Goal: Information Seeking & Learning: Compare options

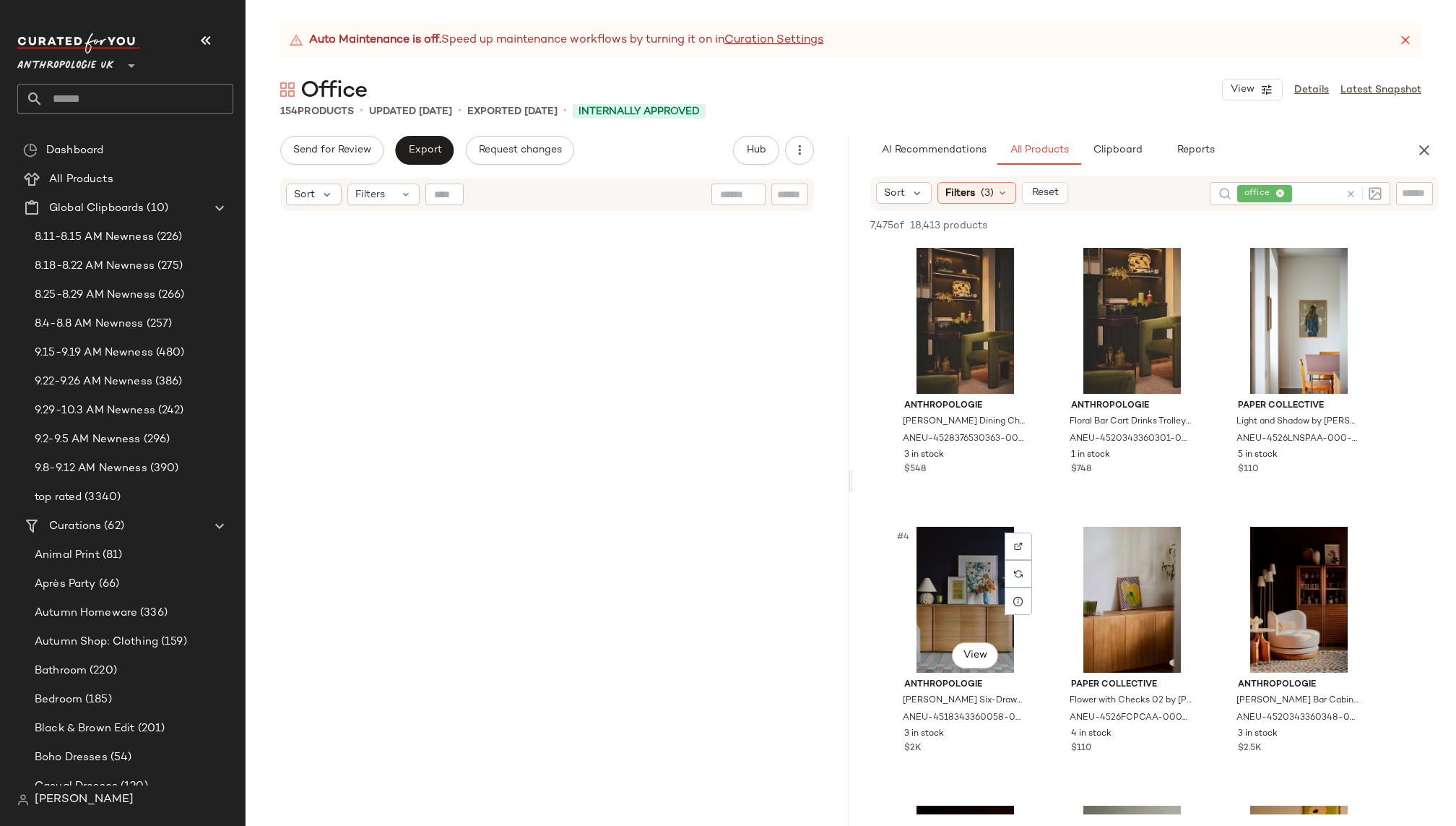
scroll to position [3254, 0]
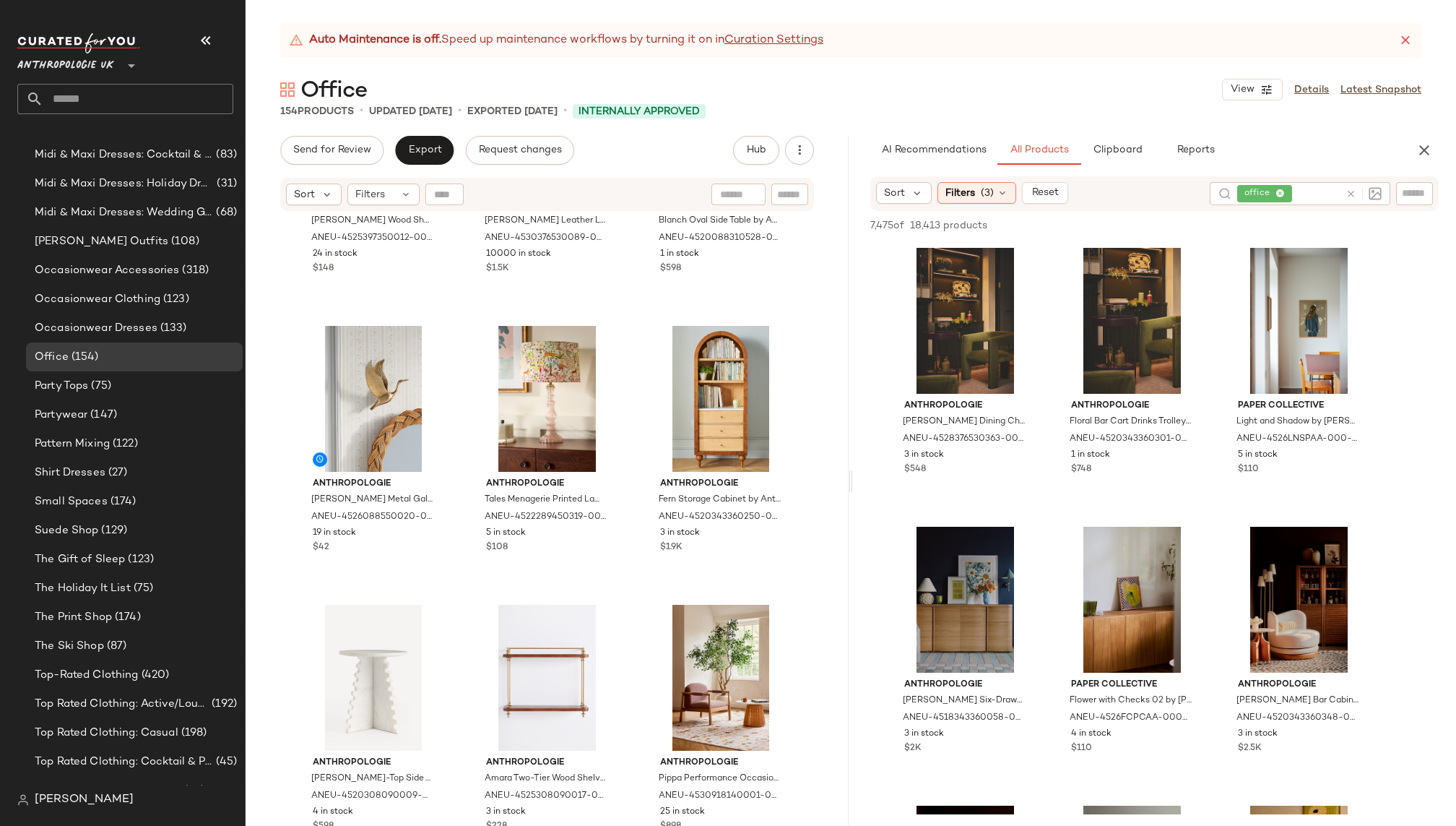
click at [1350, 193] on icon at bounding box center [1351, 194] width 10 height 10
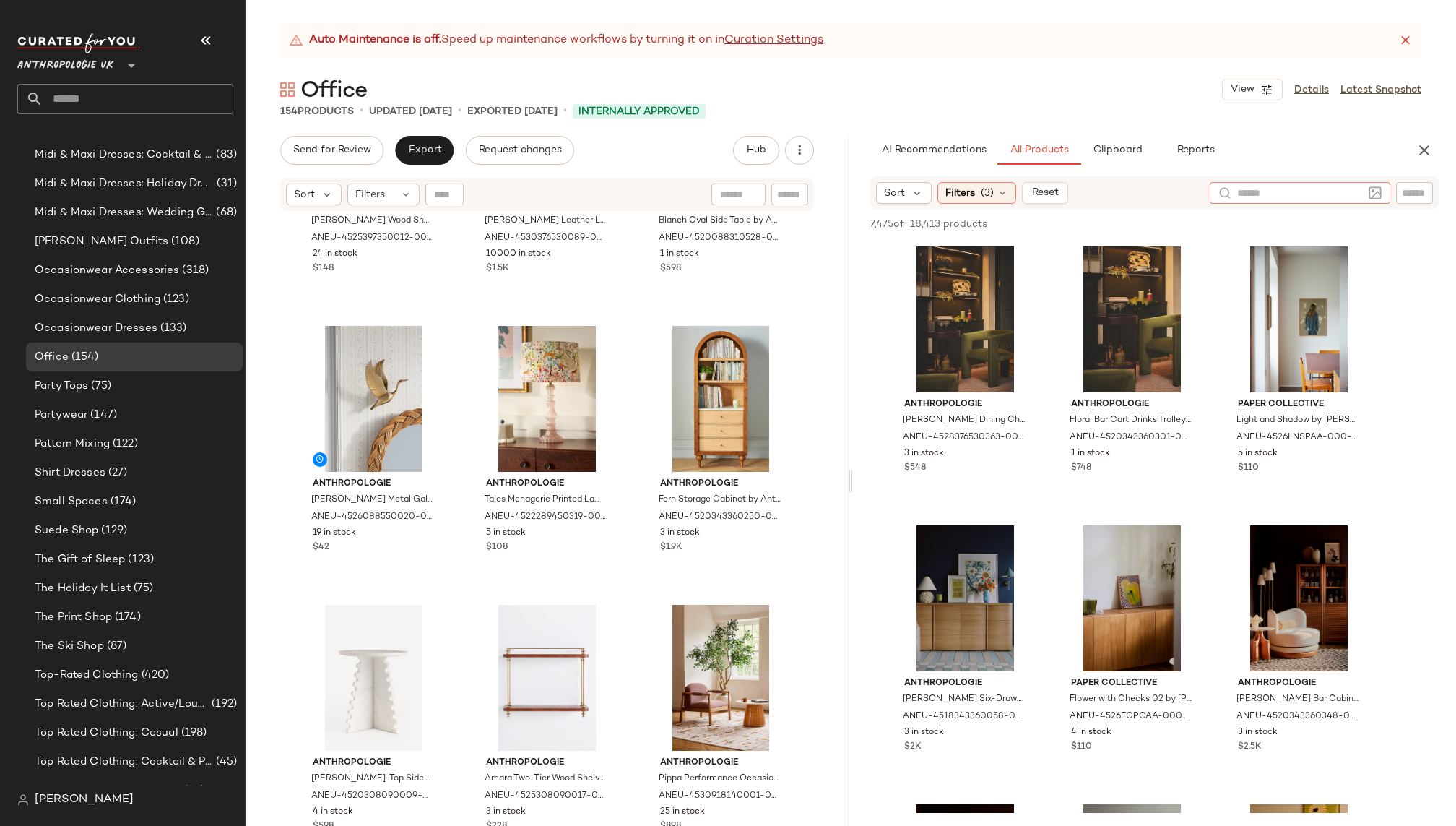
click at [1337, 155] on div "AI Recommendations All Products Clipboard Reports" at bounding box center [1132, 150] width 522 height 29
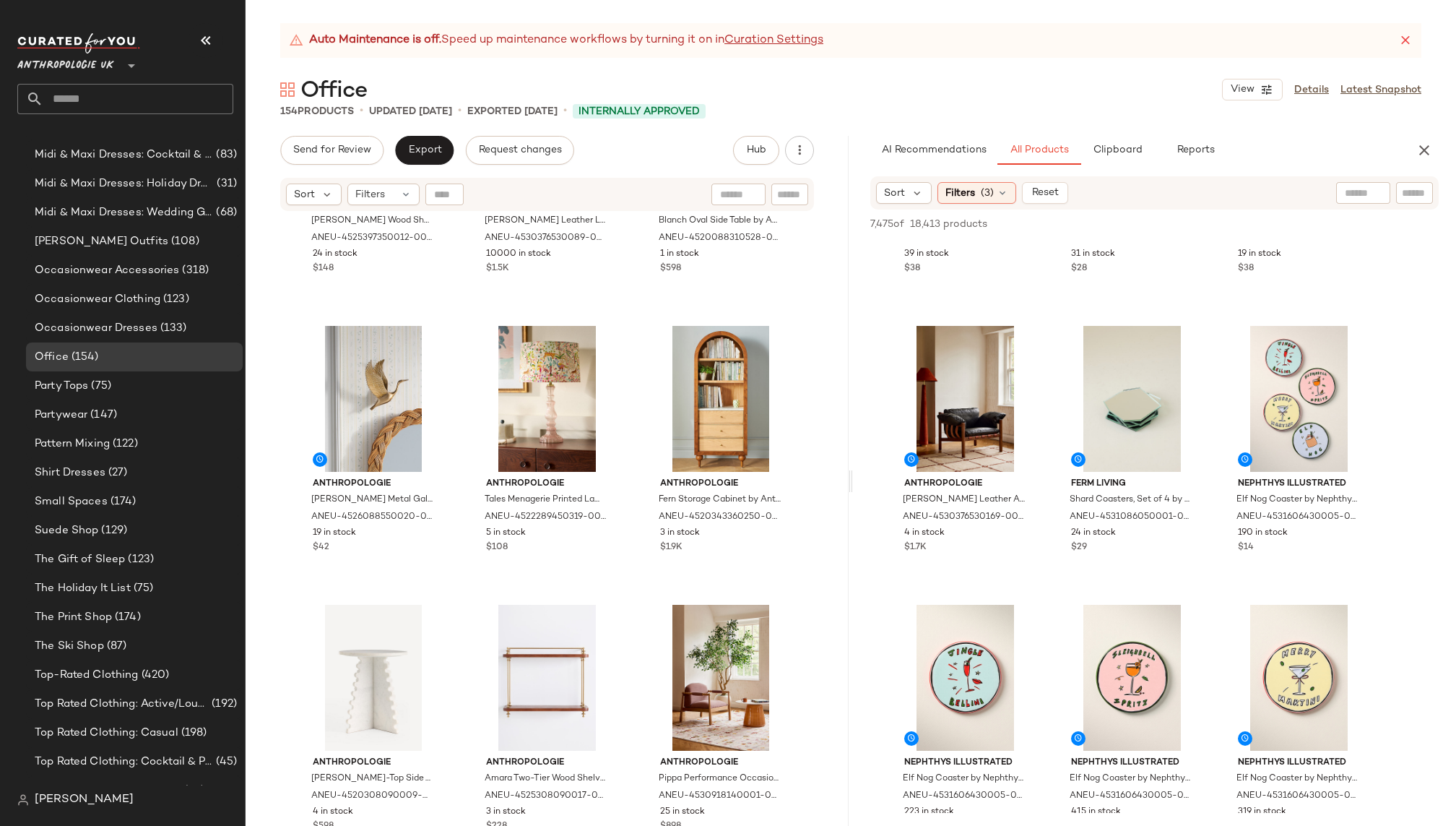
scroll to position [2974, 0]
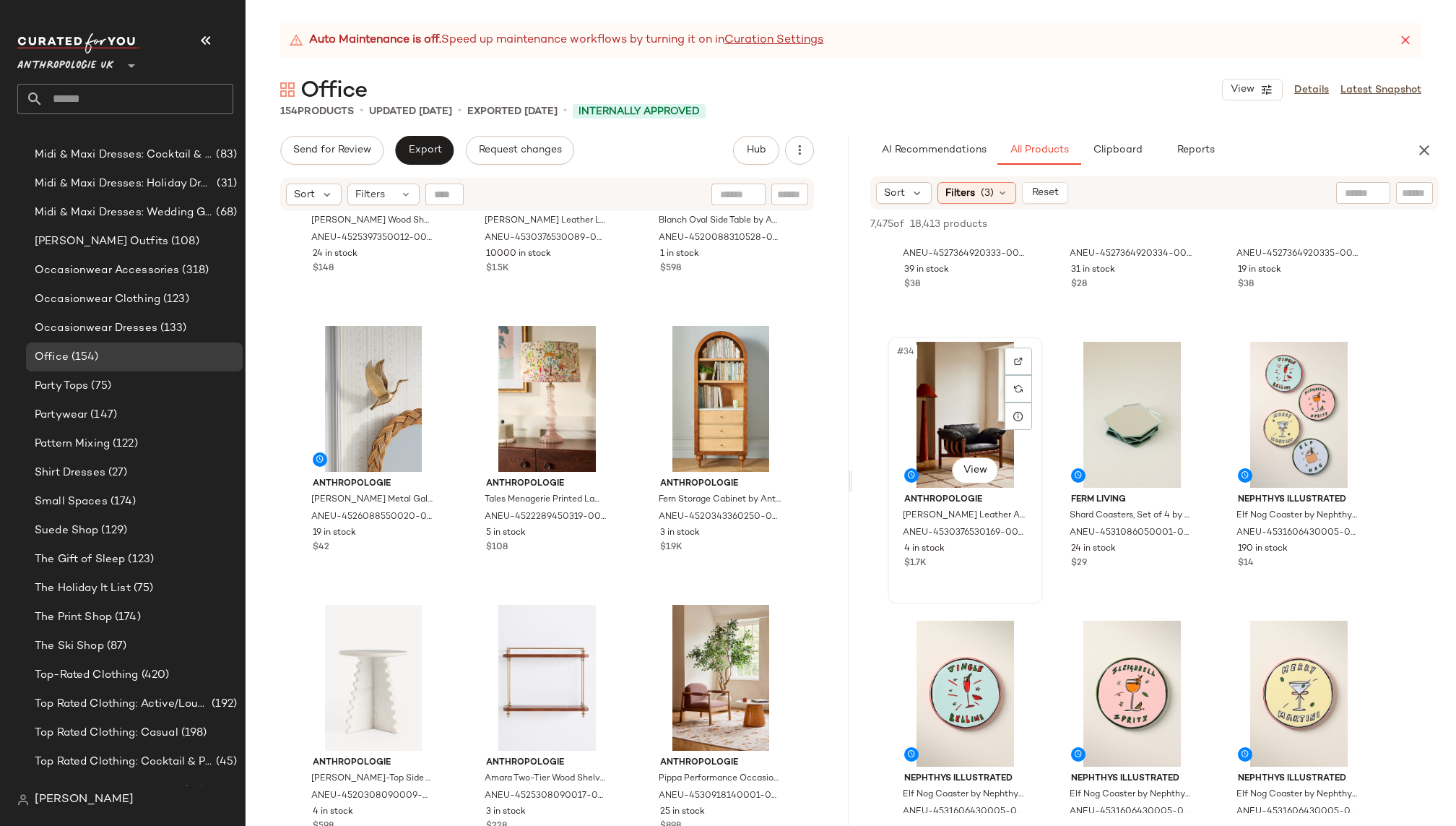
click at [940, 422] on div "#34 View" at bounding box center [965, 415] width 145 height 146
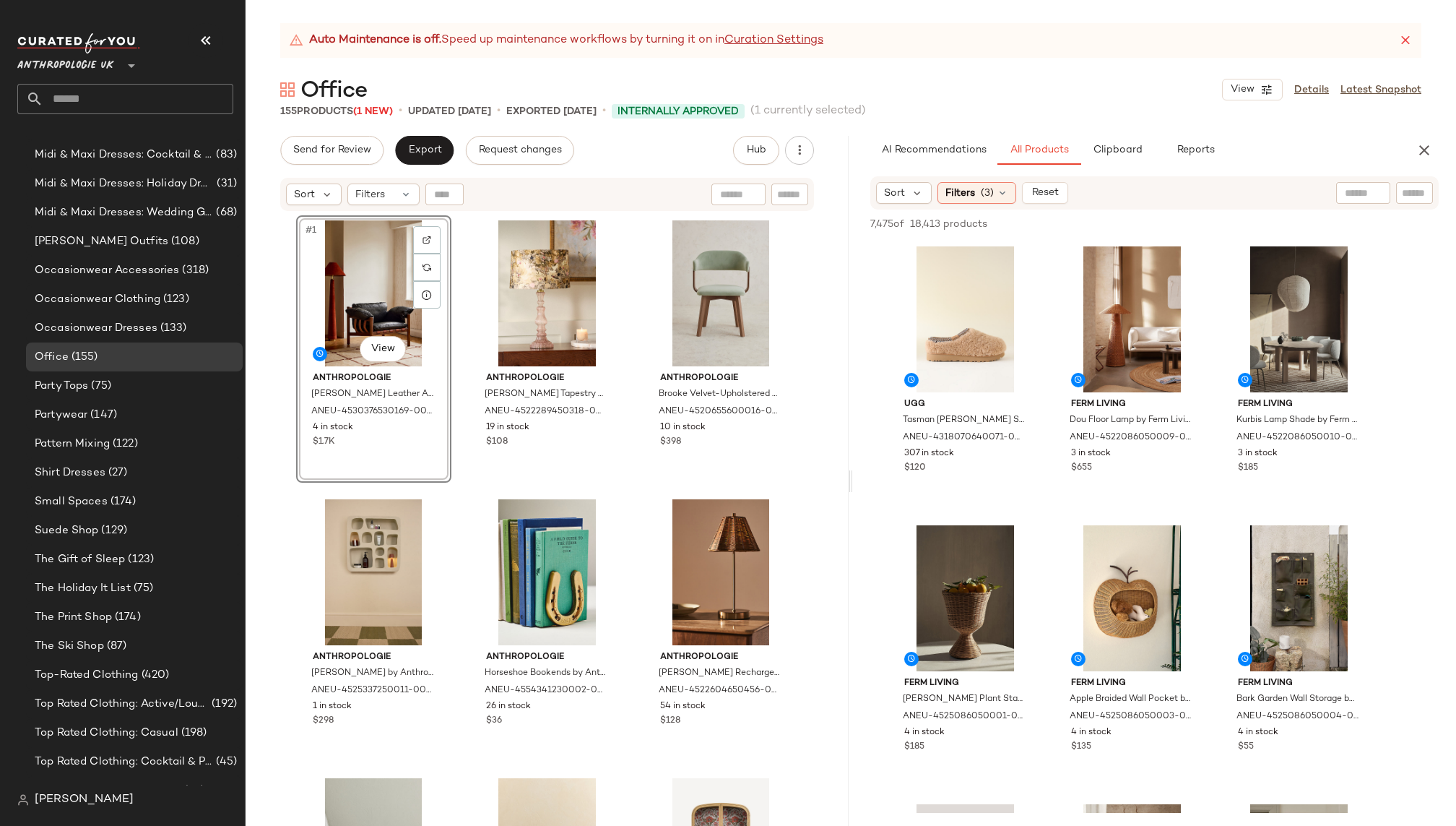
scroll to position [4143, 0]
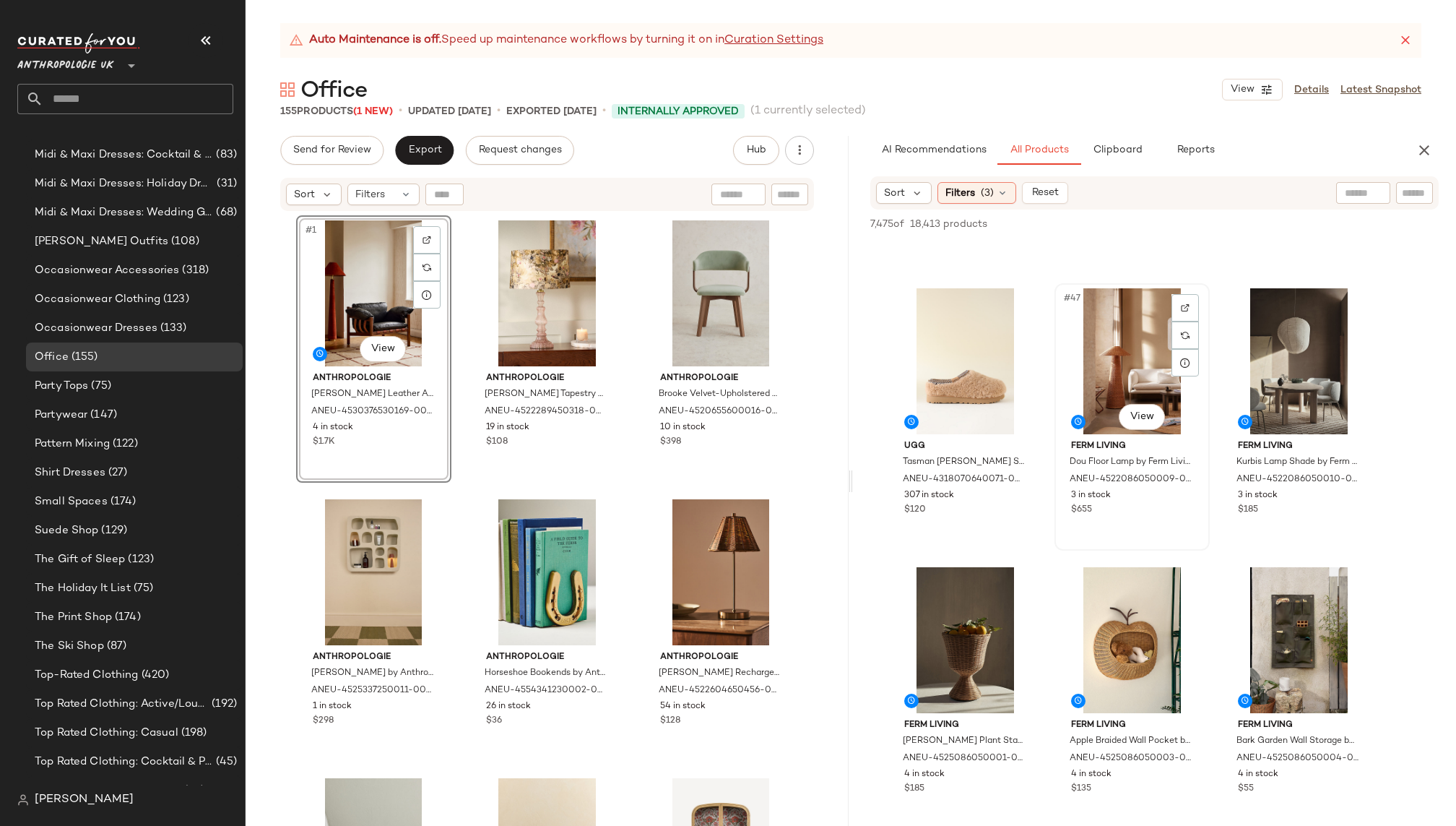
click at [1110, 354] on div "#47 View" at bounding box center [1132, 362] width 145 height 146
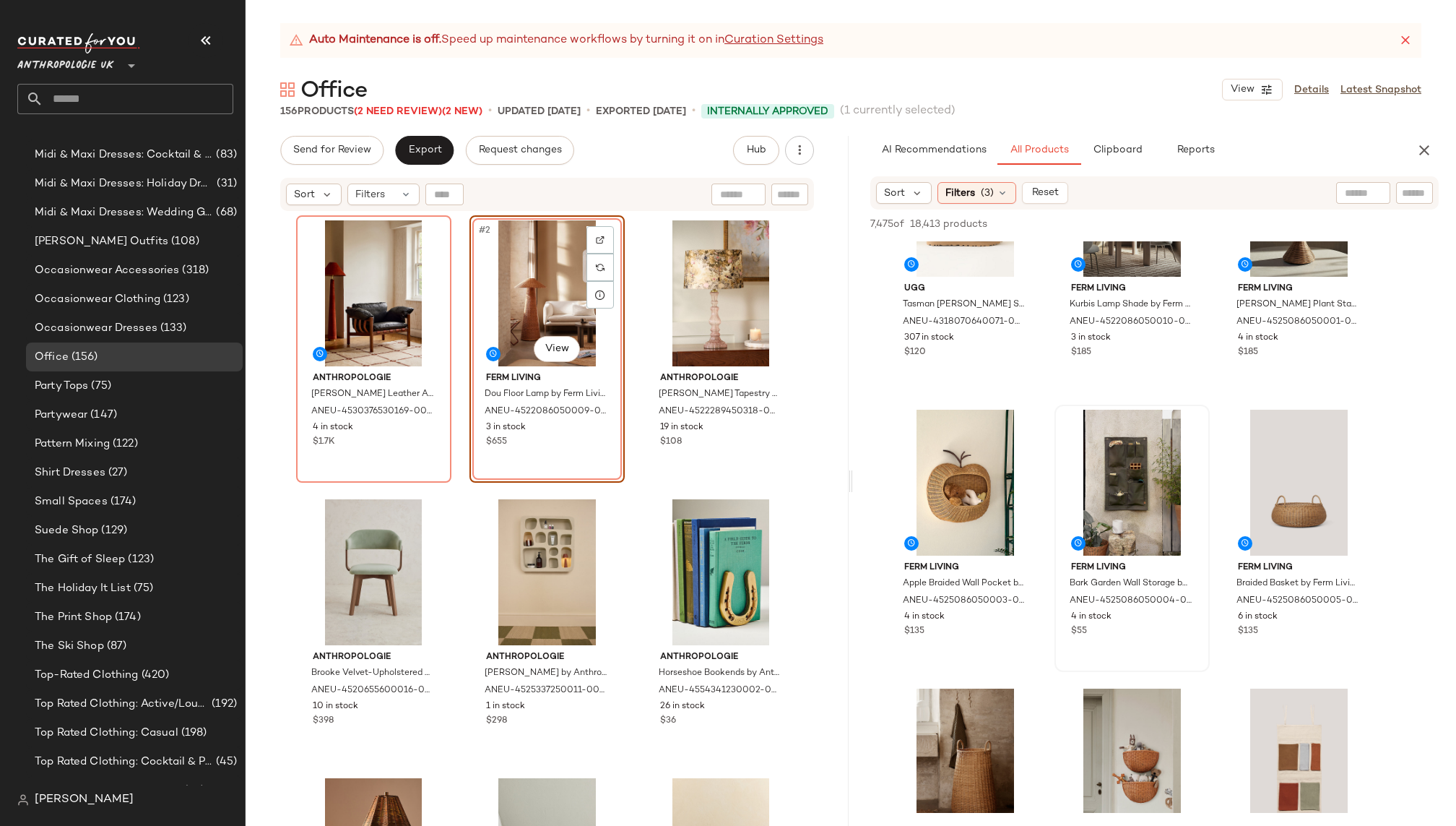
scroll to position [4303, 0]
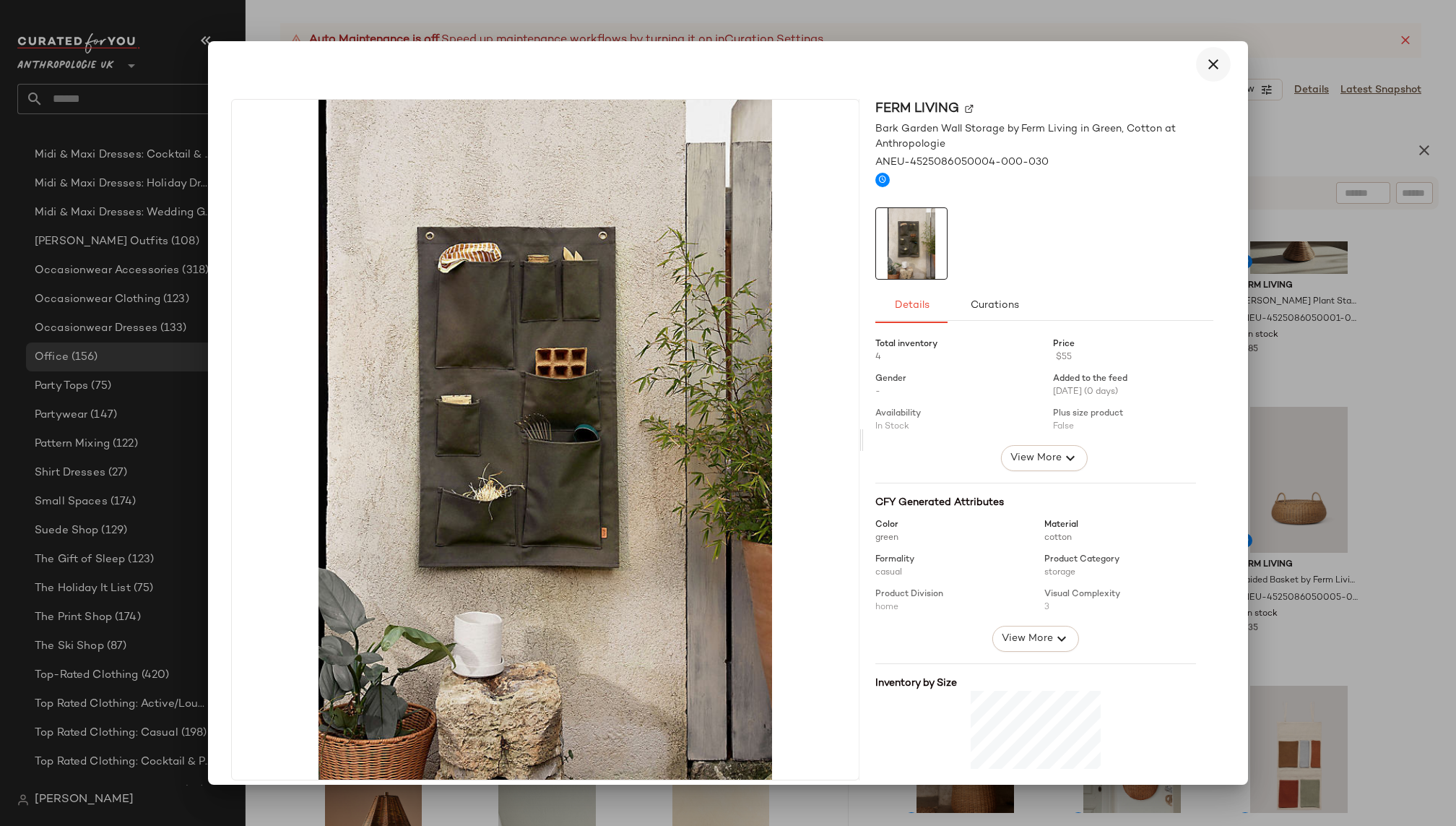
click at [1207, 59] on icon "button" at bounding box center [1214, 64] width 17 height 17
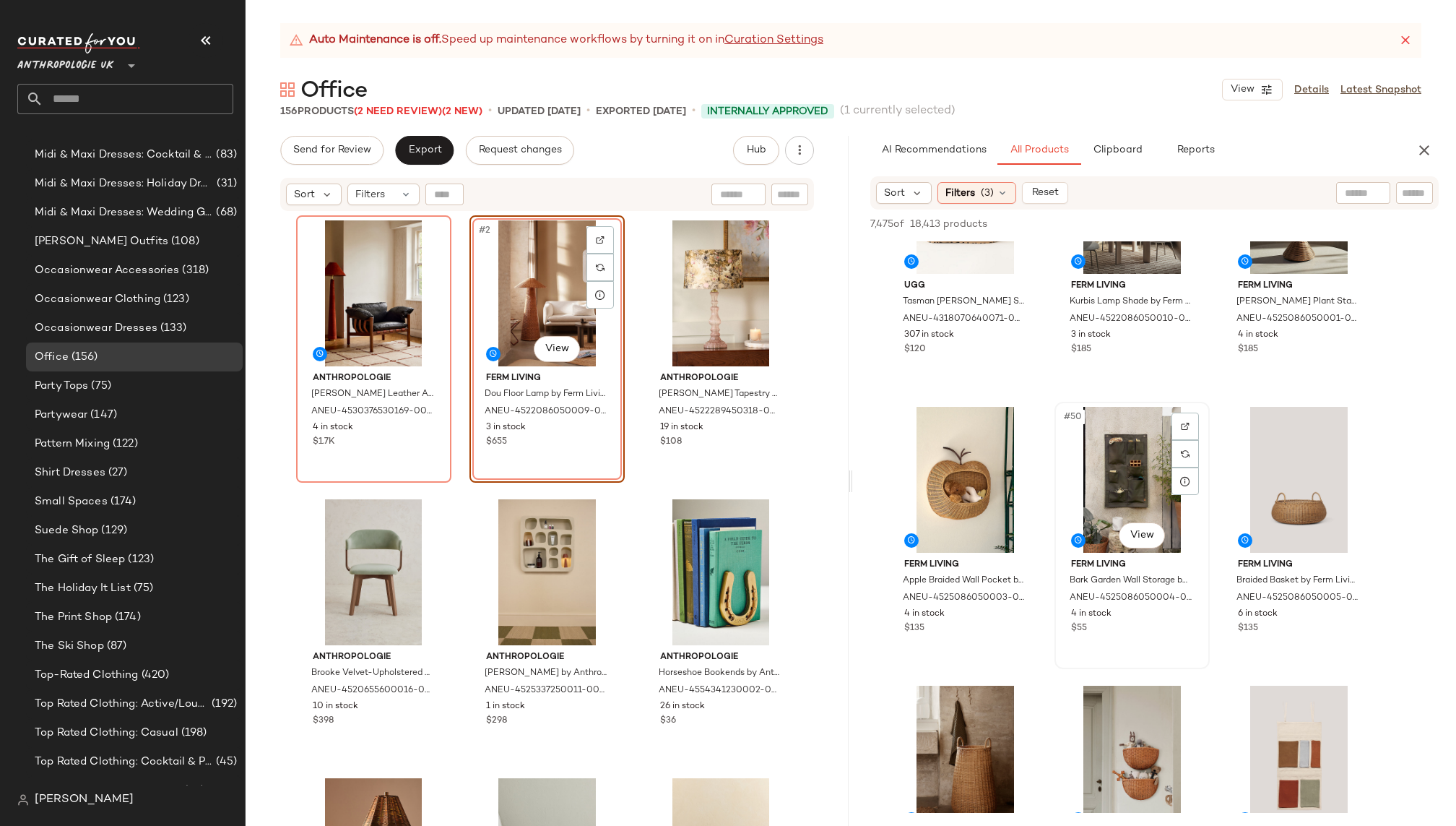
click at [1086, 455] on div "#50 View" at bounding box center [1132, 480] width 145 height 146
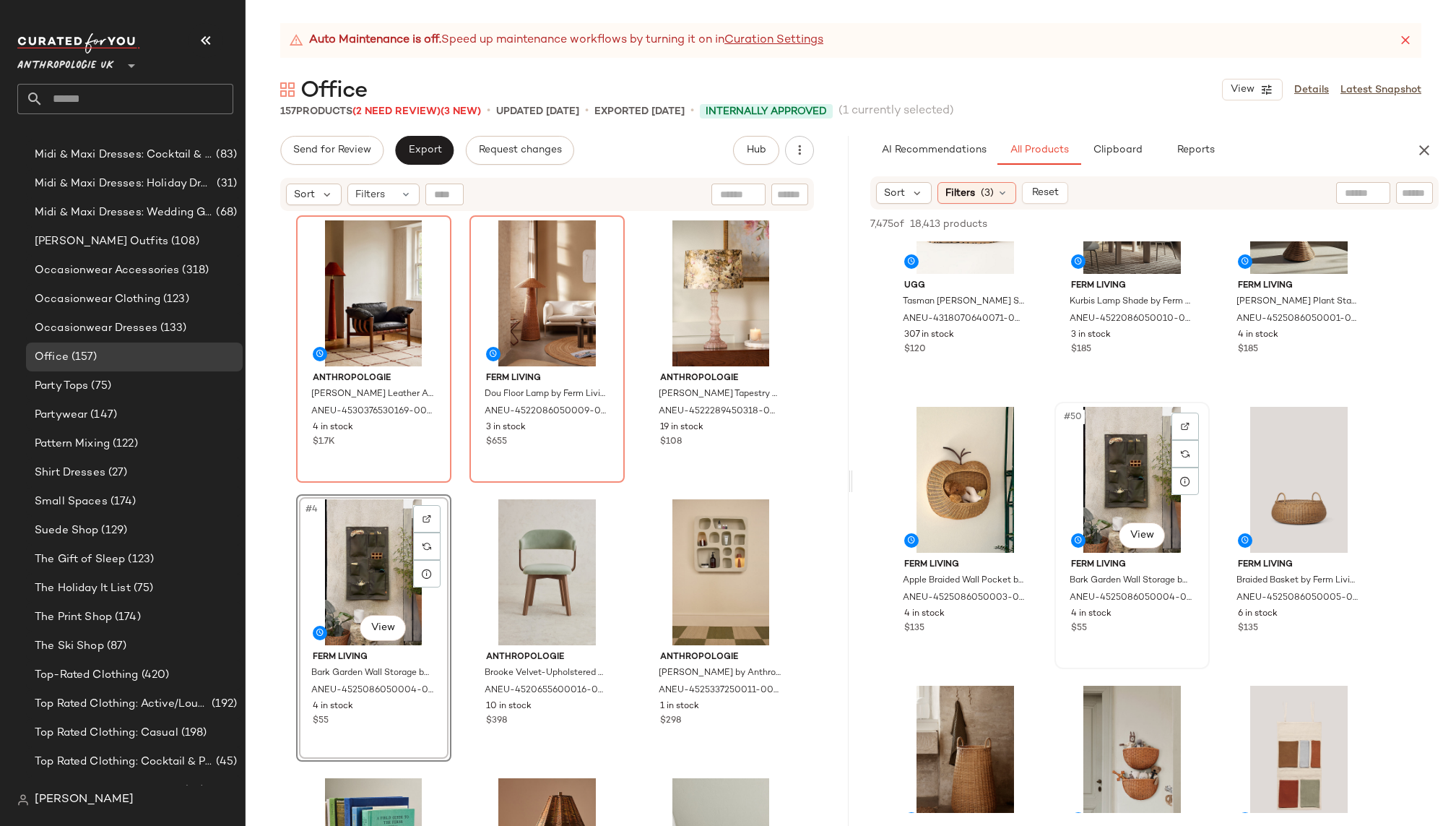
scroll to position [1210, 0]
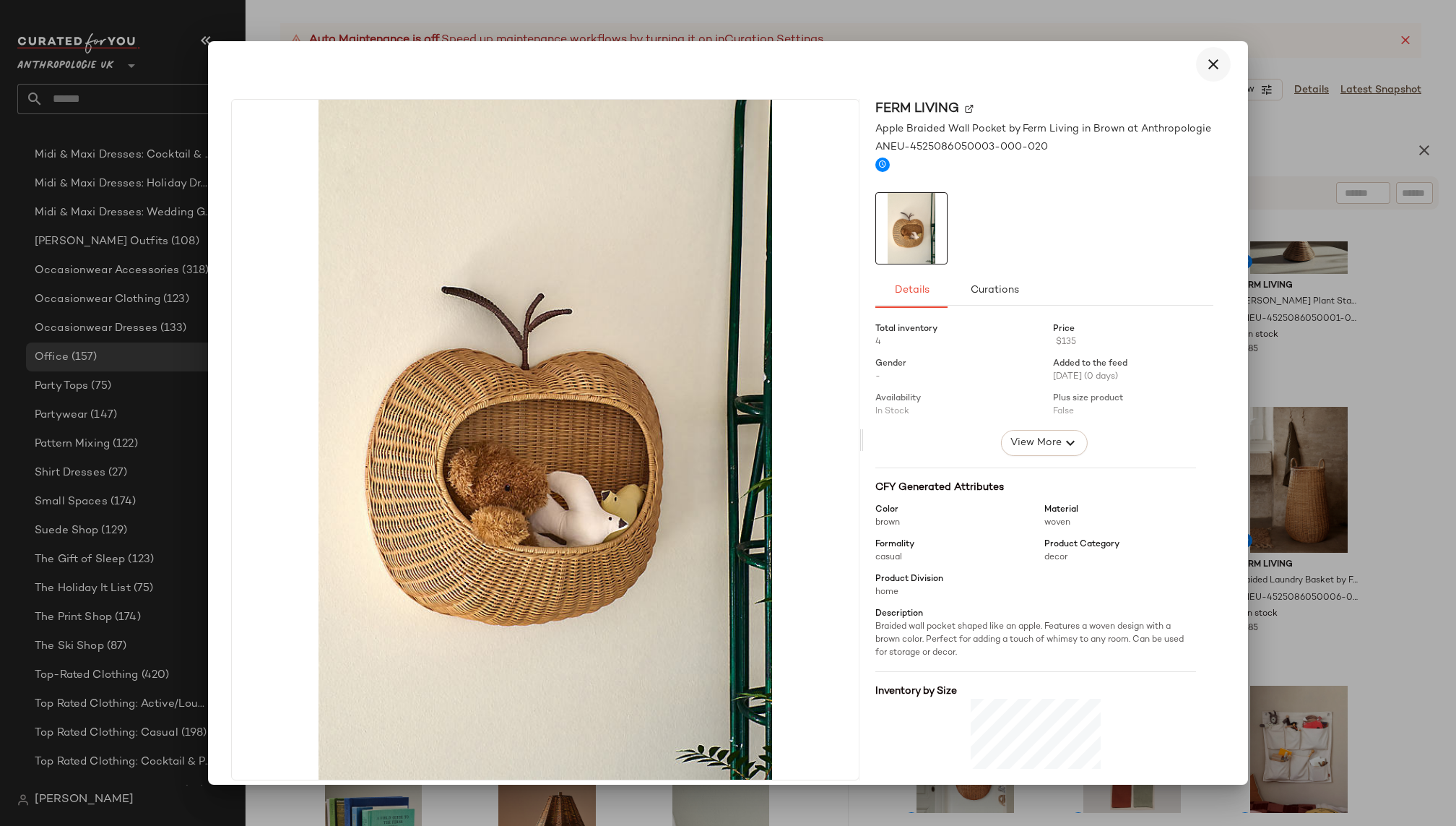
click at [1210, 59] on icon "button" at bounding box center [1214, 64] width 17 height 17
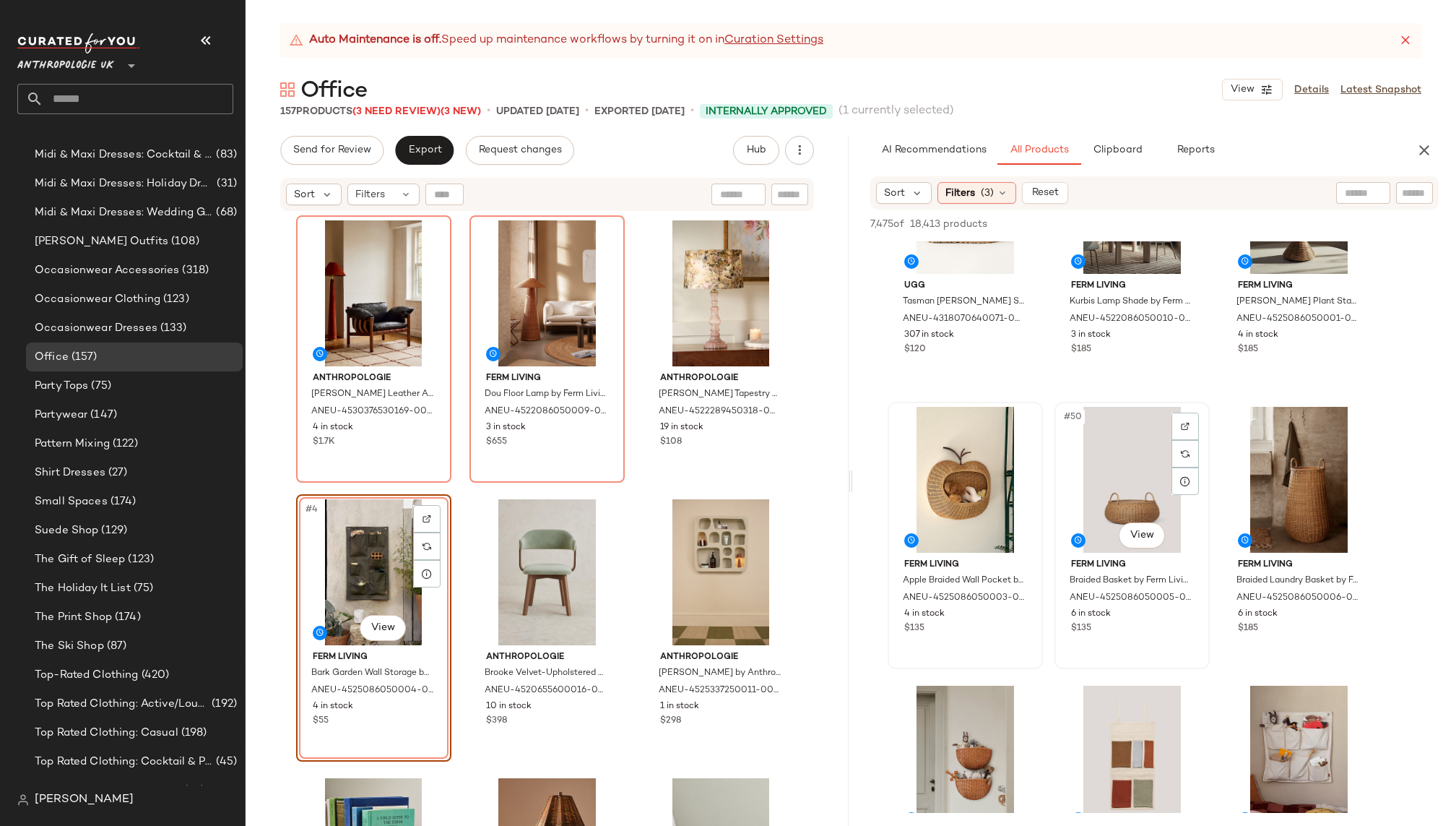
click at [1107, 475] on div "#50 View" at bounding box center [1132, 480] width 145 height 146
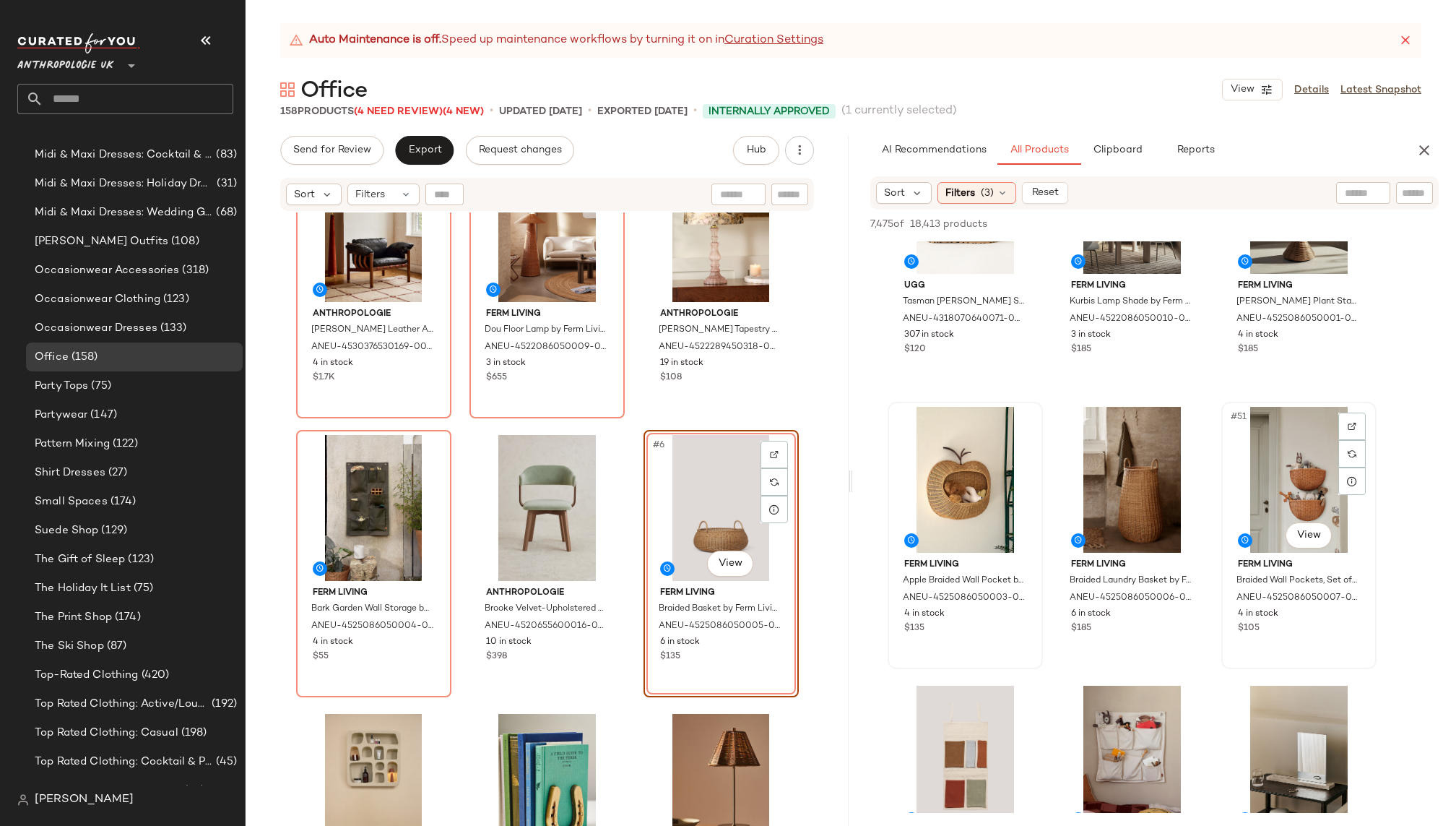
click at [1288, 489] on div "#51 View" at bounding box center [1299, 480] width 145 height 146
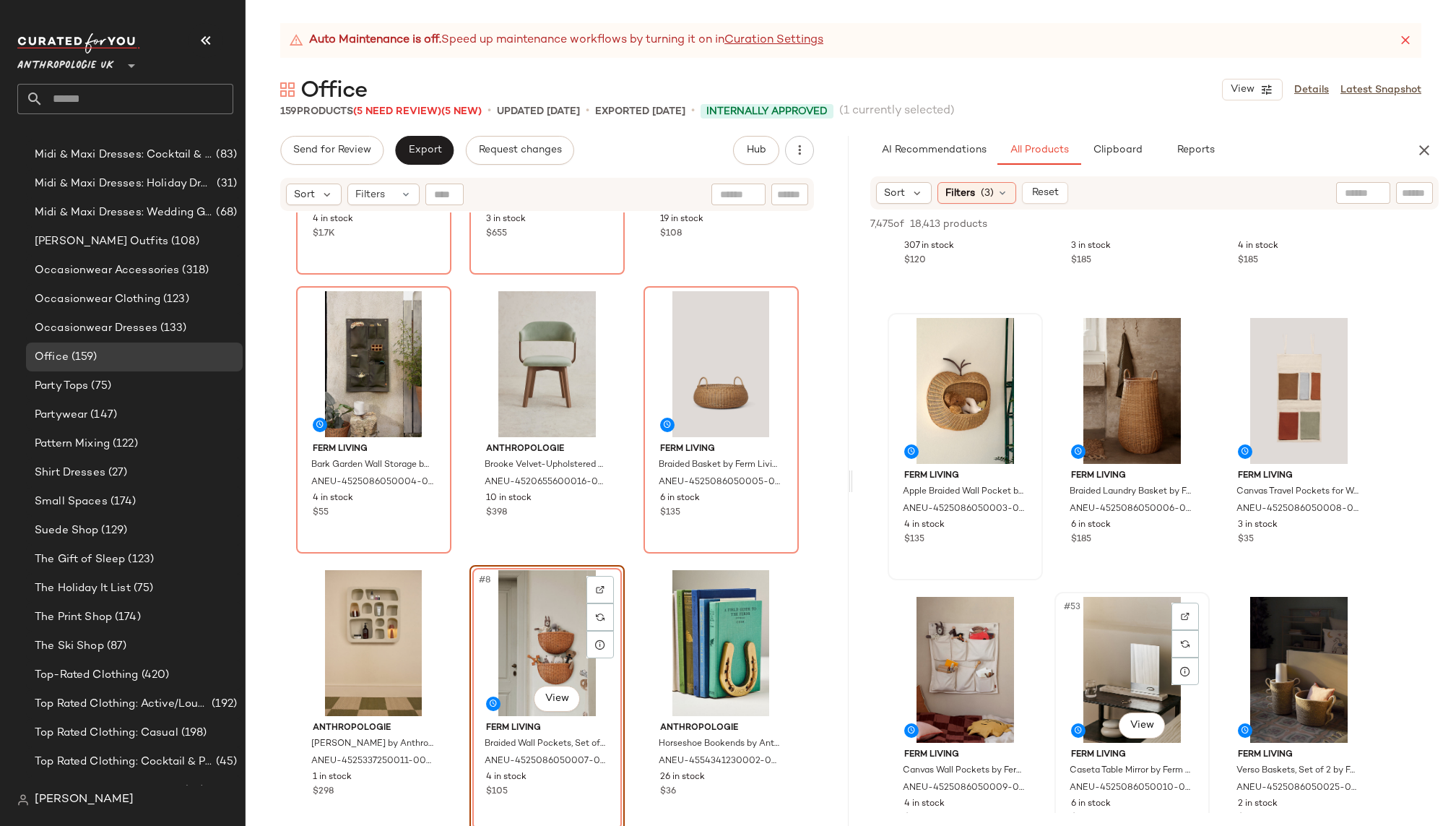
scroll to position [4427, 0]
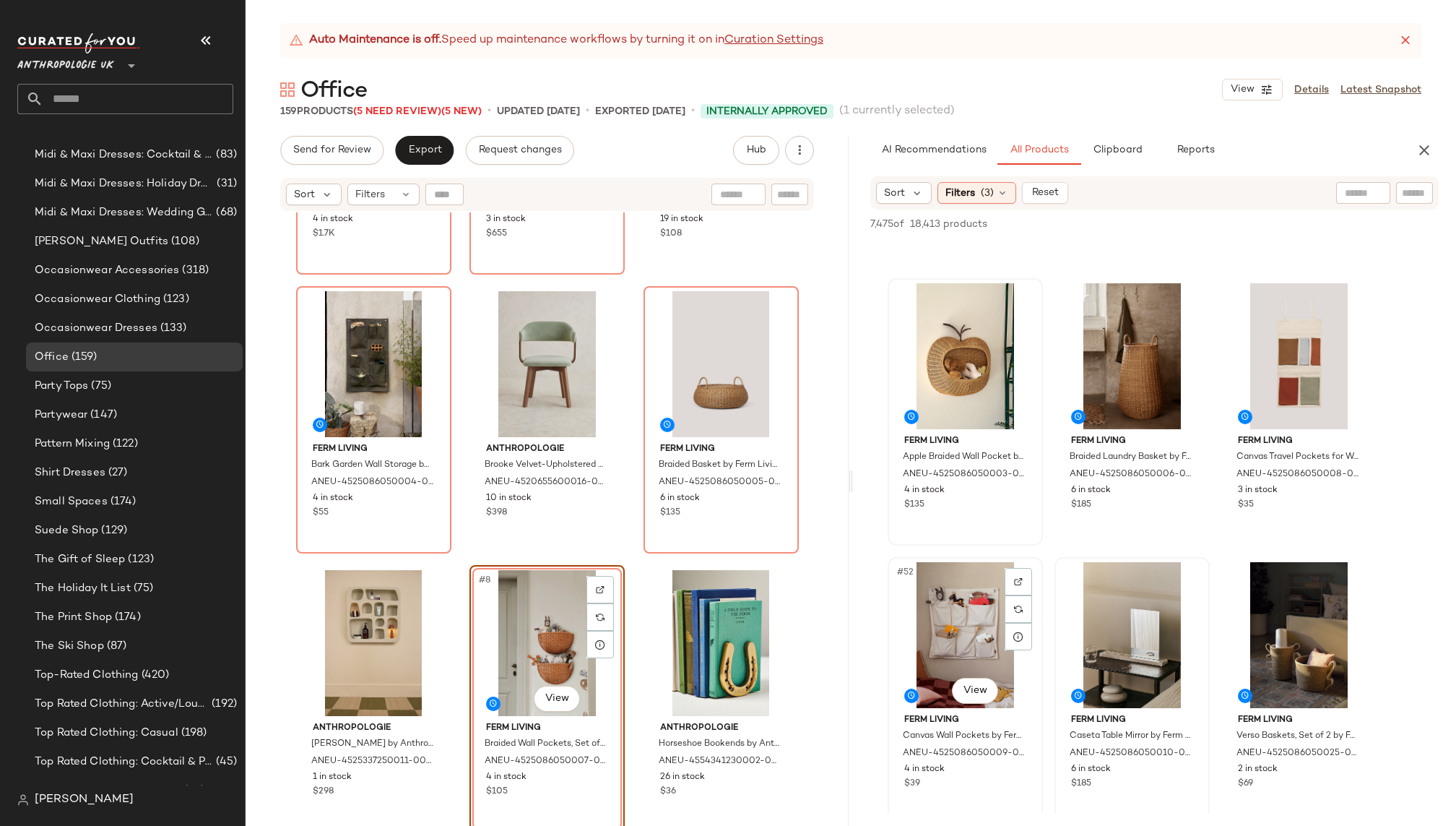
click at [951, 653] on div "#52 View" at bounding box center [965, 635] width 145 height 146
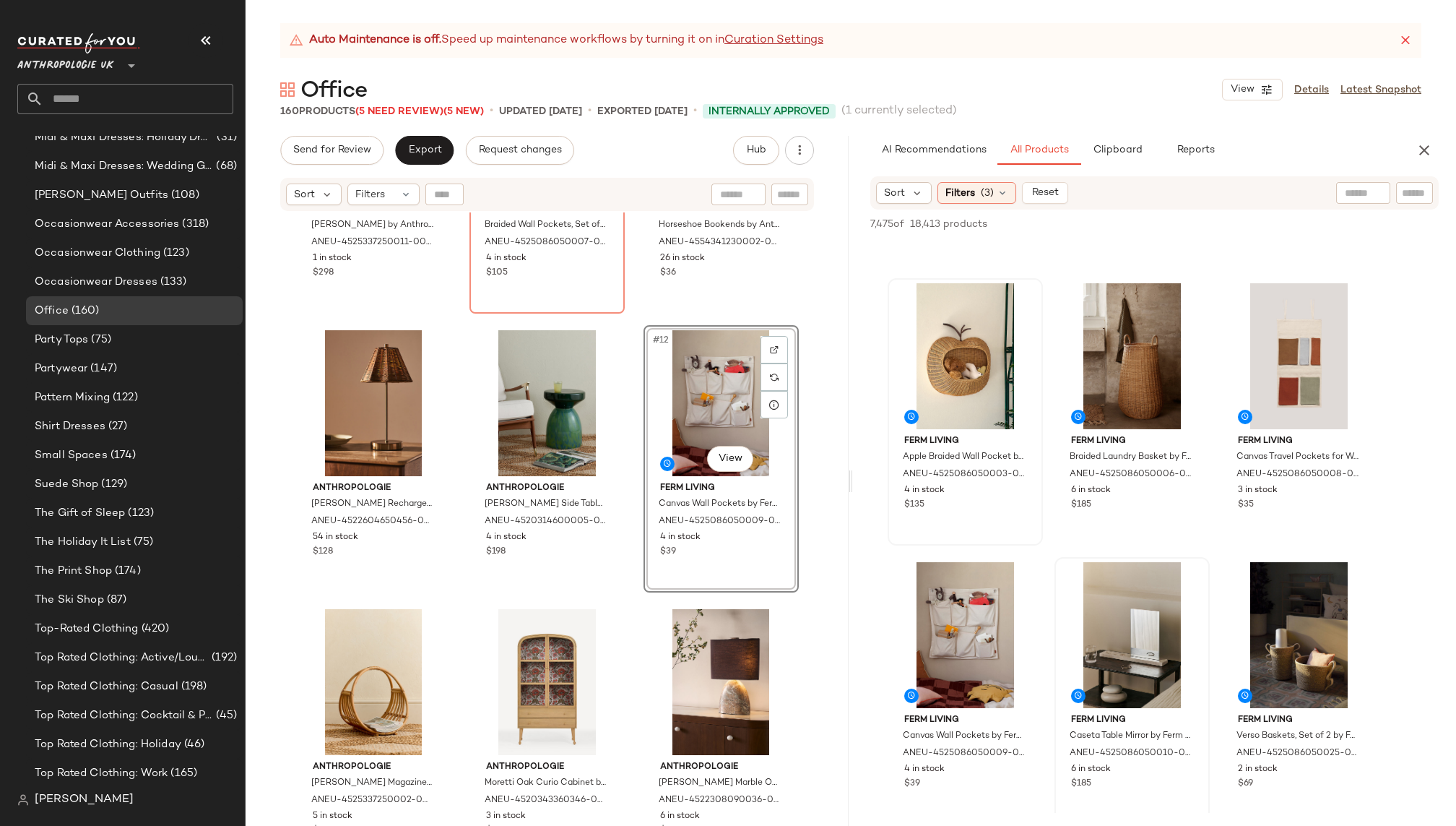
scroll to position [1210, 0]
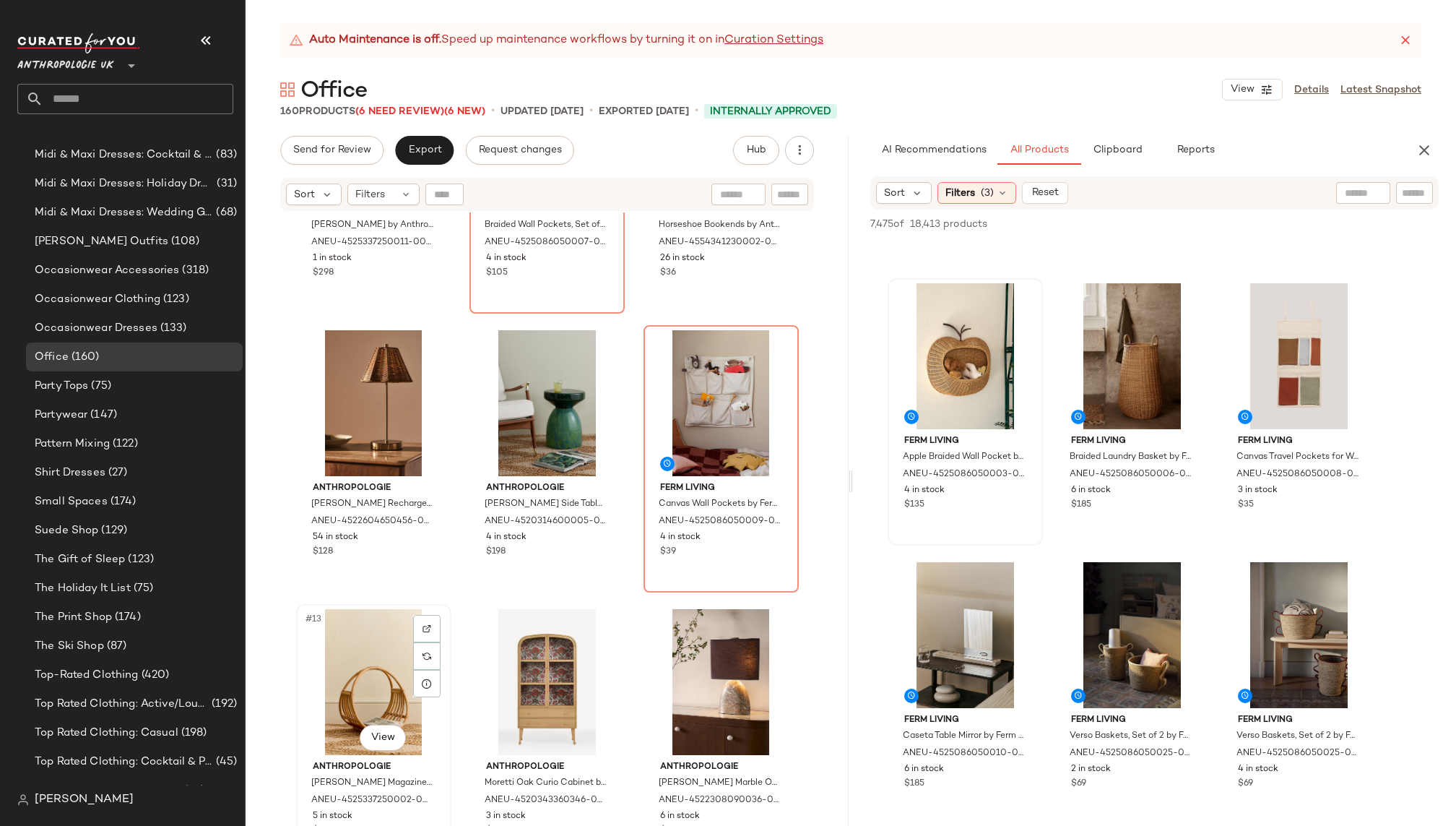
click at [383, 668] on div "#13 View" at bounding box center [374, 682] width 145 height 146
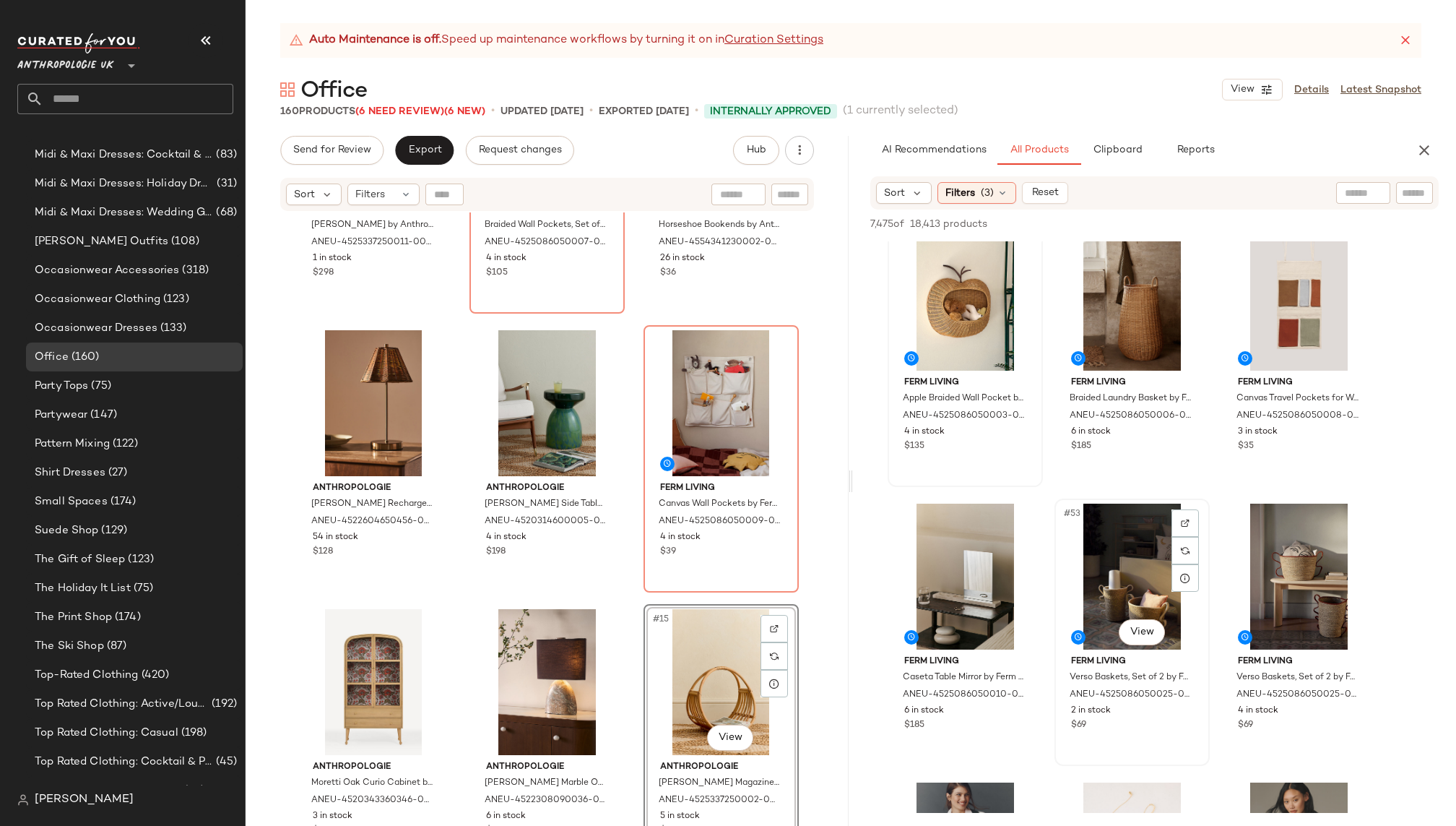
scroll to position [4510, 0]
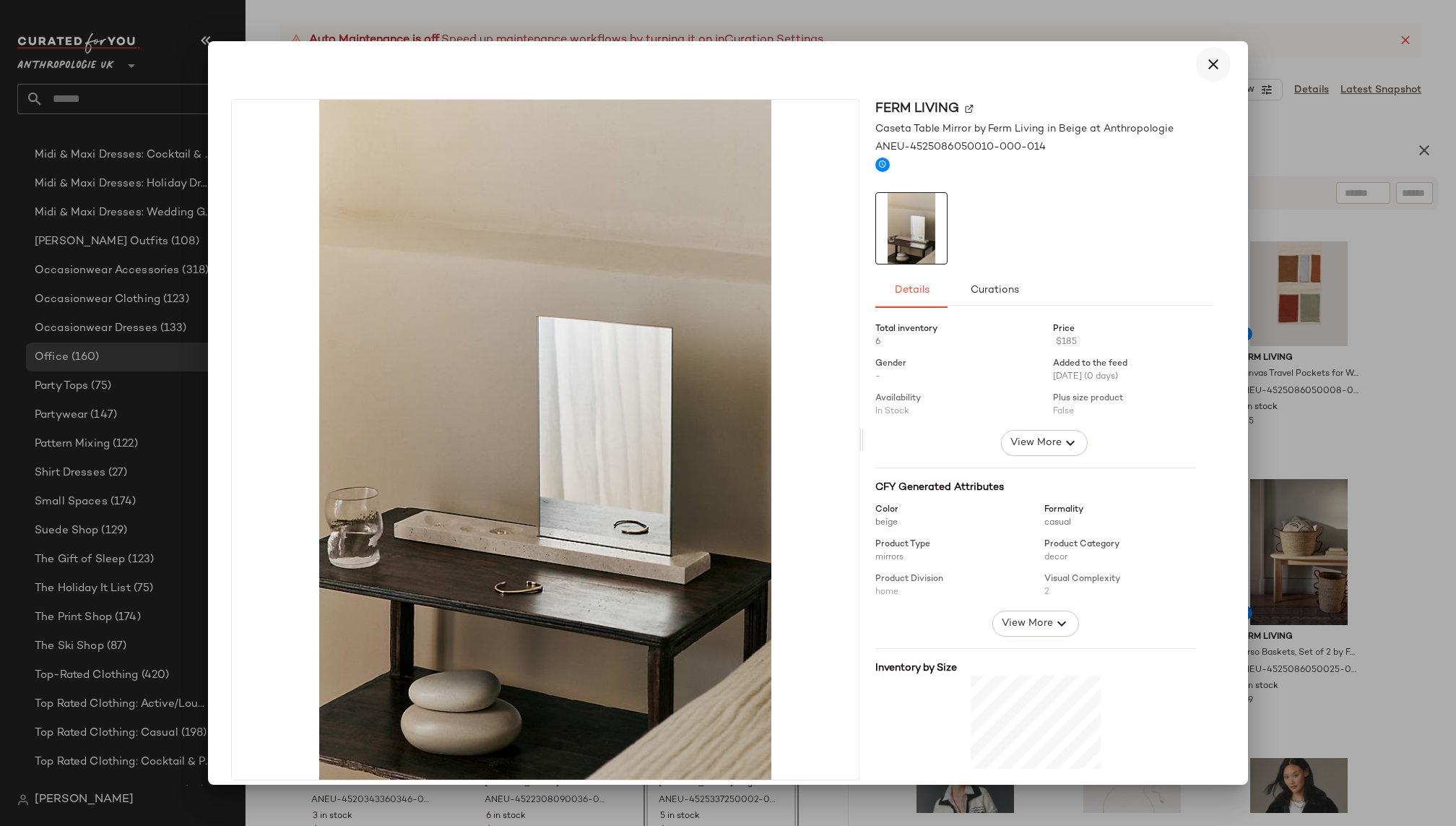
click at [1205, 63] on icon "button" at bounding box center [1214, 64] width 17 height 17
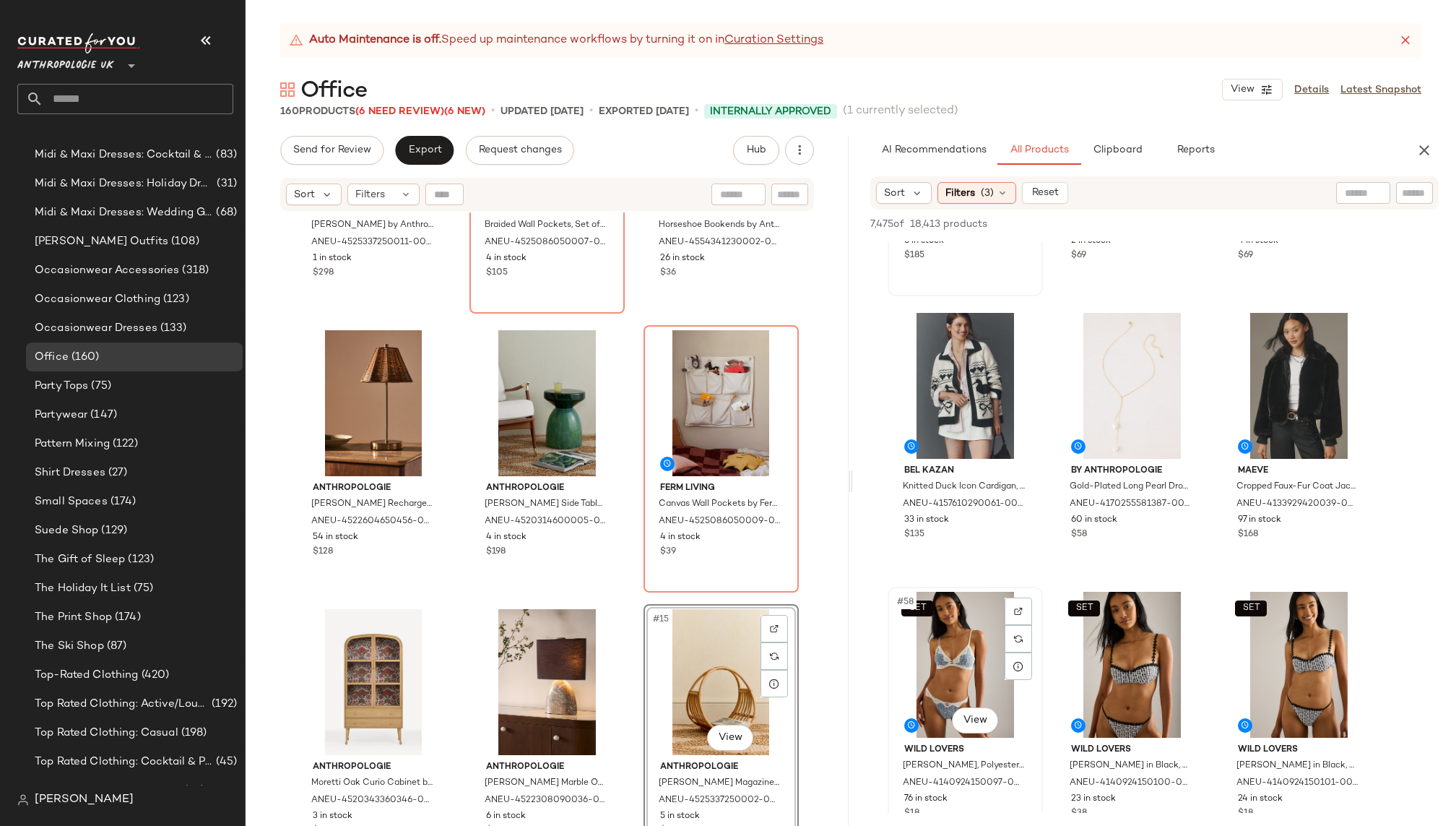
scroll to position [5003, 0]
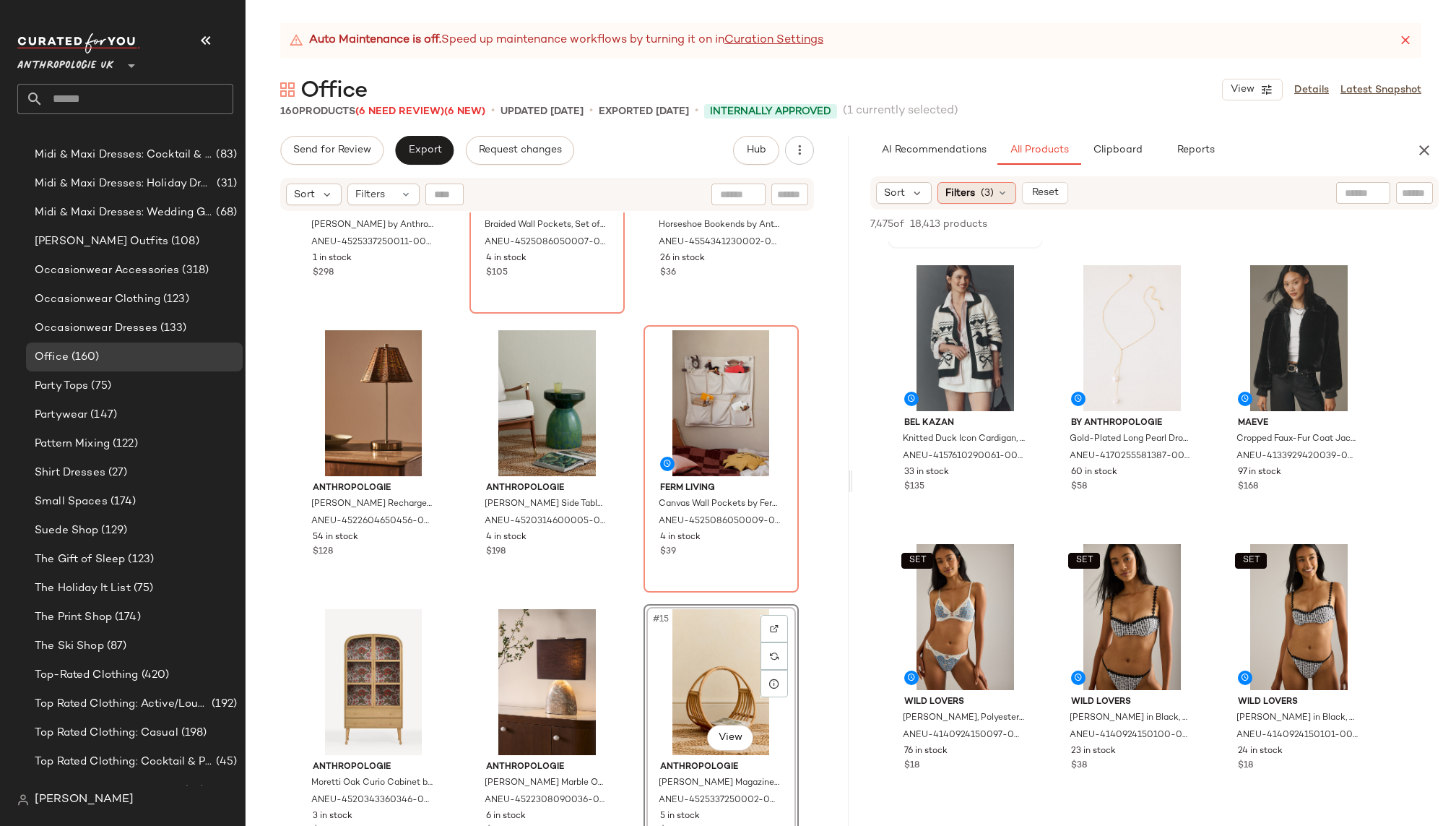
click at [992, 194] on span "(3)" at bounding box center [988, 193] width 13 height 15
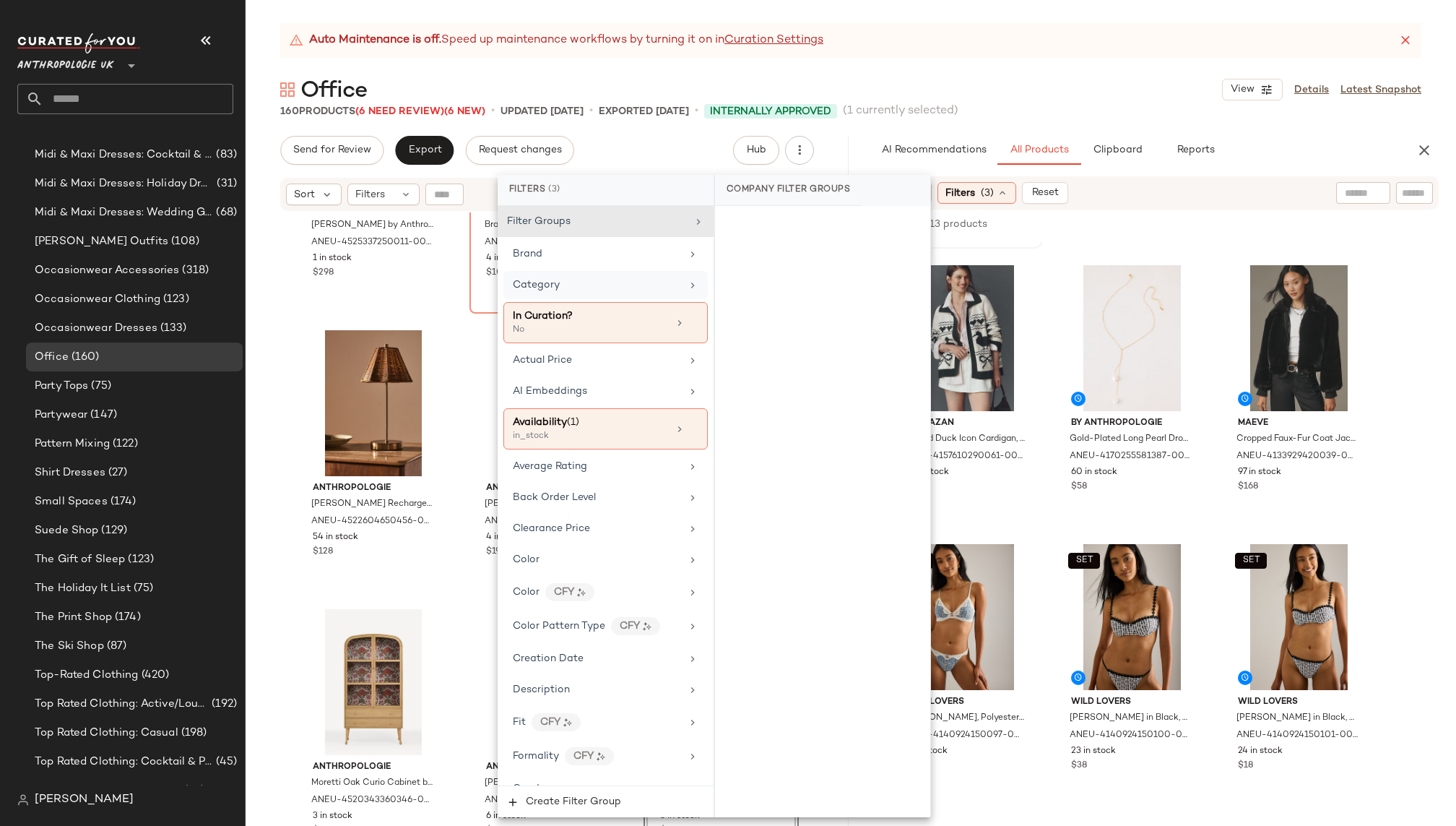
click at [648, 286] on div "Category" at bounding box center [597, 285] width 168 height 15
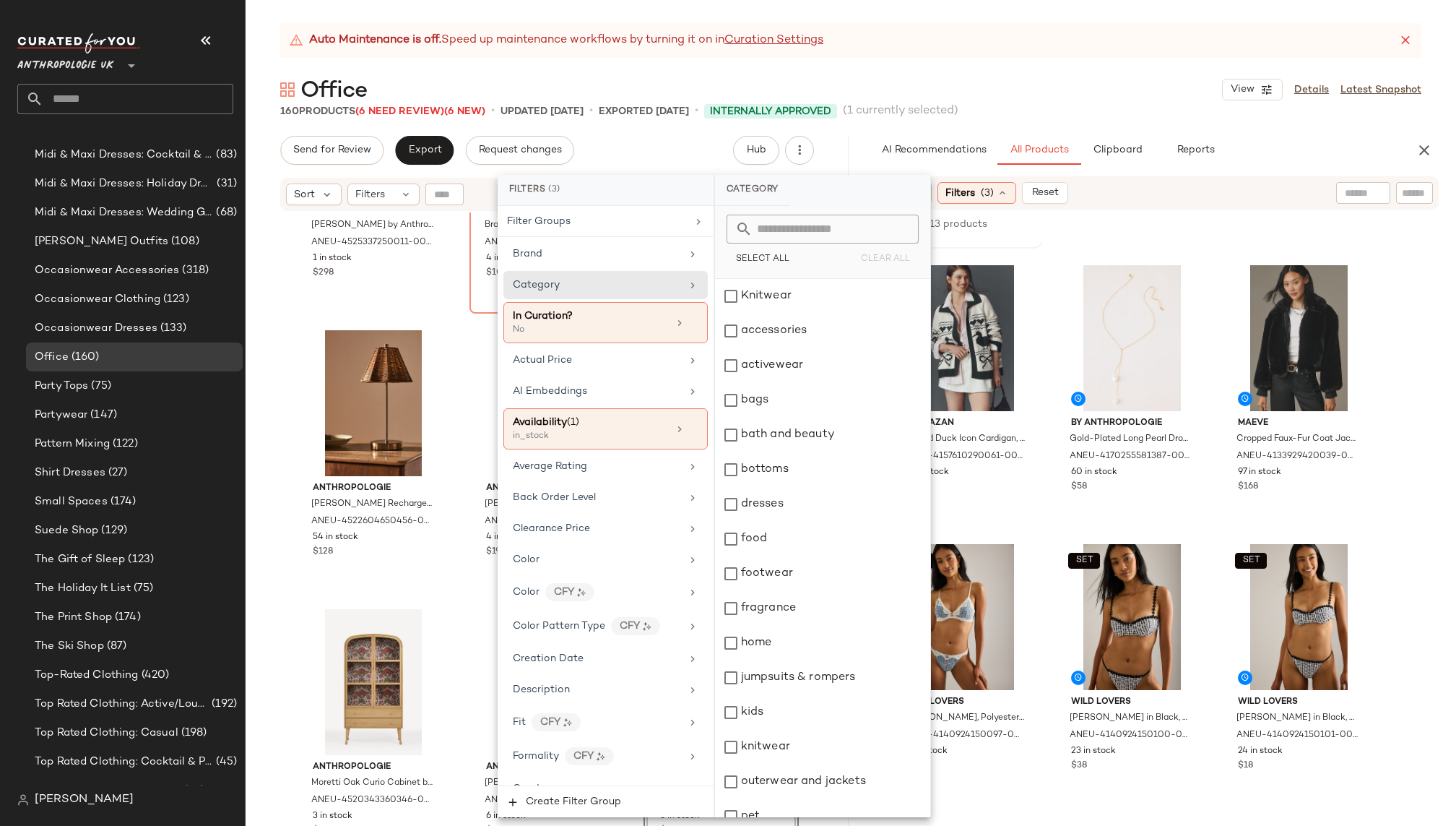
click at [1029, 99] on div "Office View Details Latest Snapshot" at bounding box center [851, 89] width 1210 height 29
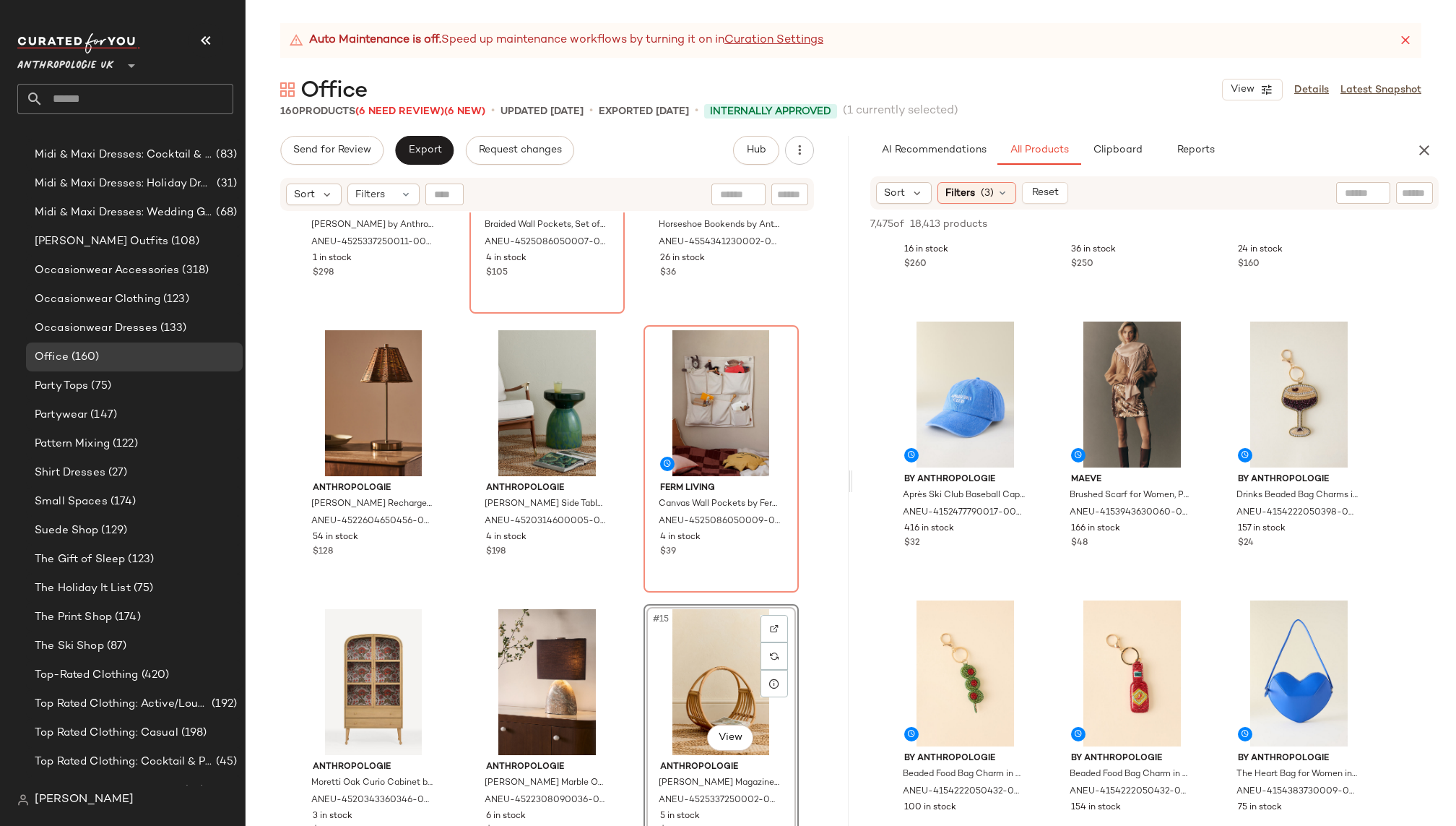
scroll to position [28388, 0]
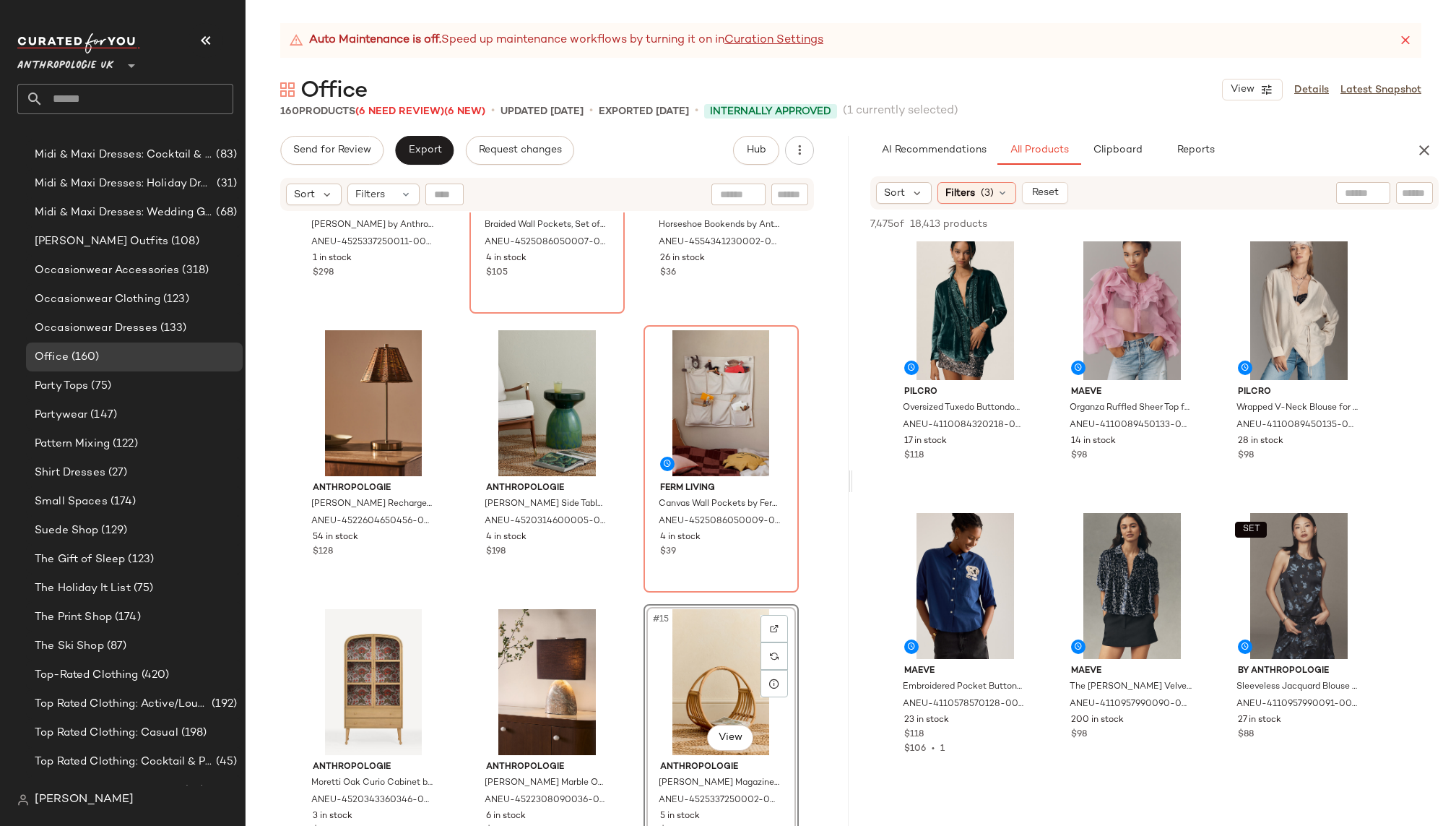
click at [992, 181] on div "Sort Filters (3) Reset" at bounding box center [1155, 193] width 569 height 33
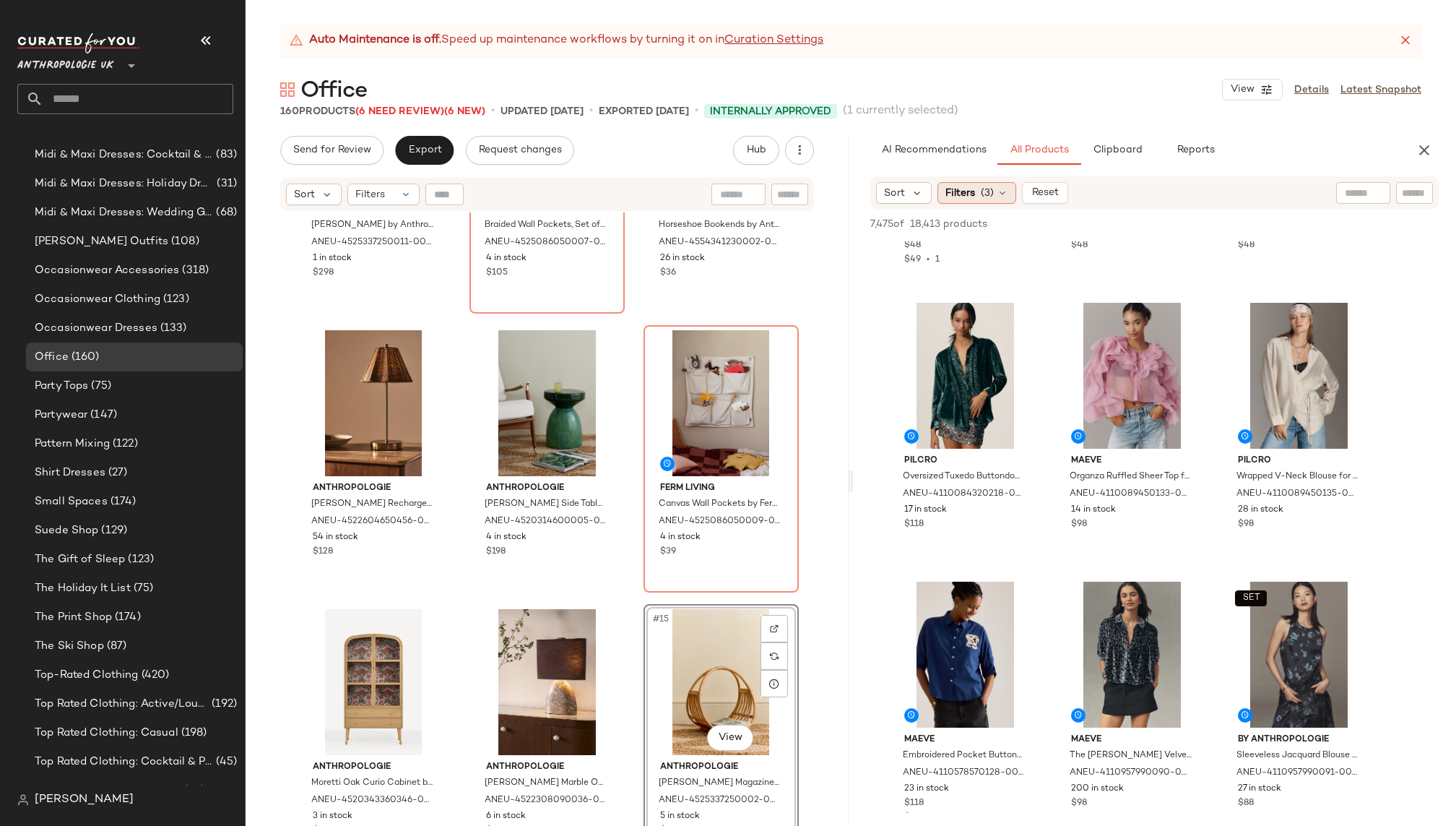
click at [985, 193] on span "(3)" at bounding box center [988, 193] width 13 height 15
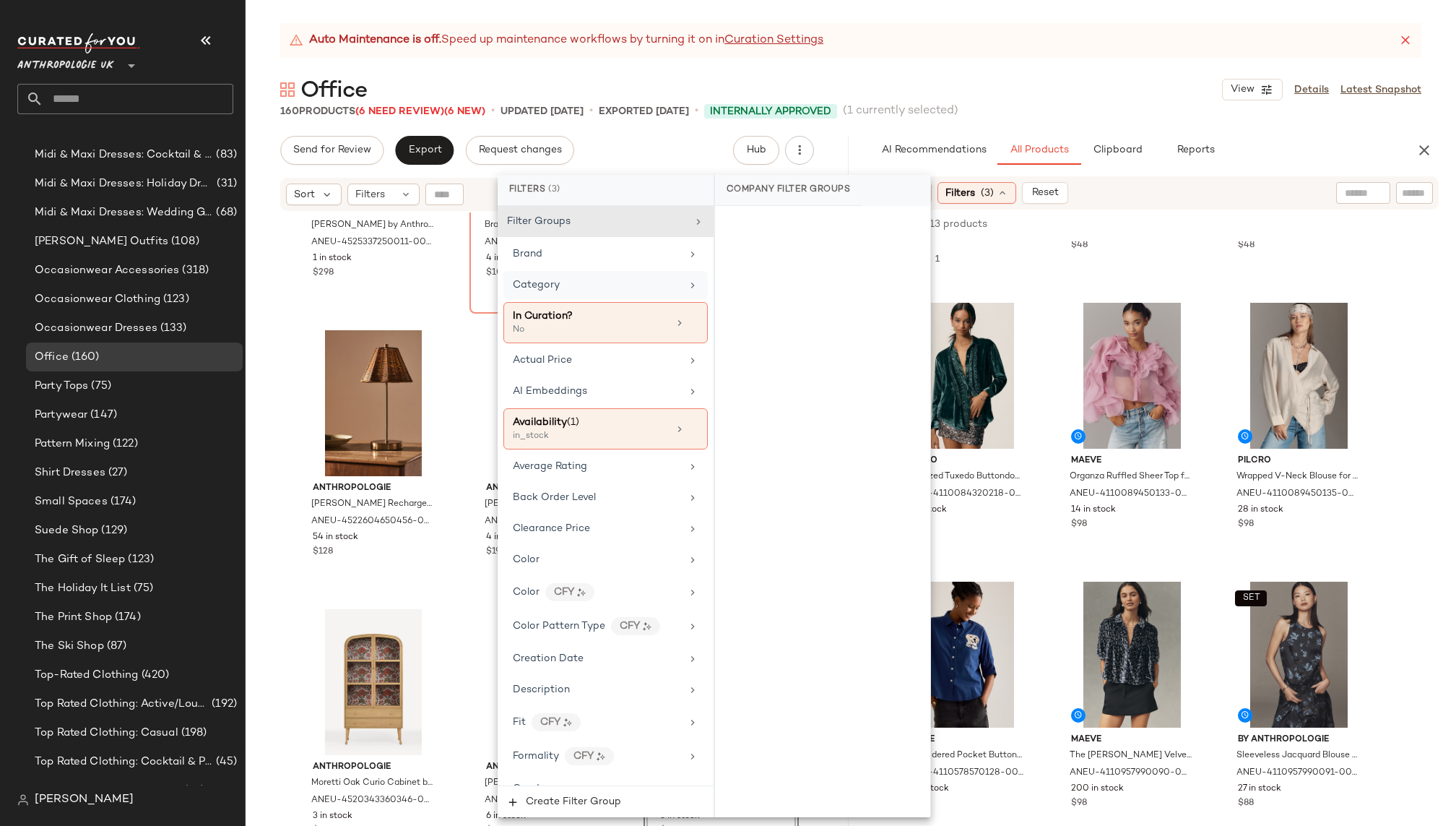
click at [633, 286] on div "Category" at bounding box center [597, 285] width 168 height 15
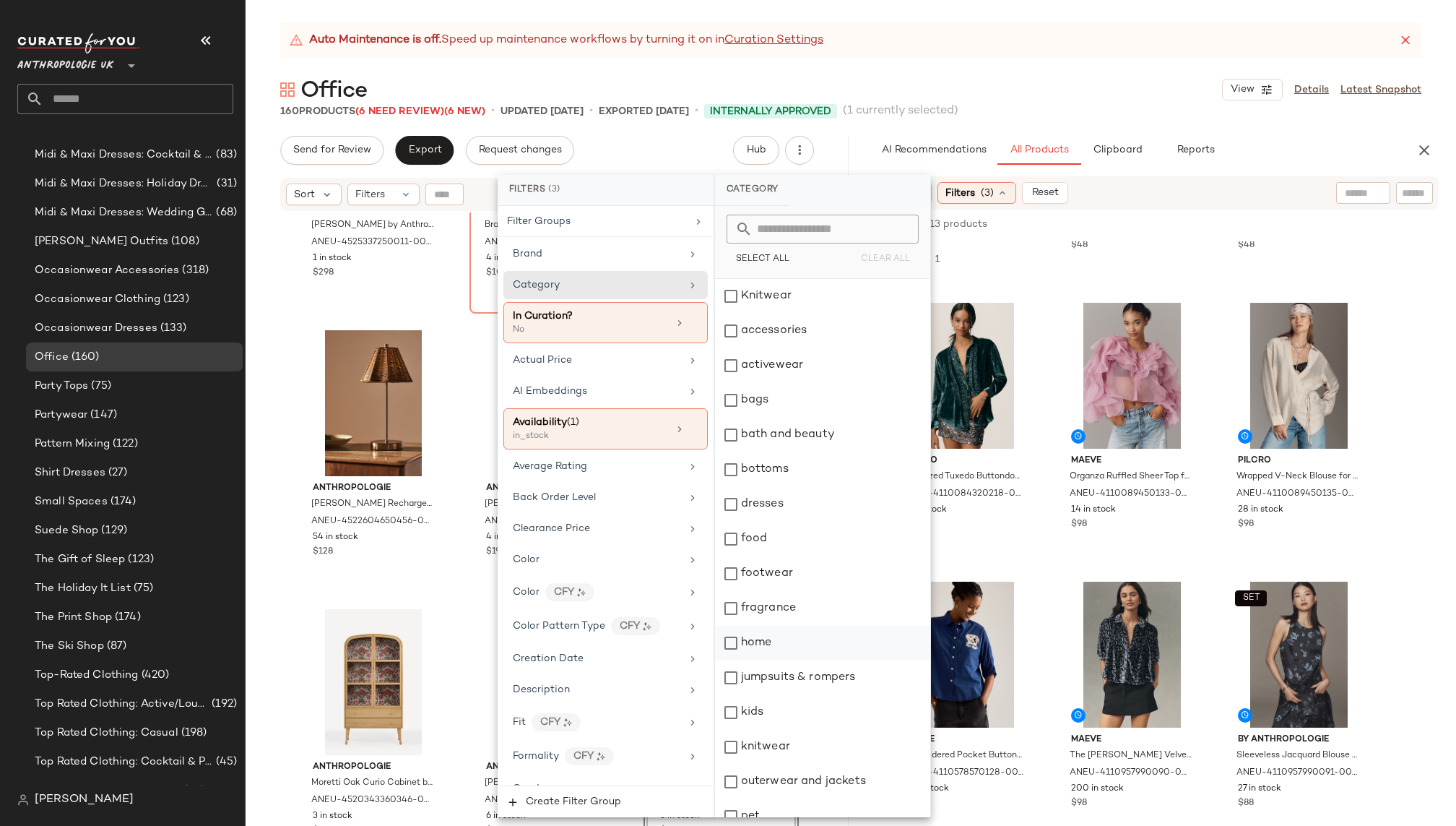
click at [783, 640] on div "home" at bounding box center [822, 643] width 215 height 35
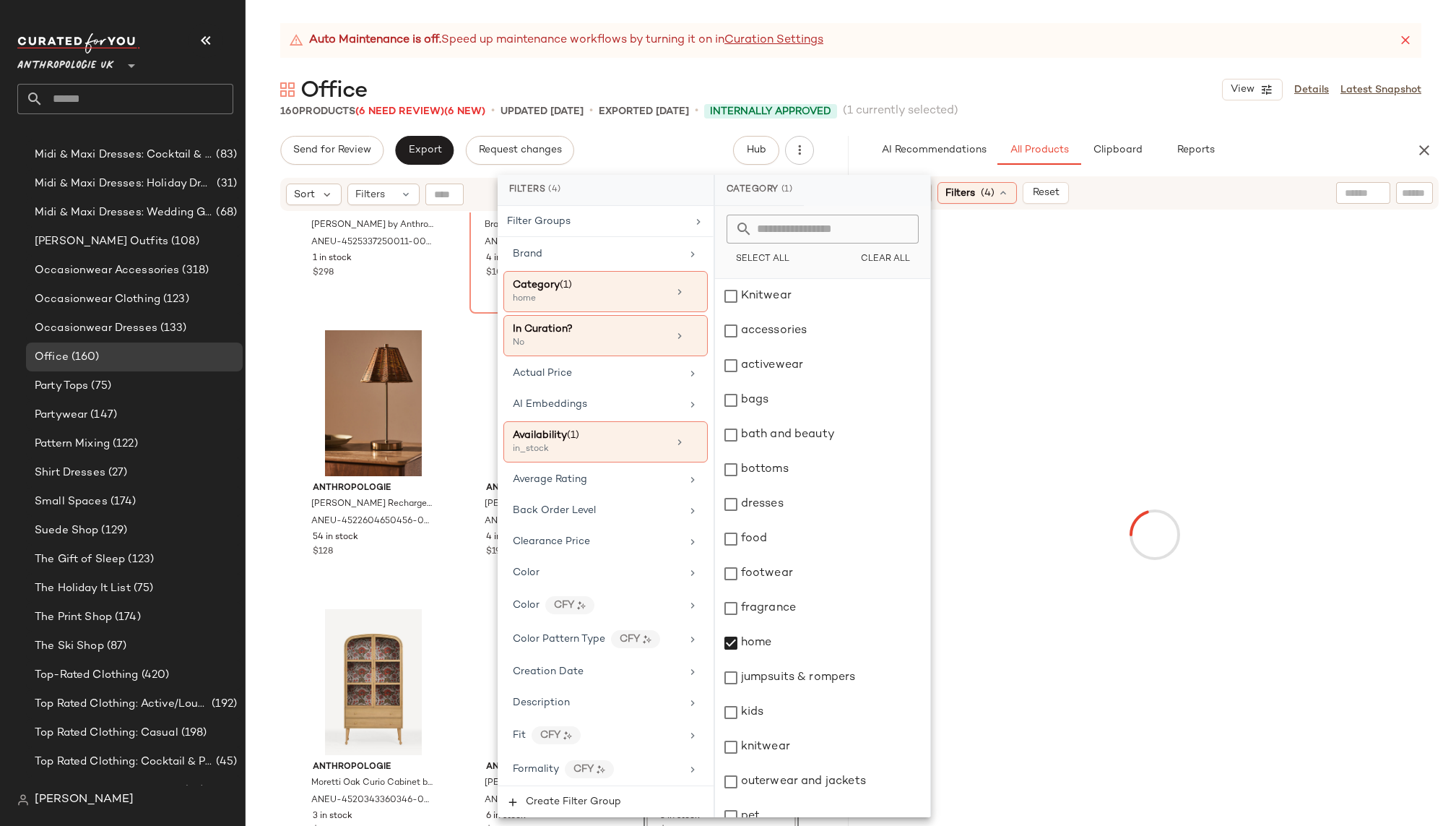
click at [1114, 108] on div "160 Products (6 Need Review) (6 New) • updated Sep 30th • Exported Sep 24th • I…" at bounding box center [851, 111] width 1210 height 15
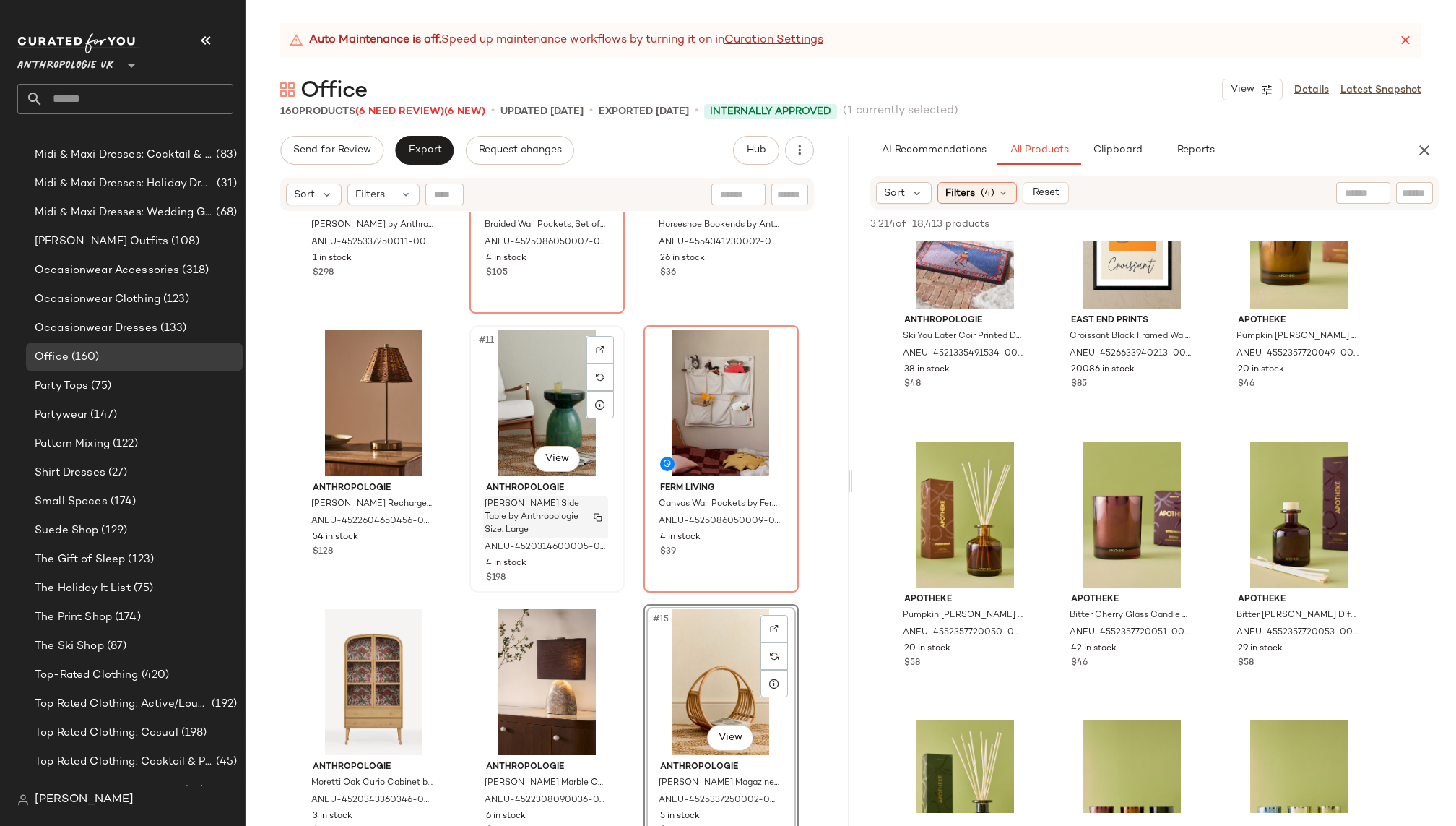
scroll to position [0, 0]
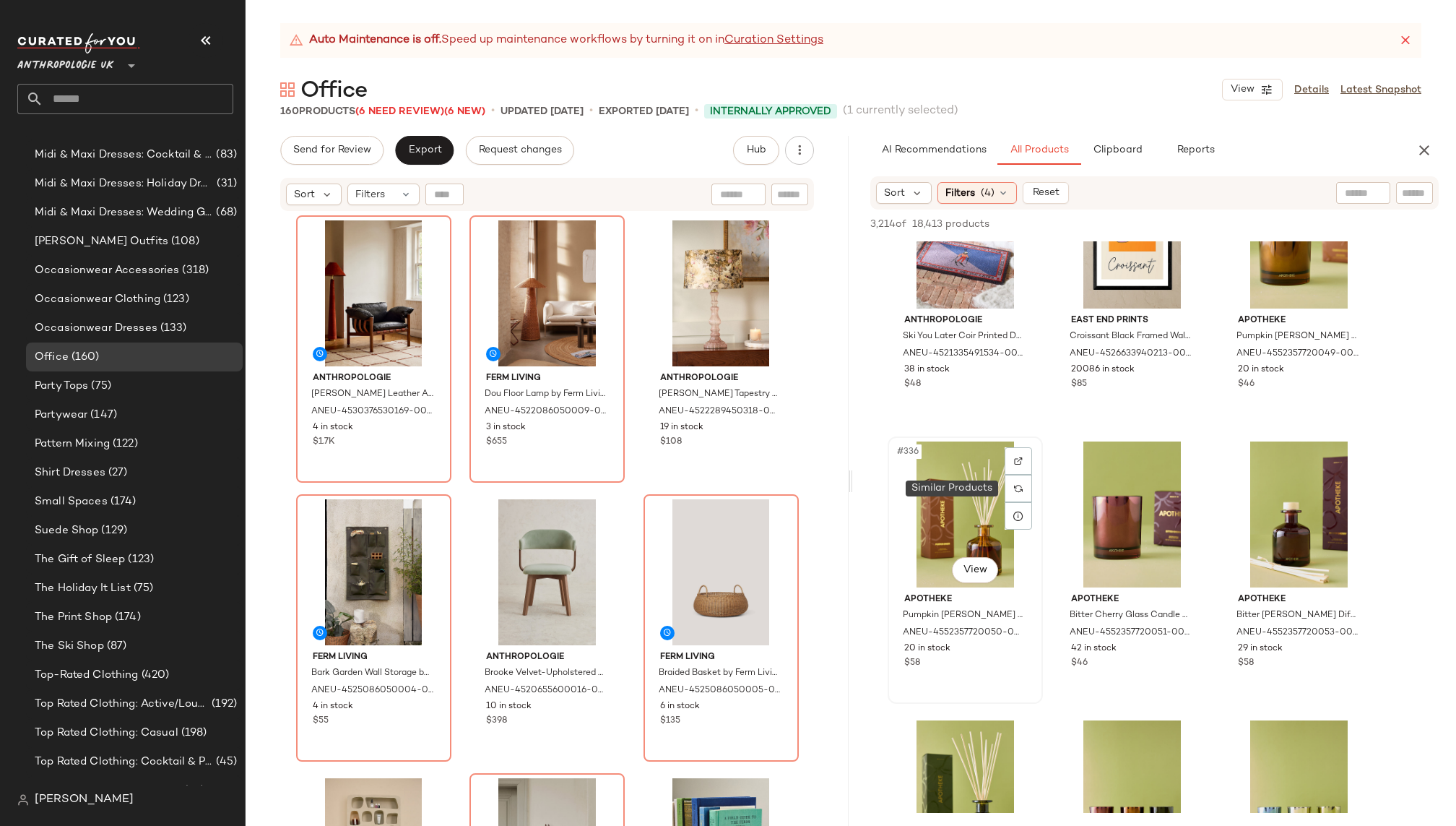
click at [943, 518] on div "#336 View" at bounding box center [965, 515] width 145 height 146
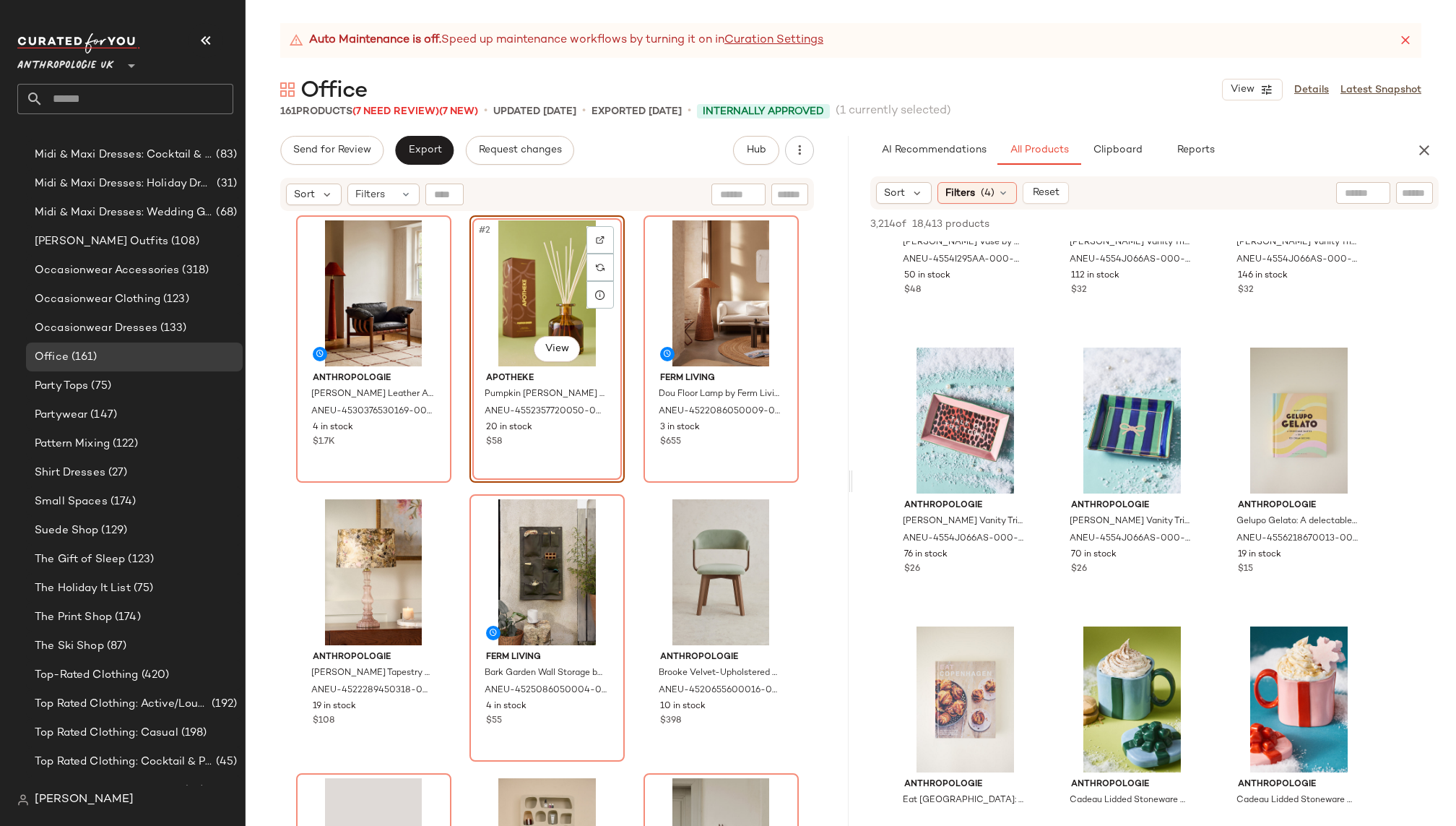
scroll to position [33110, 0]
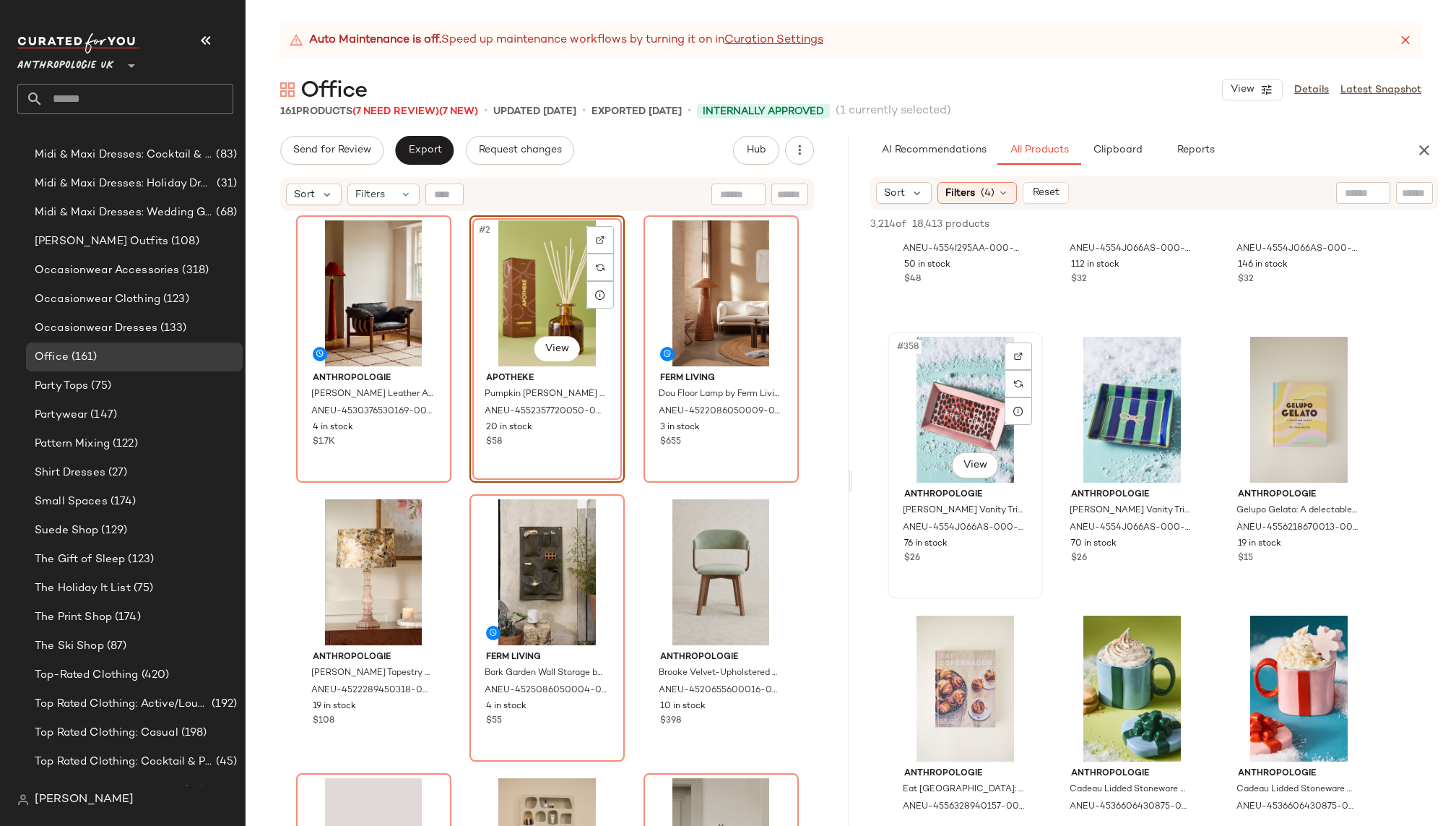
click at [919, 425] on div "#358 View" at bounding box center [965, 410] width 145 height 146
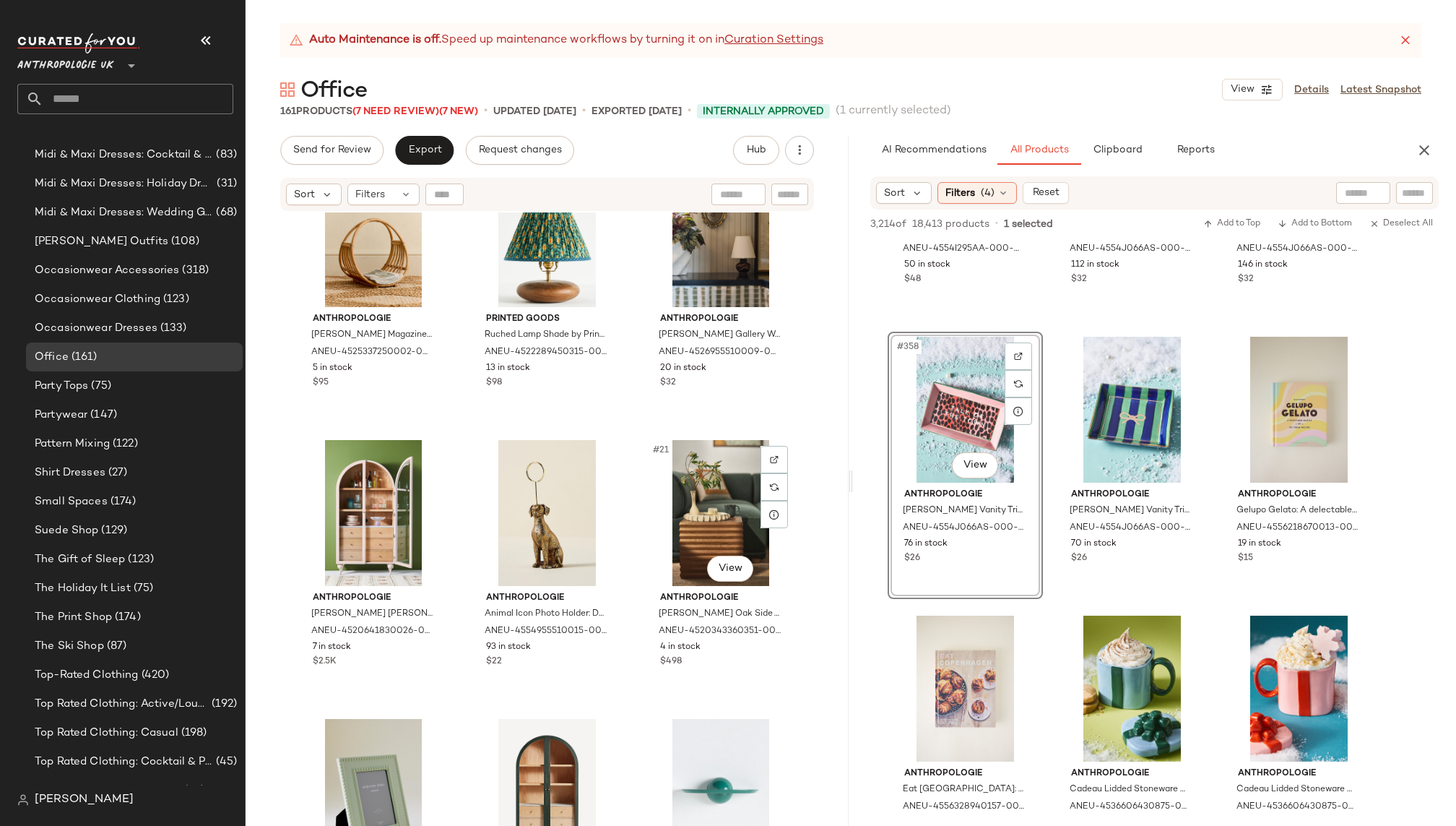
scroll to position [1475, 0]
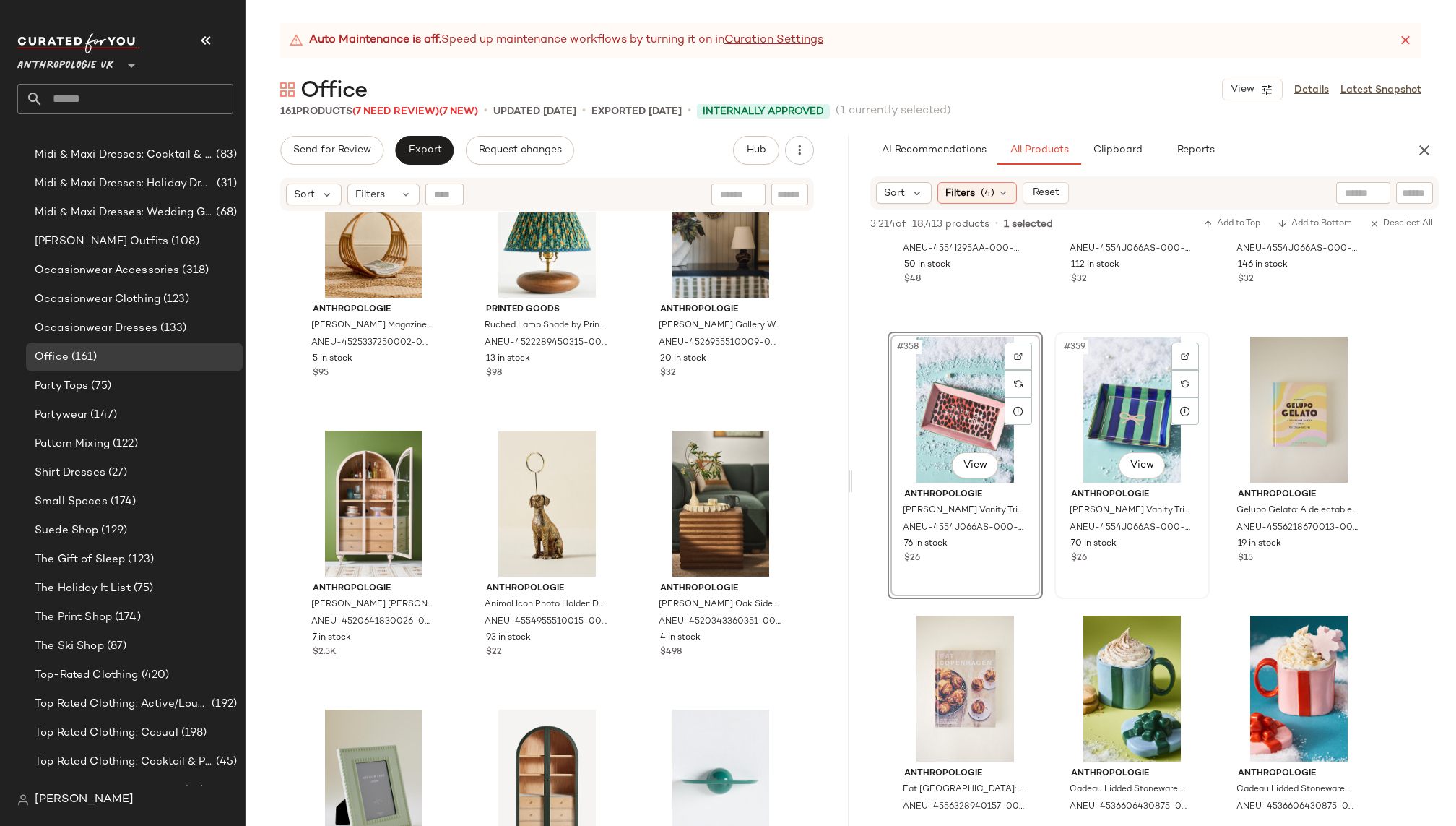
click at [1064, 447] on div "#359 View" at bounding box center [1132, 410] width 145 height 146
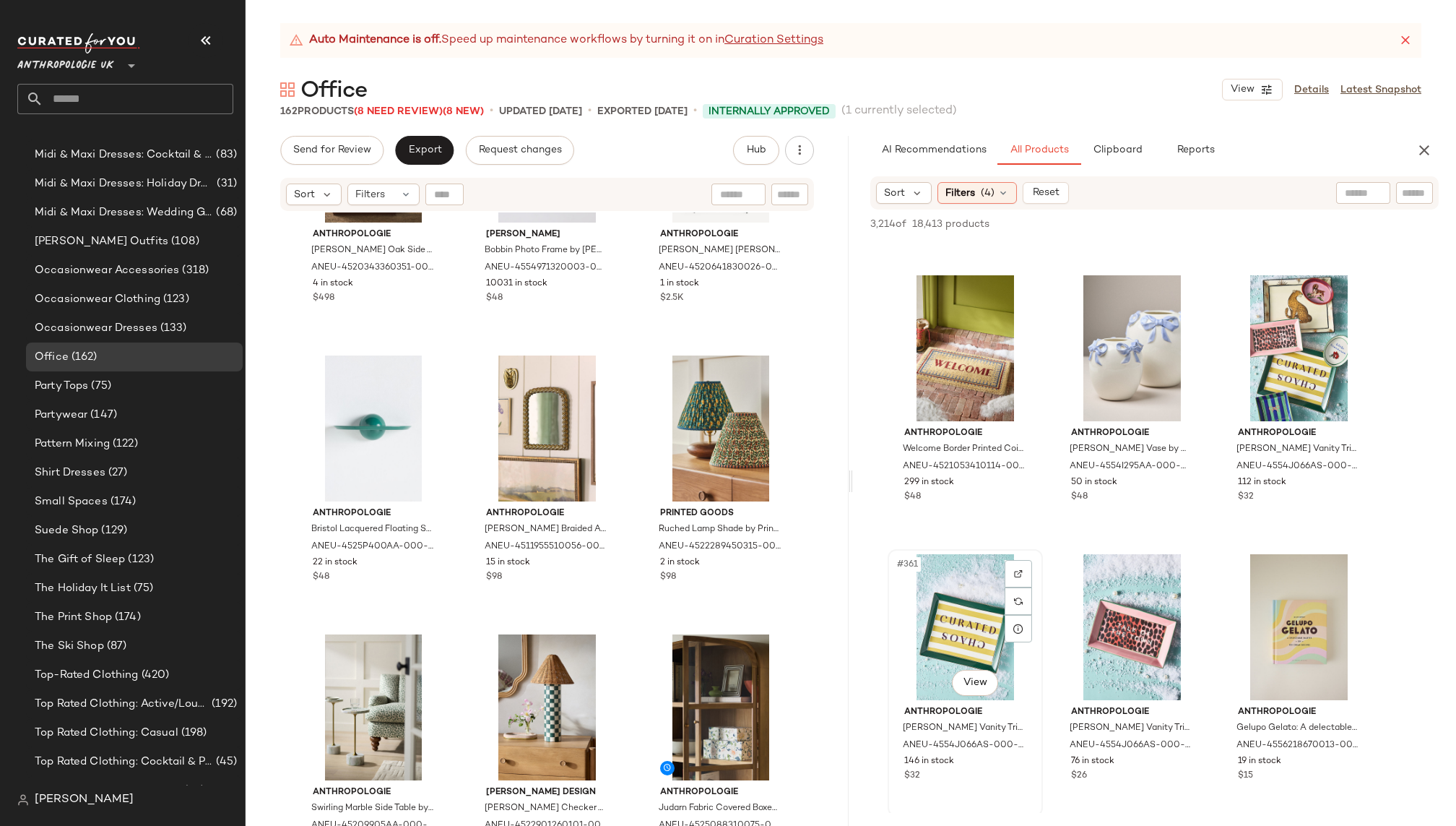
scroll to position [33185, 0]
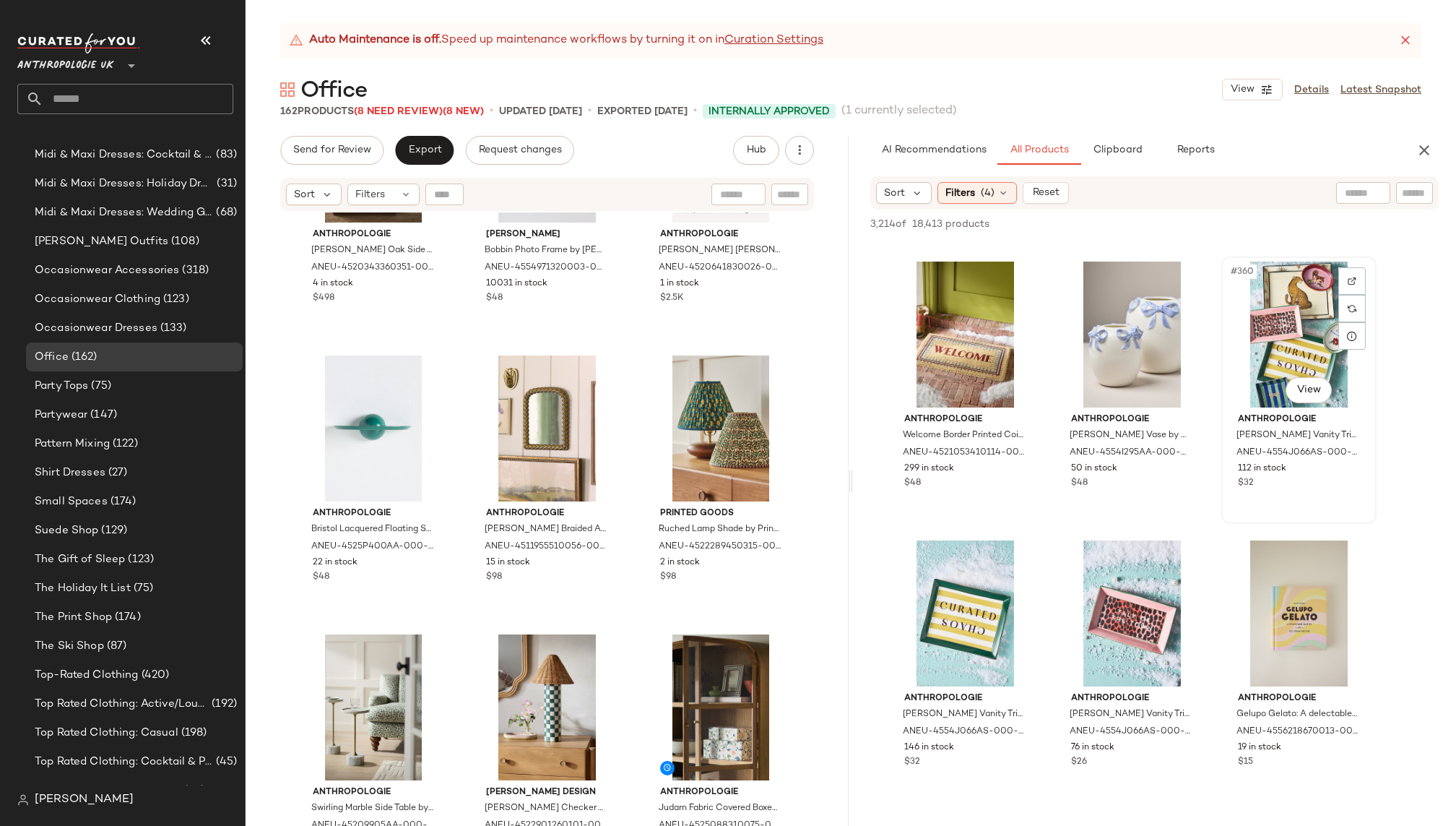
click at [1269, 374] on div "#360 View" at bounding box center [1299, 335] width 145 height 146
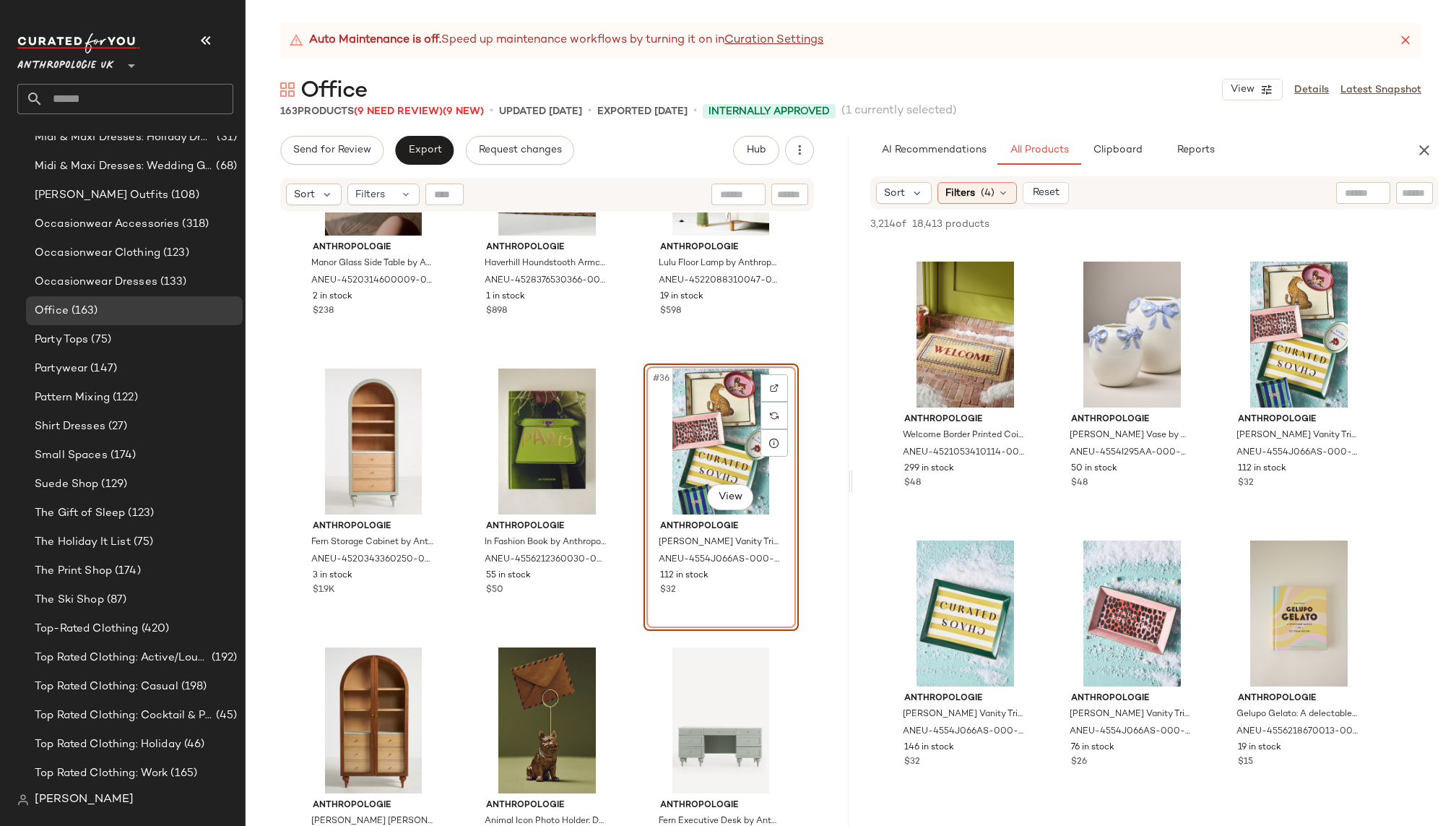
scroll to position [1210, 0]
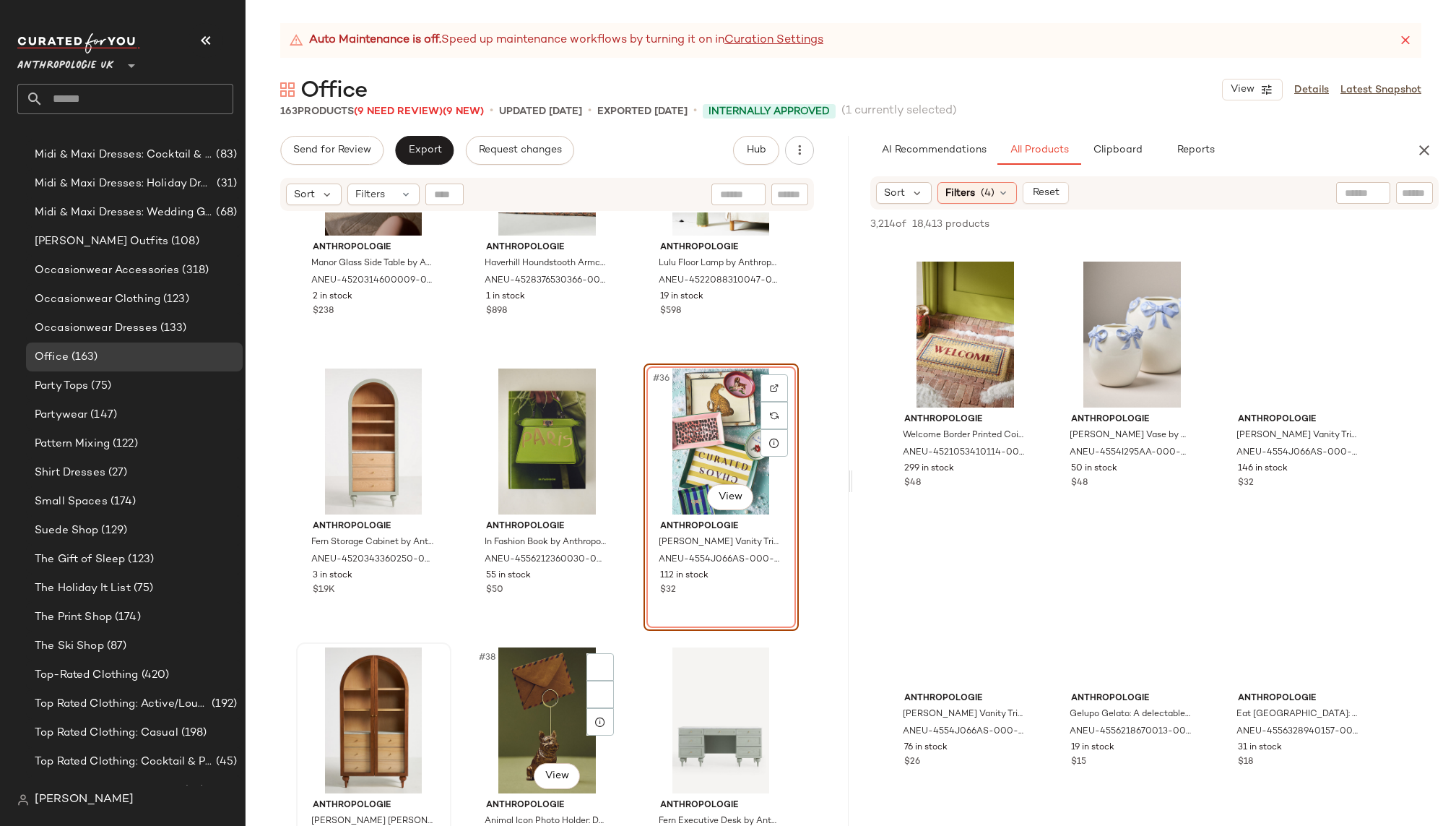
click at [365, 714] on div at bounding box center [374, 721] width 145 height 146
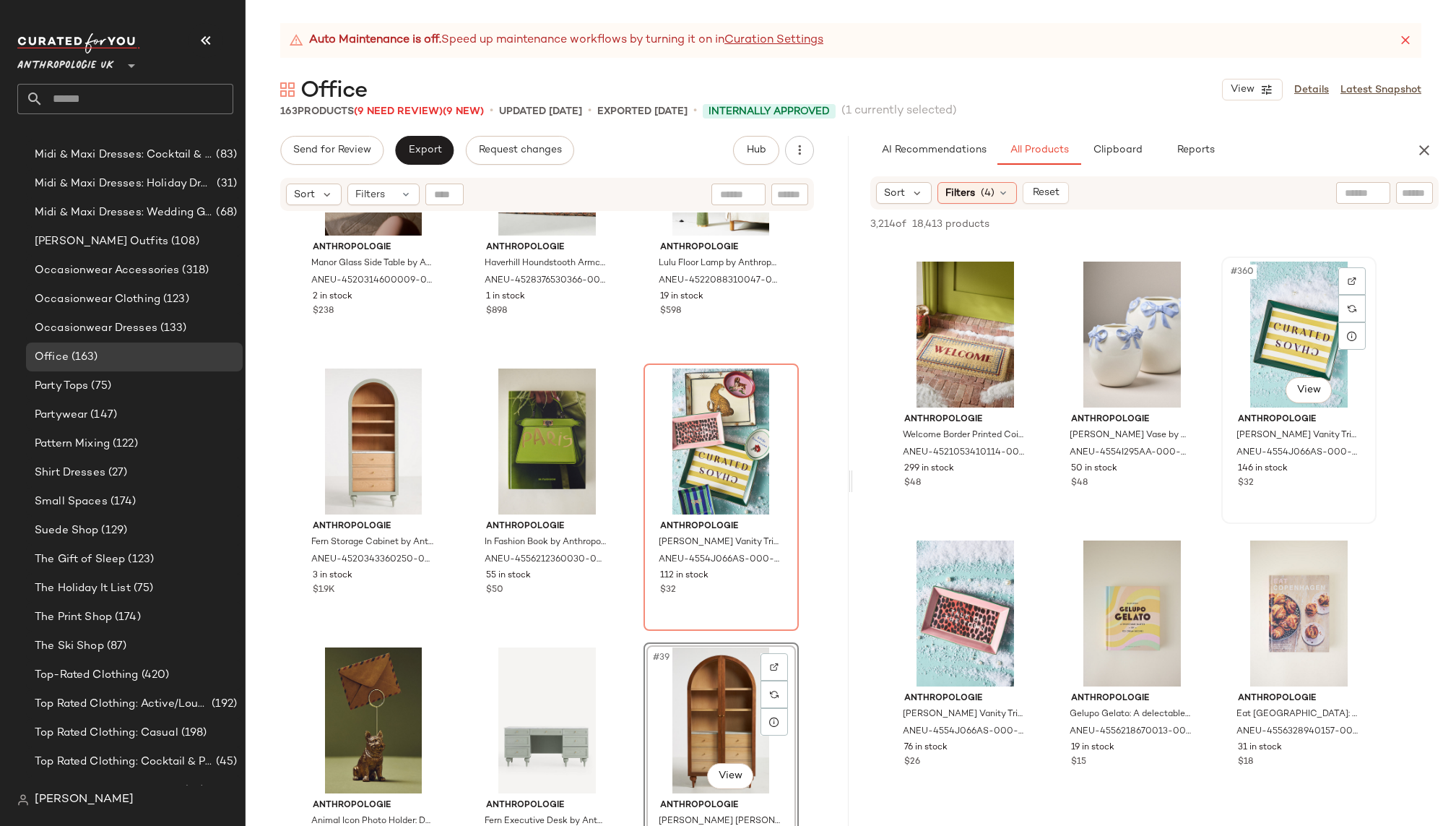
click at [1272, 330] on div "#360 View" at bounding box center [1299, 335] width 145 height 146
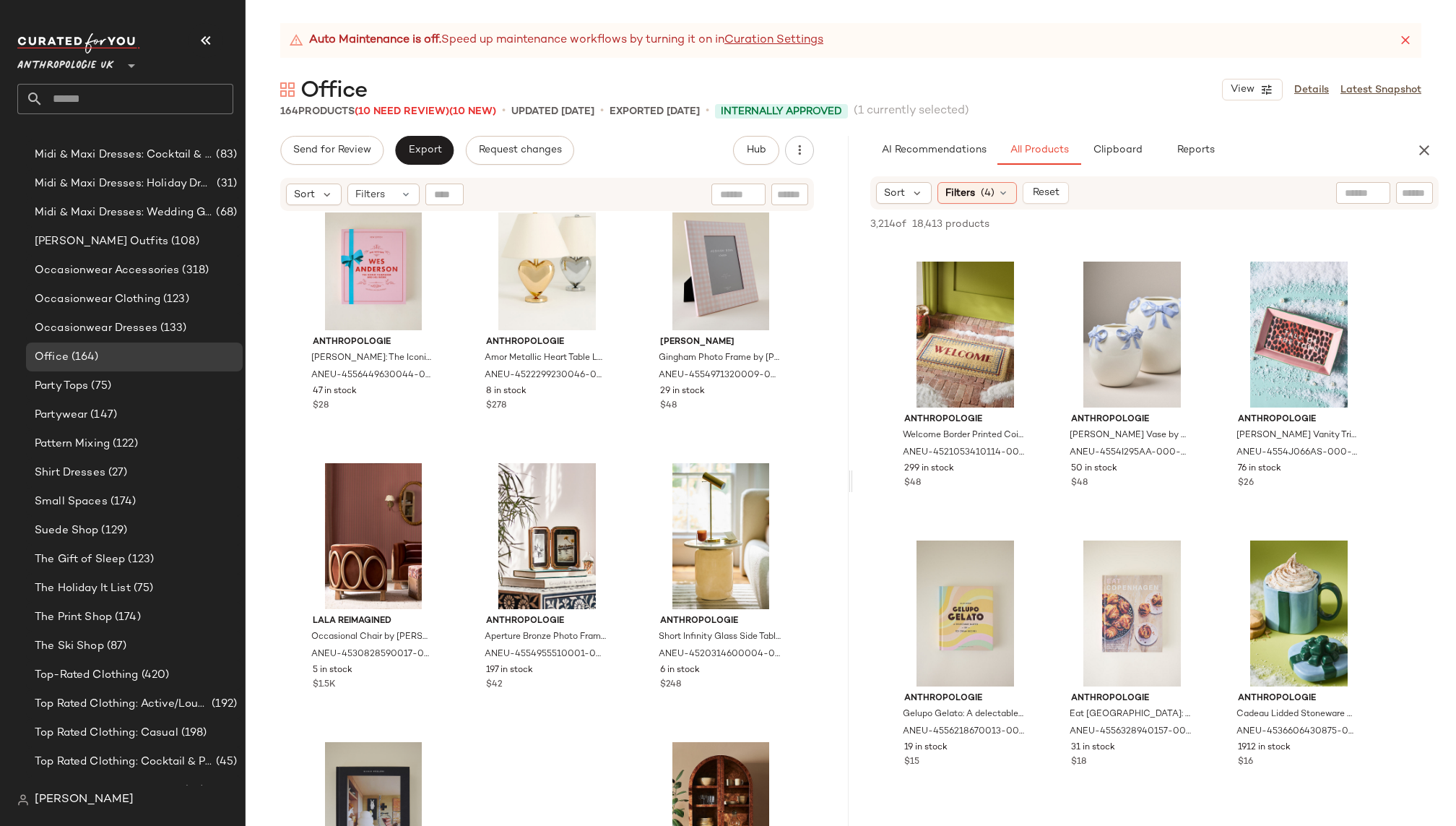
scroll to position [5633, 0]
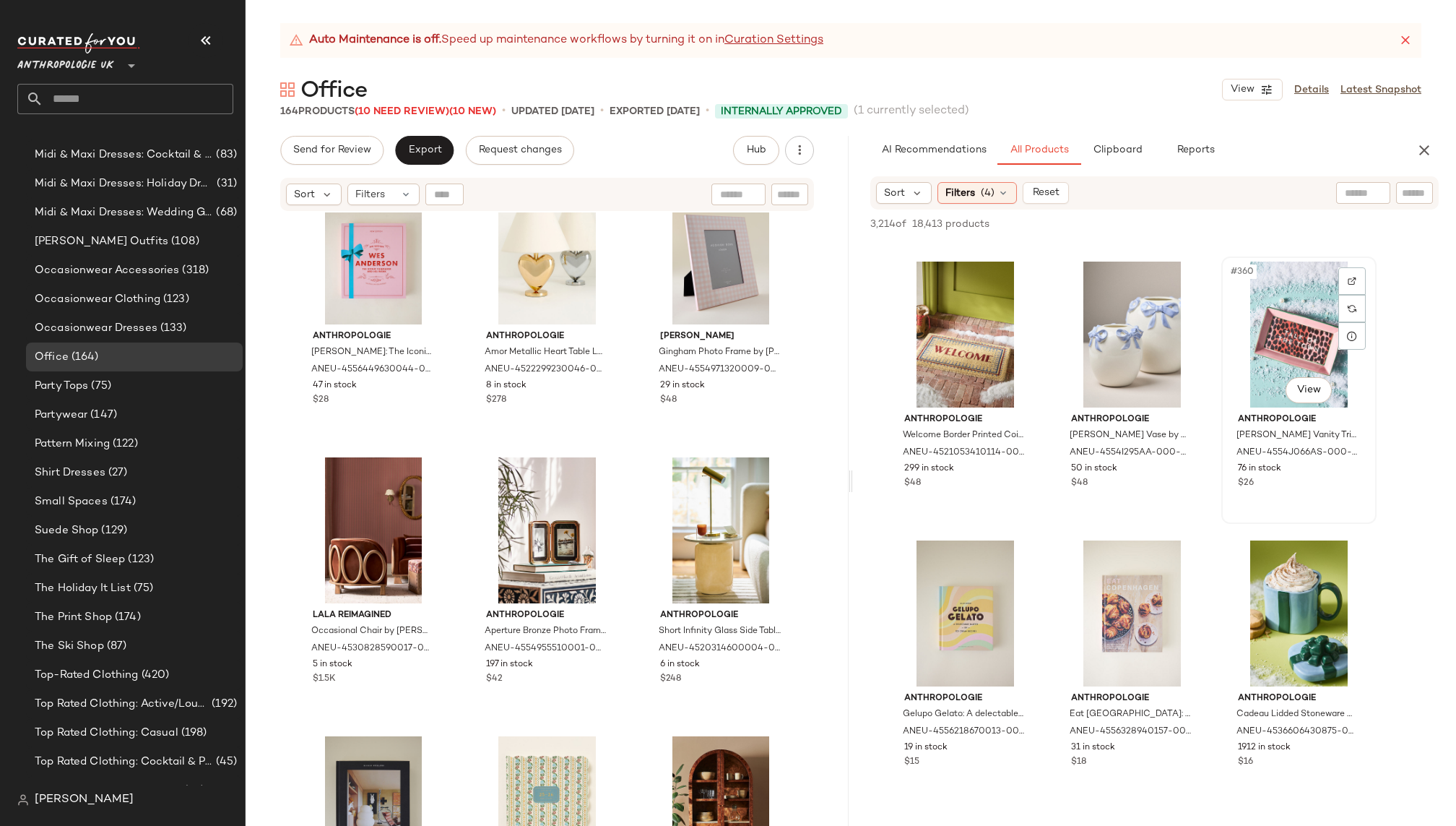
click at [1288, 329] on div "#360 View" at bounding box center [1299, 335] width 145 height 146
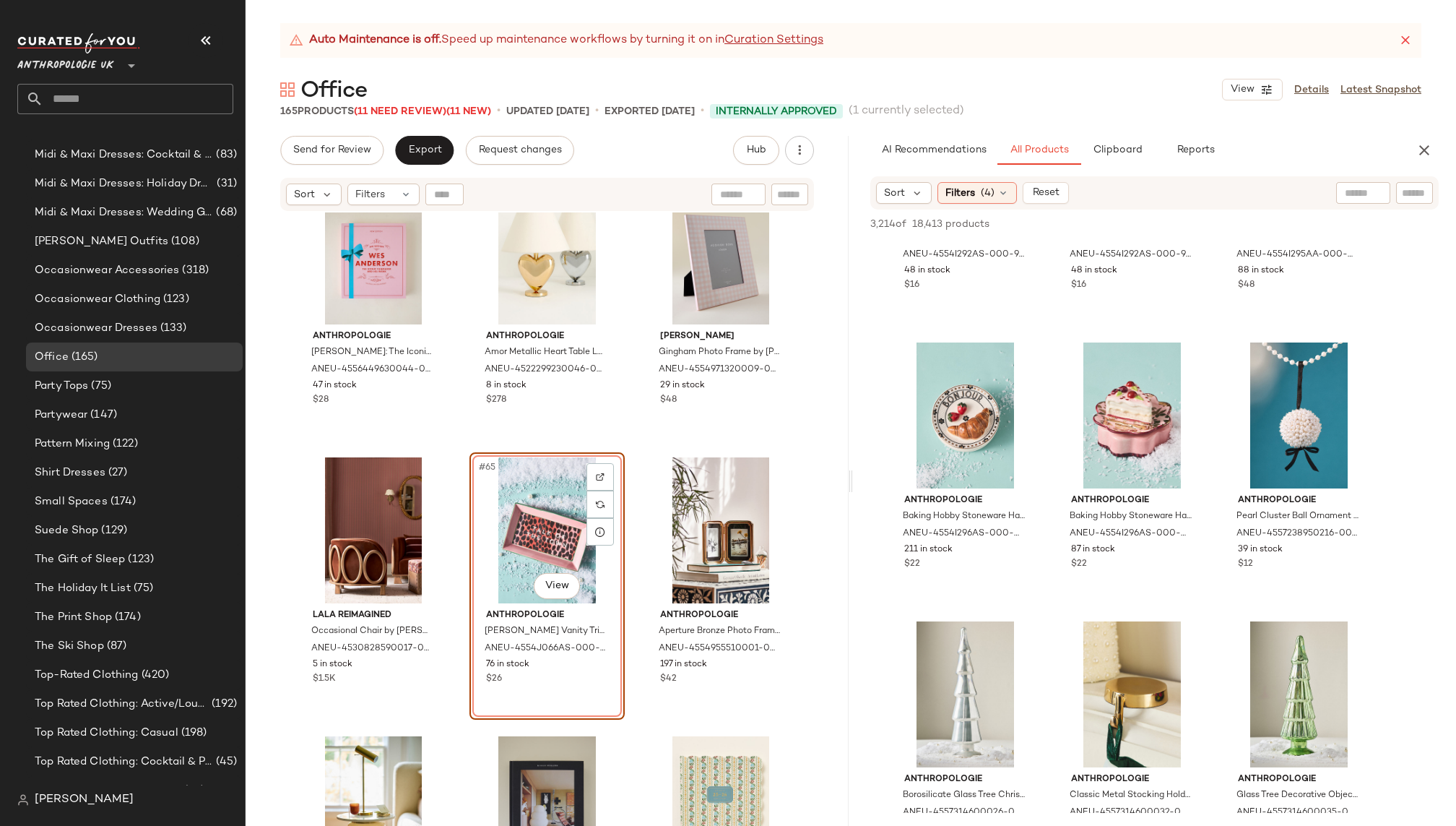
scroll to position [43220, 0]
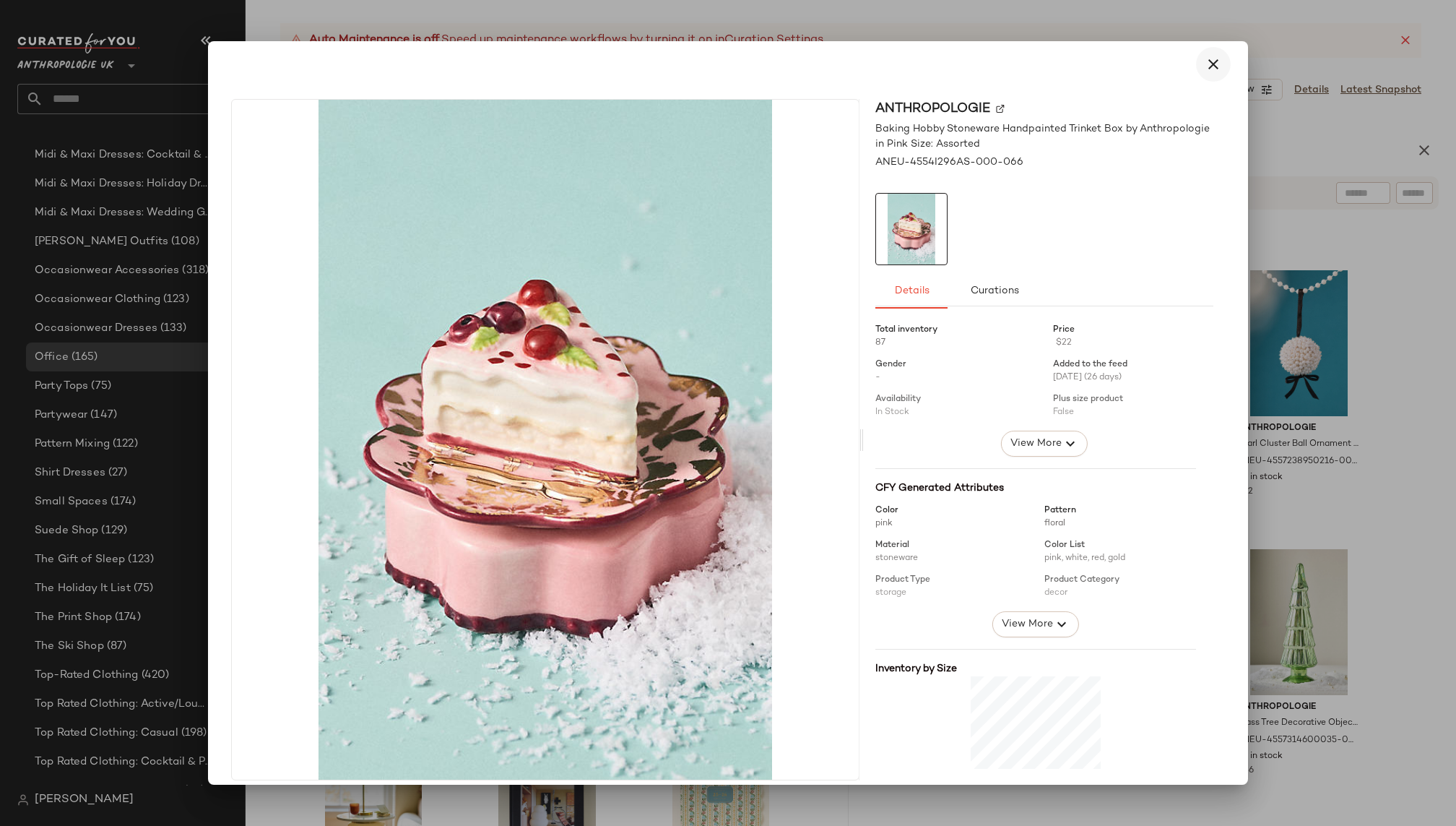
click at [1205, 70] on icon "button" at bounding box center [1214, 64] width 17 height 17
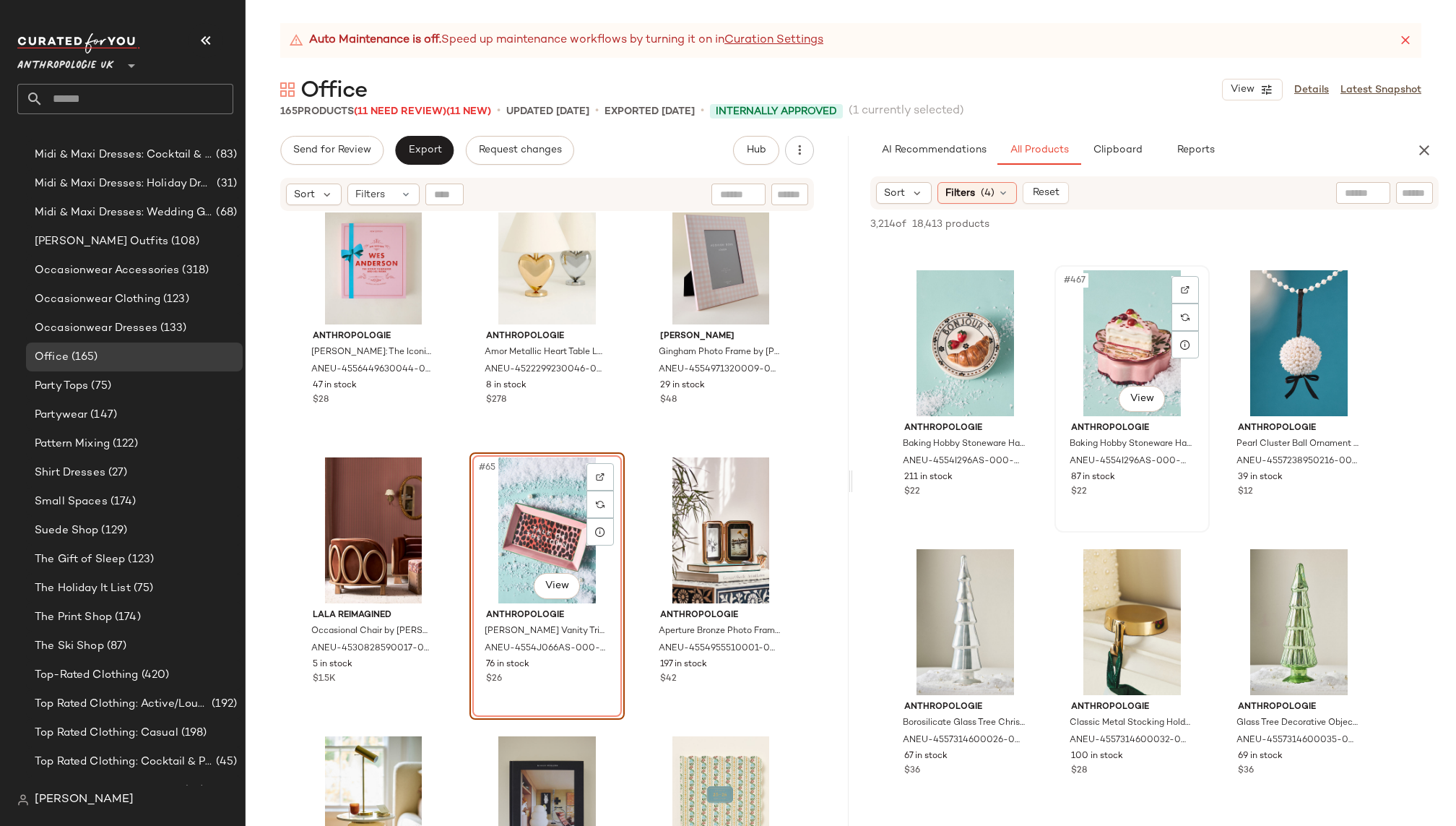
click at [1123, 328] on div "#467 View" at bounding box center [1132, 343] width 145 height 146
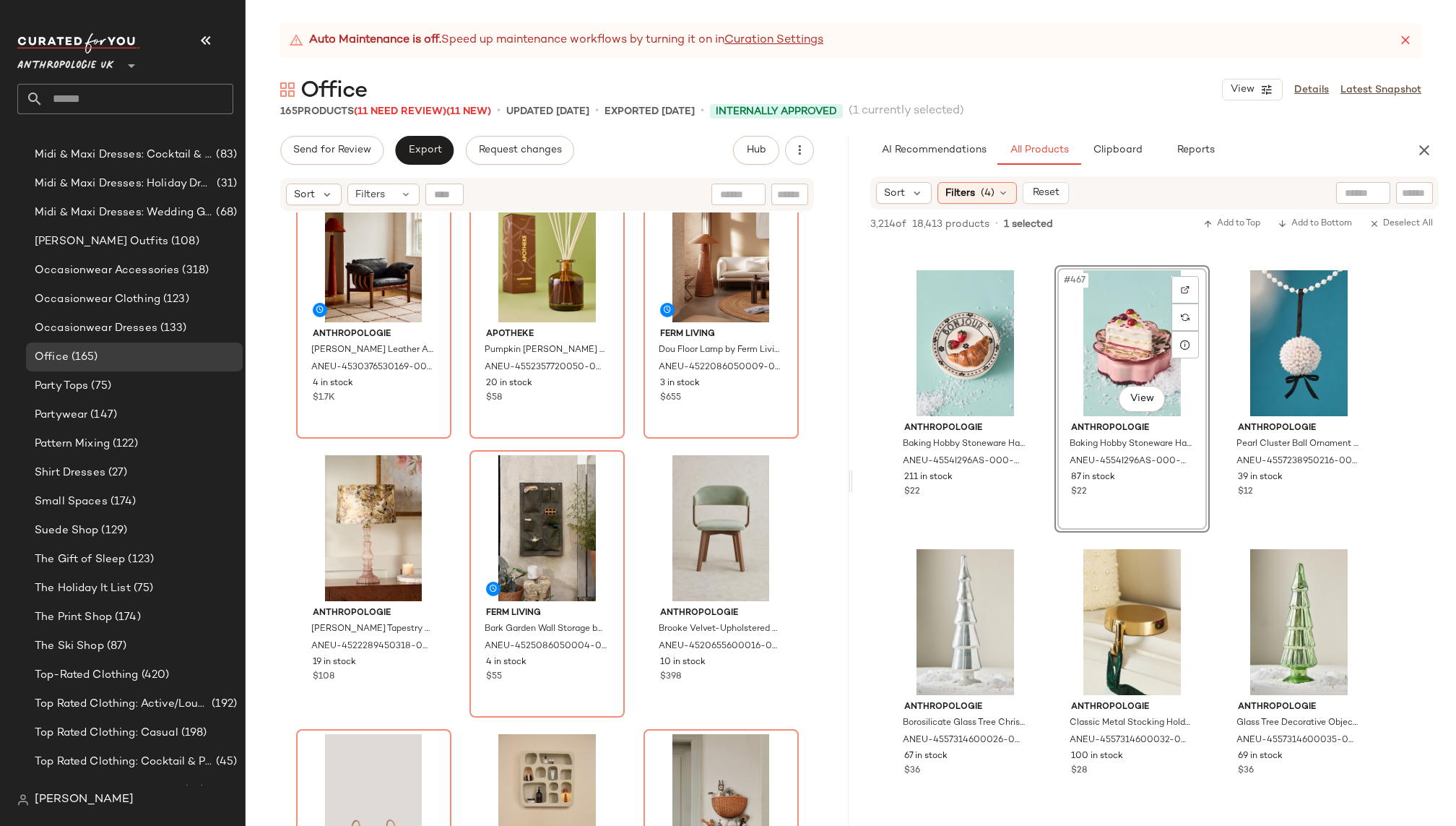
scroll to position [0, 0]
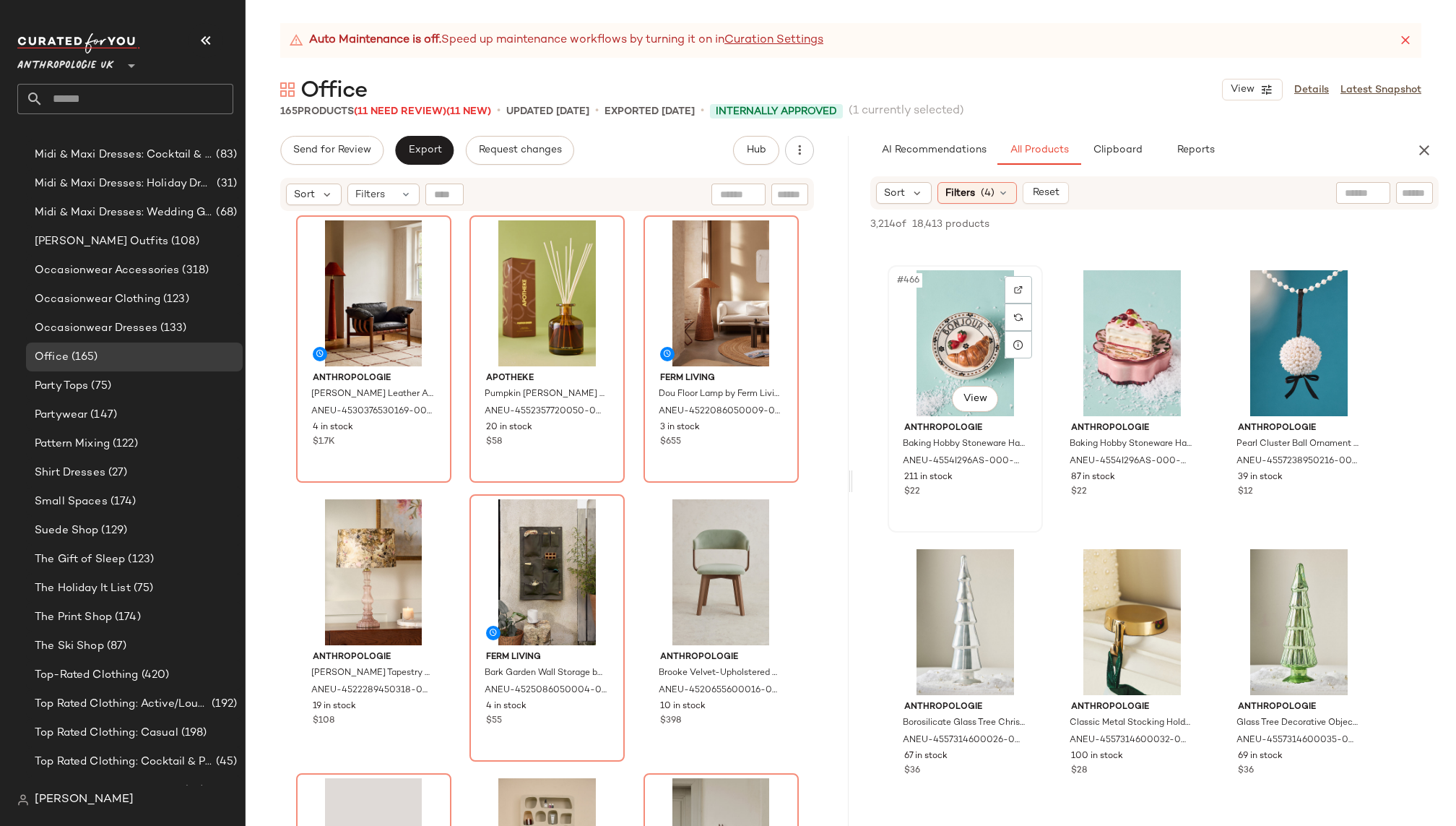
click at [932, 353] on div "#466 View" at bounding box center [965, 343] width 145 height 146
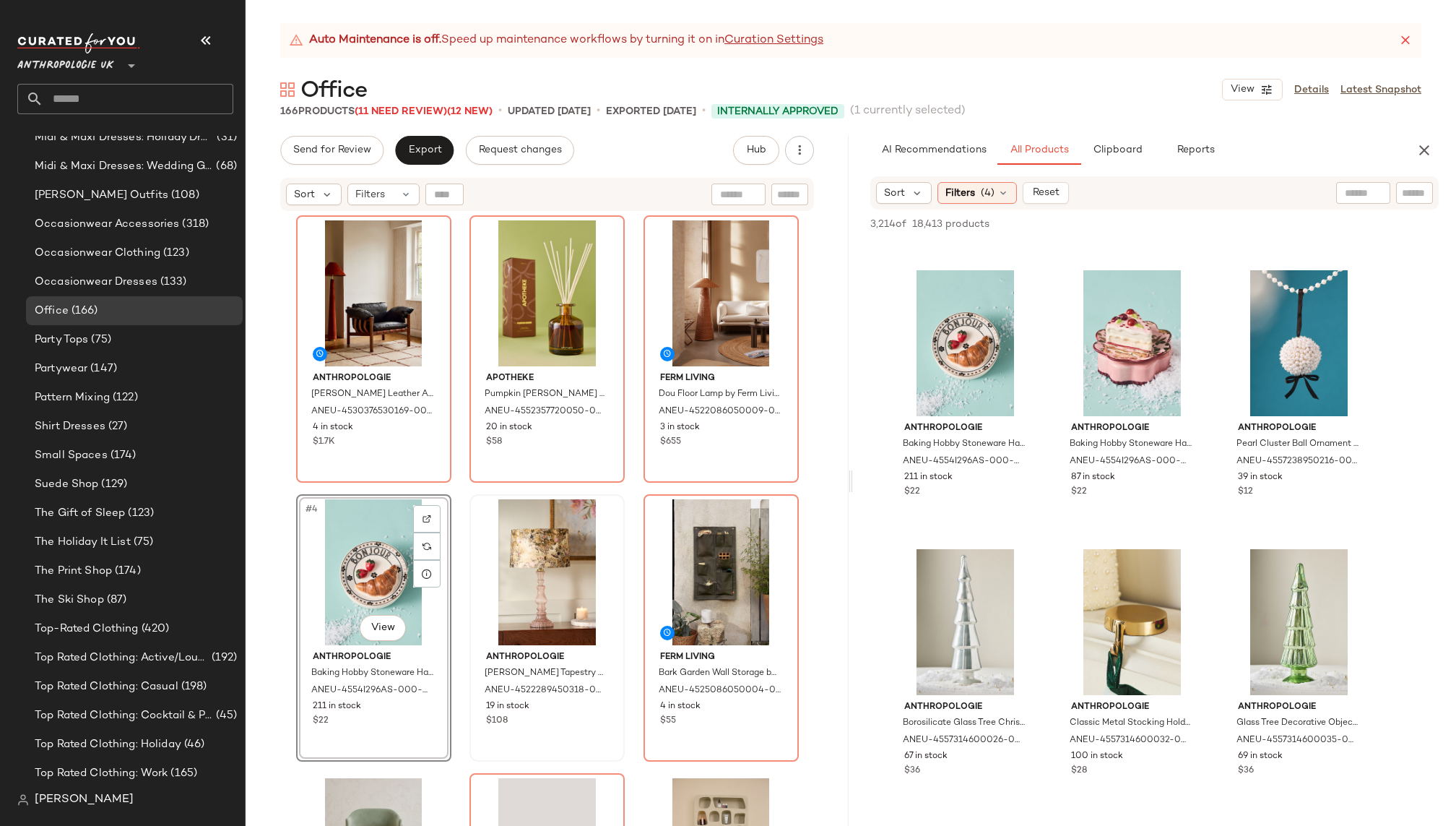
scroll to position [1210, 0]
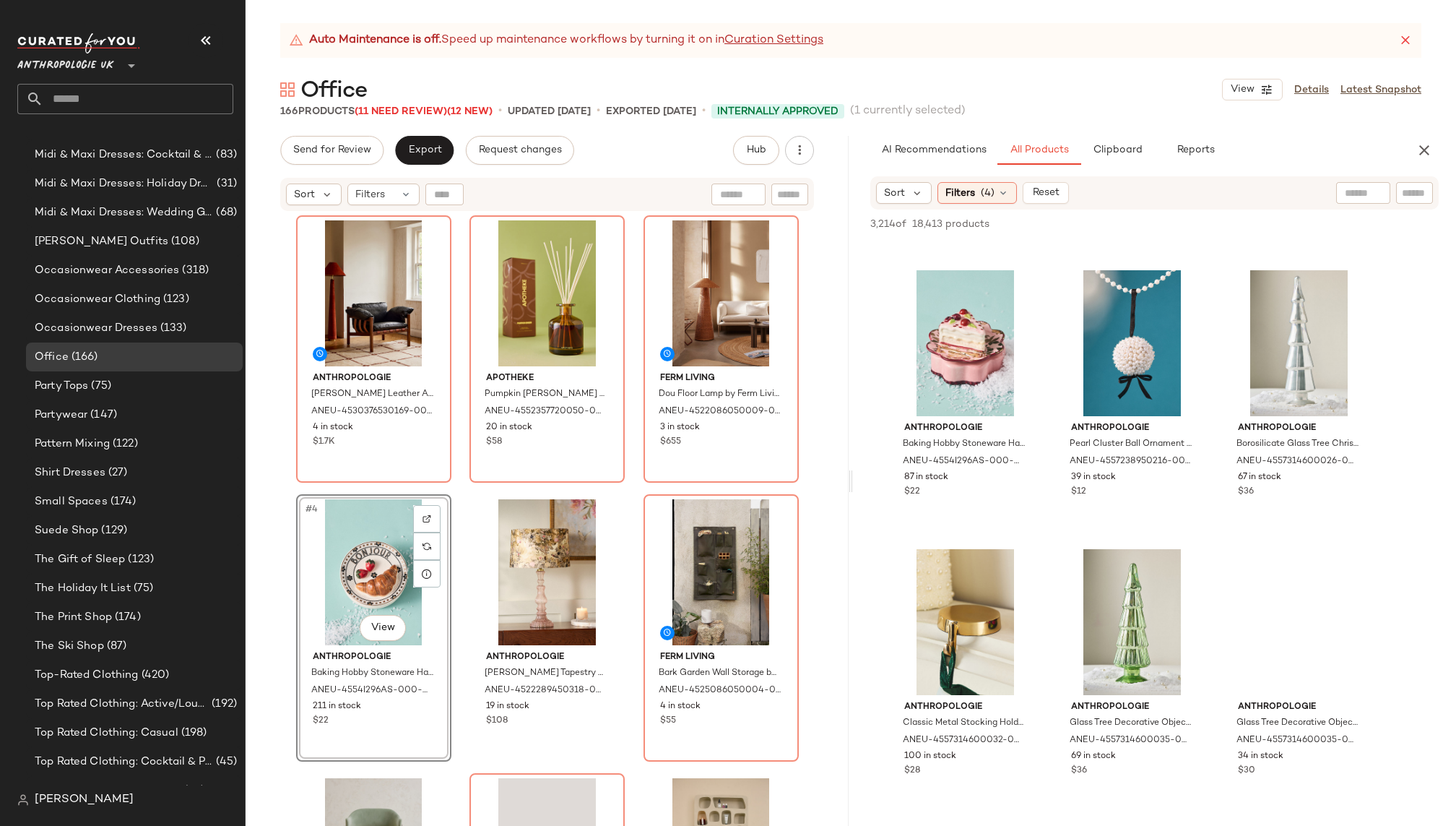
click at [367, 585] on div "#4 View" at bounding box center [374, 572] width 145 height 146
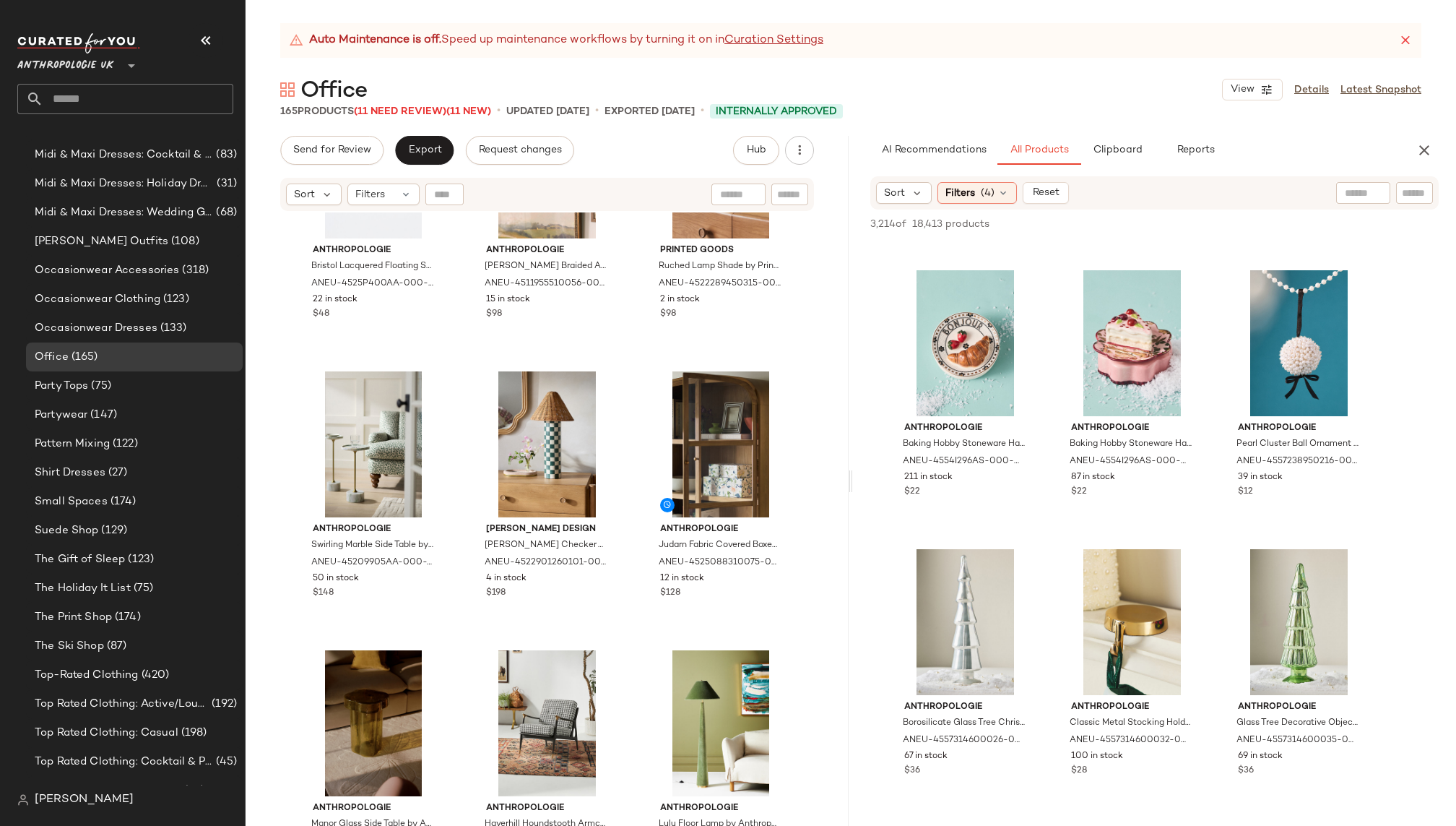
scroll to position [2382, 0]
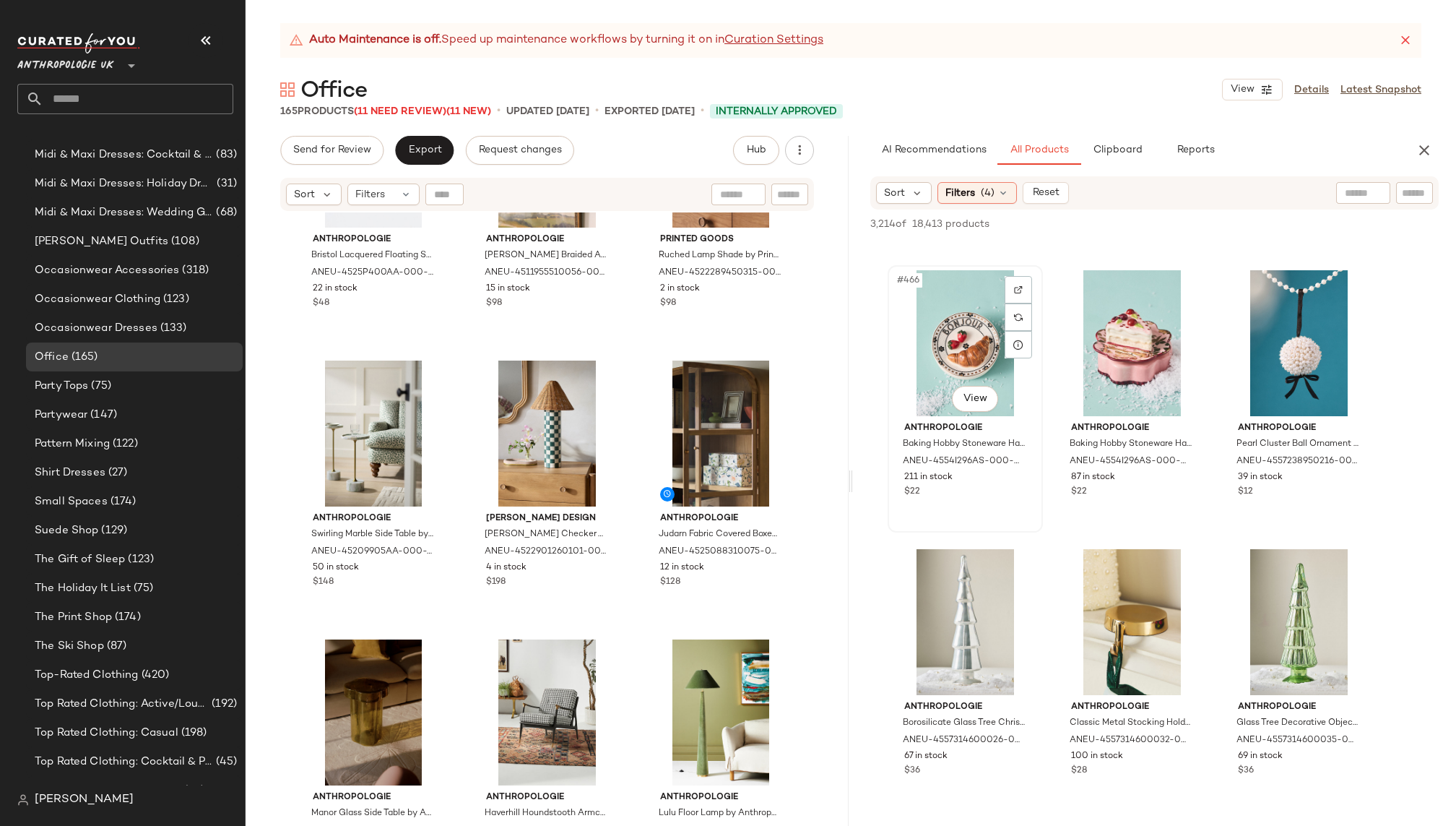
click at [950, 354] on div "#466 View" at bounding box center [965, 343] width 145 height 146
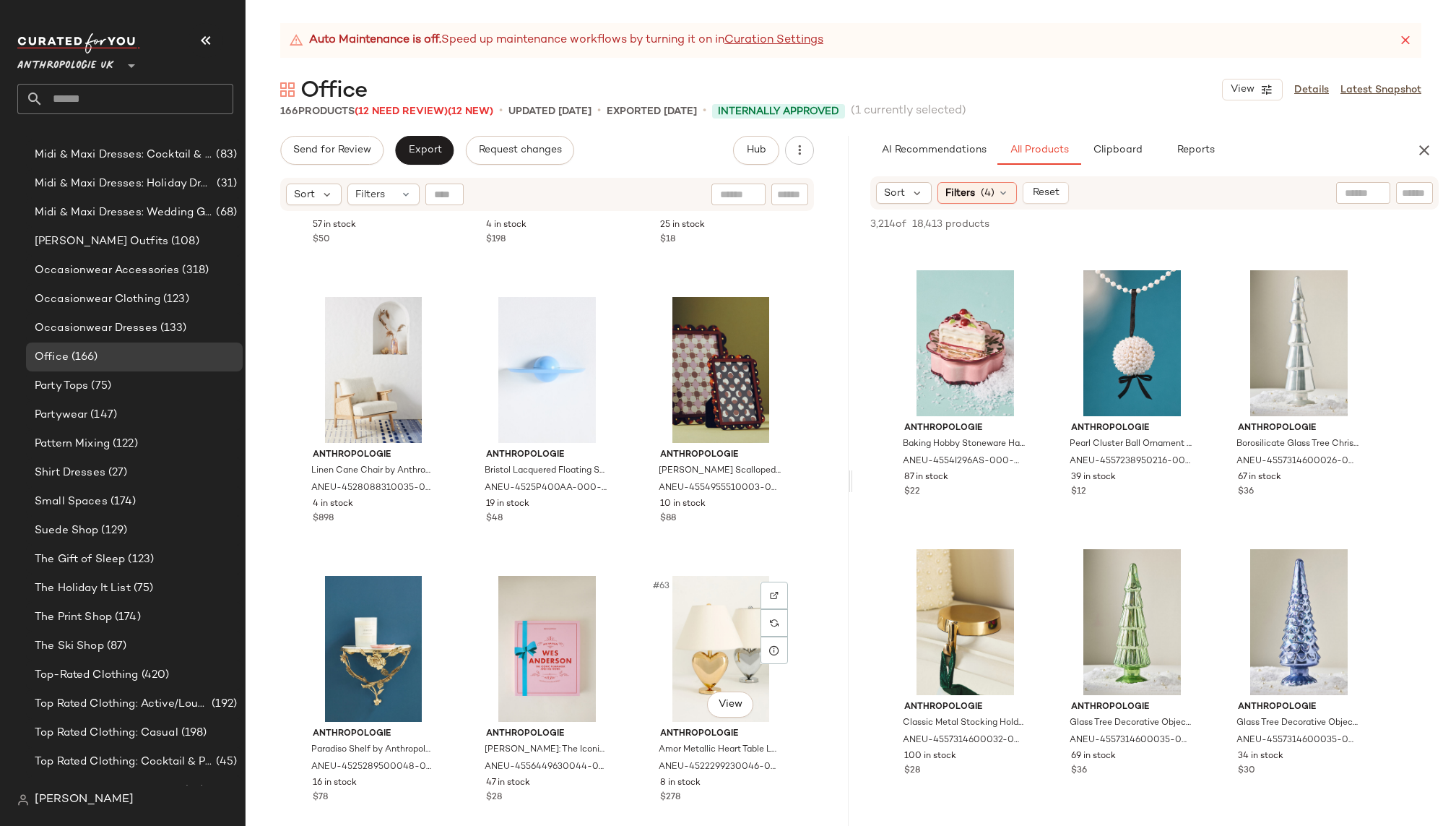
scroll to position [5253, 0]
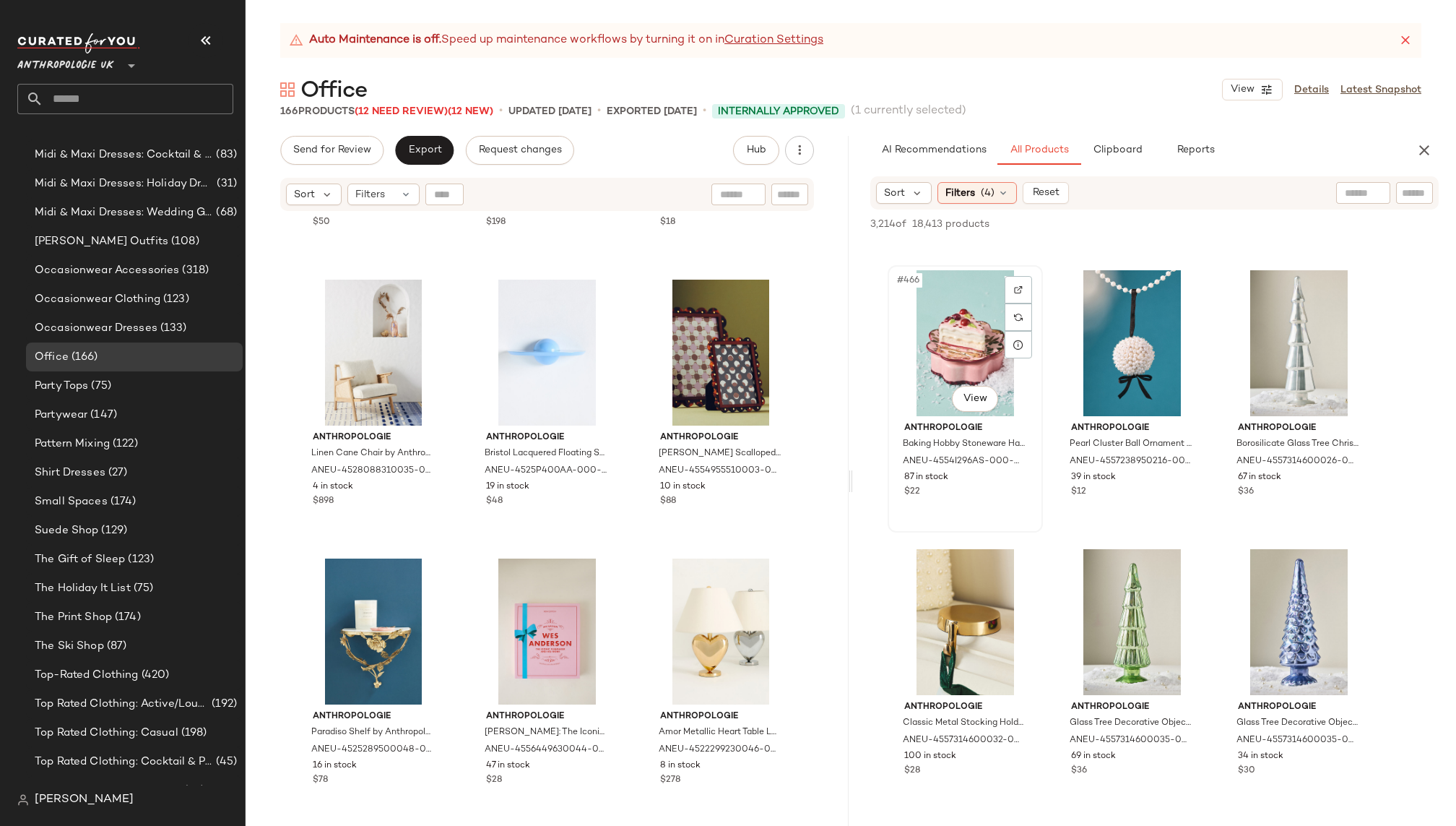
click at [913, 367] on div "#466 View" at bounding box center [965, 343] width 145 height 146
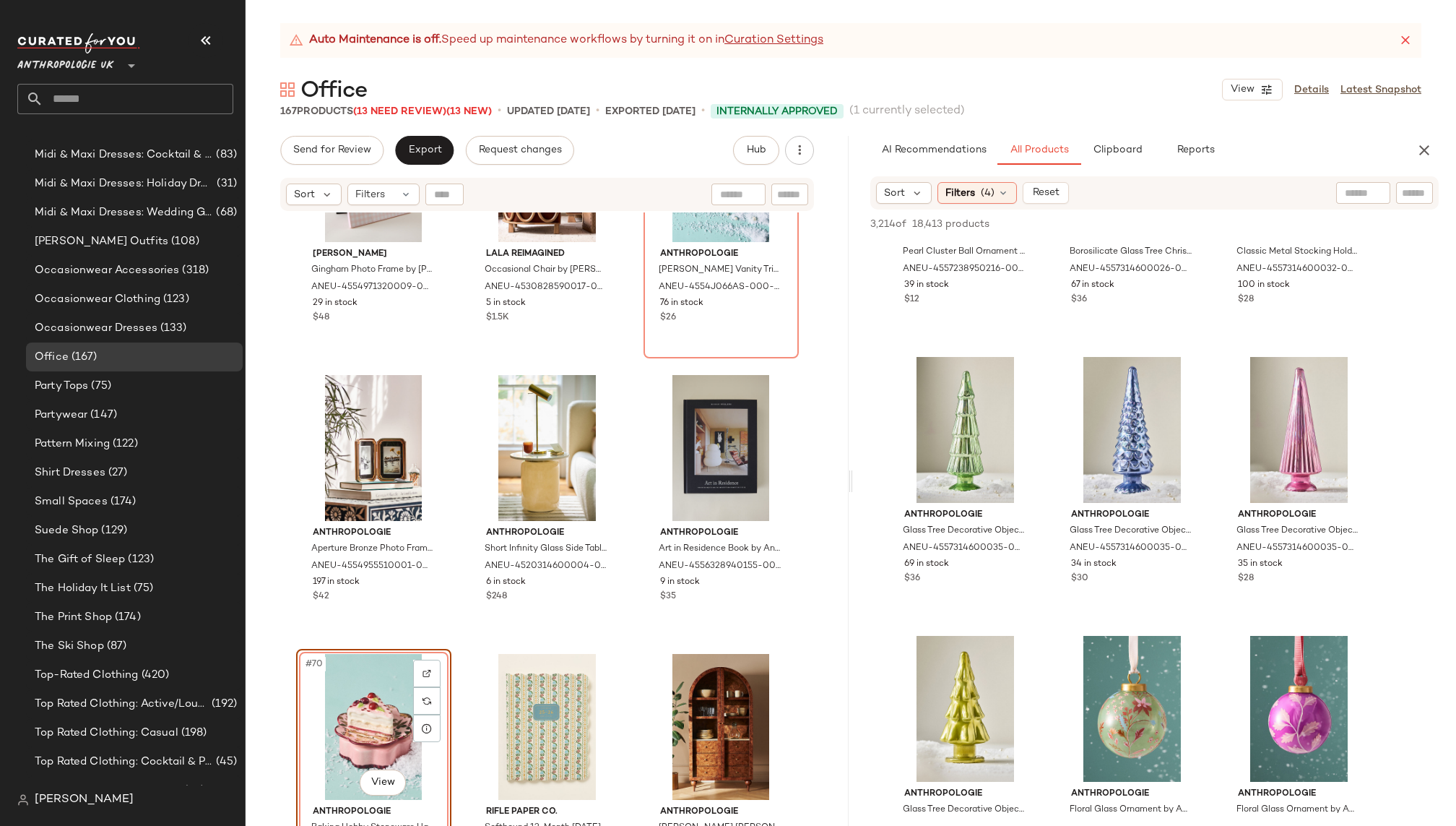
scroll to position [45366, 0]
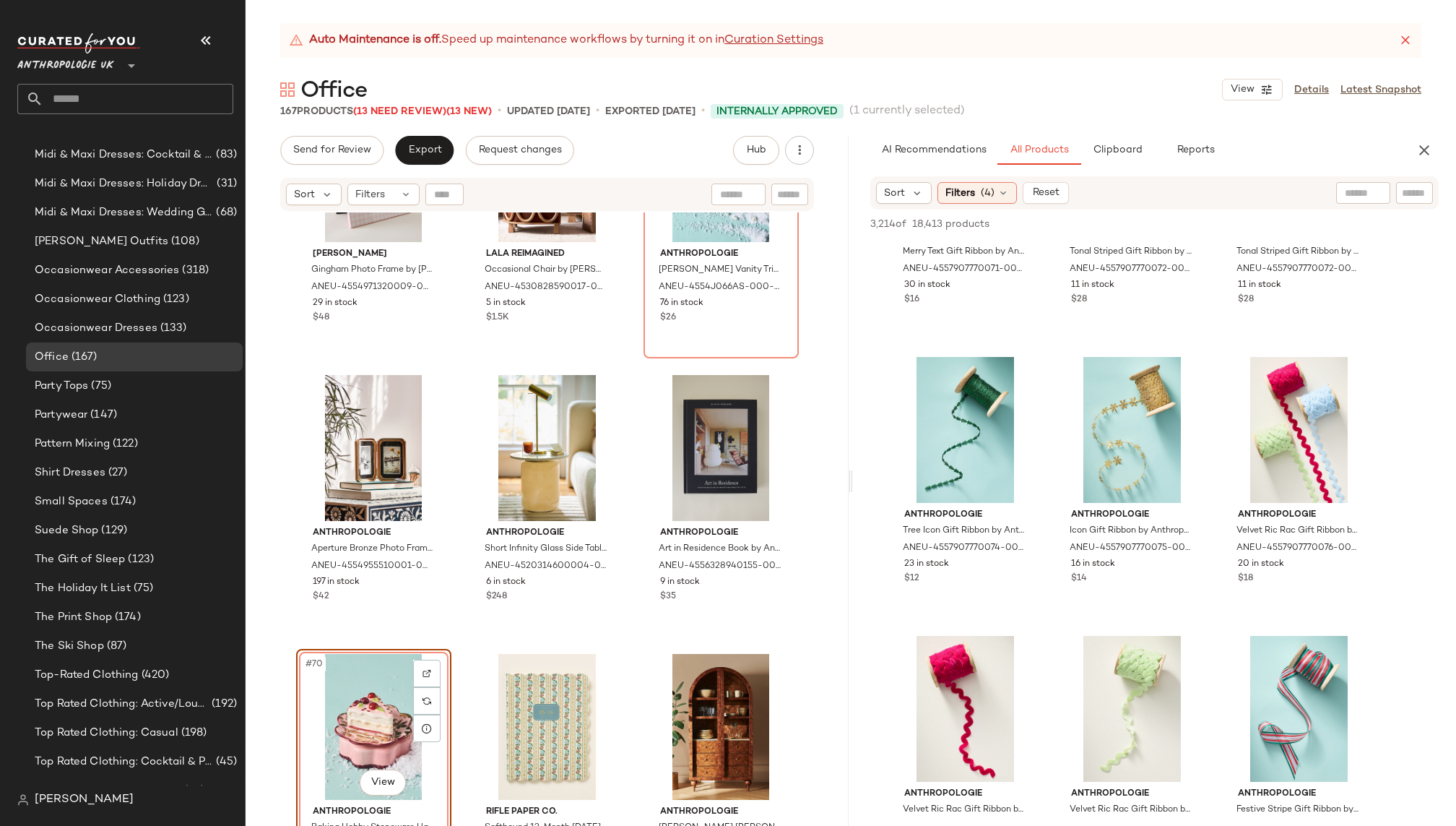
drag, startPoint x: 961, startPoint y: 332, endPoint x: 528, endPoint y: 21, distance: 533.1
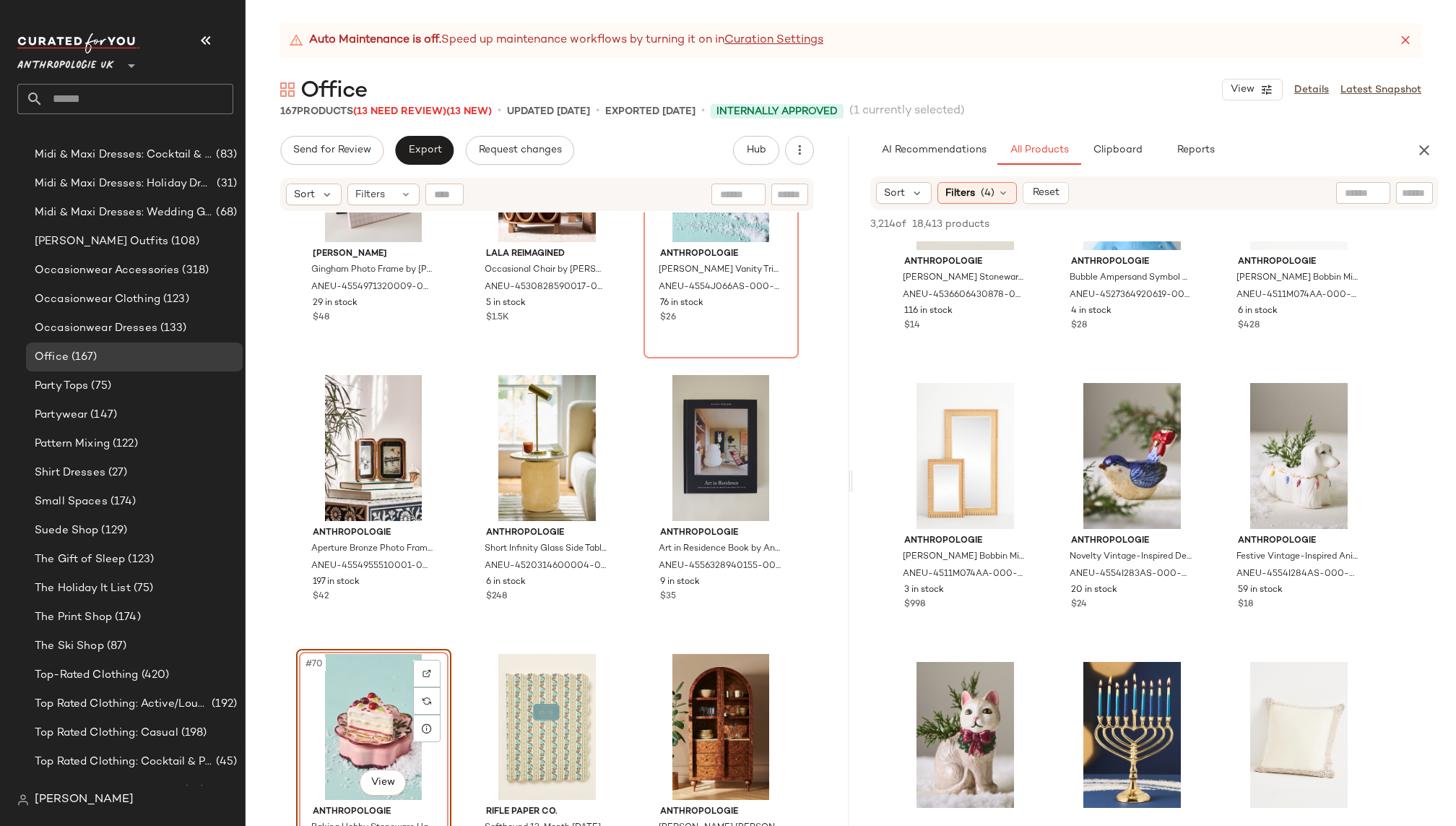
scroll to position [48703, 0]
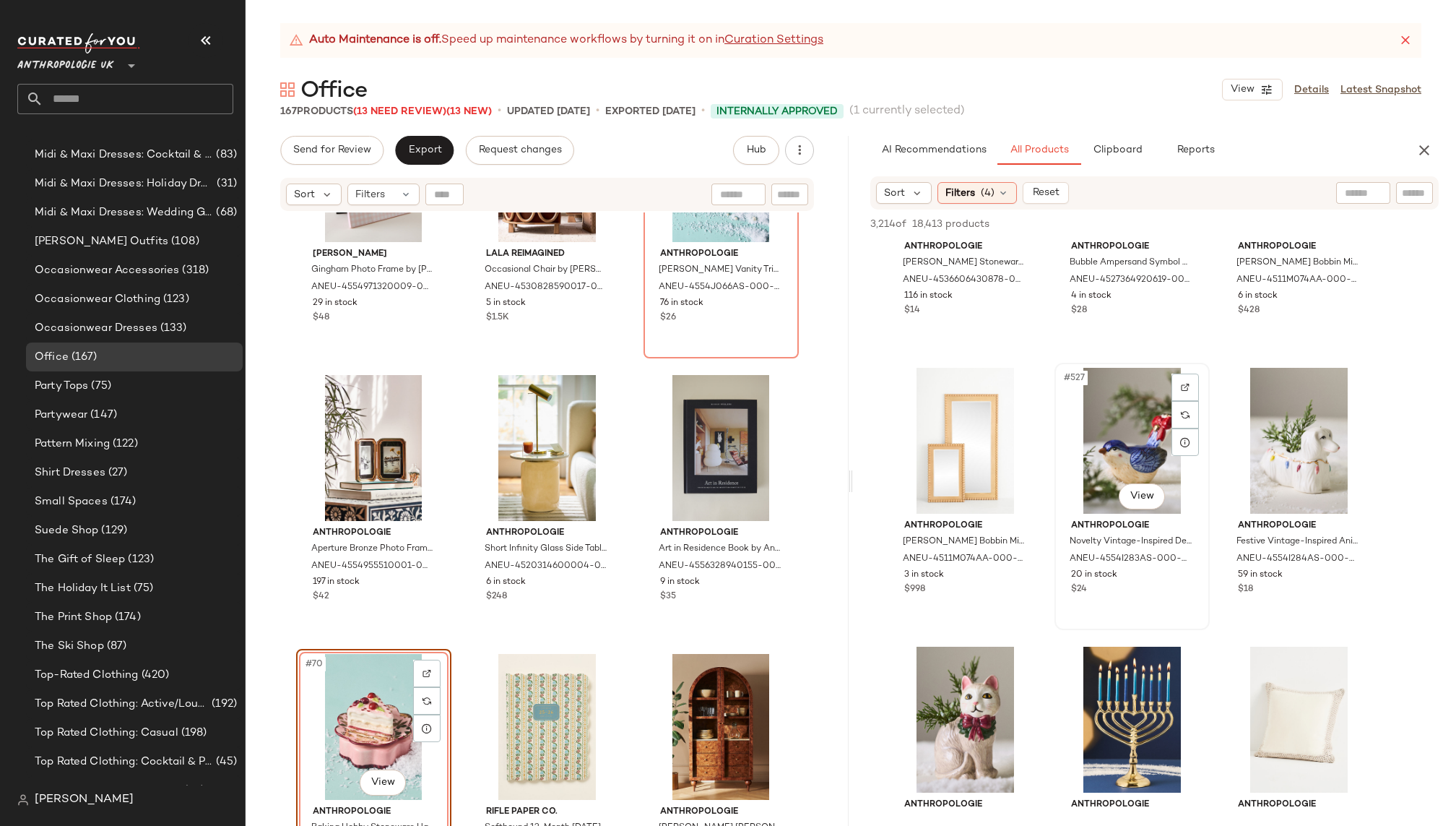
click at [1115, 457] on div "#527 View" at bounding box center [1132, 441] width 145 height 146
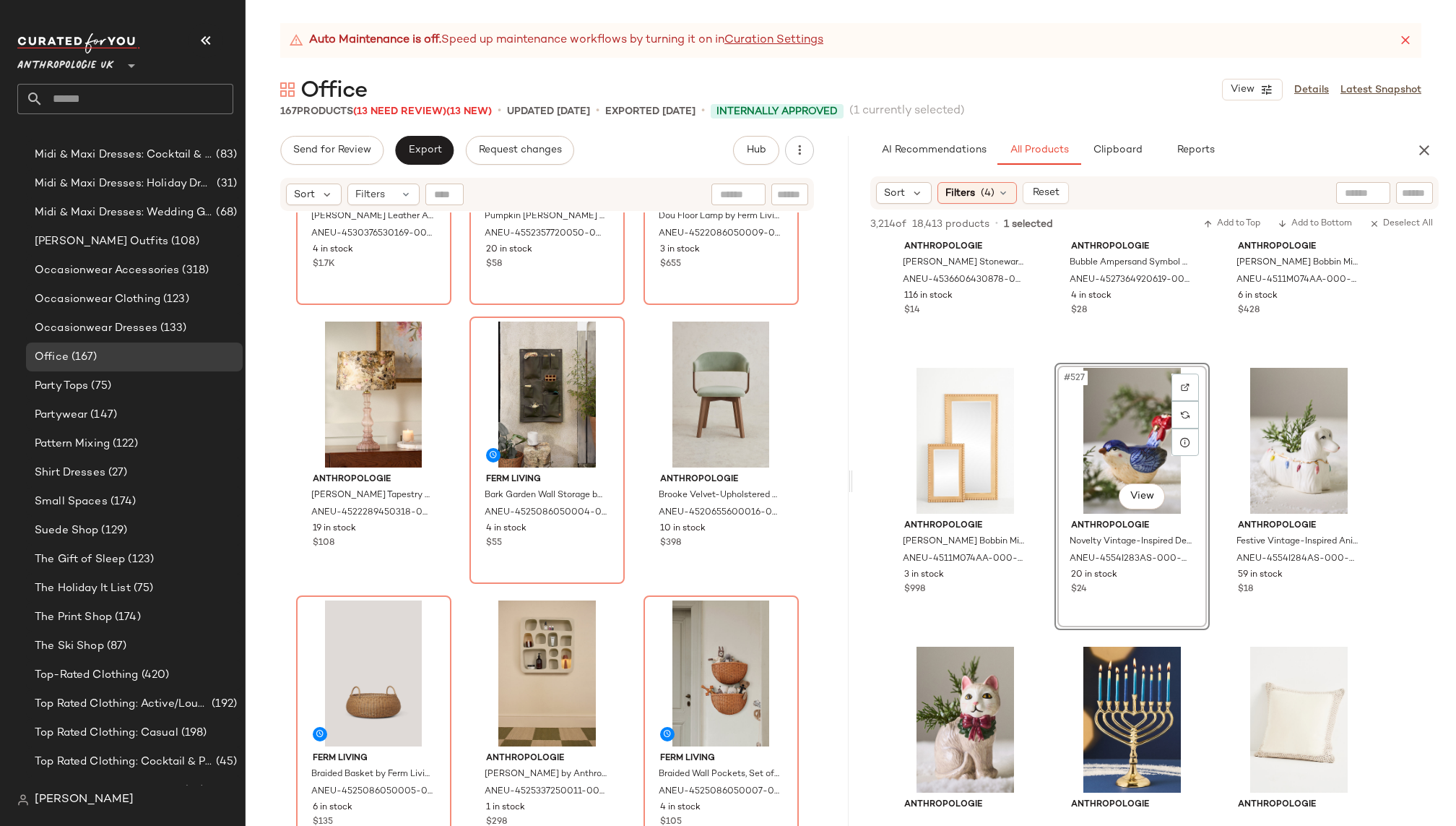
scroll to position [191, 0]
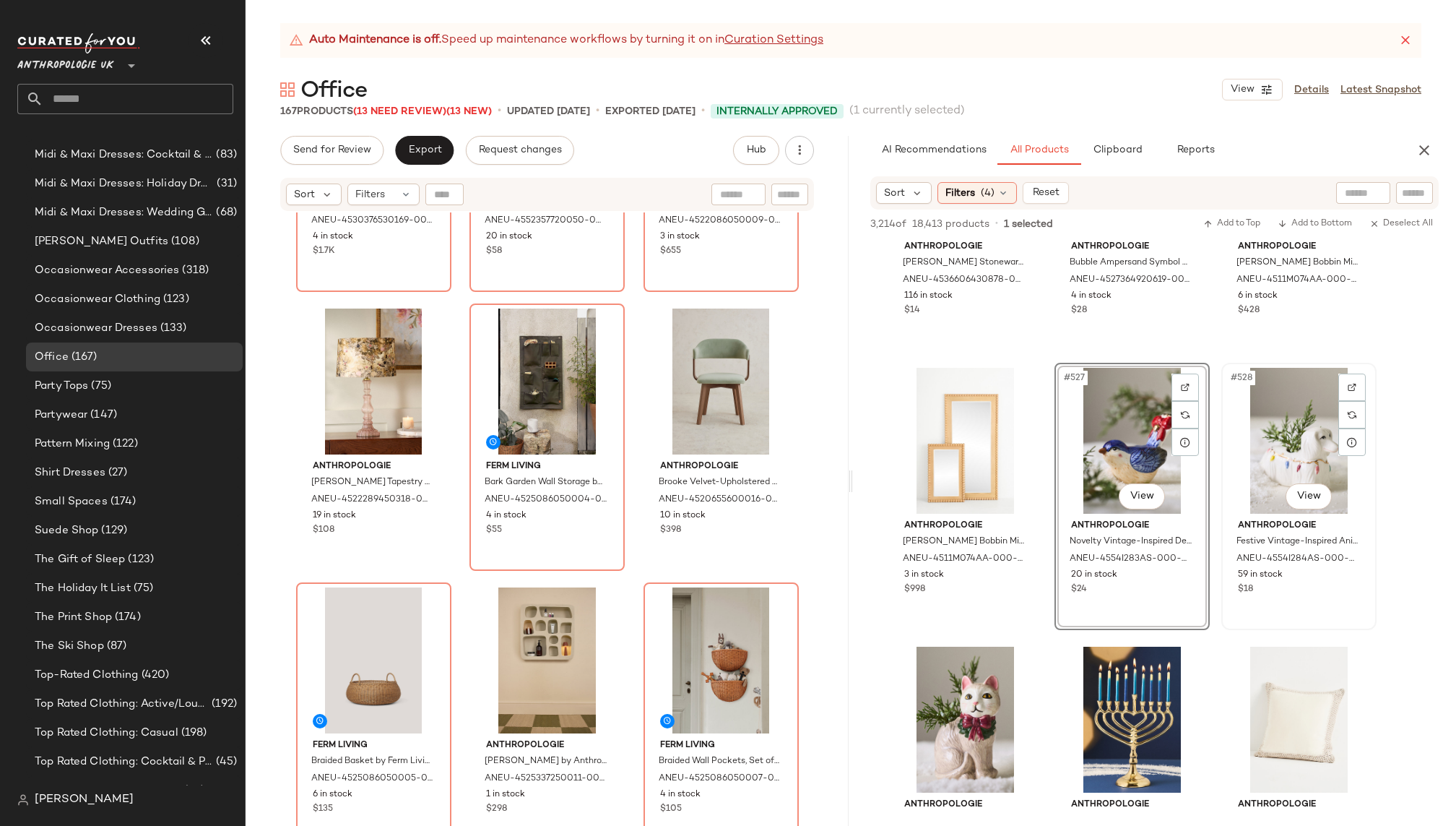
click at [1280, 438] on div "#528 View" at bounding box center [1299, 441] width 145 height 146
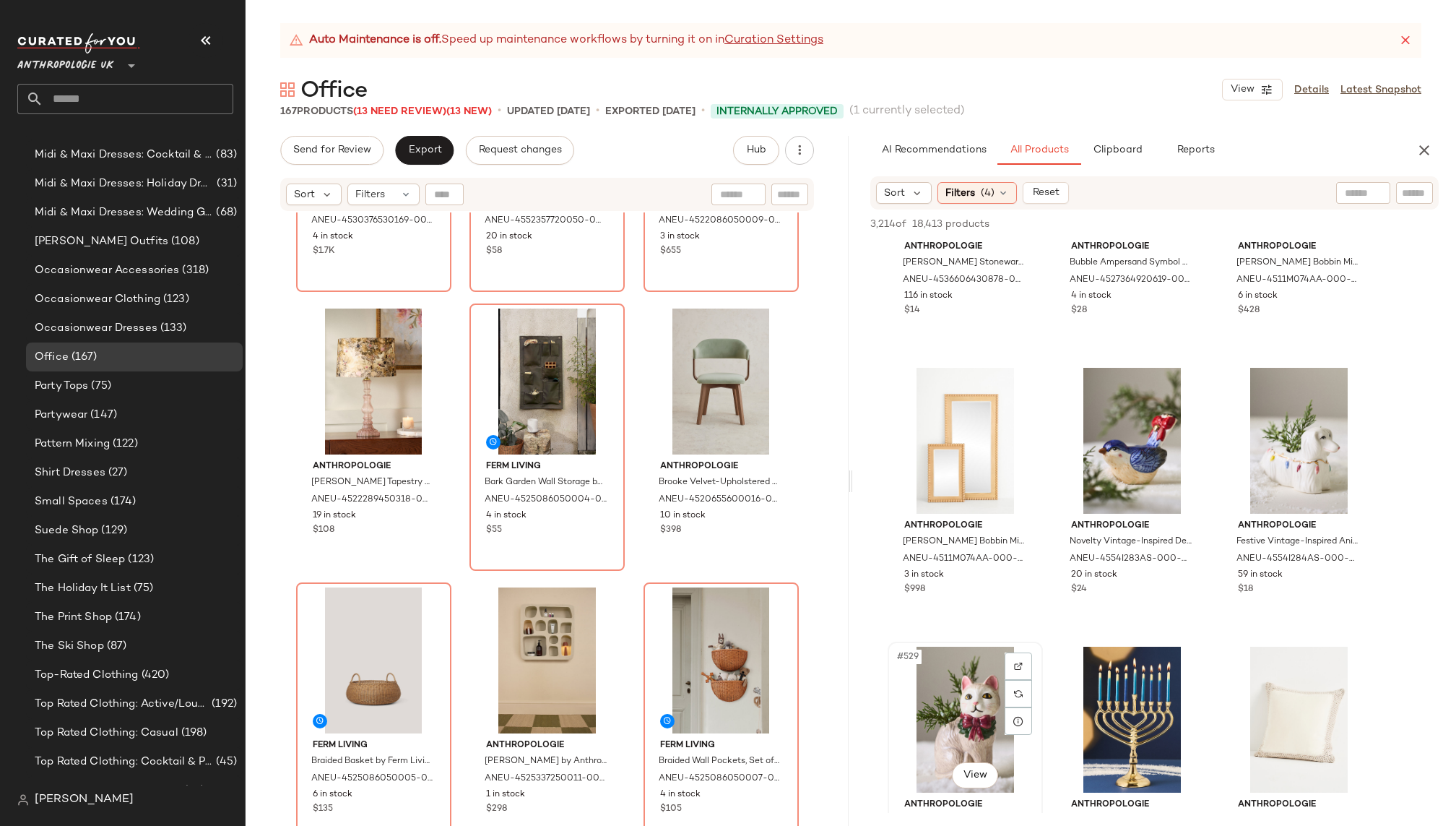
click at [925, 690] on div "#529 View" at bounding box center [965, 720] width 145 height 146
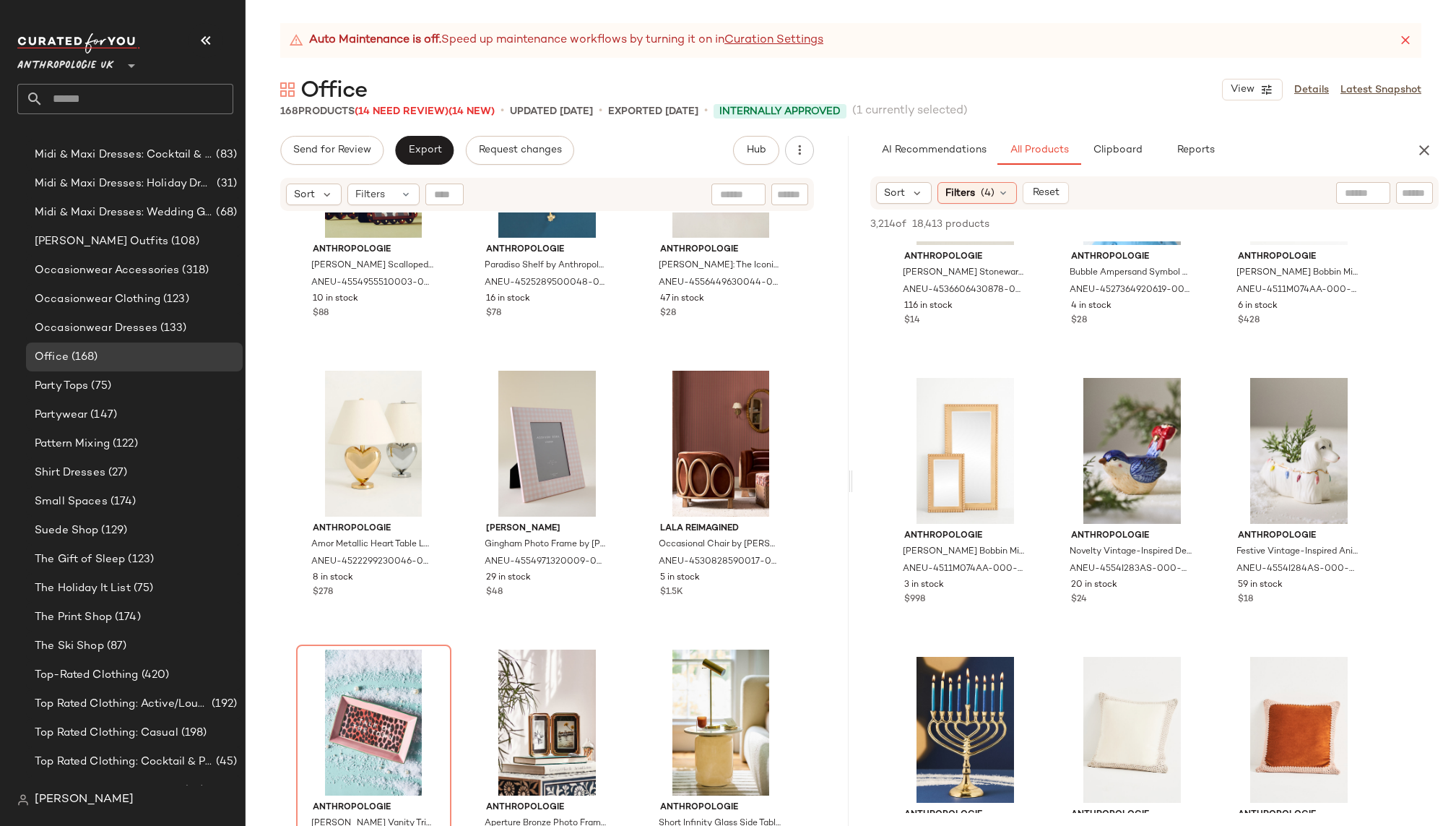
scroll to position [5765, 0]
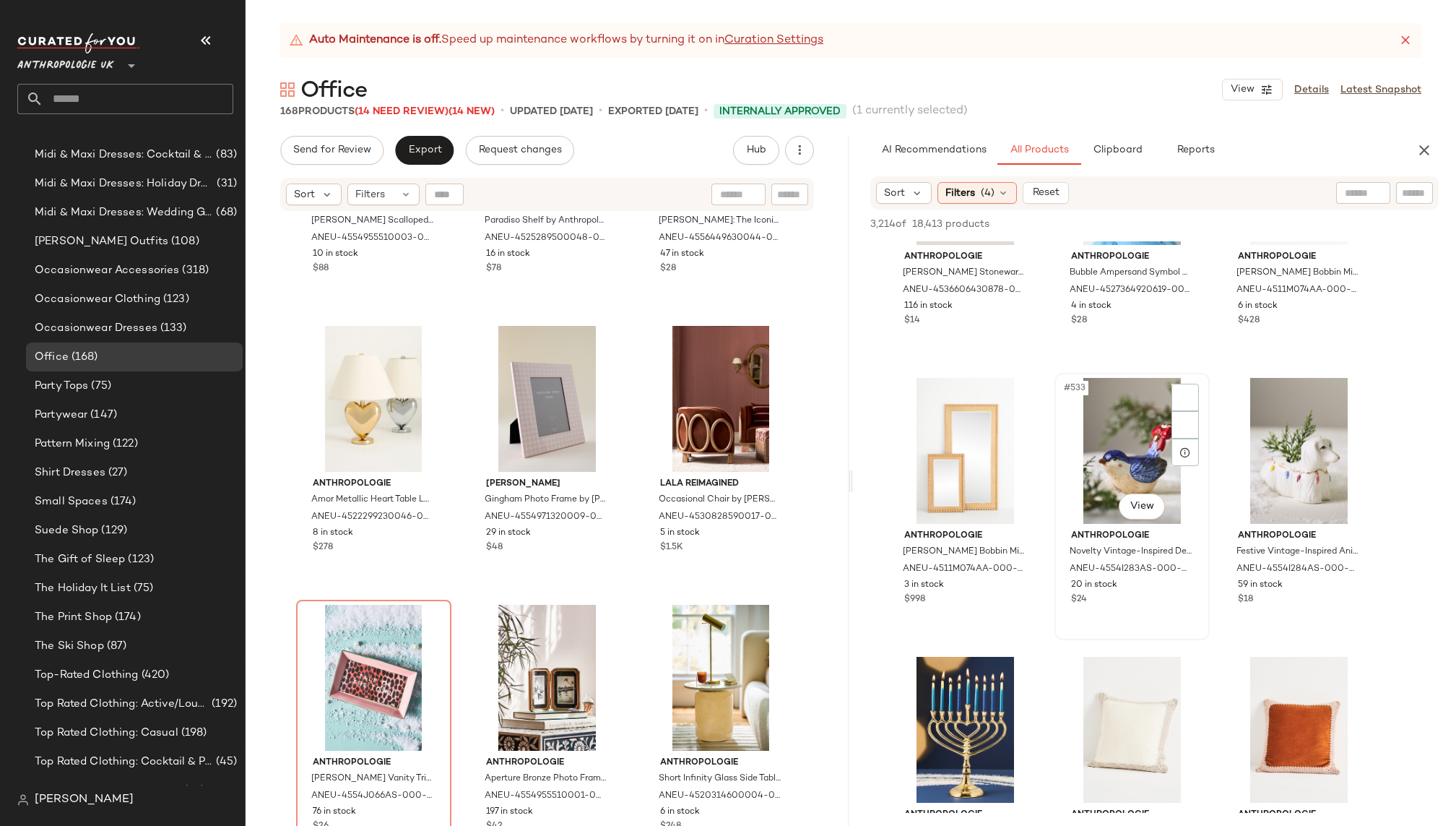
click at [1073, 459] on div "#533 View" at bounding box center [1132, 451] width 145 height 146
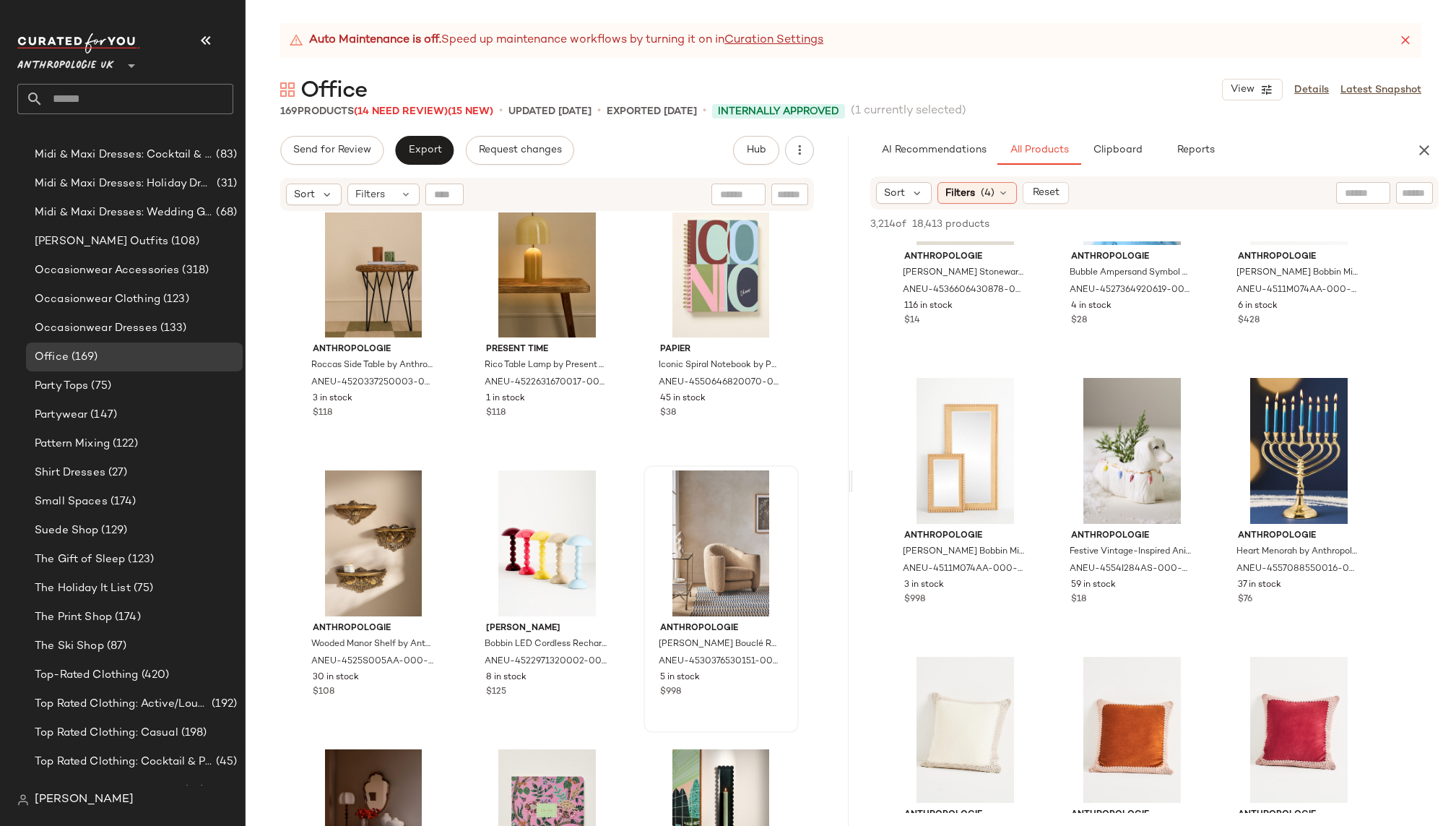
scroll to position [7034, 0]
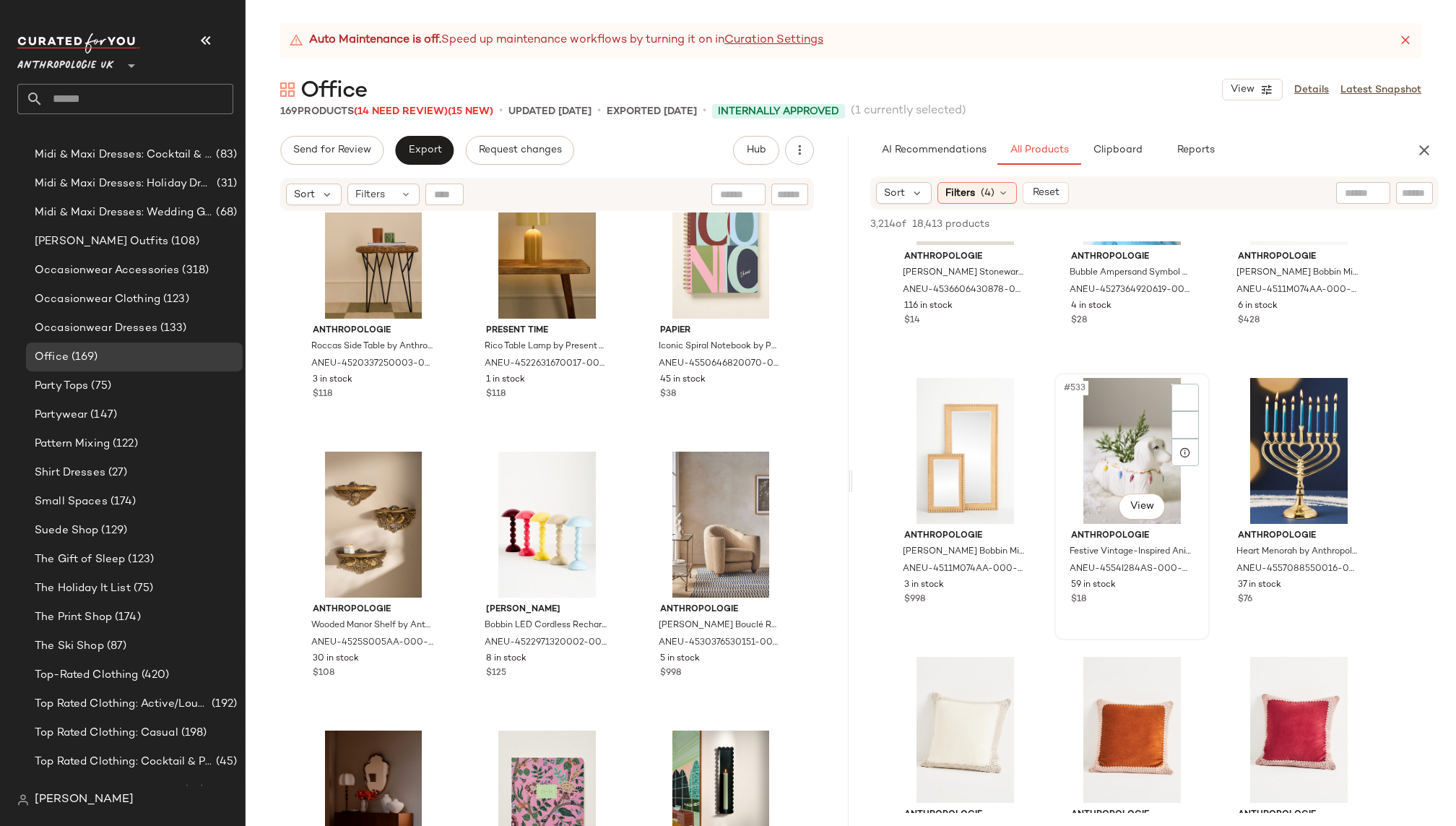
click at [1087, 443] on div "#533 View" at bounding box center [1132, 451] width 145 height 146
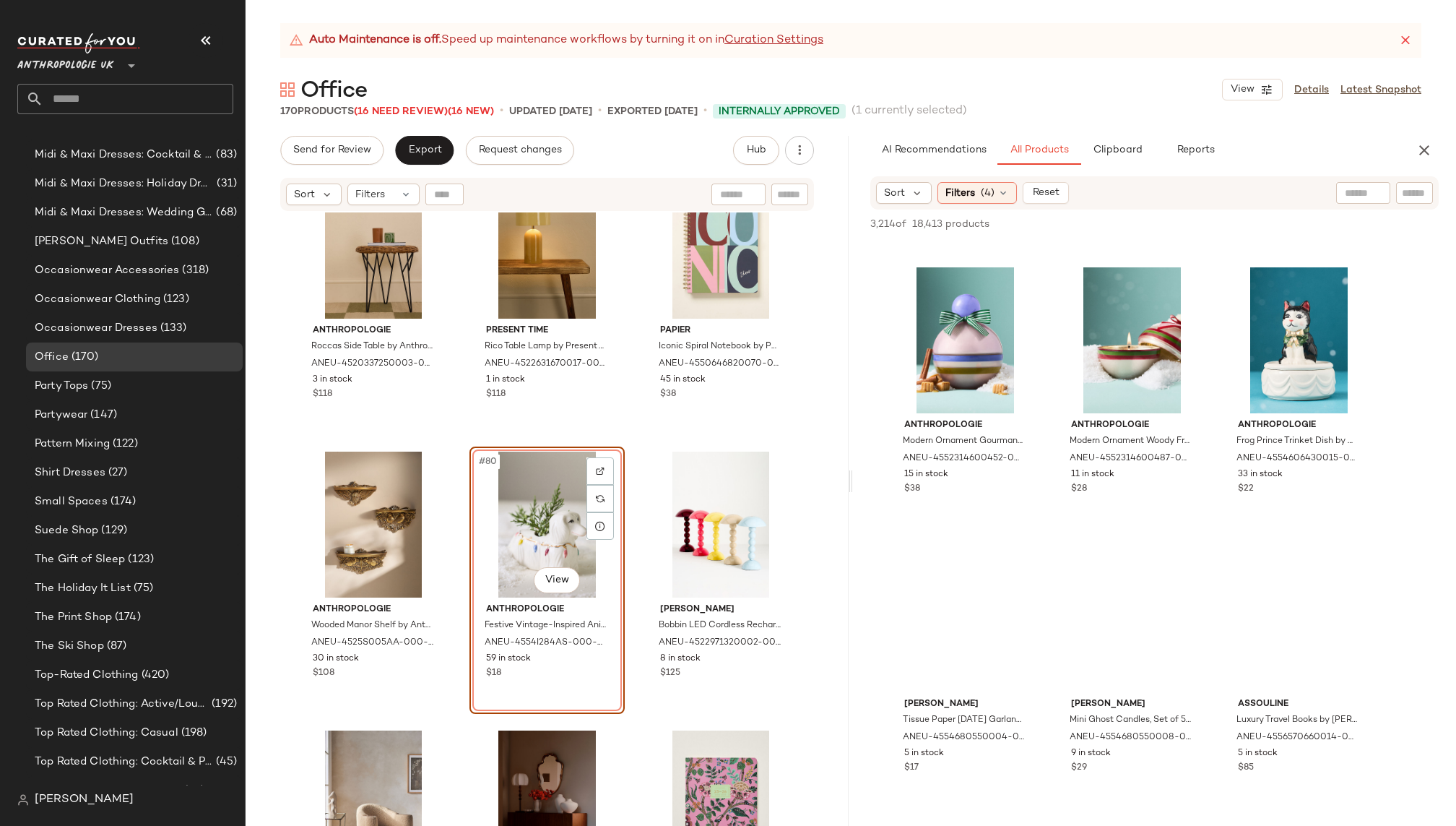
scroll to position [49956, 0]
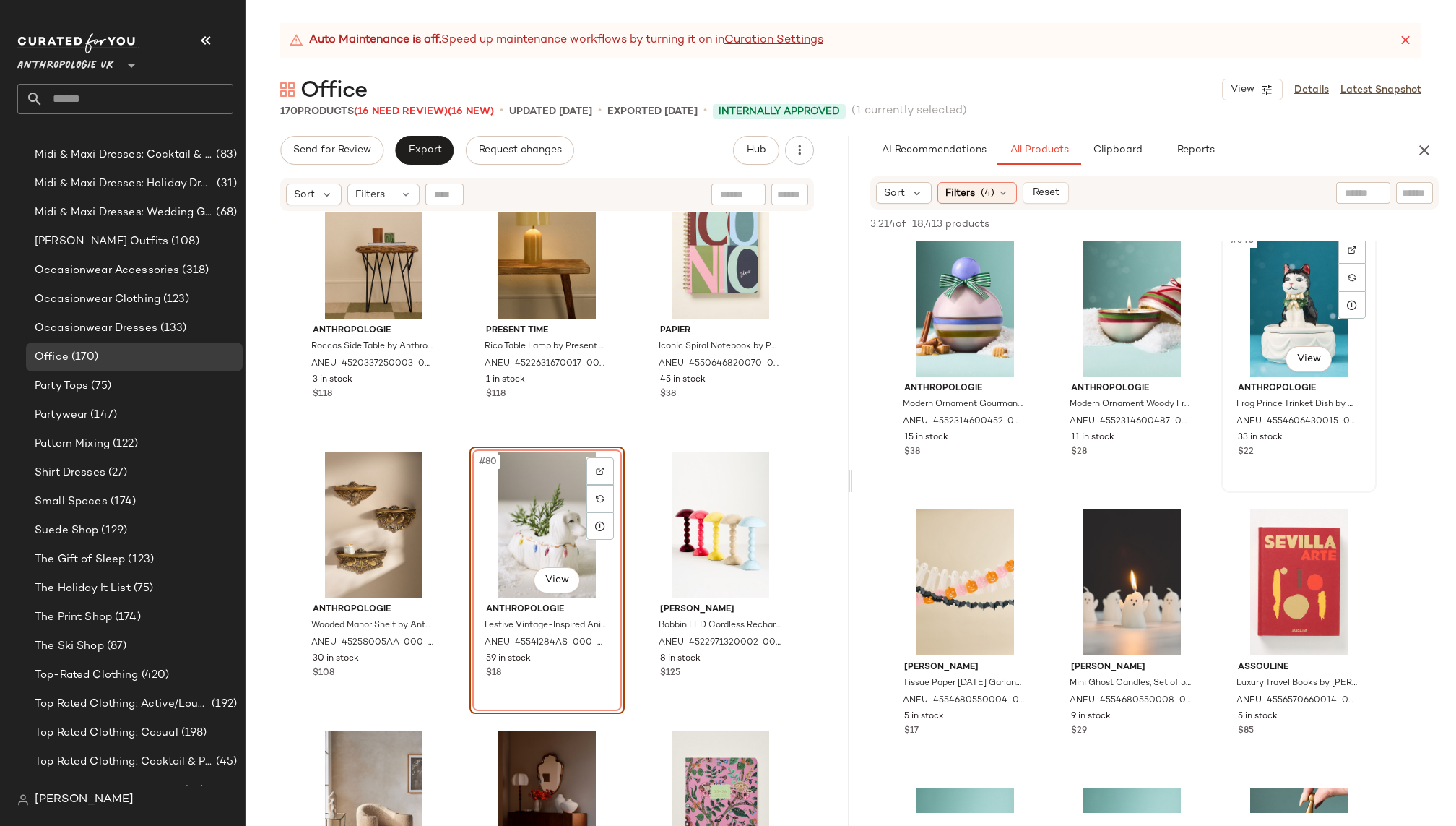
click at [1286, 324] on div "#540 View" at bounding box center [1299, 304] width 145 height 146
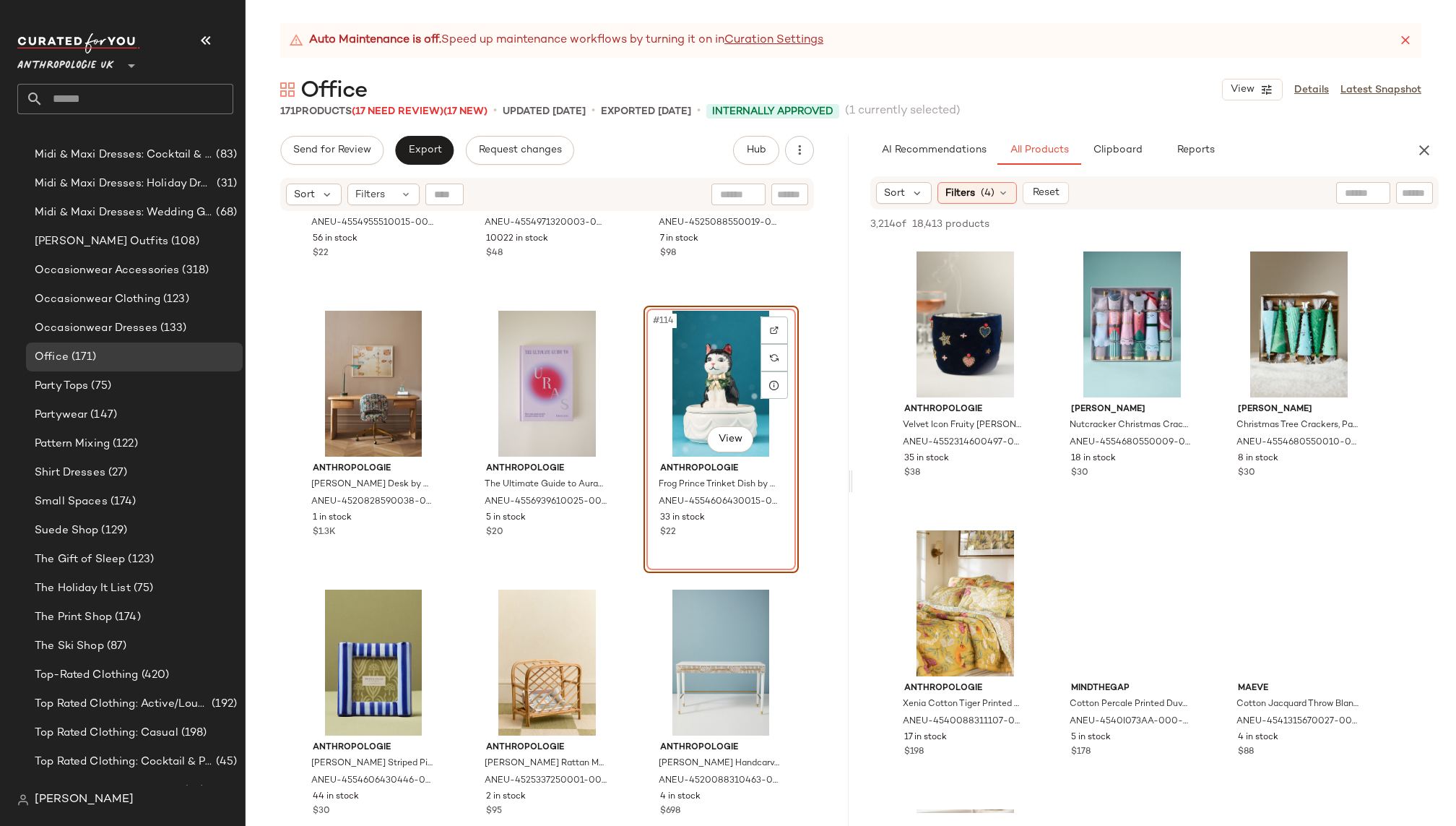
scroll to position [52466, 0]
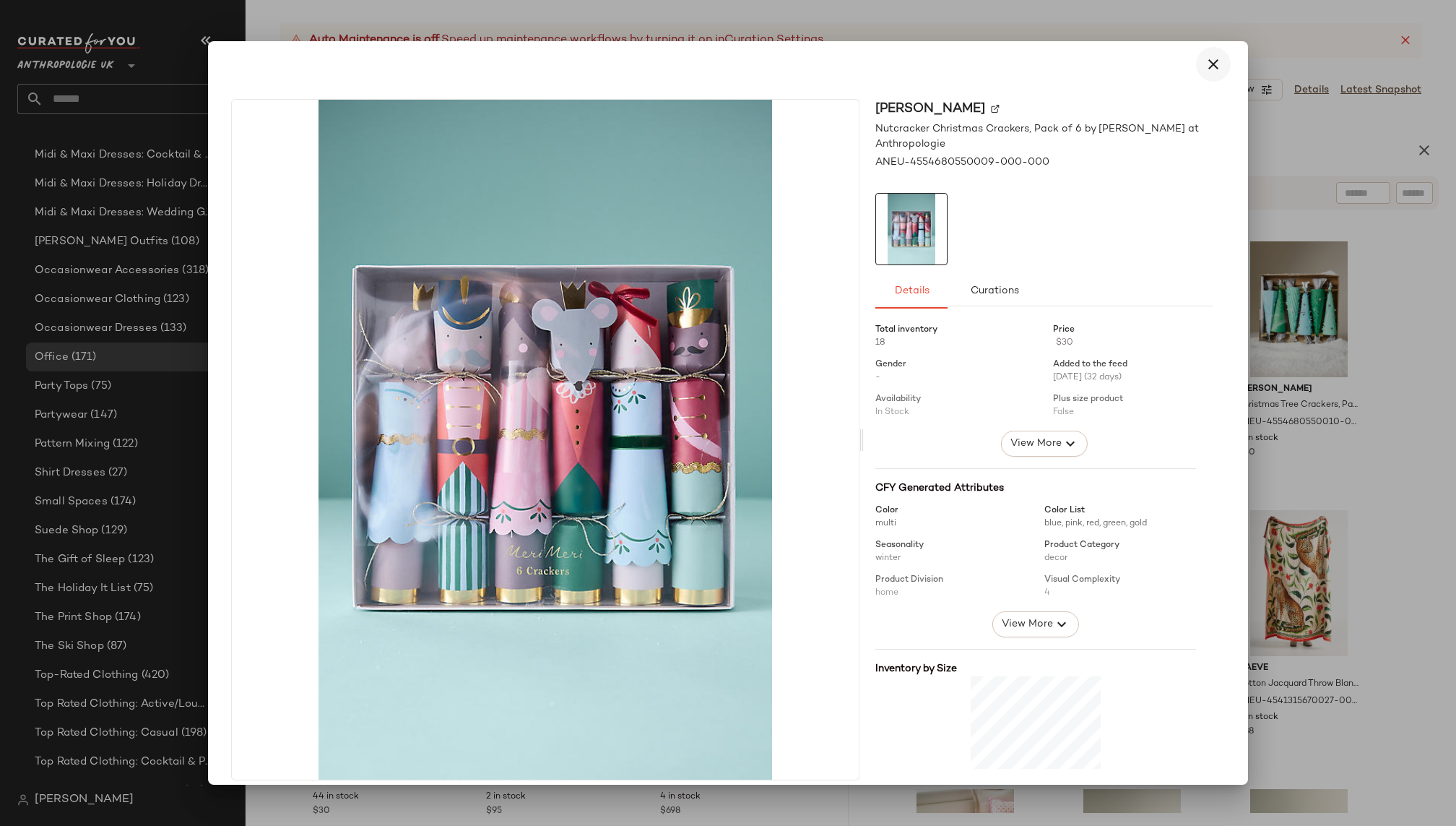
click at [1215, 72] on button "button" at bounding box center [1214, 64] width 35 height 35
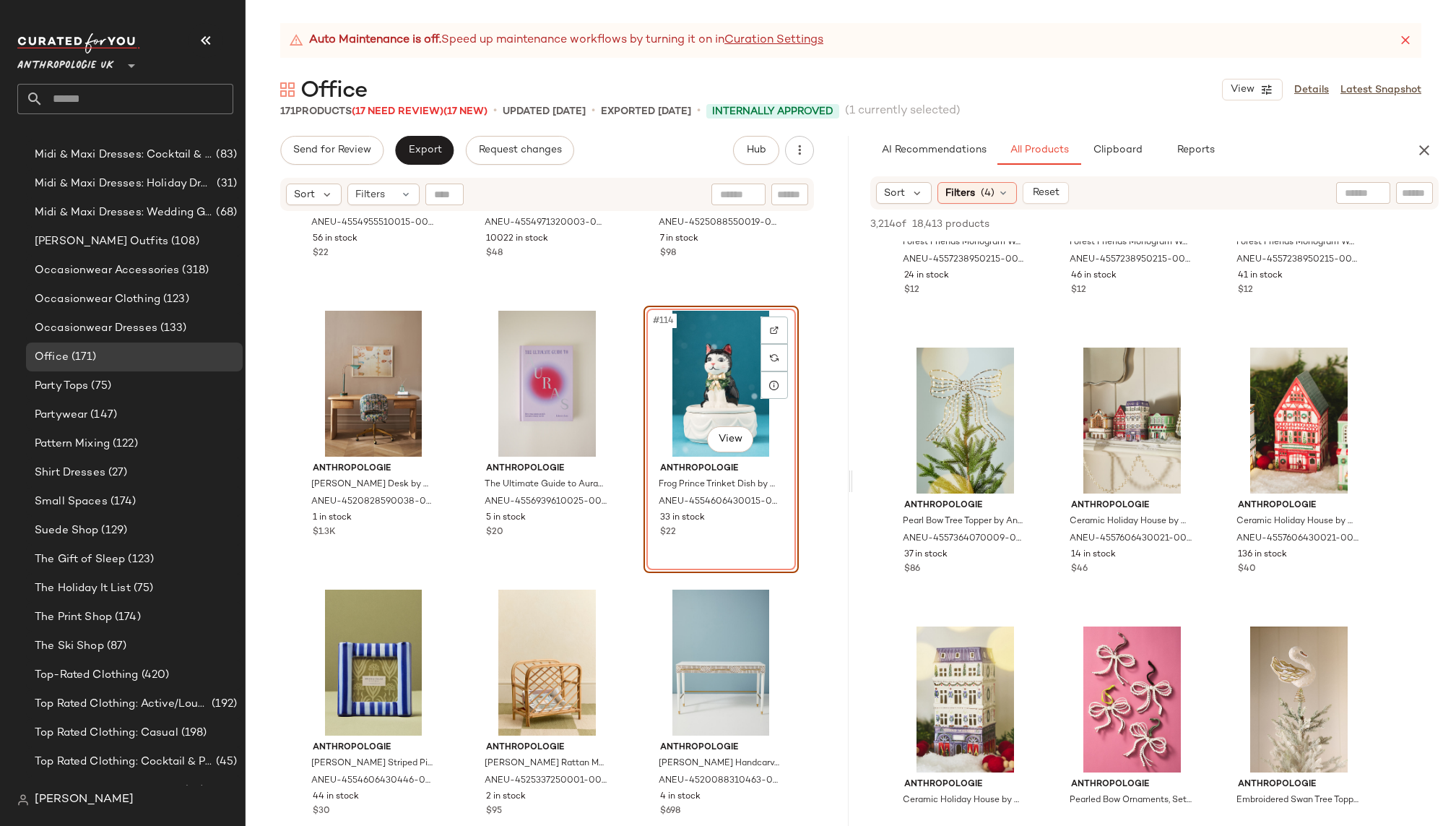
scroll to position [55459, 0]
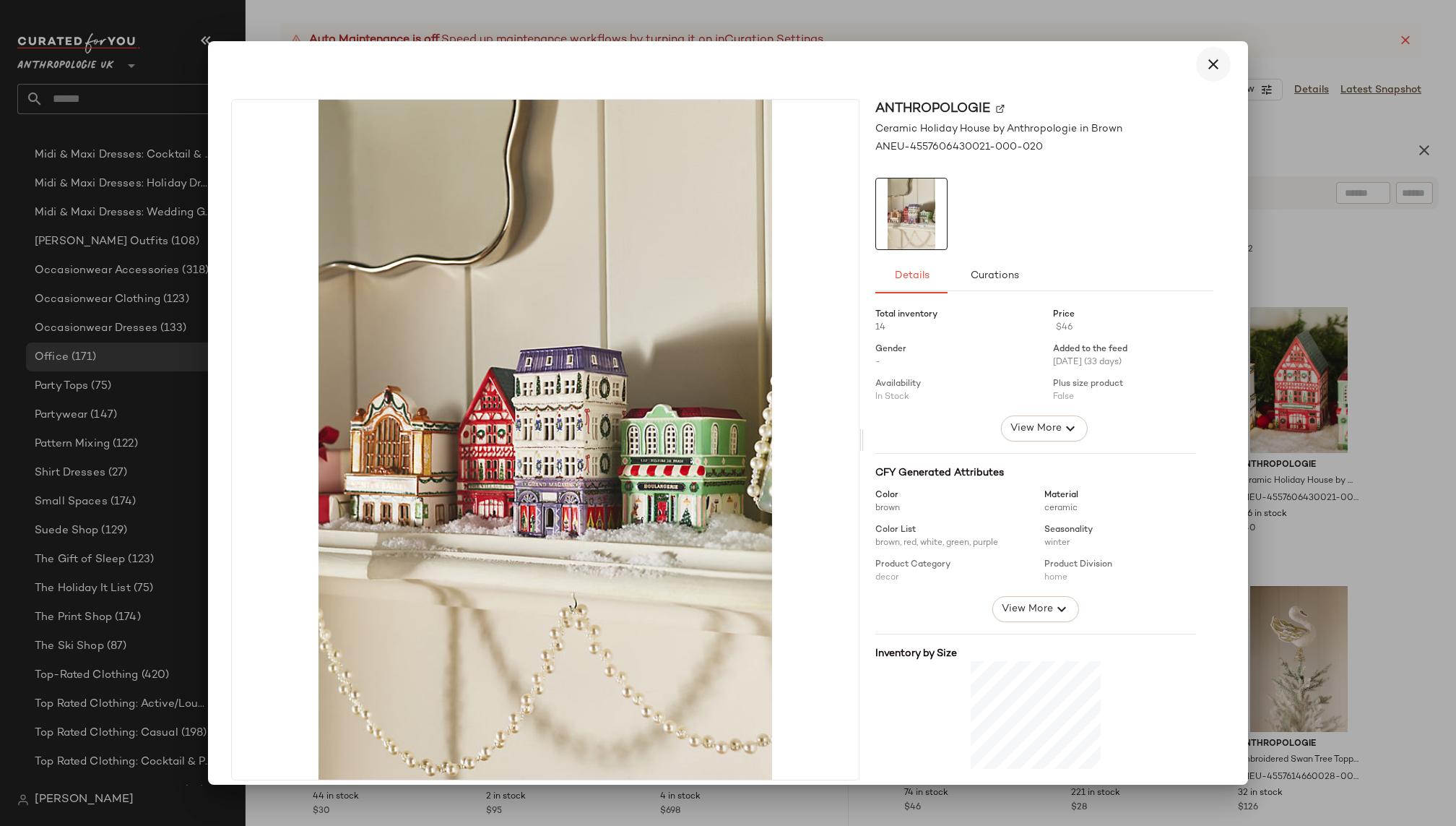
click at [1205, 68] on icon "button" at bounding box center [1214, 64] width 17 height 17
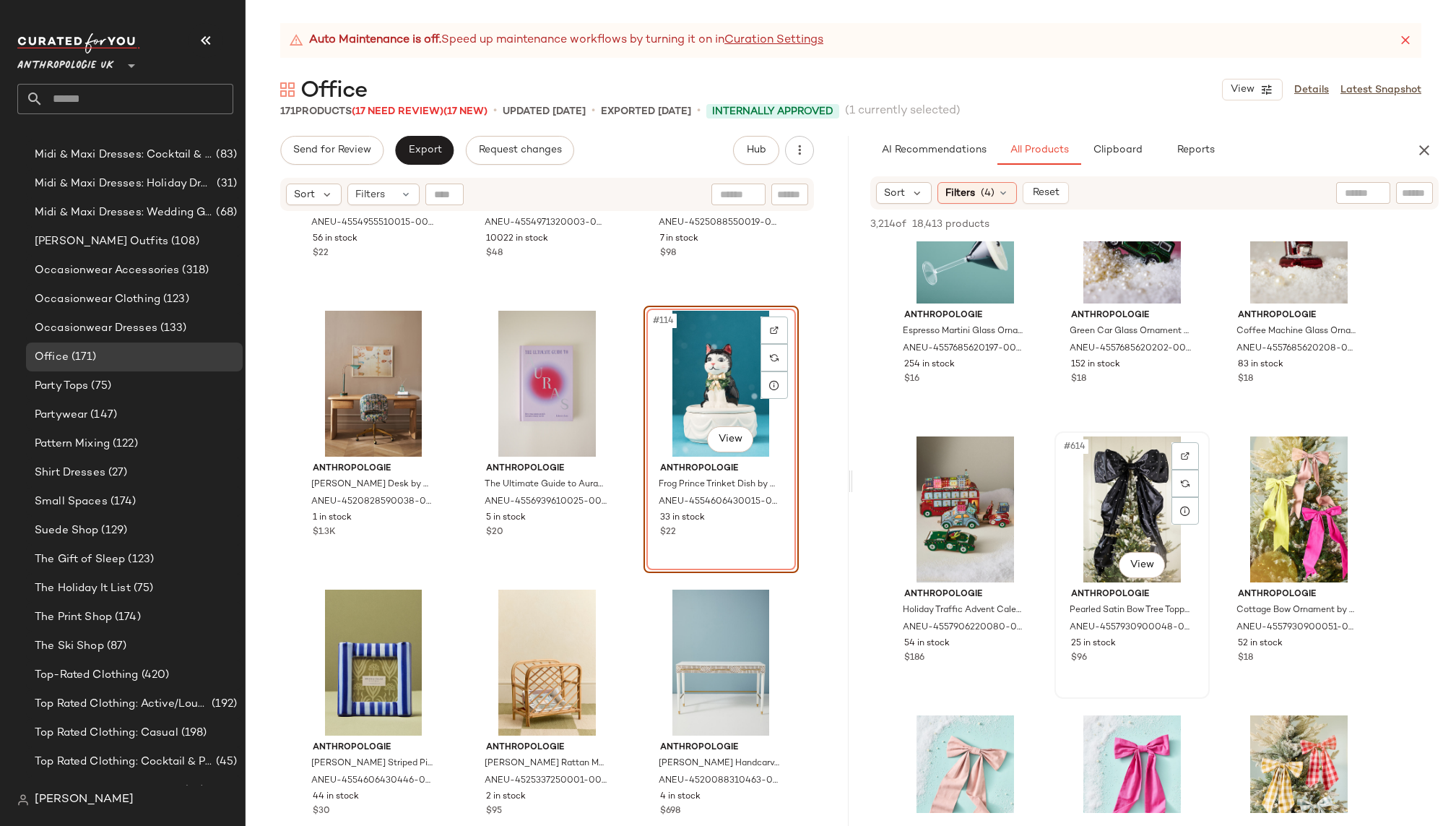
scroll to position [56727, 0]
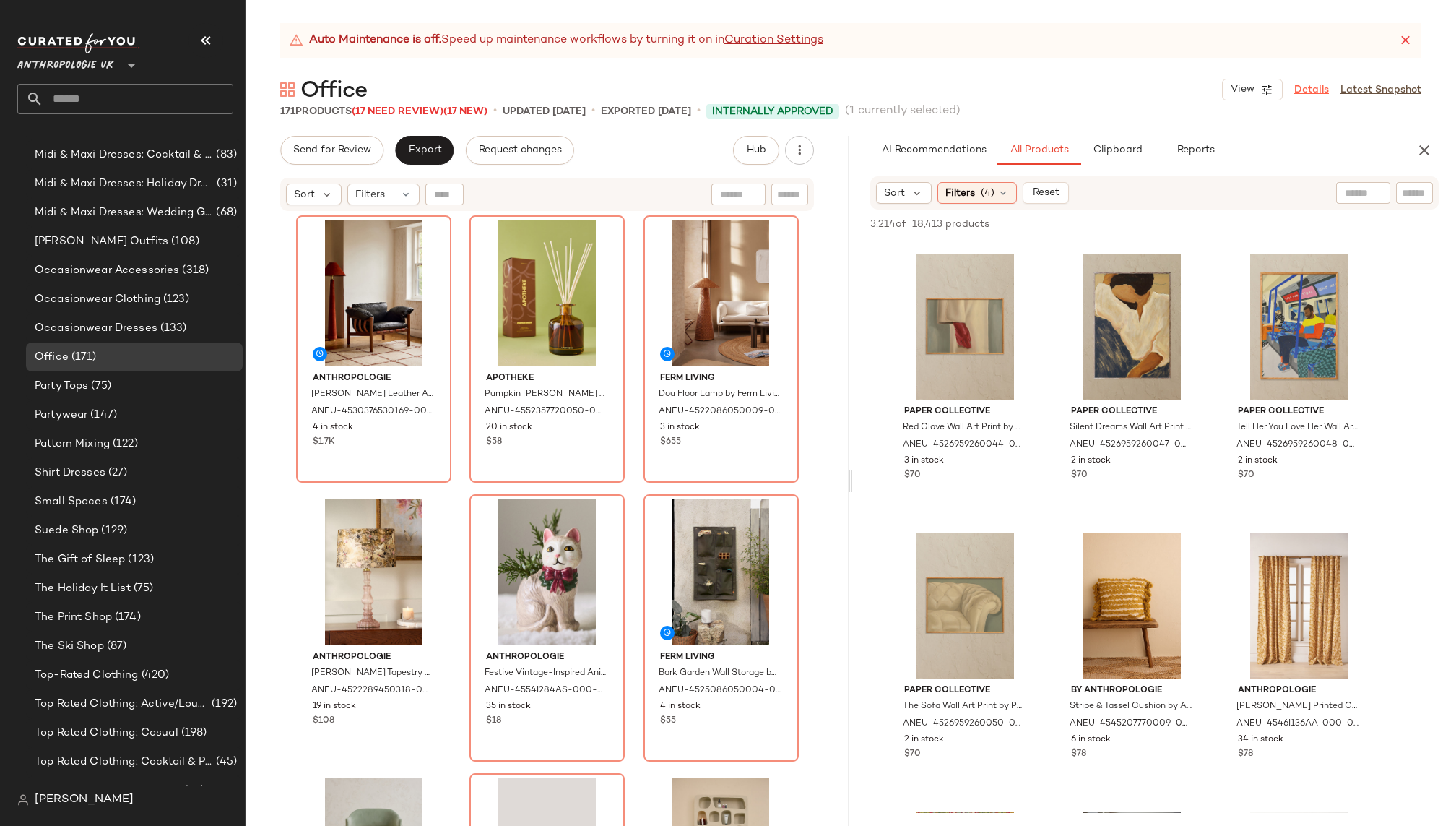
click at [1315, 90] on link "Details" at bounding box center [1312, 90] width 35 height 15
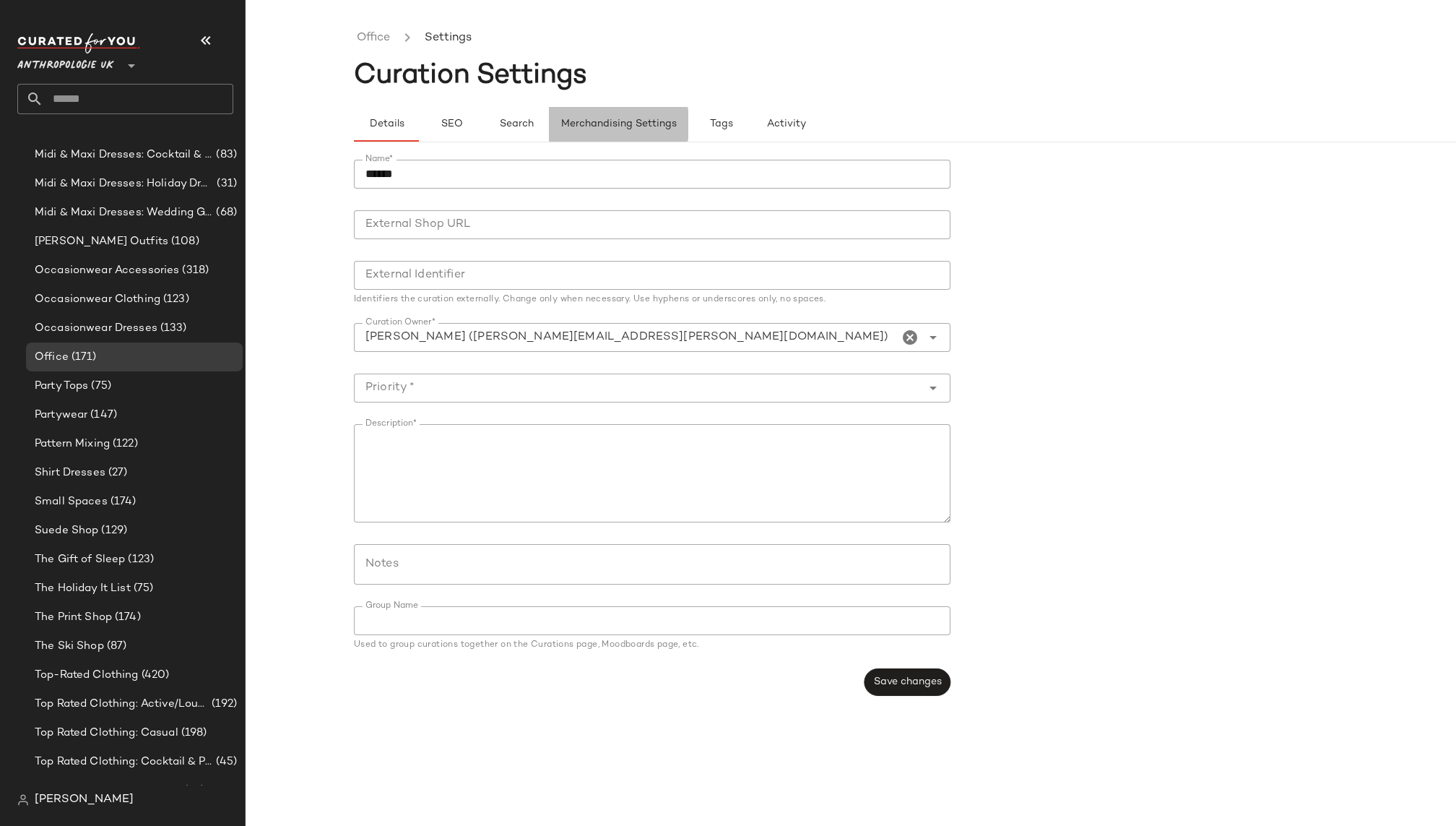
click at [640, 138] on button "Merchandising Settings" at bounding box center [618, 125] width 139 height 35
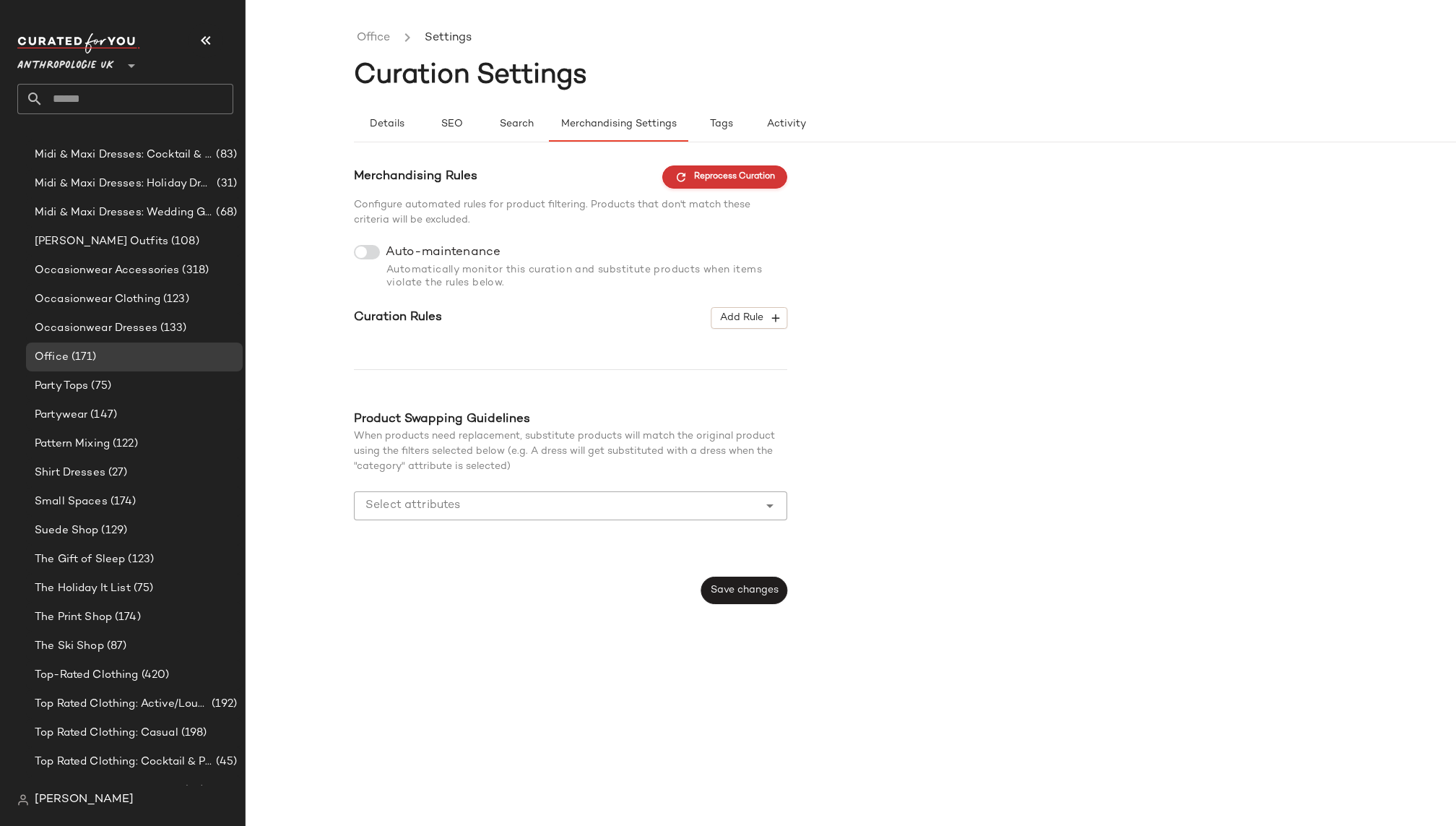
click at [723, 168] on button "Reprocess Curation" at bounding box center [725, 177] width 125 height 24
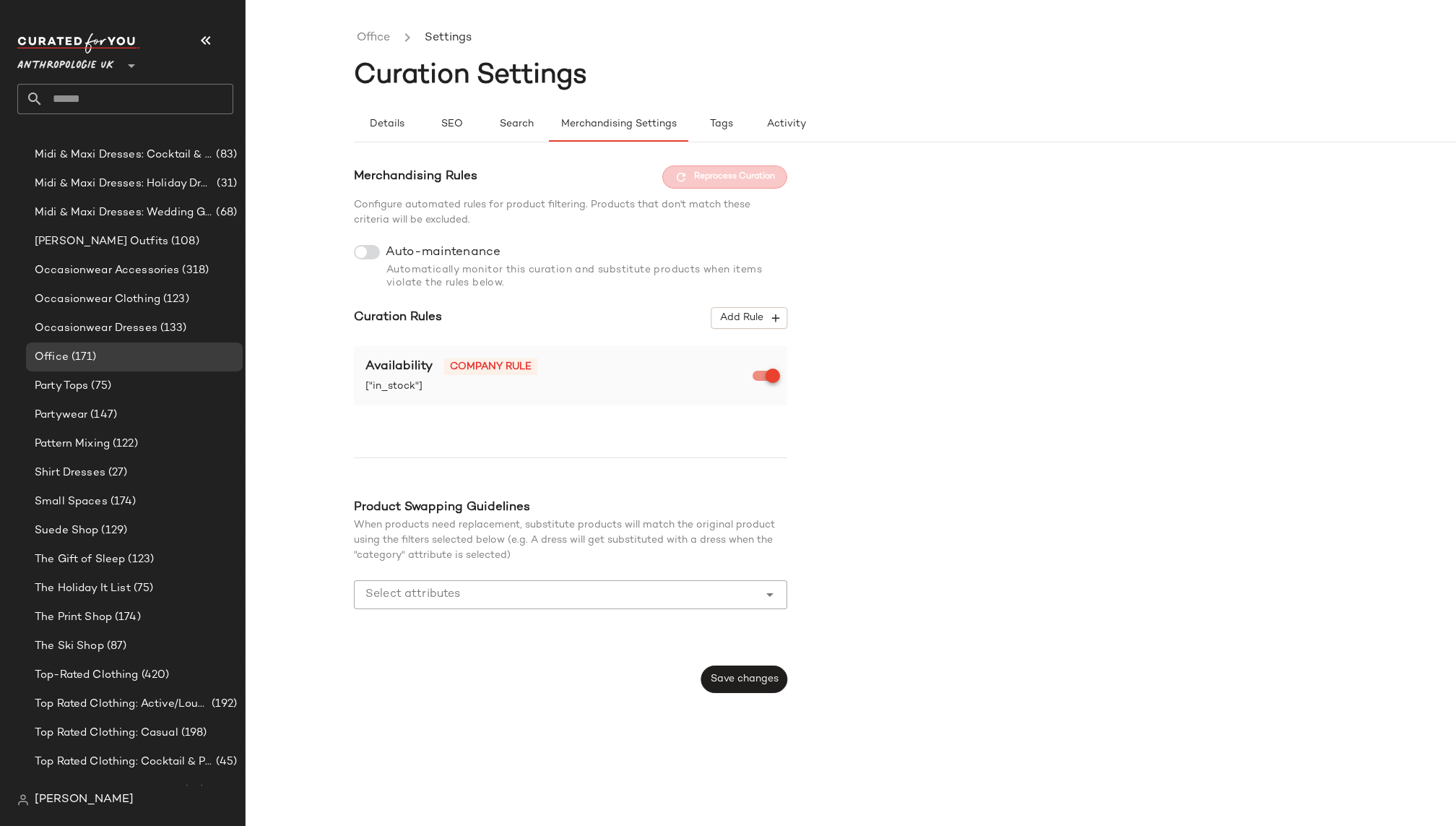
click at [394, 40] on li at bounding box center [407, 38] width 29 height 19
click at [381, 37] on link "Office" at bounding box center [374, 38] width 33 height 19
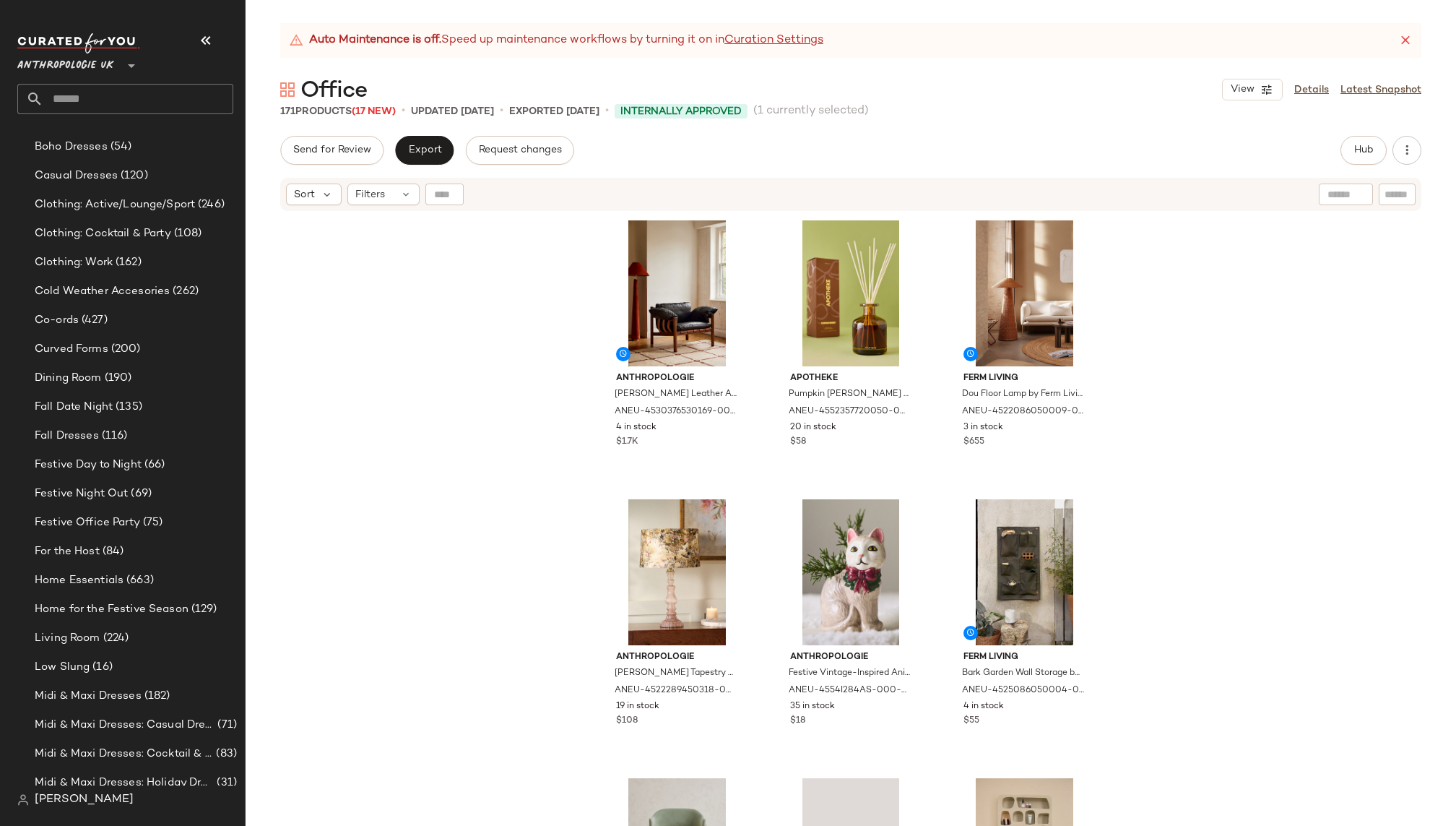
scroll to position [591, 0]
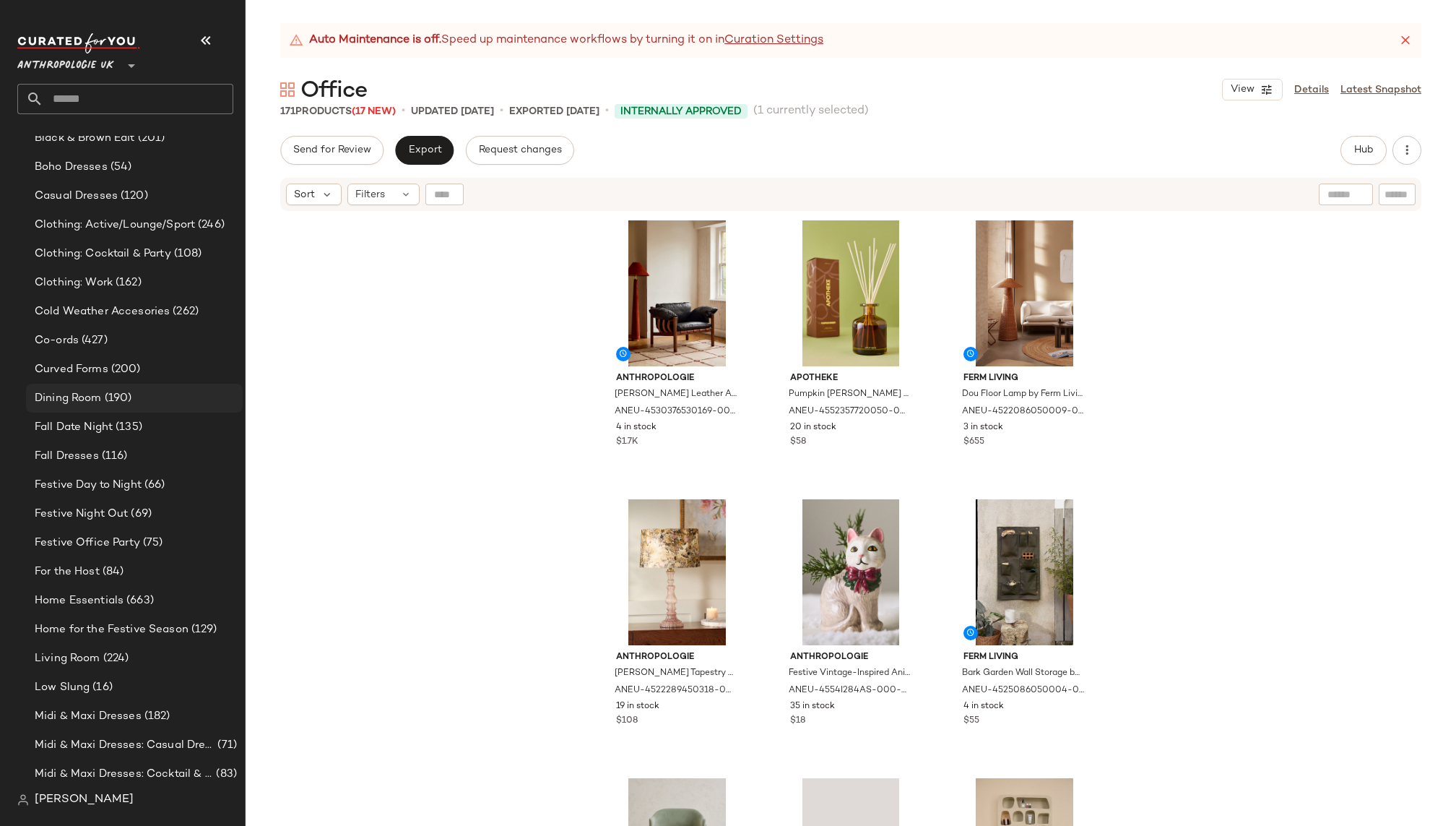
click at [145, 392] on div "Dining Room (190)" at bounding box center [133, 398] width 206 height 17
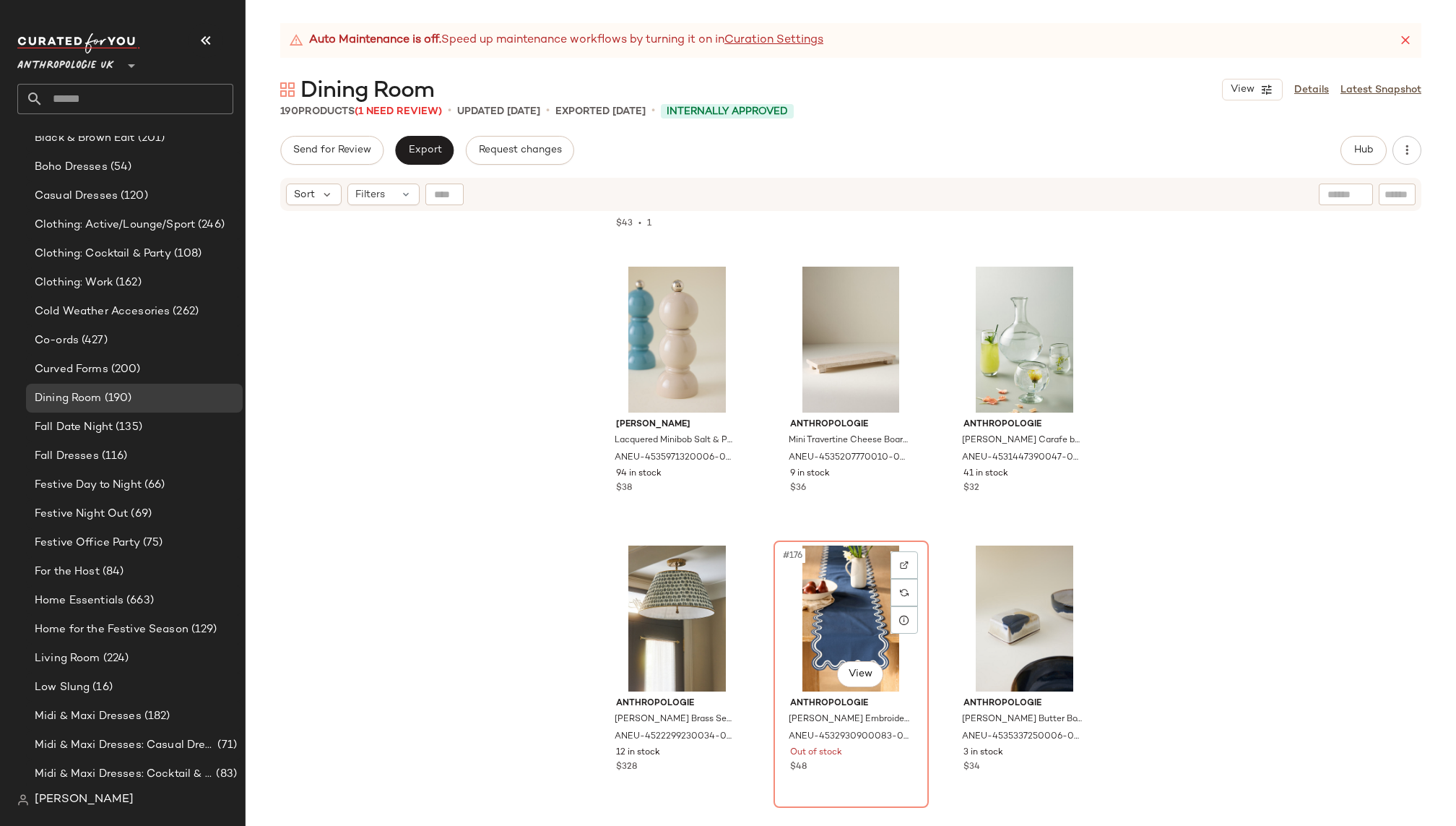
scroll to position [15911, 0]
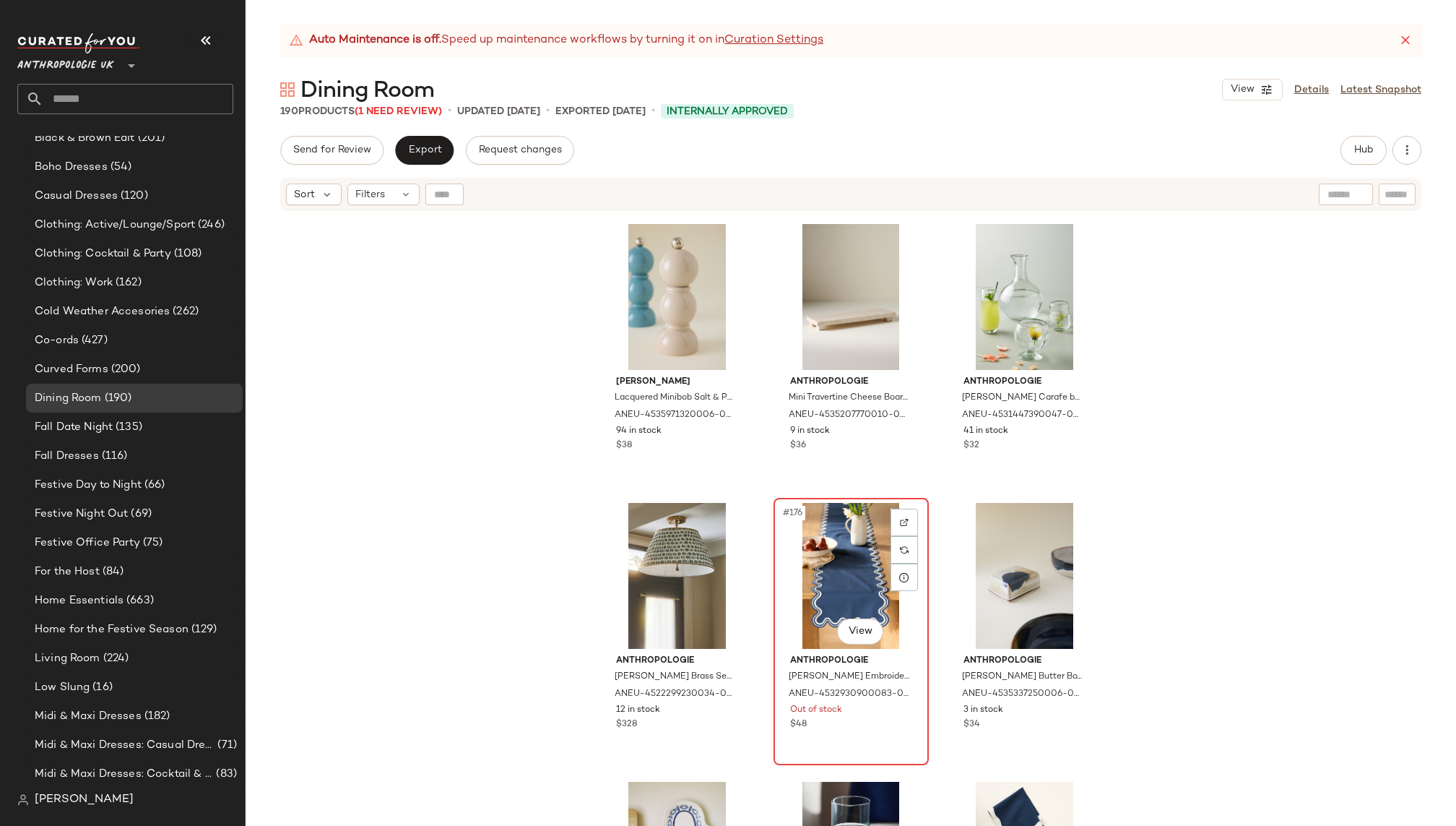
click at [822, 537] on div "#176 View" at bounding box center [851, 576] width 145 height 146
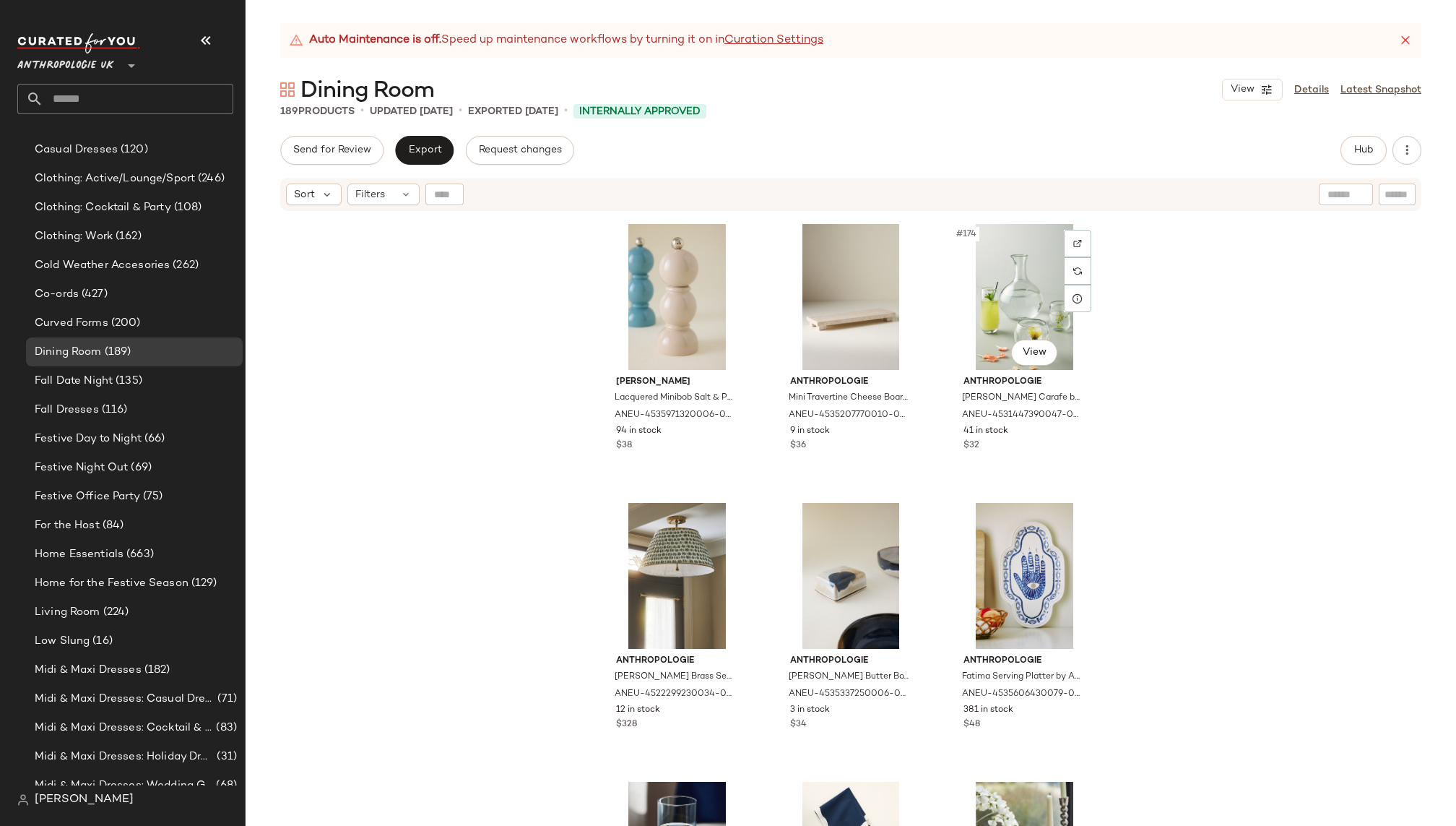
scroll to position [591, 0]
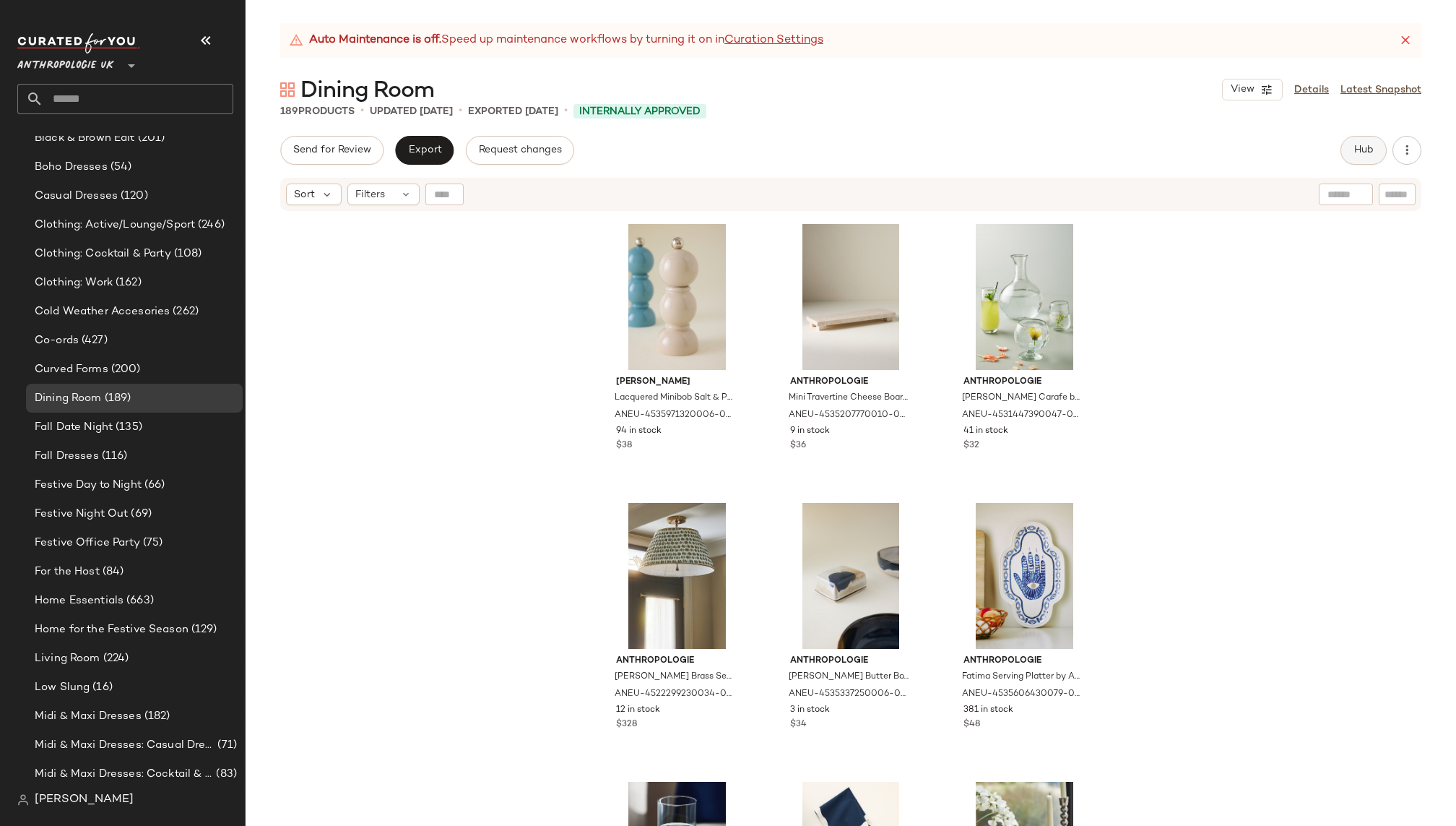
click at [1366, 143] on button "Hub" at bounding box center [1364, 150] width 46 height 29
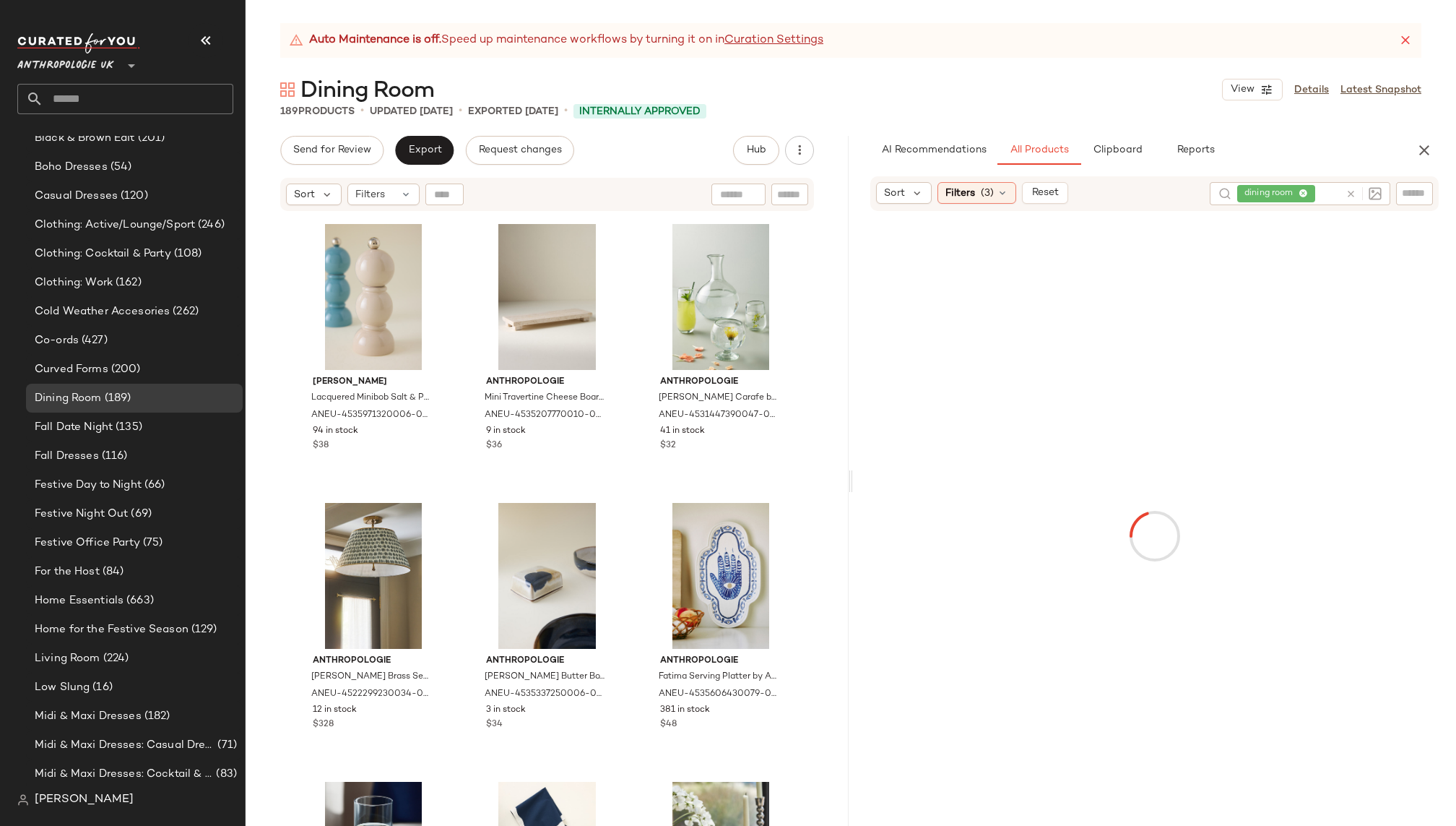
click at [1352, 194] on icon at bounding box center [1351, 194] width 10 height 10
click at [1328, 161] on div "AI Recommendations All Products Clipboard Reports" at bounding box center [1132, 150] width 522 height 29
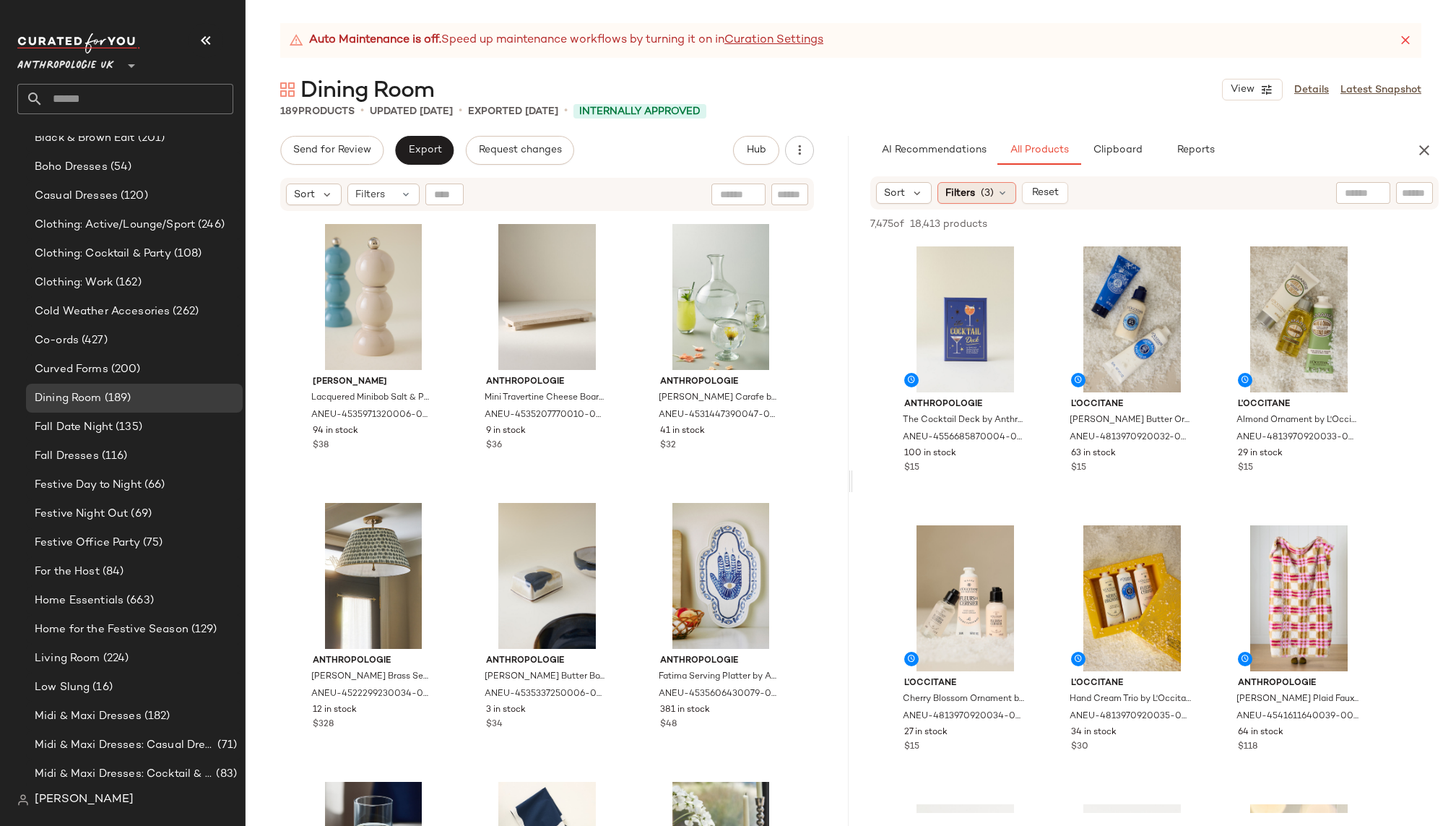
click at [984, 189] on span "(3)" at bounding box center [988, 193] width 13 height 15
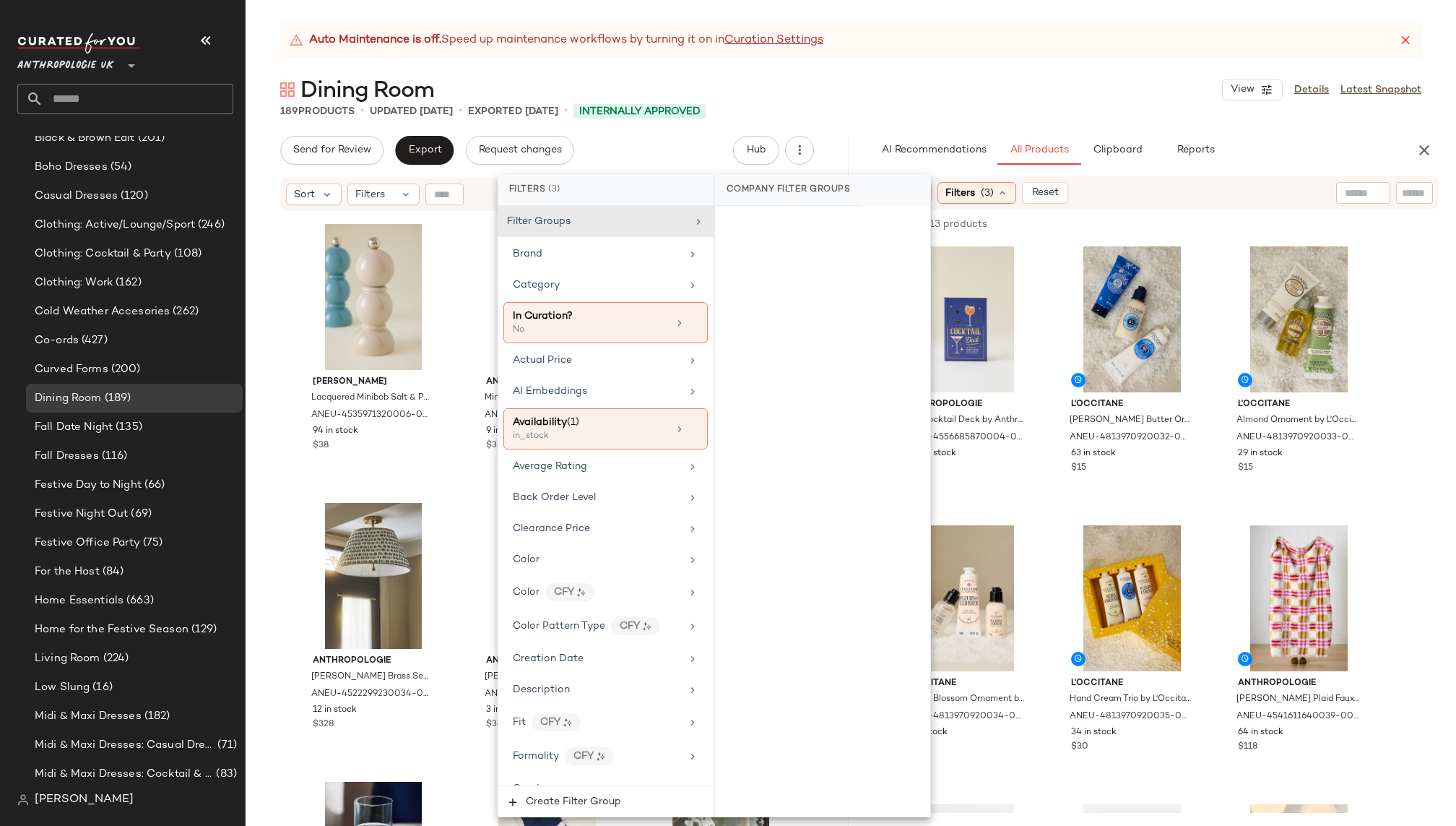
click at [984, 189] on span "(3)" at bounding box center [988, 193] width 13 height 15
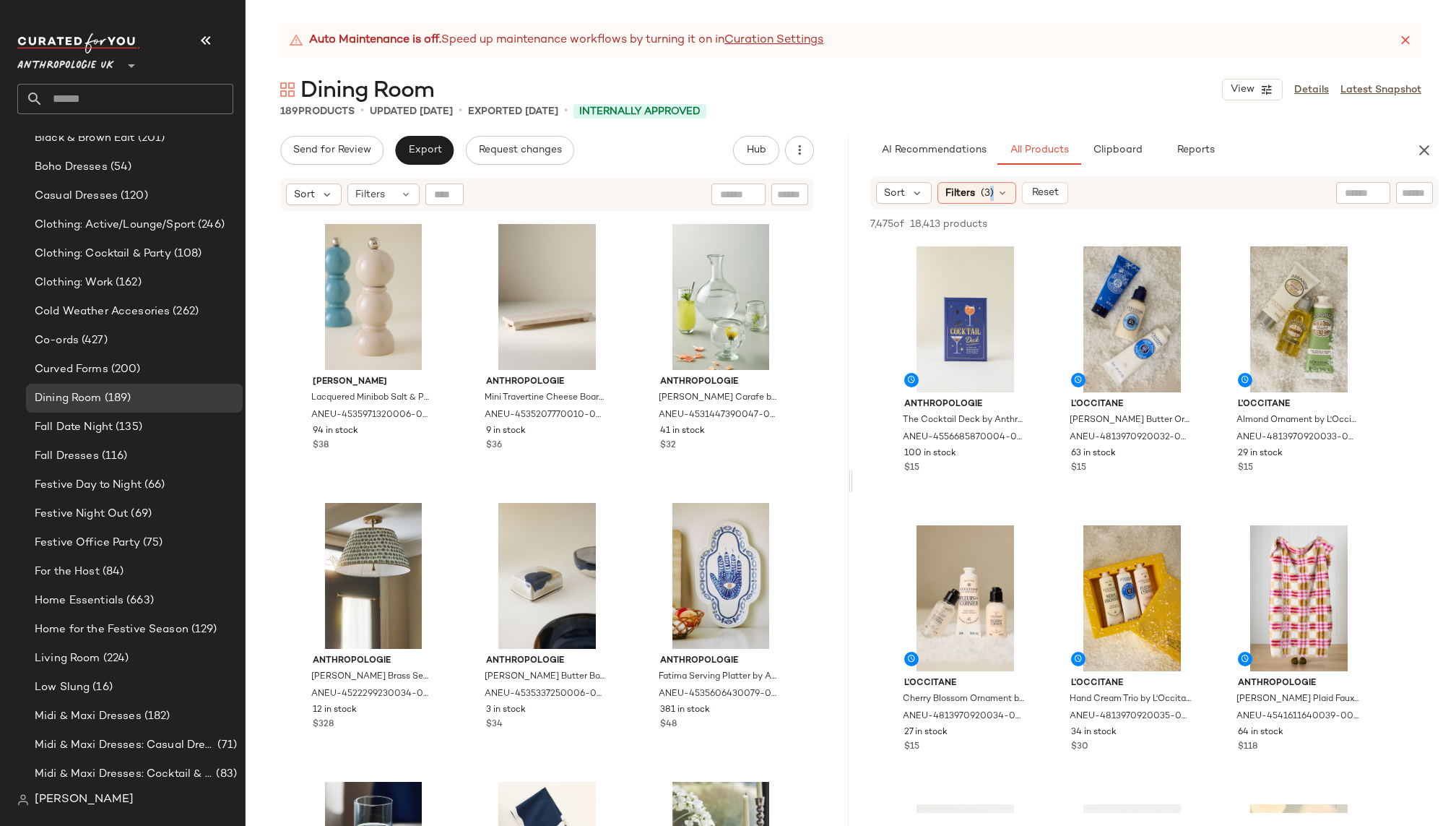
click at [984, 189] on span "(3)" at bounding box center [988, 193] width 13 height 15
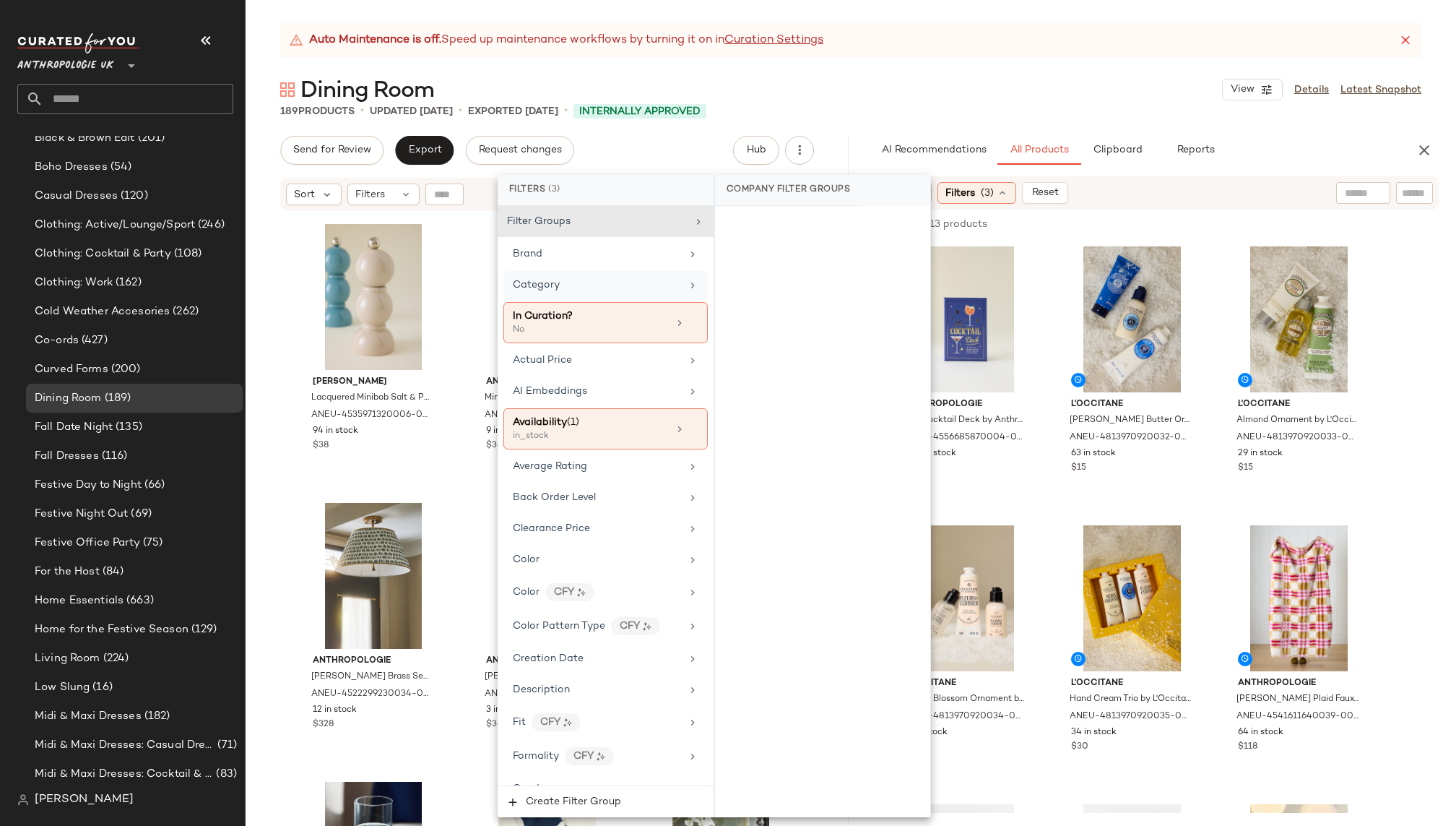
click at [672, 288] on div "Category" at bounding box center [597, 285] width 168 height 15
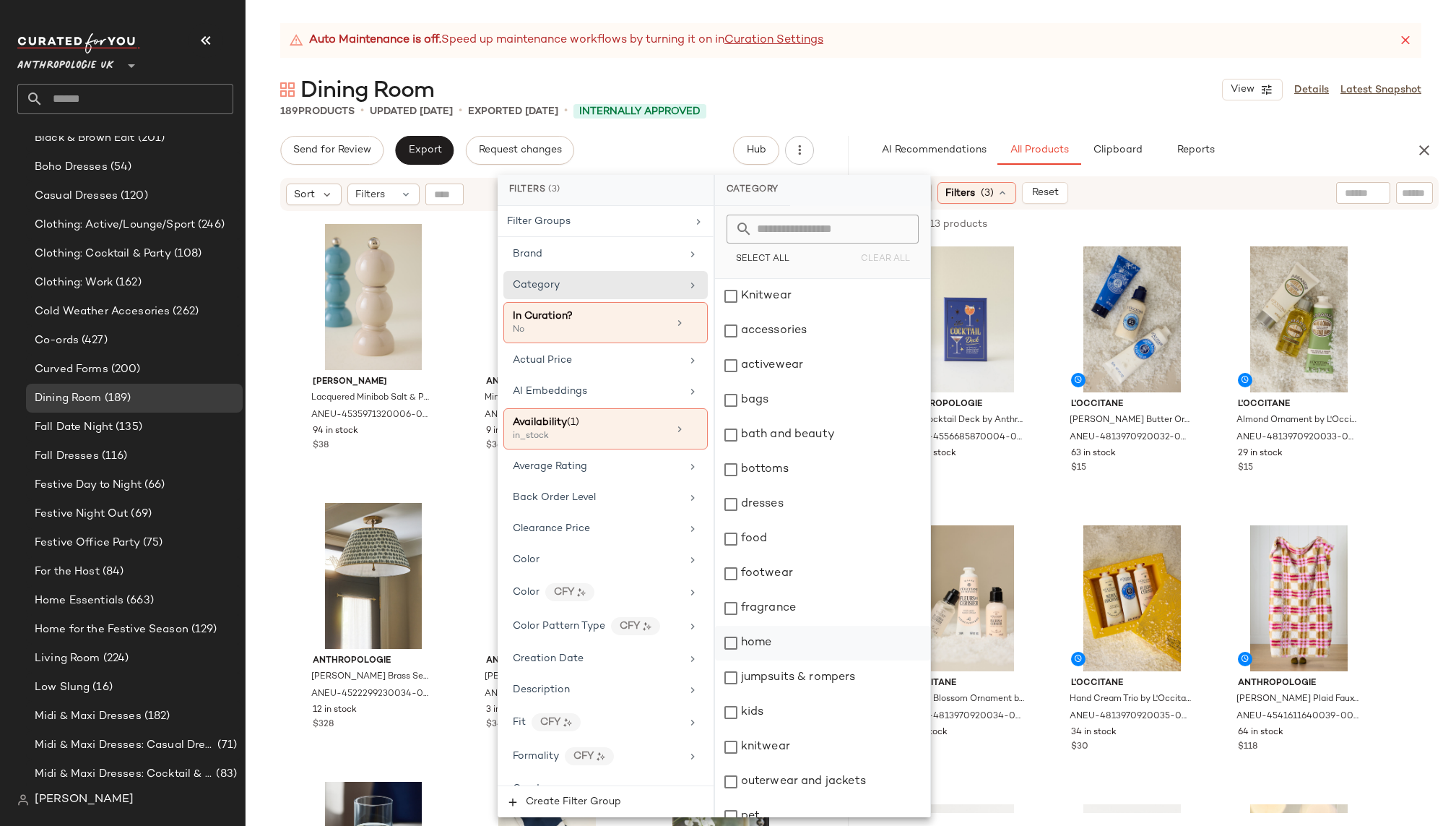
click at [776, 647] on div "home" at bounding box center [822, 643] width 215 height 35
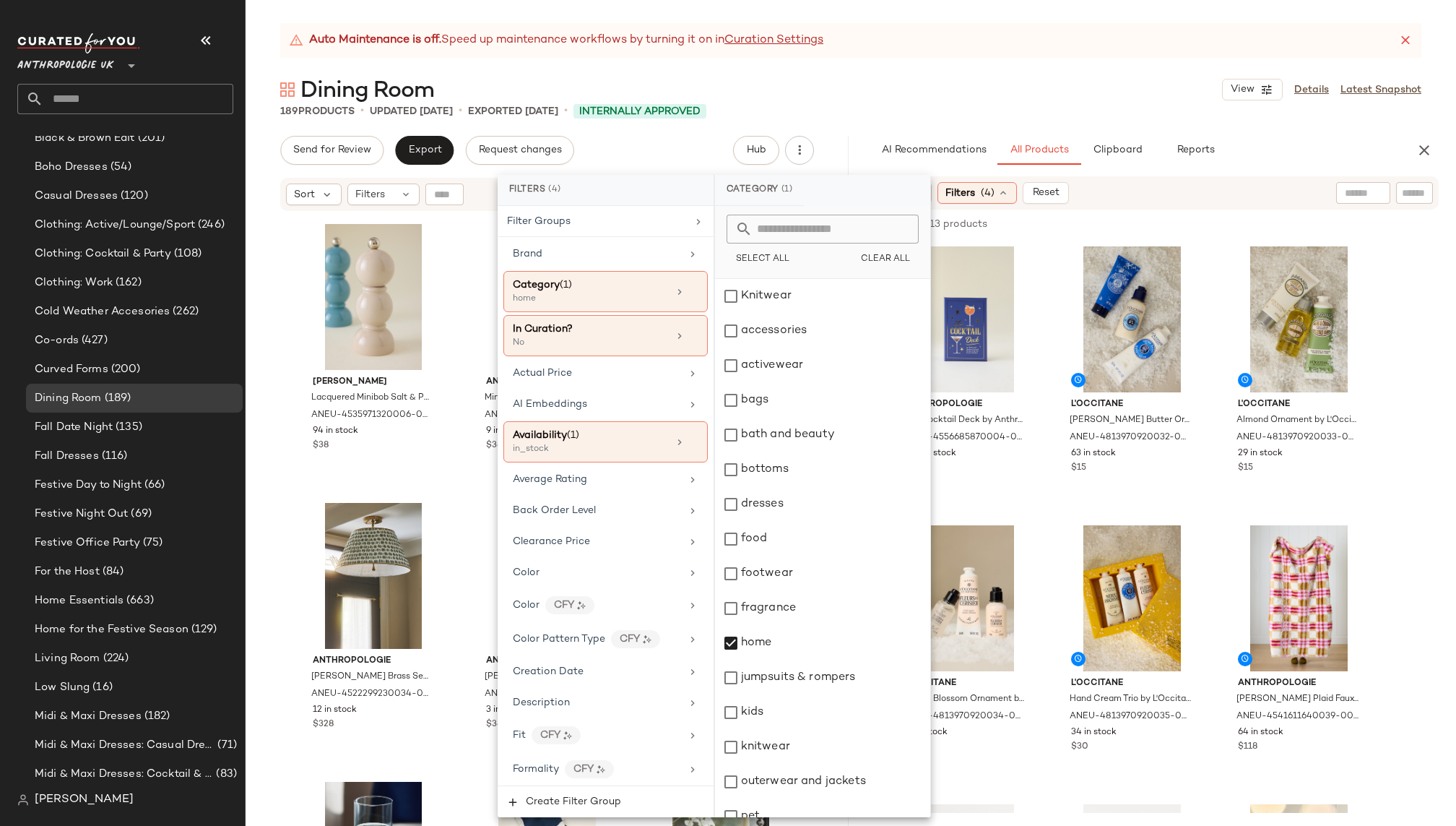
click at [1078, 93] on div "Dining Room View Details Latest Snapshot" at bounding box center [851, 89] width 1210 height 29
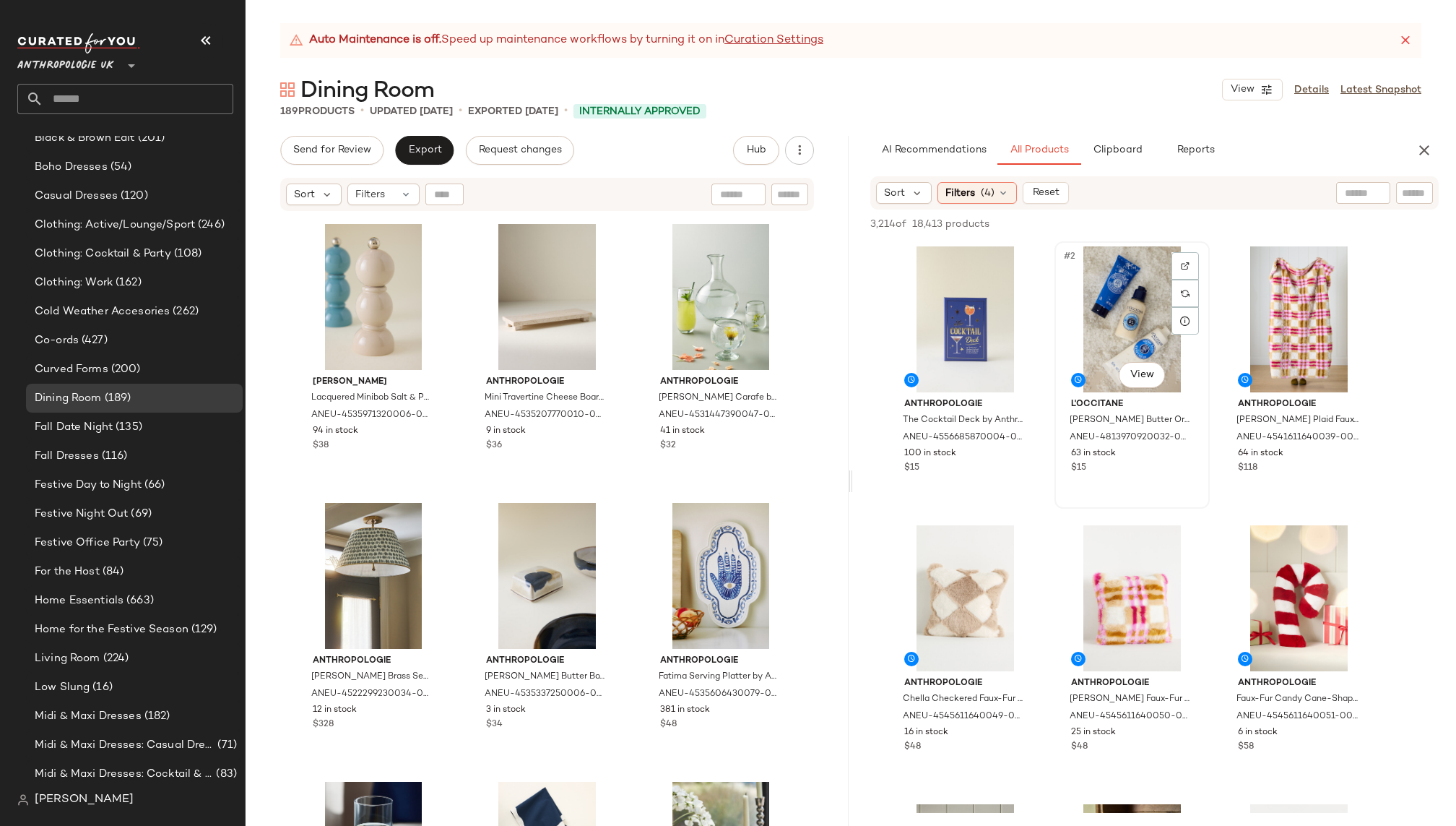
click at [1144, 390] on div "#2 View" at bounding box center [1132, 320] width 145 height 146
click at [1143, 383] on body "Anthropologie UK ** Dashboard All Products Global Clipboards (10) 8.11-8.15 AM …" at bounding box center [728, 413] width 1456 height 826
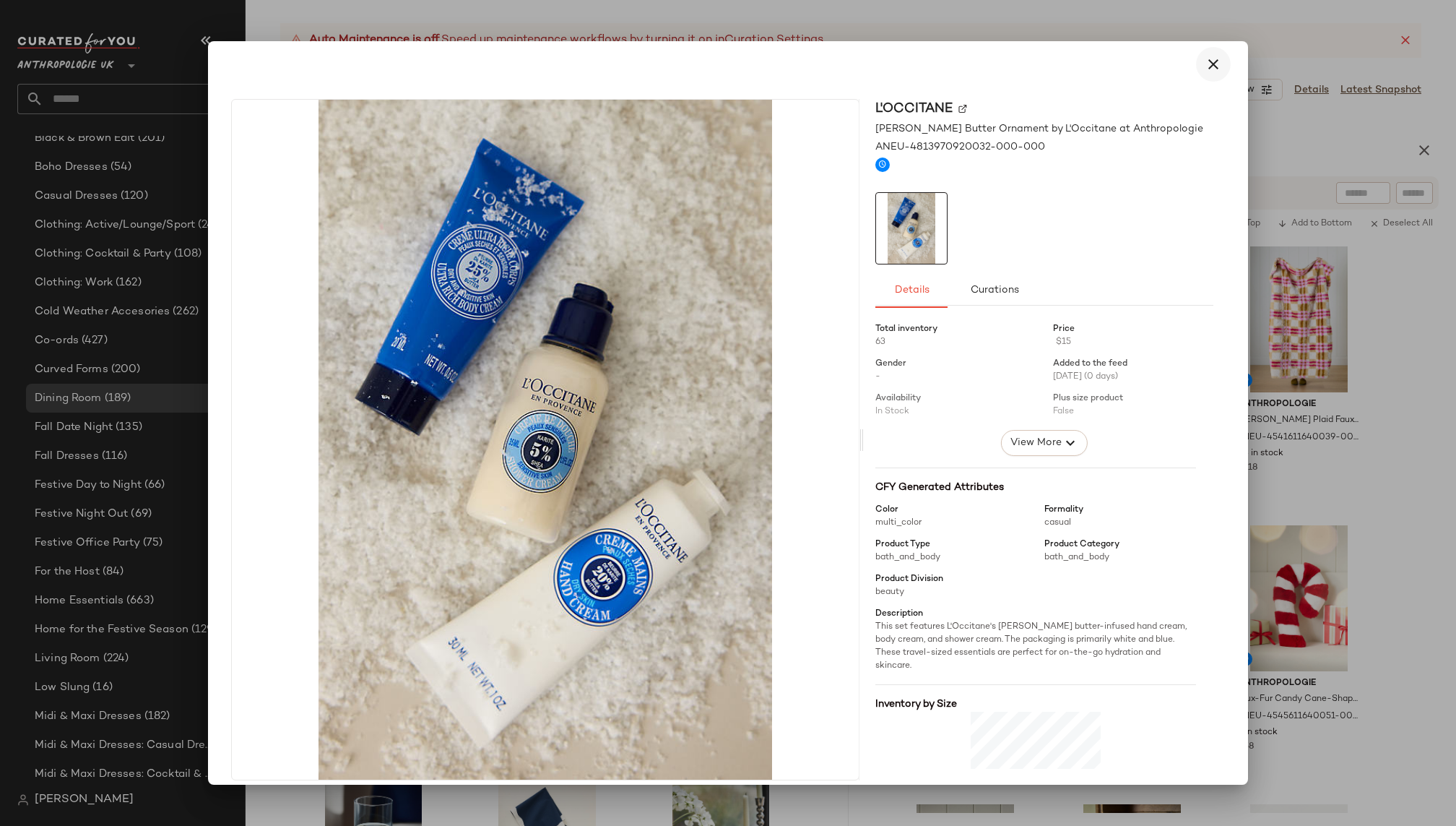
click at [1213, 61] on icon "button" at bounding box center [1214, 64] width 17 height 17
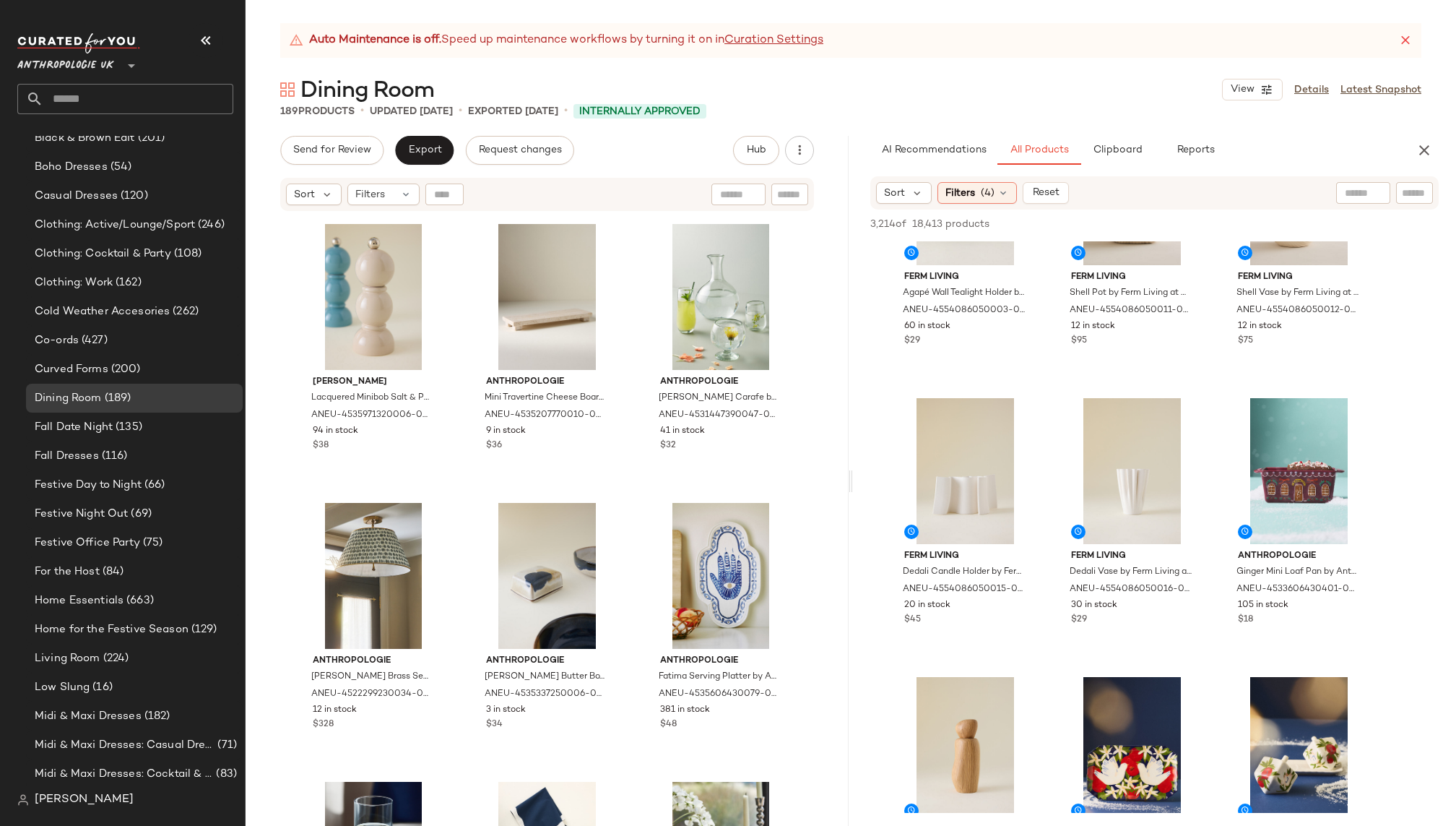
scroll to position [1291, 0]
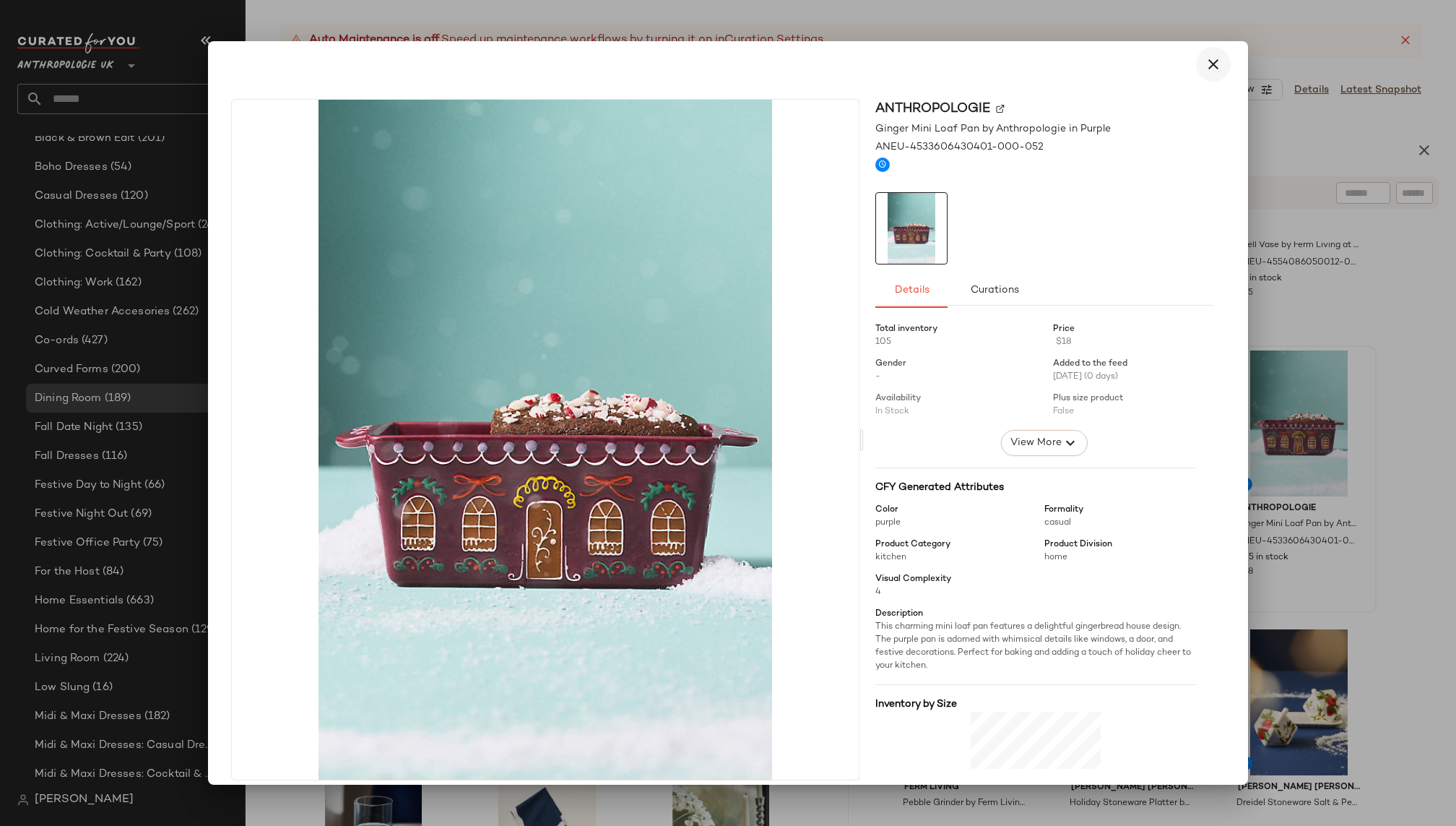
click at [1213, 66] on icon "button" at bounding box center [1214, 64] width 17 height 17
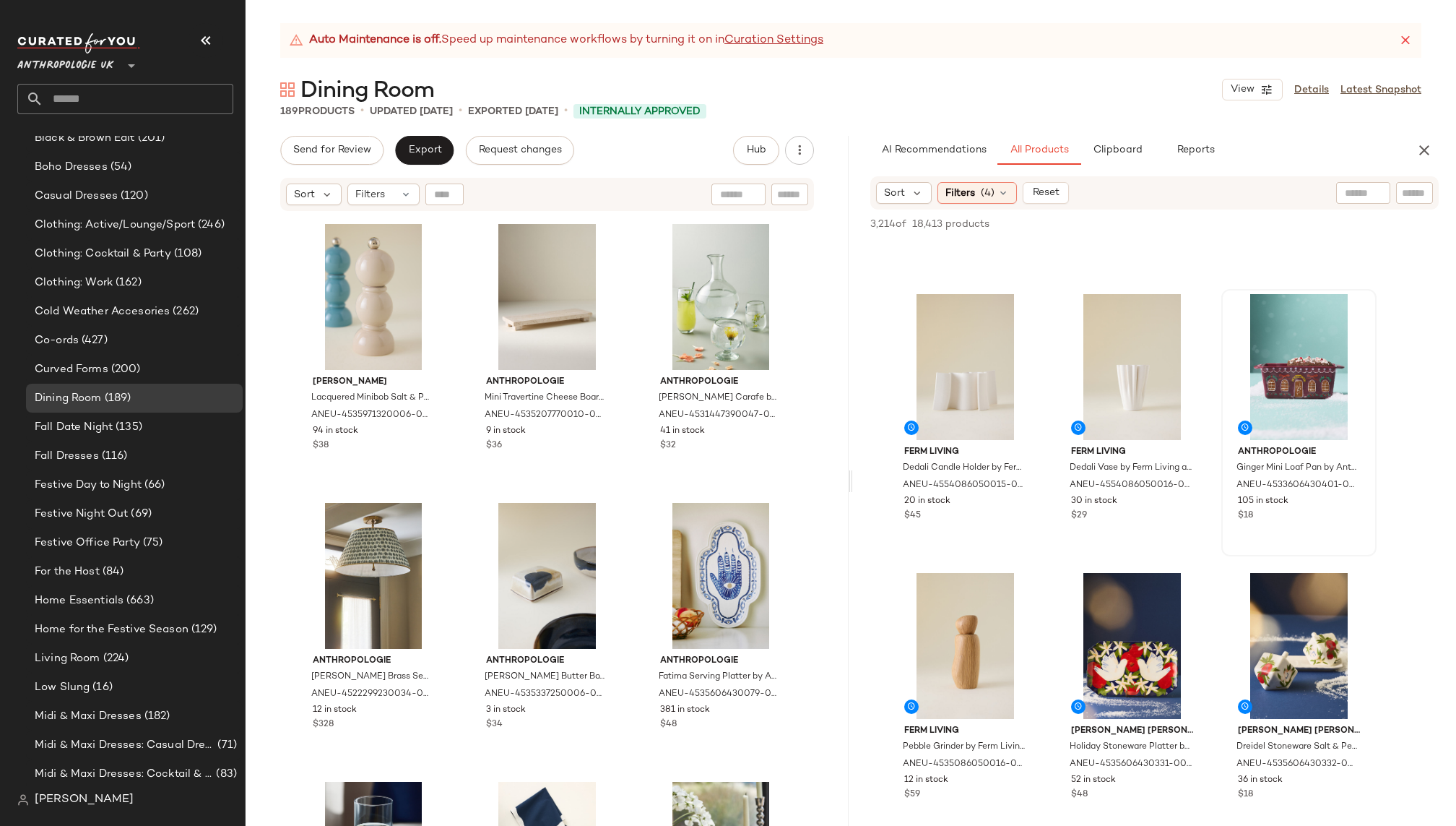
scroll to position [1376, 0]
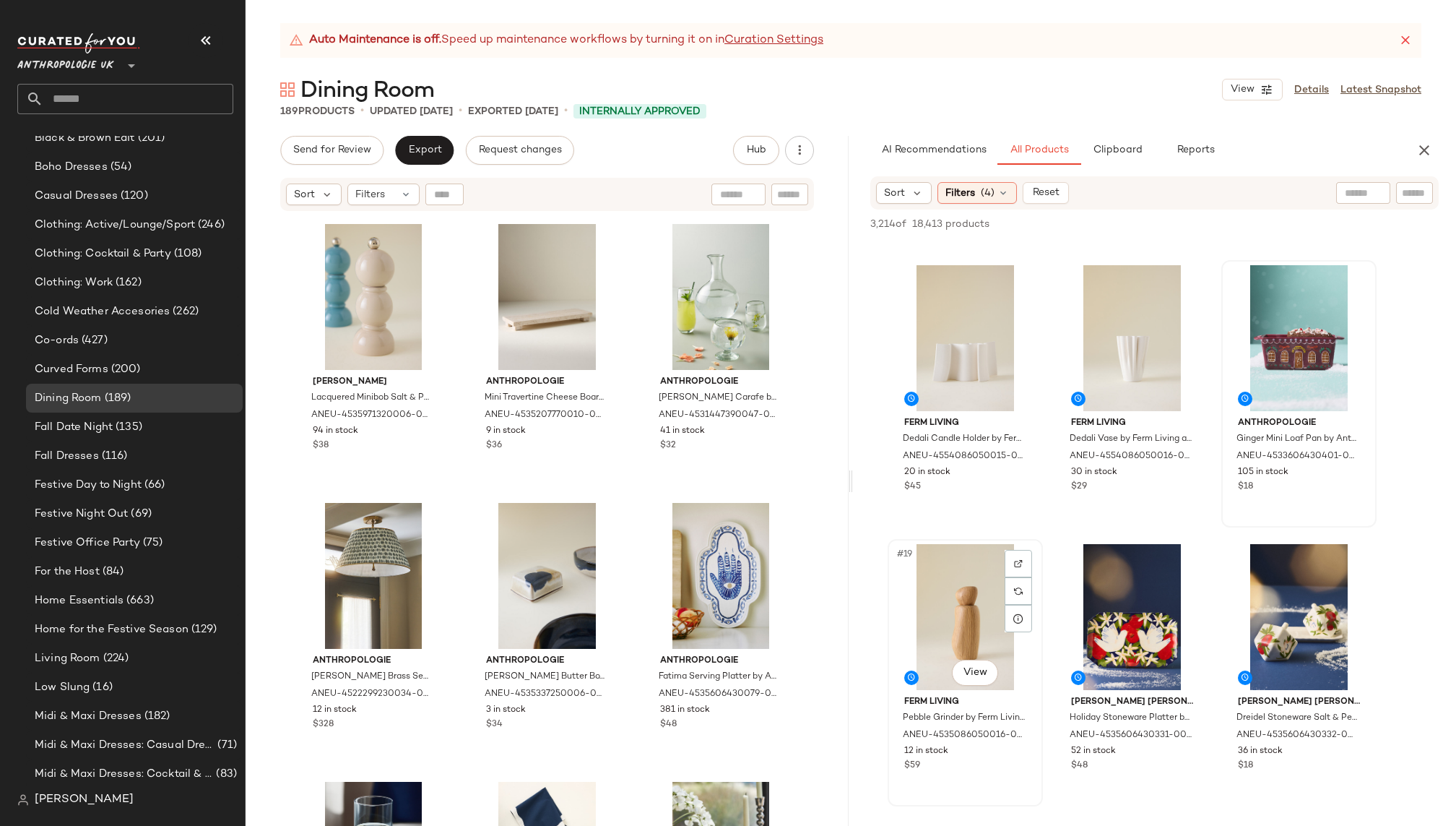
click at [957, 622] on div "#19 View" at bounding box center [965, 618] width 145 height 146
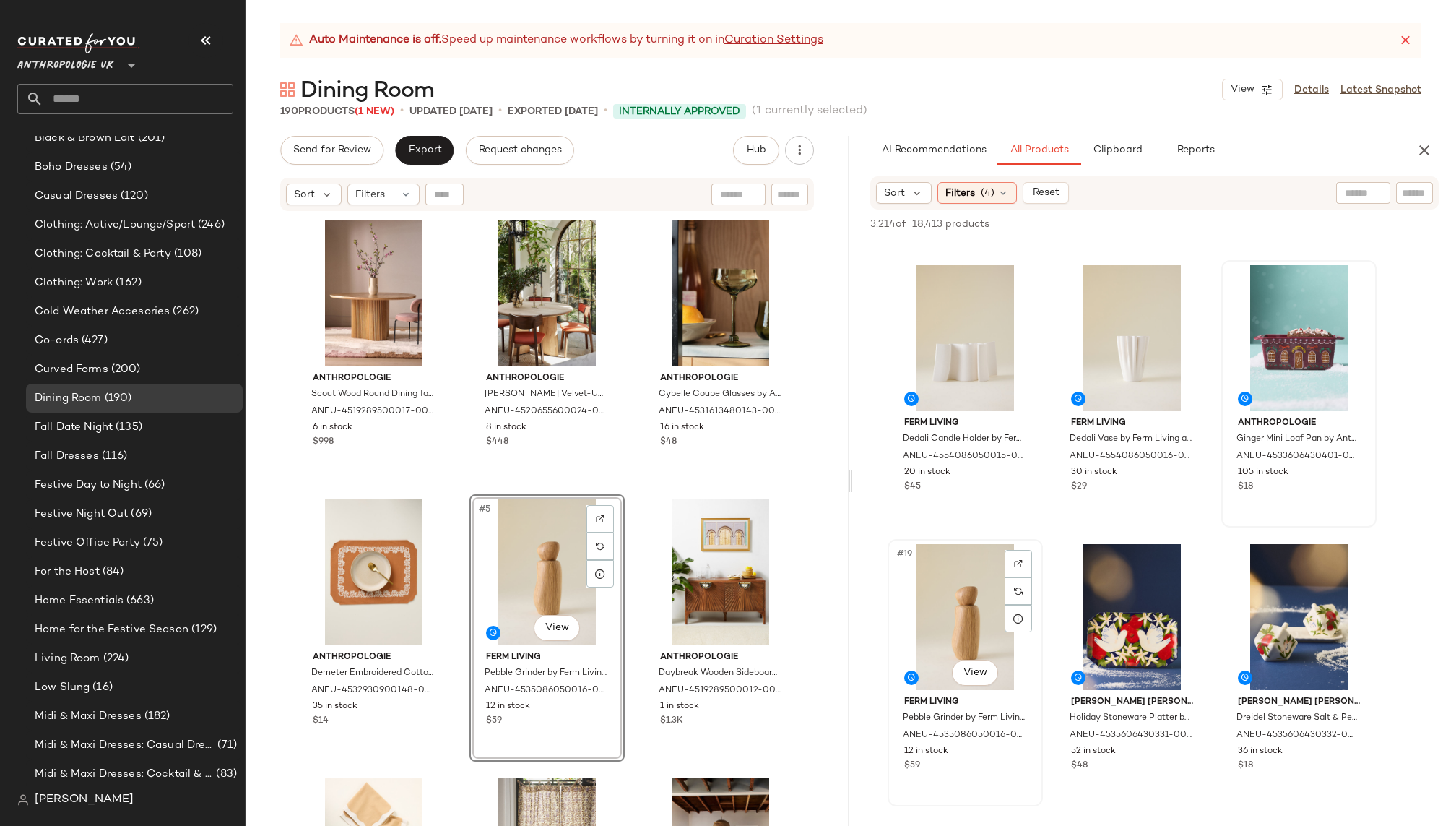
scroll to position [591, 0]
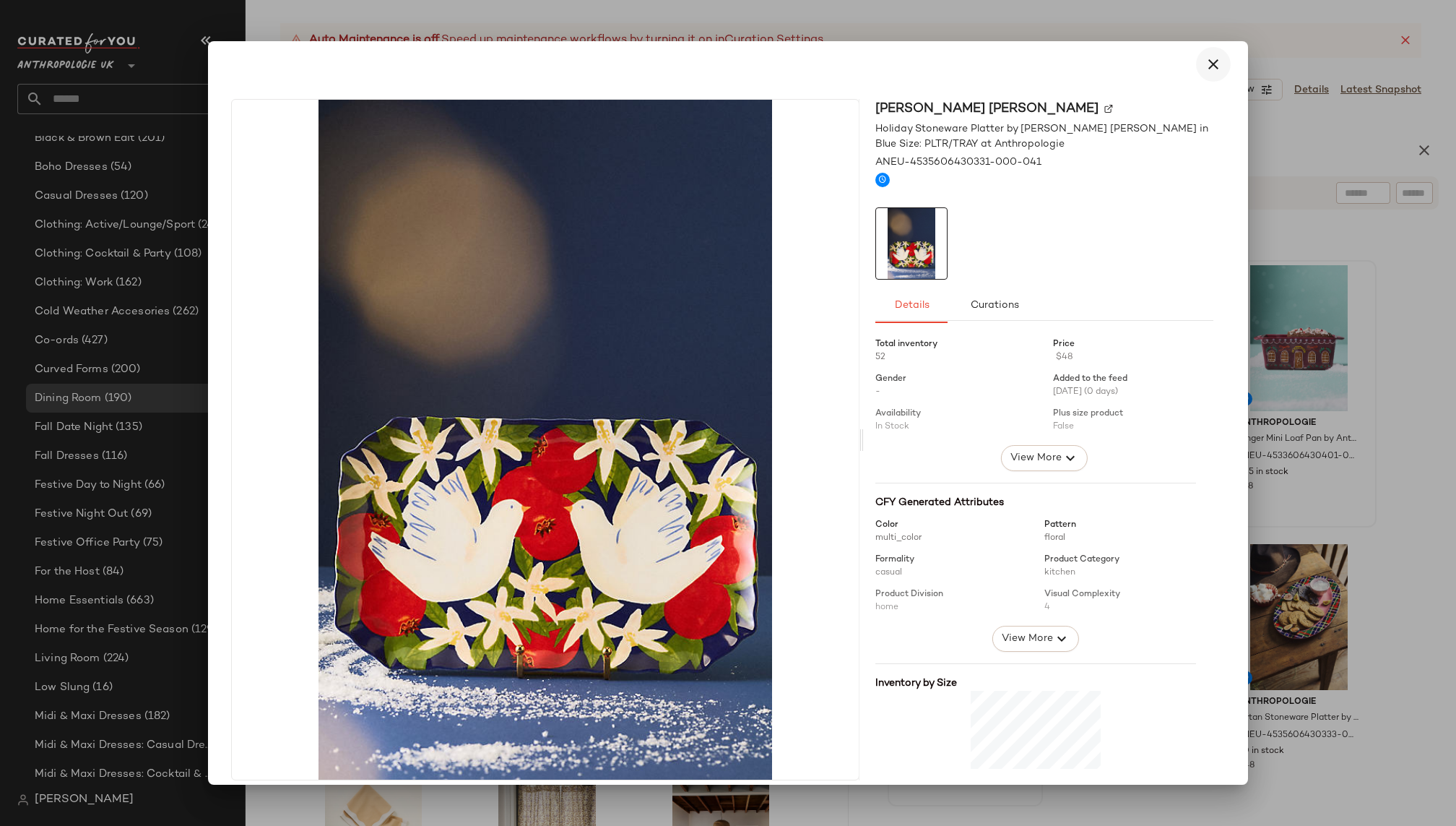
click at [1196, 74] on button "button" at bounding box center [1214, 64] width 35 height 35
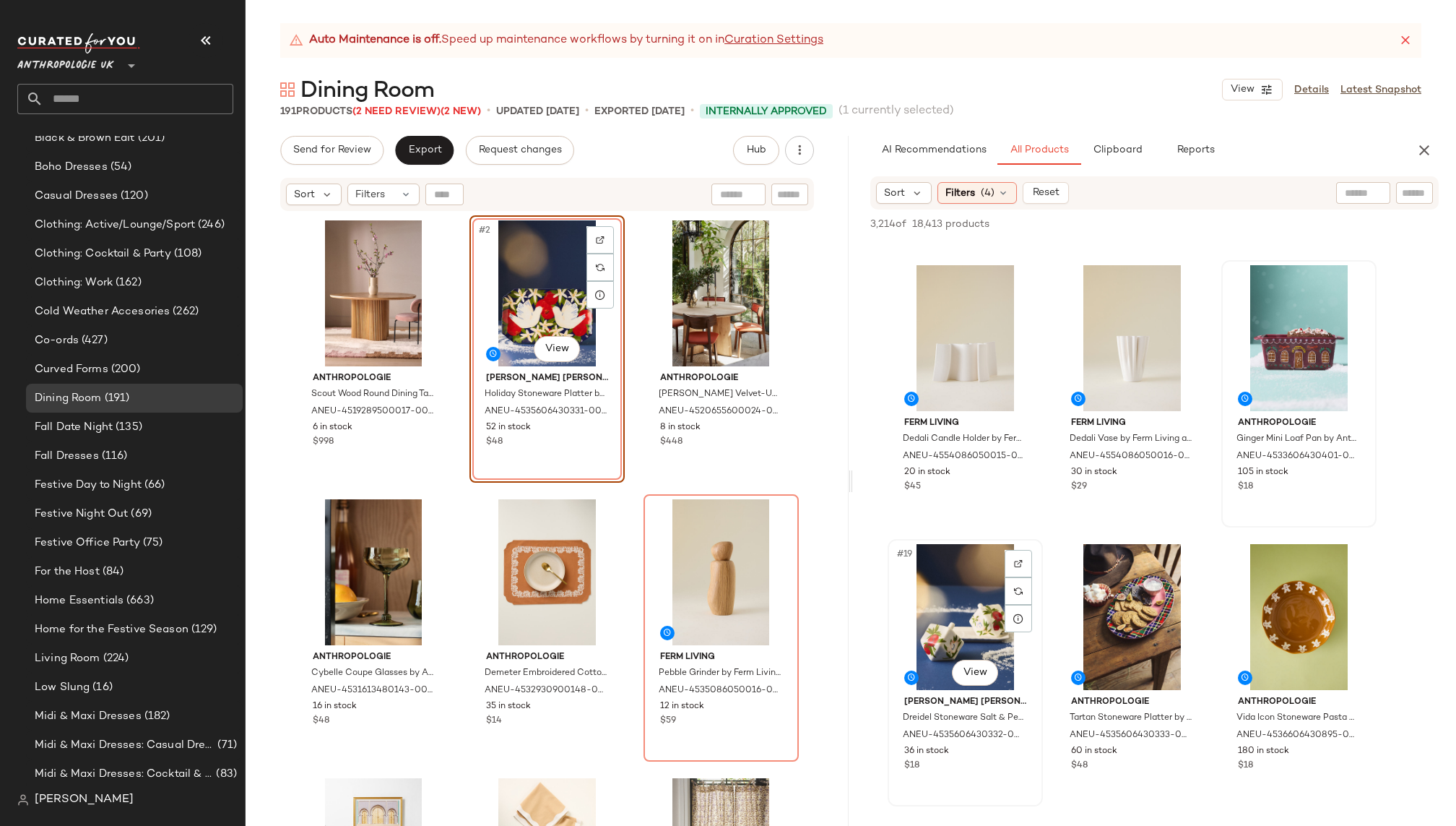
click at [947, 633] on div "#19 View" at bounding box center [965, 618] width 145 height 146
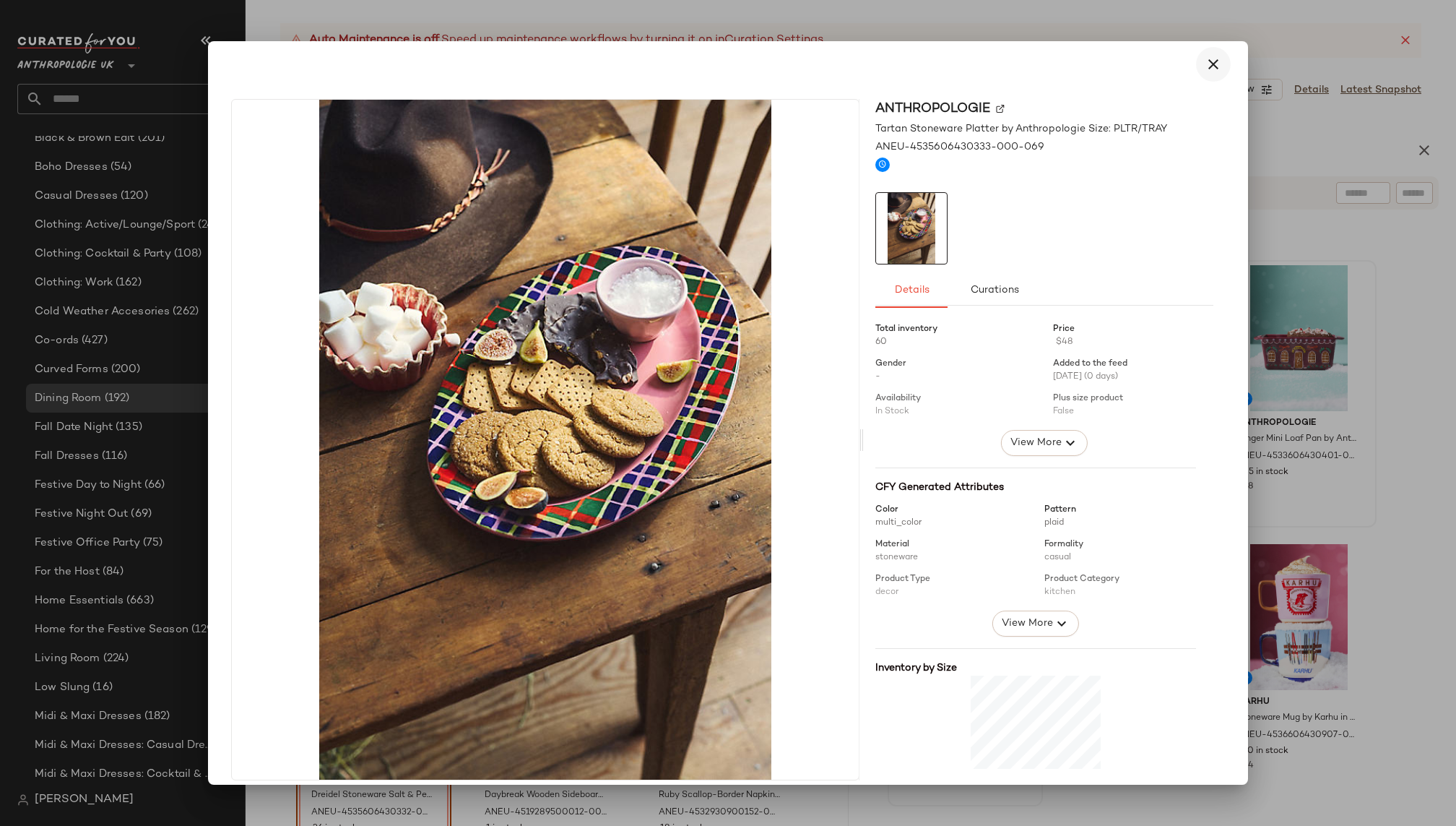
click at [1214, 63] on button "button" at bounding box center [1214, 64] width 35 height 35
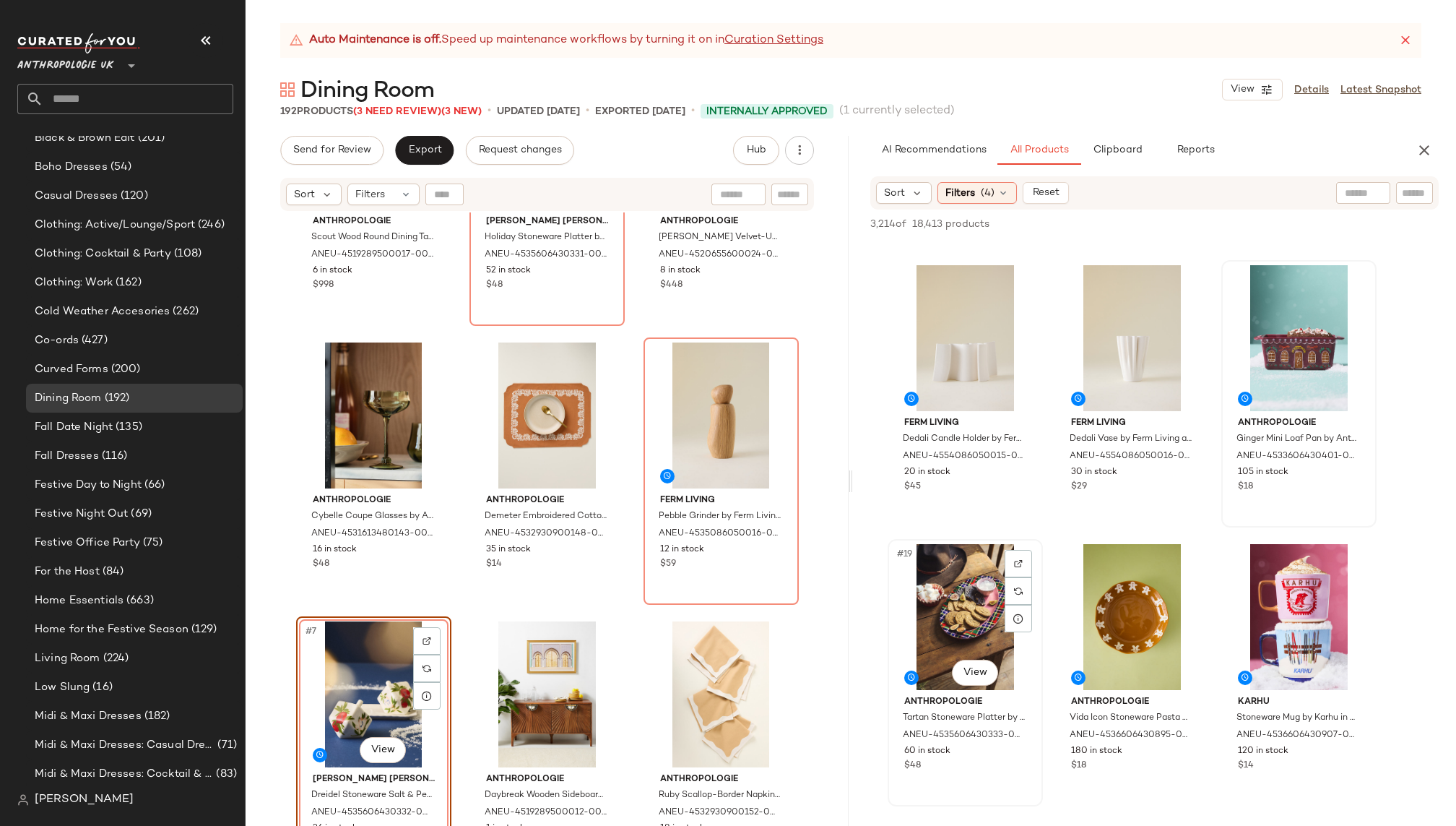
click at [962, 606] on div "#19 View" at bounding box center [965, 618] width 145 height 146
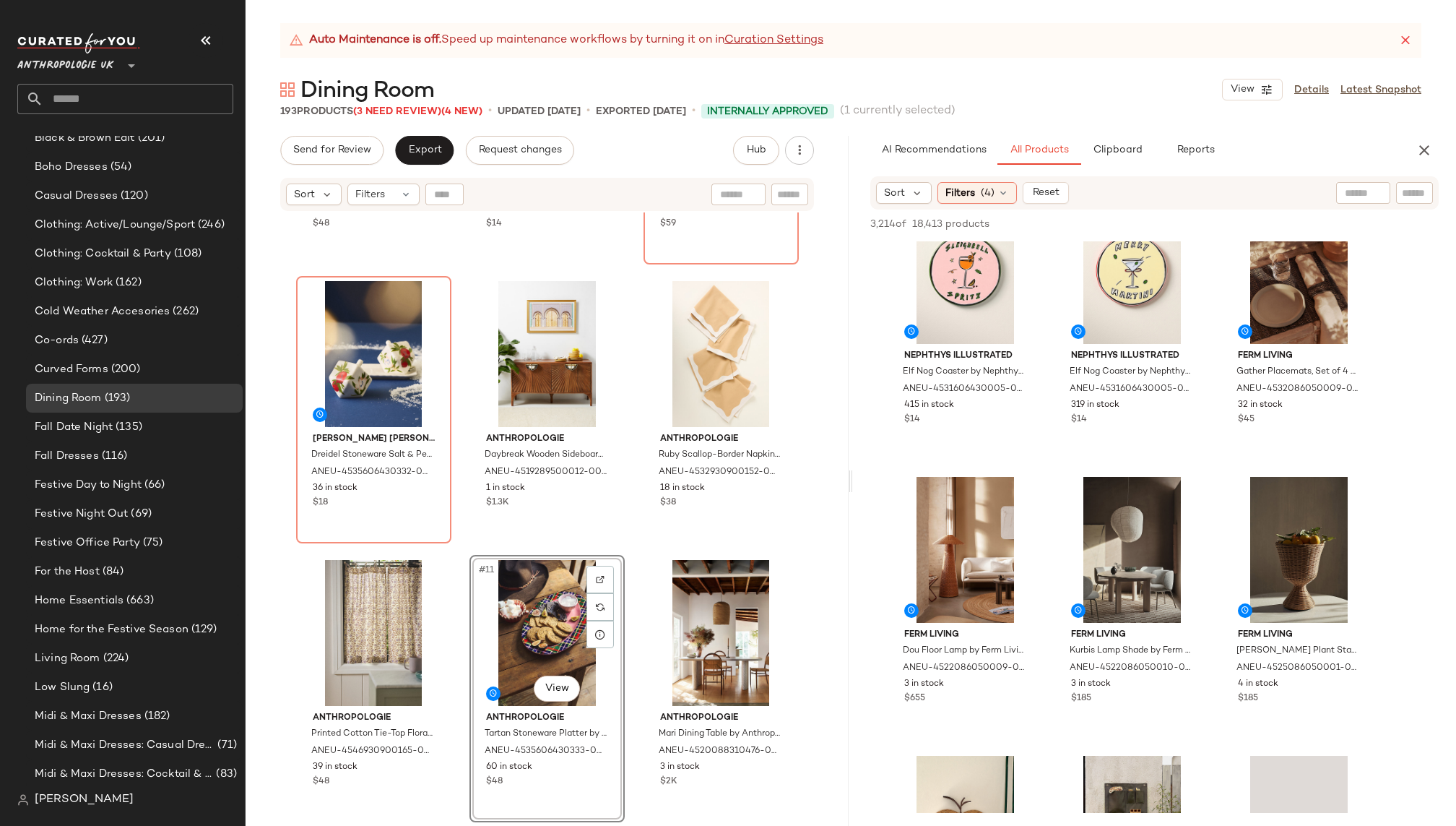
scroll to position [2562, 0]
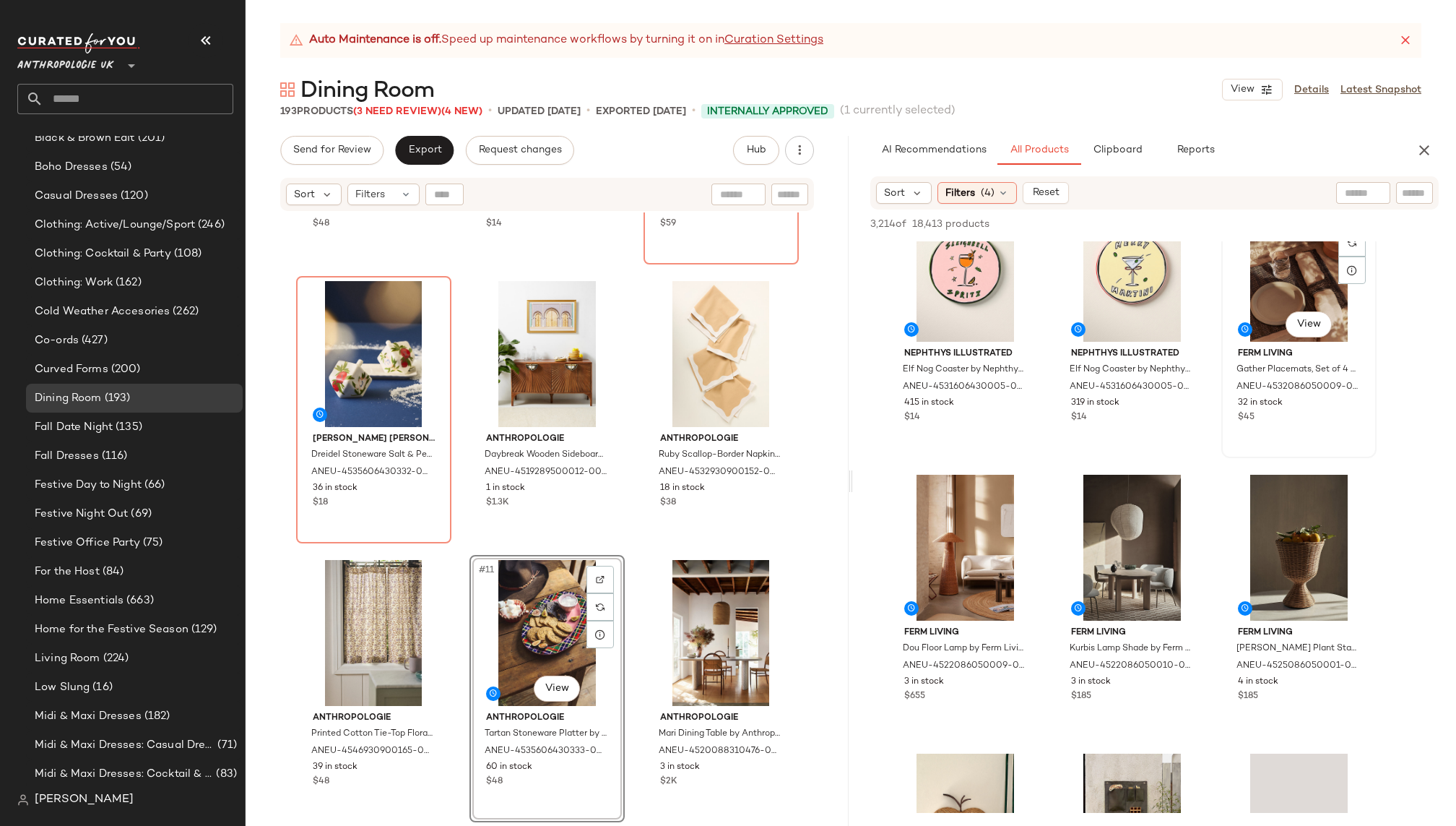
click at [1279, 290] on div "#30 View" at bounding box center [1299, 269] width 145 height 146
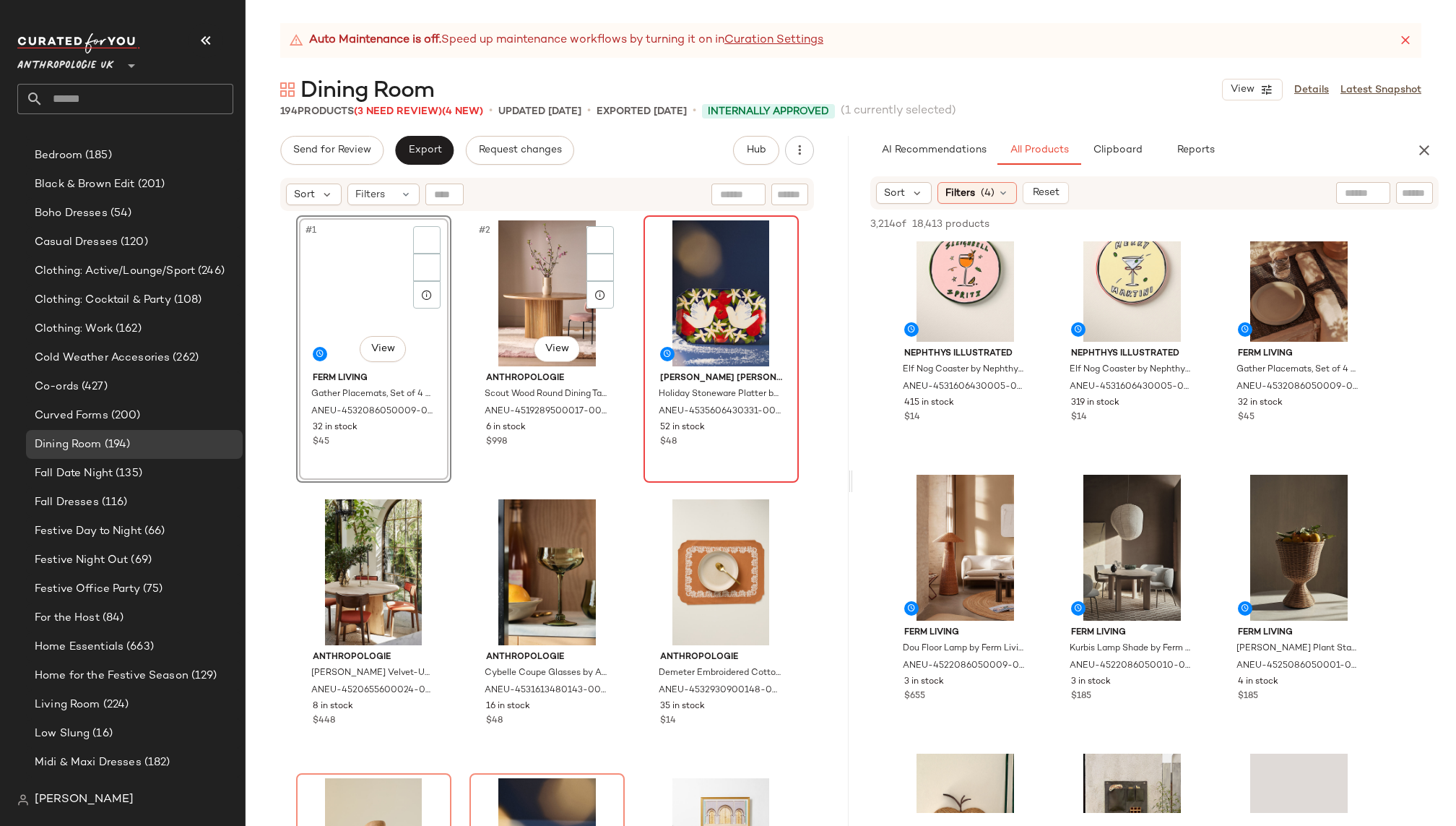
scroll to position [591, 0]
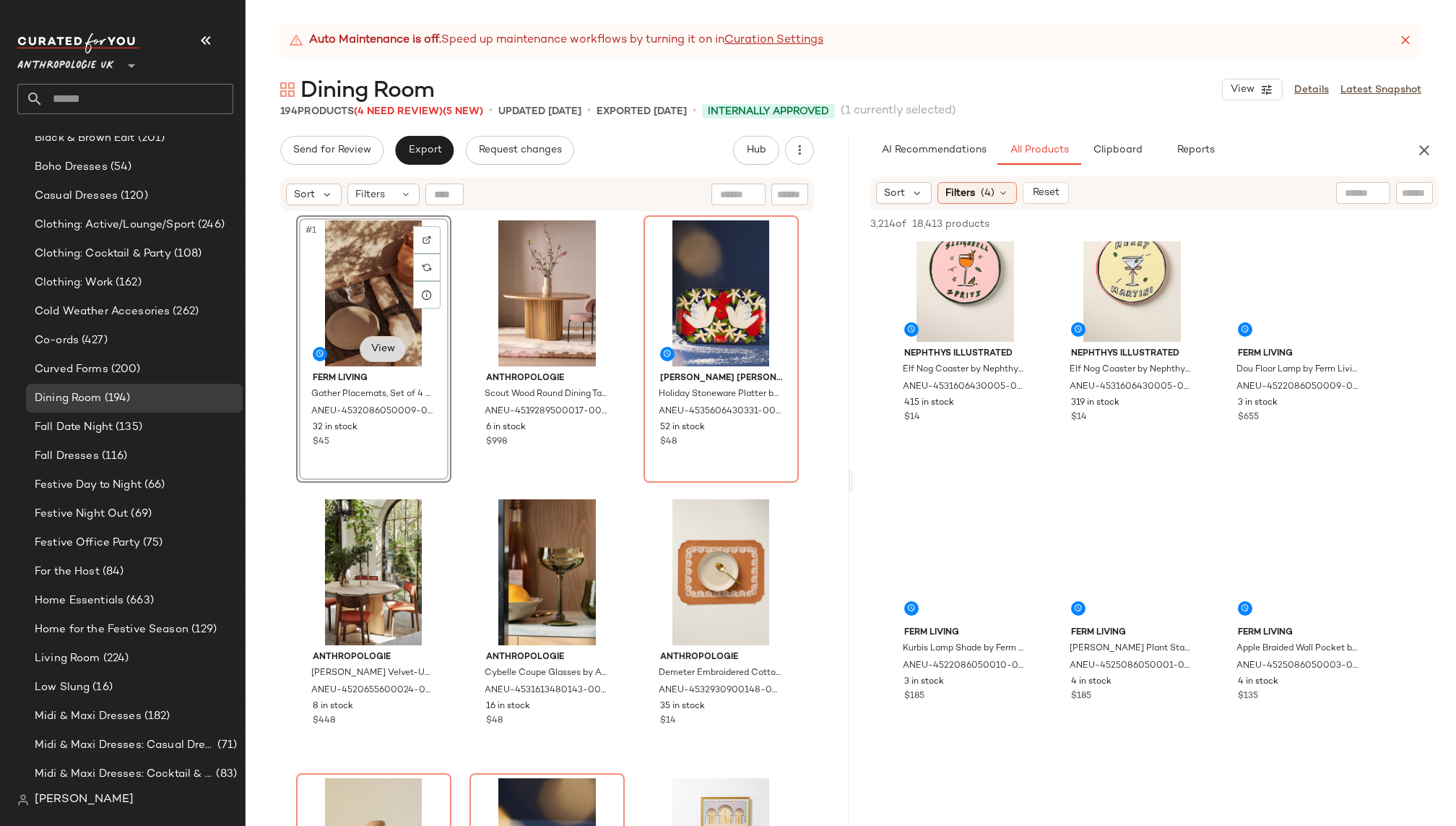
click at [377, 357] on body "Anthropologie UK ** Dashboard All Products Global Clipboards (10) 8.11-8.15 AM …" at bounding box center [728, 413] width 1456 height 826
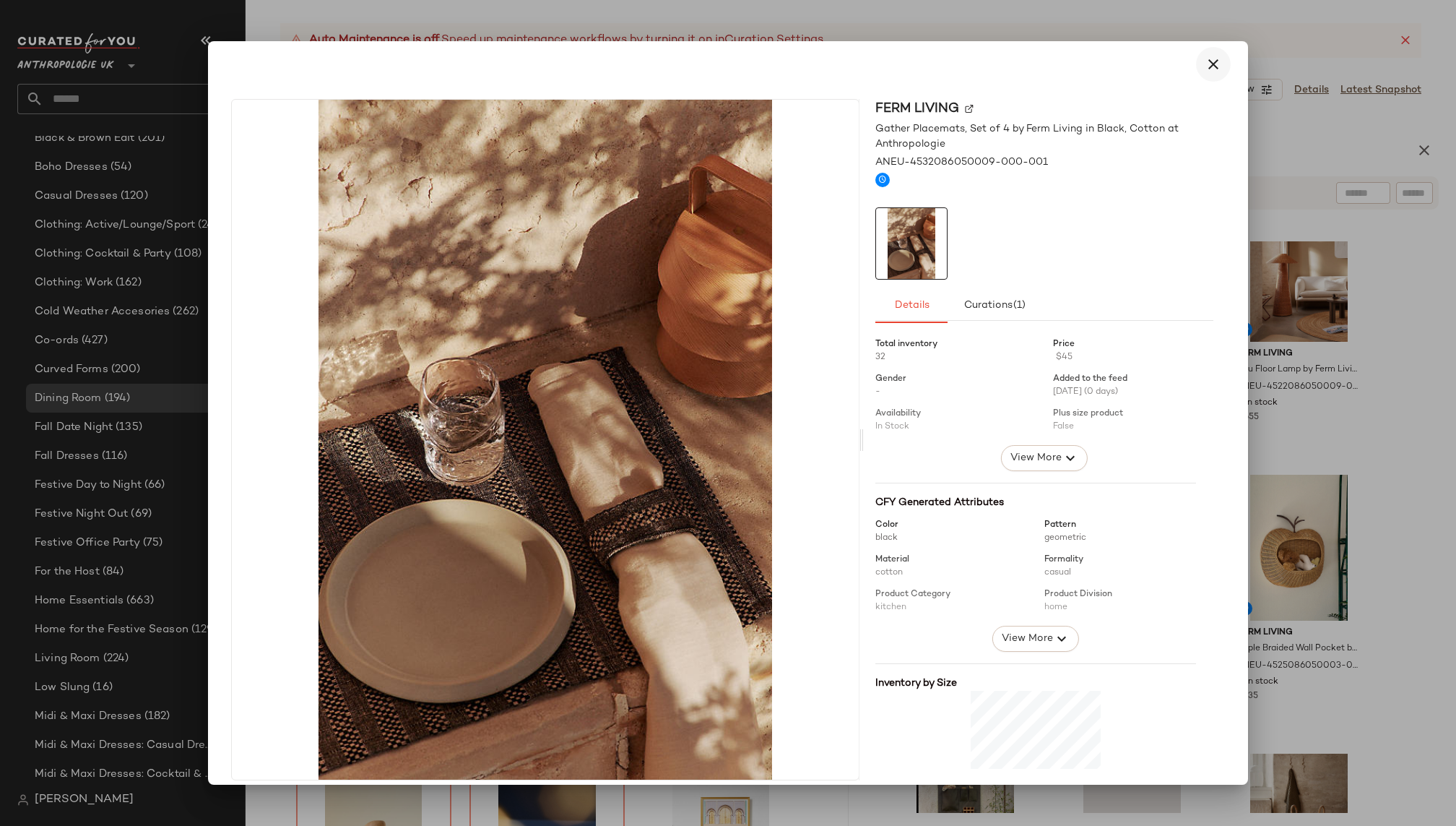
click at [1211, 63] on icon "button" at bounding box center [1214, 64] width 17 height 17
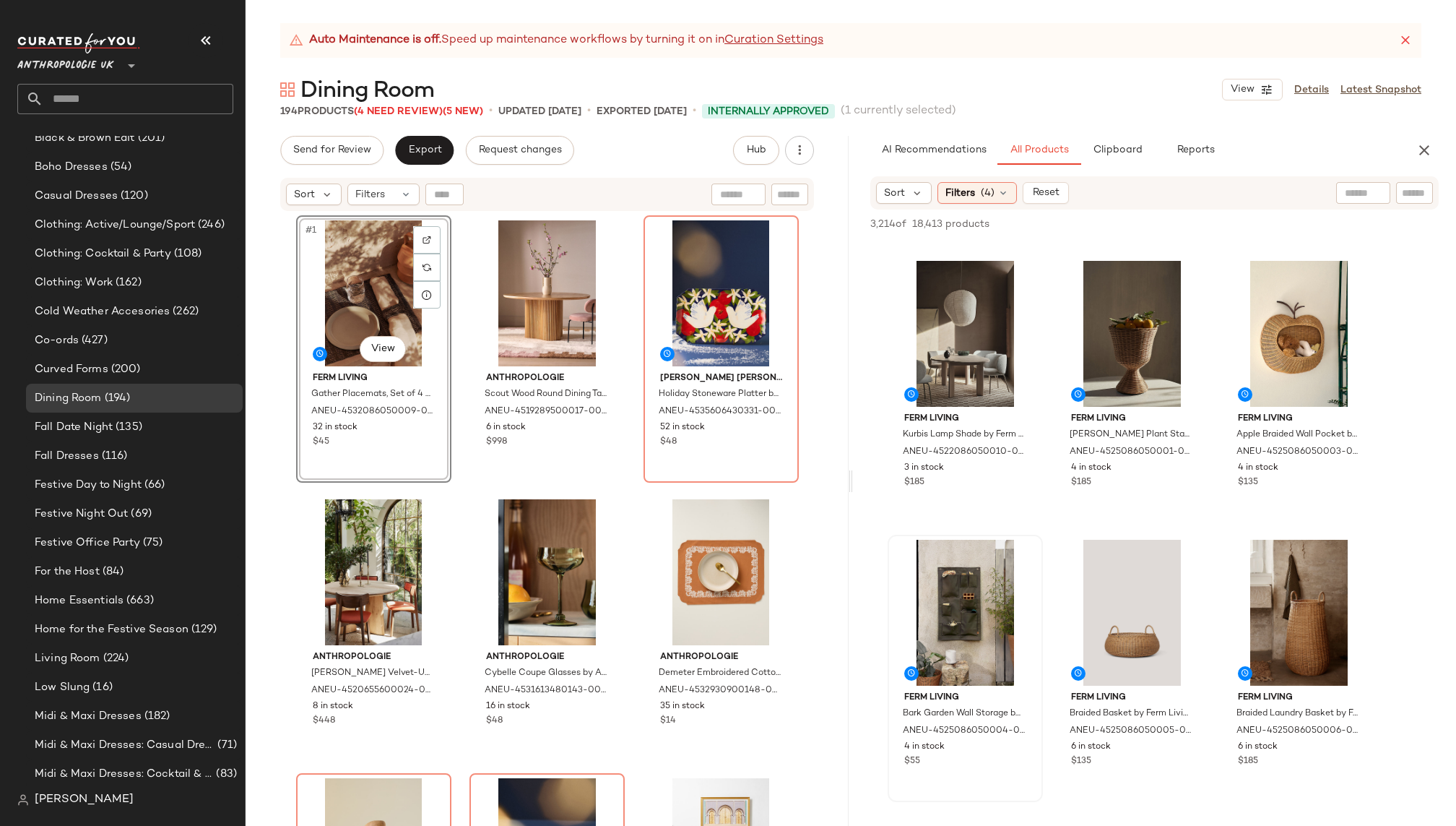
scroll to position [2742, 0]
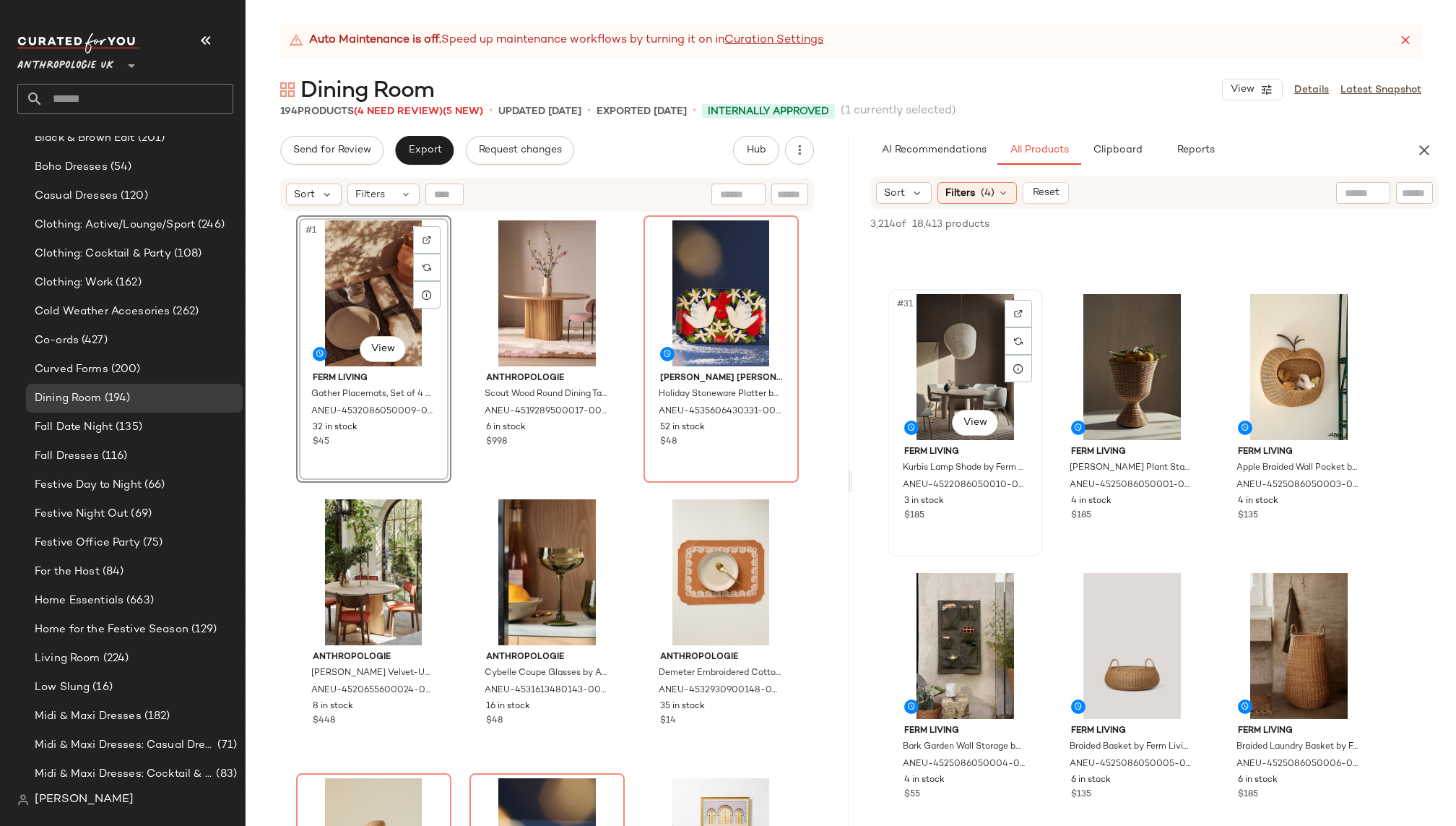
click at [941, 371] on div "#31 View" at bounding box center [965, 368] width 145 height 146
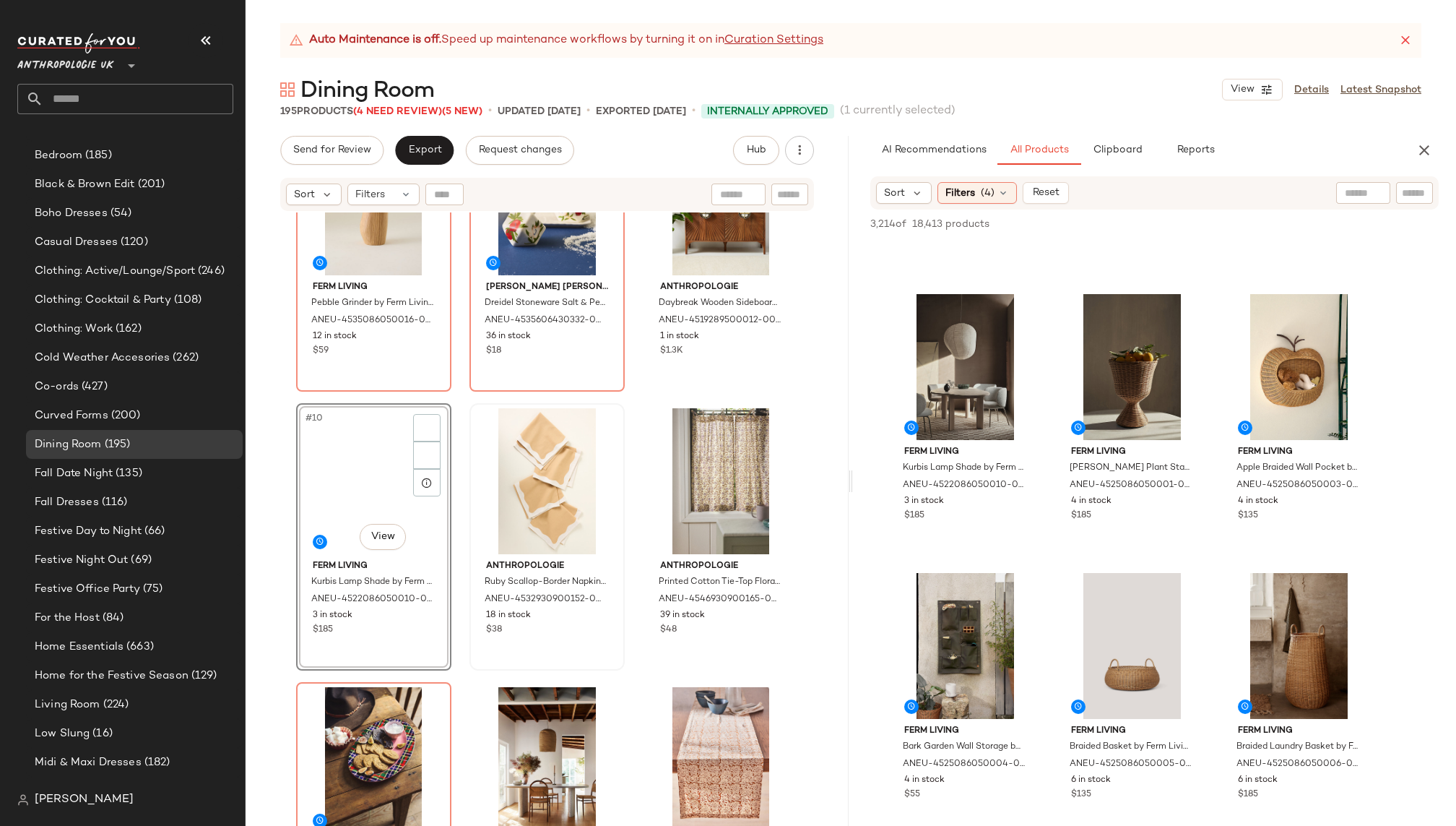
scroll to position [591, 0]
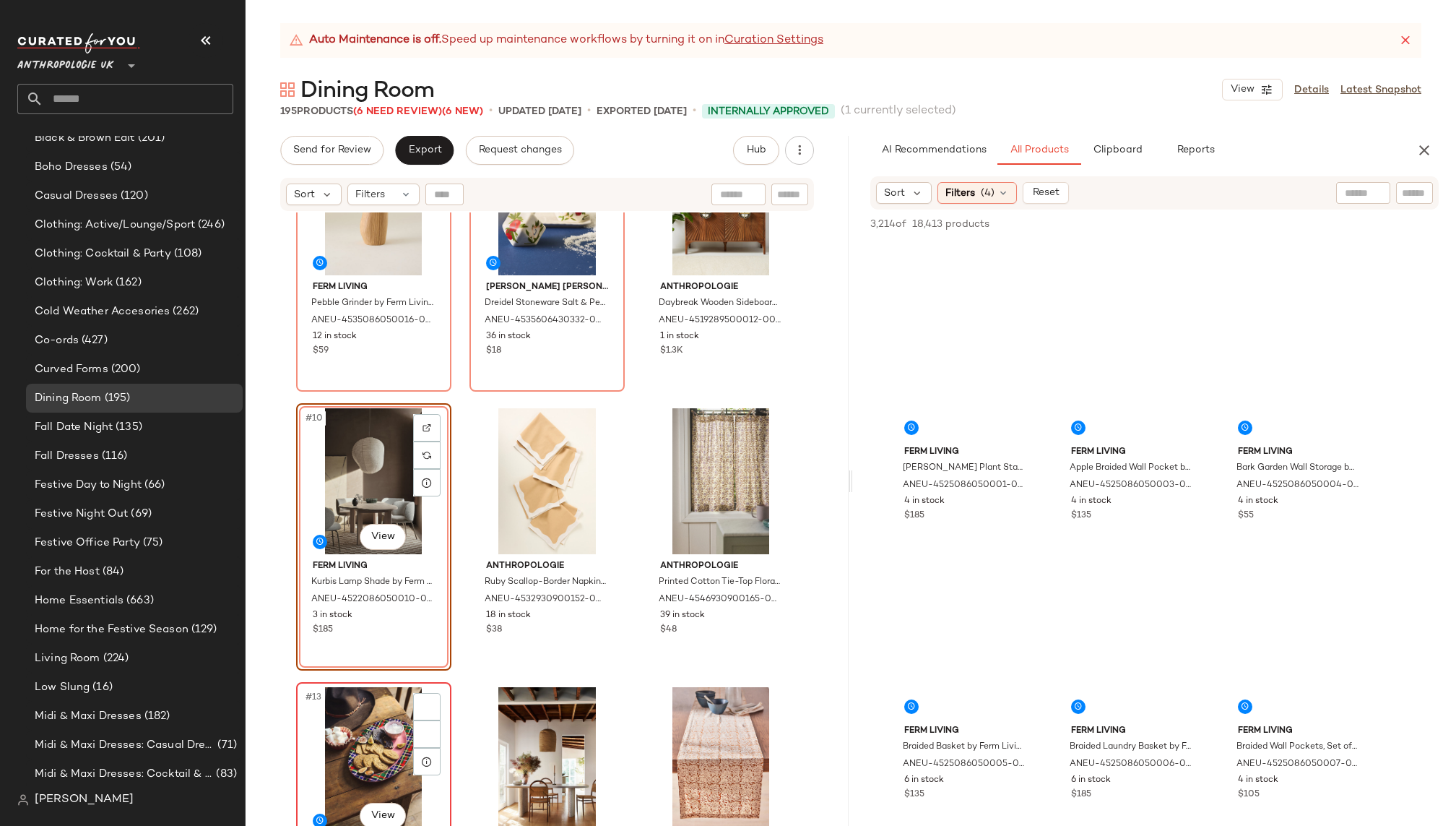
click at [342, 727] on div "#13 View" at bounding box center [374, 761] width 145 height 146
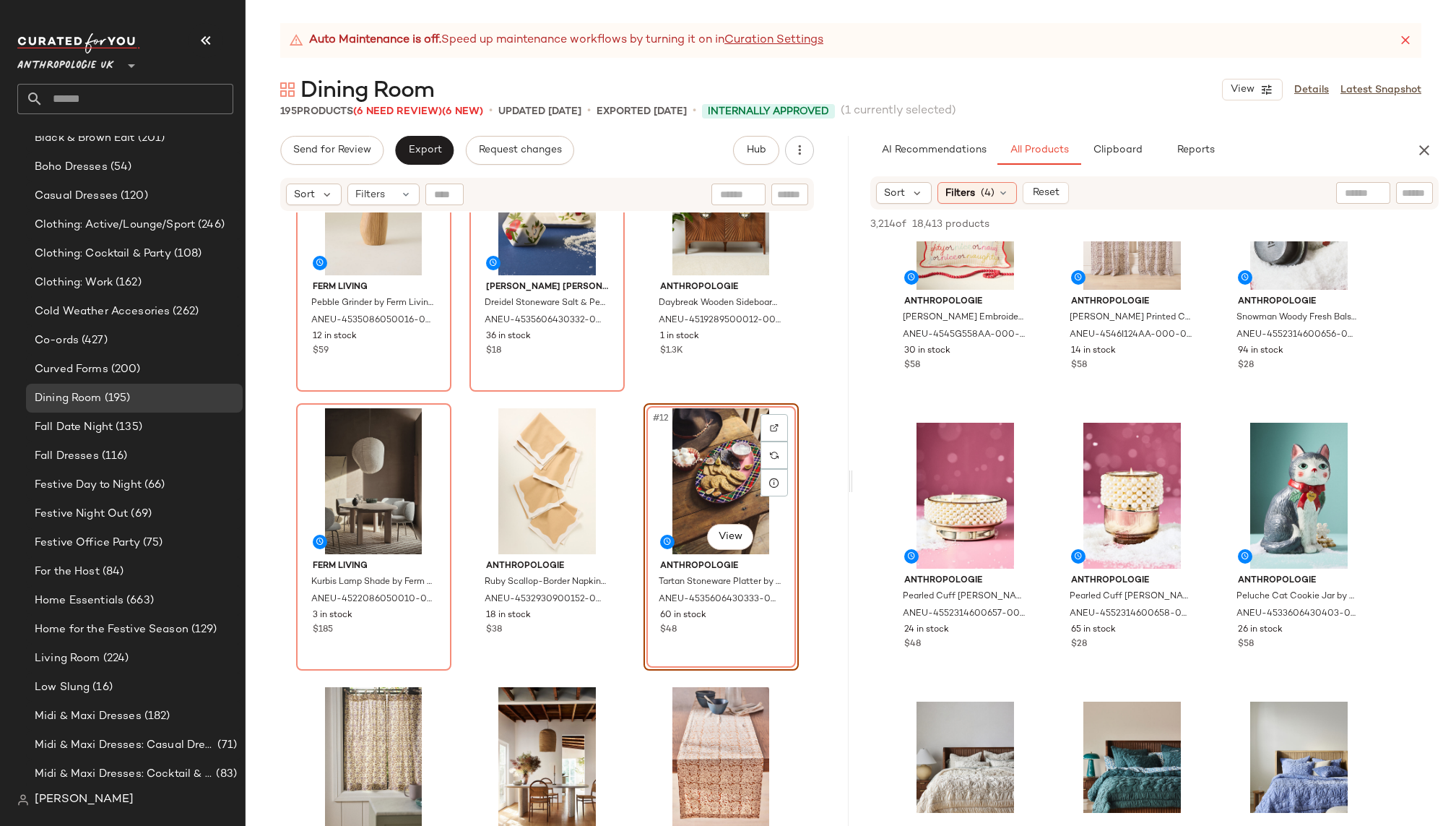
scroll to position [4012, 0]
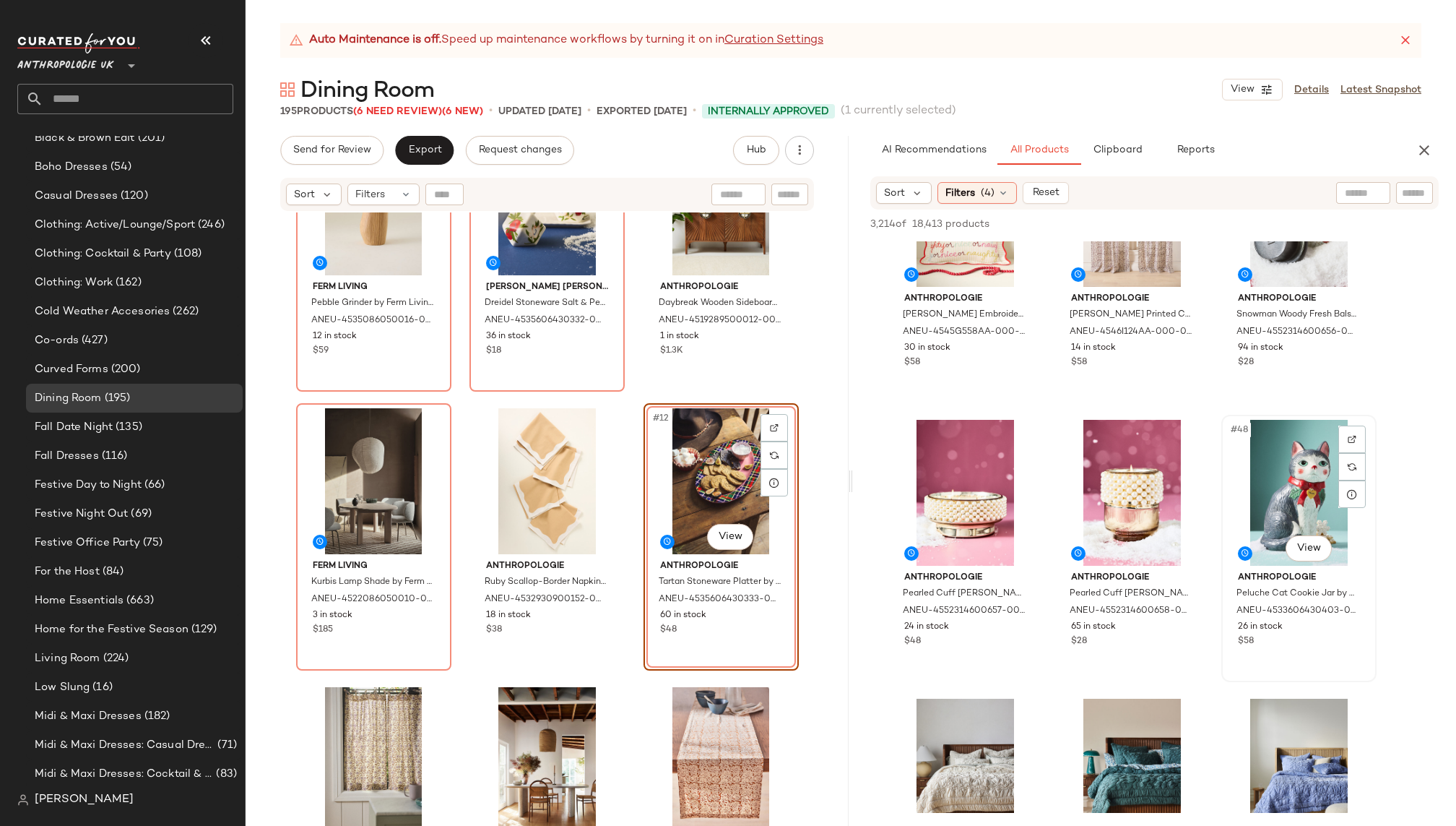
click at [1286, 502] on div "#48 View" at bounding box center [1299, 493] width 145 height 146
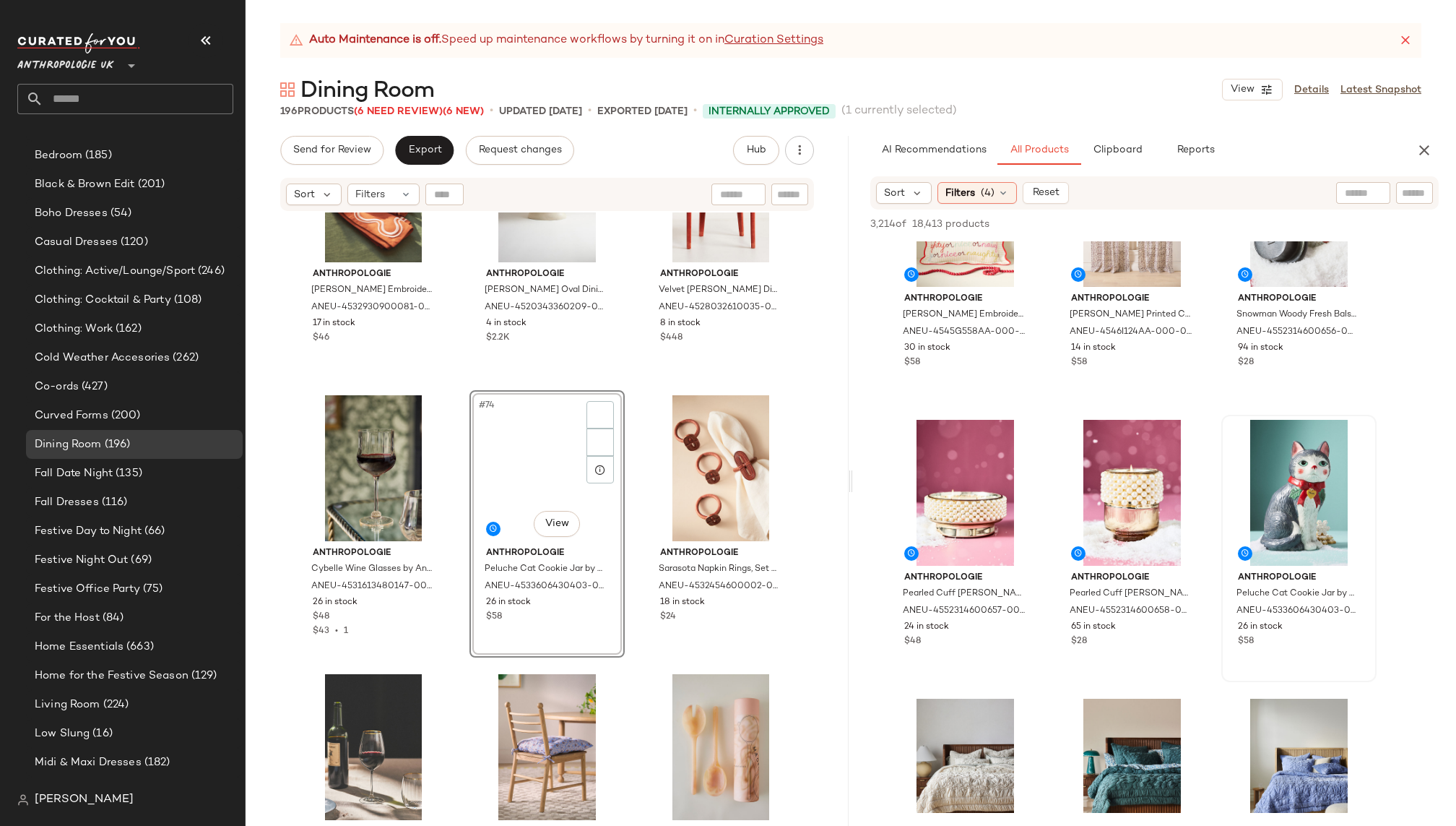
scroll to position [591, 0]
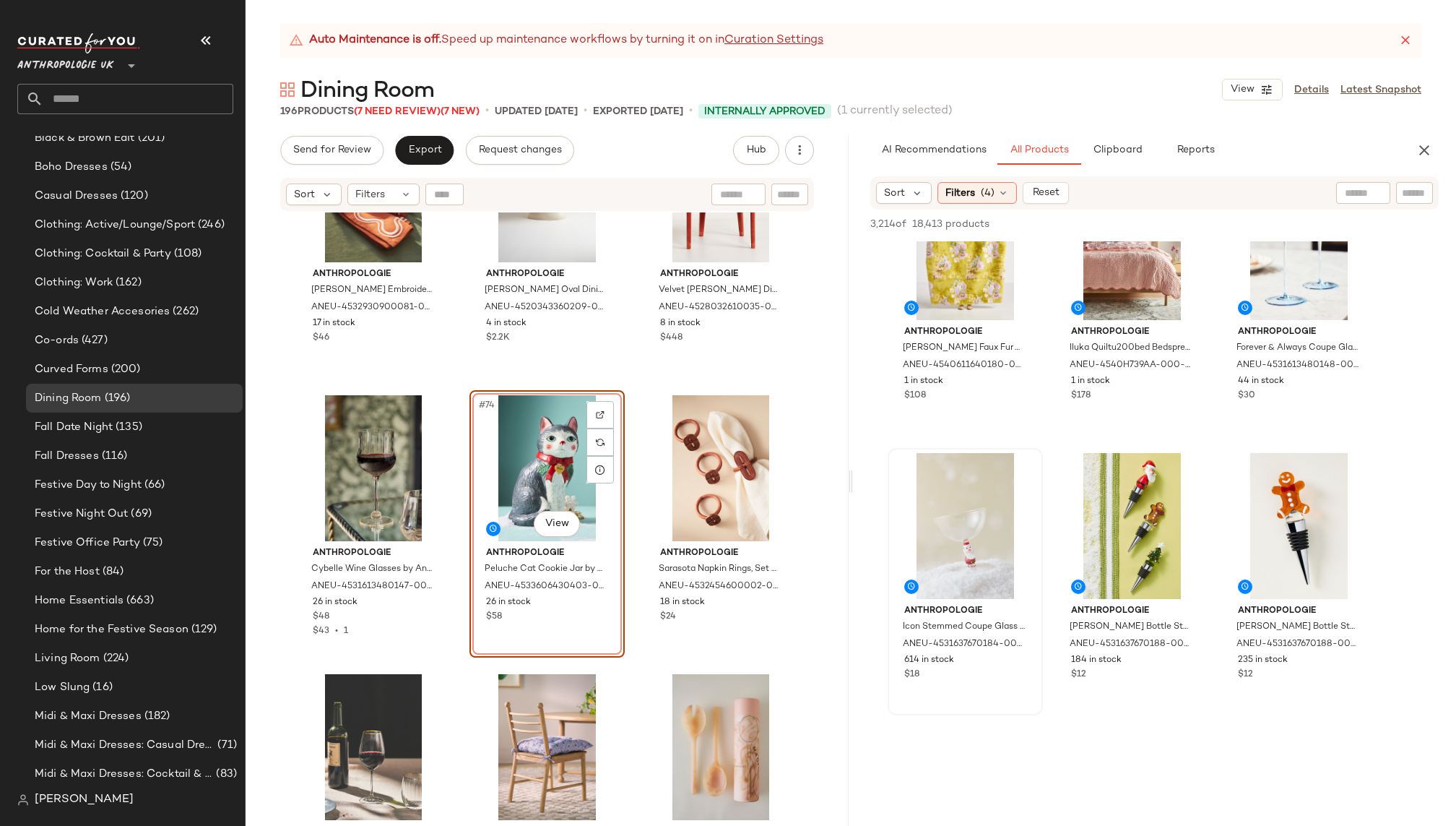
scroll to position [10704, 0]
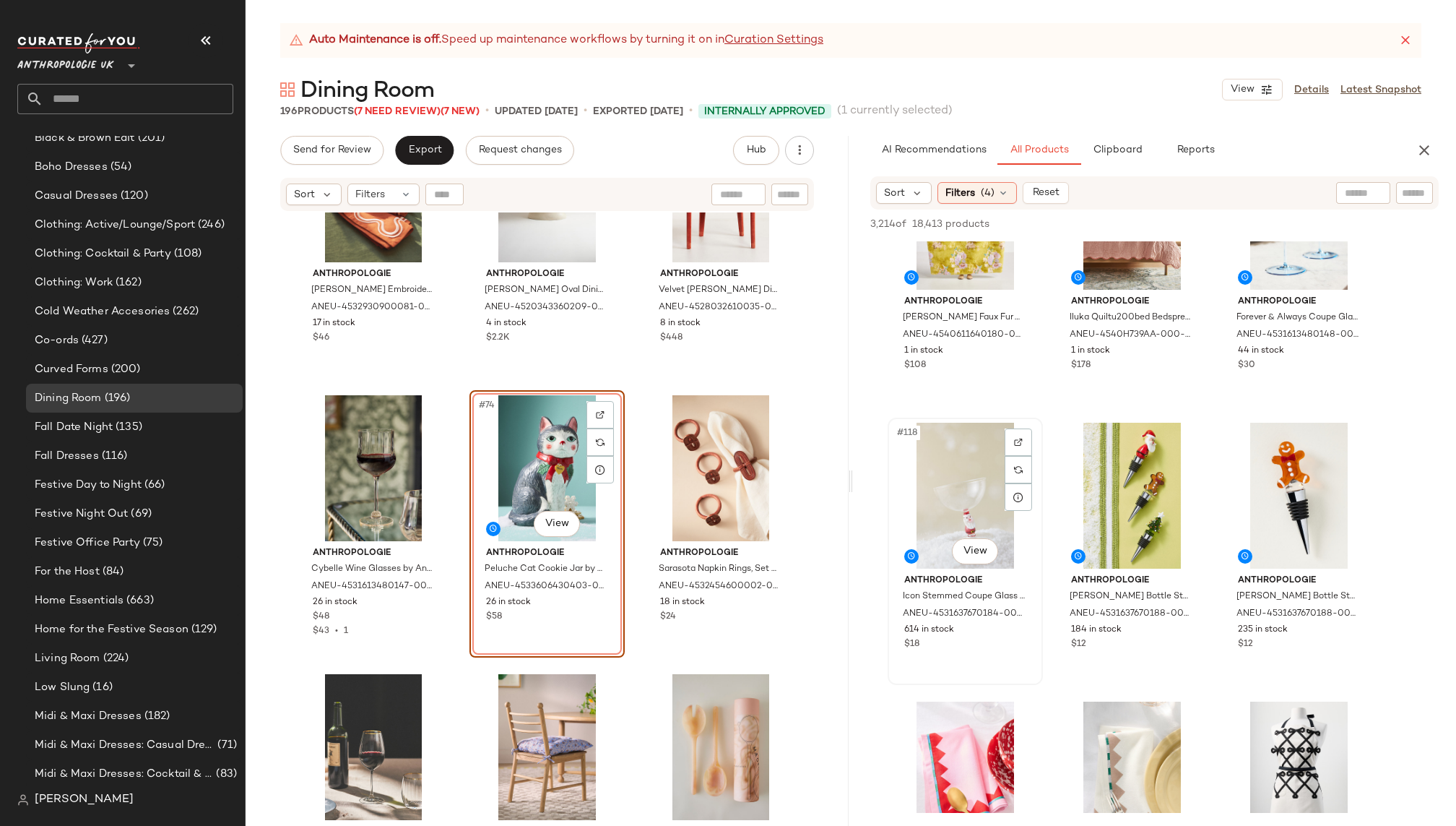
click at [956, 480] on div "#118 View" at bounding box center [965, 496] width 145 height 146
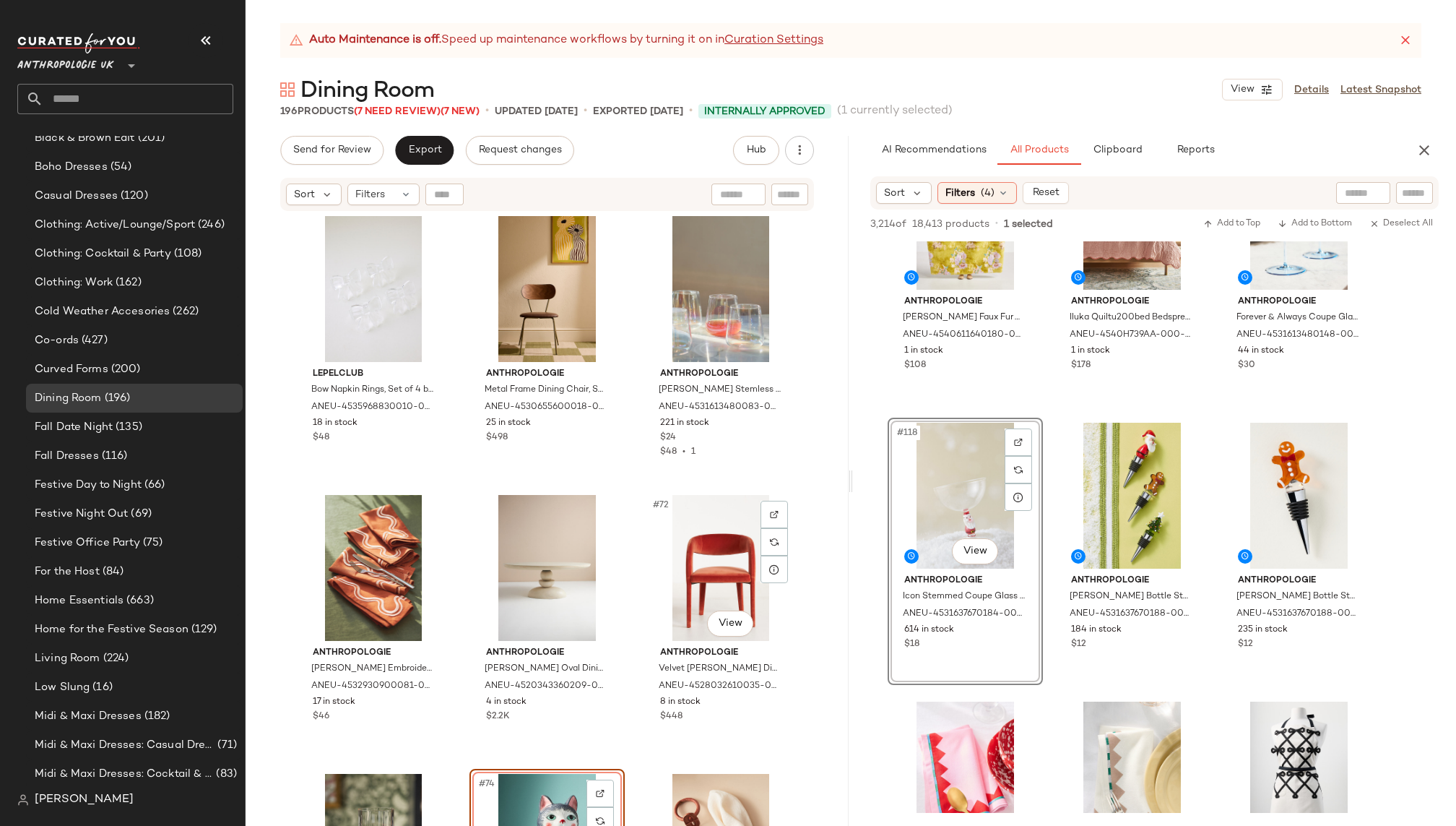
scroll to position [6137, 0]
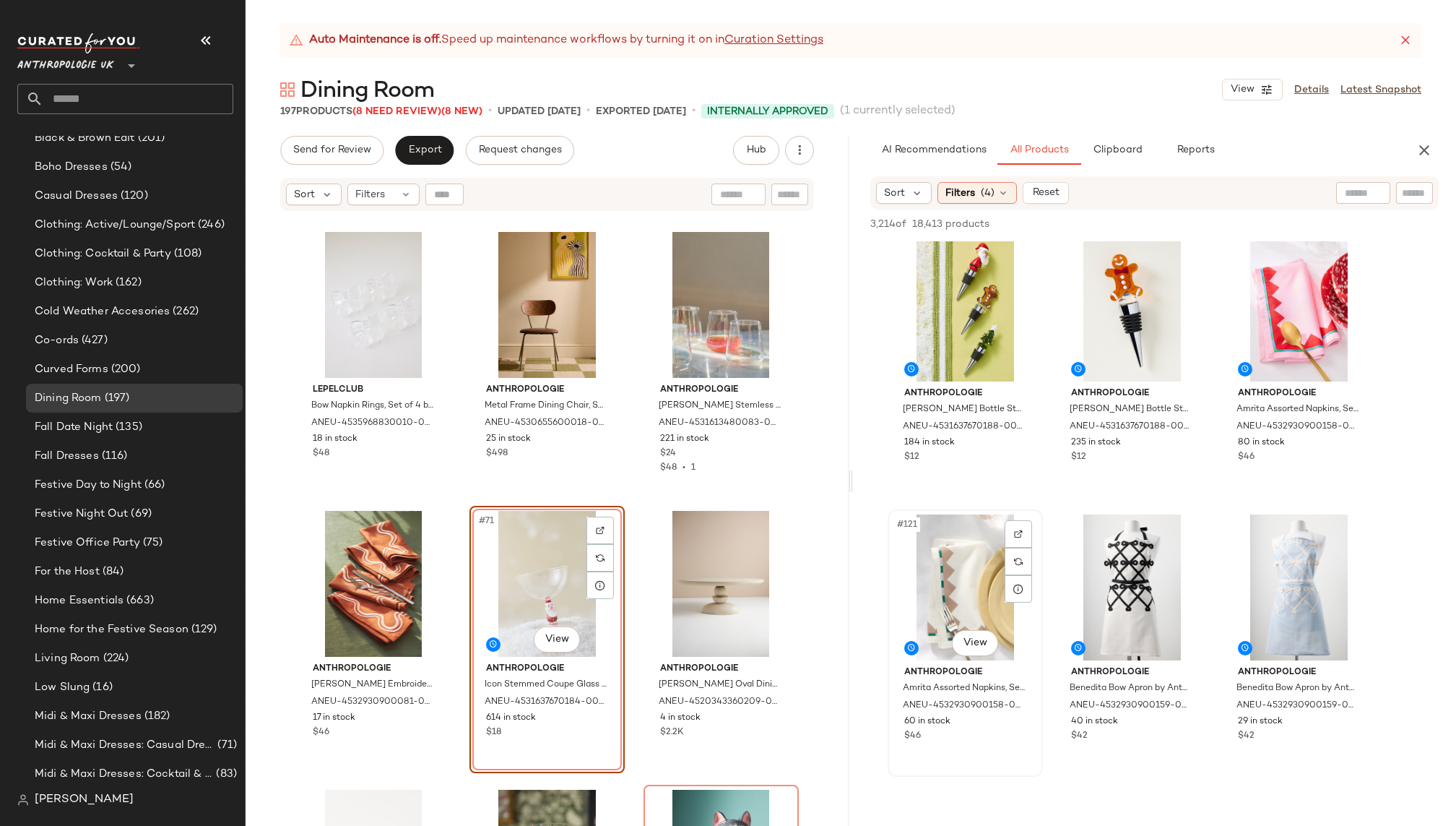
scroll to position [10894, 0]
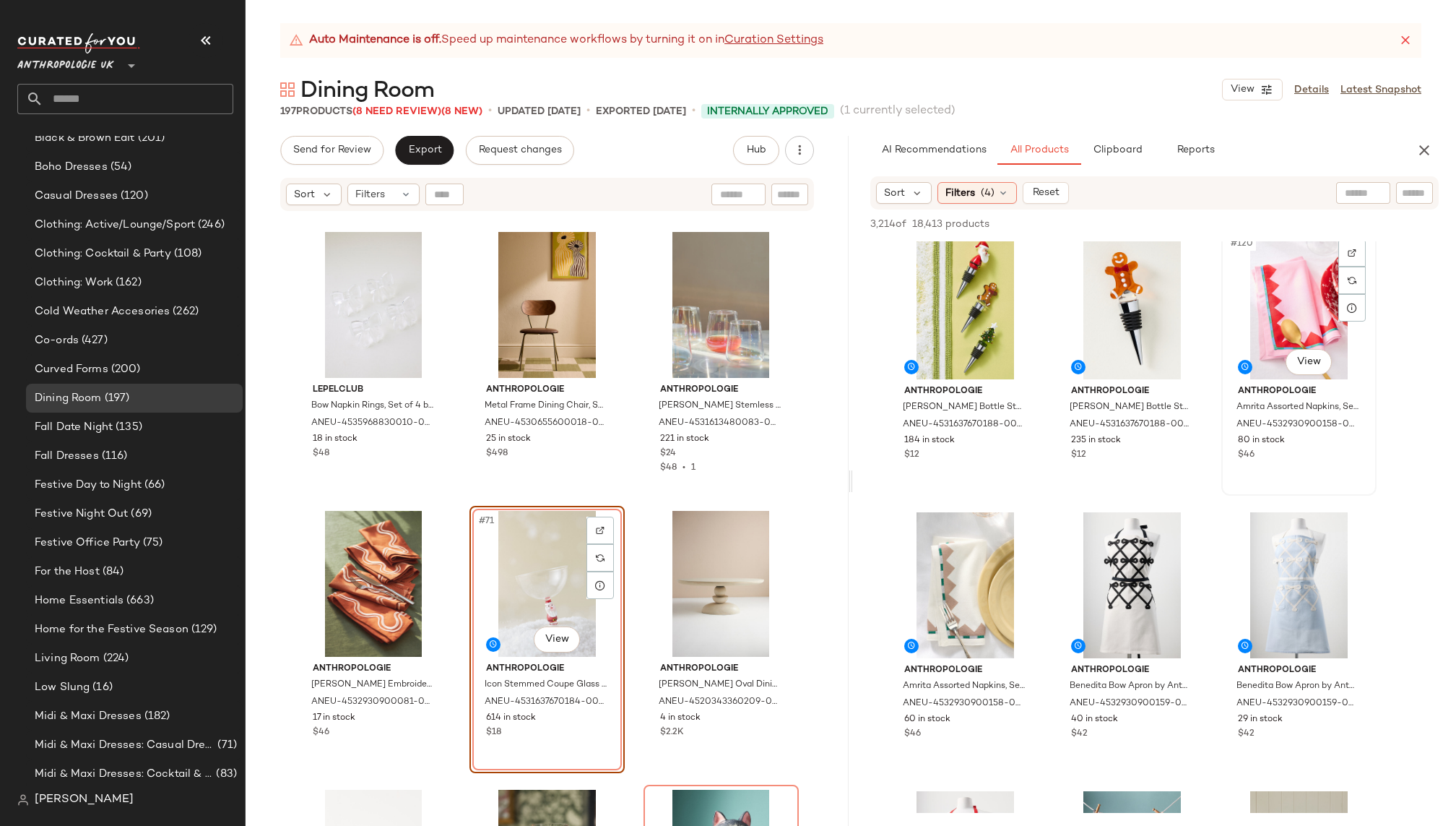
click at [1271, 320] on div "#120 View" at bounding box center [1299, 307] width 145 height 146
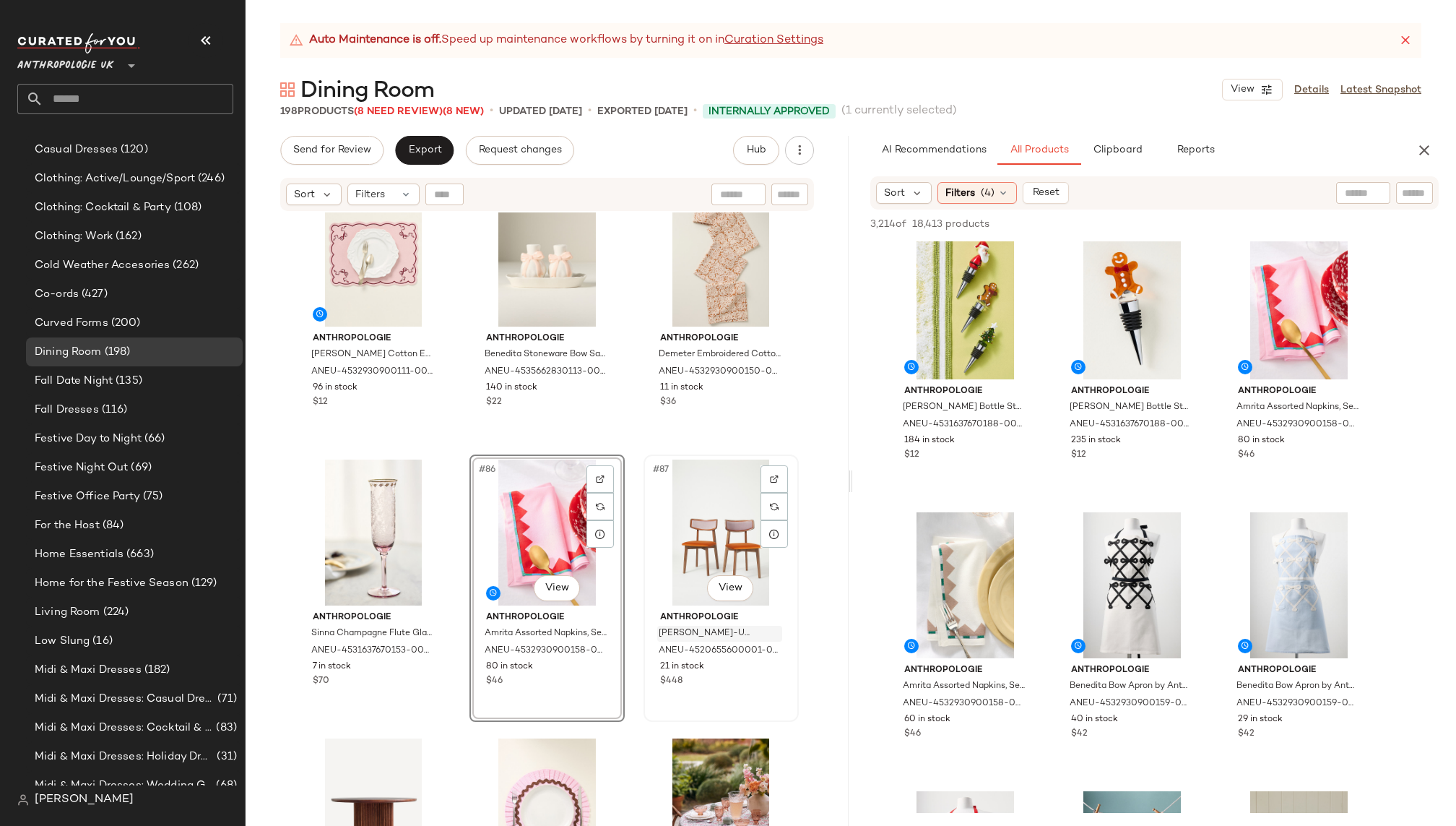
scroll to position [591, 0]
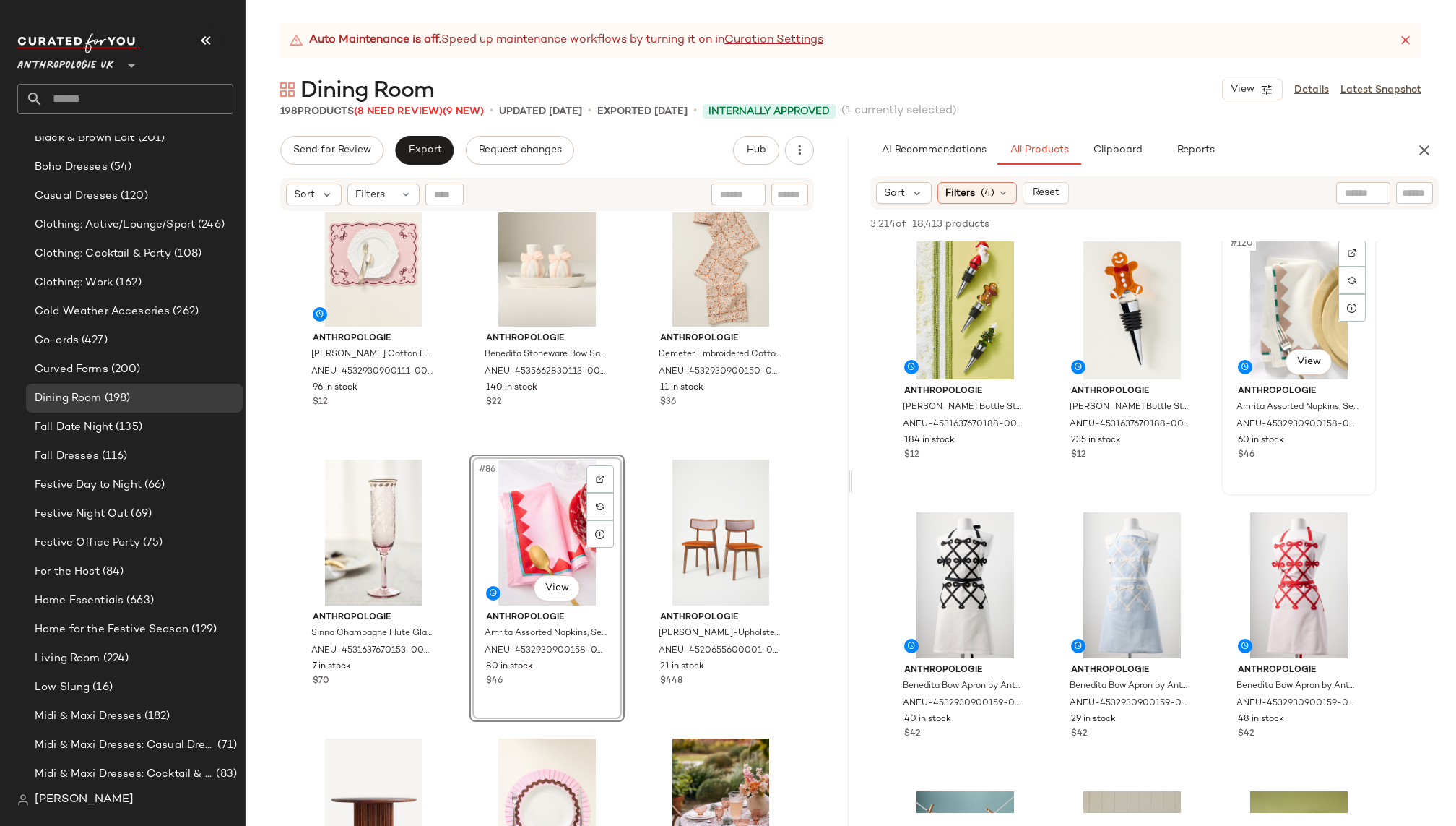
click at [1246, 316] on div "#120 View" at bounding box center [1299, 307] width 145 height 146
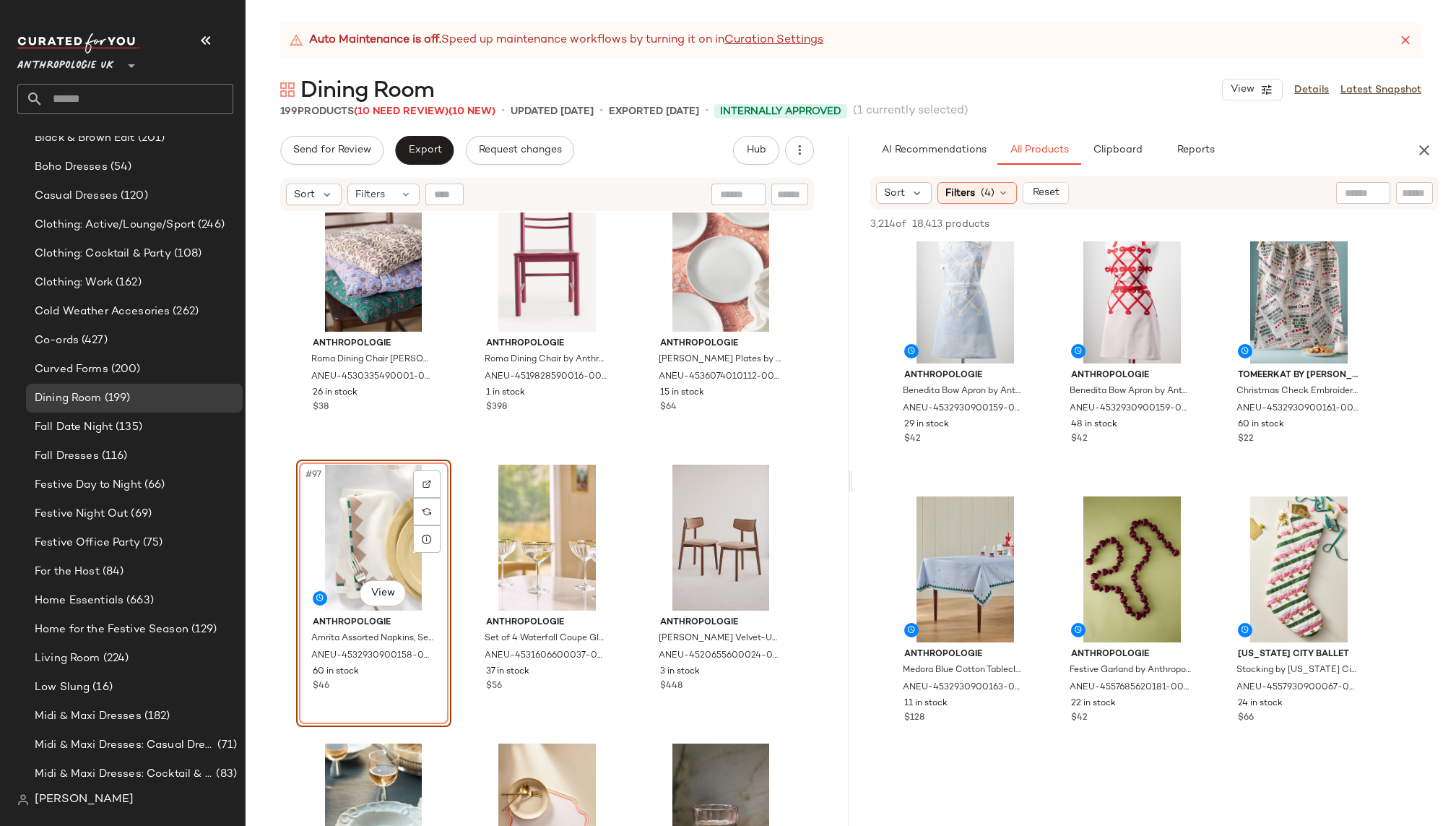
scroll to position [11230, 0]
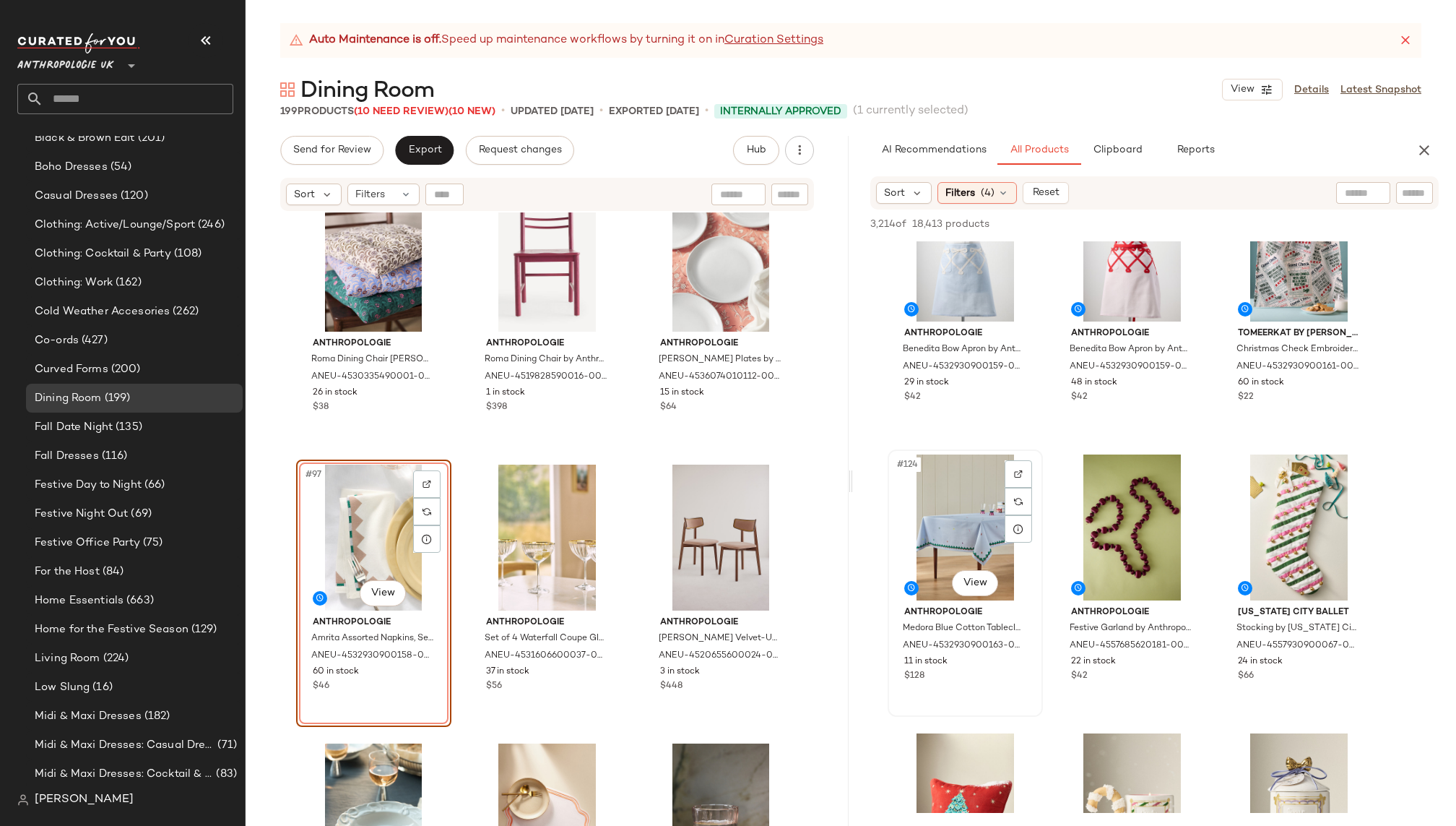
click at [943, 551] on div "#124 View" at bounding box center [965, 528] width 145 height 146
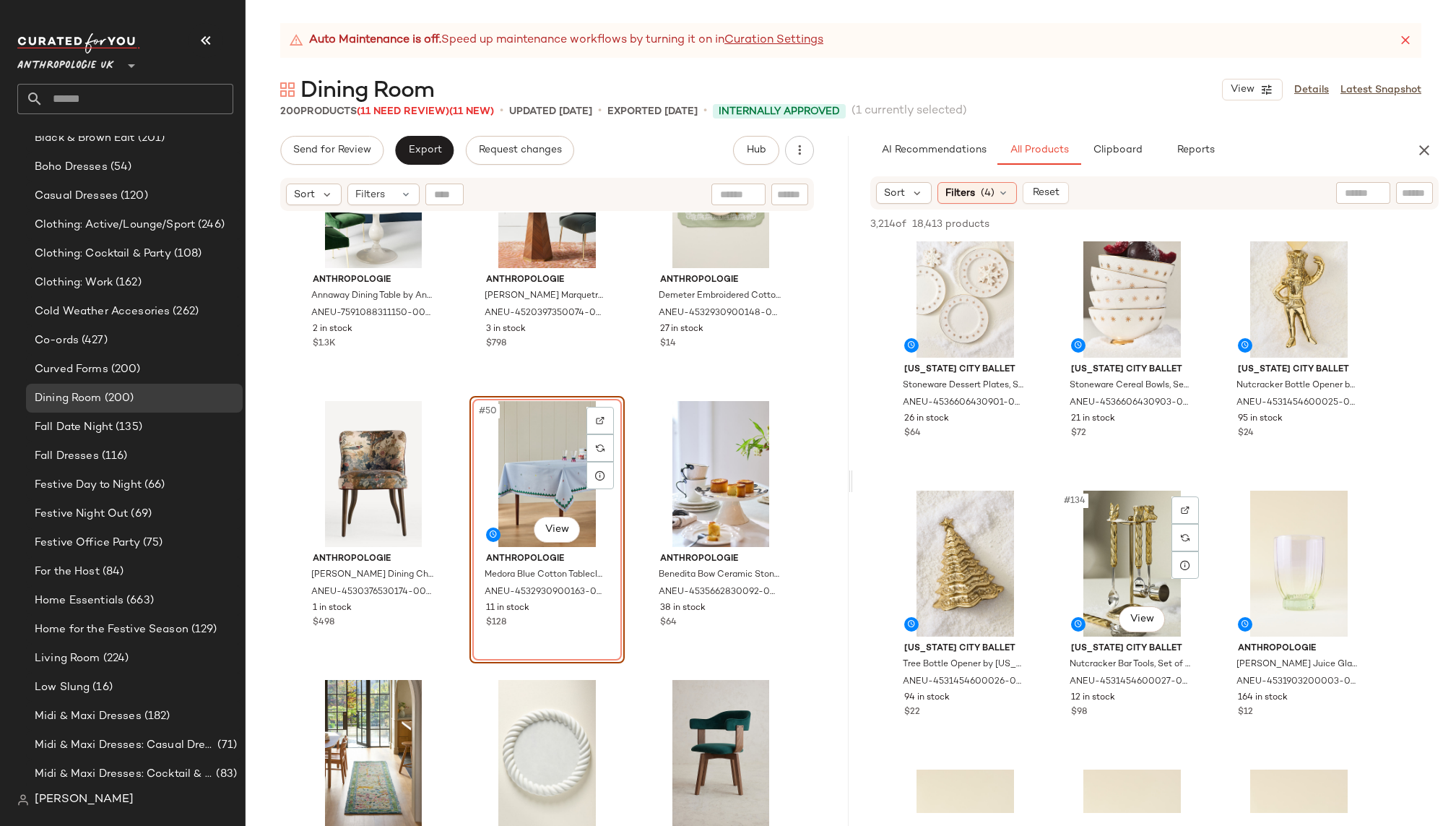
scroll to position [12046, 0]
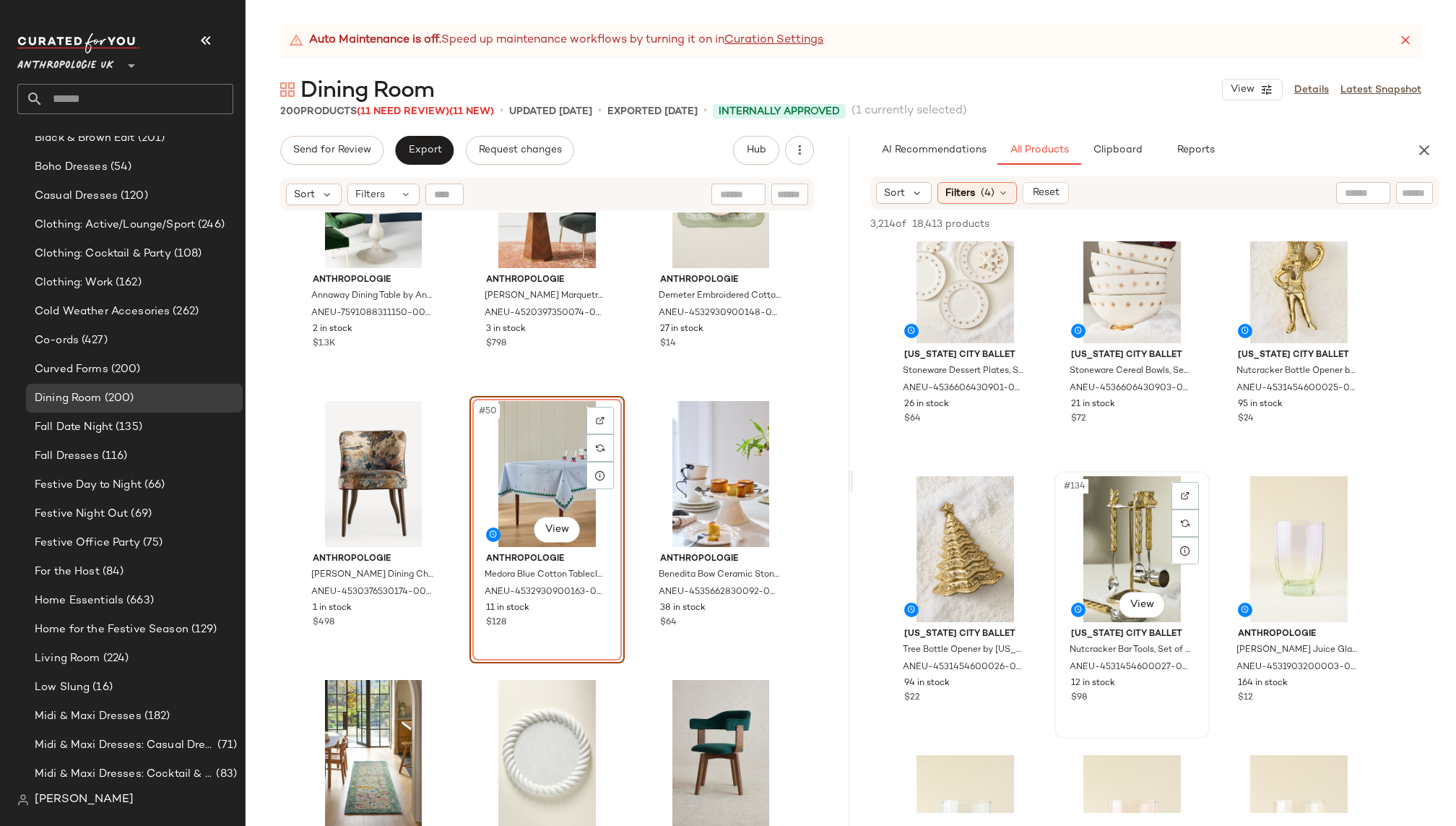
click at [1106, 548] on div "#134 View" at bounding box center [1132, 550] width 145 height 146
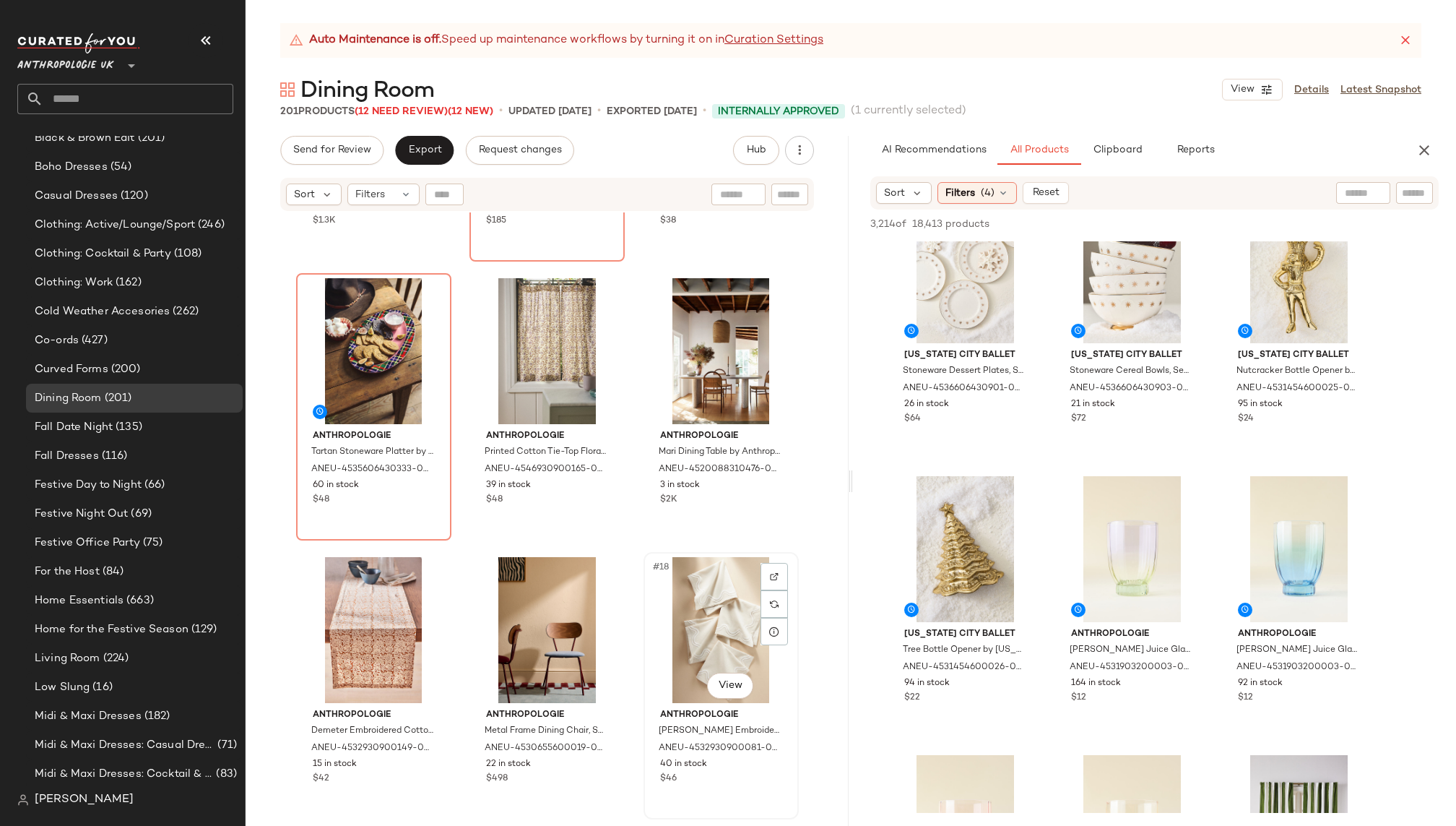
scroll to position [1202, 0]
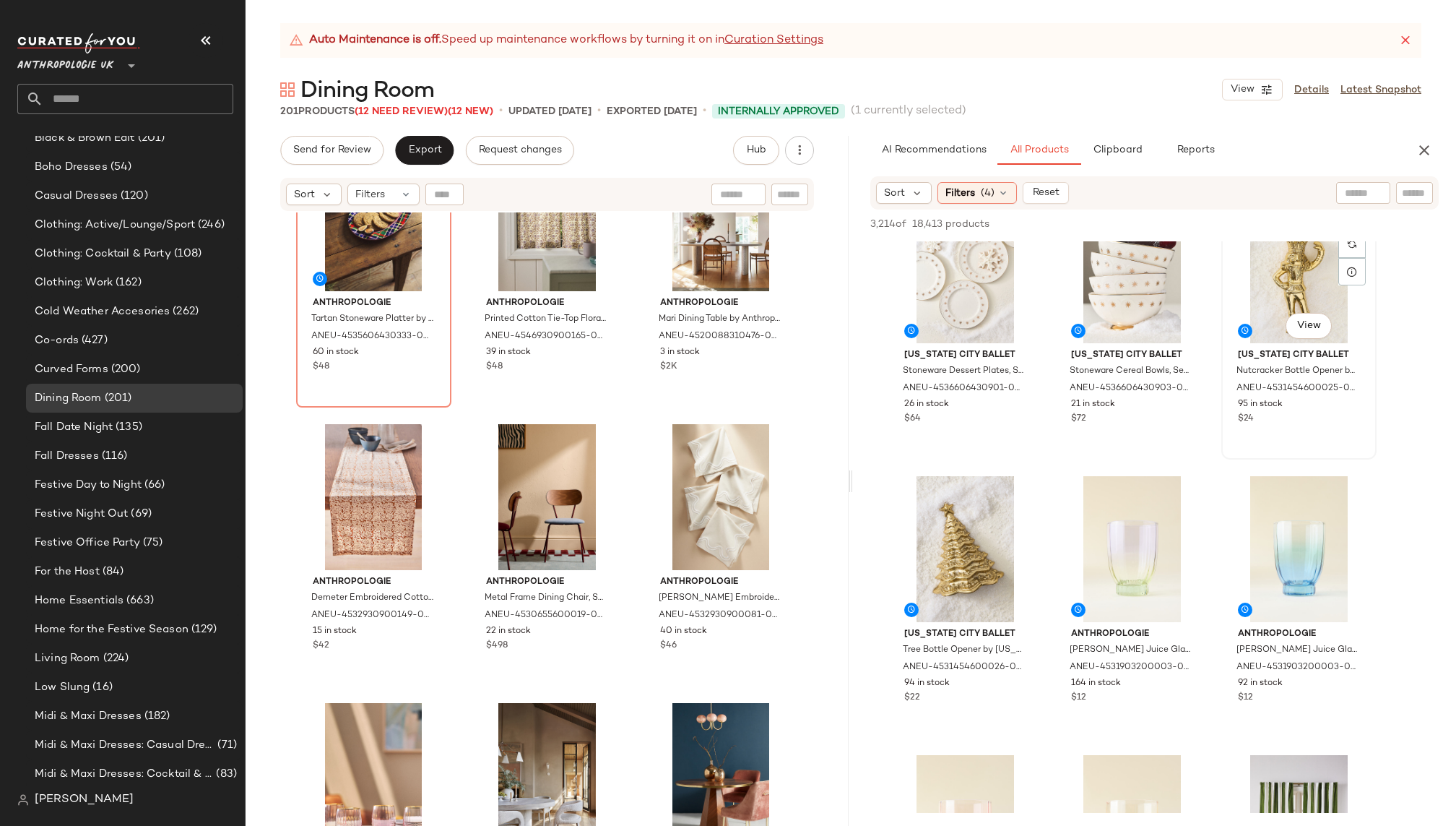
click at [1268, 307] on div "#132 View" at bounding box center [1299, 270] width 145 height 146
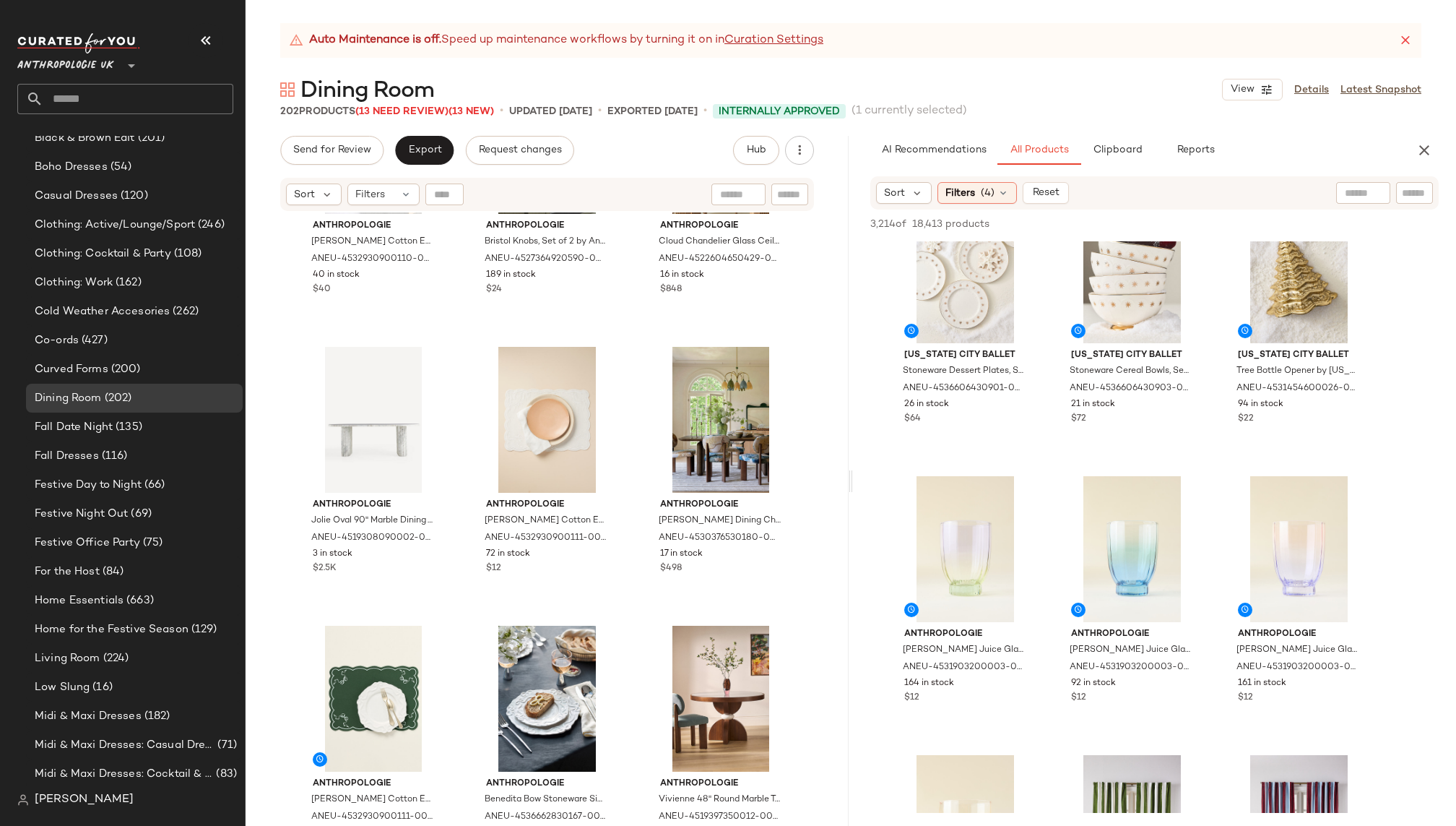
scroll to position [2698, 0]
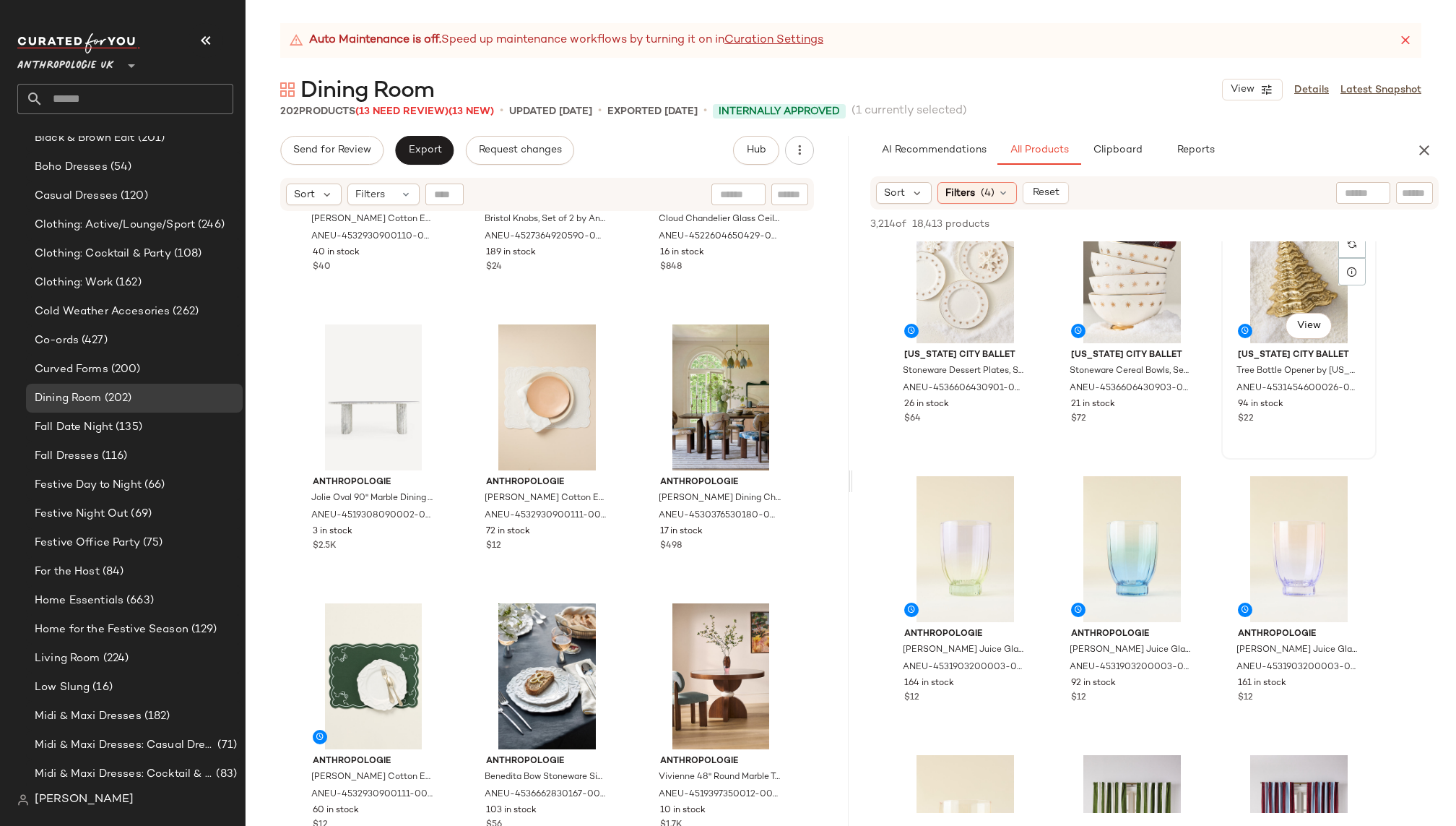
click at [1246, 319] on div "#132 View" at bounding box center [1299, 270] width 145 height 146
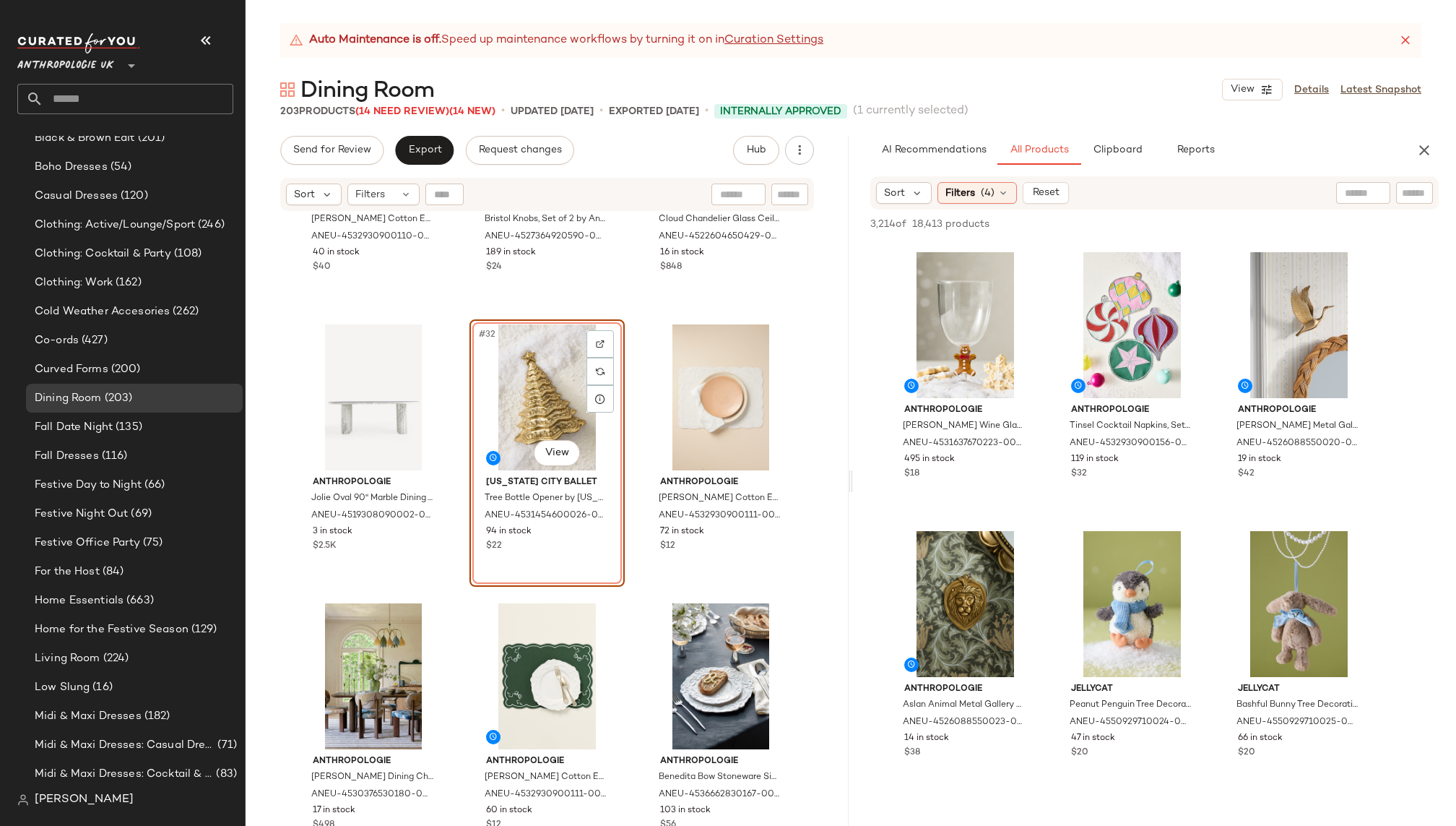
scroll to position [14783, 0]
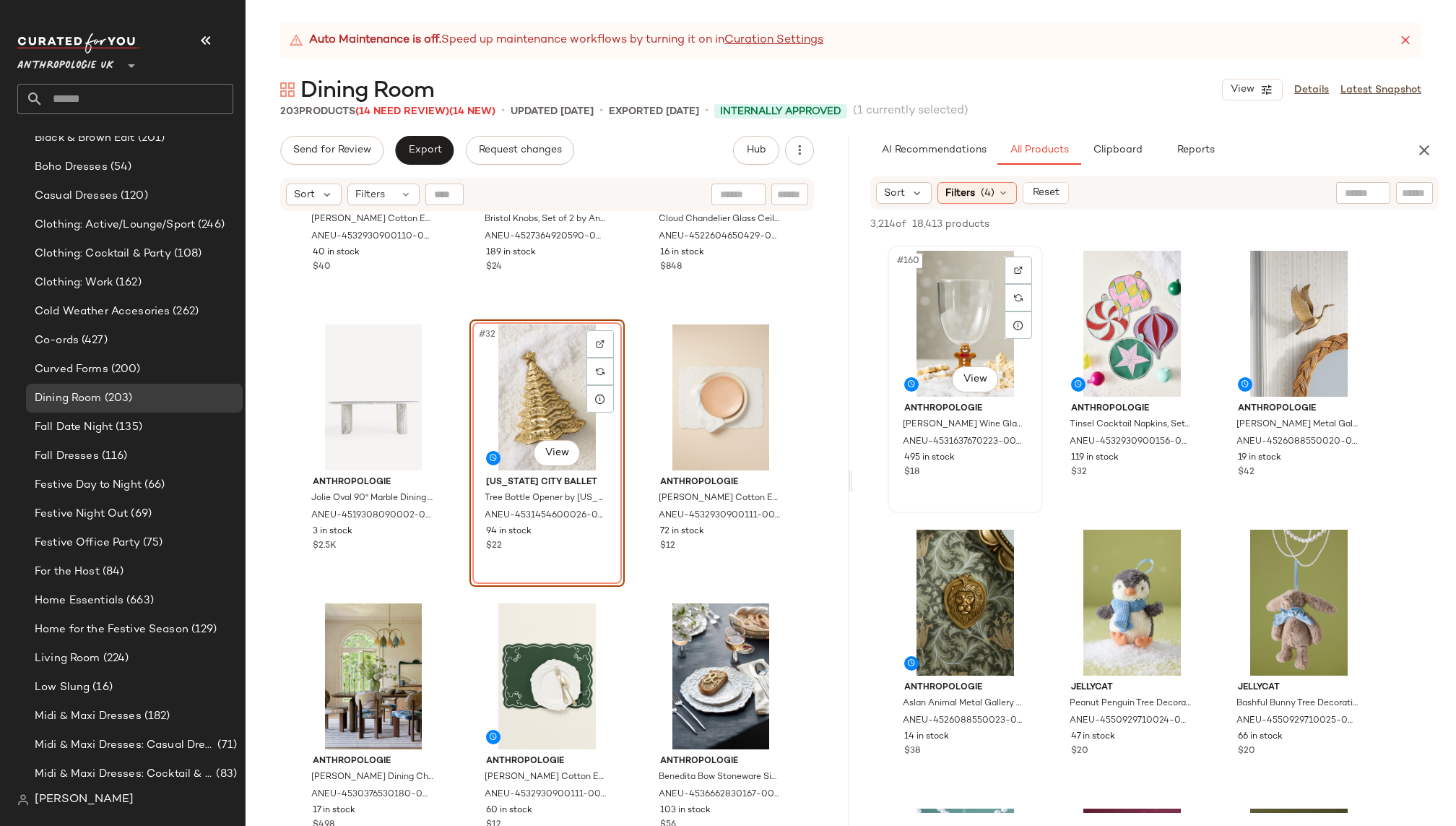
click at [946, 301] on div "#160 View" at bounding box center [965, 324] width 145 height 146
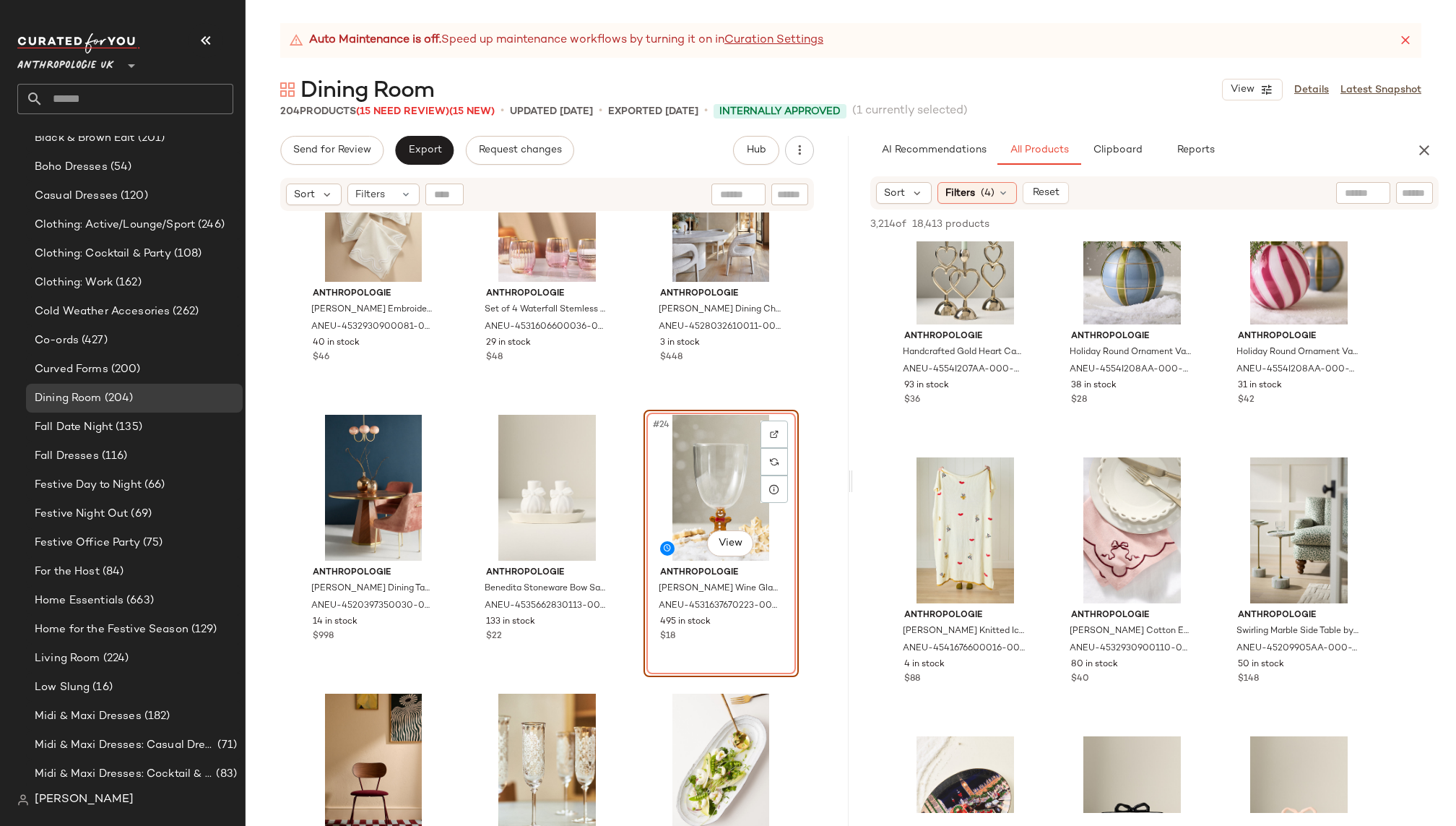
scroll to position [16566, 0]
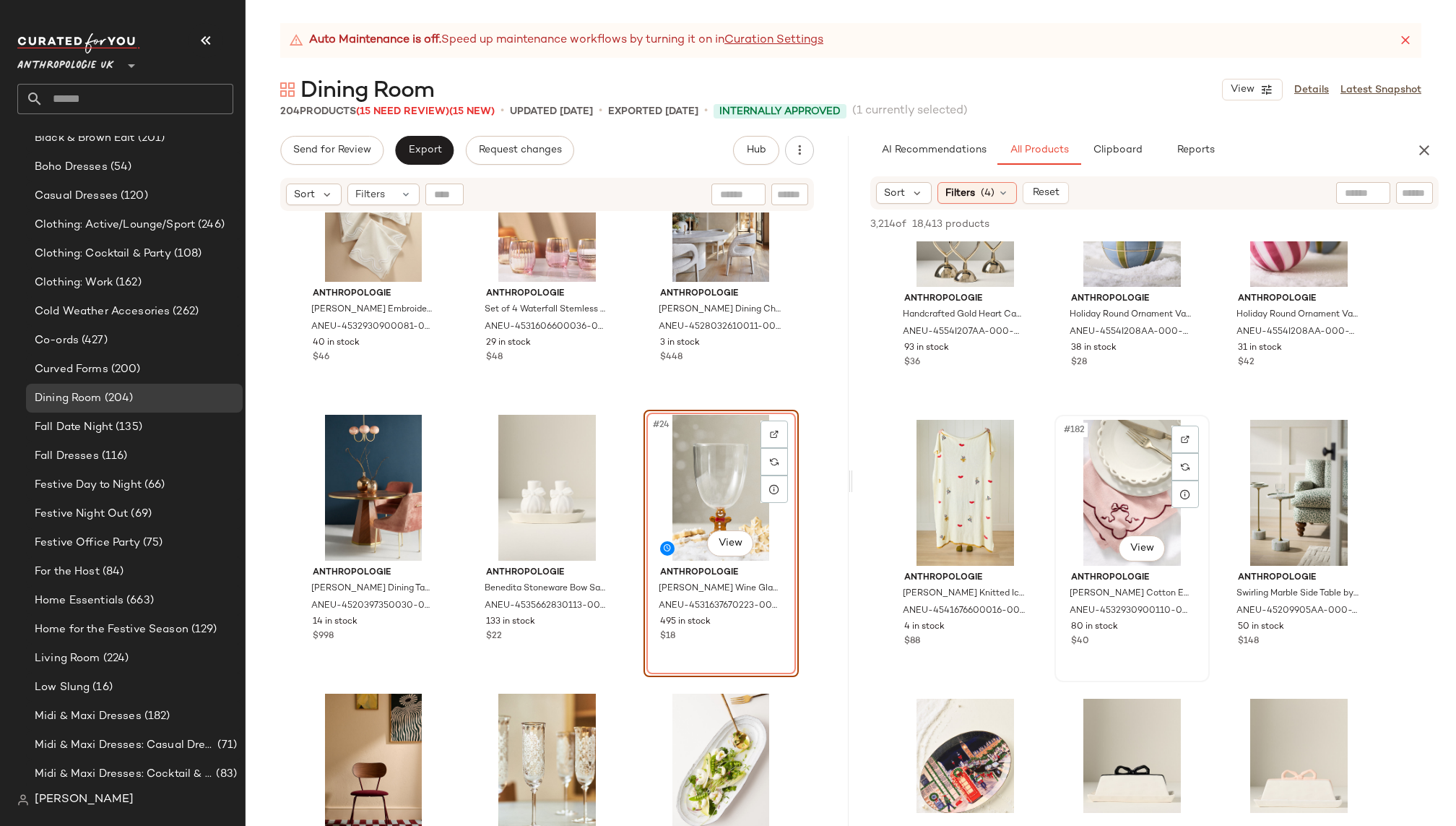
click at [1093, 493] on div "#182 View" at bounding box center [1132, 493] width 145 height 146
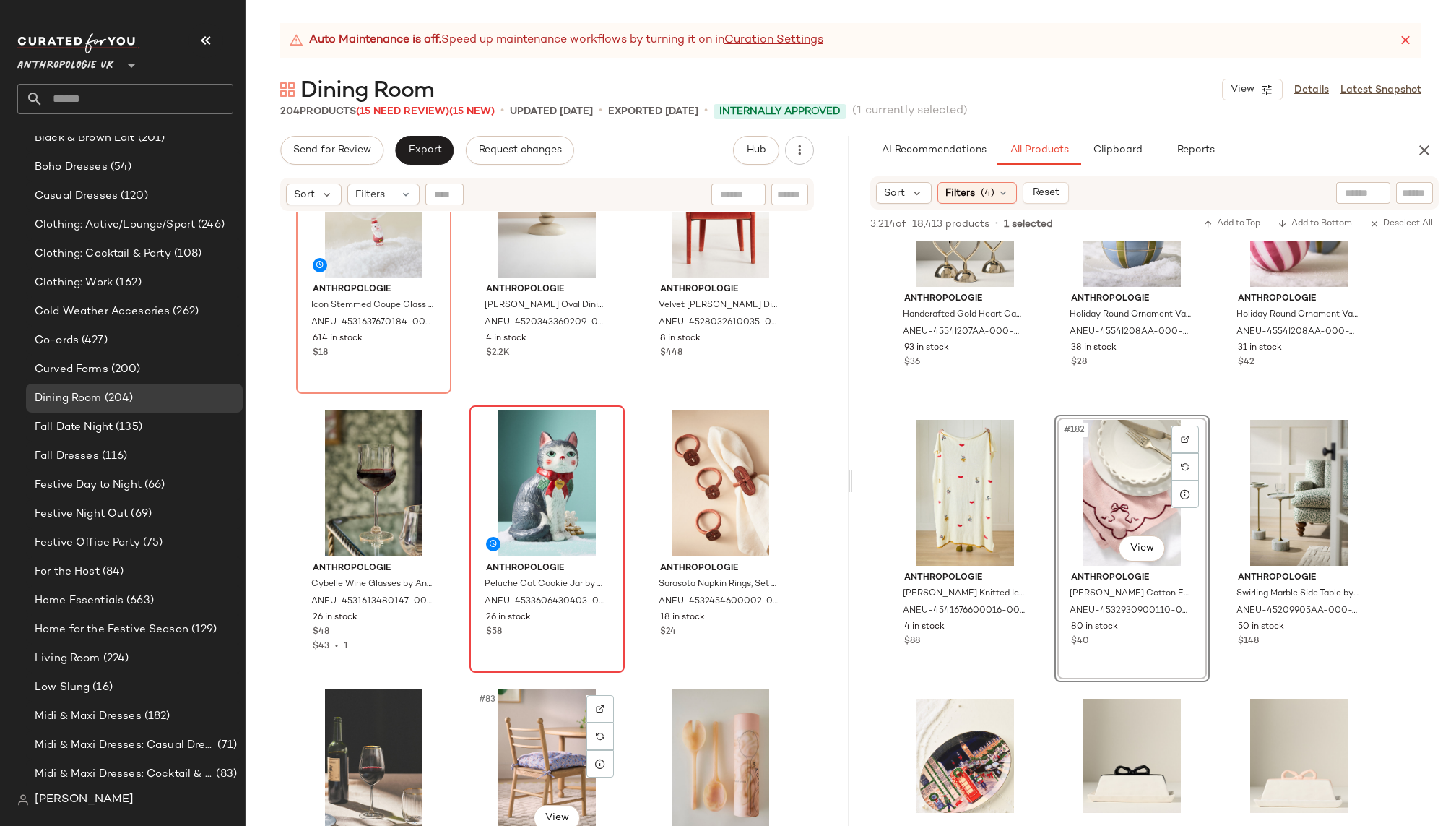
scroll to position [7051, 0]
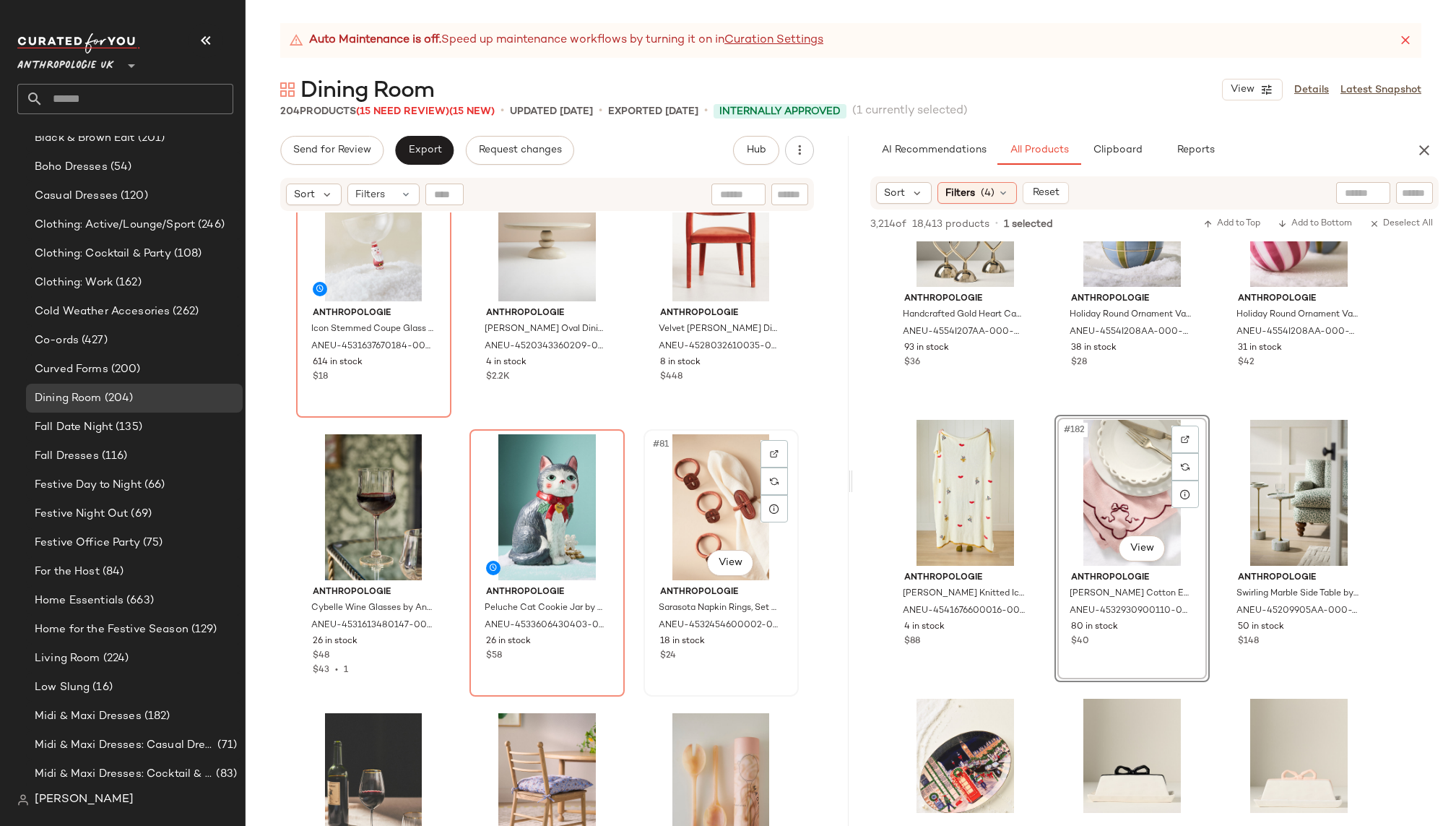
click at [697, 505] on div "#81 View" at bounding box center [721, 508] width 145 height 146
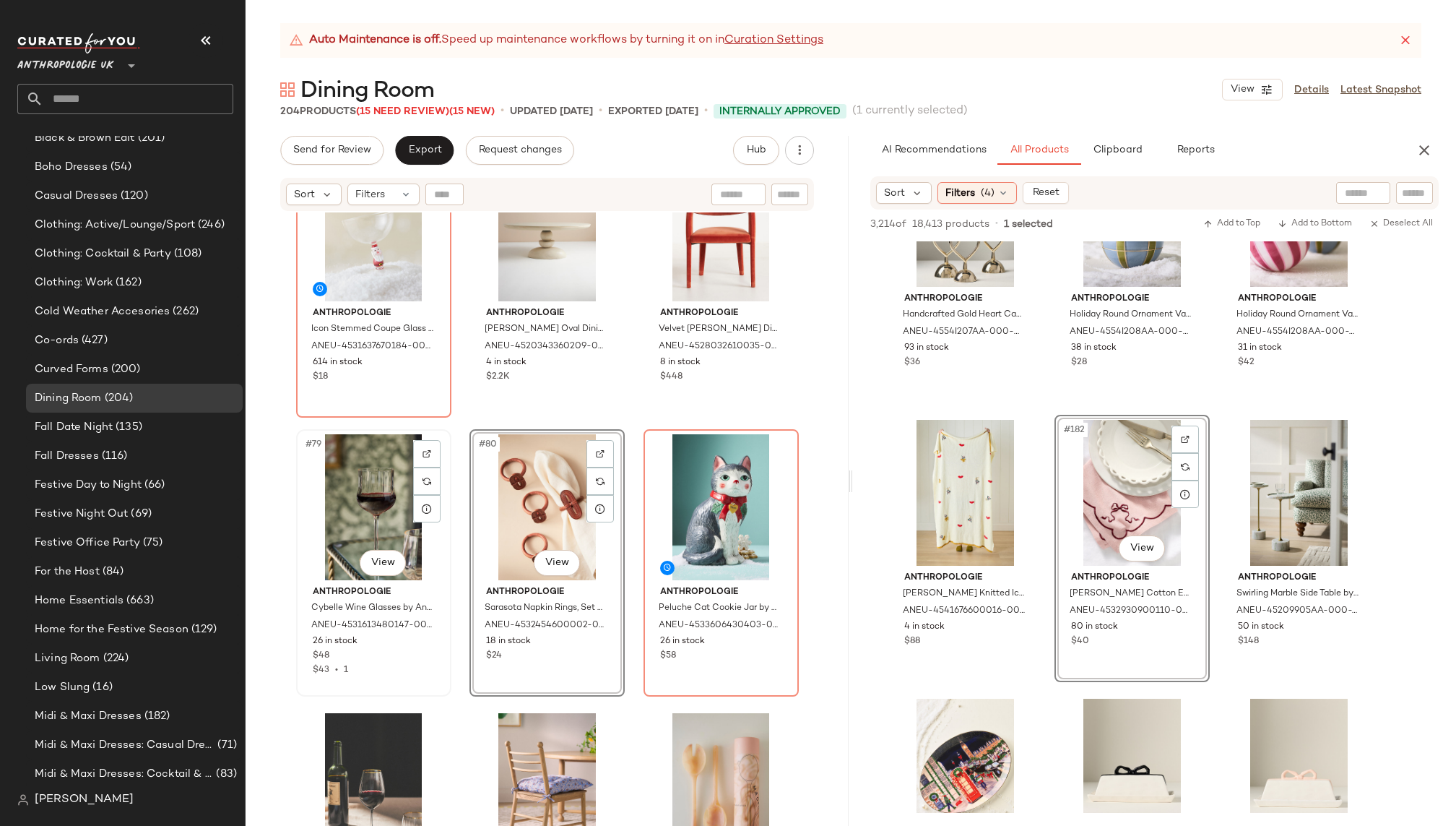
click at [331, 498] on div "#79 View" at bounding box center [374, 508] width 145 height 146
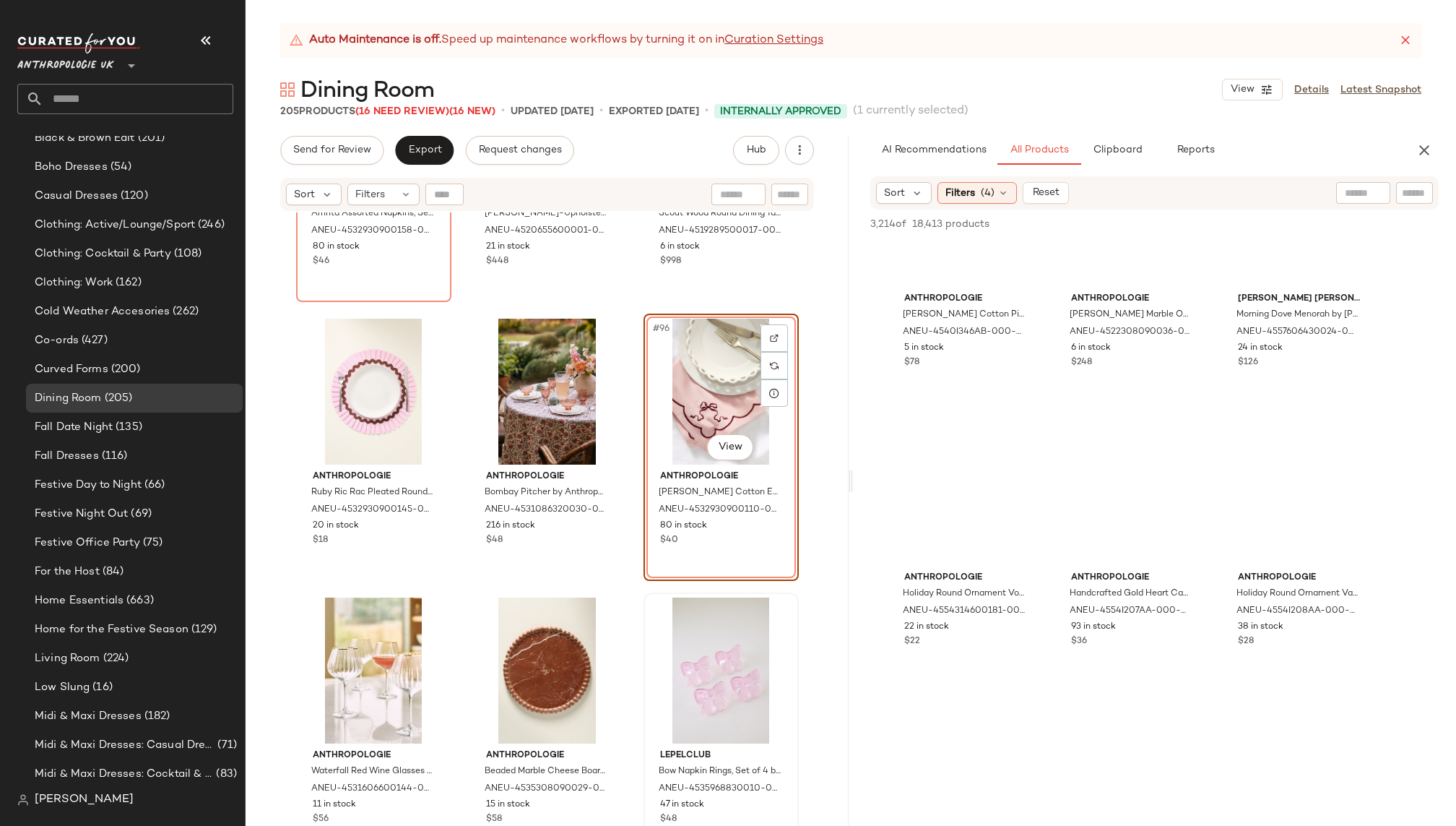
scroll to position [8676, 0]
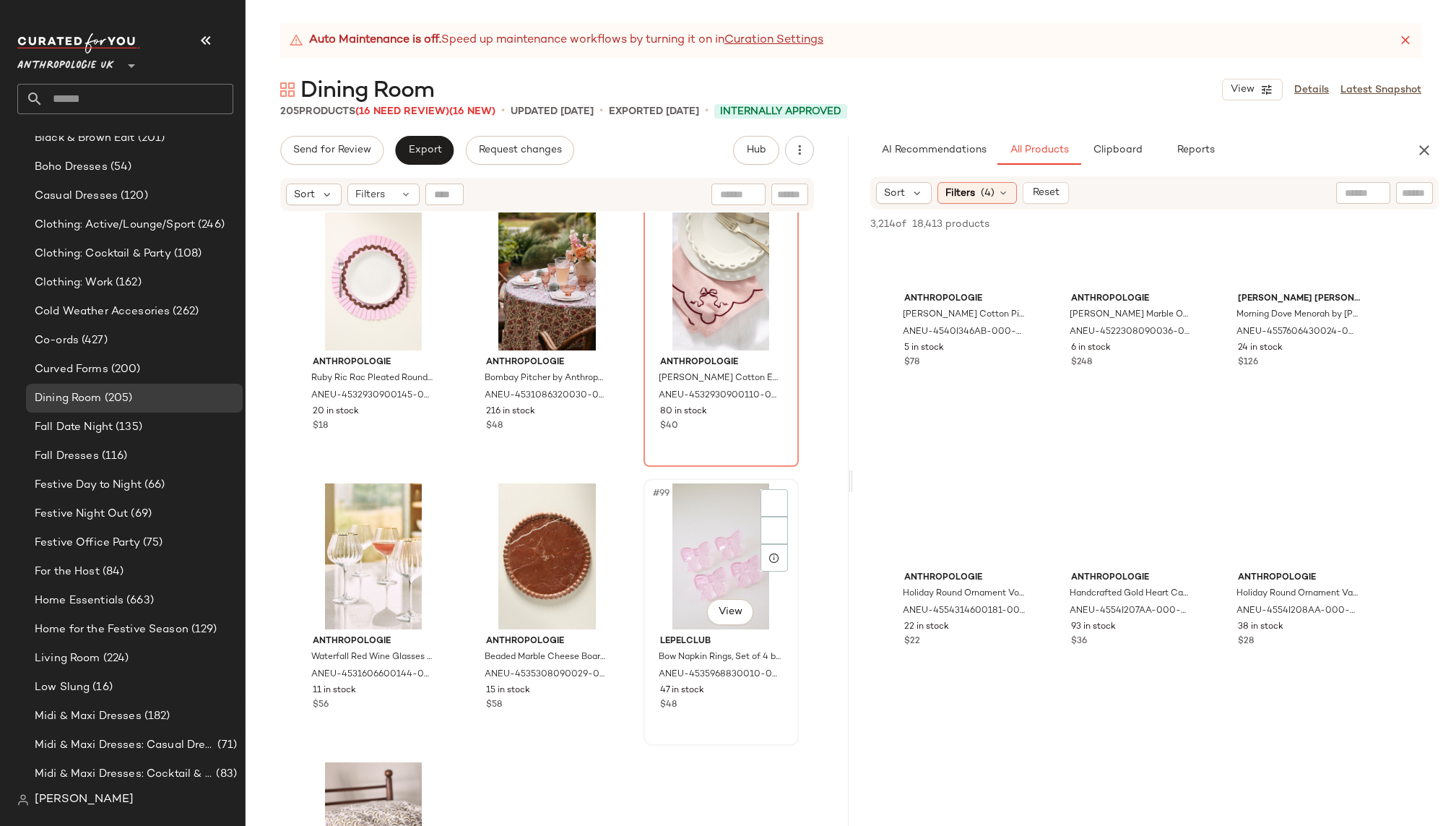
click at [693, 565] on div "#99 View" at bounding box center [721, 557] width 145 height 146
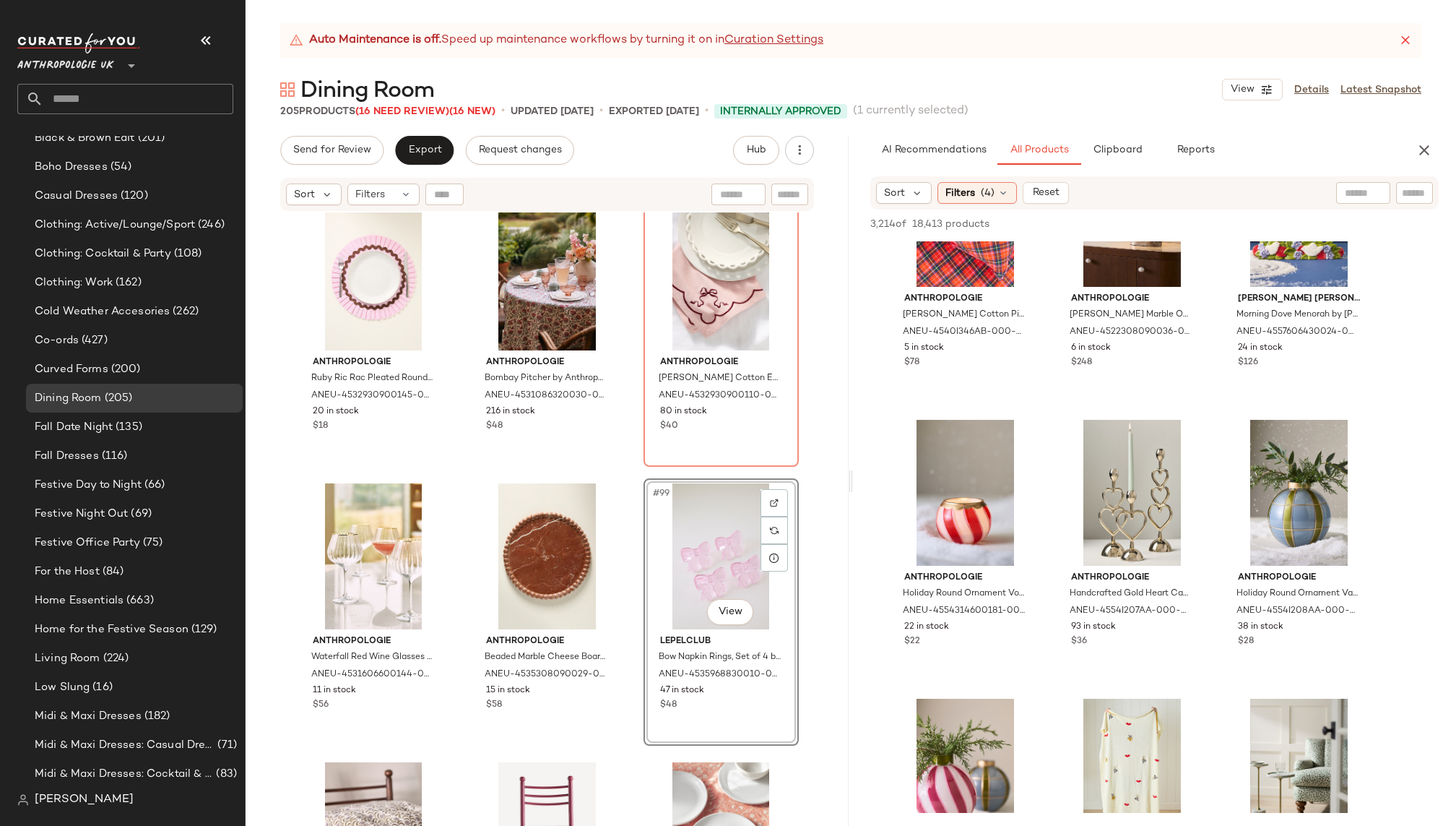
click at [705, 531] on div "#99 View" at bounding box center [721, 557] width 145 height 146
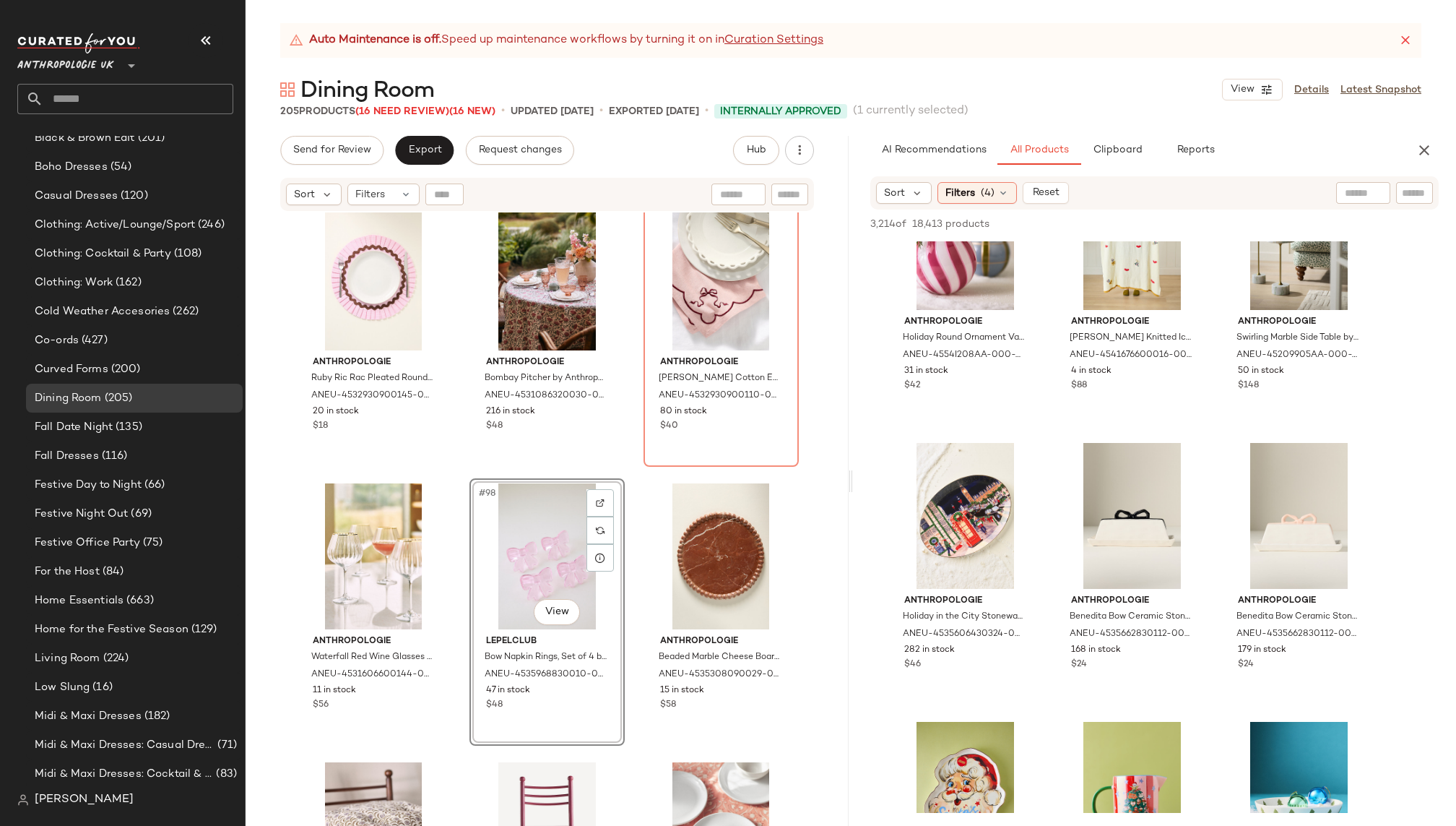
scroll to position [17126, 0]
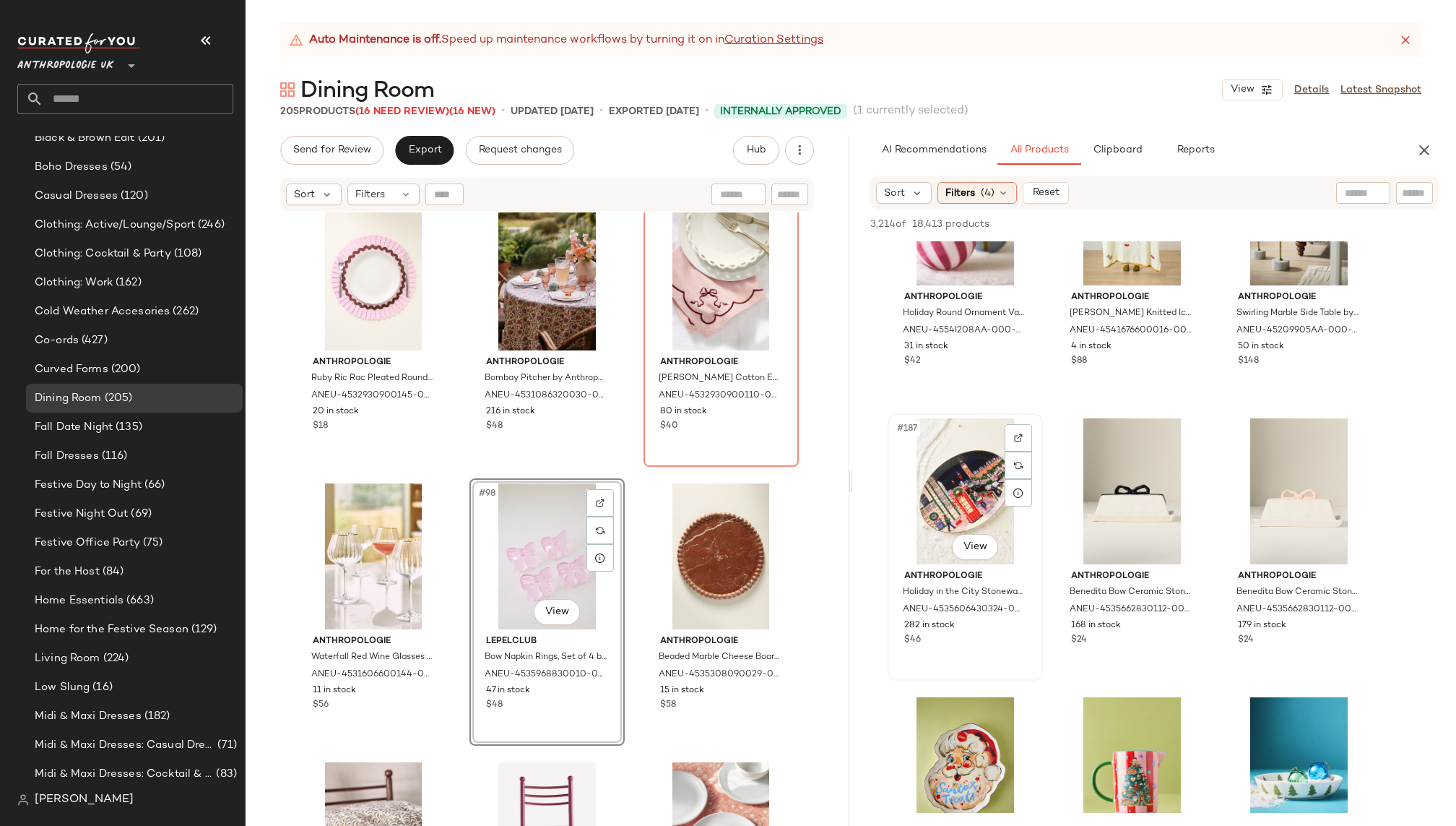
click at [954, 493] on div "#187 View" at bounding box center [965, 491] width 145 height 146
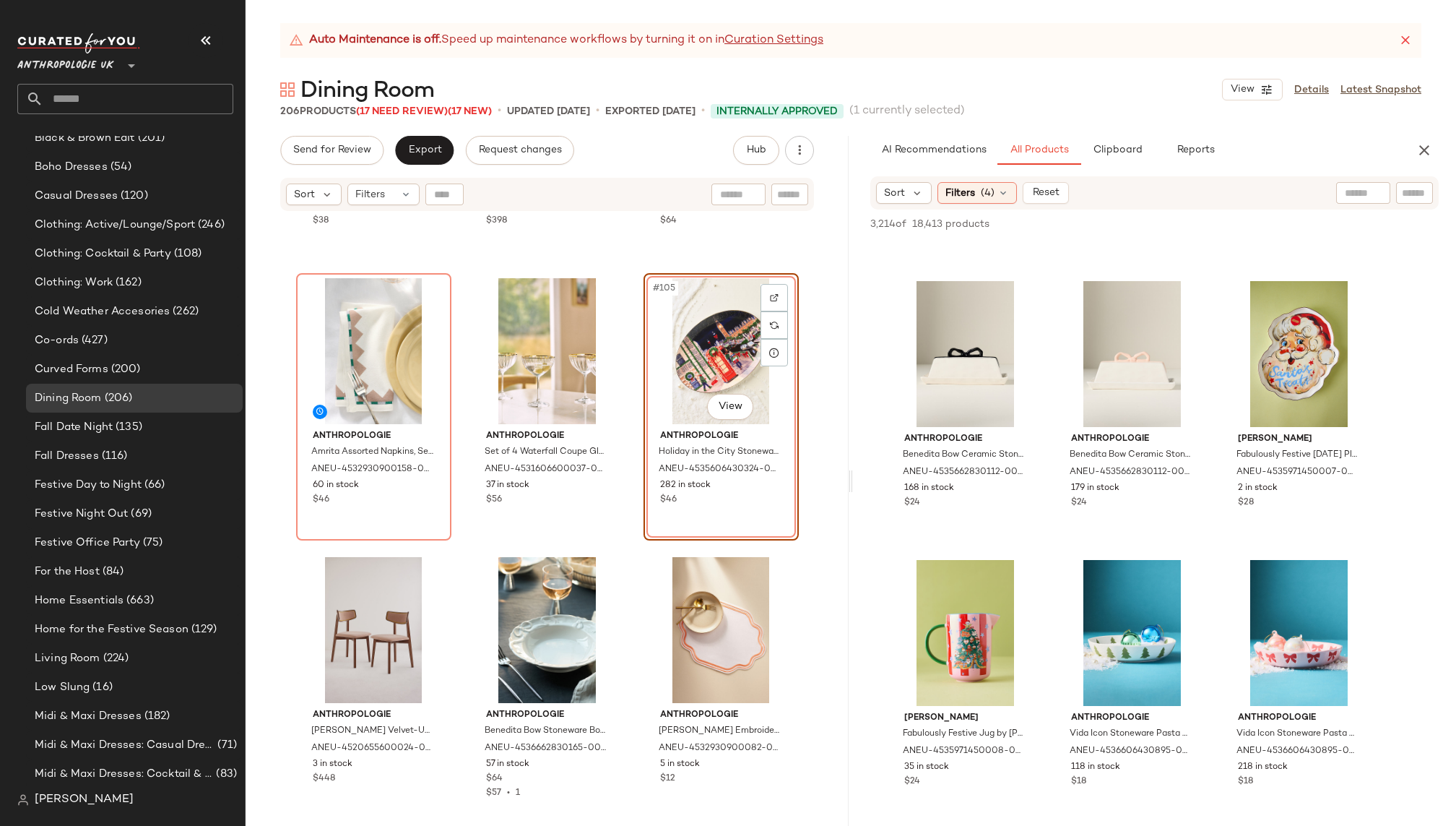
scroll to position [17263, 0]
click at [1271, 376] on div "#189 View" at bounding box center [1299, 354] width 145 height 146
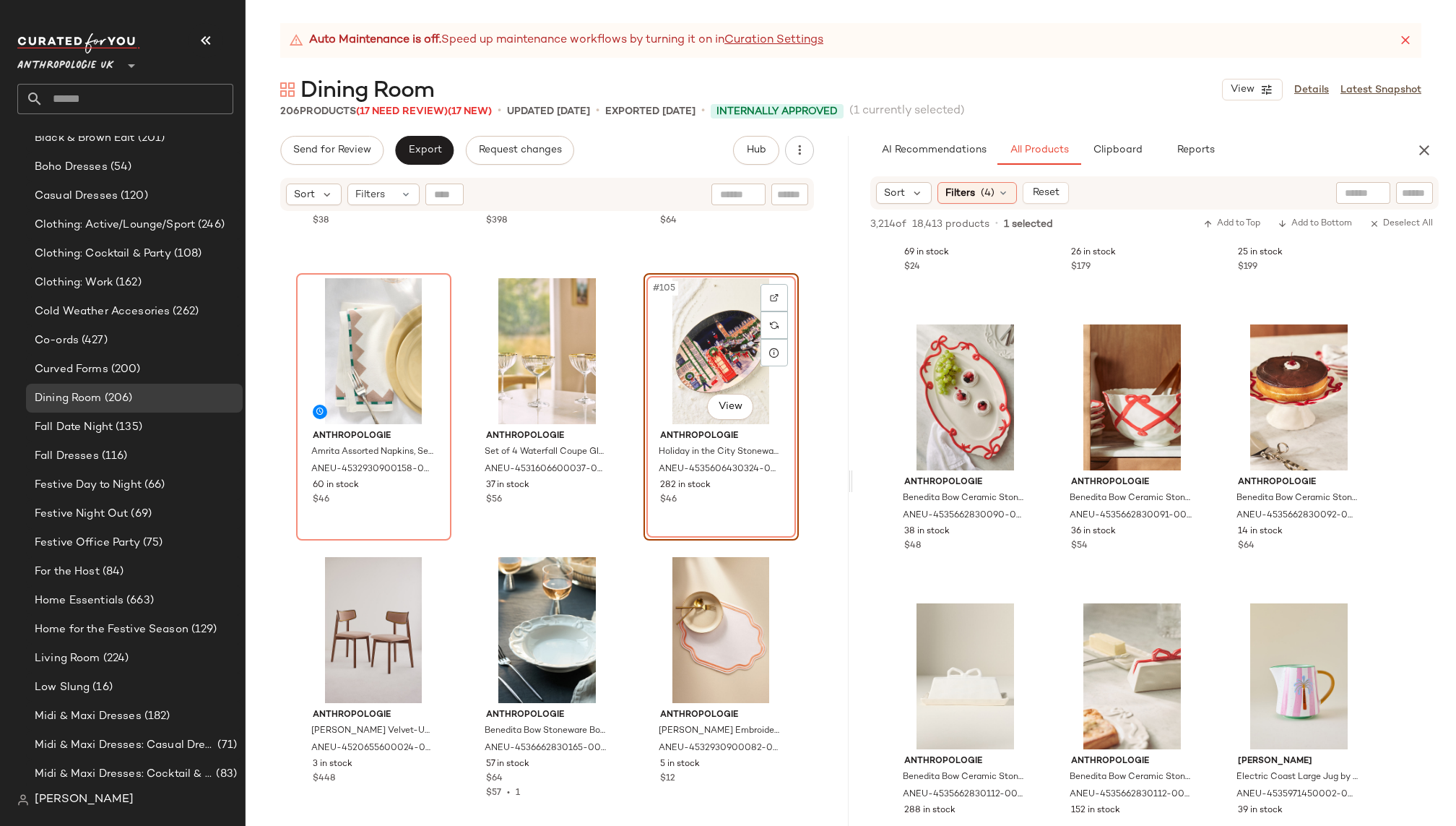
scroll to position [18896, 0]
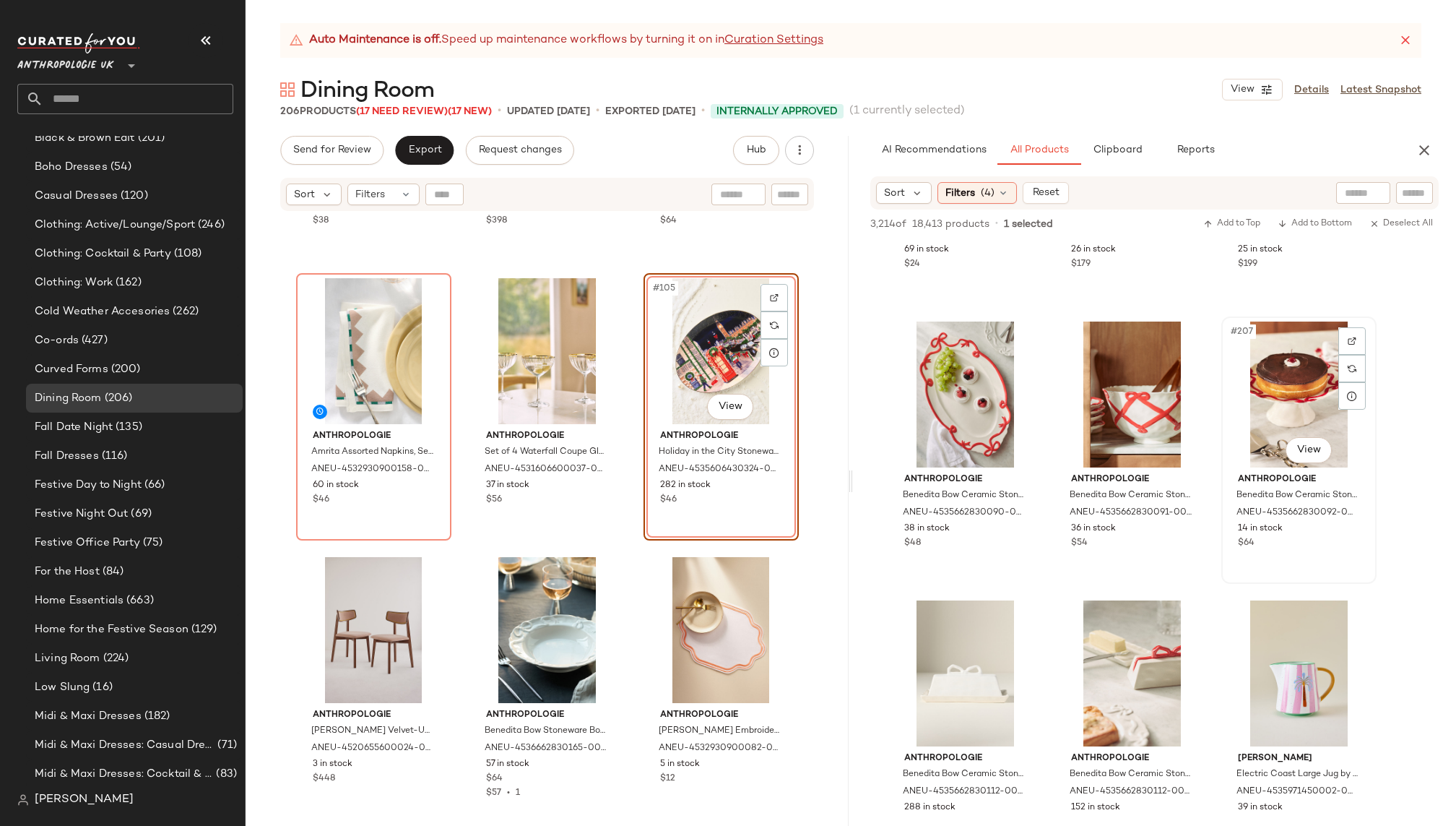
click at [1276, 414] on div "#207 View" at bounding box center [1299, 395] width 145 height 146
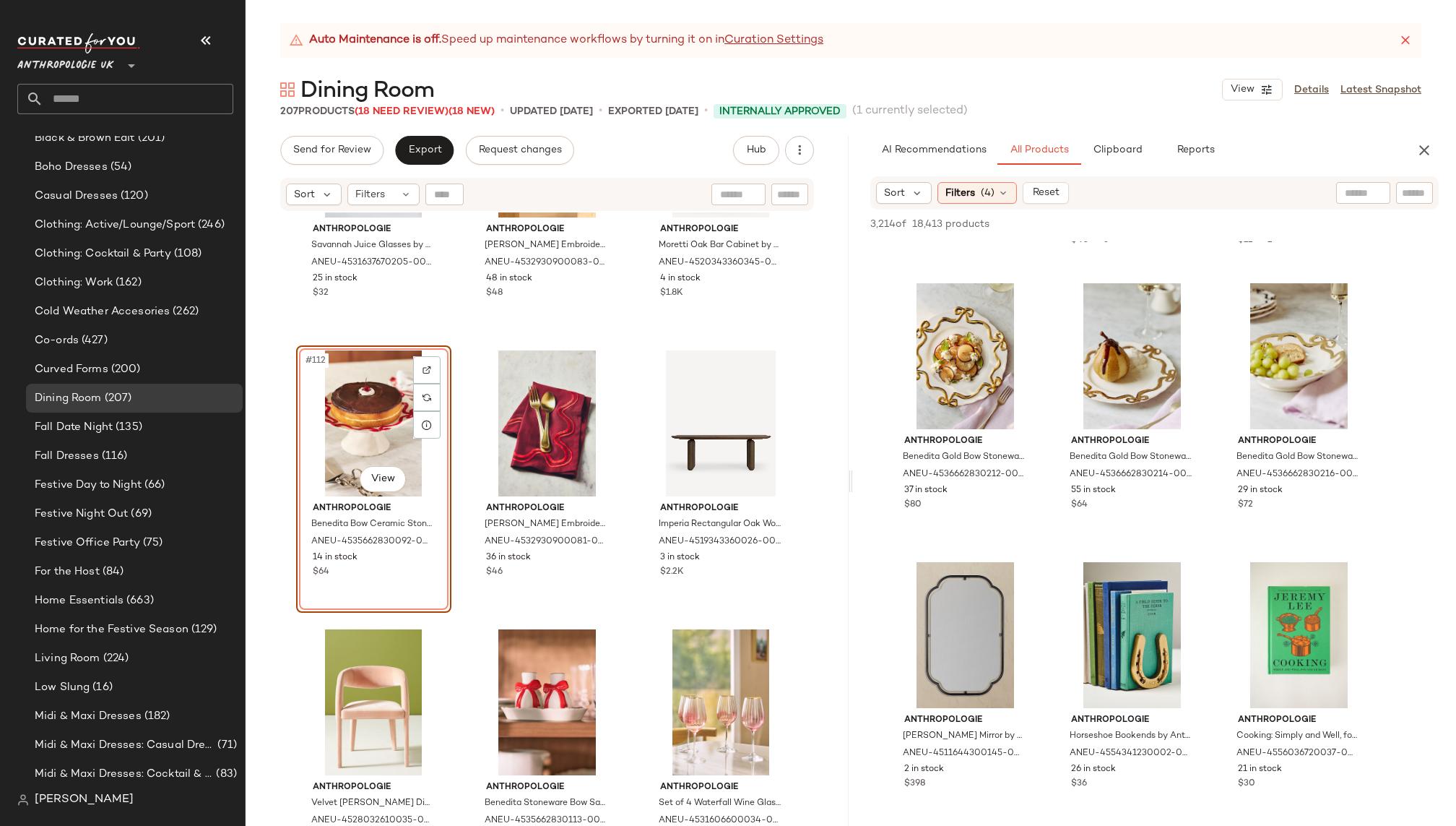
scroll to position [27331, 0]
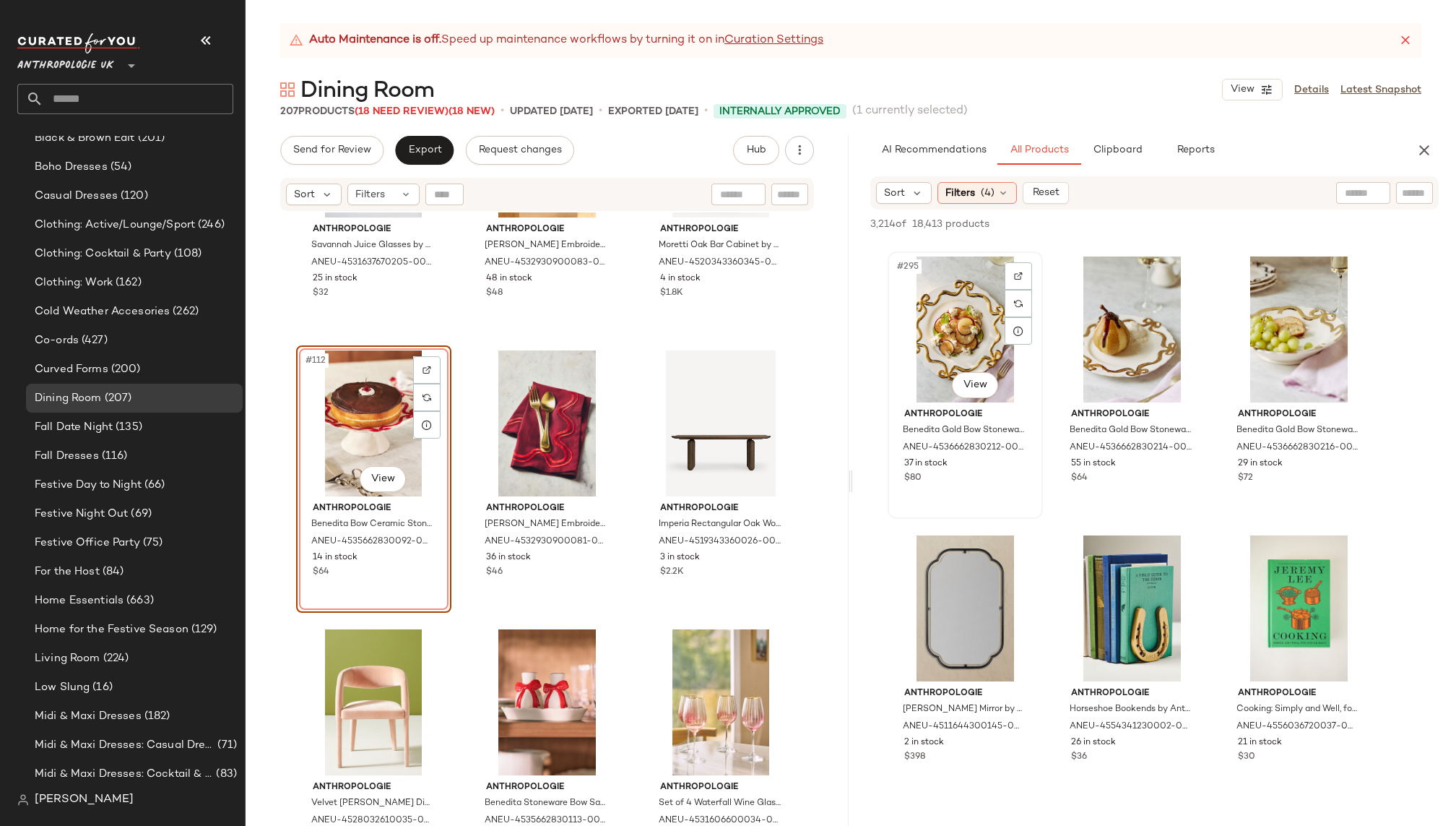
click at [936, 317] on div "#295 View" at bounding box center [965, 329] width 145 height 146
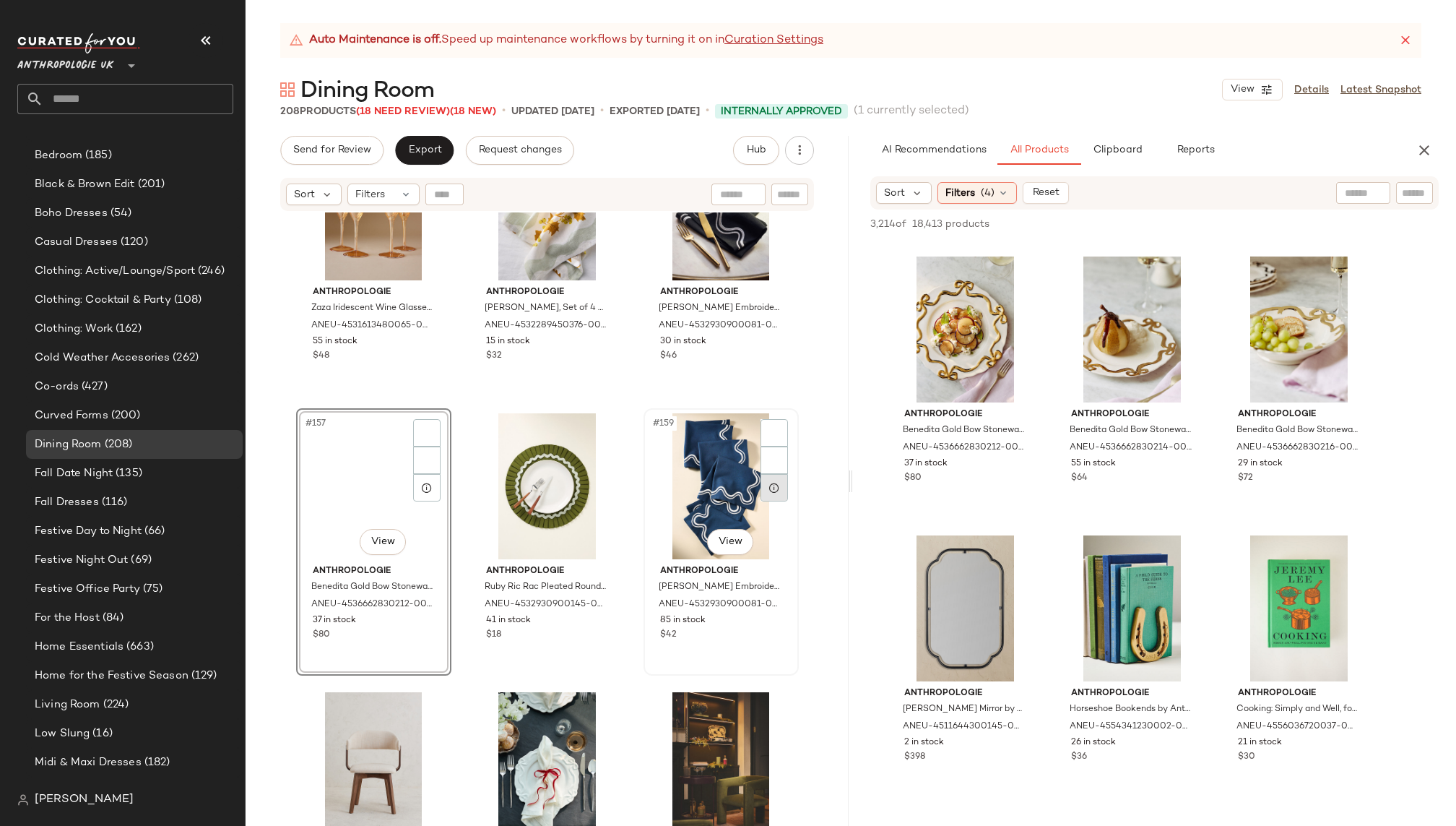
scroll to position [591, 0]
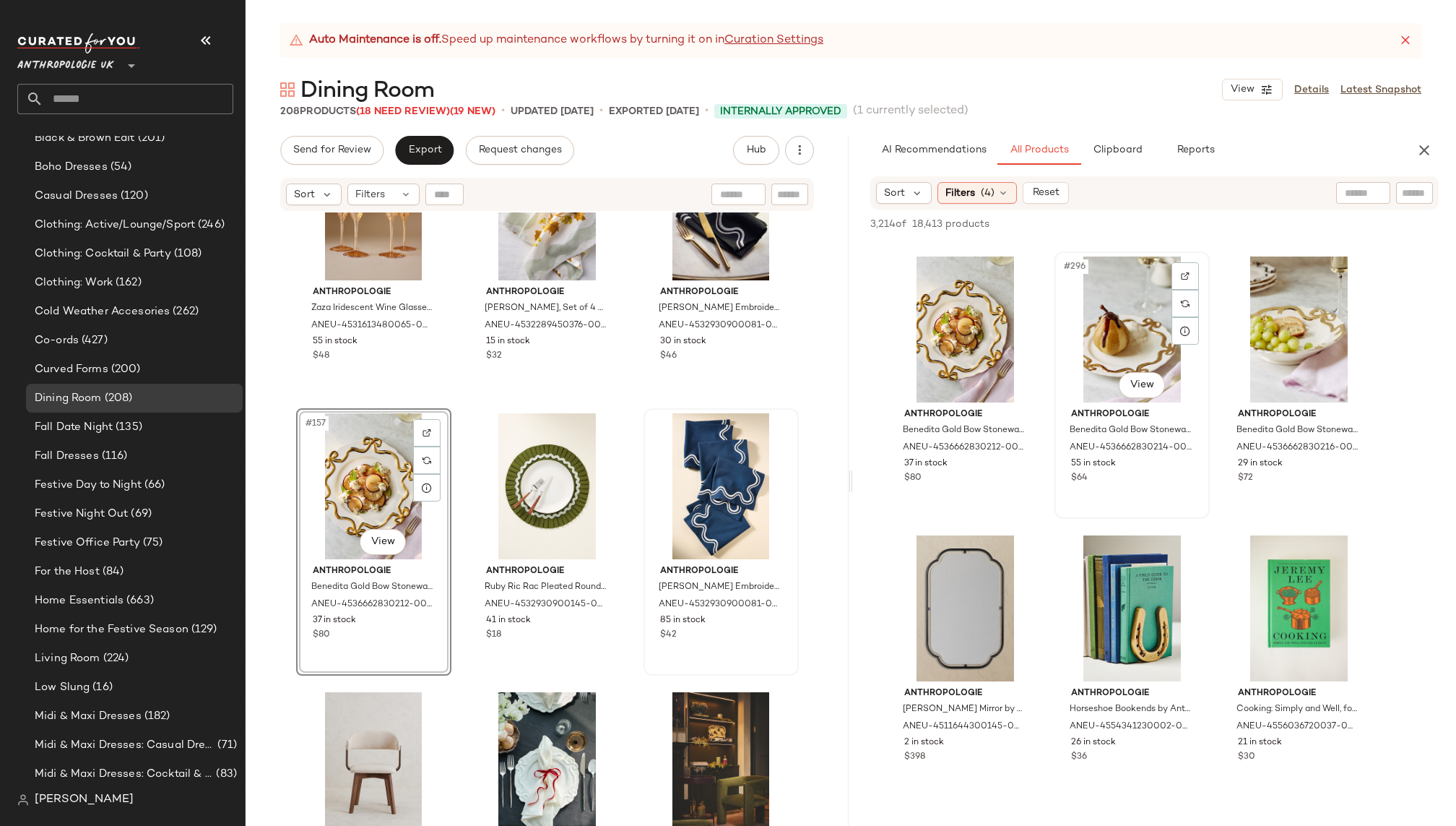
click at [1132, 328] on div "#296 View" at bounding box center [1132, 329] width 145 height 146
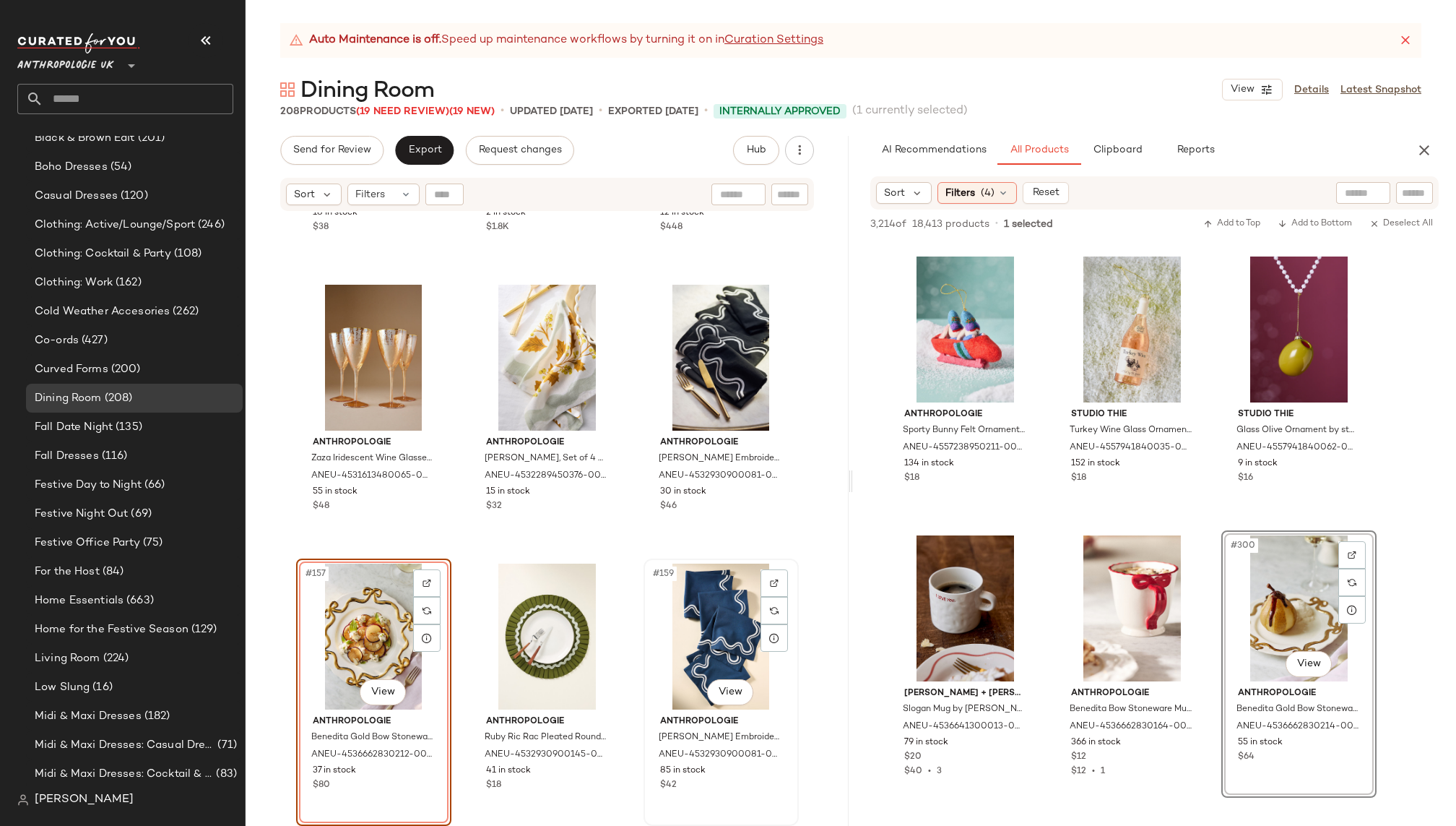
scroll to position [14035, 0]
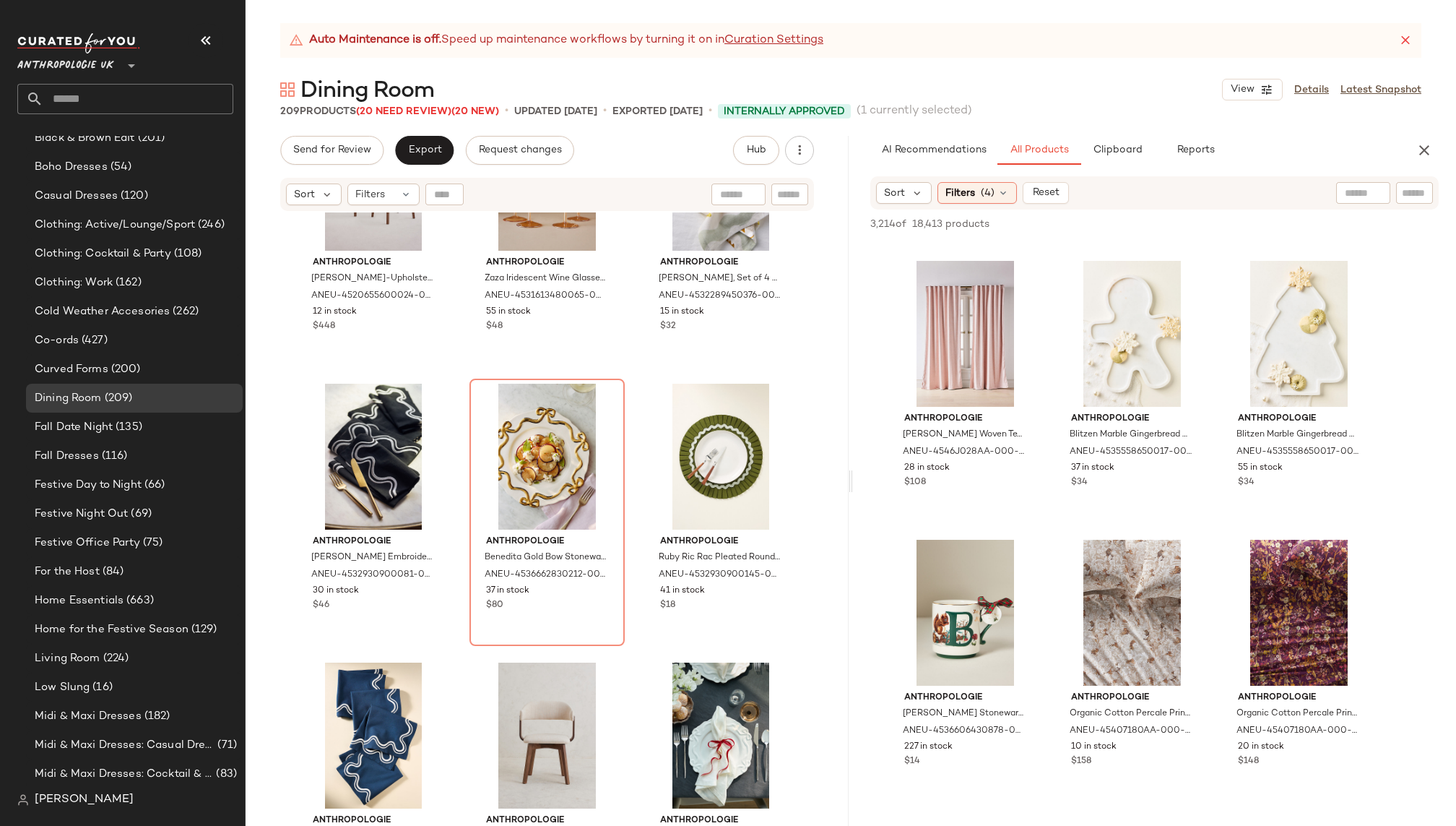
scroll to position [36825, 0]
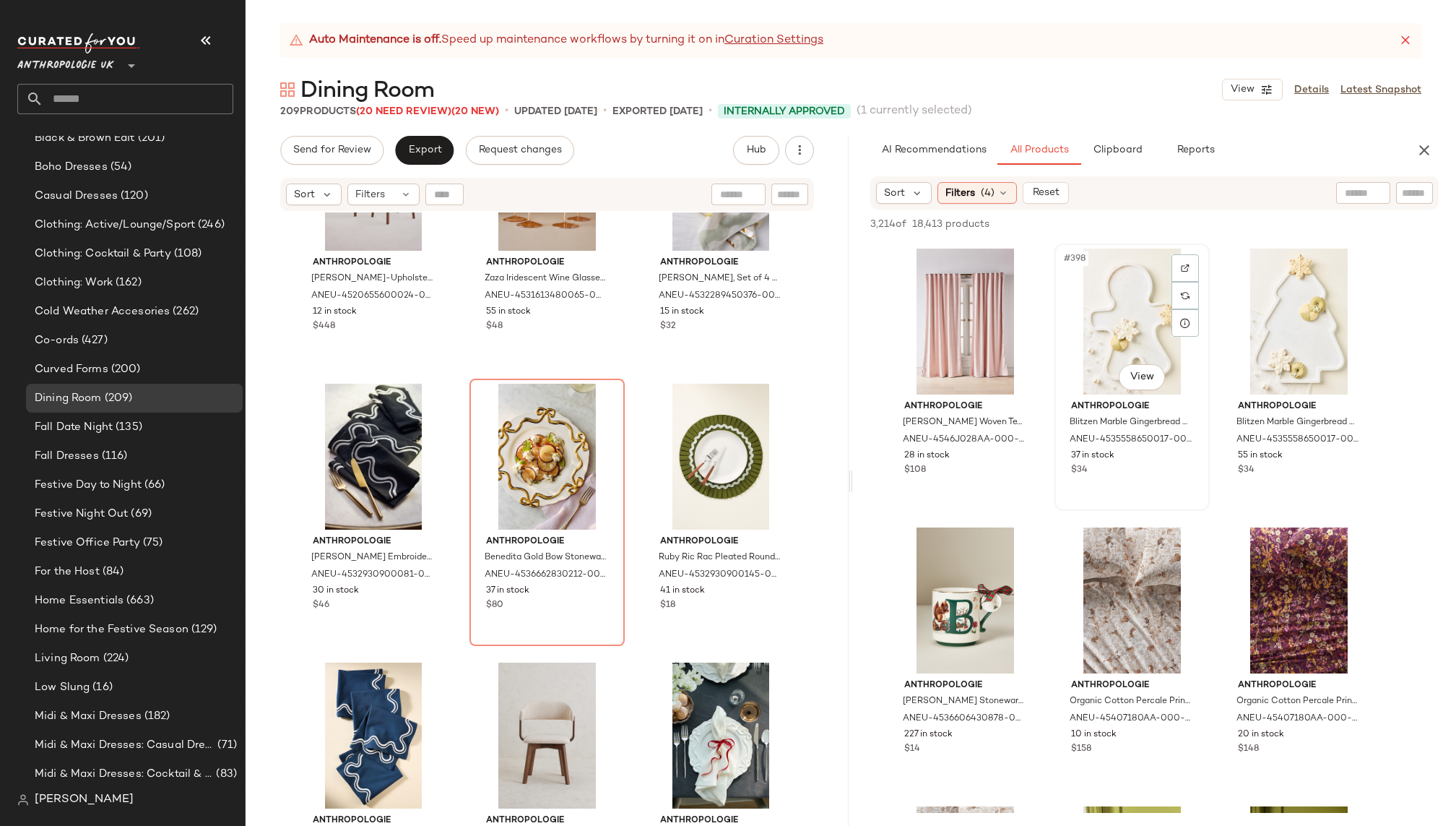
click at [1121, 308] on div "#398 View" at bounding box center [1132, 322] width 145 height 146
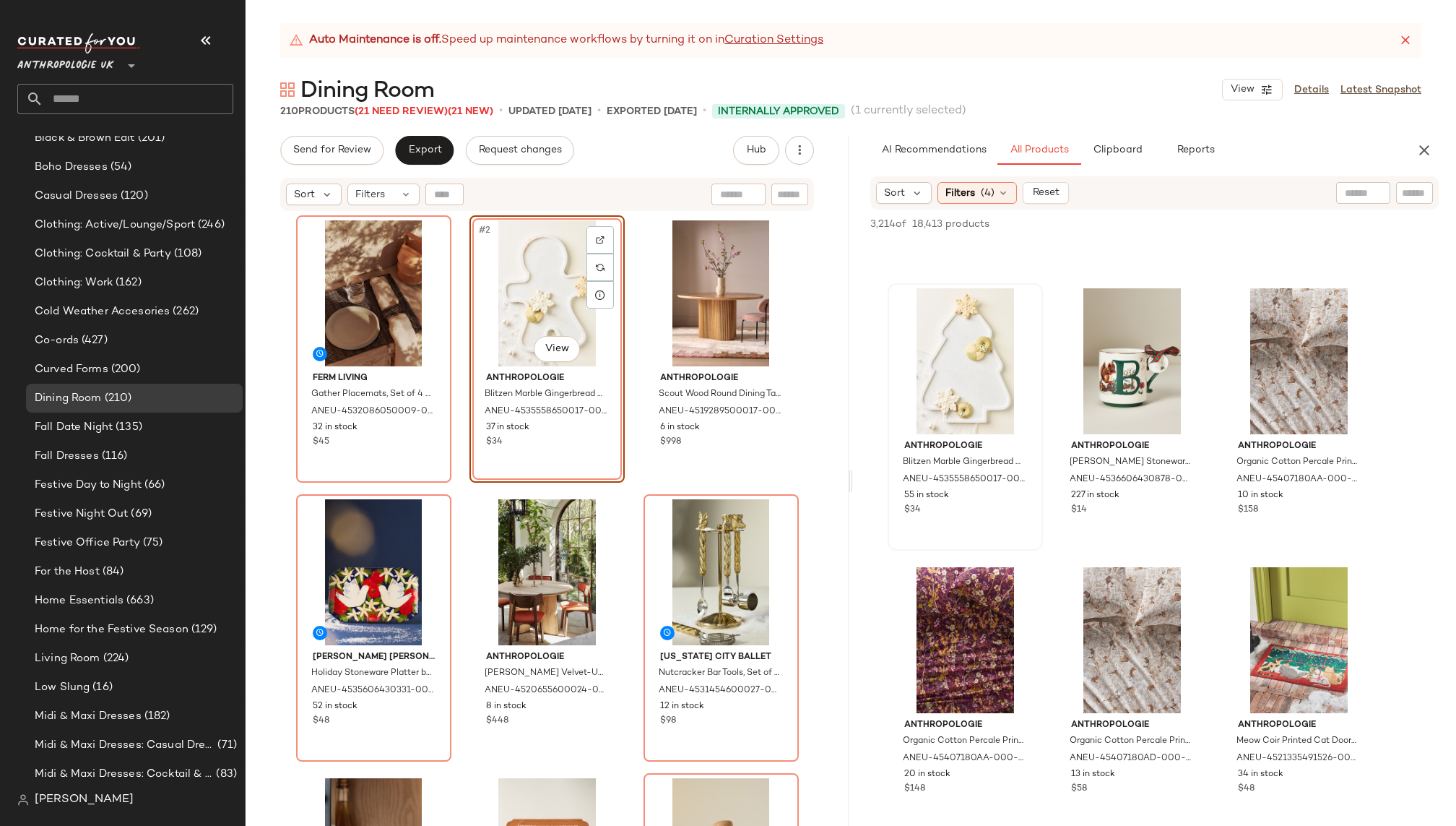
scroll to position [37901, 0]
click at [946, 362] on div "#409 View" at bounding box center [965, 362] width 145 height 146
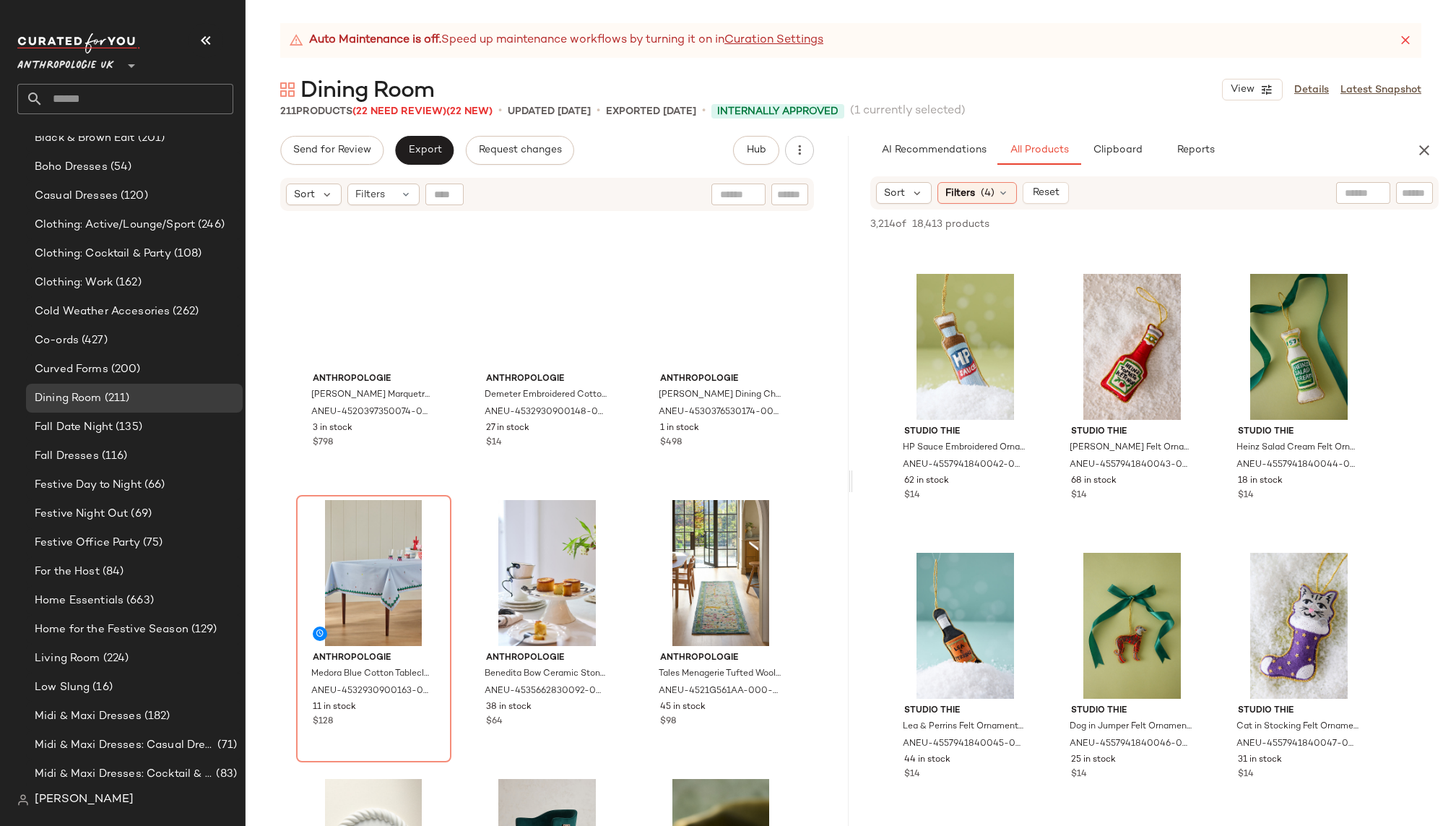
scroll to position [4597, 0]
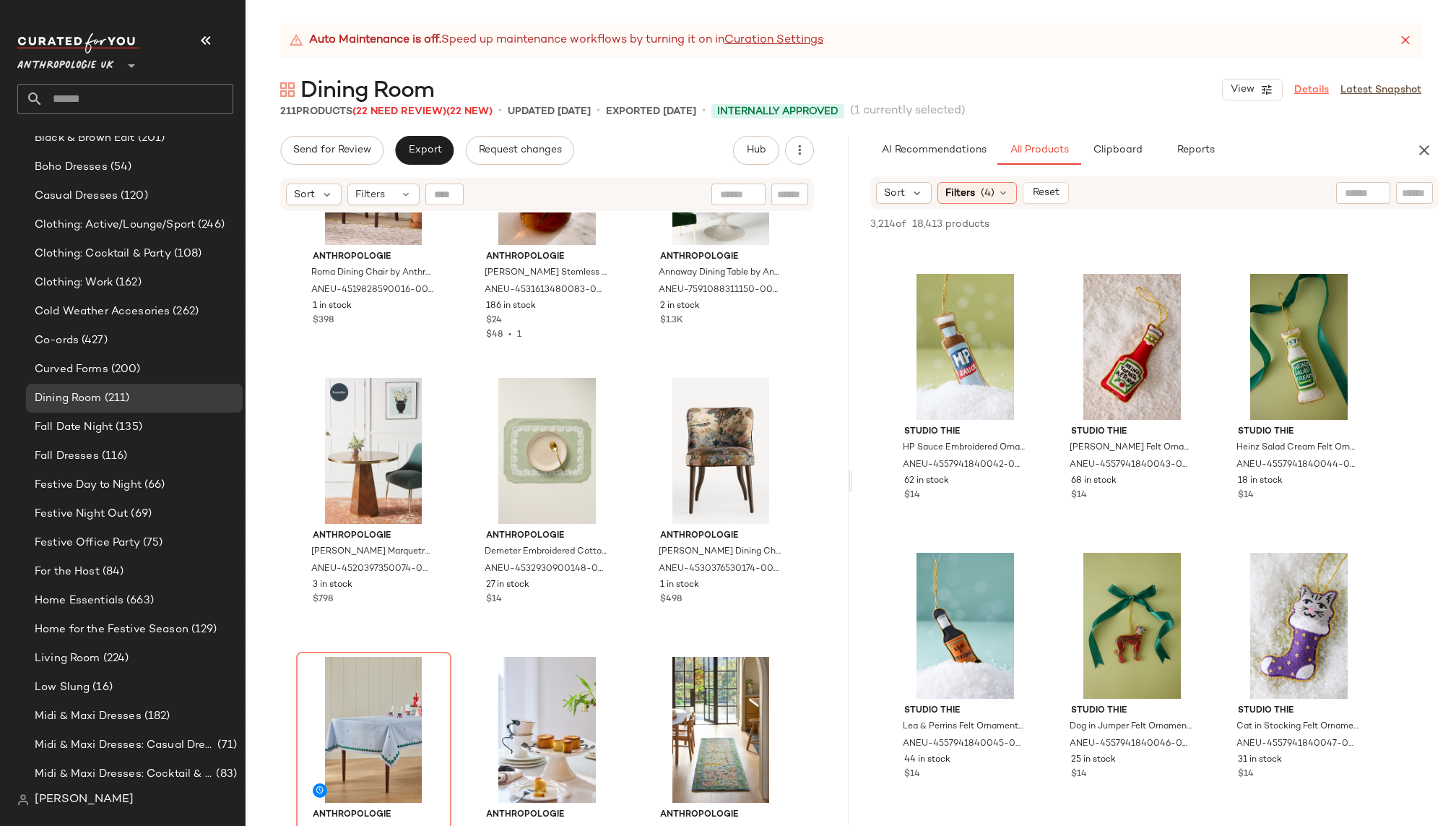
click at [1308, 85] on link "Details" at bounding box center [1312, 90] width 35 height 15
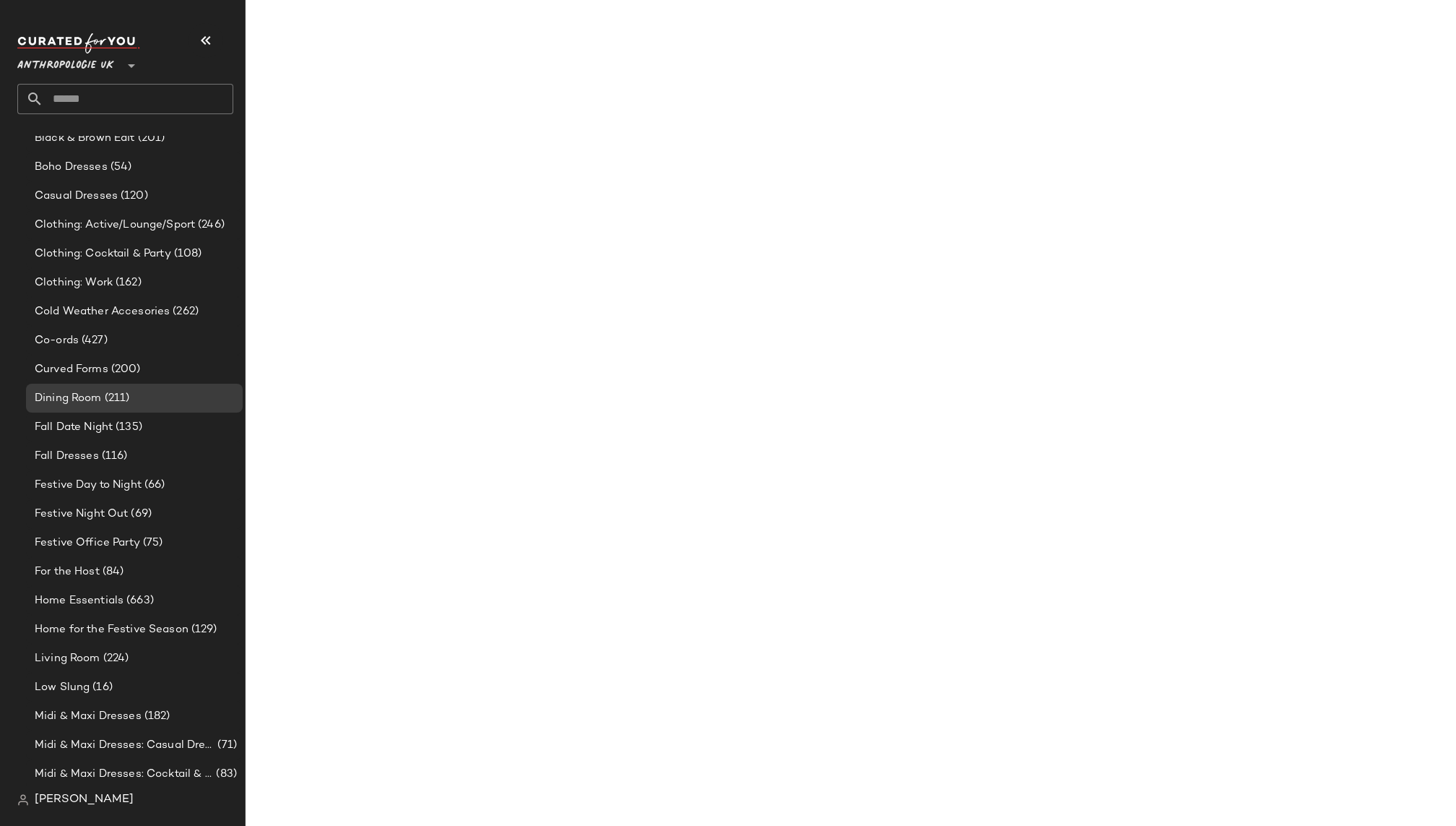
scroll to position [65536, 0]
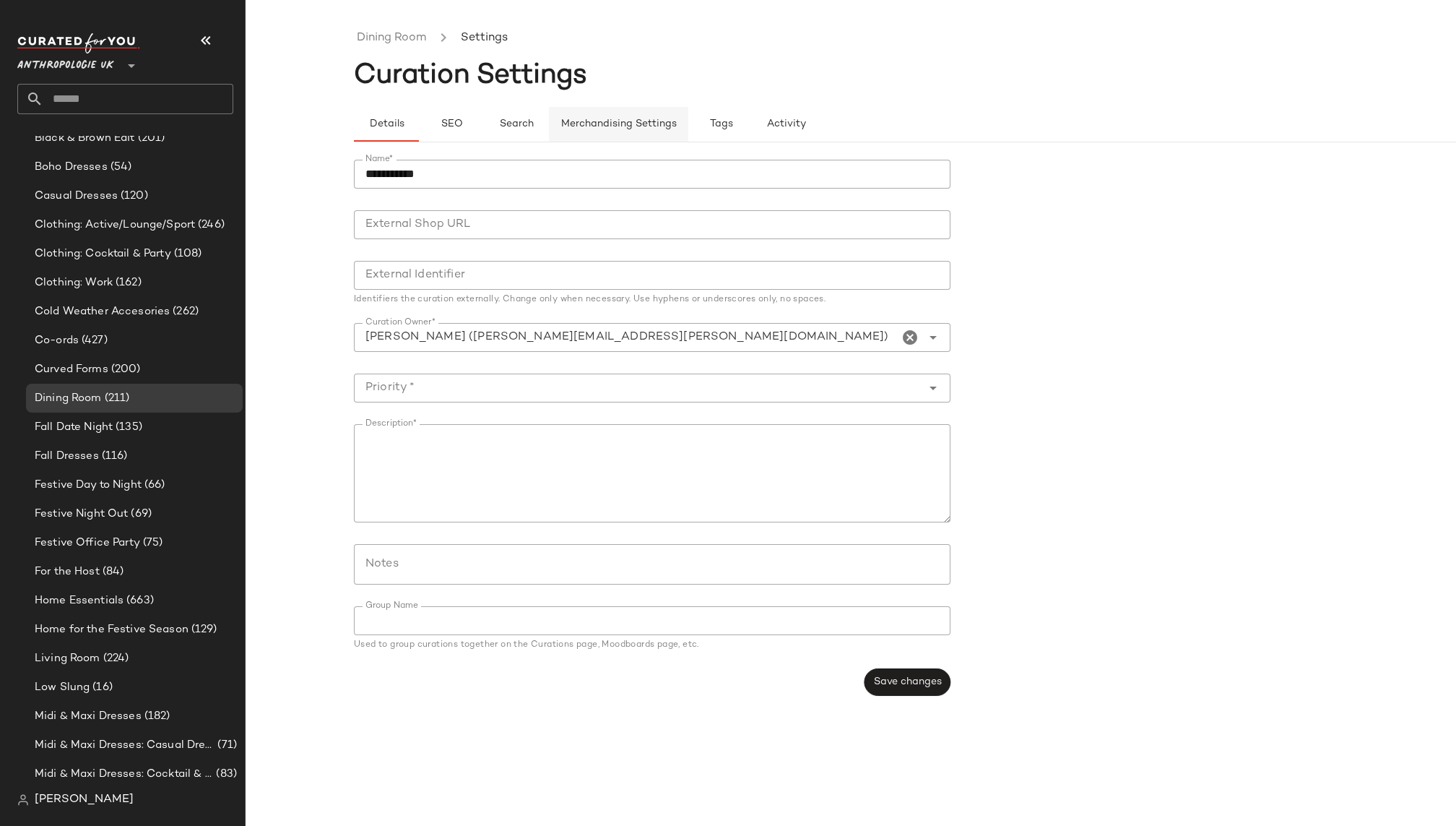
click at [634, 126] on span "Merchandising Settings" at bounding box center [619, 124] width 117 height 11
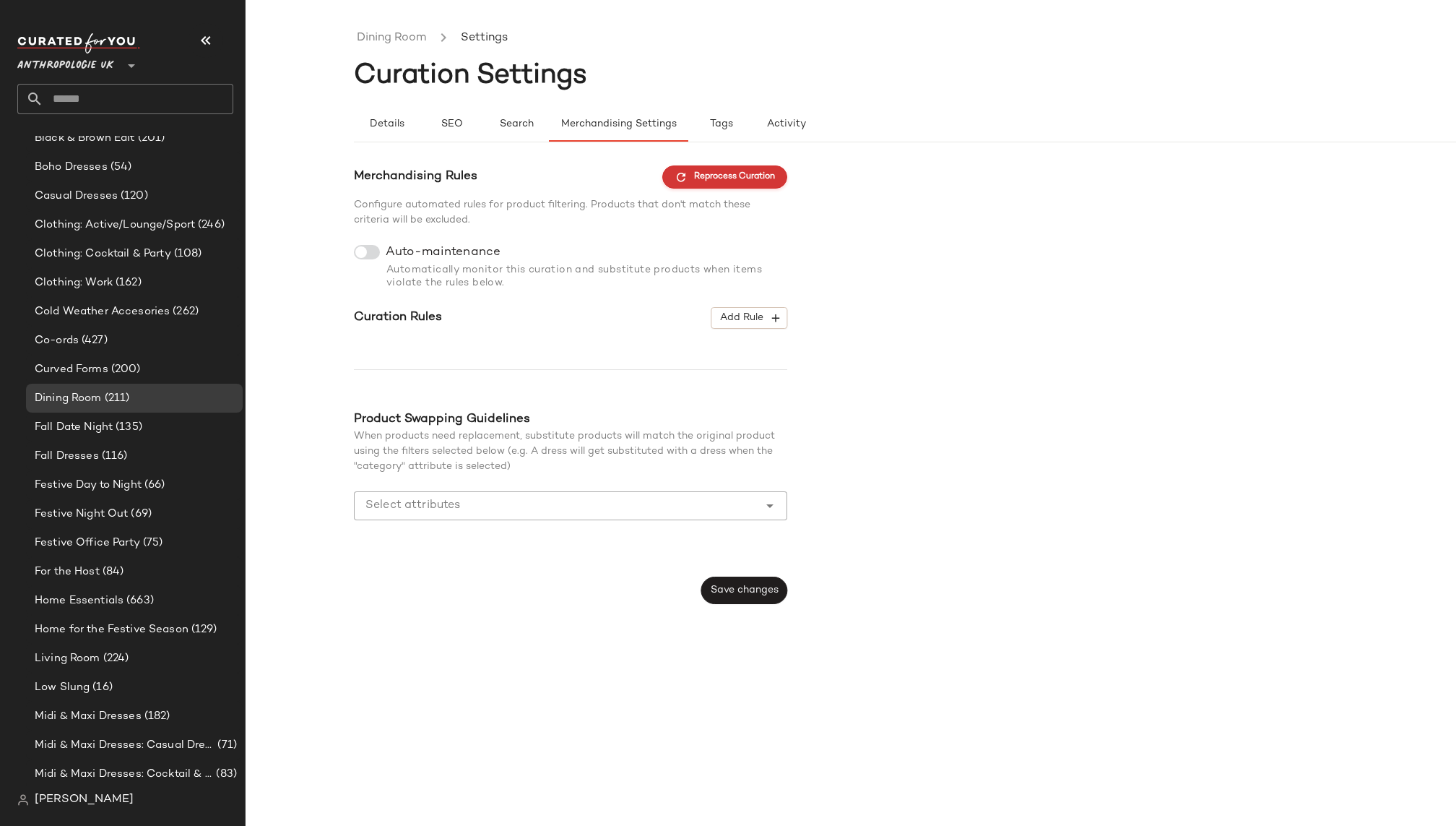
click at [731, 175] on span "Reprocess Curation" at bounding box center [725, 177] width 100 height 13
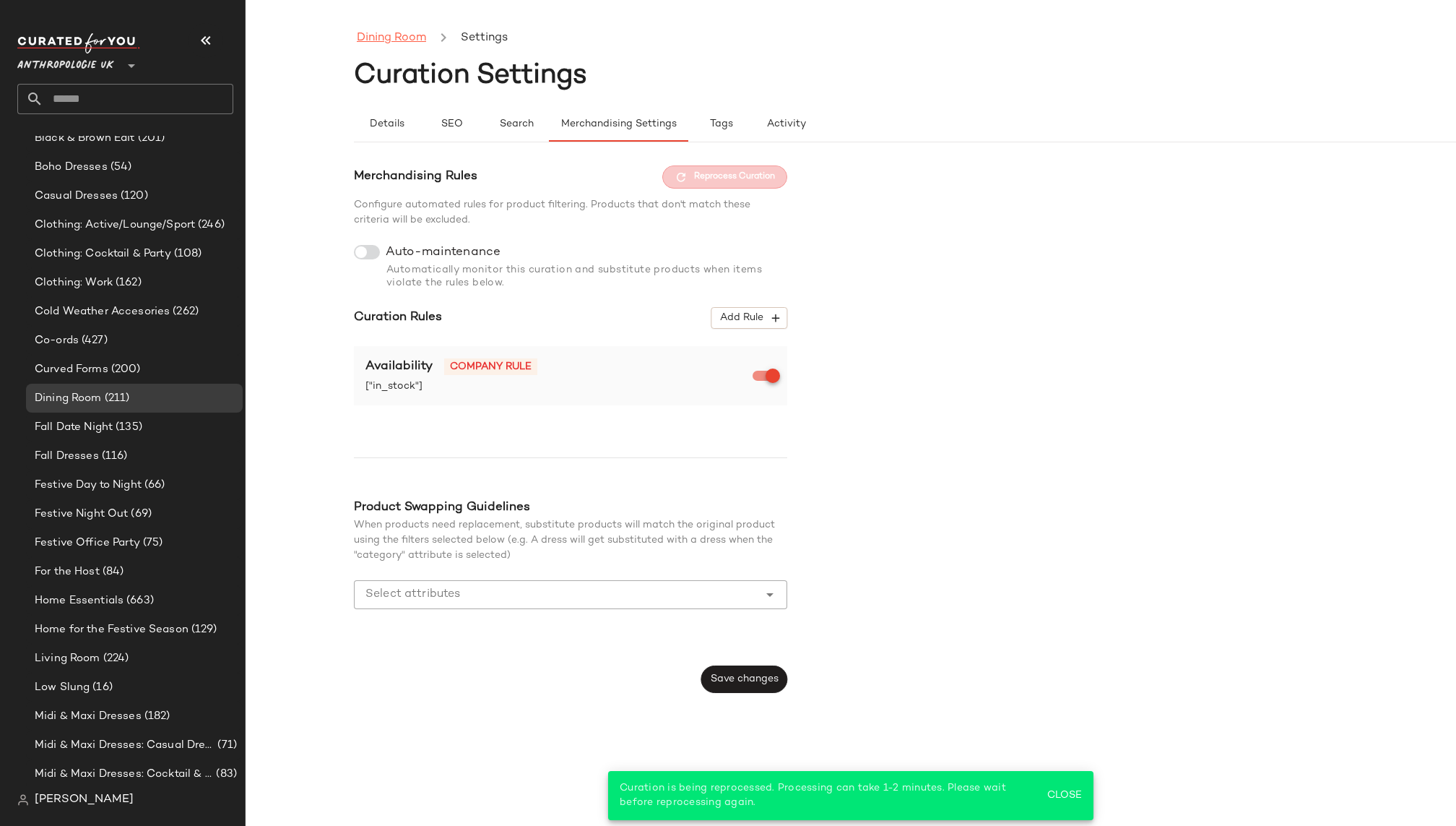
click at [413, 37] on link "Dining Room" at bounding box center [392, 38] width 70 height 19
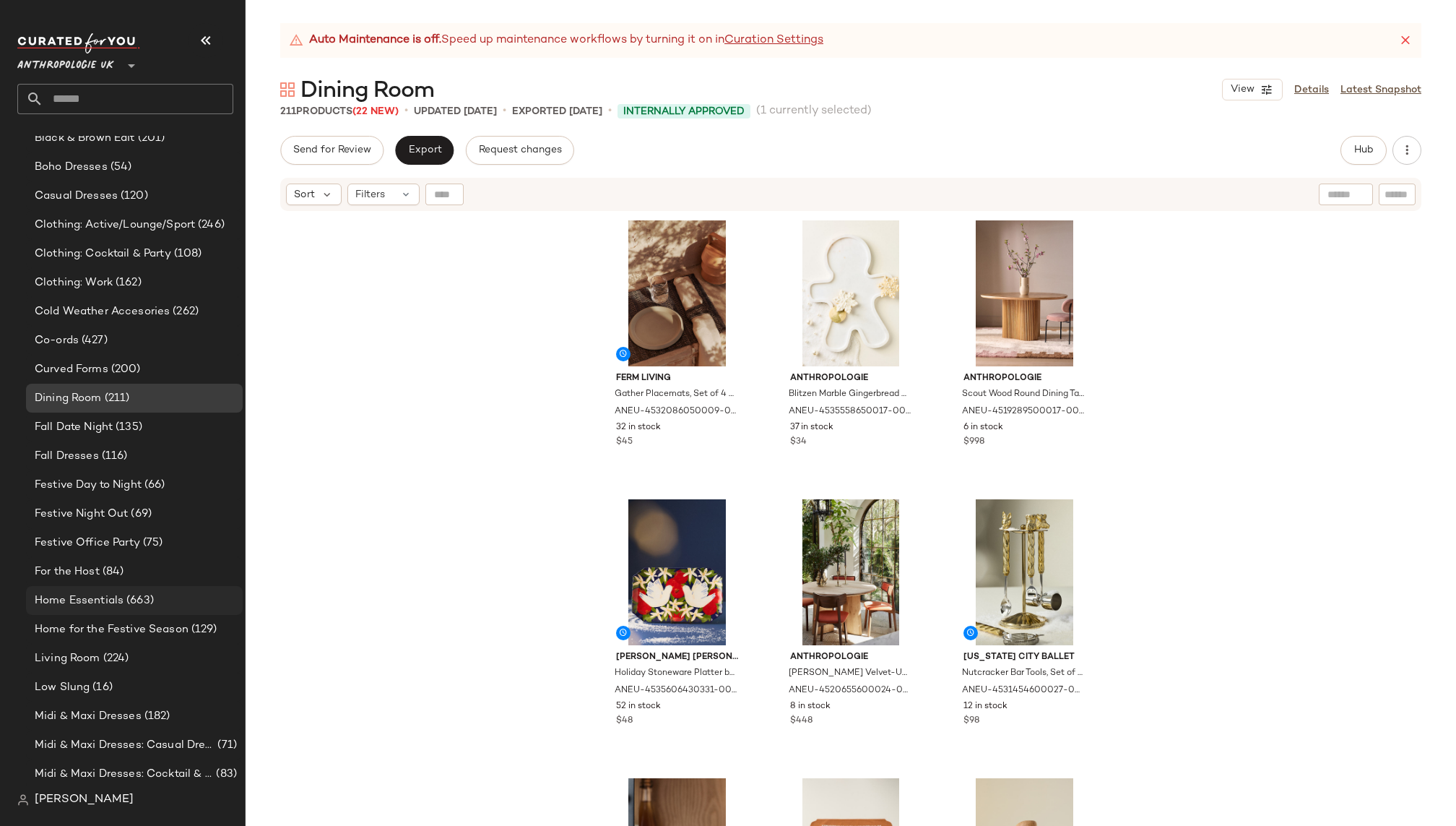
scroll to position [622, 0]
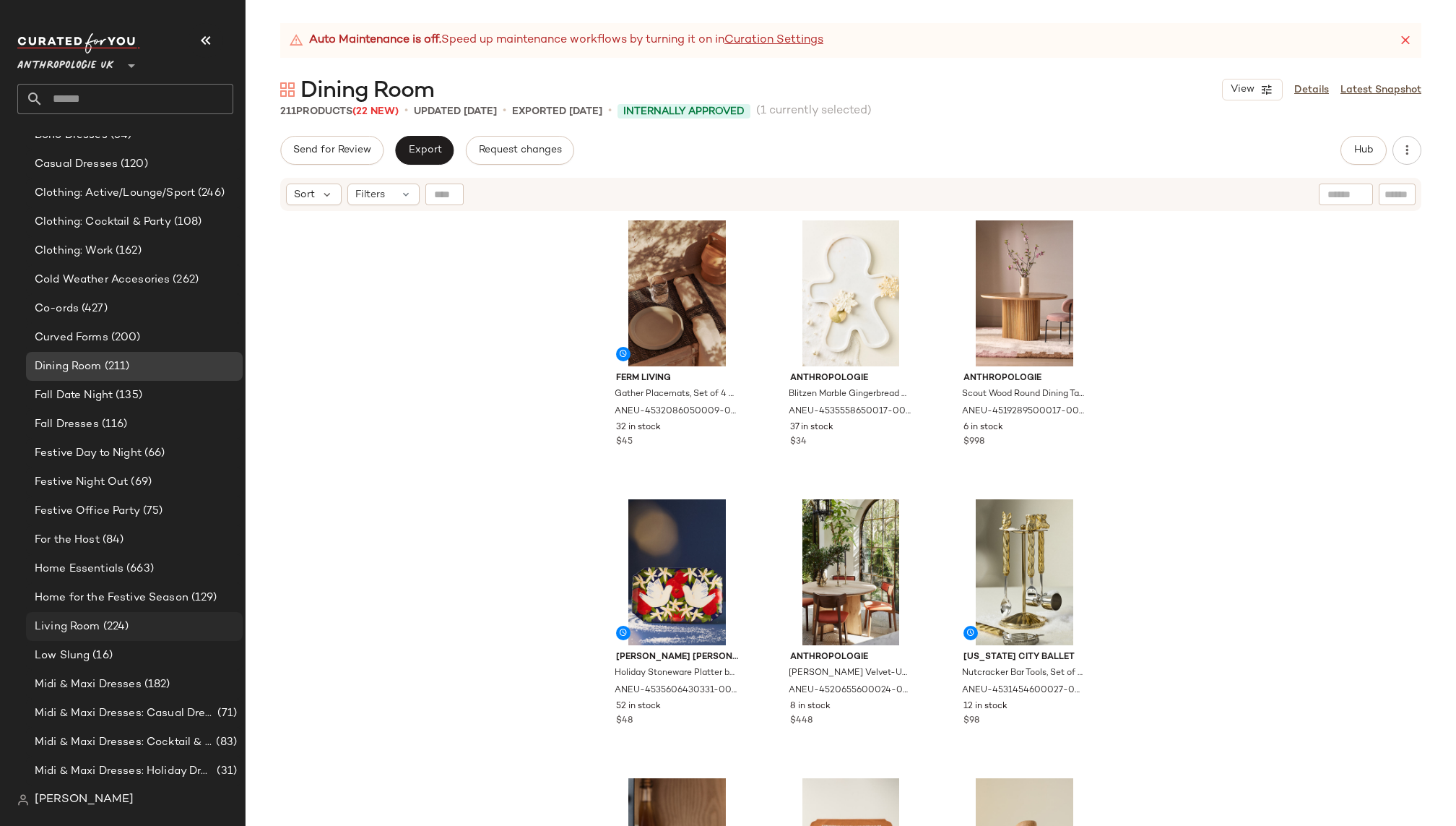
click at [139, 616] on div "Living Room (224)" at bounding box center [134, 626] width 217 height 29
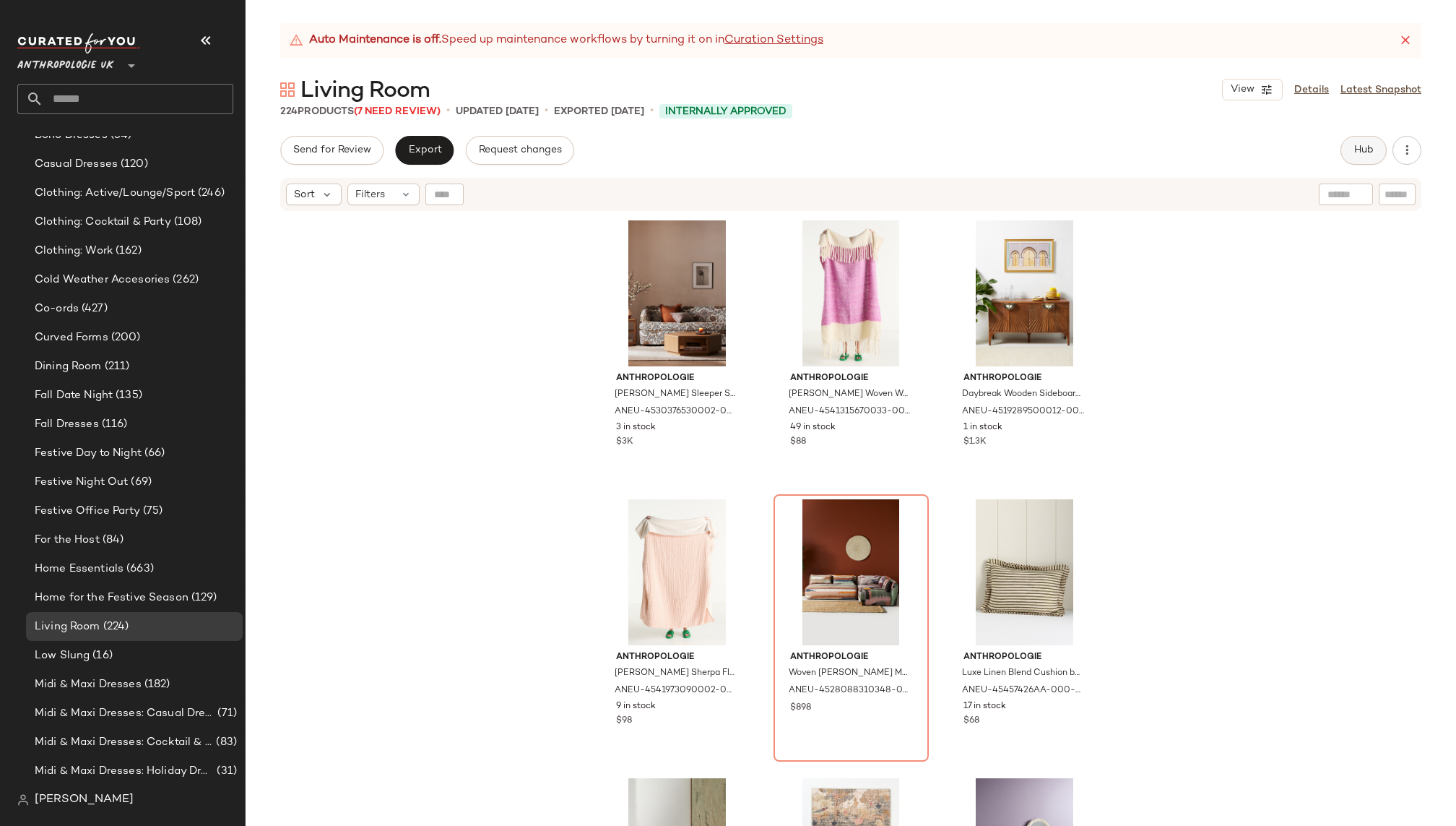
click at [1359, 155] on span "Hub" at bounding box center [1364, 150] width 20 height 11
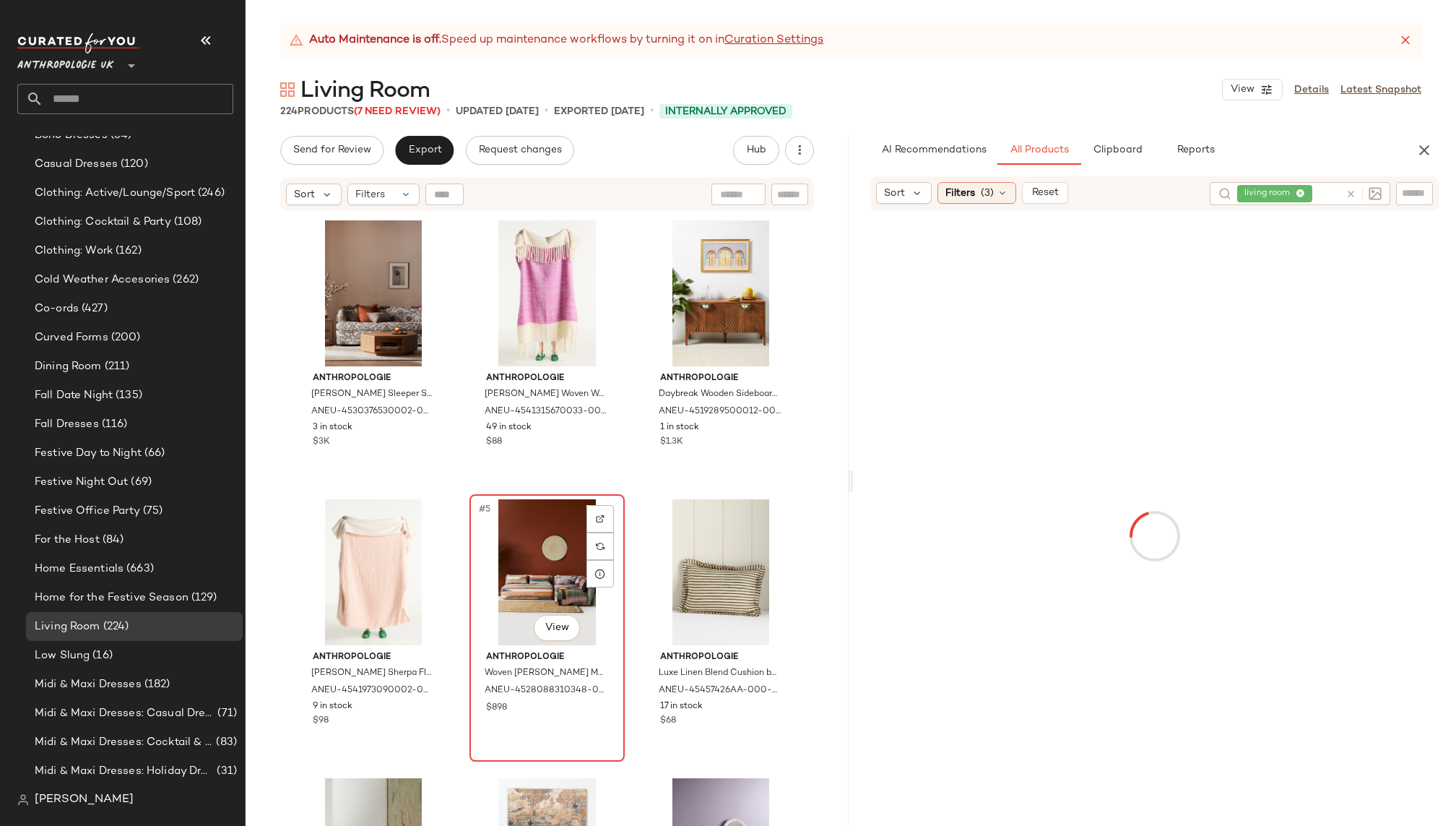
click at [523, 548] on div "#5 View" at bounding box center [547, 572] width 145 height 146
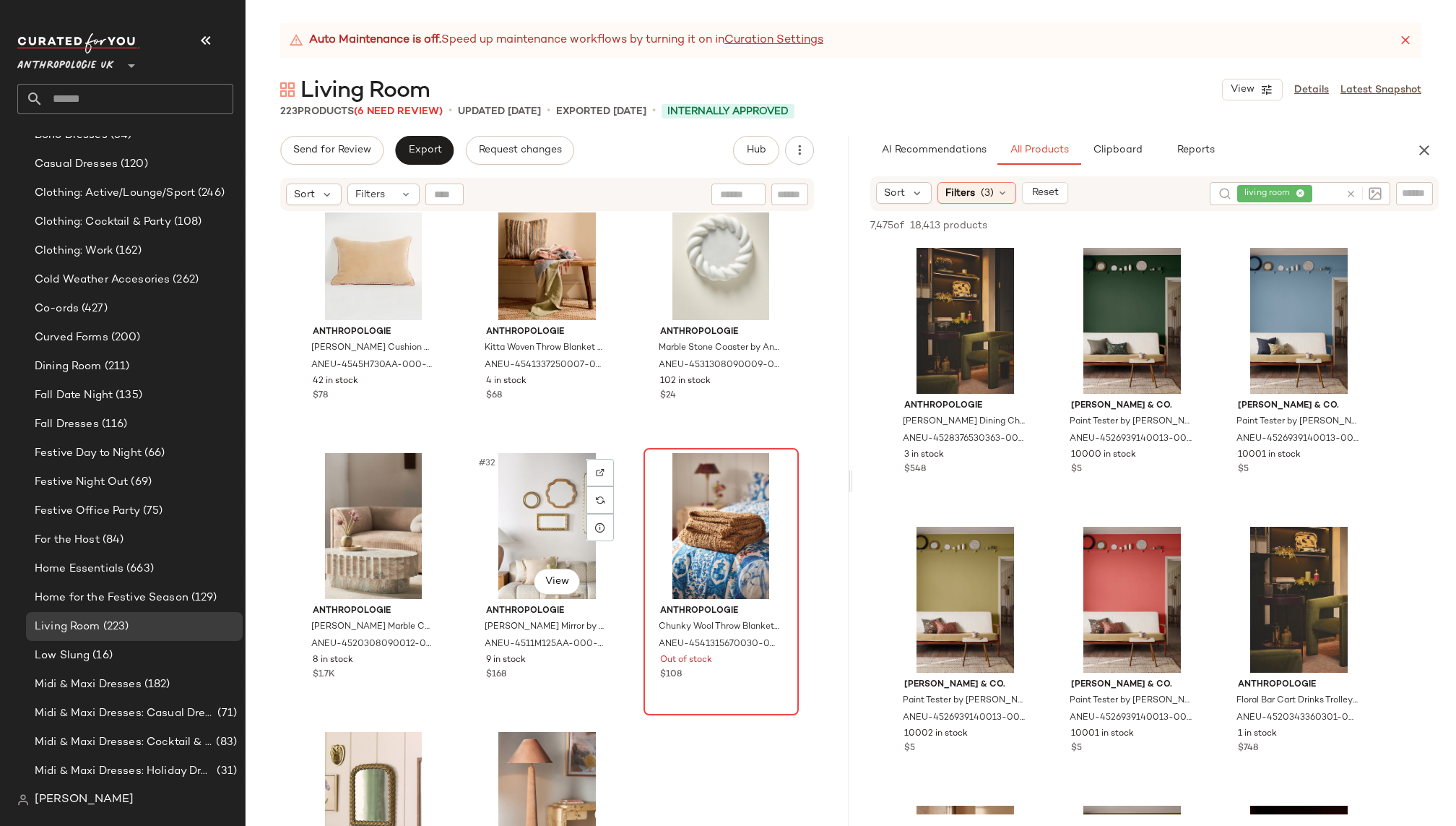
scroll to position [2623, 0]
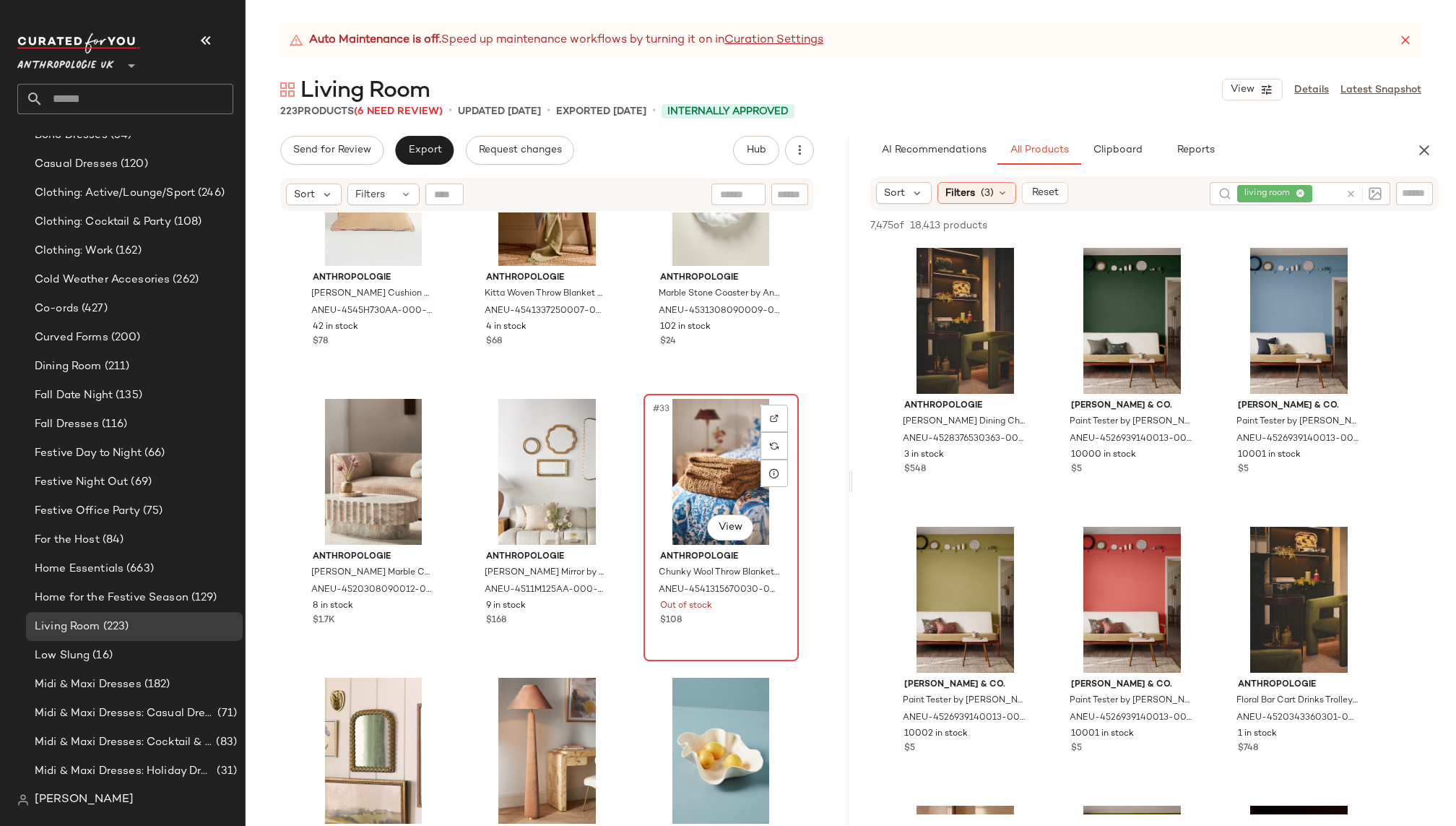
click at [661, 480] on div "#33 View" at bounding box center [721, 472] width 145 height 146
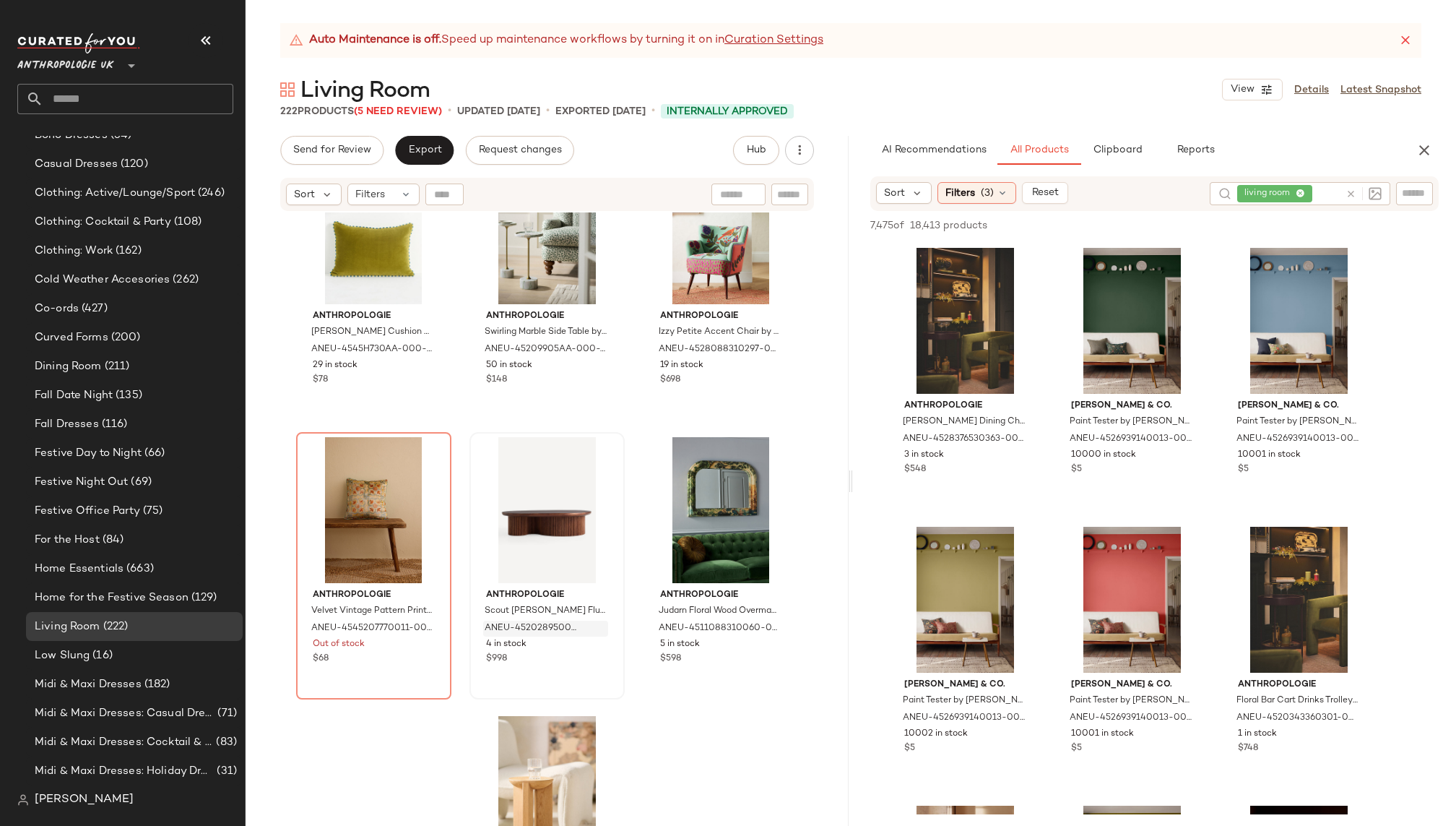
scroll to position [5996, 0]
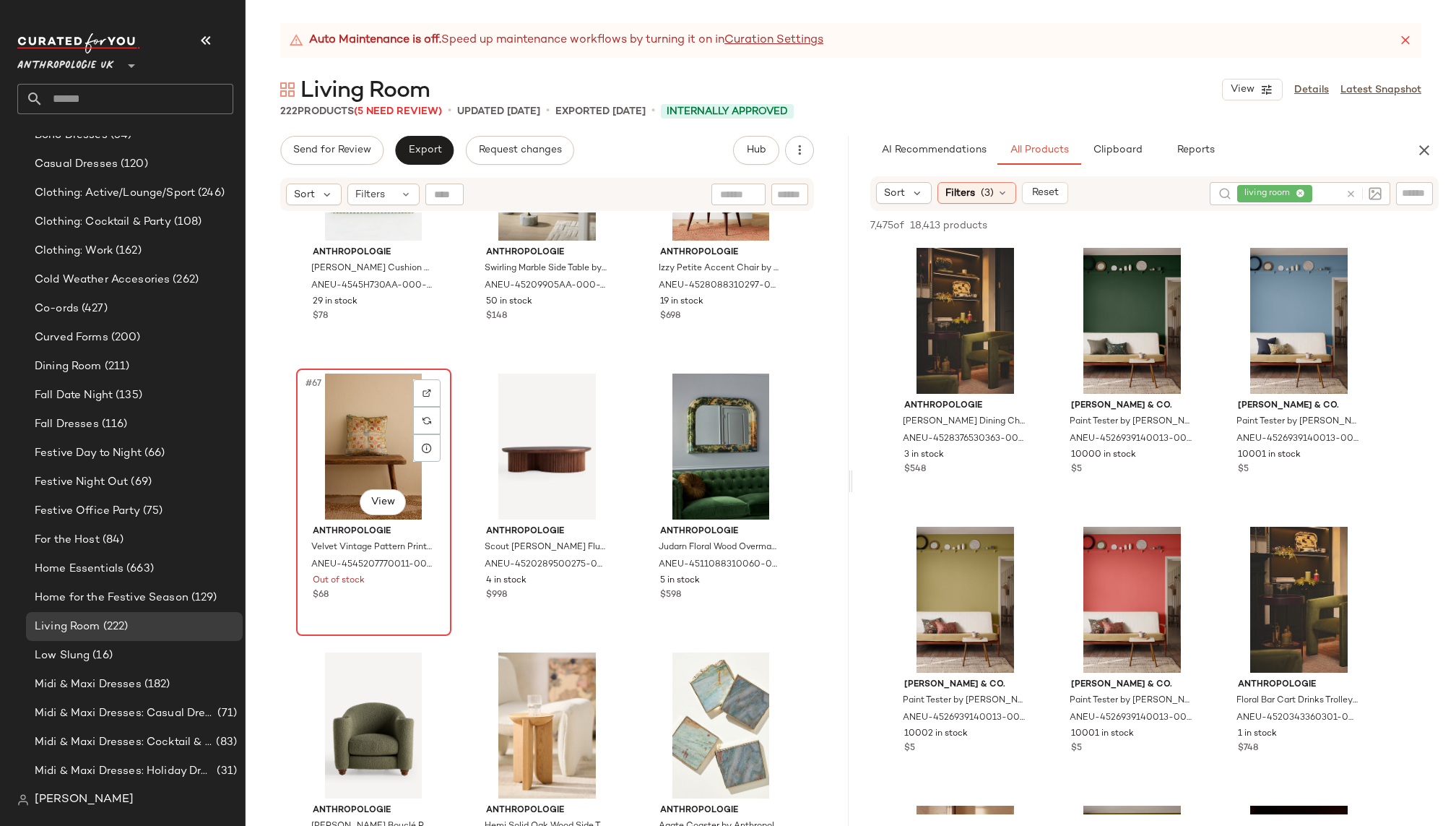
click at [372, 457] on div "#67 View" at bounding box center [374, 447] width 145 height 146
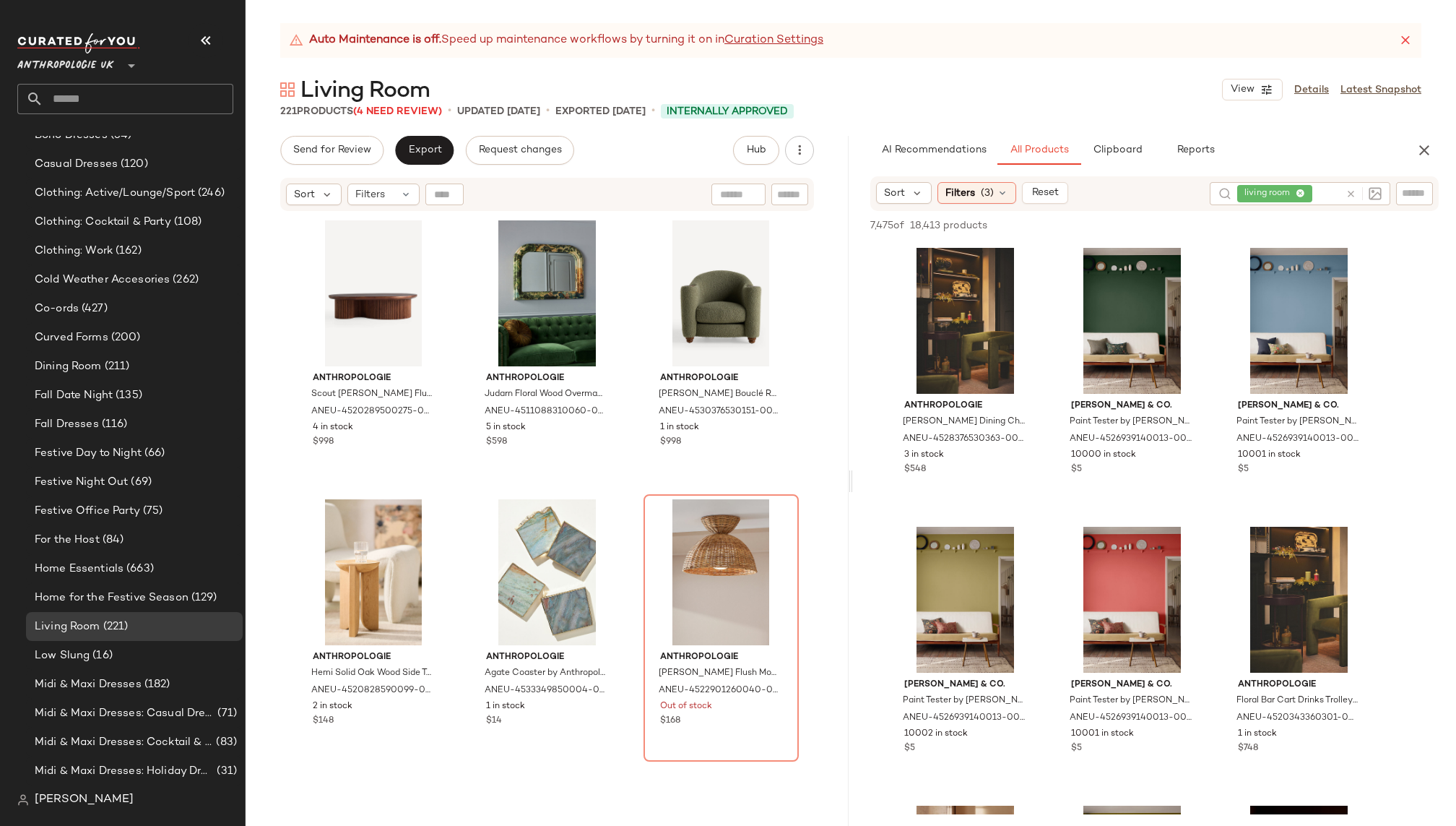
scroll to position [6266, 0]
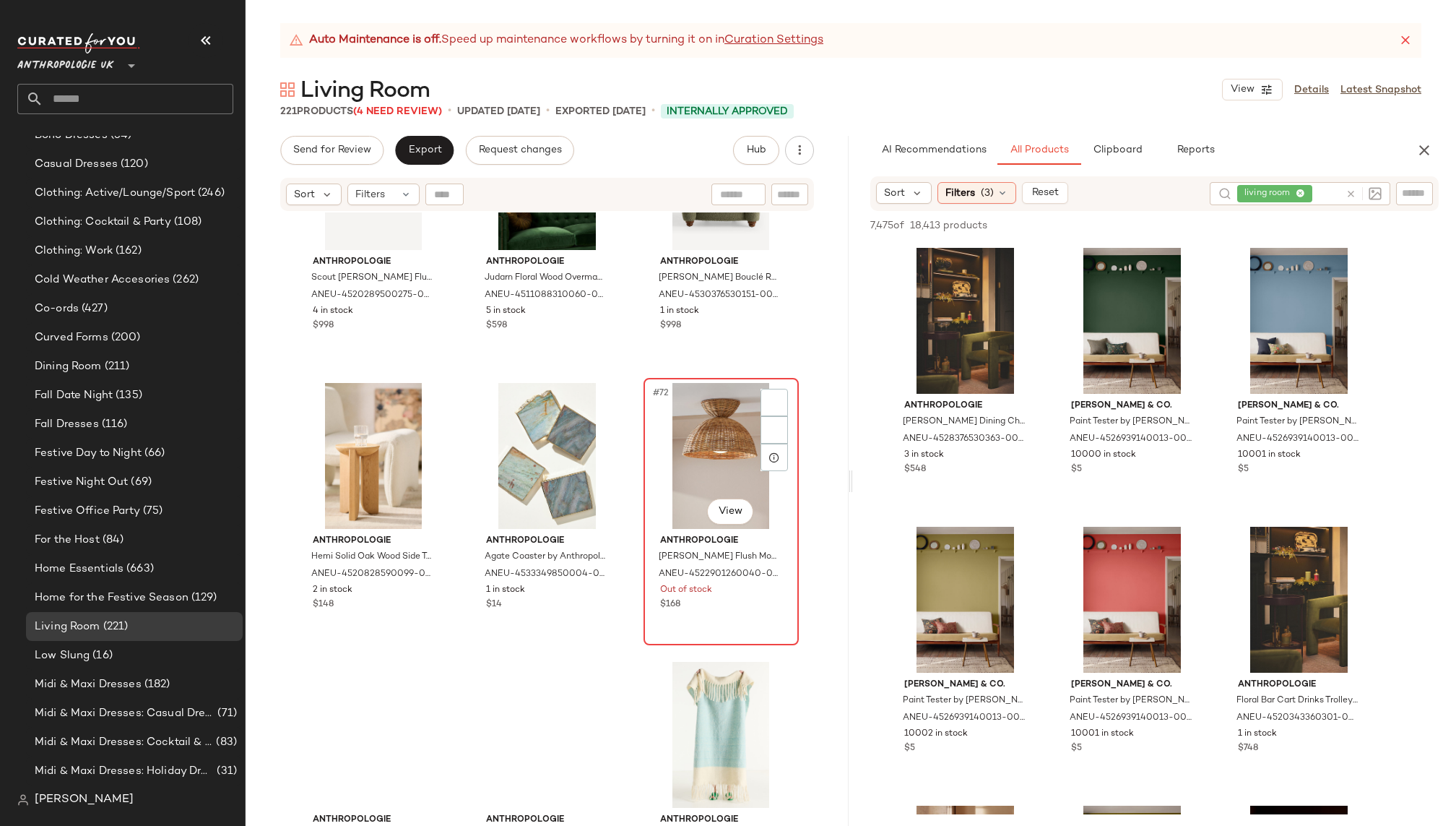
click at [663, 464] on div "#72 View" at bounding box center [721, 457] width 145 height 146
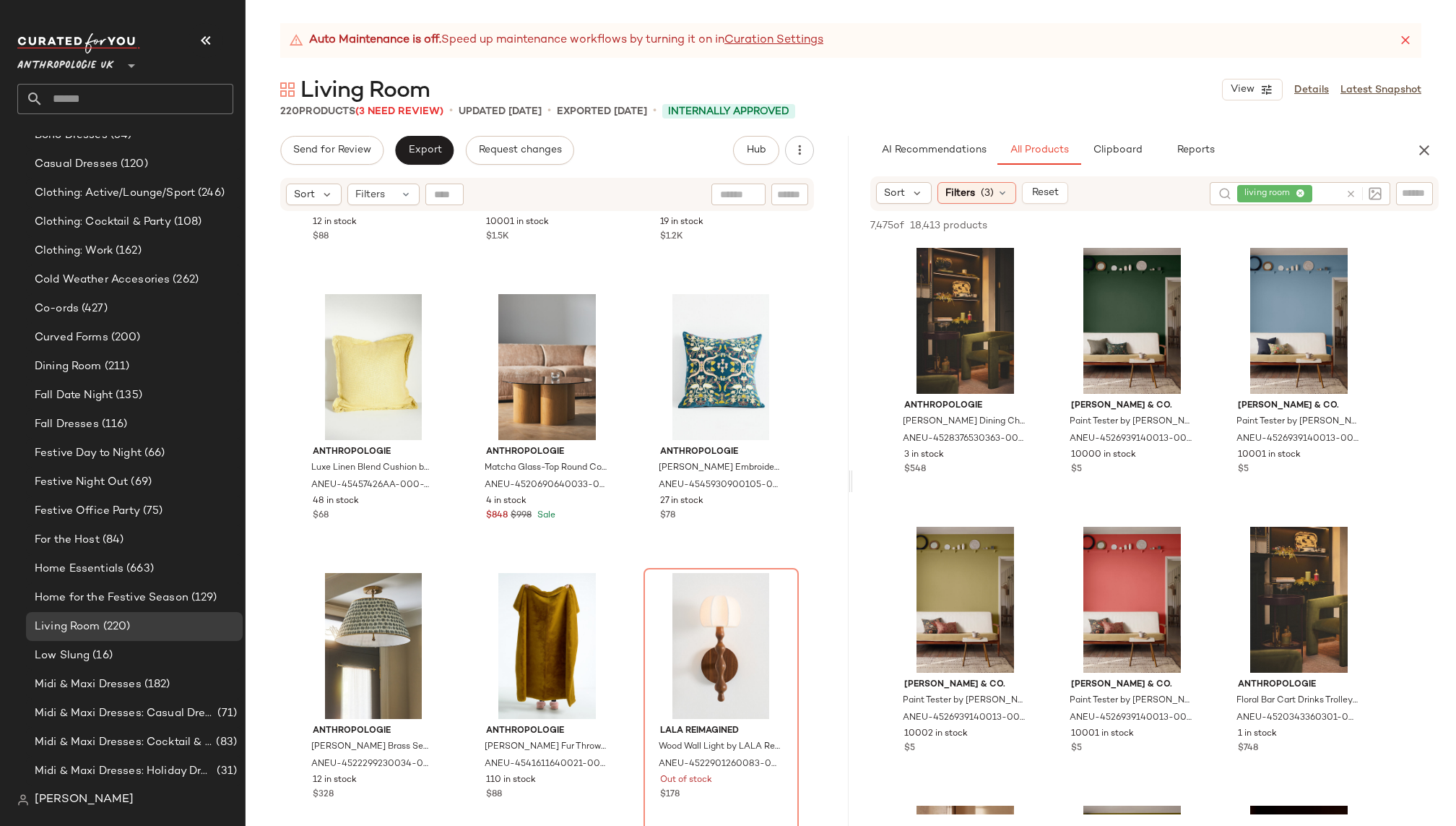
scroll to position [9780, 0]
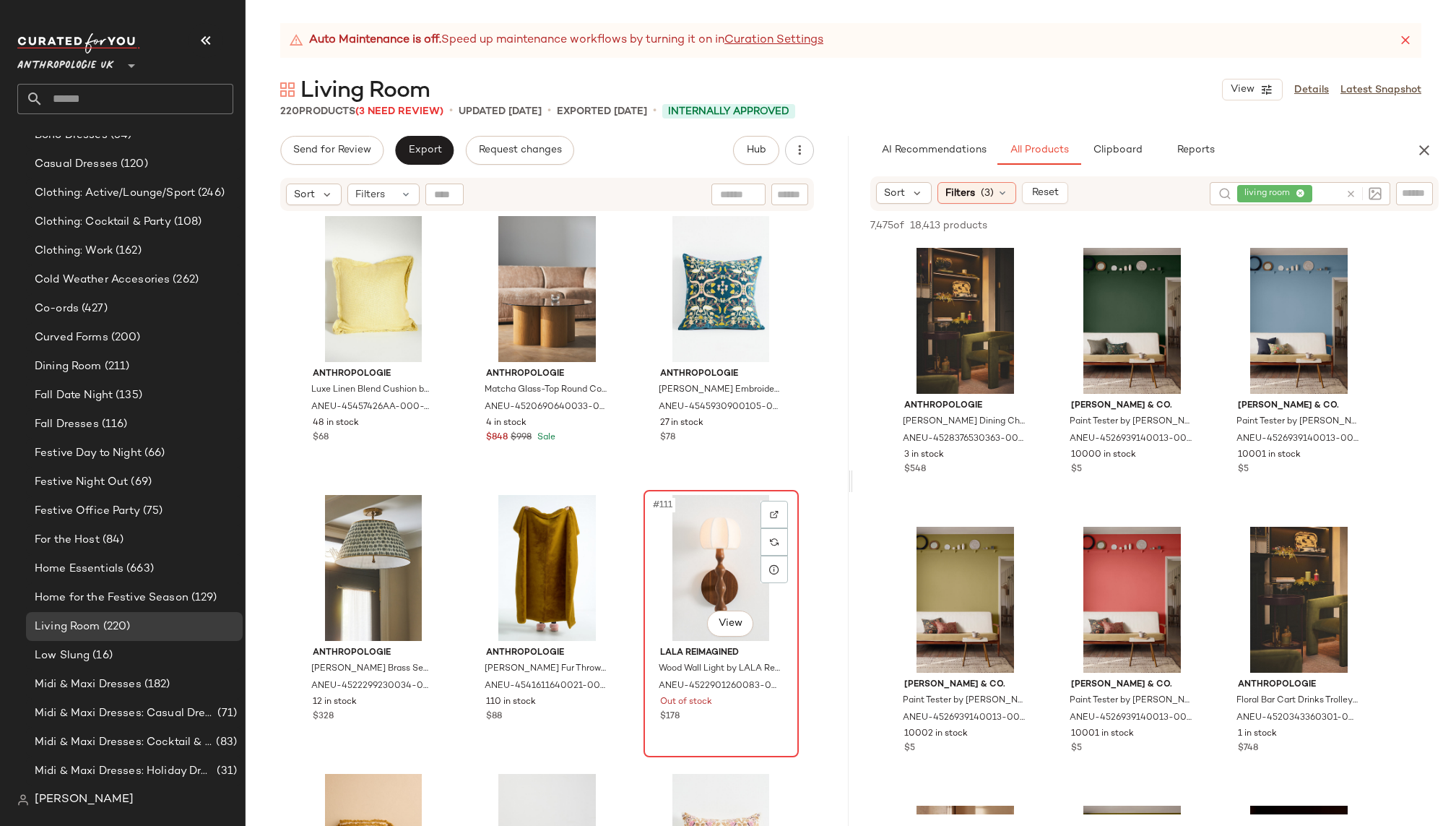
click at [667, 592] on div "#111 View" at bounding box center [721, 568] width 145 height 146
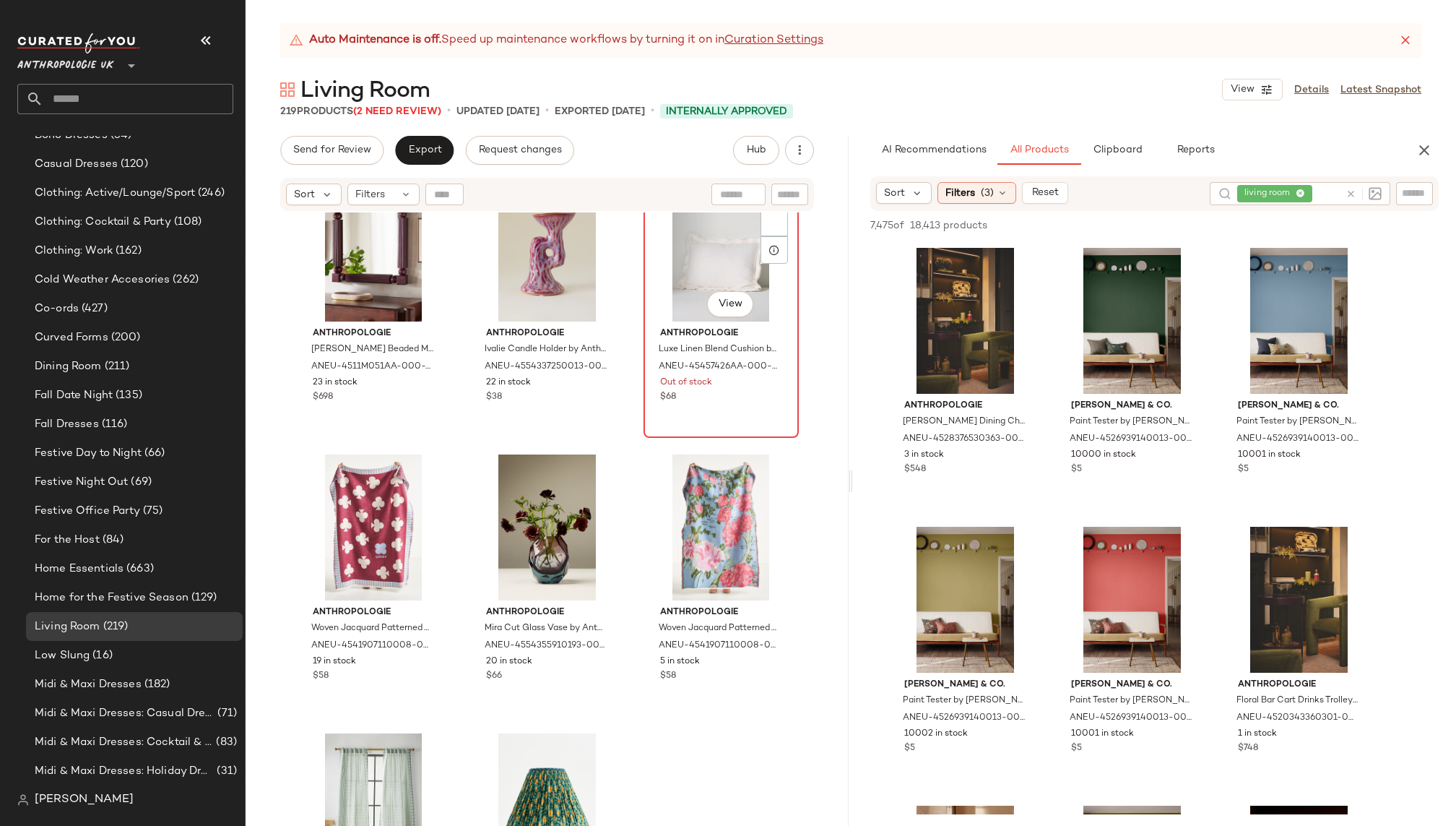
scroll to position [11676, 0]
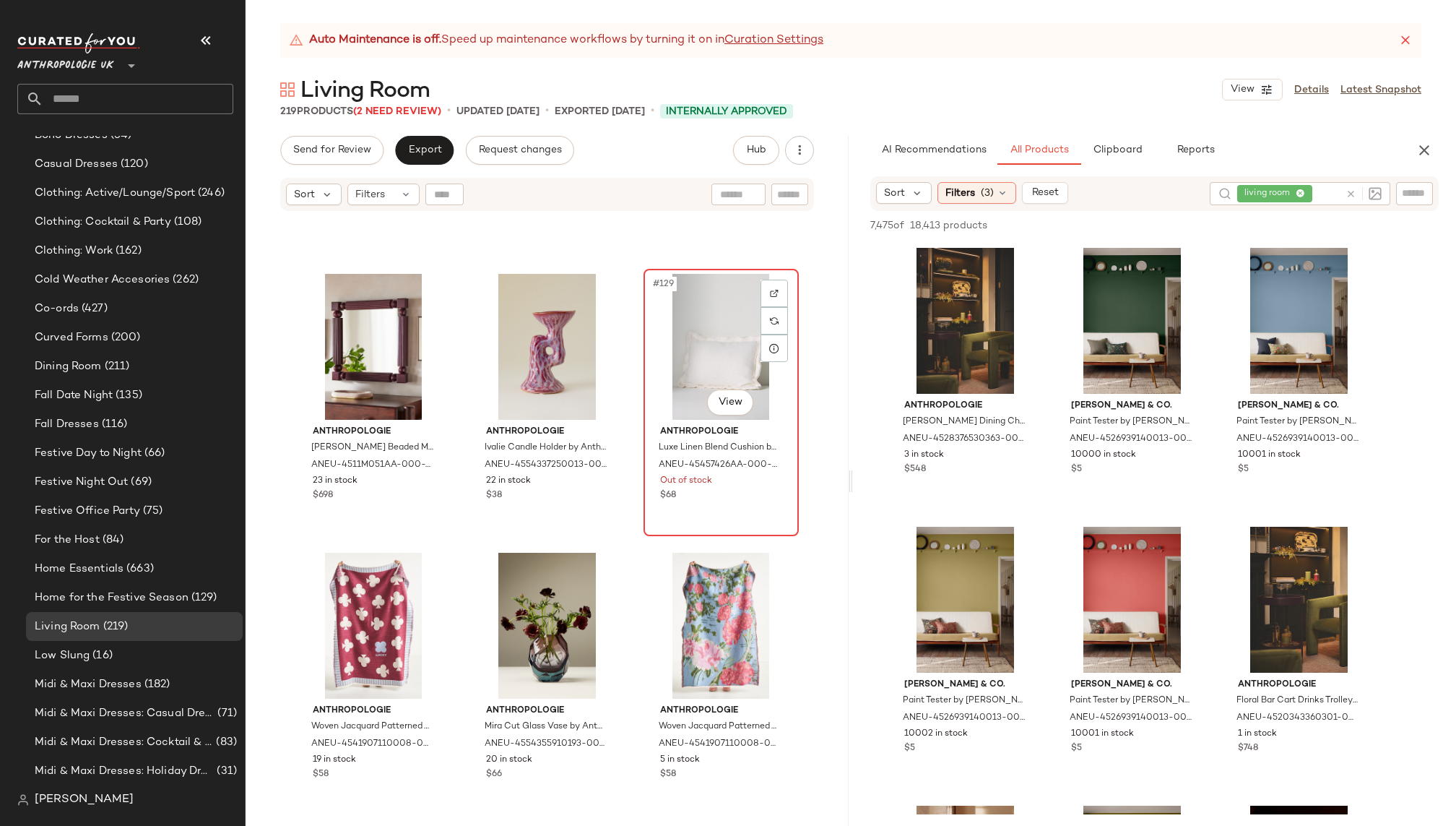
click at [684, 303] on div "#129 View" at bounding box center [721, 347] width 145 height 146
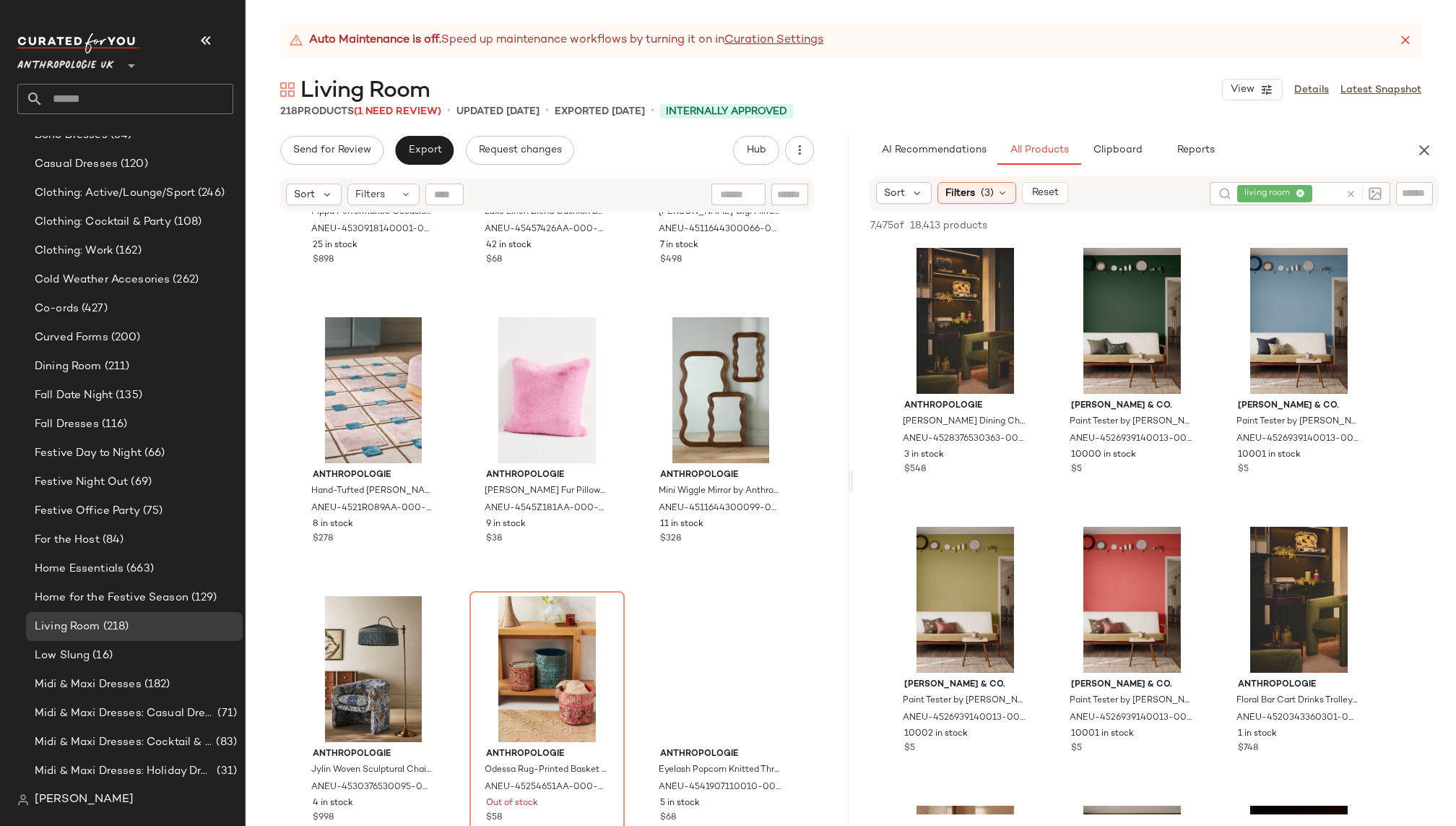
scroll to position [18365, 0]
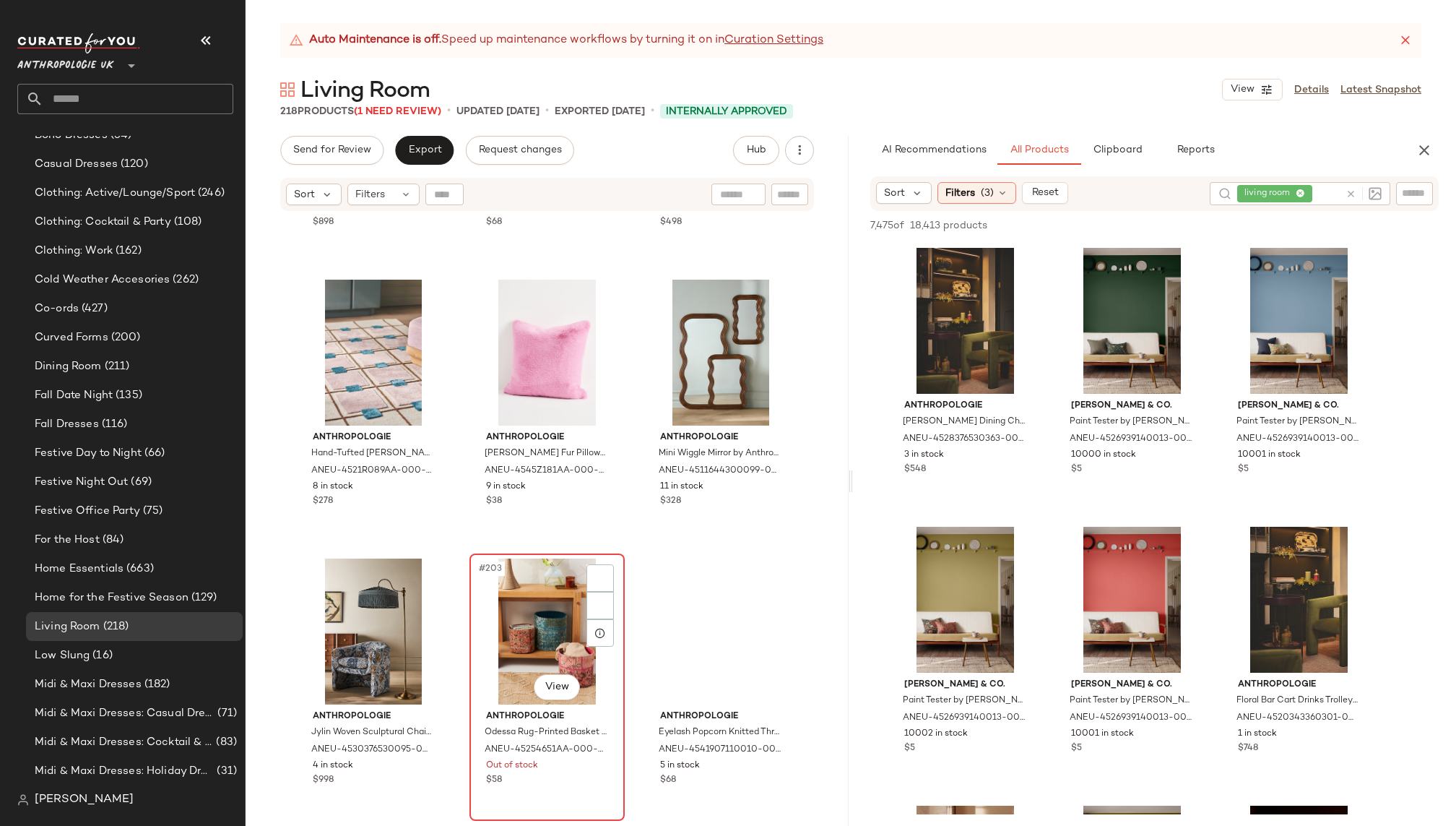
click at [502, 583] on div "#203 View" at bounding box center [547, 632] width 145 height 146
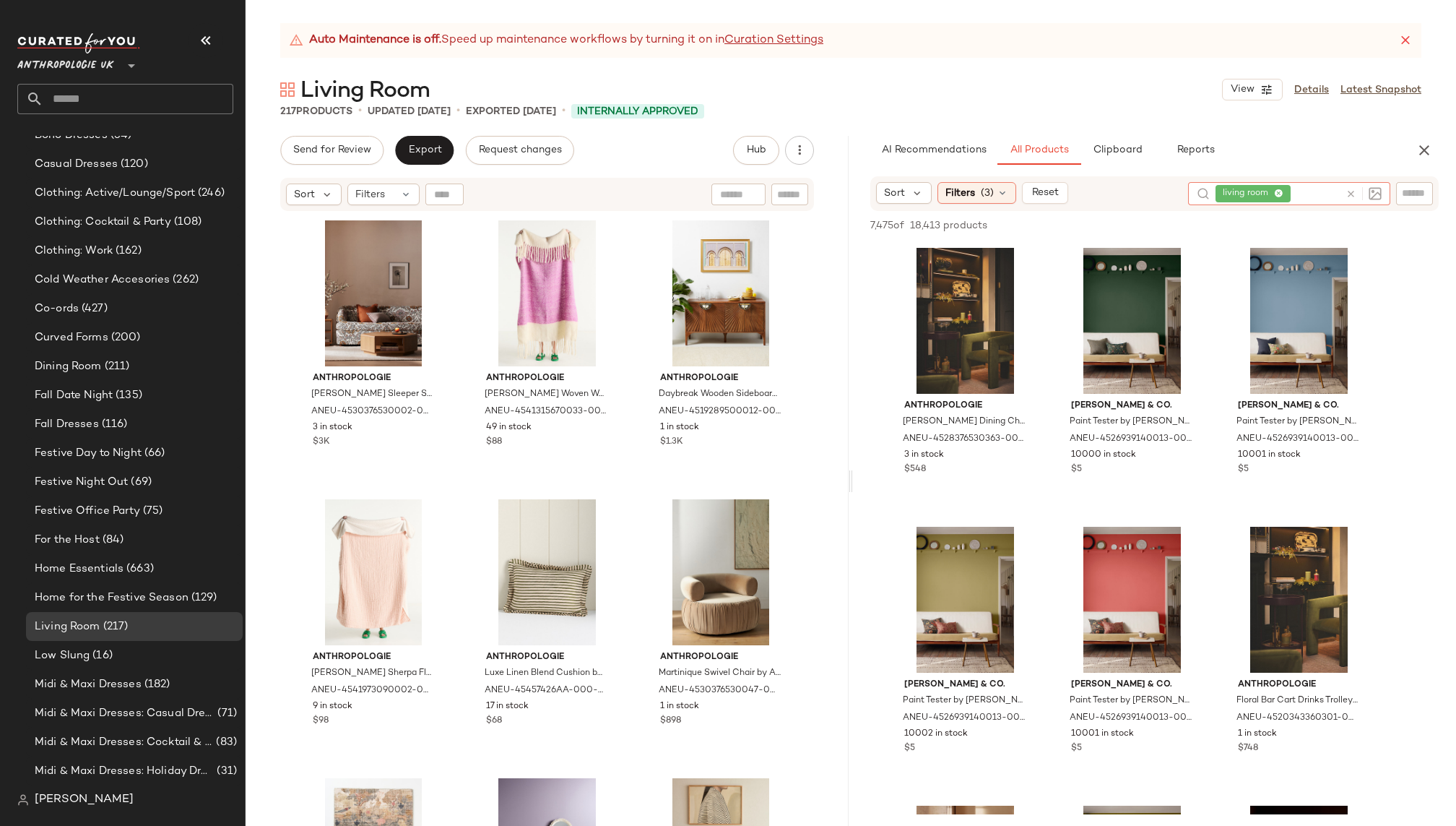
click at [1353, 193] on icon at bounding box center [1351, 194] width 10 height 10
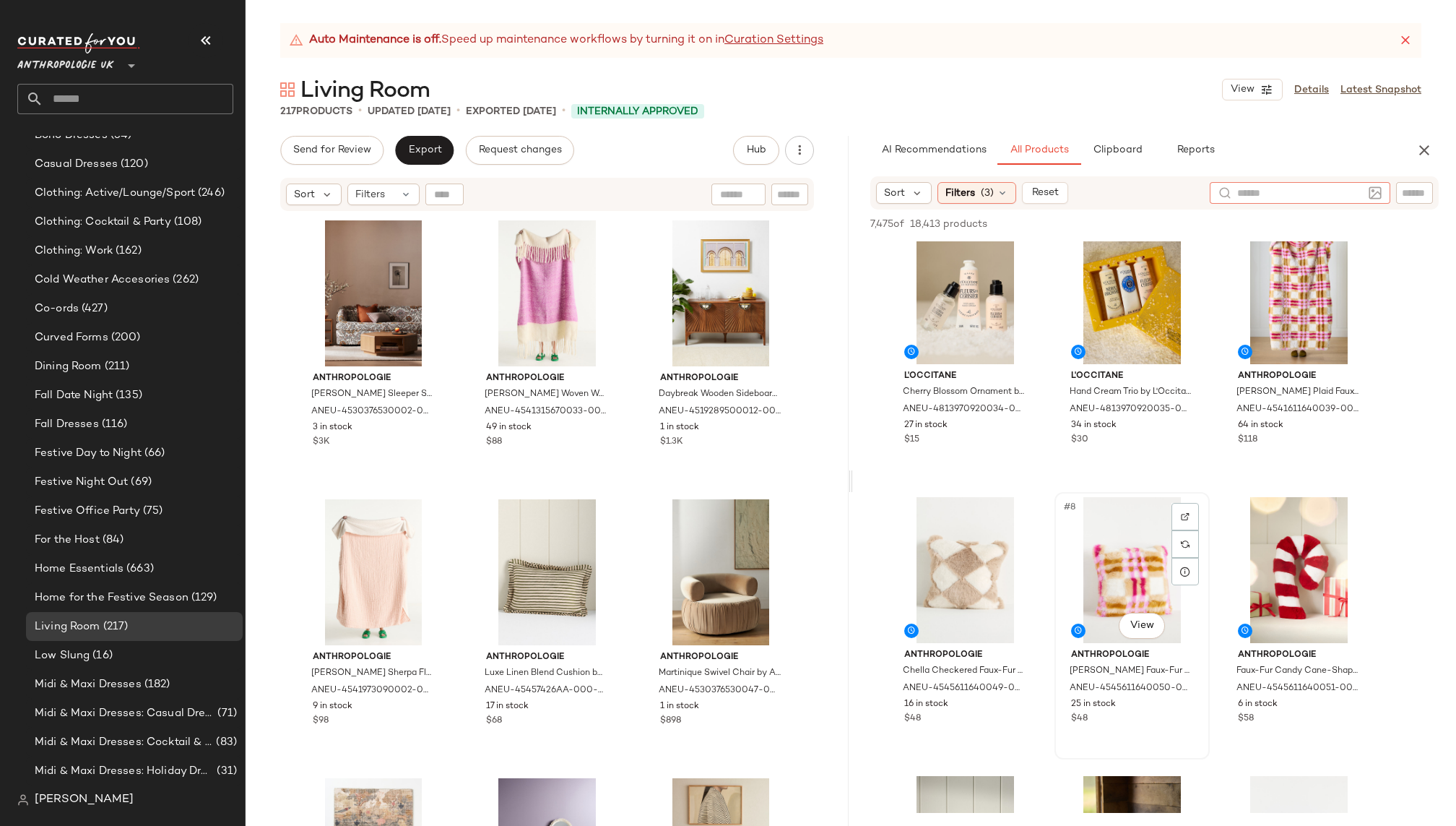
scroll to position [166, 0]
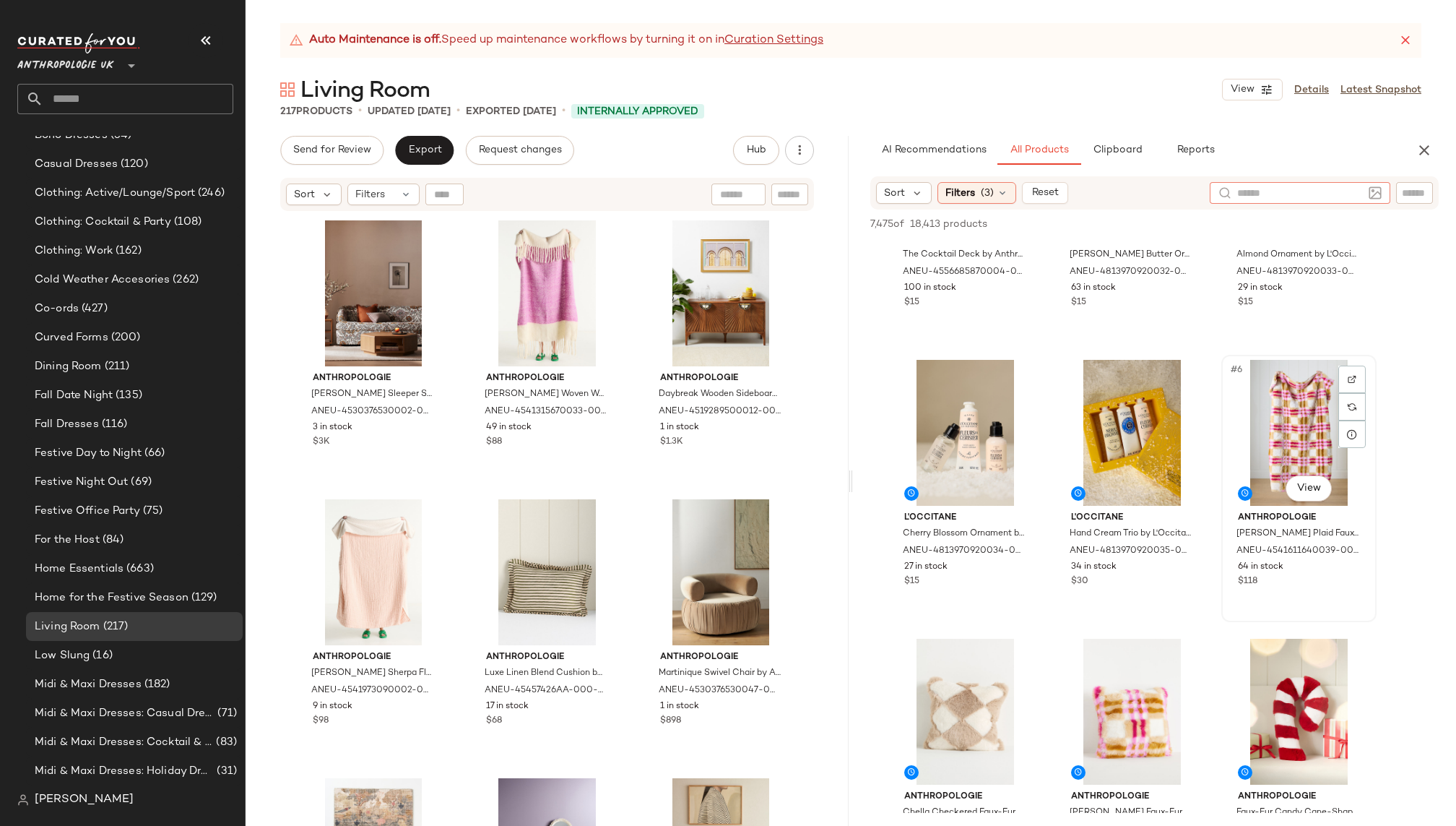
click at [1291, 445] on div "#6 View" at bounding box center [1299, 433] width 145 height 146
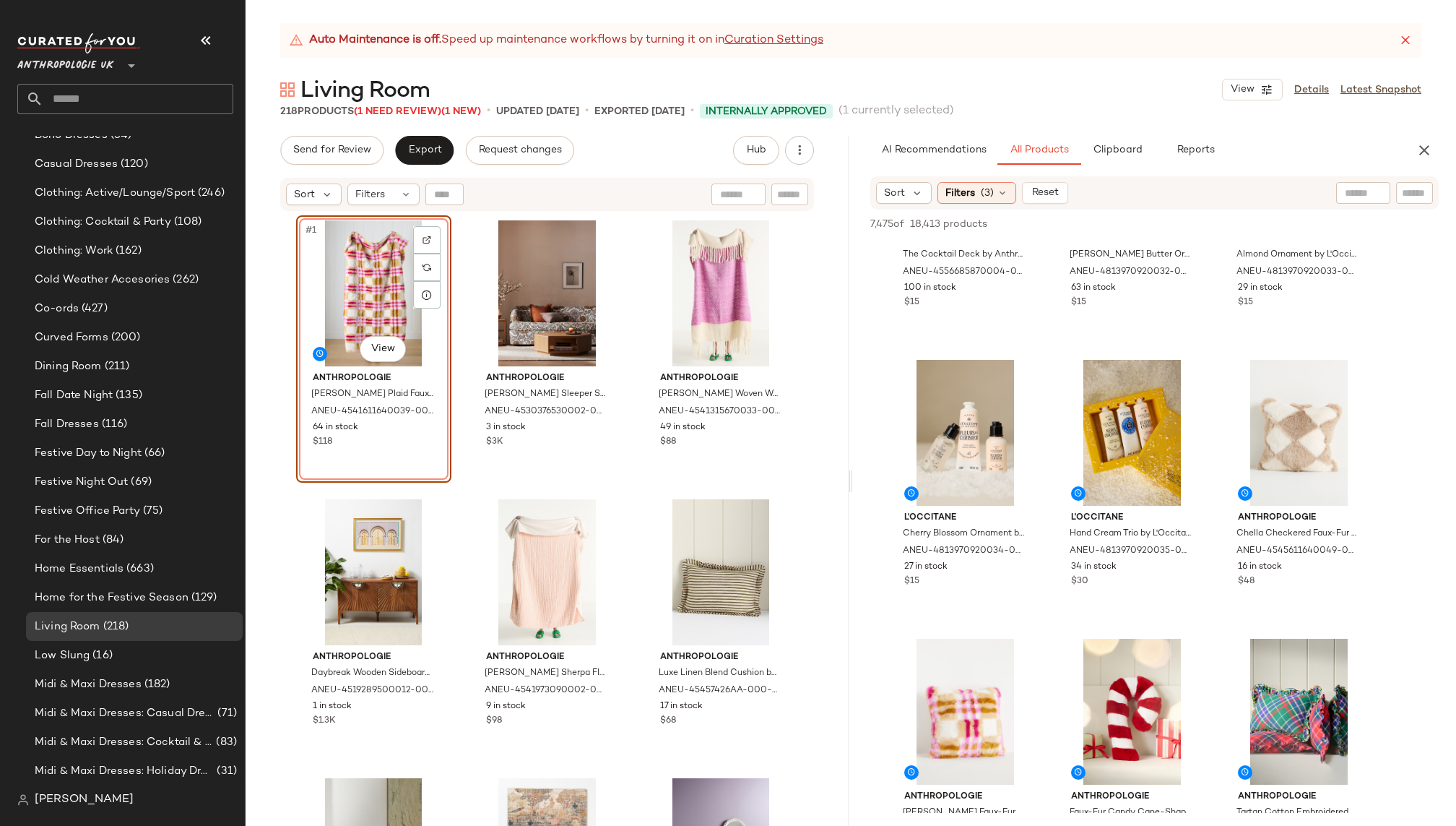
scroll to position [283, 0]
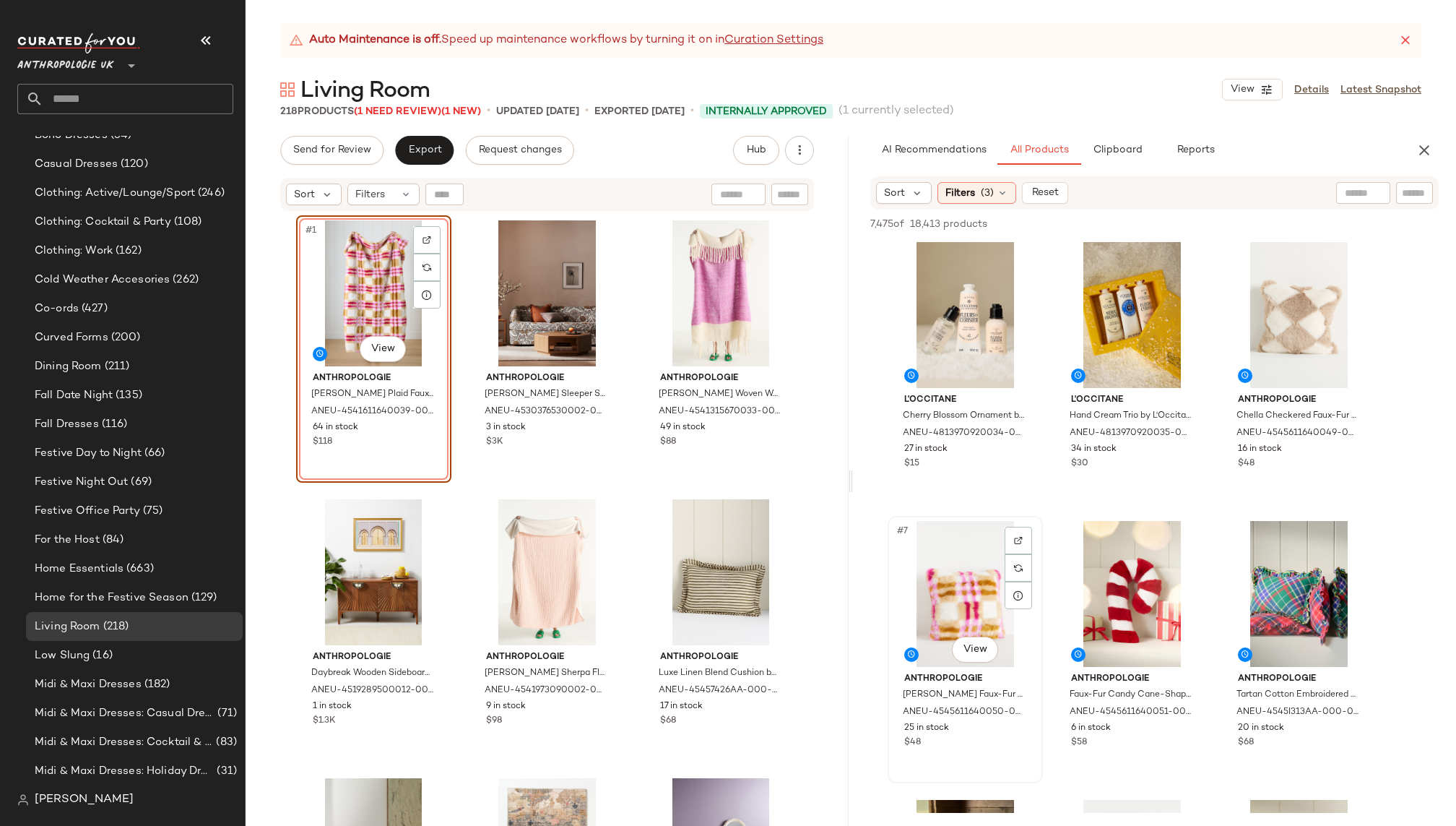
click at [955, 596] on div "#7 View" at bounding box center [965, 594] width 145 height 146
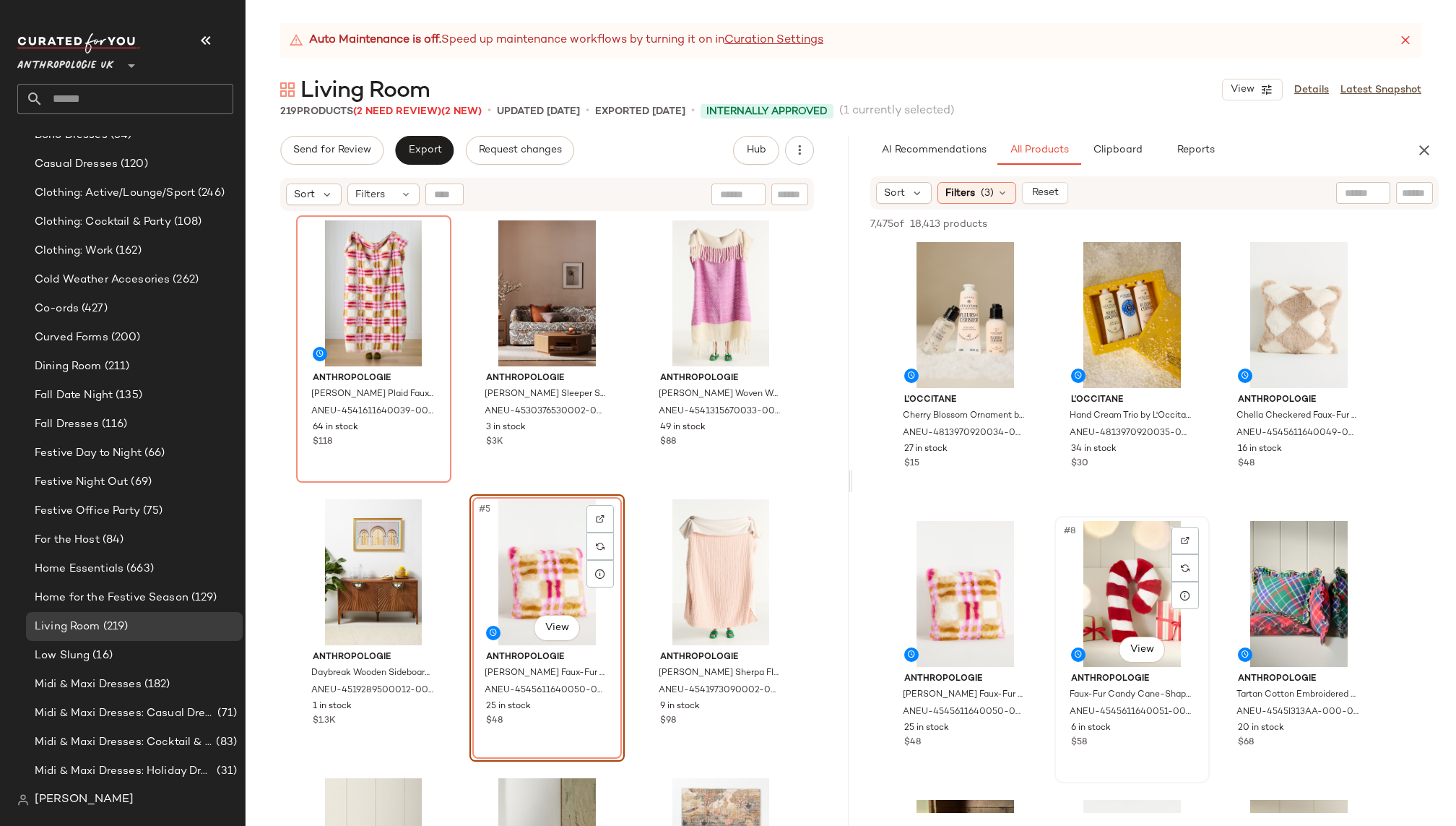
scroll to position [622, 0]
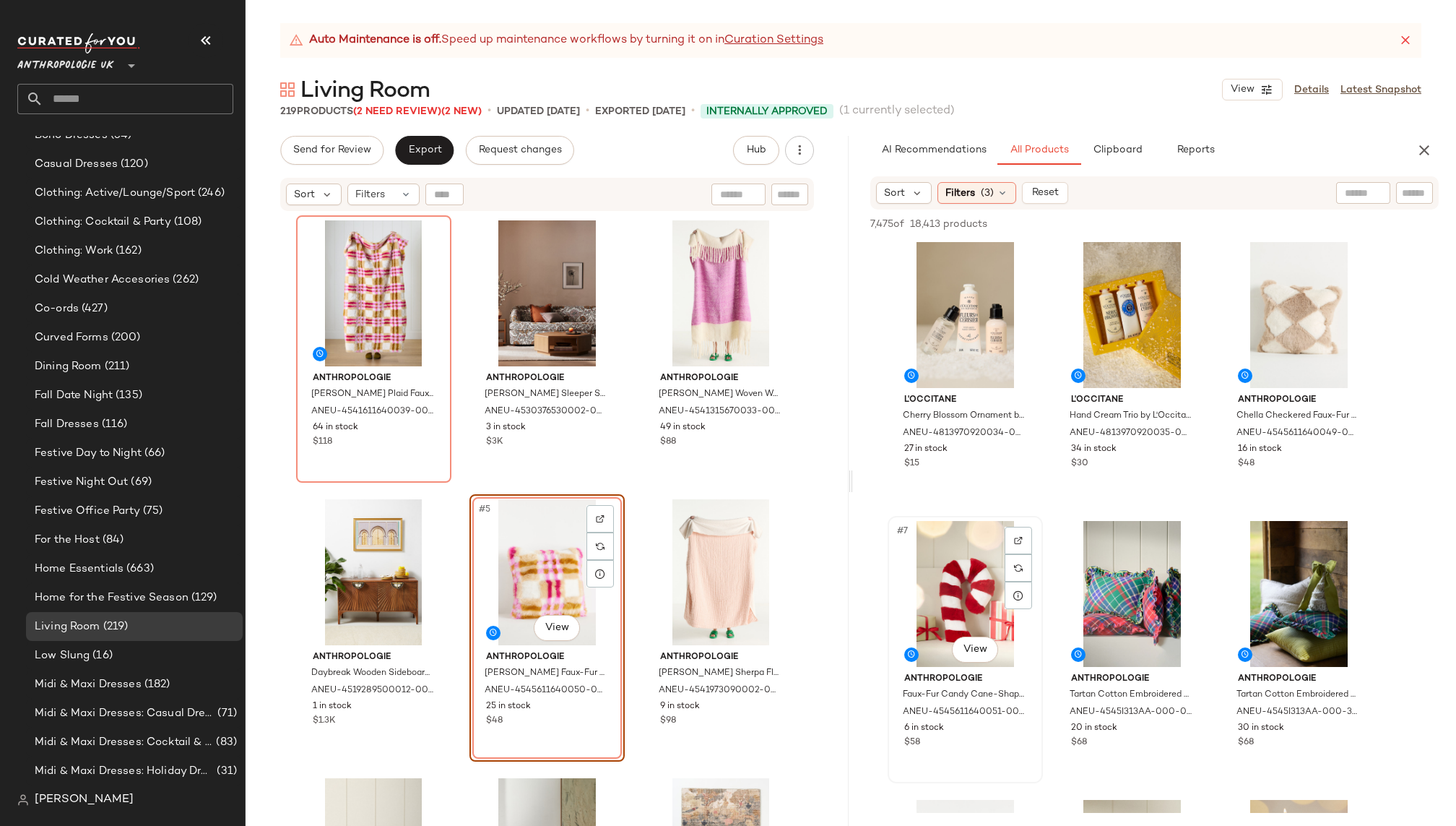
click at [952, 566] on div "#7 View" at bounding box center [965, 594] width 145 height 146
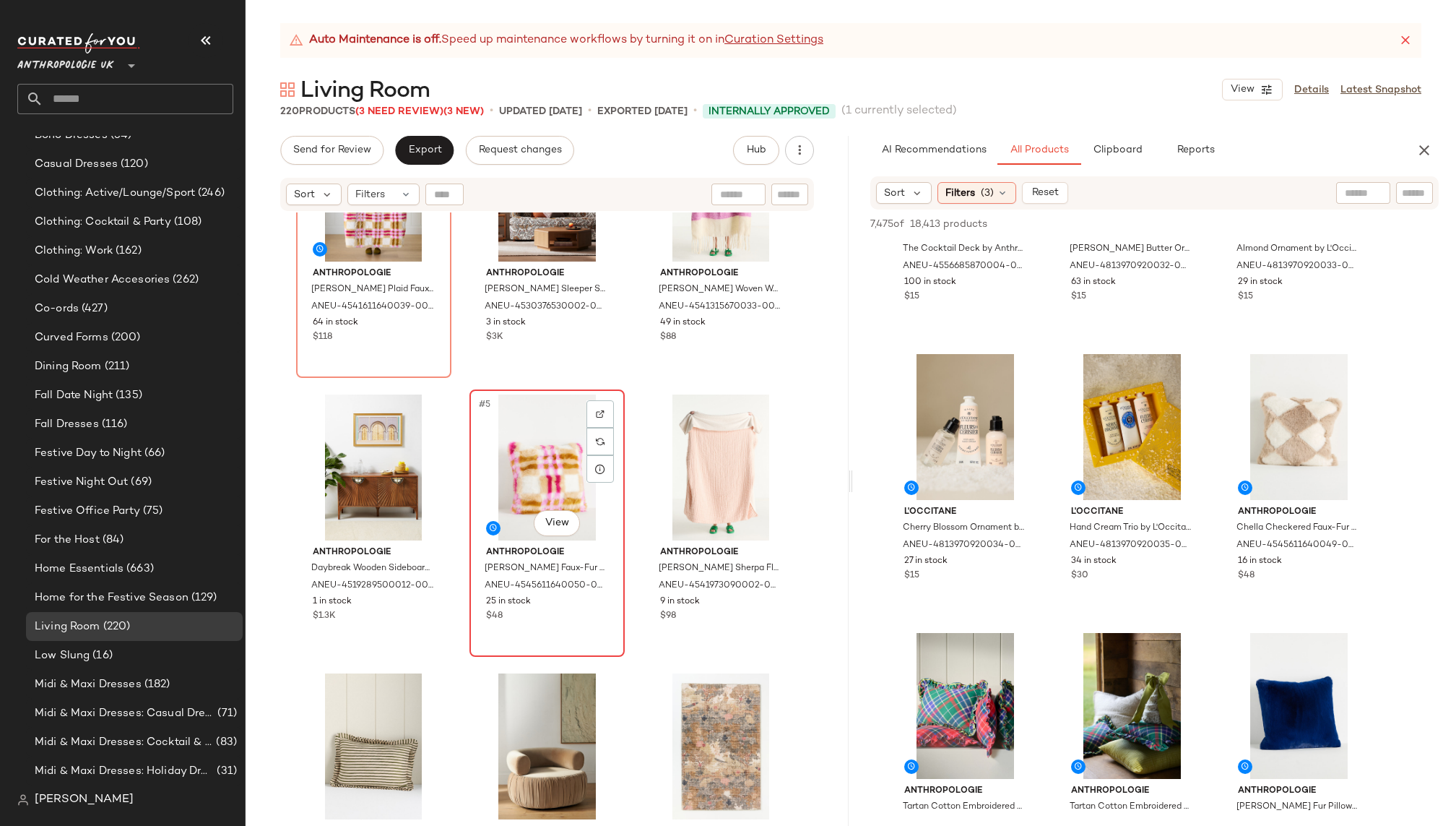
scroll to position [123, 0]
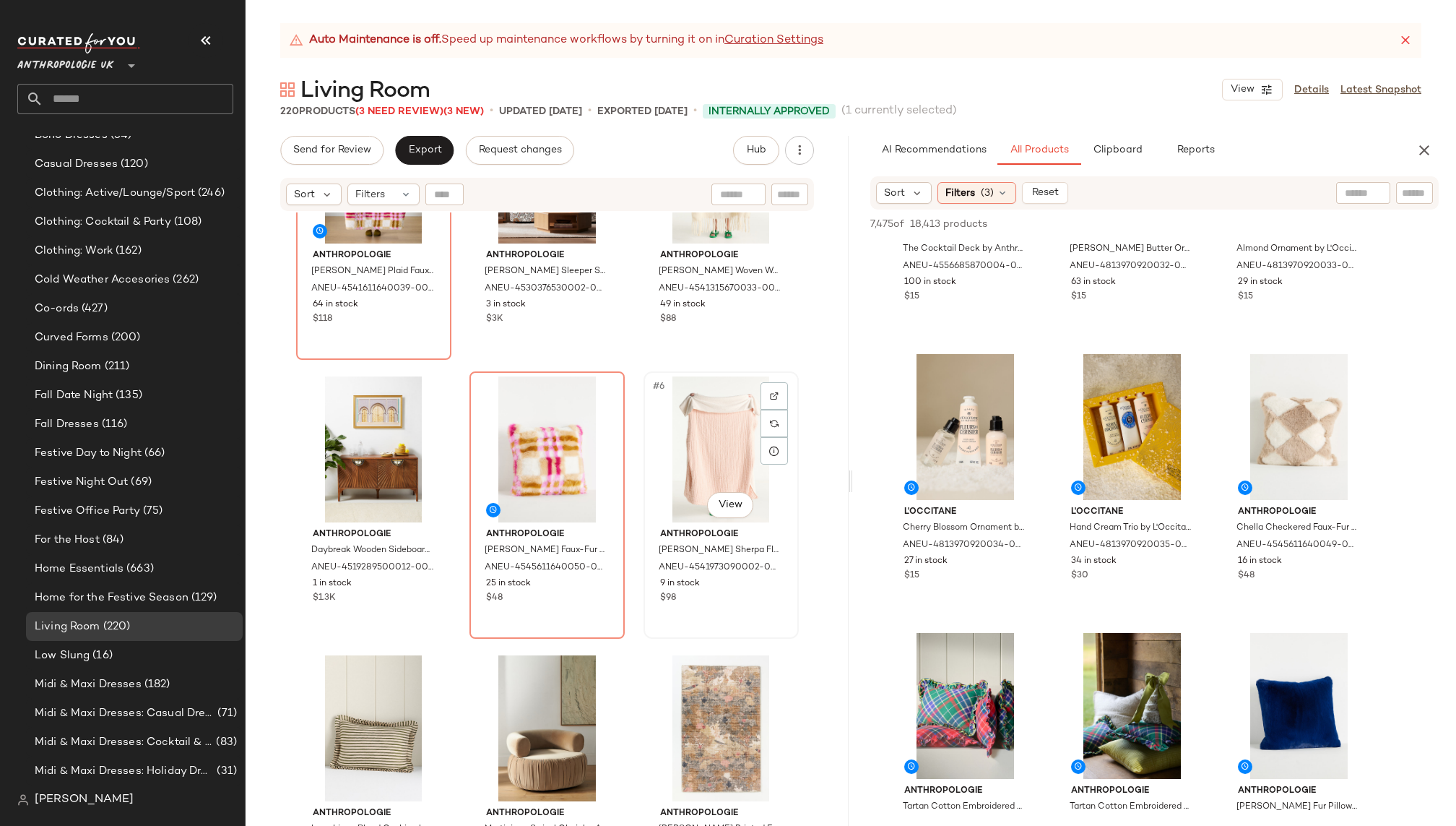
click at [670, 472] on div "#6 View" at bounding box center [721, 450] width 145 height 146
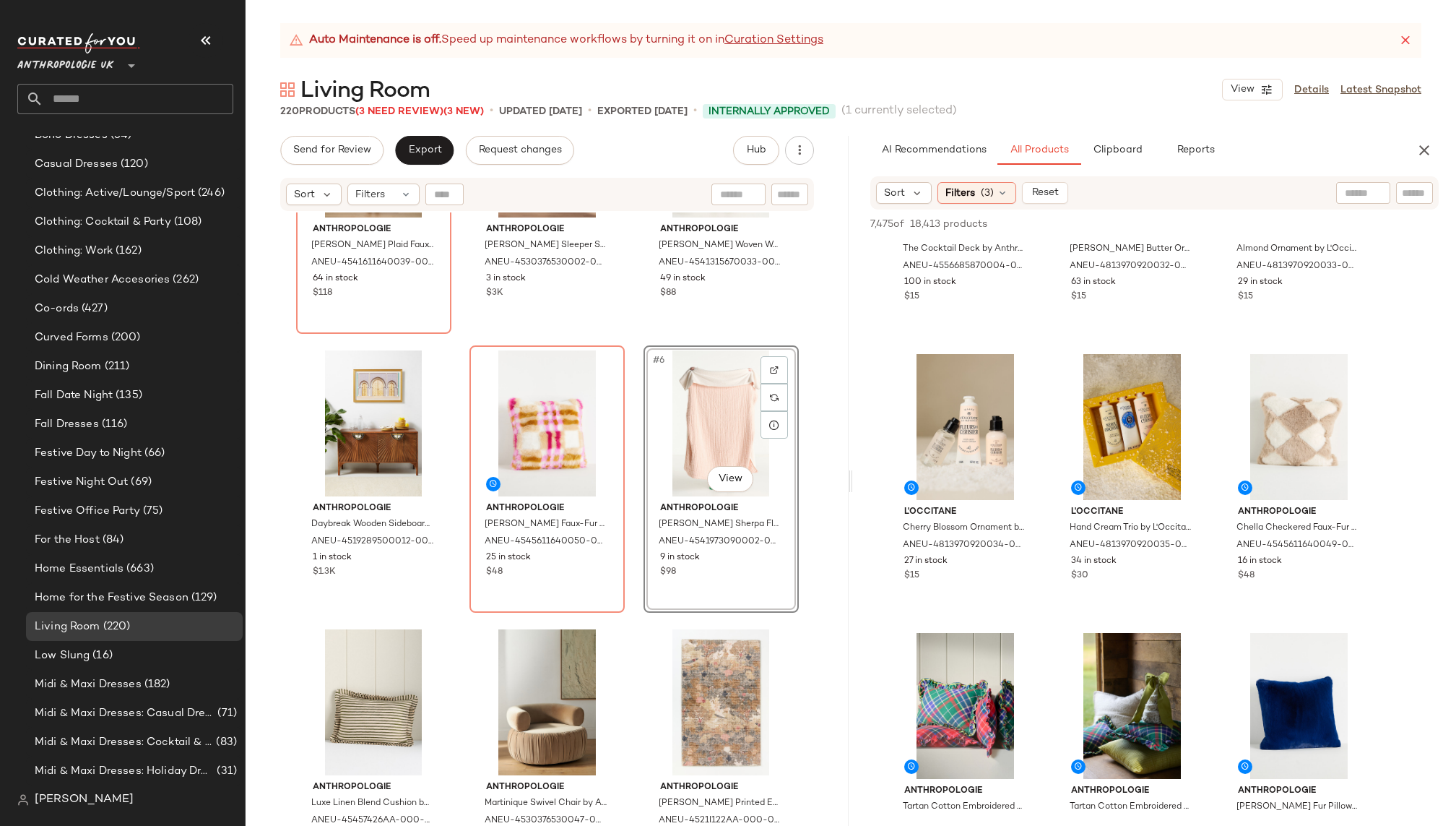
scroll to position [155, 0]
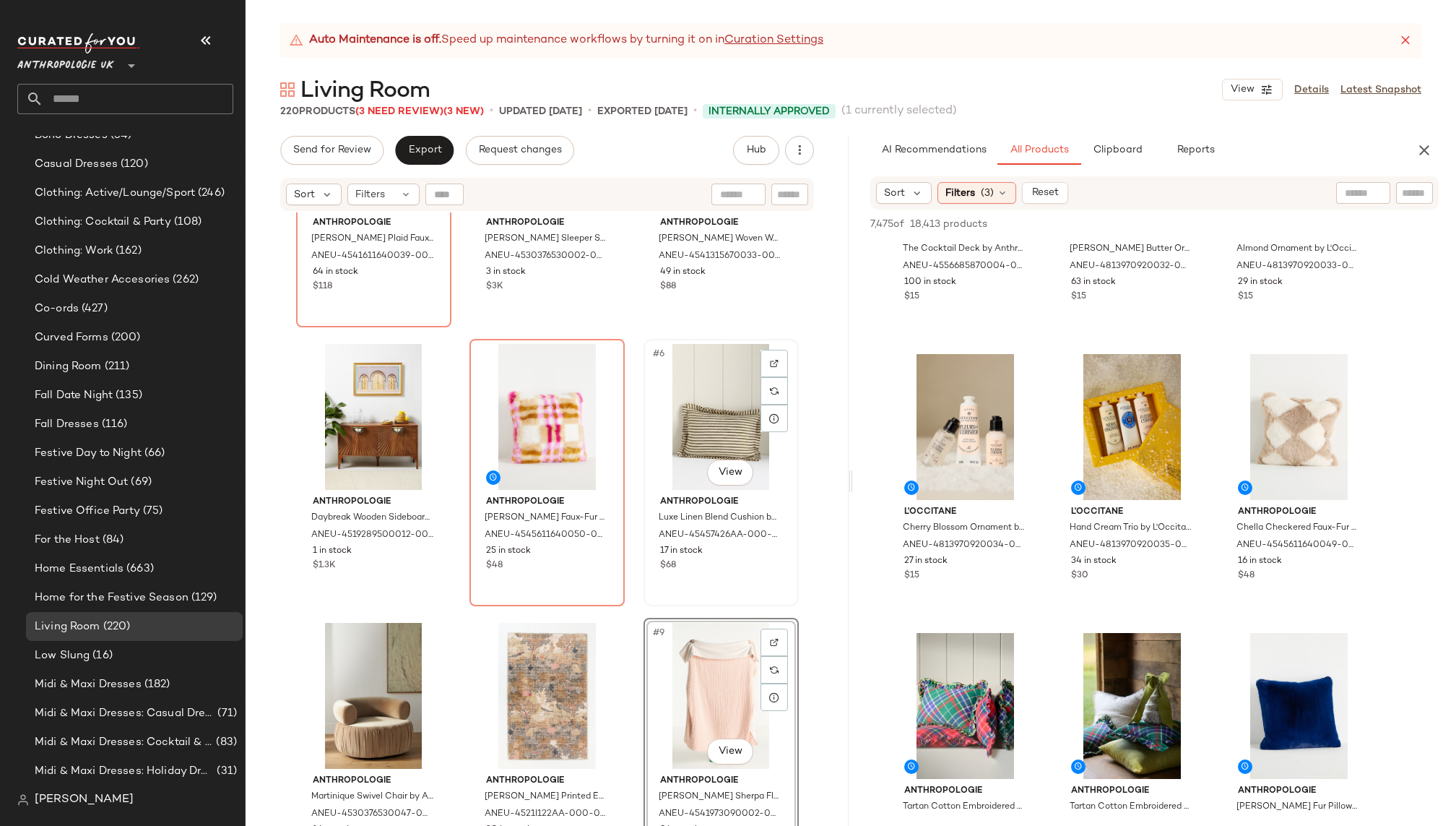
click at [676, 427] on div "#6 View" at bounding box center [721, 417] width 145 height 146
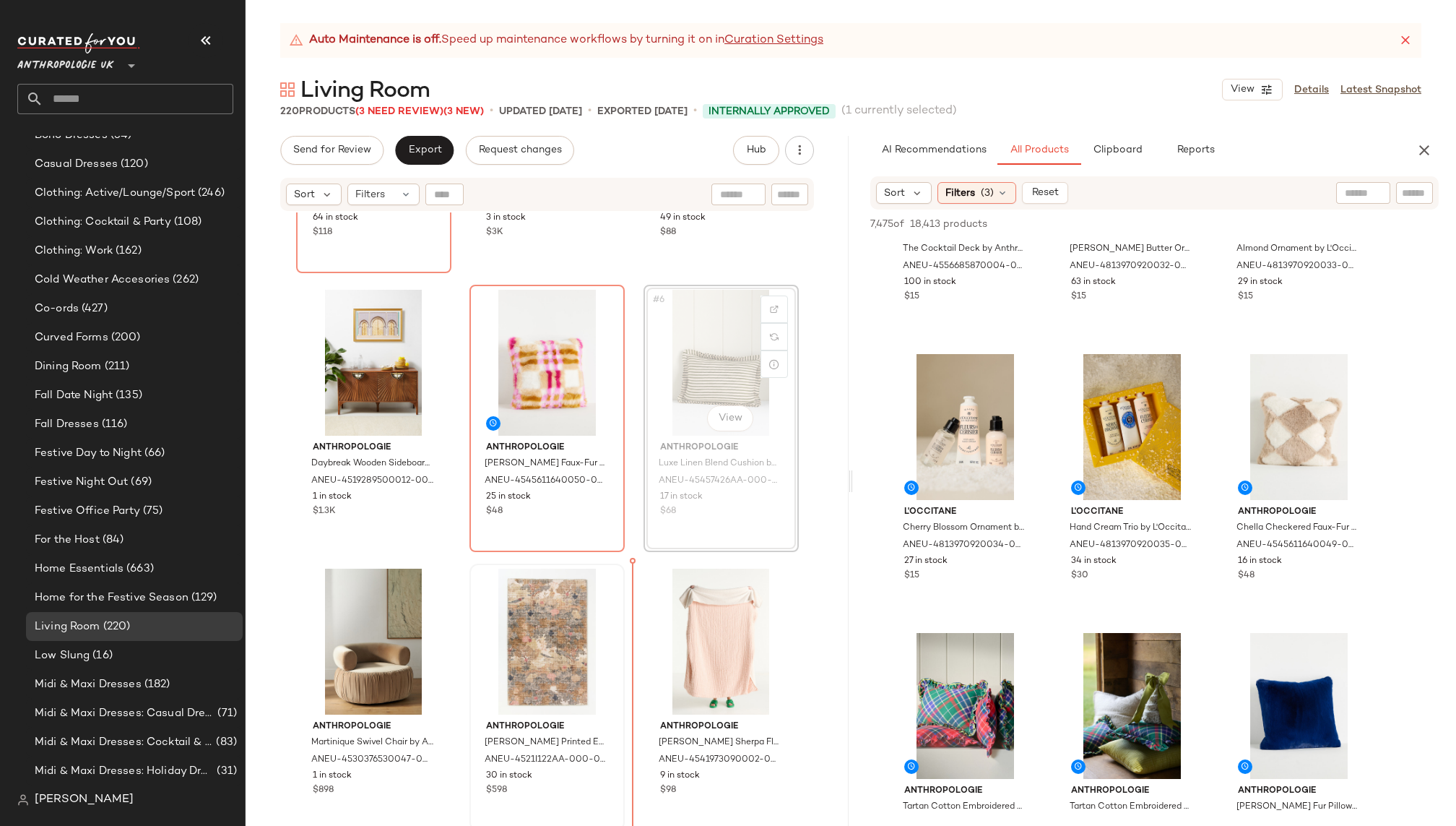
scroll to position [227, 0]
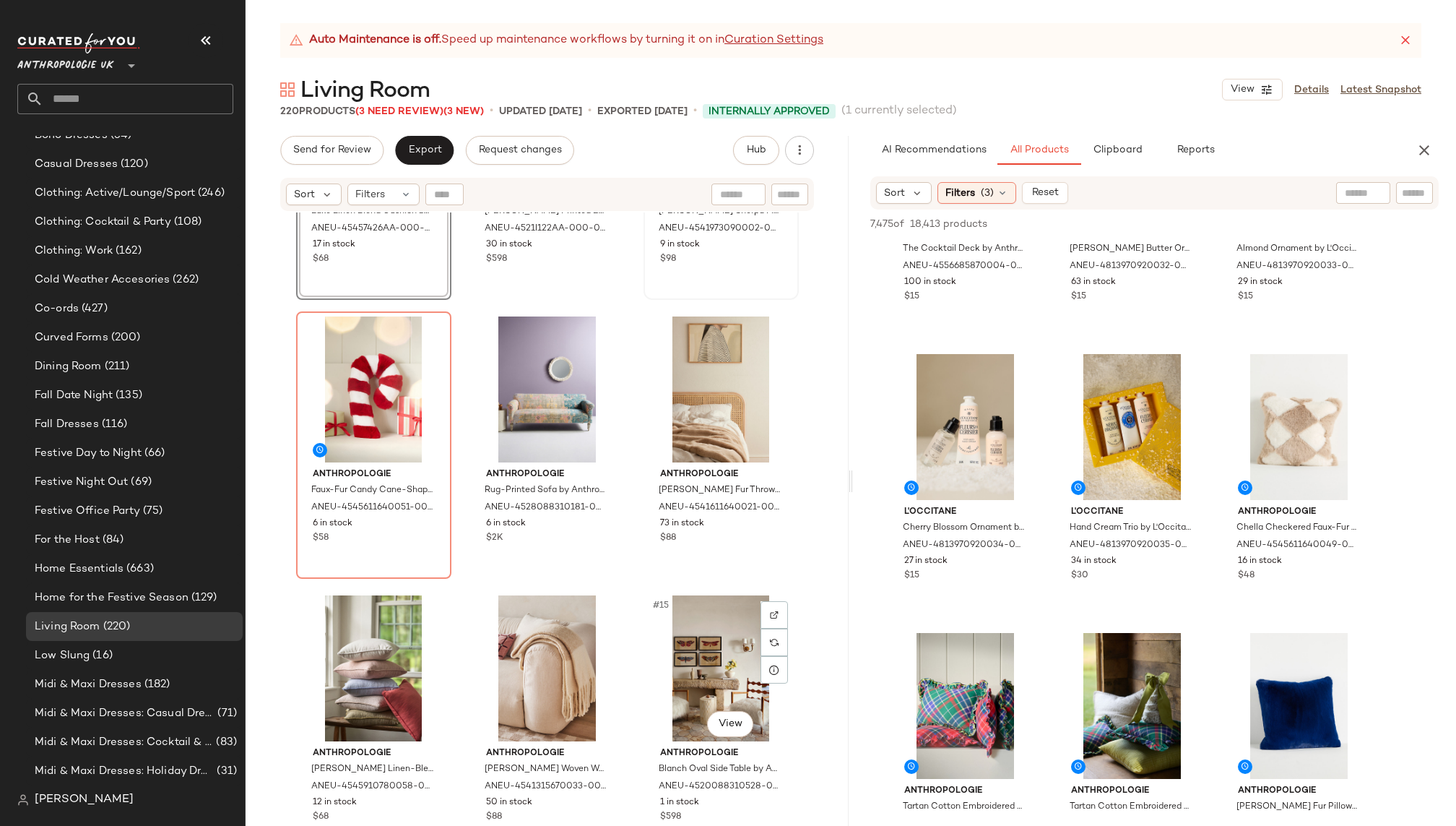
scroll to position [762, 0]
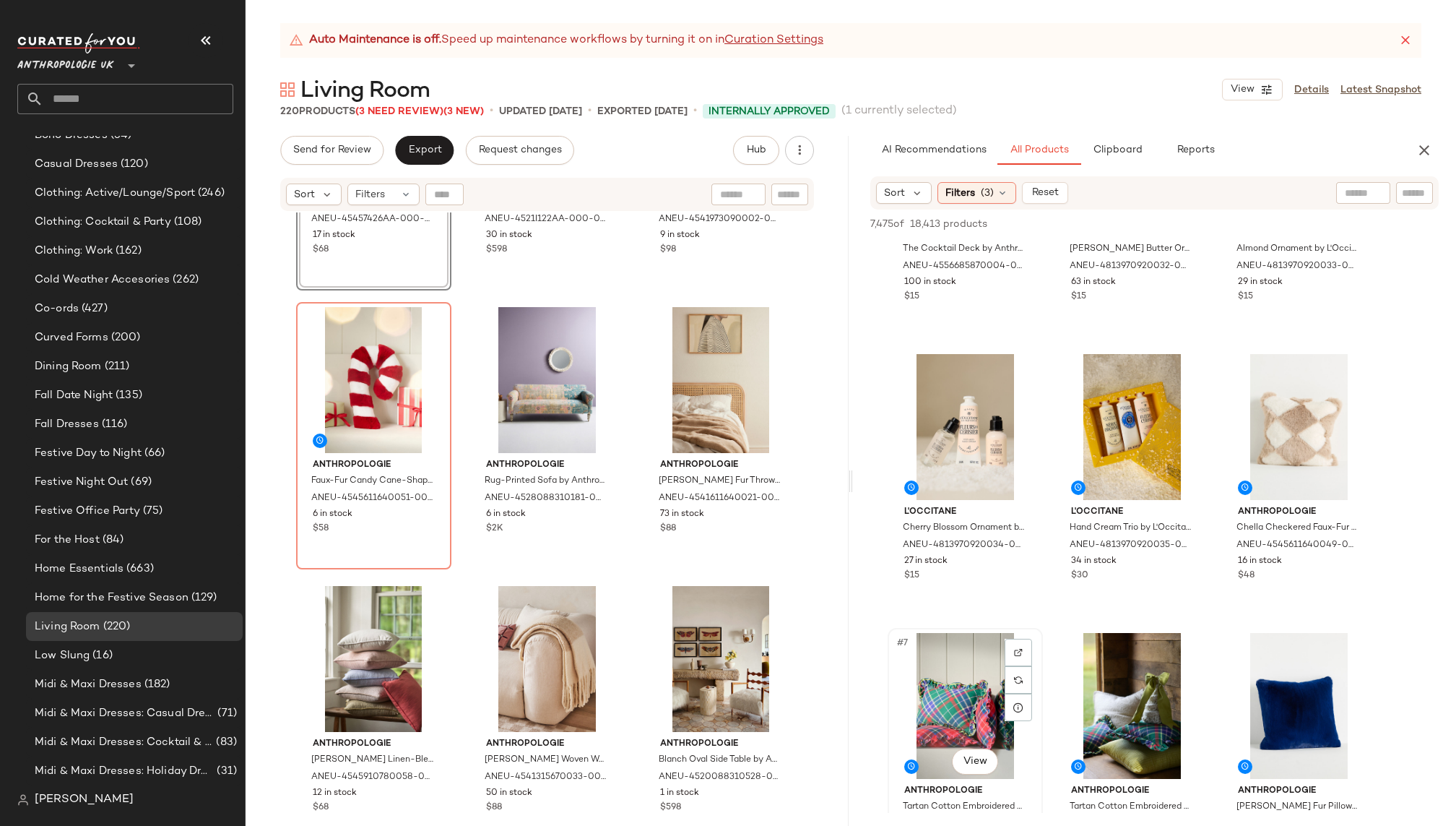
click at [952, 692] on div "#7 View" at bounding box center [965, 707] width 145 height 146
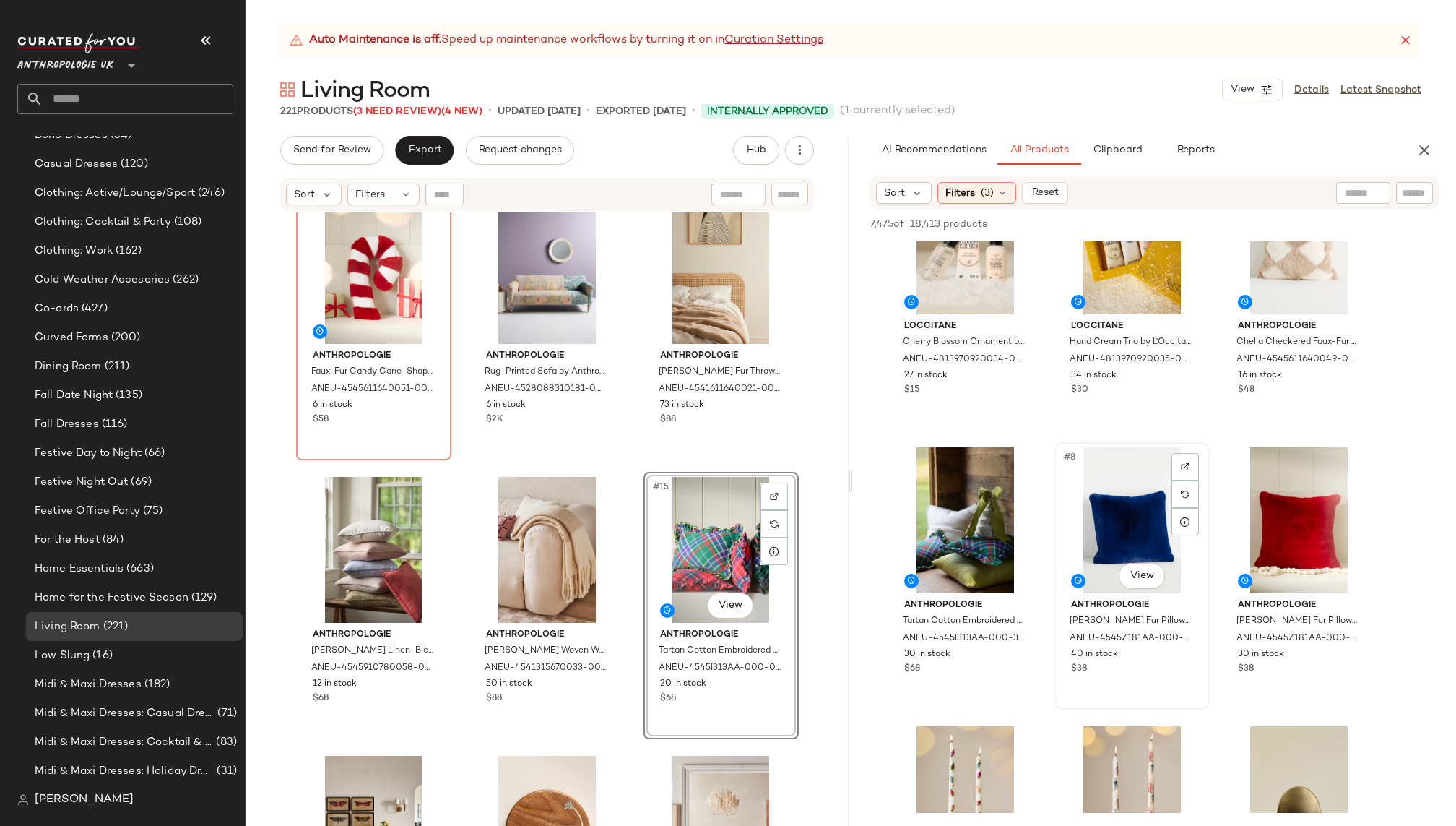
scroll to position [394, 0]
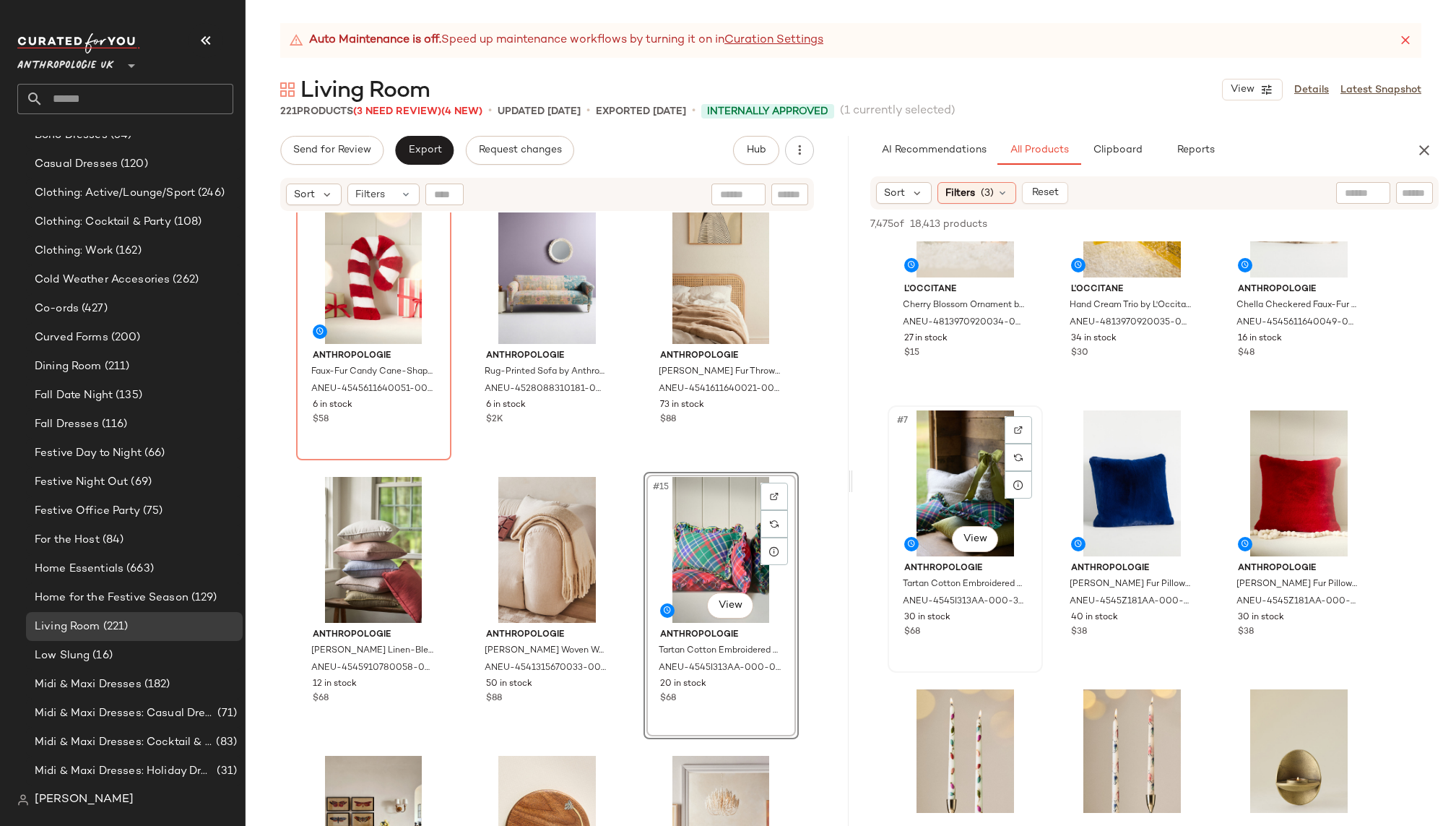
click at [946, 498] on div "#7 View" at bounding box center [965, 484] width 145 height 146
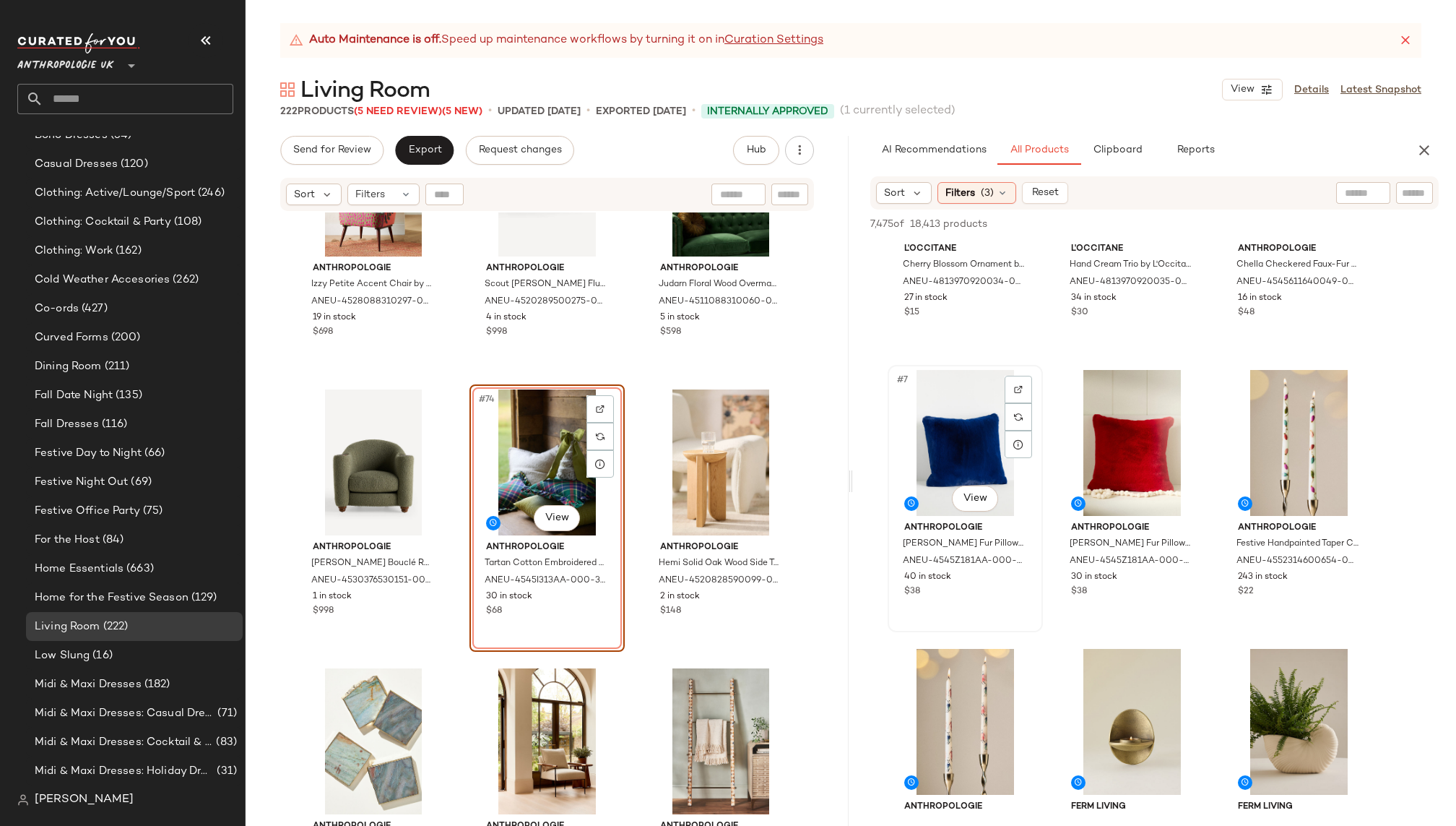
scroll to position [435, 0]
click at [1109, 460] on div "#8 View" at bounding box center [1132, 443] width 145 height 146
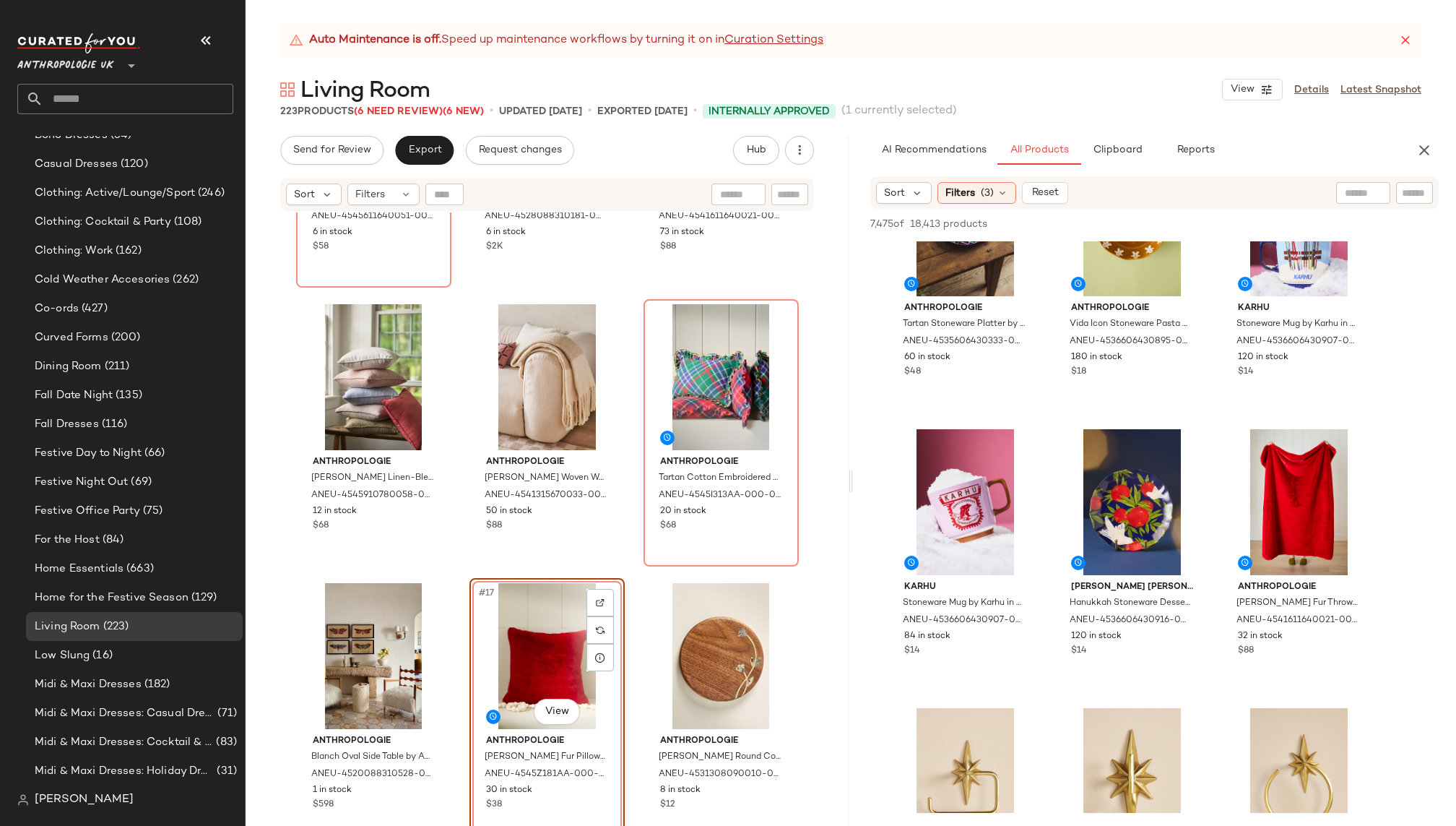
scroll to position [1774, 0]
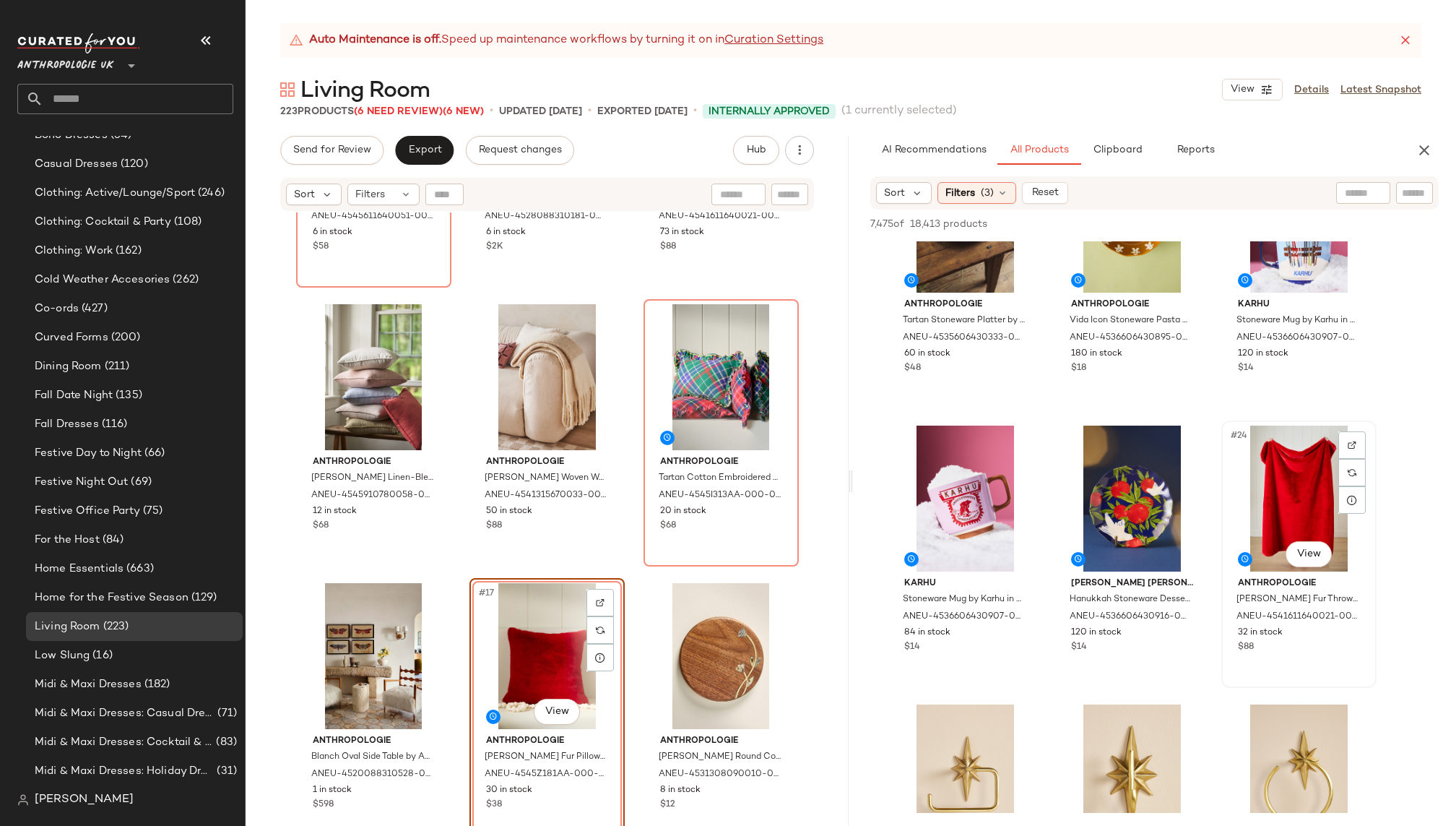
click at [1248, 498] on div "#24 View" at bounding box center [1299, 499] width 145 height 146
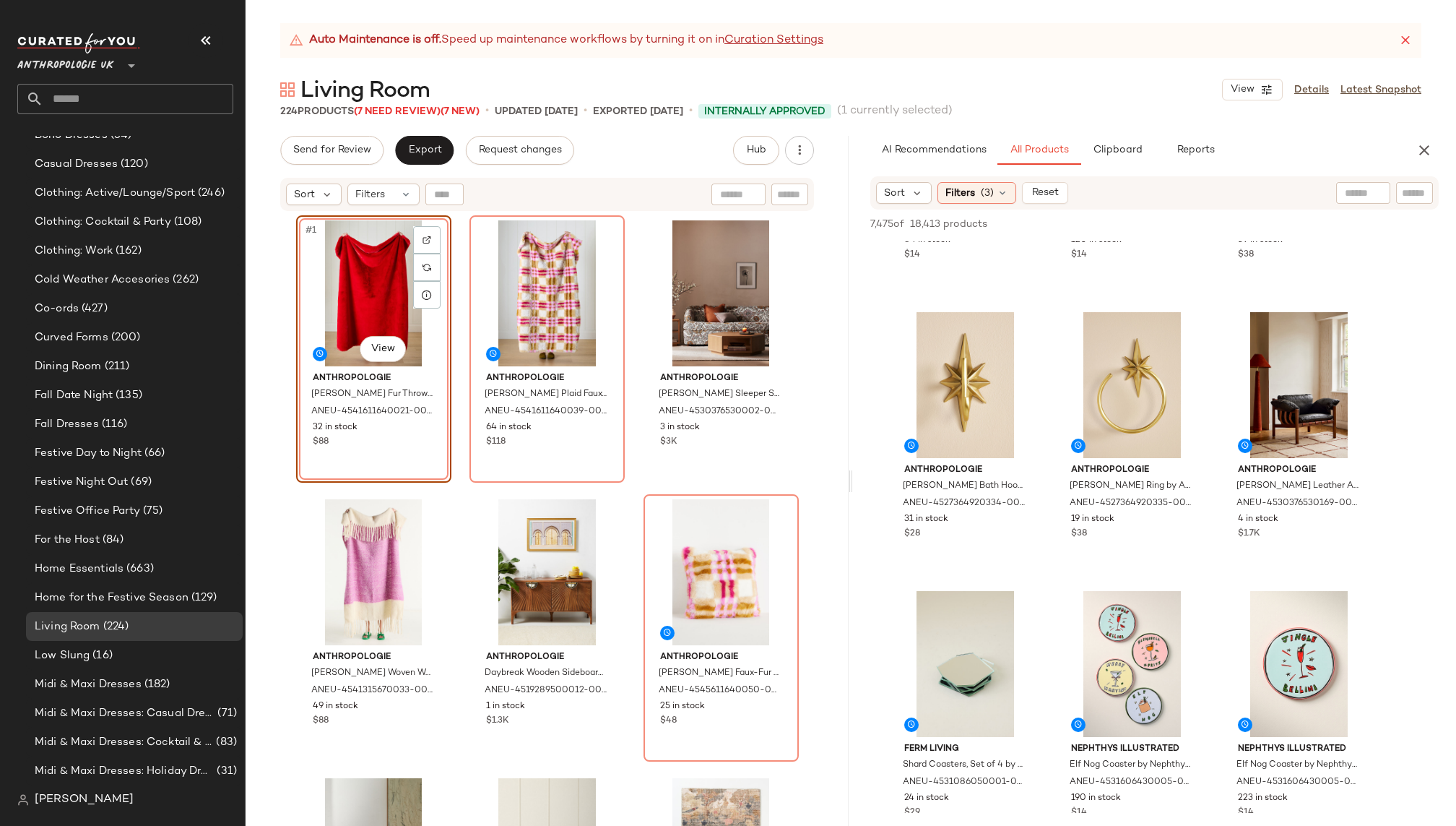
scroll to position [2164, 0]
click at [1284, 405] on div "#27 View" at bounding box center [1299, 388] width 145 height 146
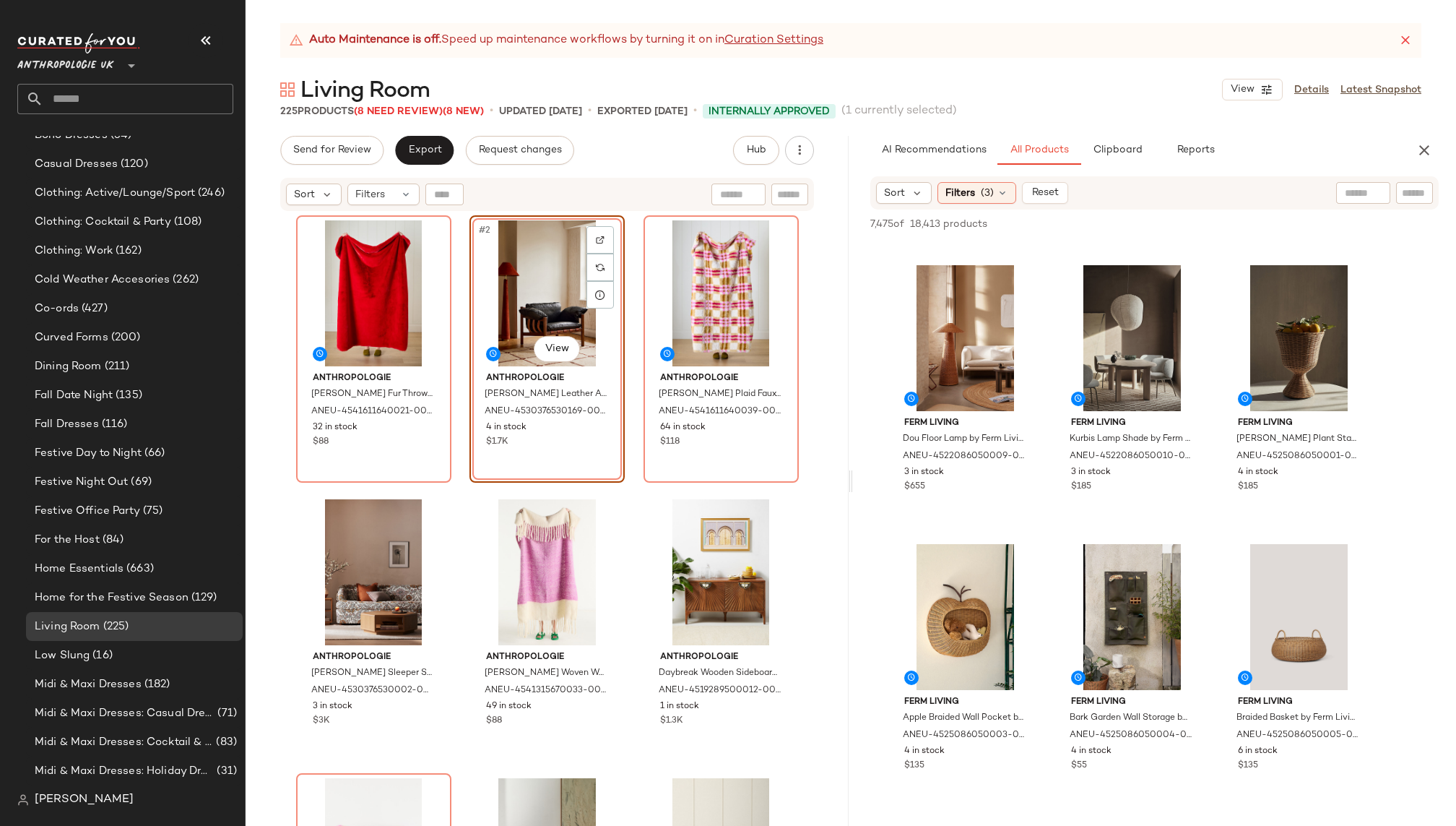
scroll to position [3628, 0]
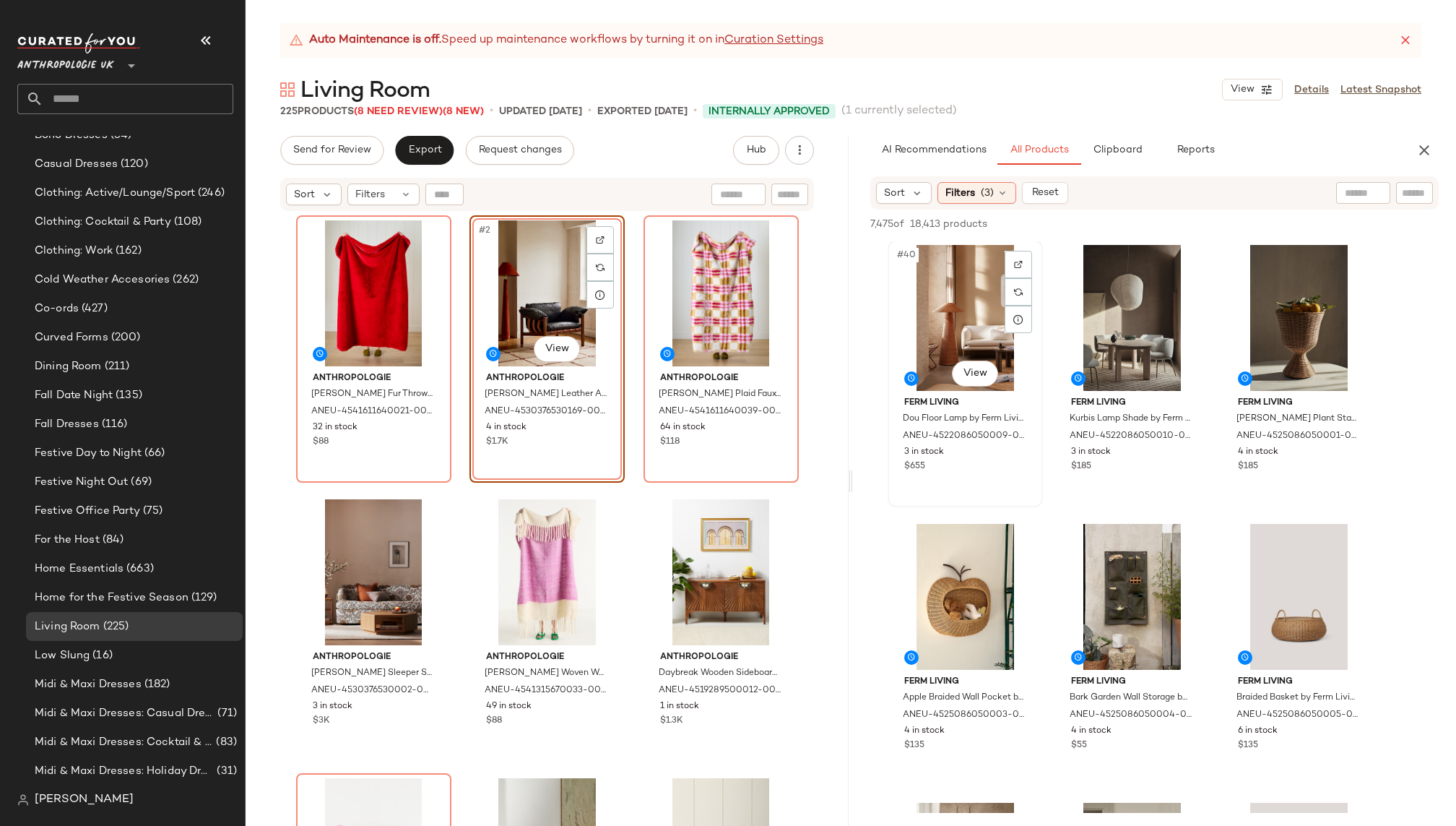
click at [940, 335] on div "#40 View" at bounding box center [965, 318] width 145 height 146
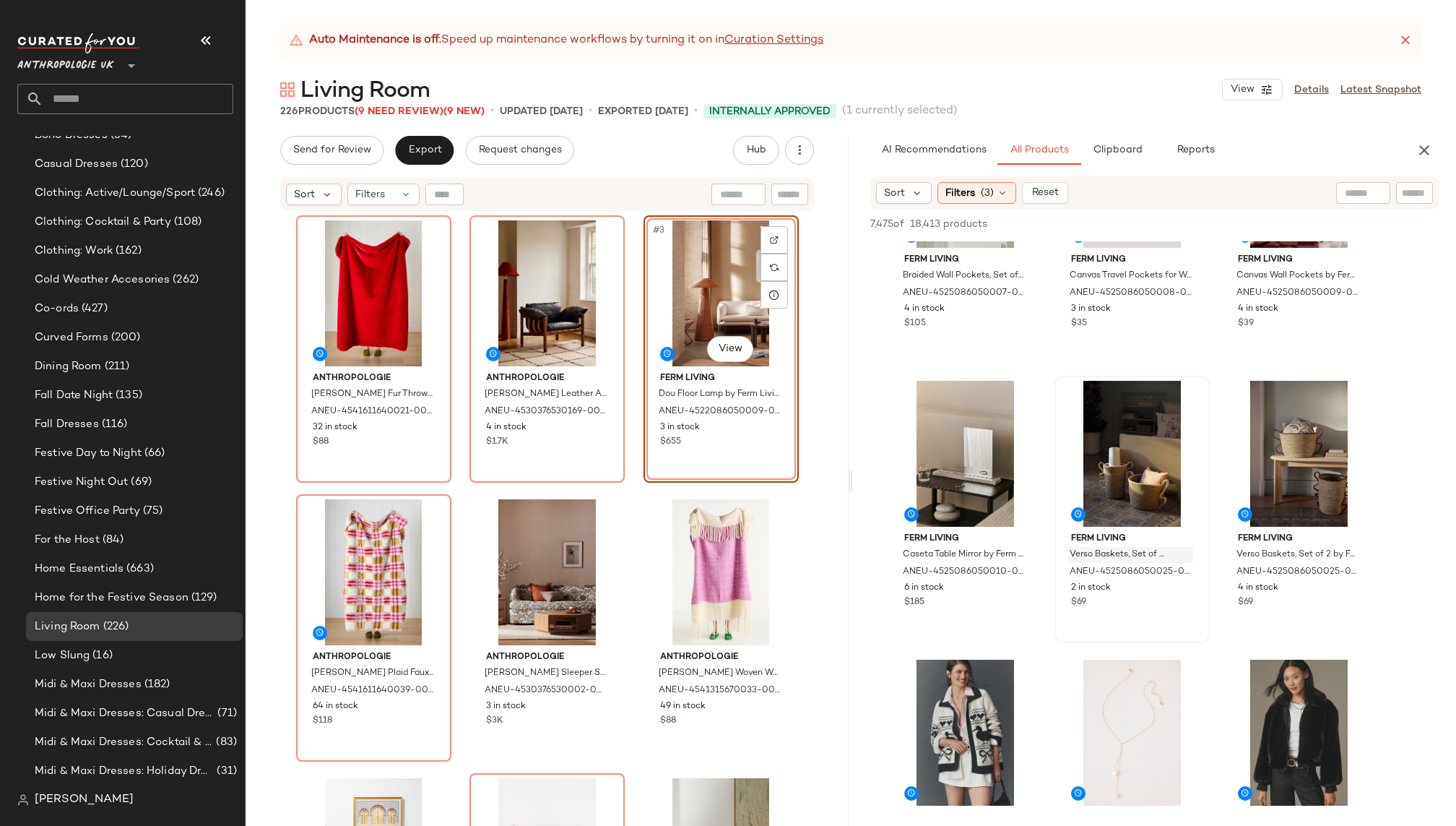
scroll to position [4331, 0]
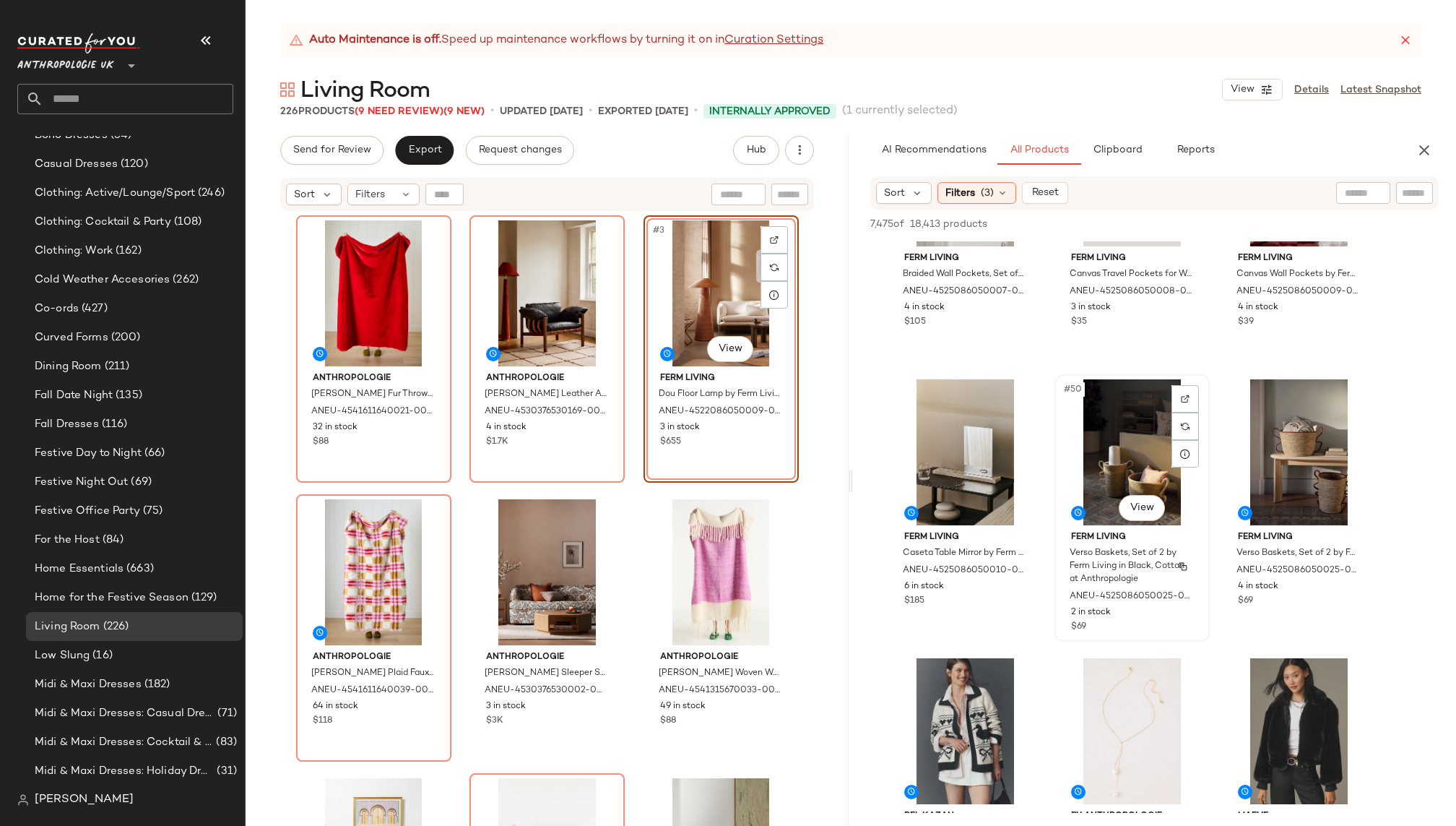
click at [1080, 540] on span "Ferm Living" at bounding box center [1132, 538] width 122 height 13
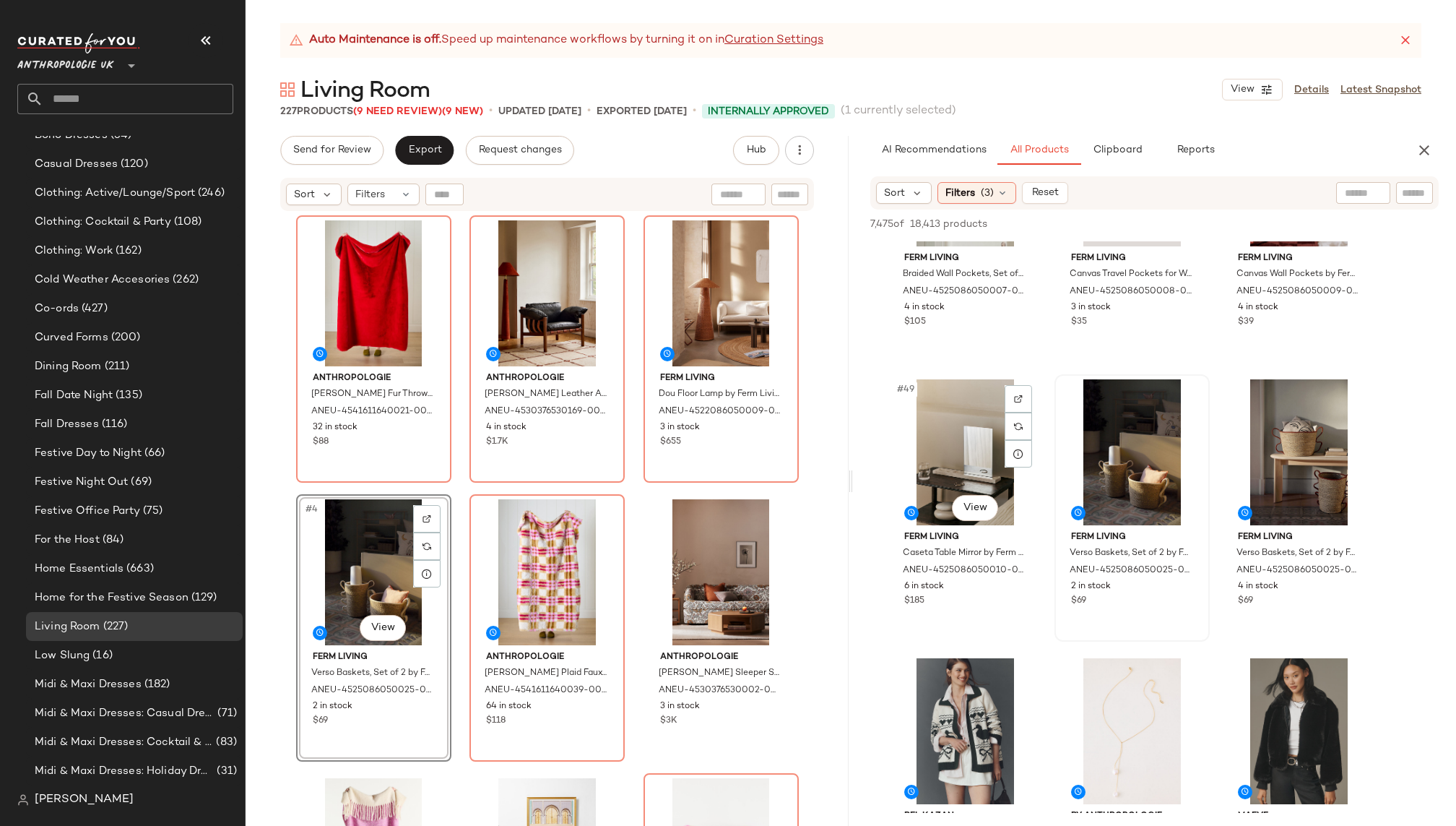
scroll to position [622, 0]
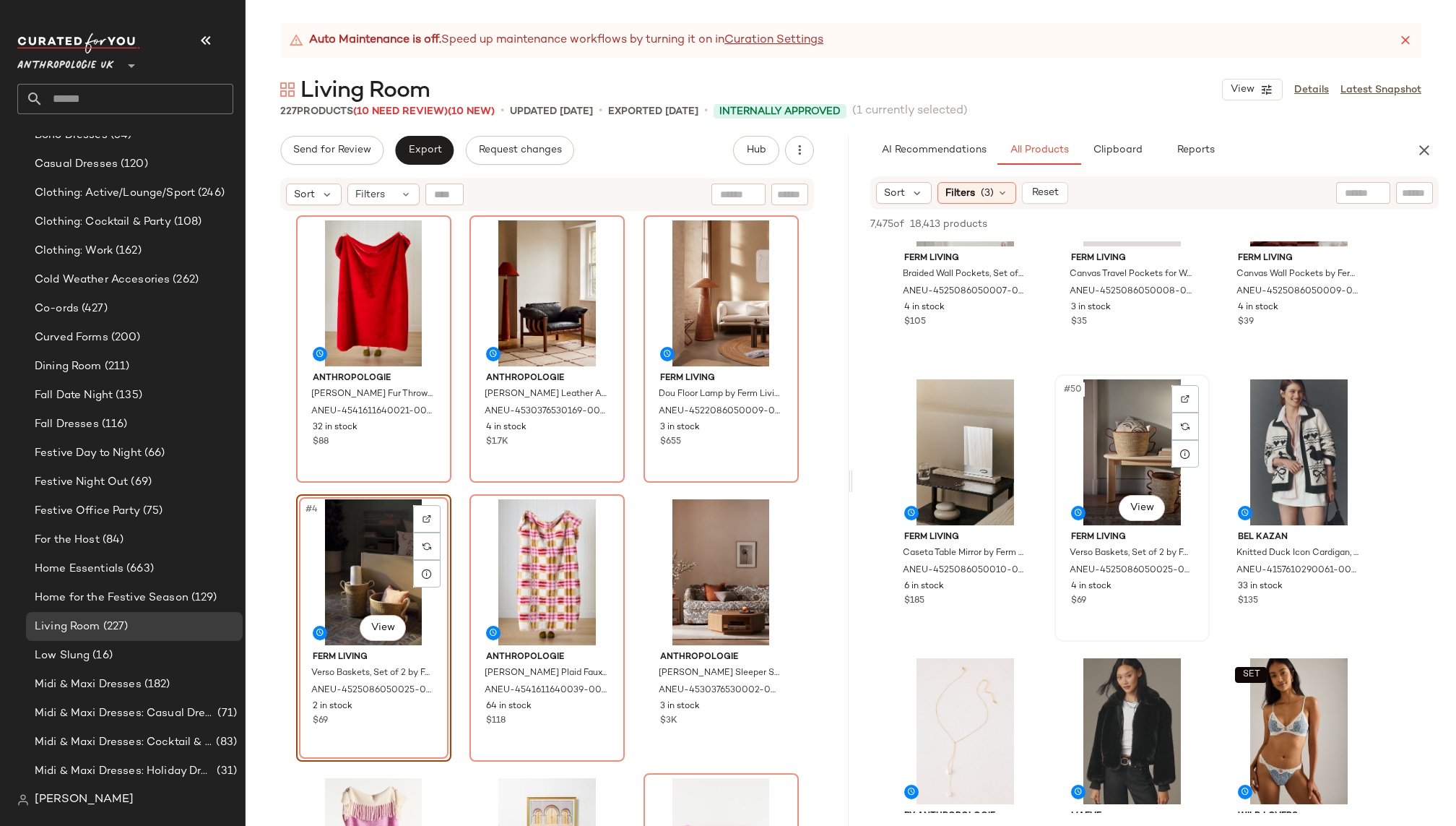
click at [1124, 468] on div "#50 View" at bounding box center [1132, 453] width 145 height 146
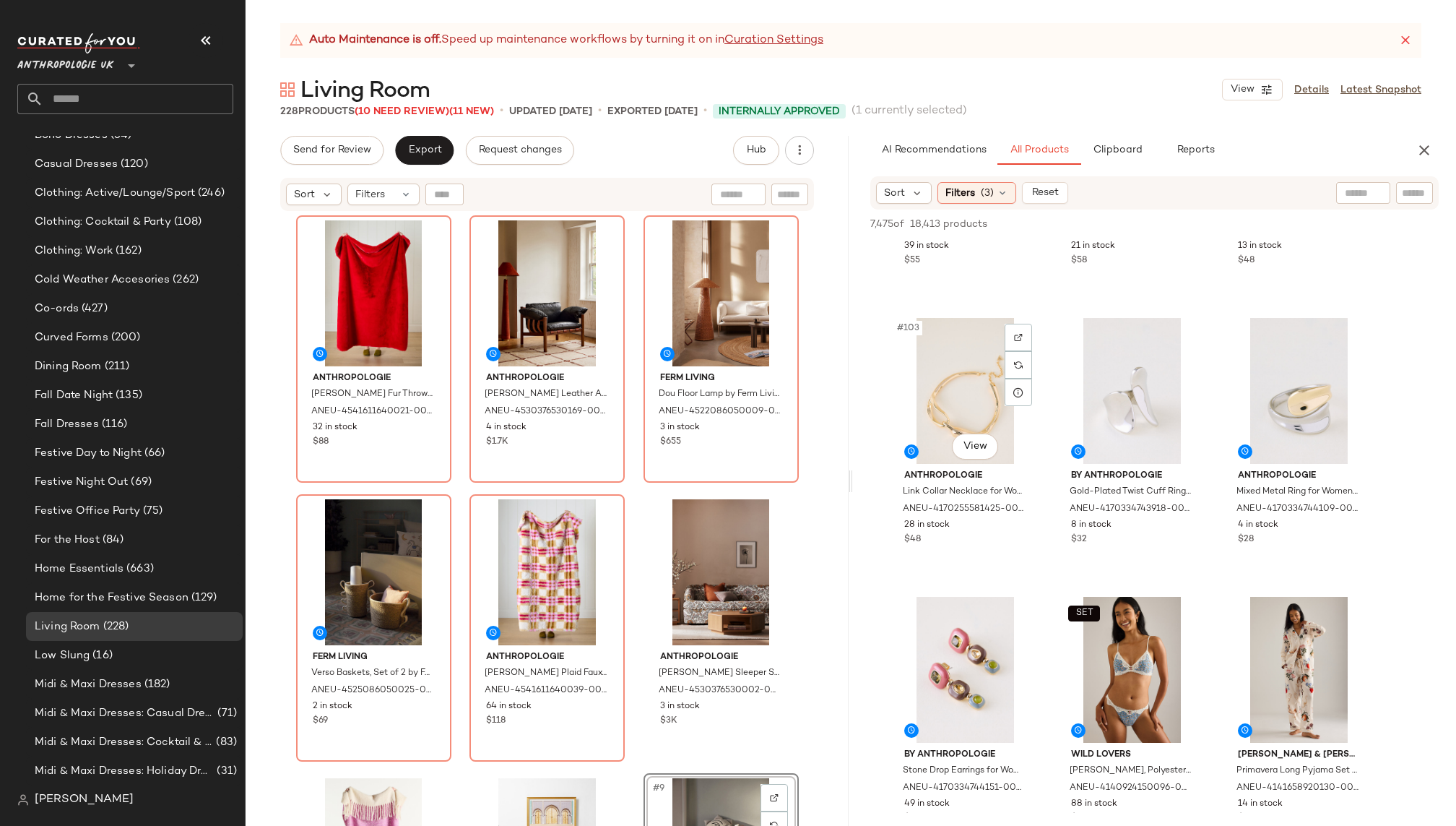
scroll to position [9489, 0]
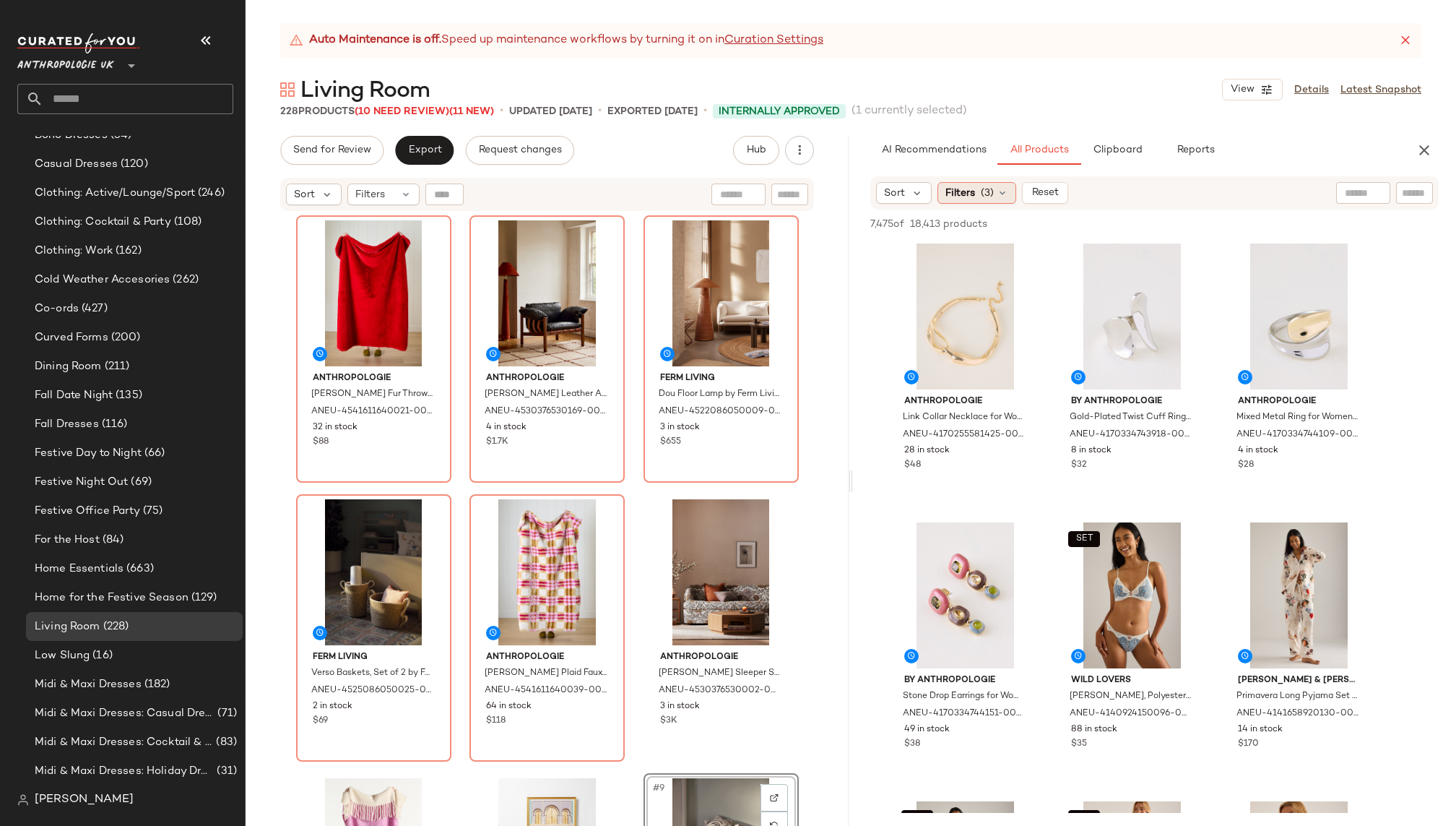
click at [981, 191] on span "(3)" at bounding box center [988, 193] width 13 height 15
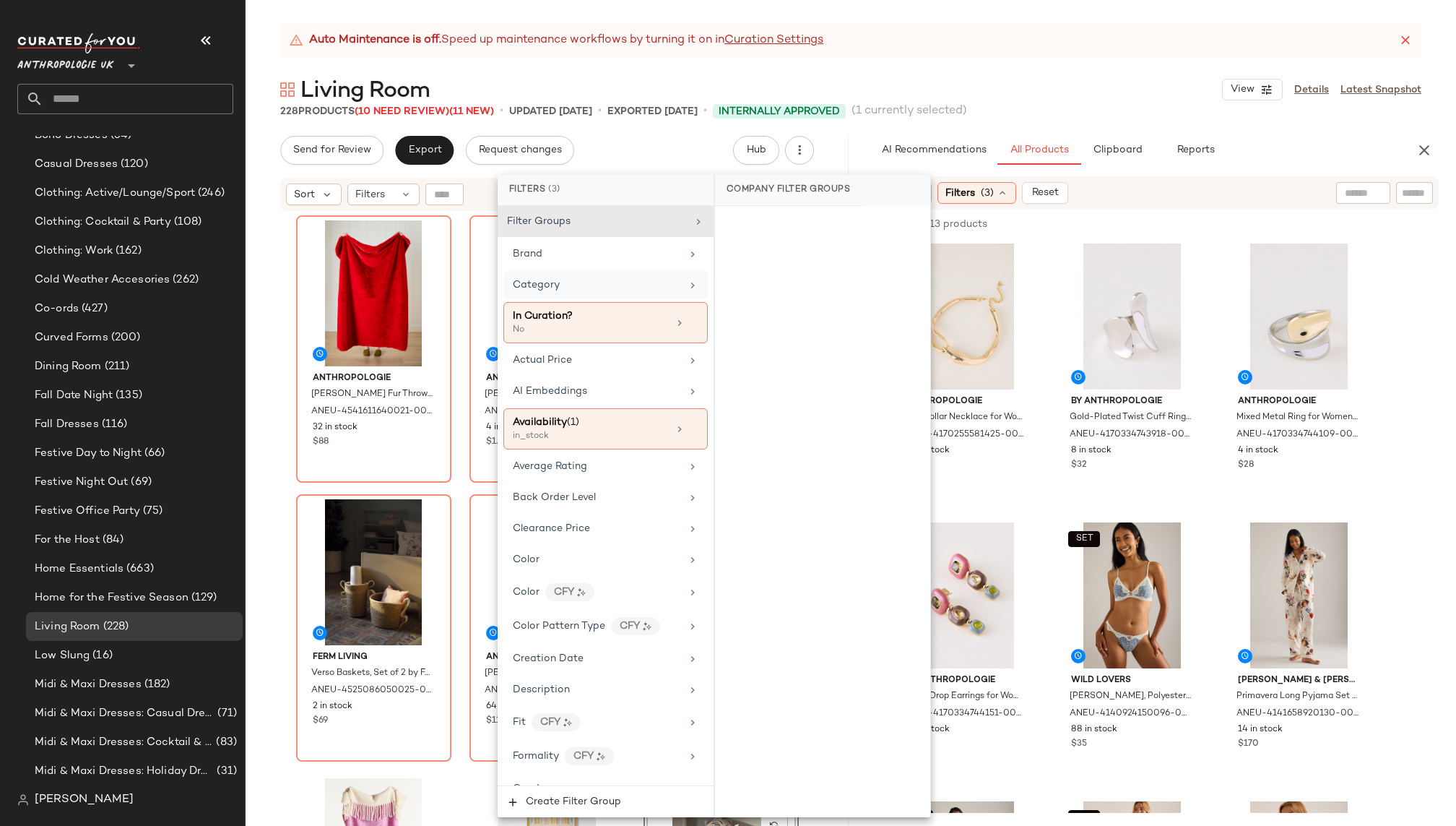
click at [648, 278] on div "Category" at bounding box center [597, 285] width 168 height 15
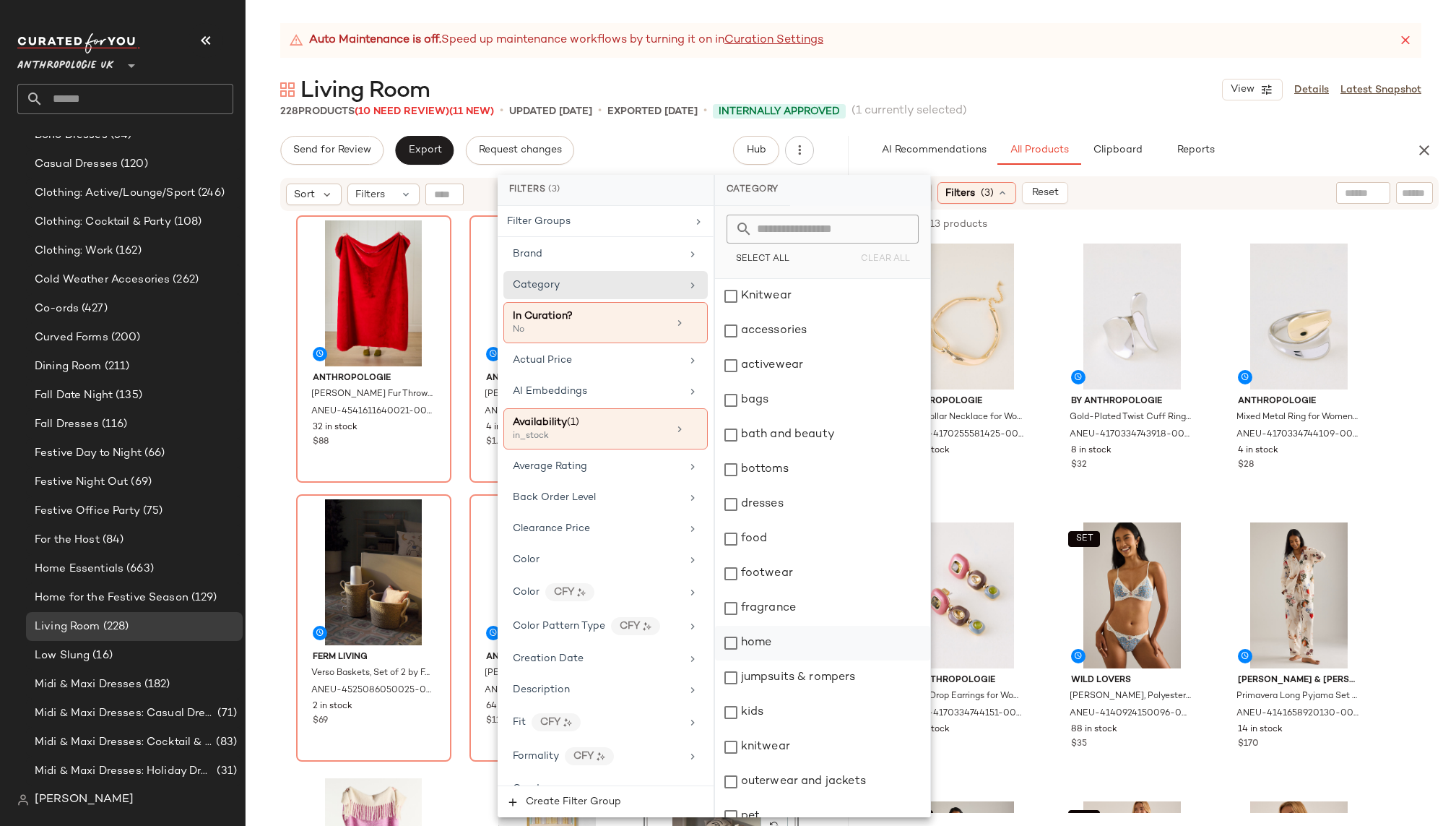
click at [762, 650] on div "home" at bounding box center [822, 643] width 215 height 35
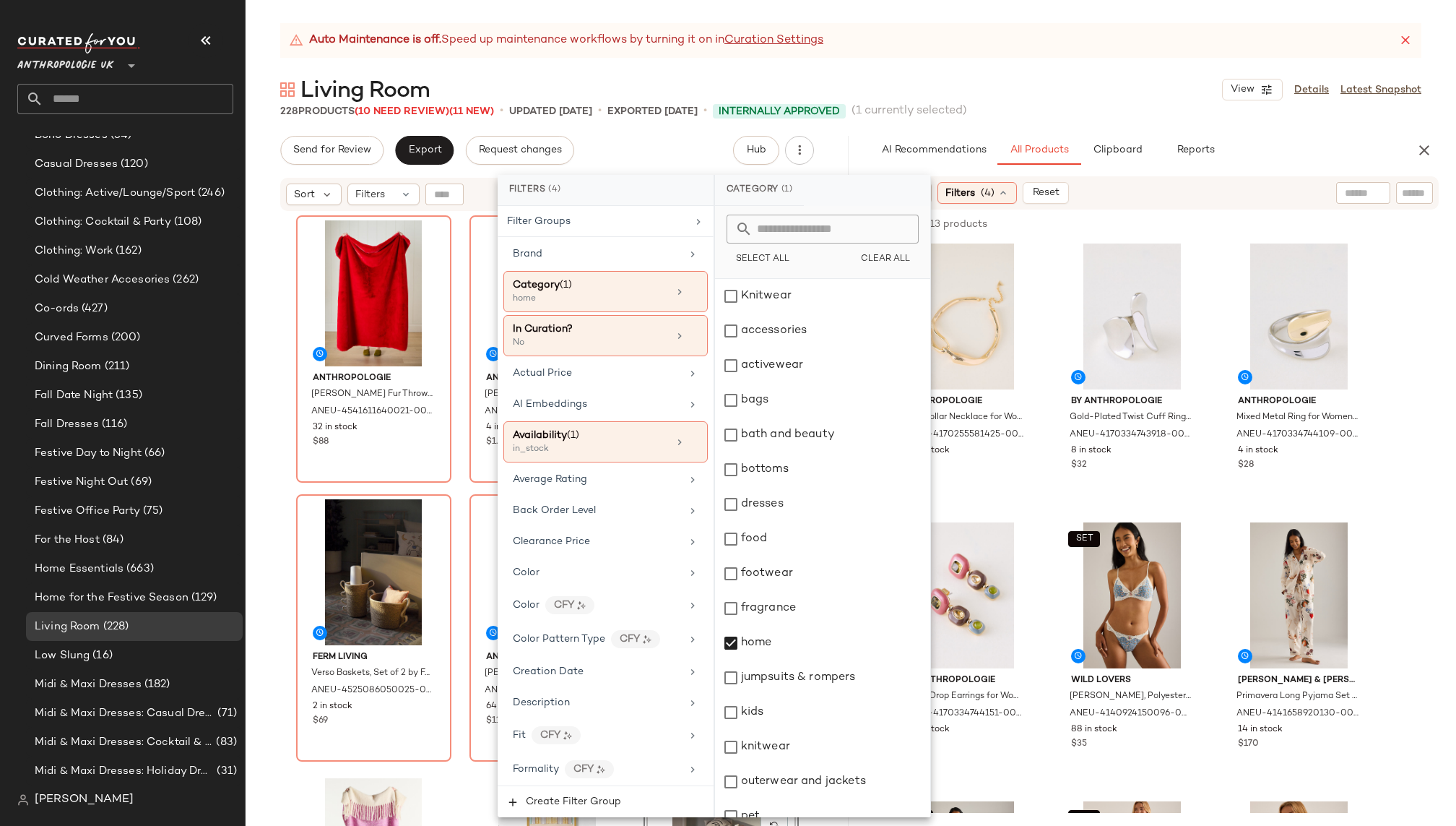
click at [1065, 79] on div "Living Room View Details Latest Snapshot" at bounding box center [851, 89] width 1210 height 29
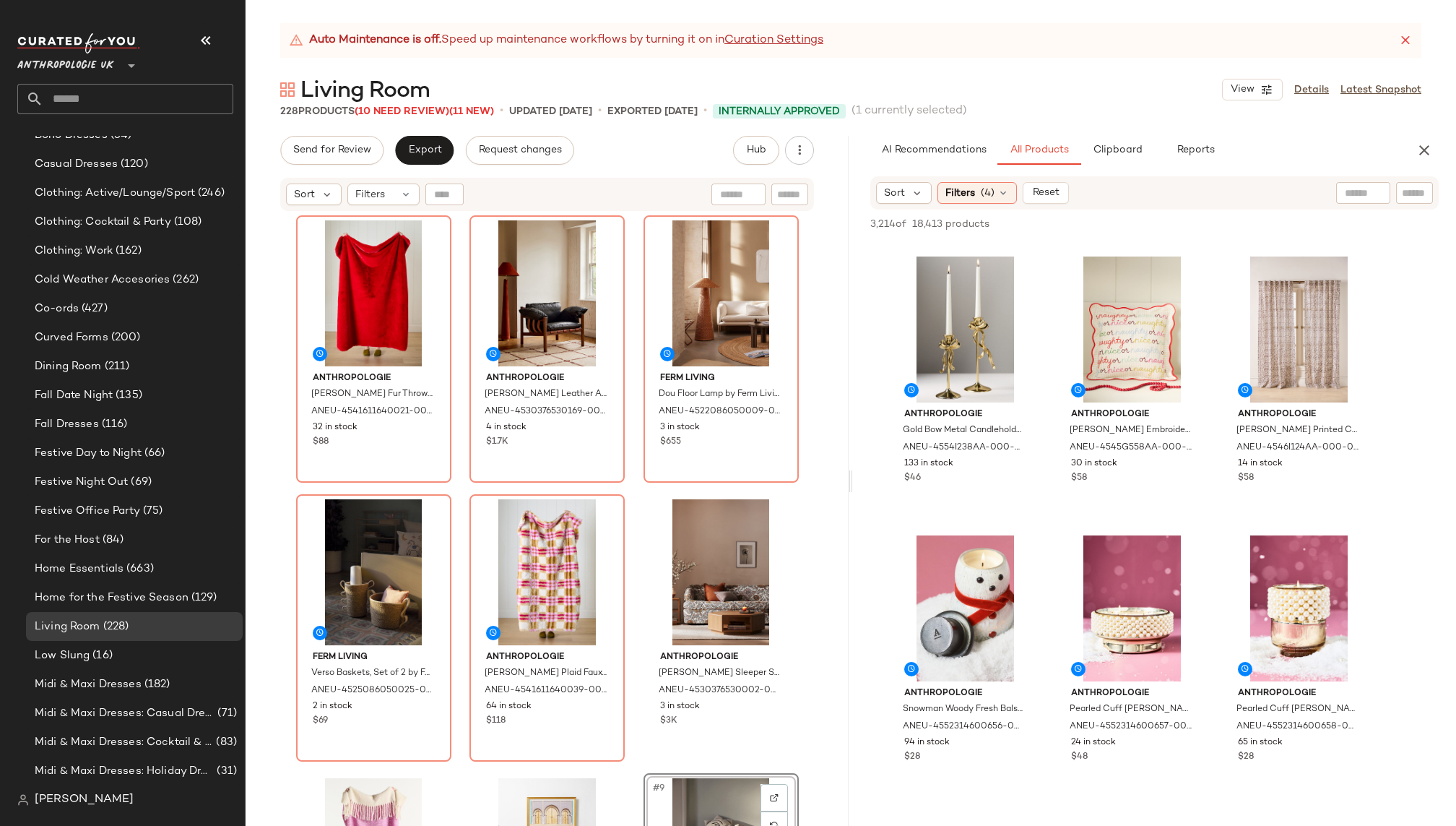
scroll to position [3342, 0]
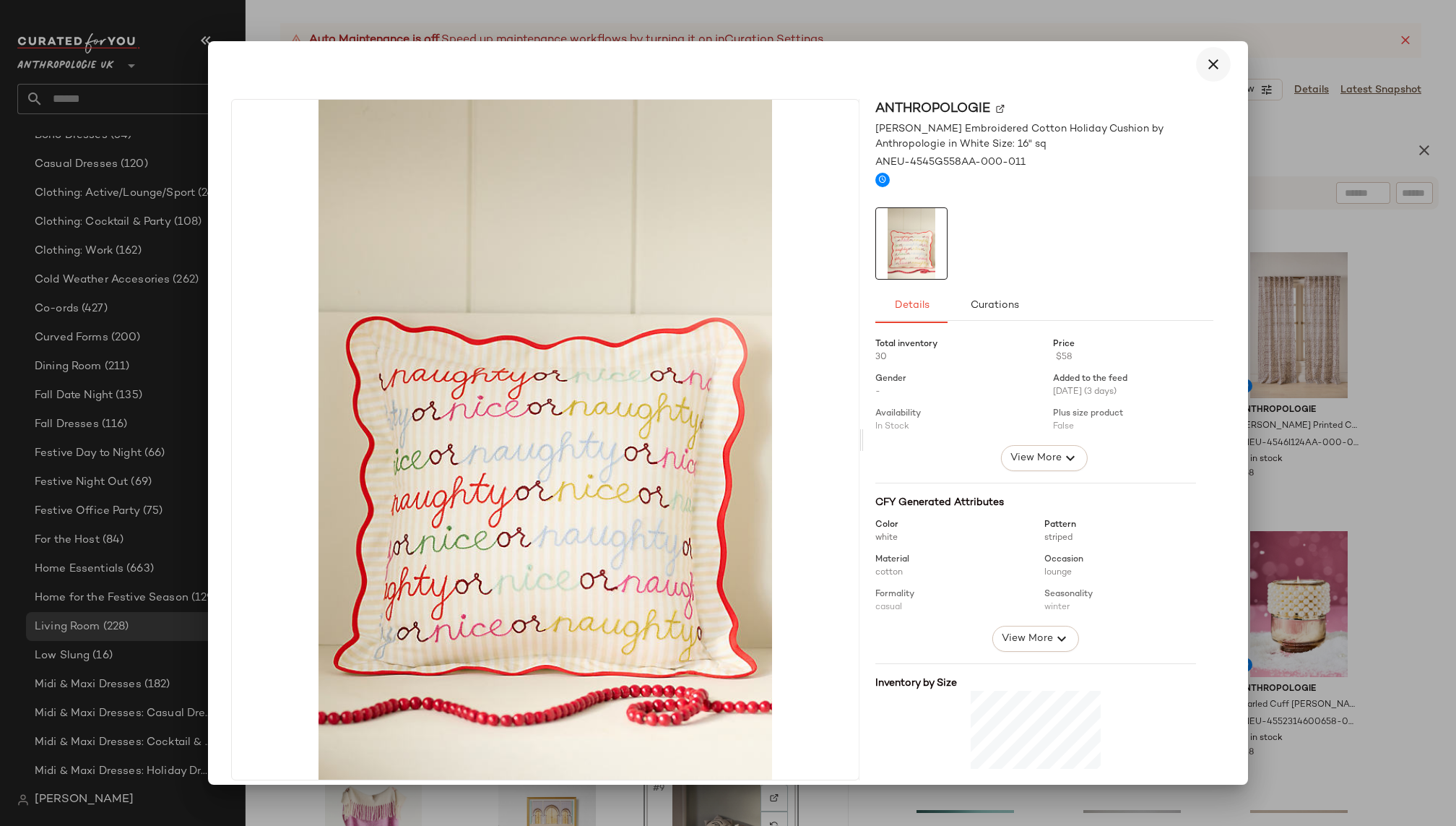
click at [1209, 56] on icon "button" at bounding box center [1214, 64] width 17 height 17
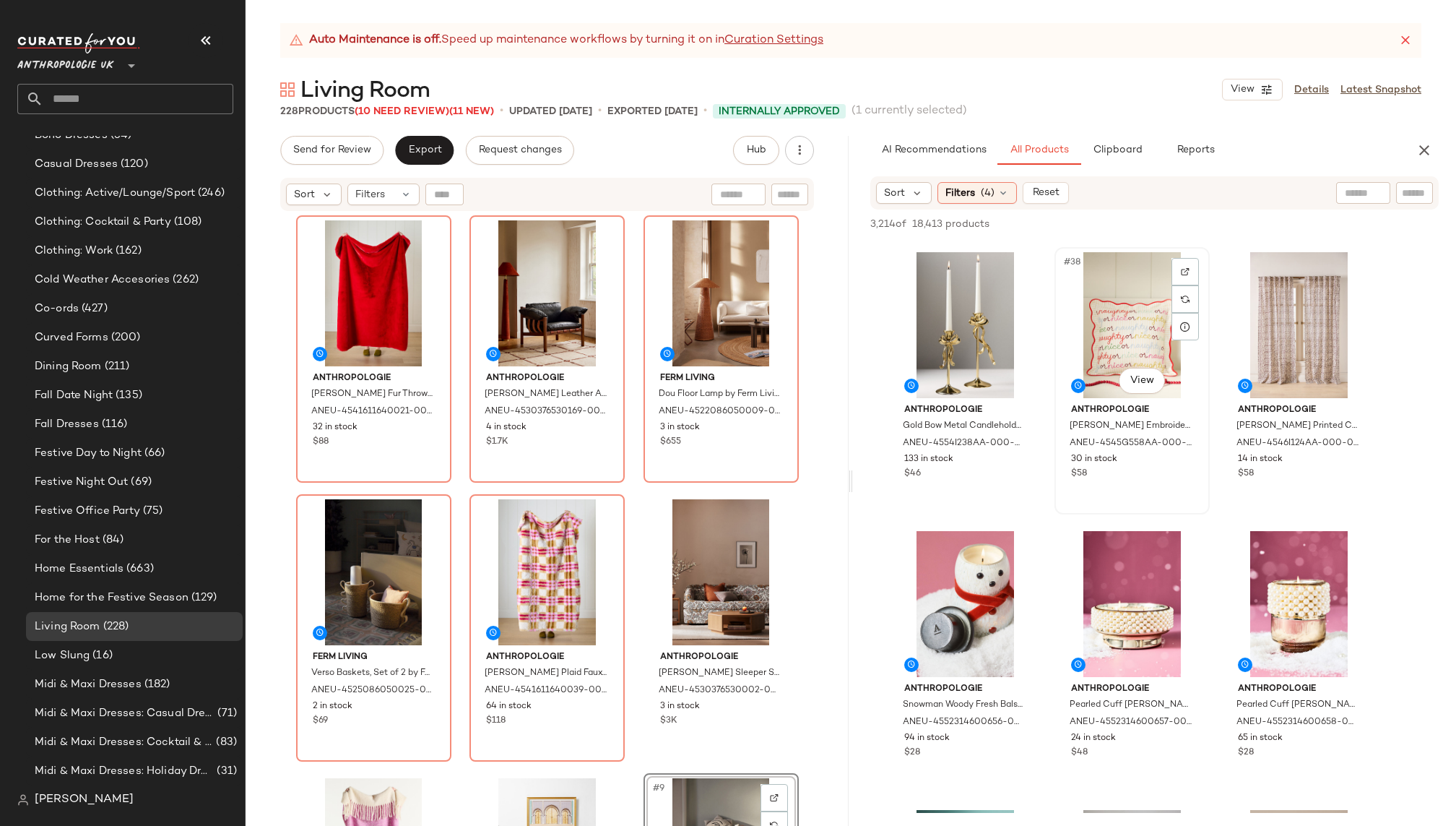
click at [1100, 363] on div "#38 View" at bounding box center [1132, 326] width 145 height 146
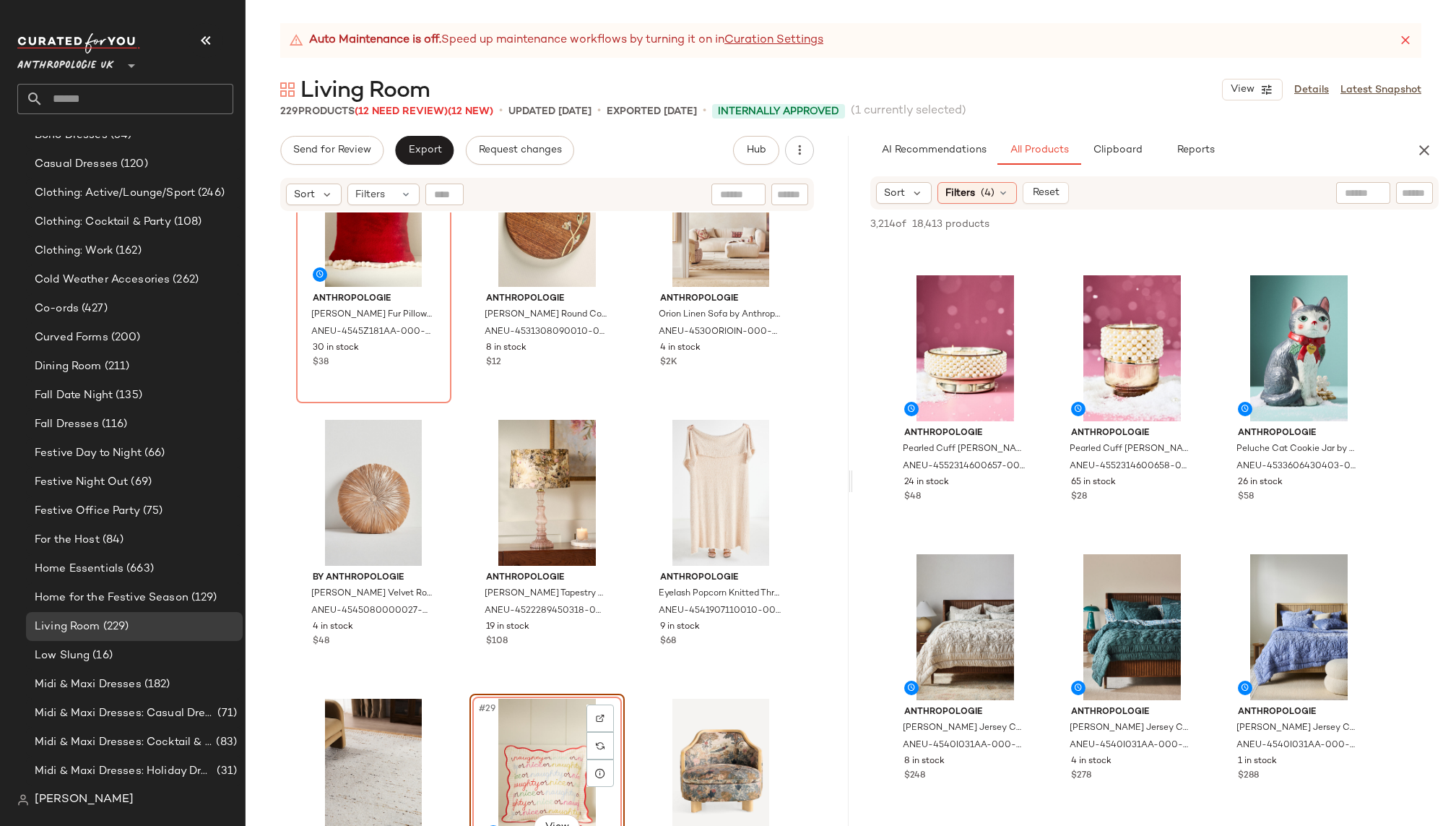
scroll to position [3619, 0]
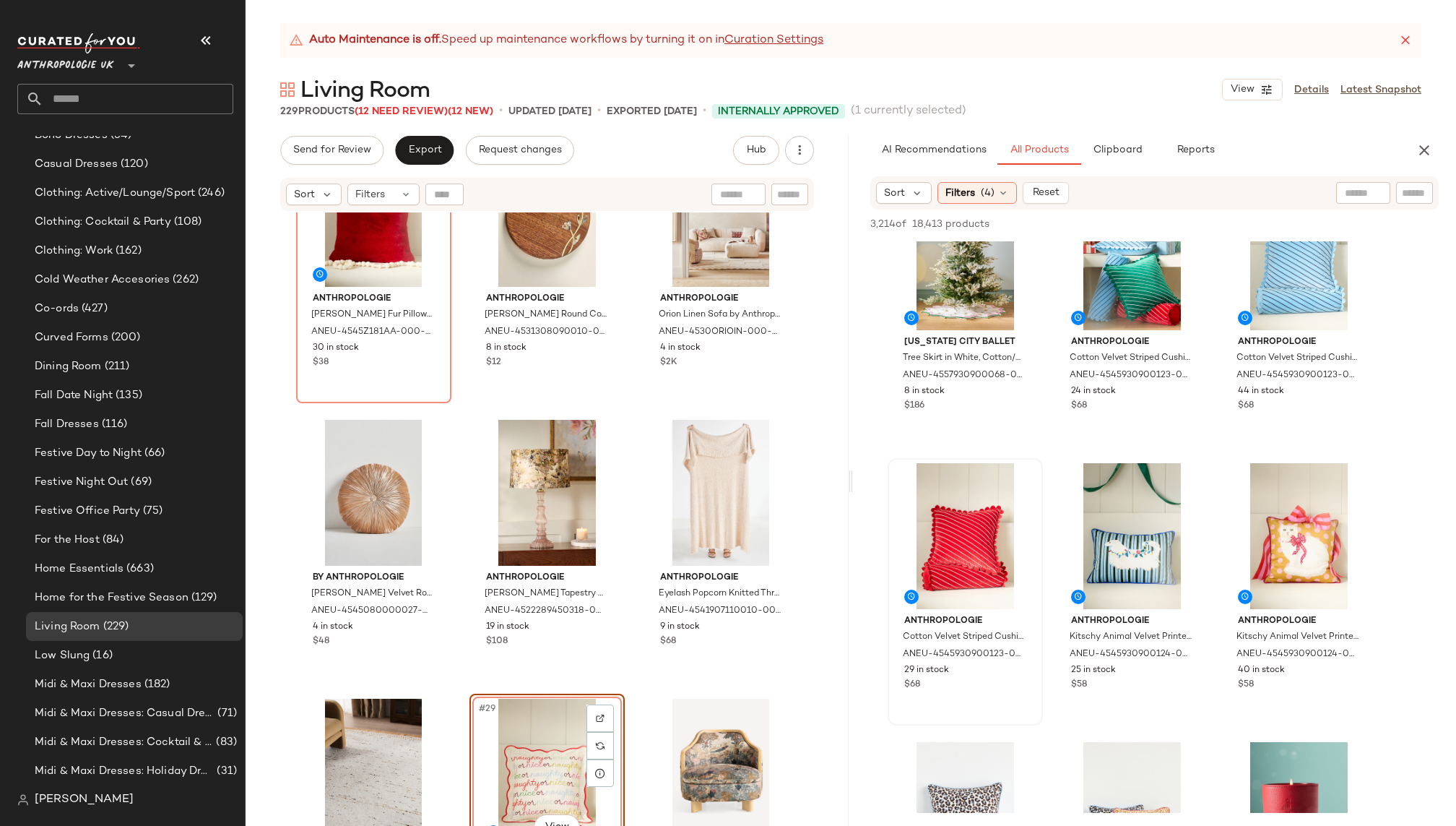
scroll to position [4517, 0]
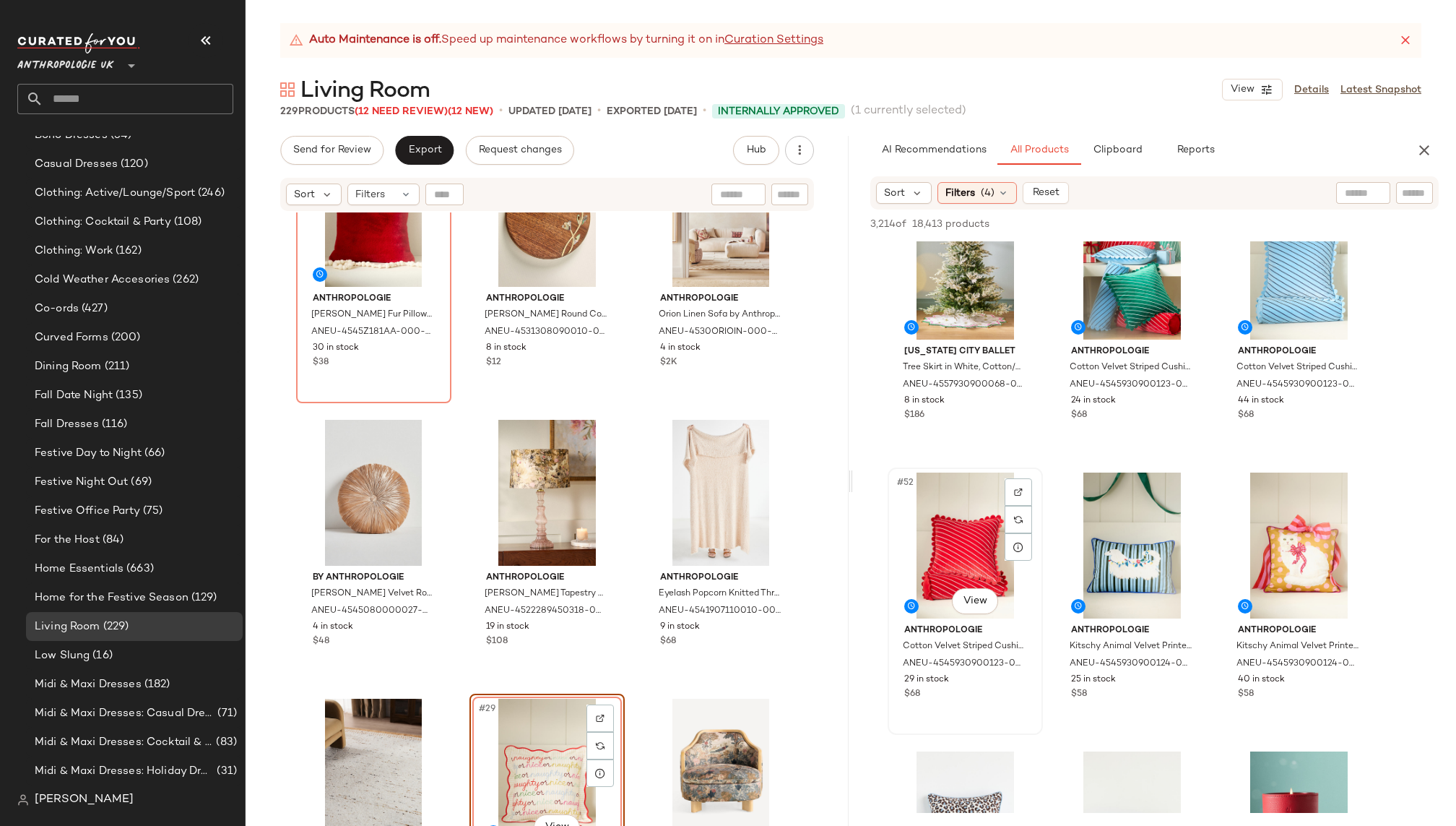
click at [945, 542] on div "#52 View" at bounding box center [965, 546] width 145 height 146
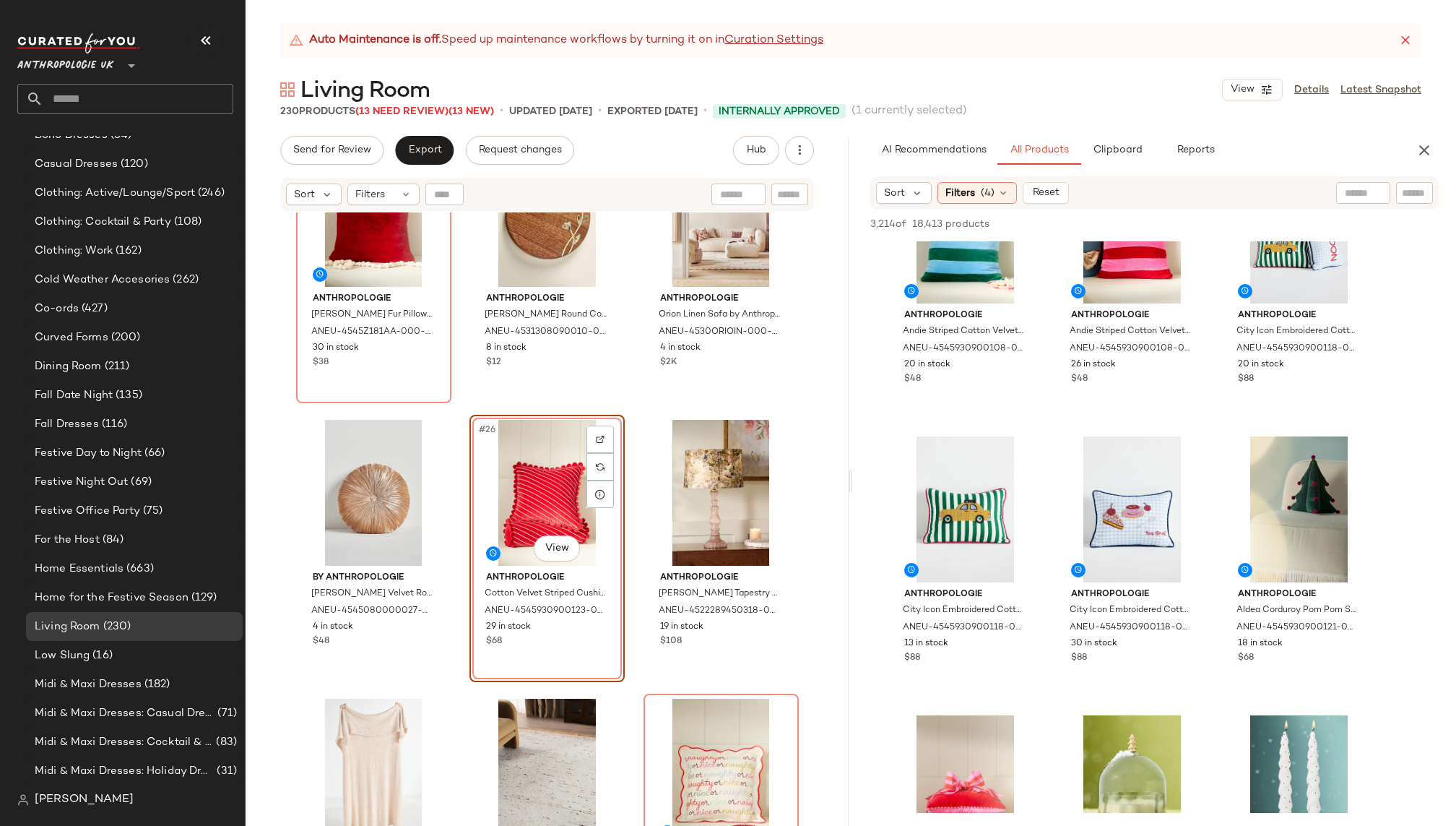
scroll to position [7564, 0]
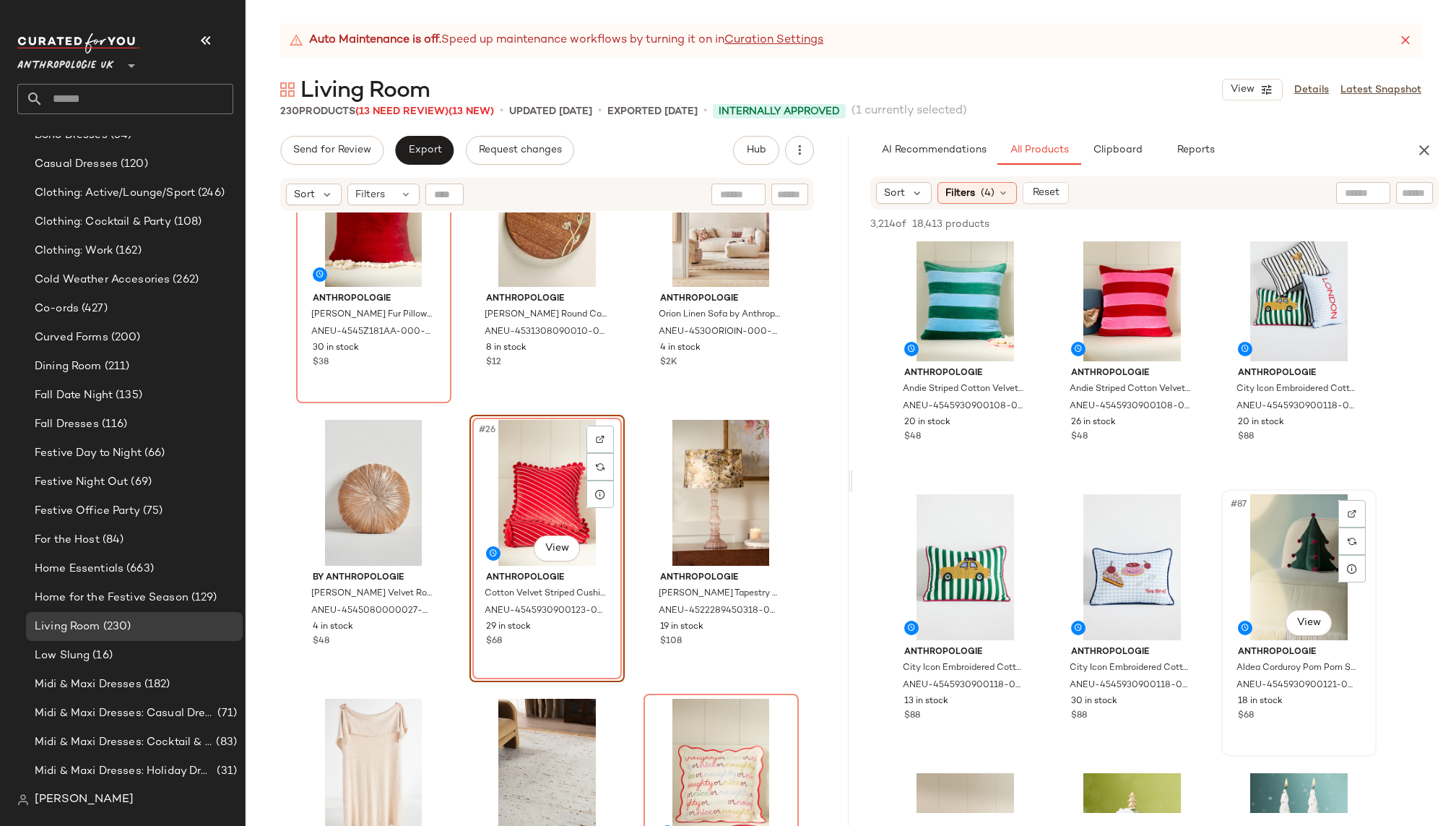
click at [1255, 548] on div "#87 View" at bounding box center [1299, 567] width 145 height 146
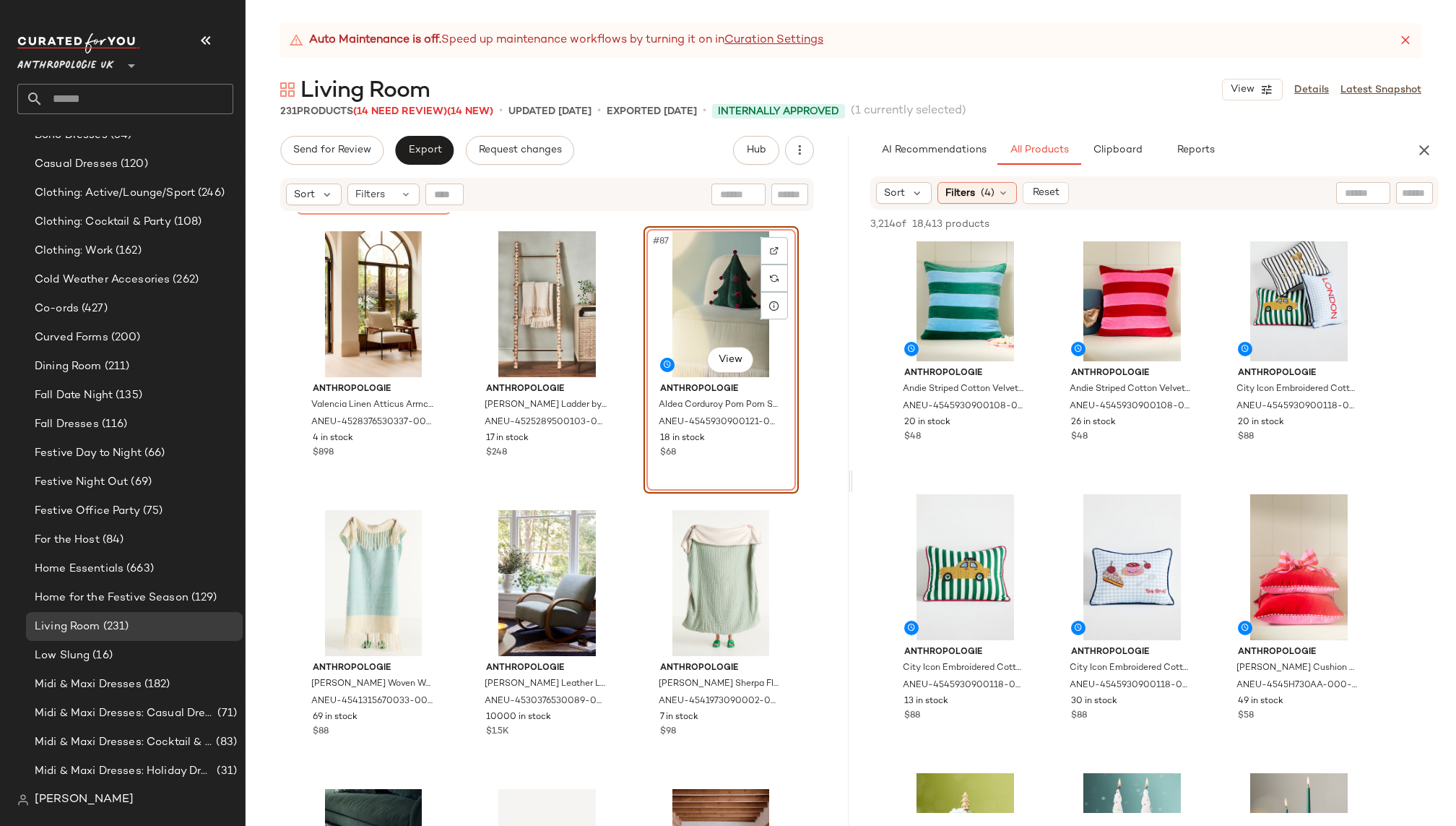
scroll to position [7935, 0]
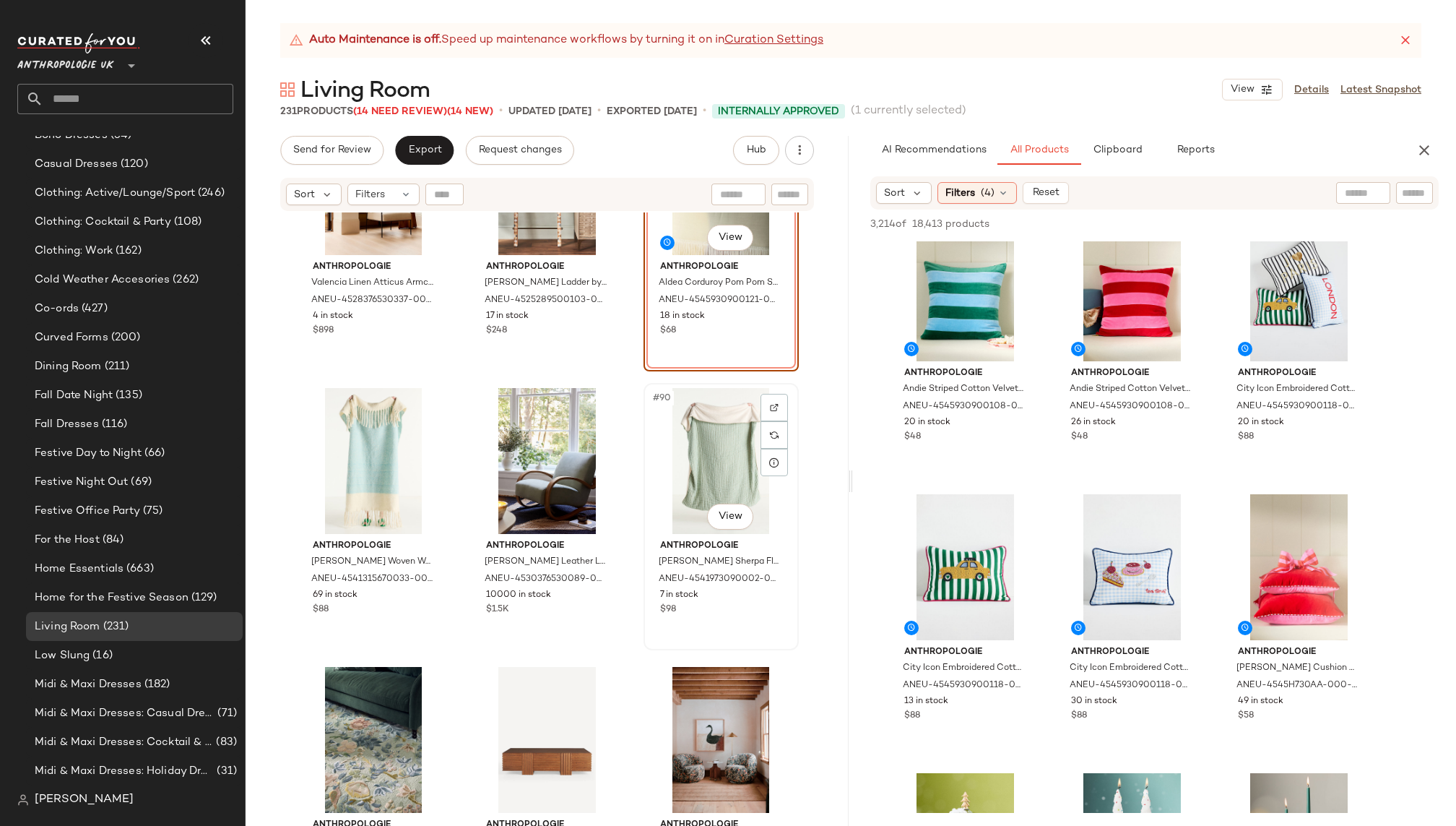
click at [682, 477] on div "#90 View" at bounding box center [721, 461] width 145 height 146
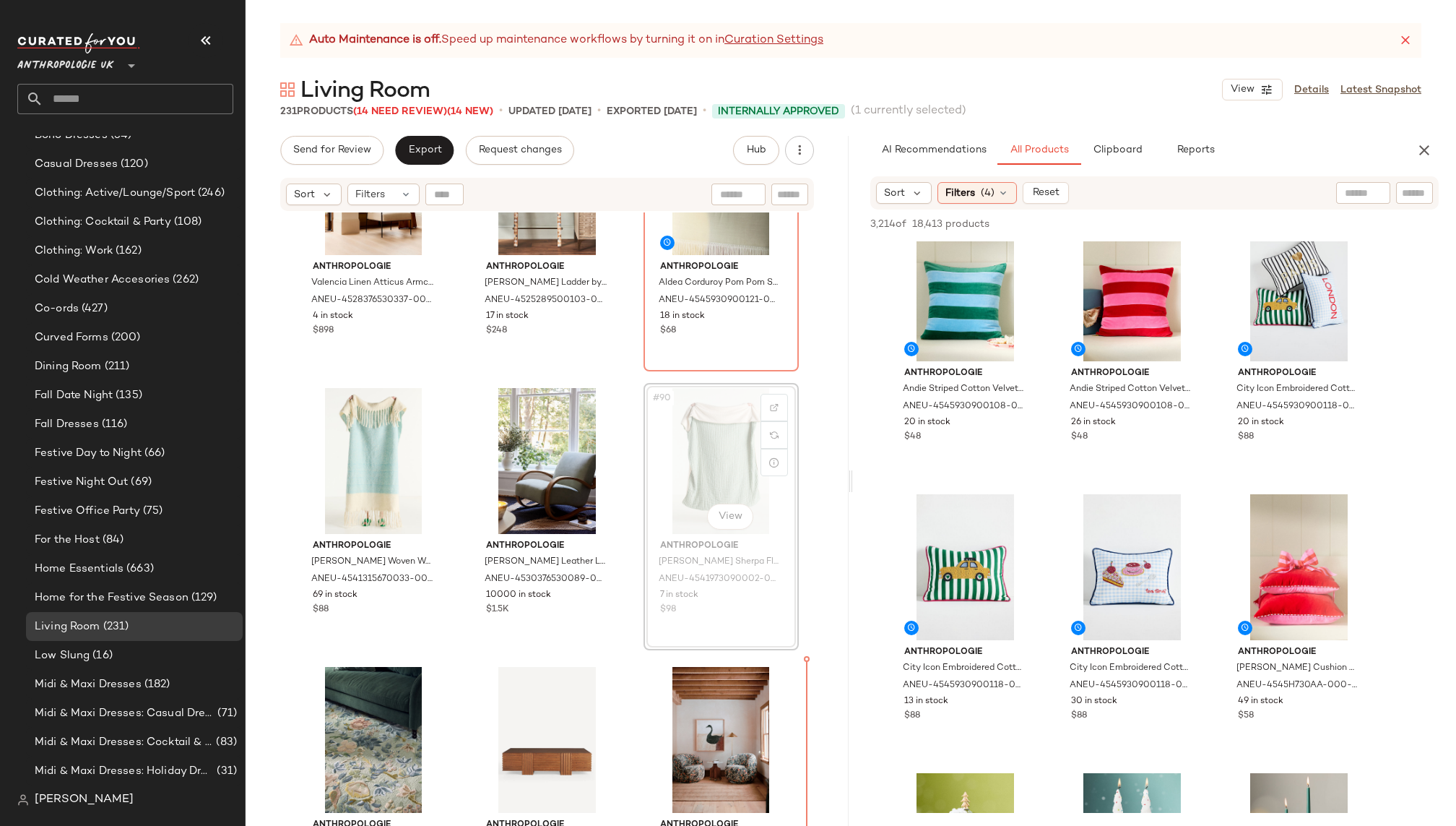
scroll to position [7952, 0]
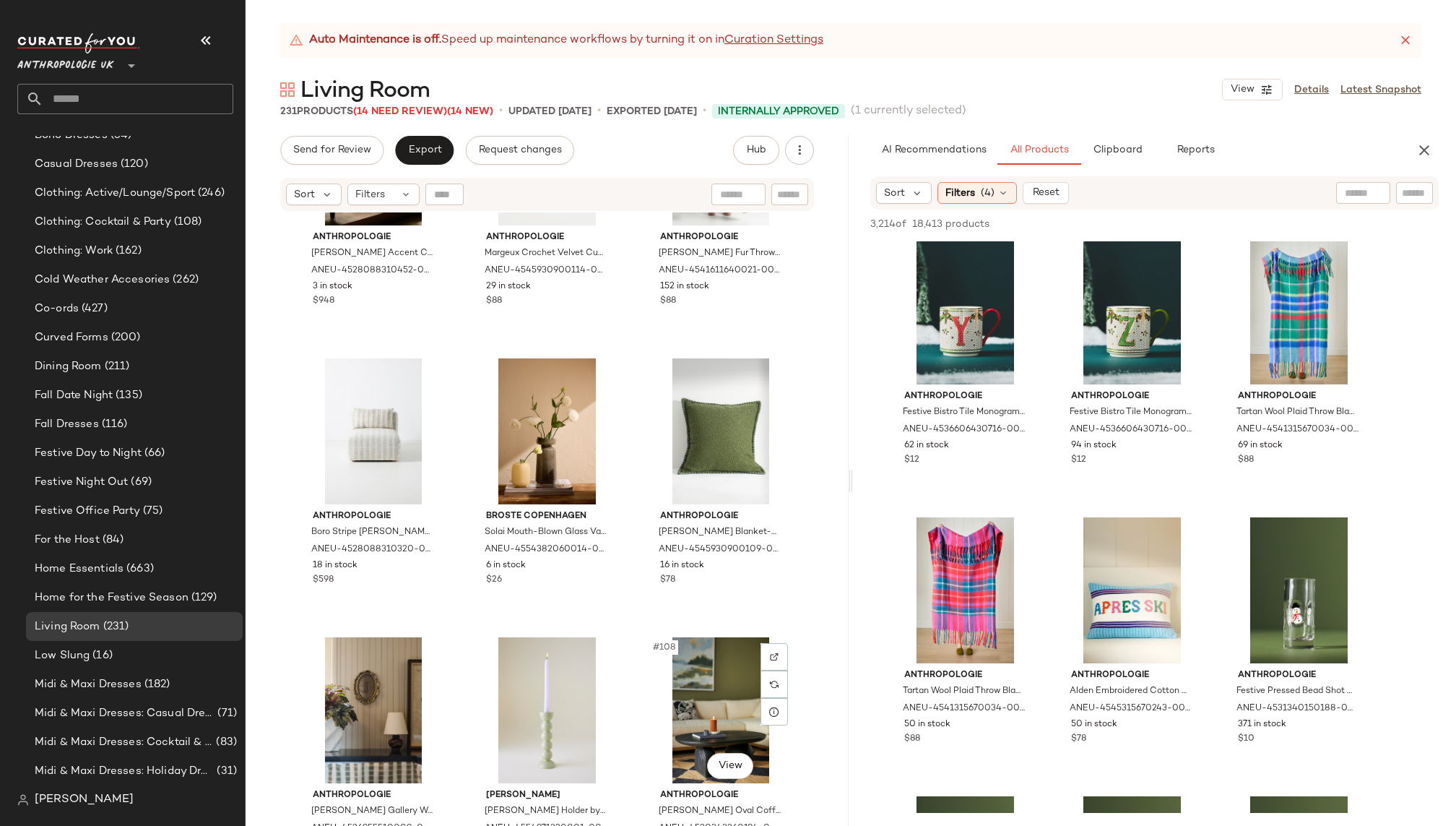
scroll to position [9252, 0]
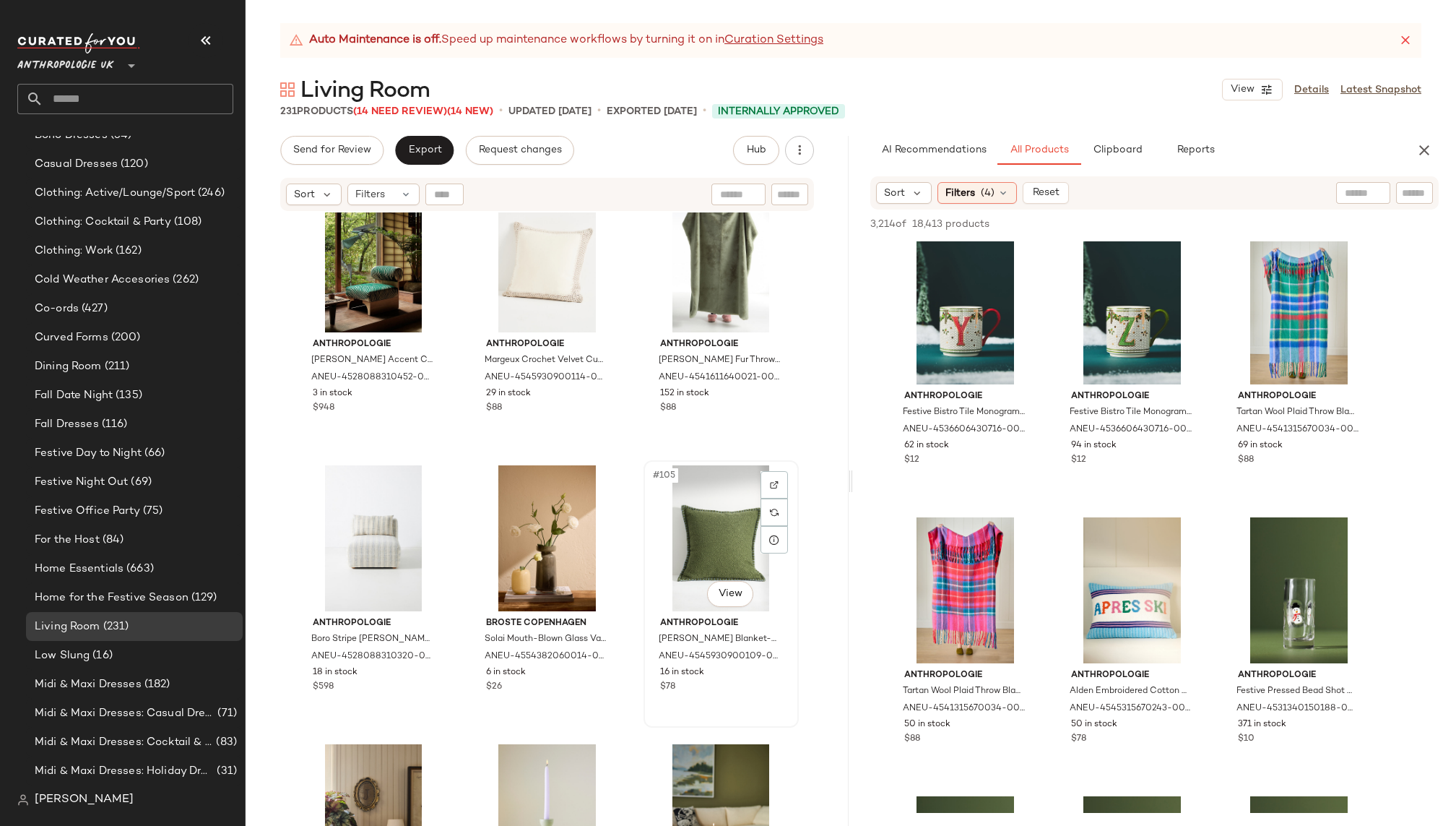
click at [691, 498] on div "#105 View" at bounding box center [721, 538] width 145 height 146
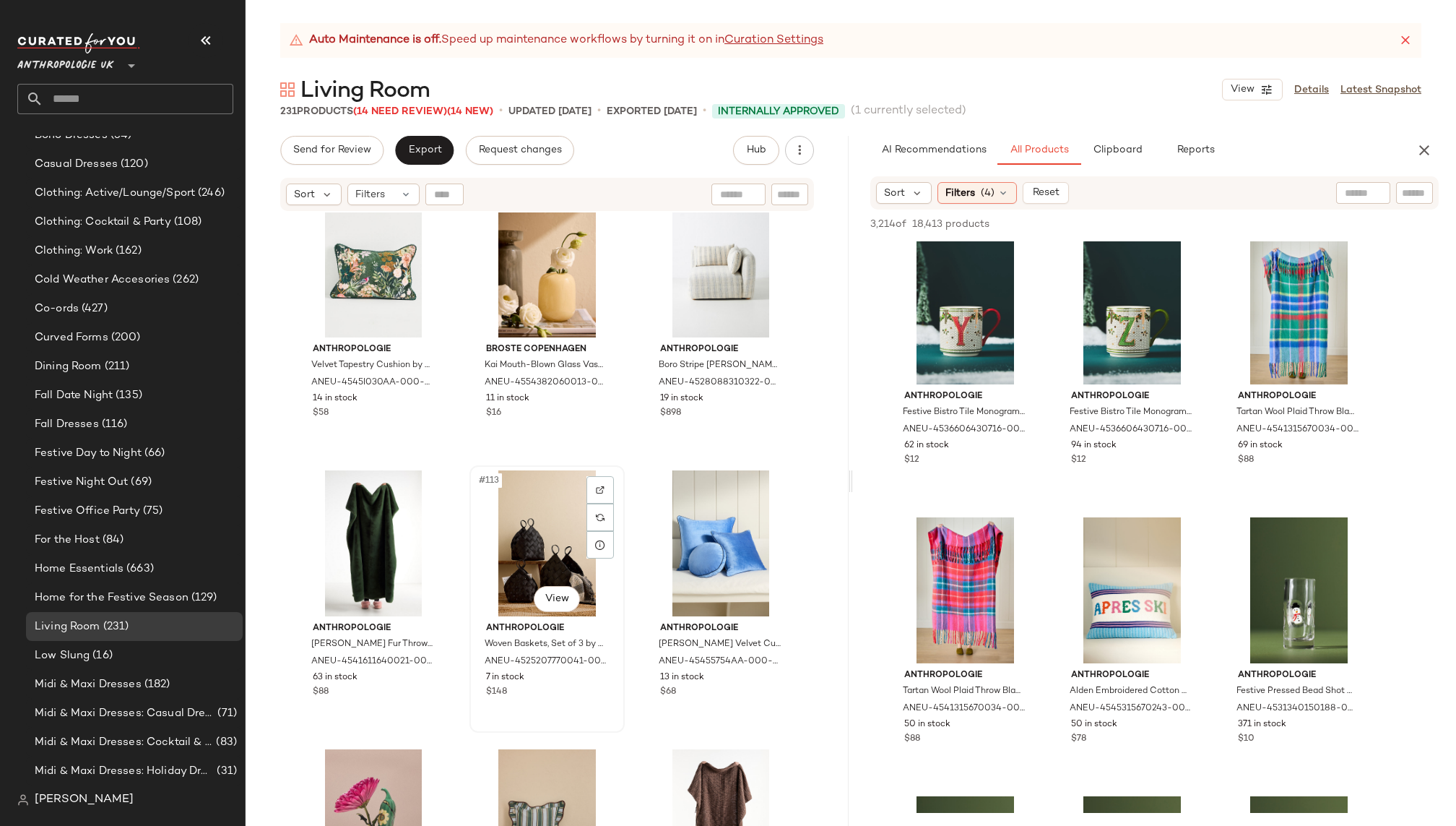
click at [517, 504] on div "#113 View" at bounding box center [547, 544] width 145 height 146
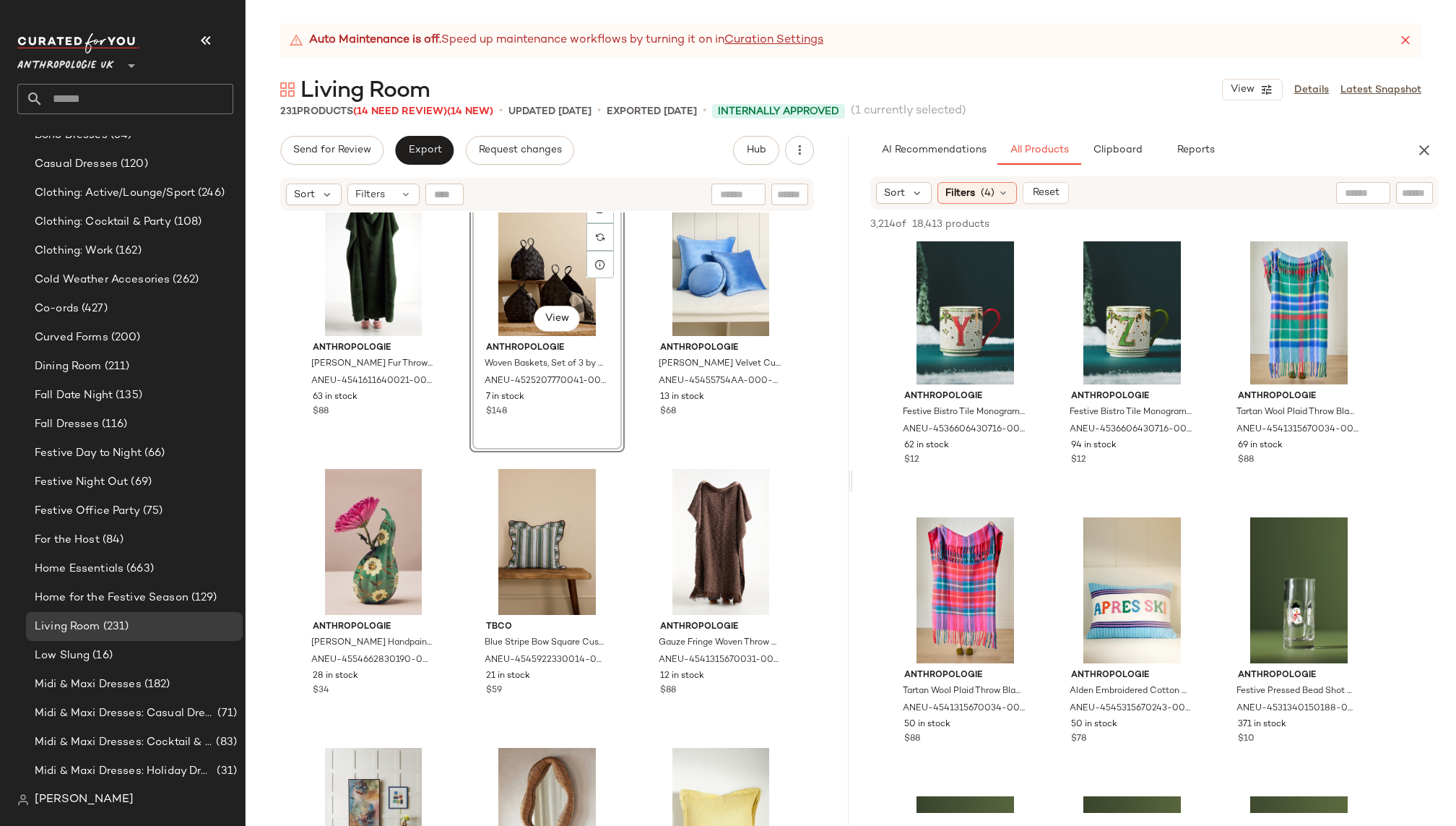
scroll to position [10362, 0]
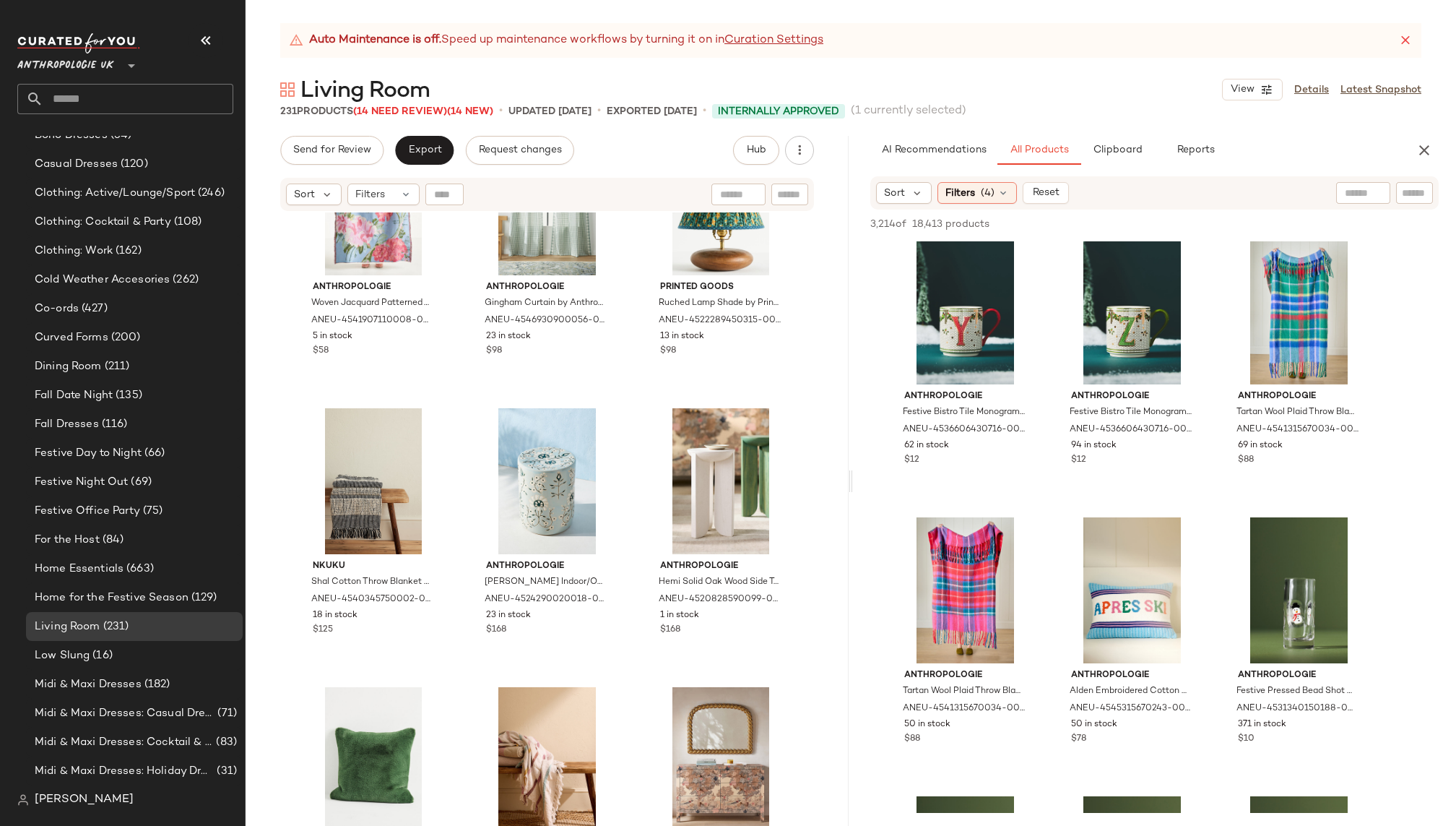
scroll to position [13498, 0]
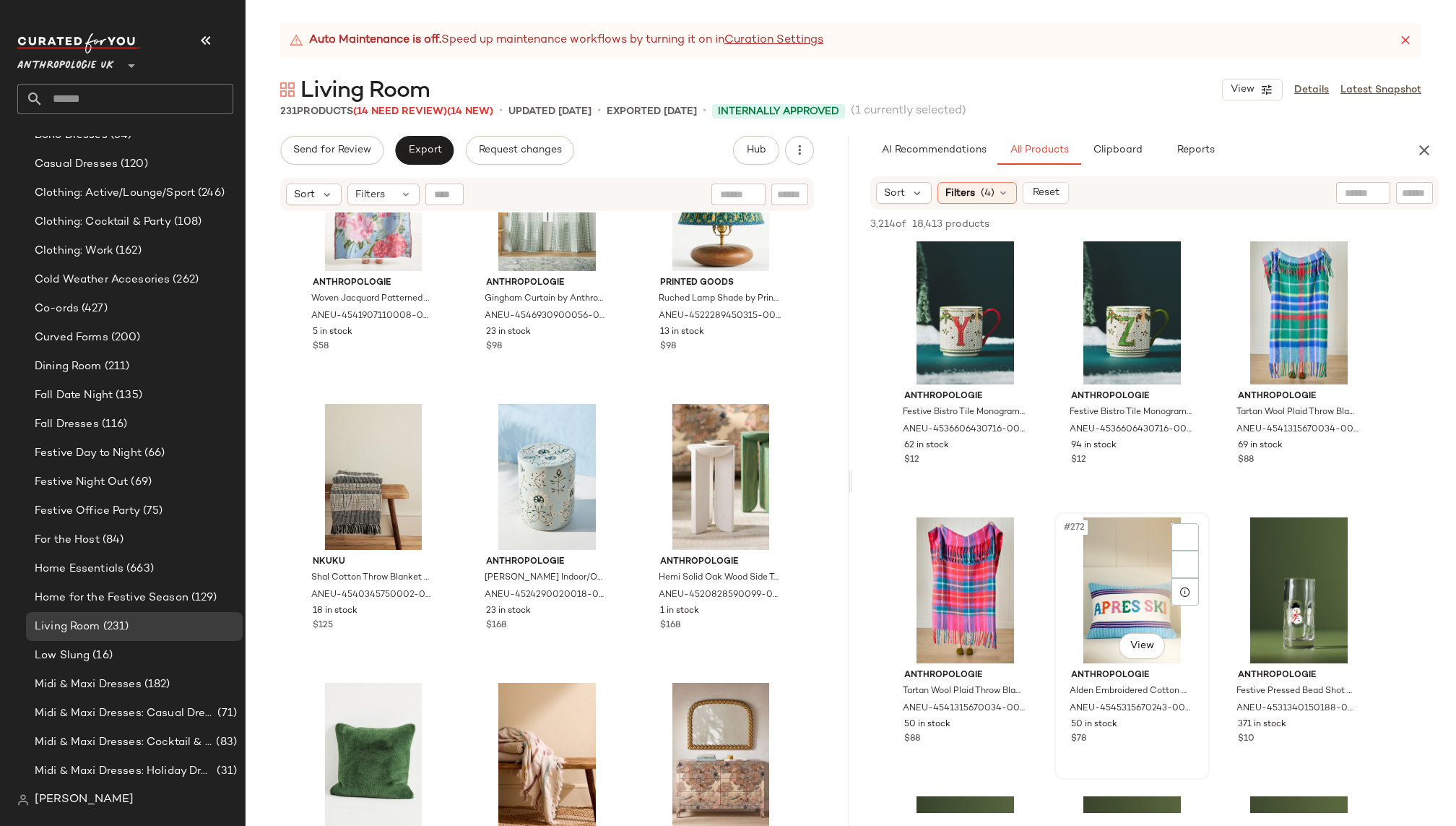
click at [1104, 579] on div "#272 View" at bounding box center [1132, 591] width 145 height 146
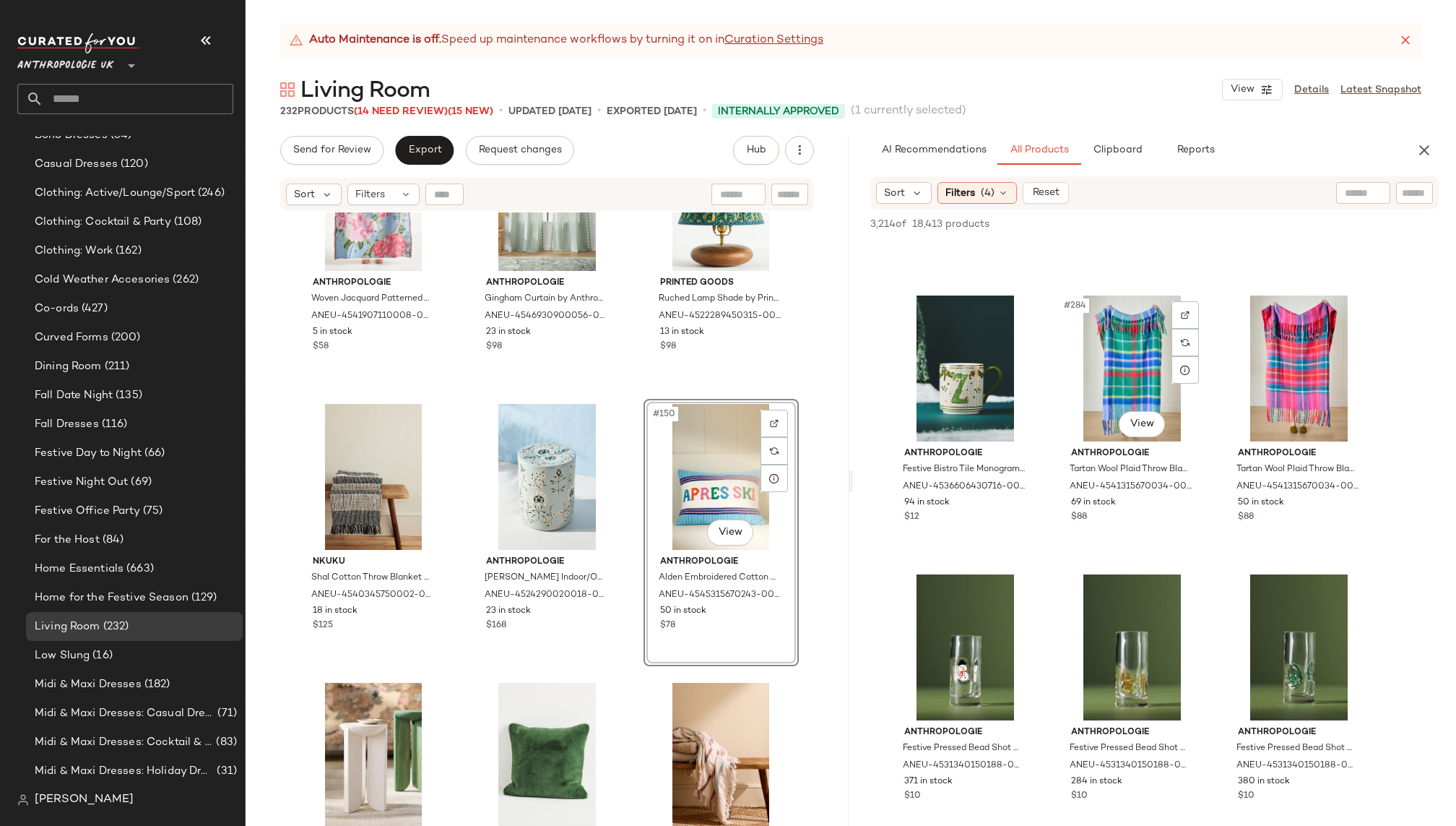
scroll to position [26189, 0]
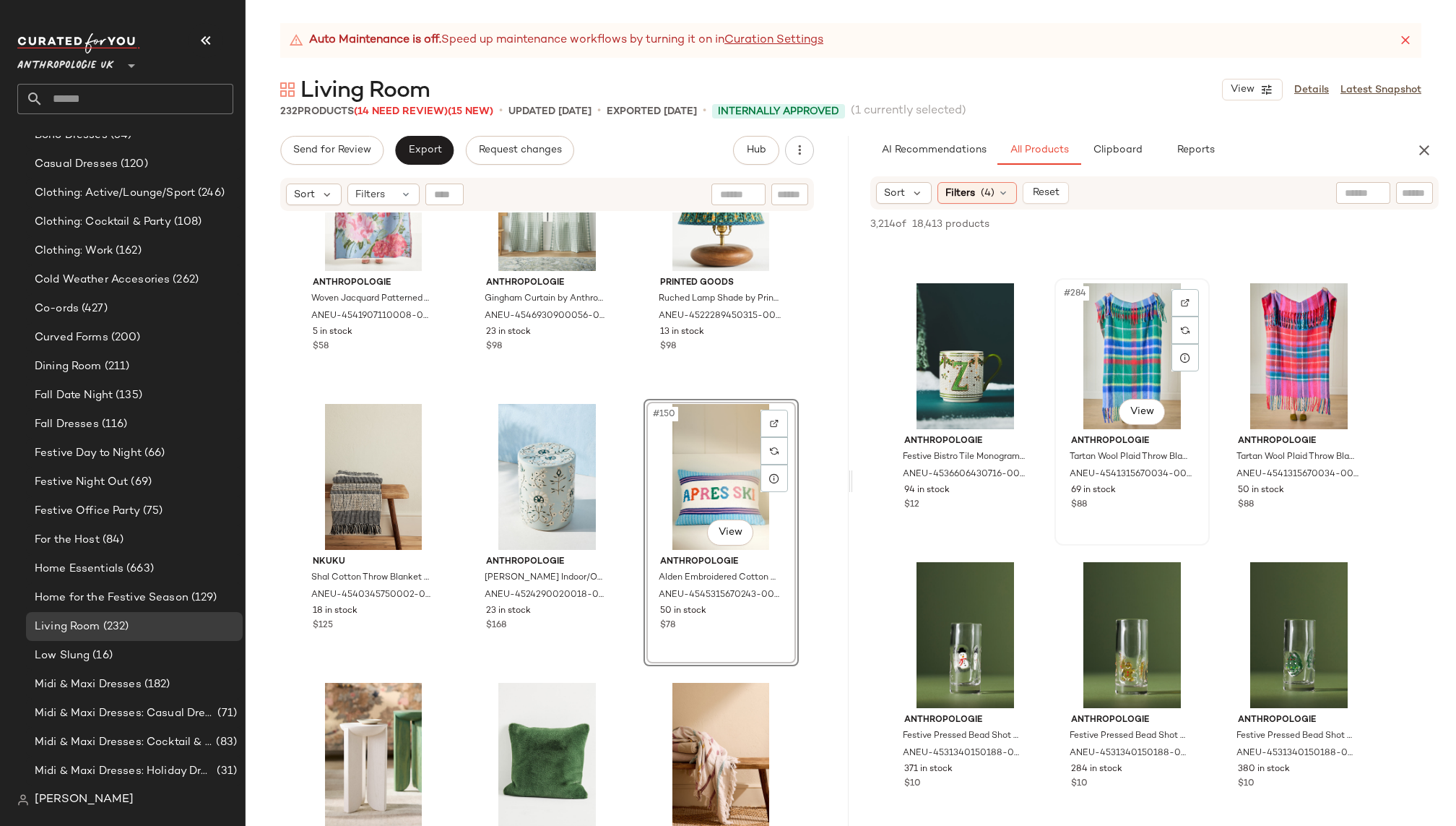
click at [1091, 354] on div "#284 View" at bounding box center [1132, 356] width 145 height 146
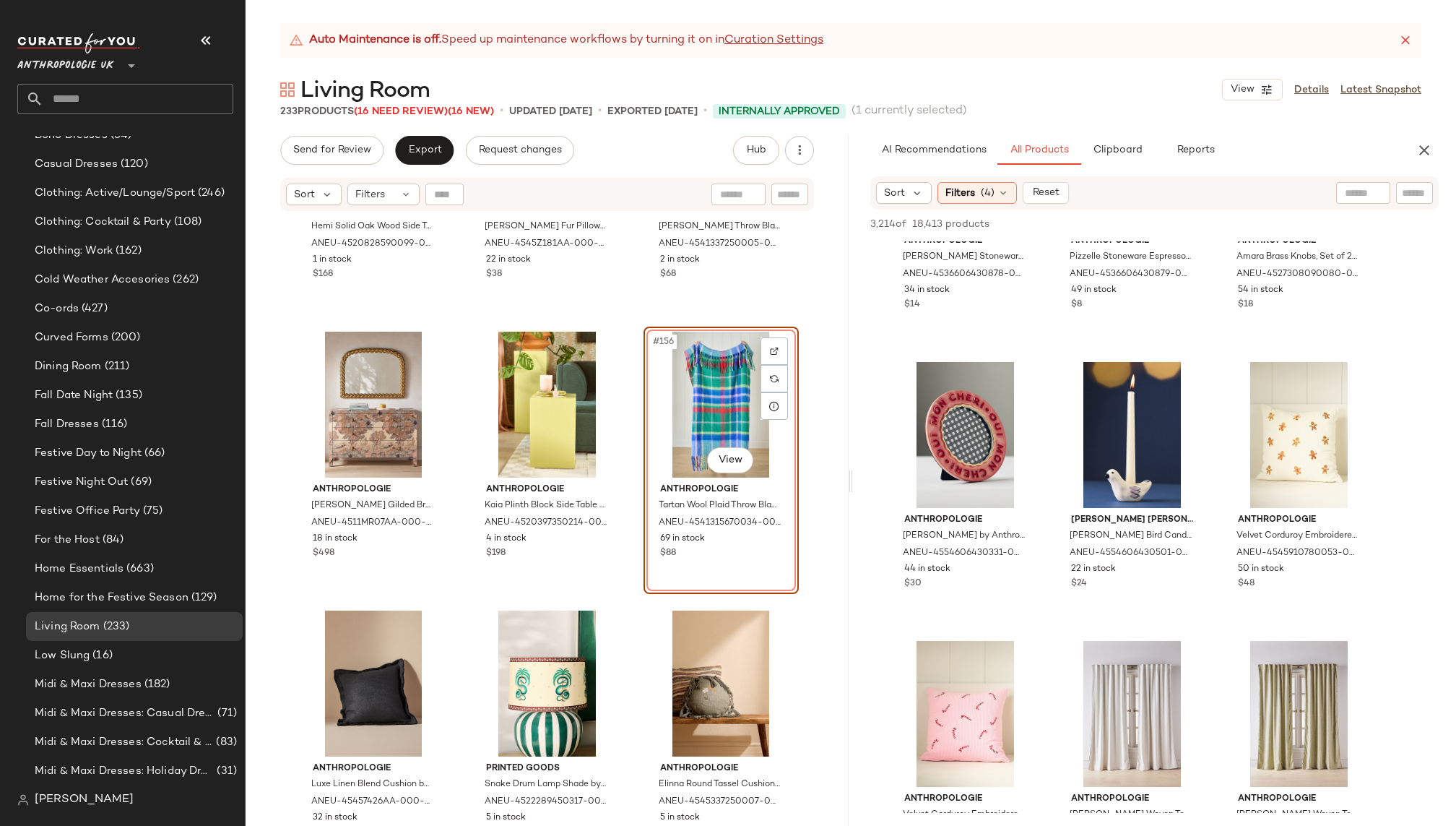
scroll to position [36165, 0]
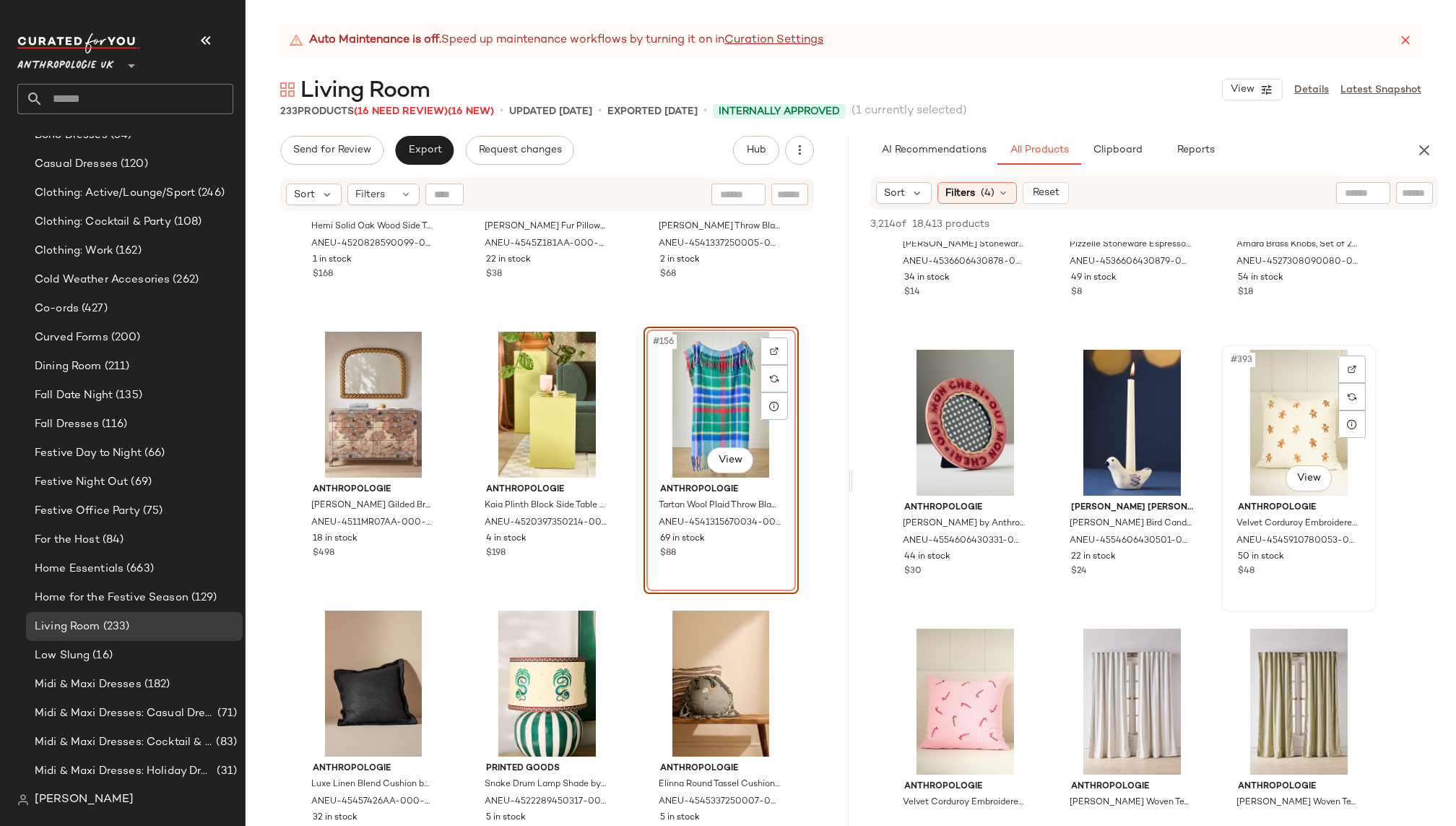
click at [1283, 422] on div "#393 View" at bounding box center [1299, 423] width 145 height 146
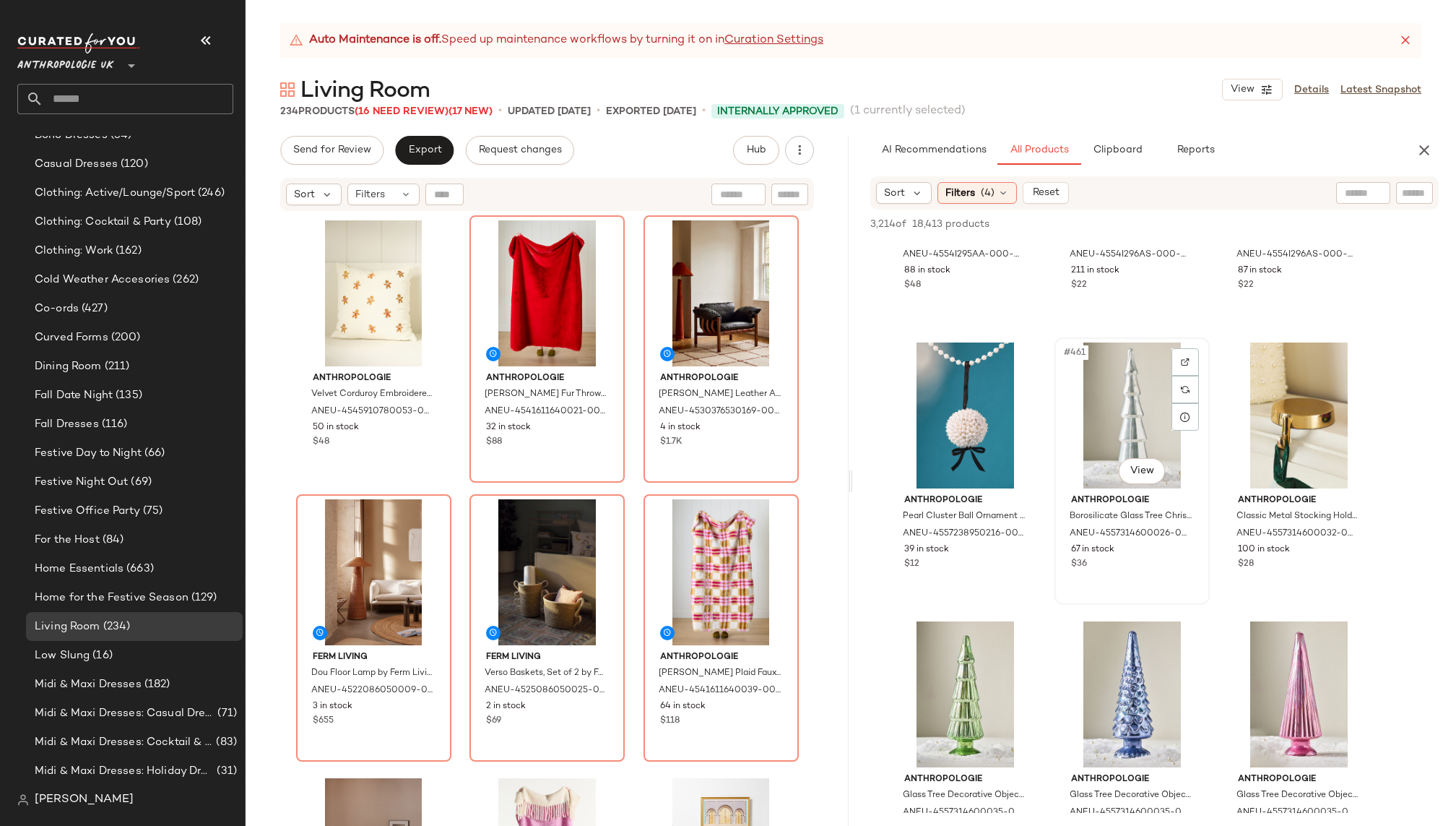
scroll to position [42617, 0]
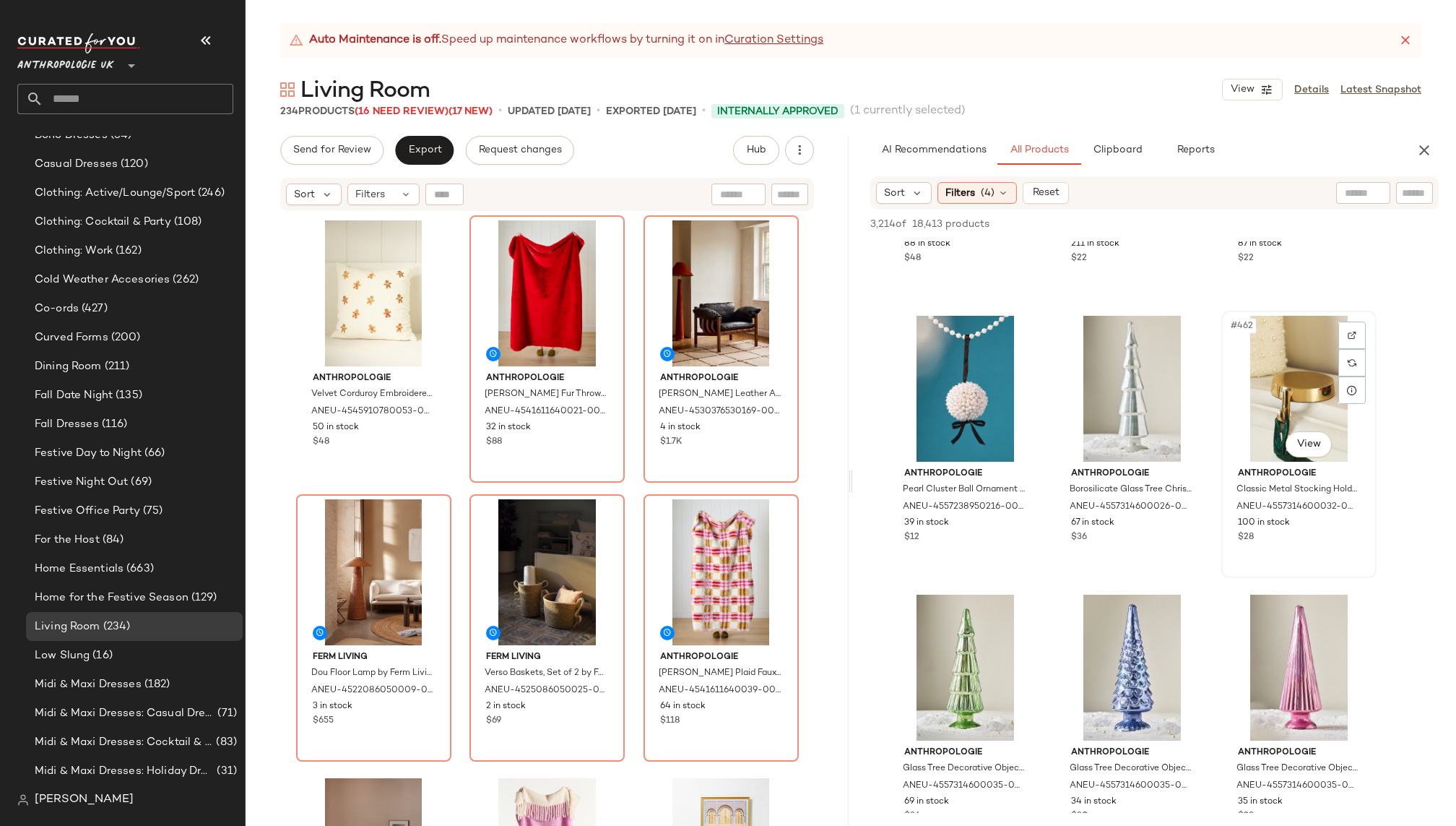
click at [1265, 392] on div "#462 View" at bounding box center [1299, 389] width 145 height 146
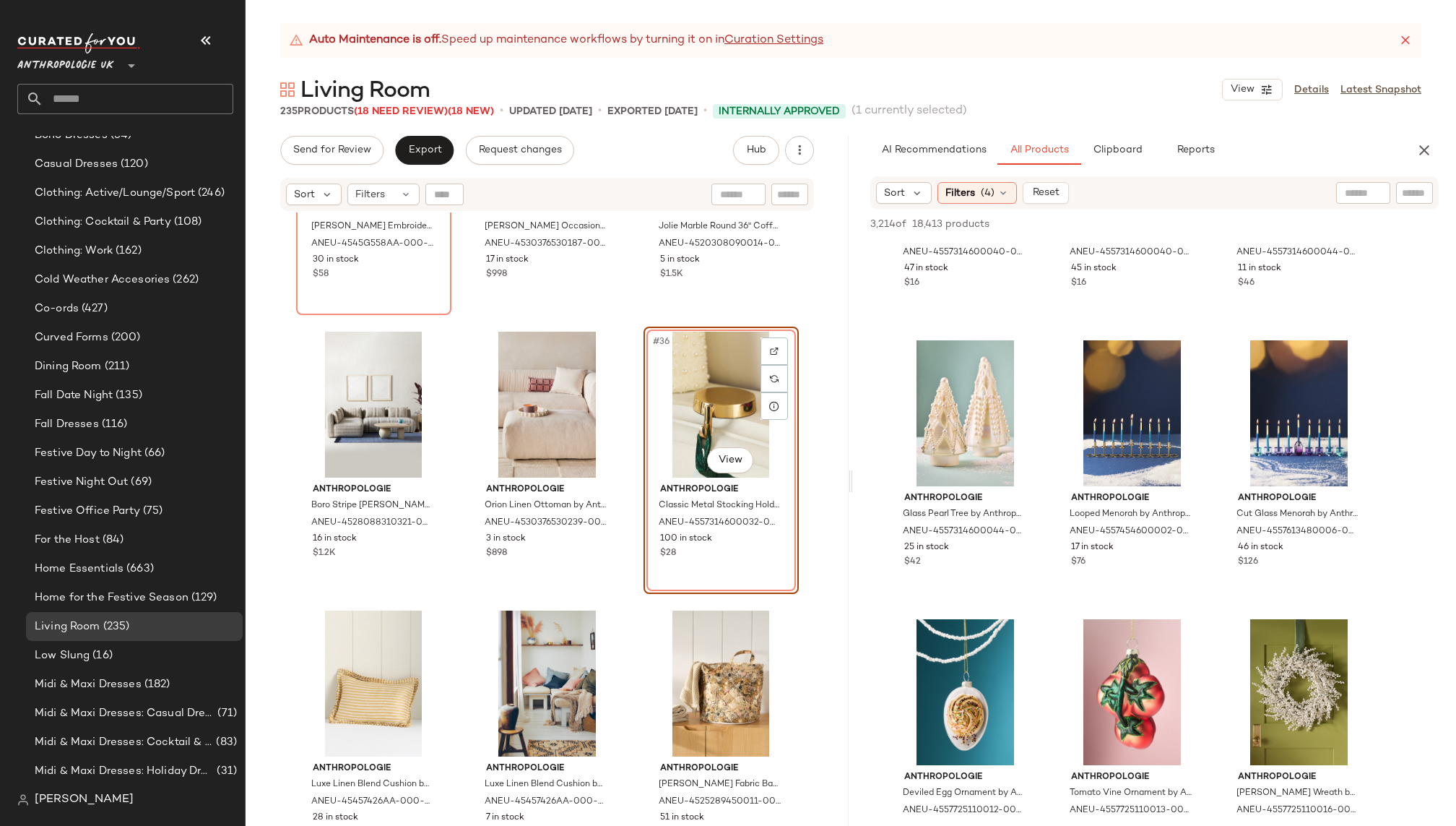
scroll to position [43705, 0]
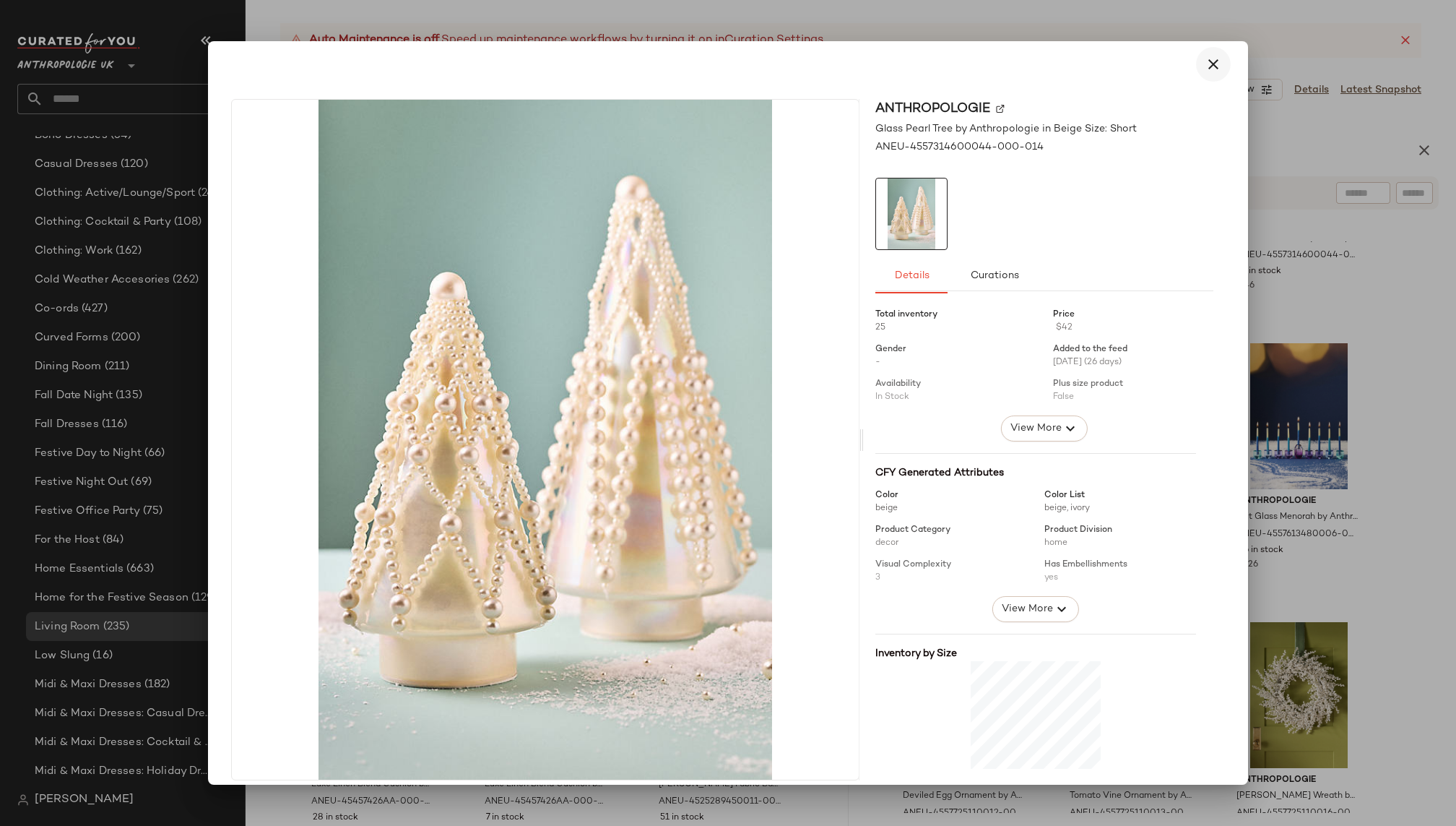
click at [1210, 62] on icon "button" at bounding box center [1214, 64] width 17 height 17
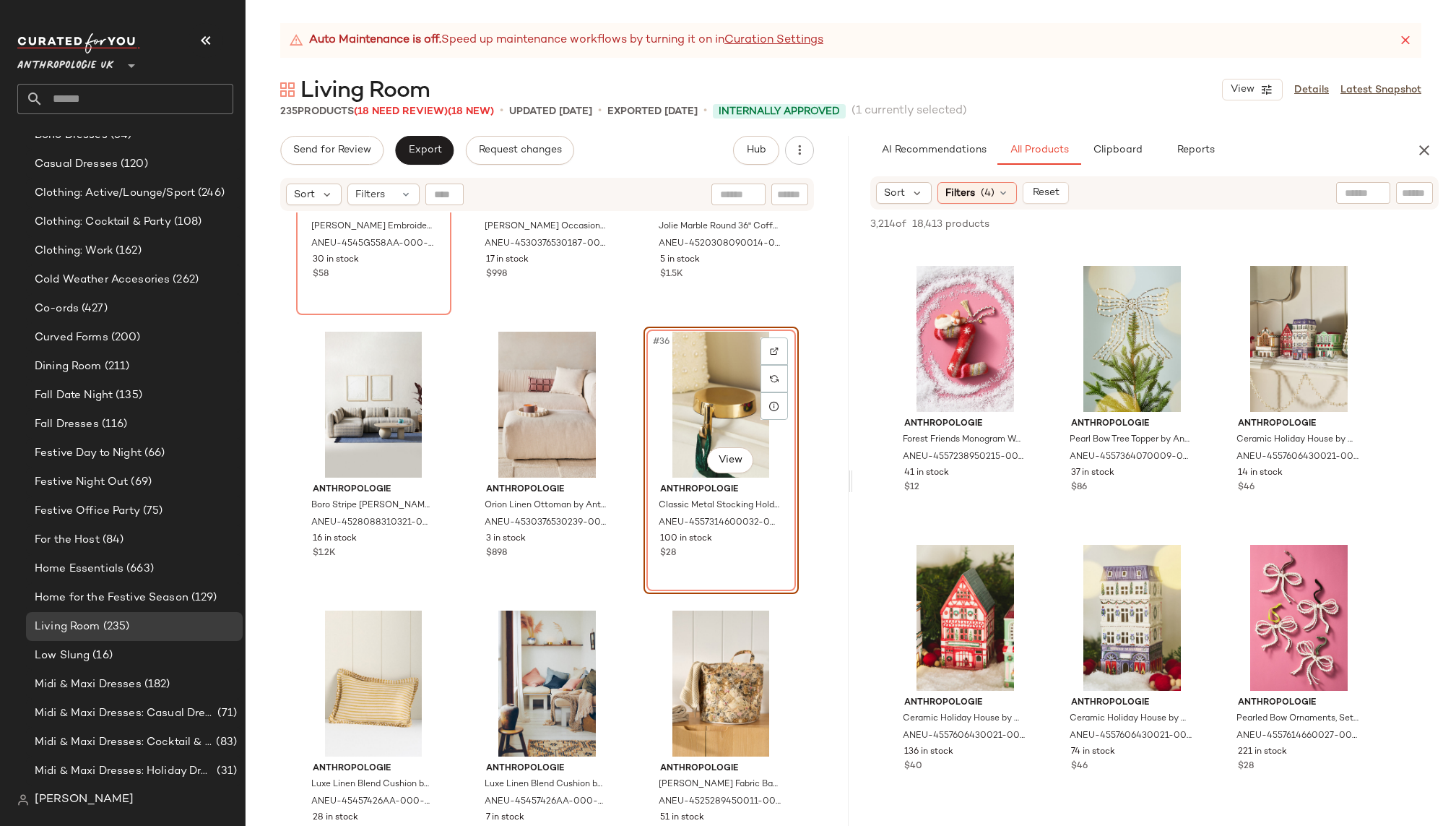
scroll to position [54652, 0]
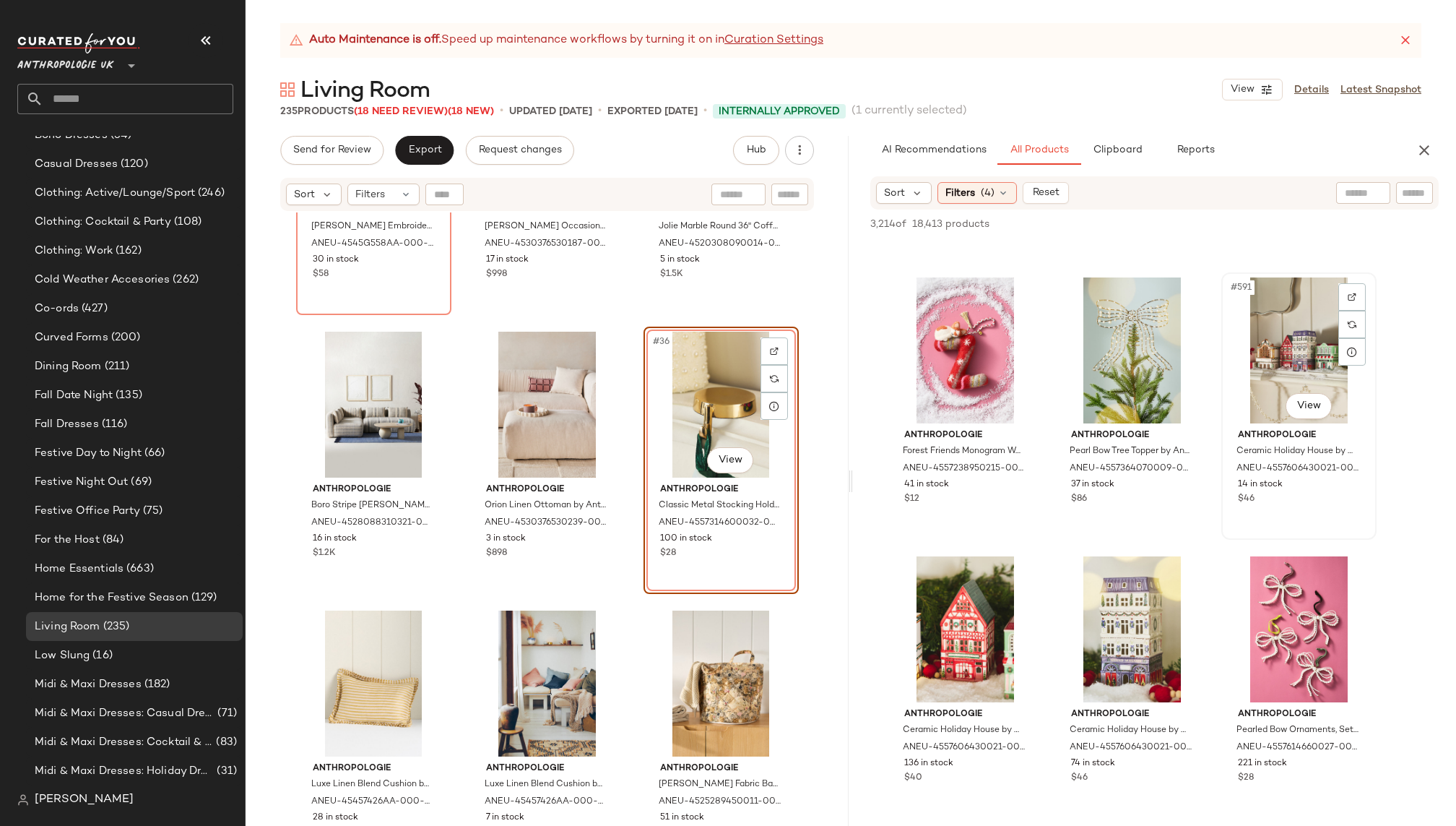
click at [1295, 350] on div "#591 View" at bounding box center [1299, 351] width 145 height 146
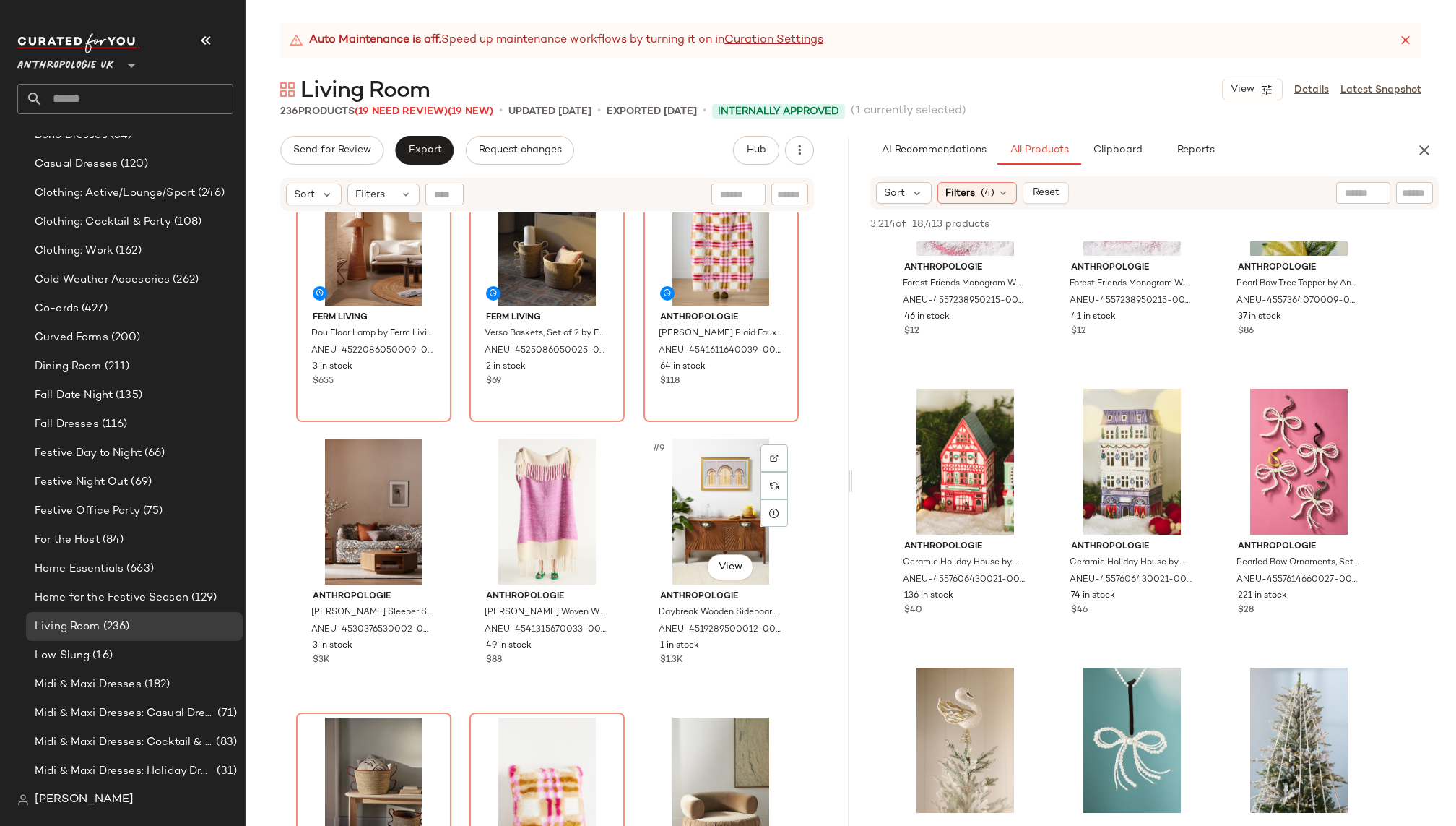
scroll to position [346, 0]
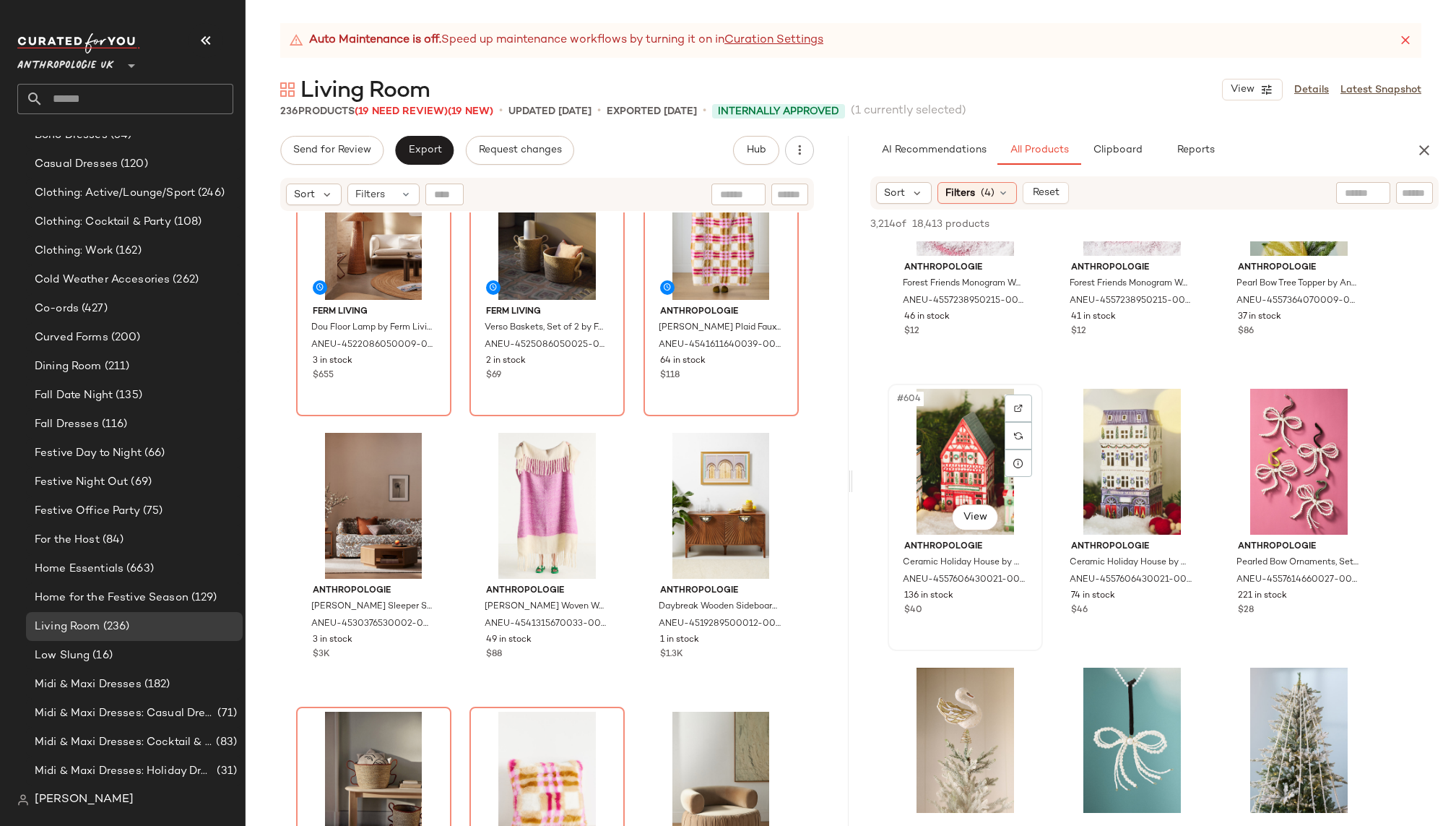
click at [950, 471] on div "#604 View" at bounding box center [965, 462] width 145 height 146
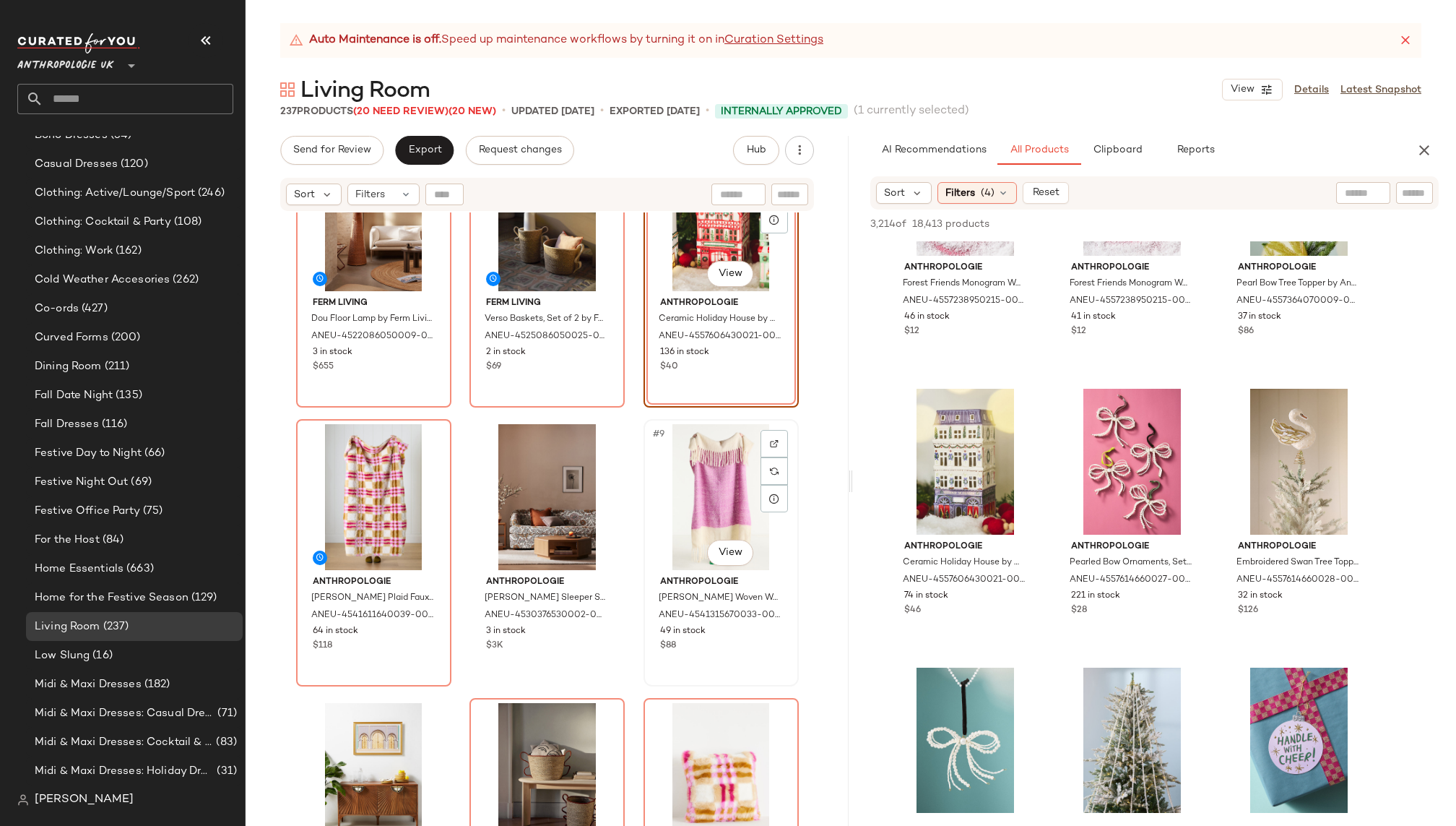
scroll to position [443, 0]
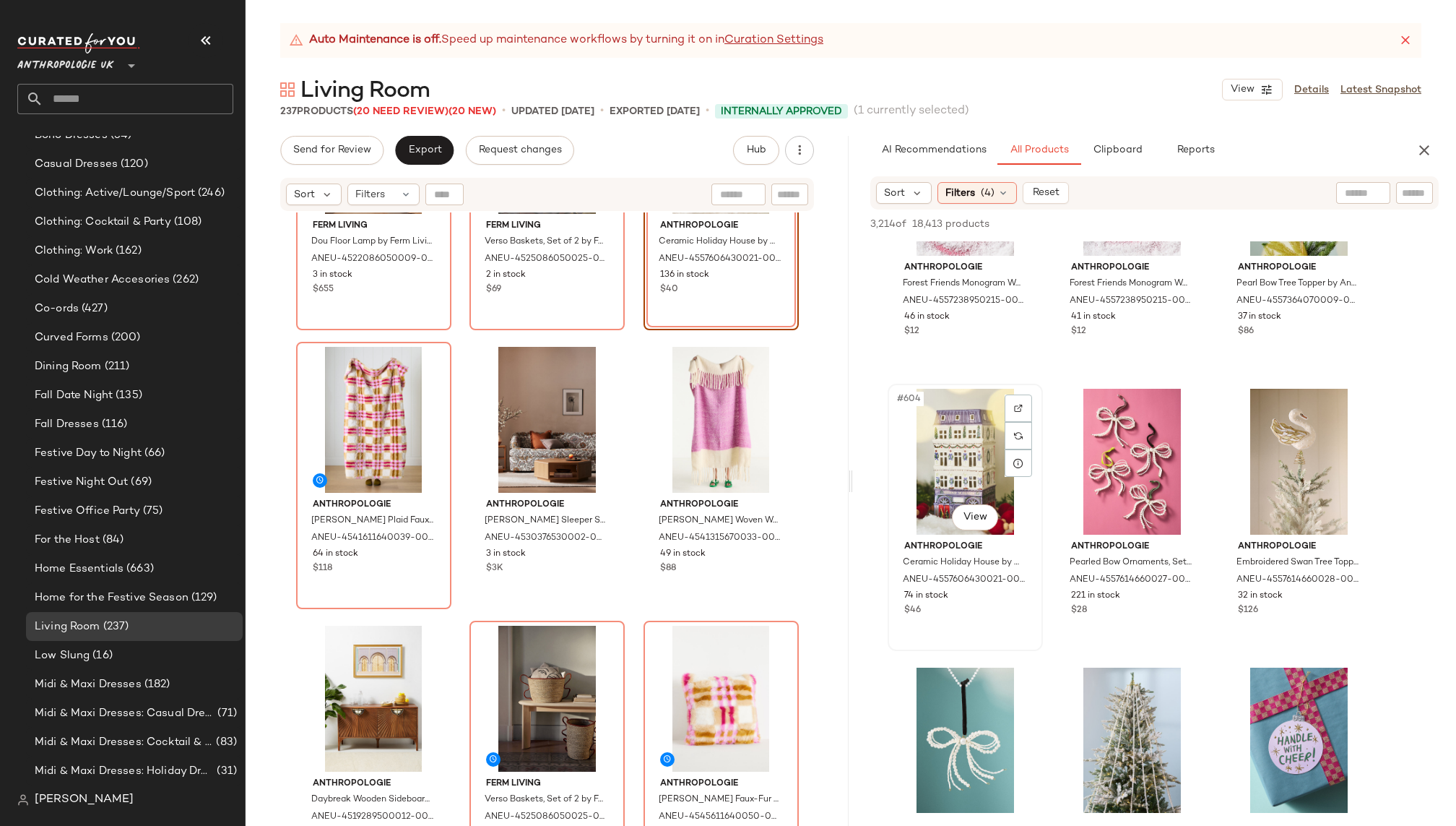
click at [905, 485] on div "#604 View" at bounding box center [965, 462] width 145 height 146
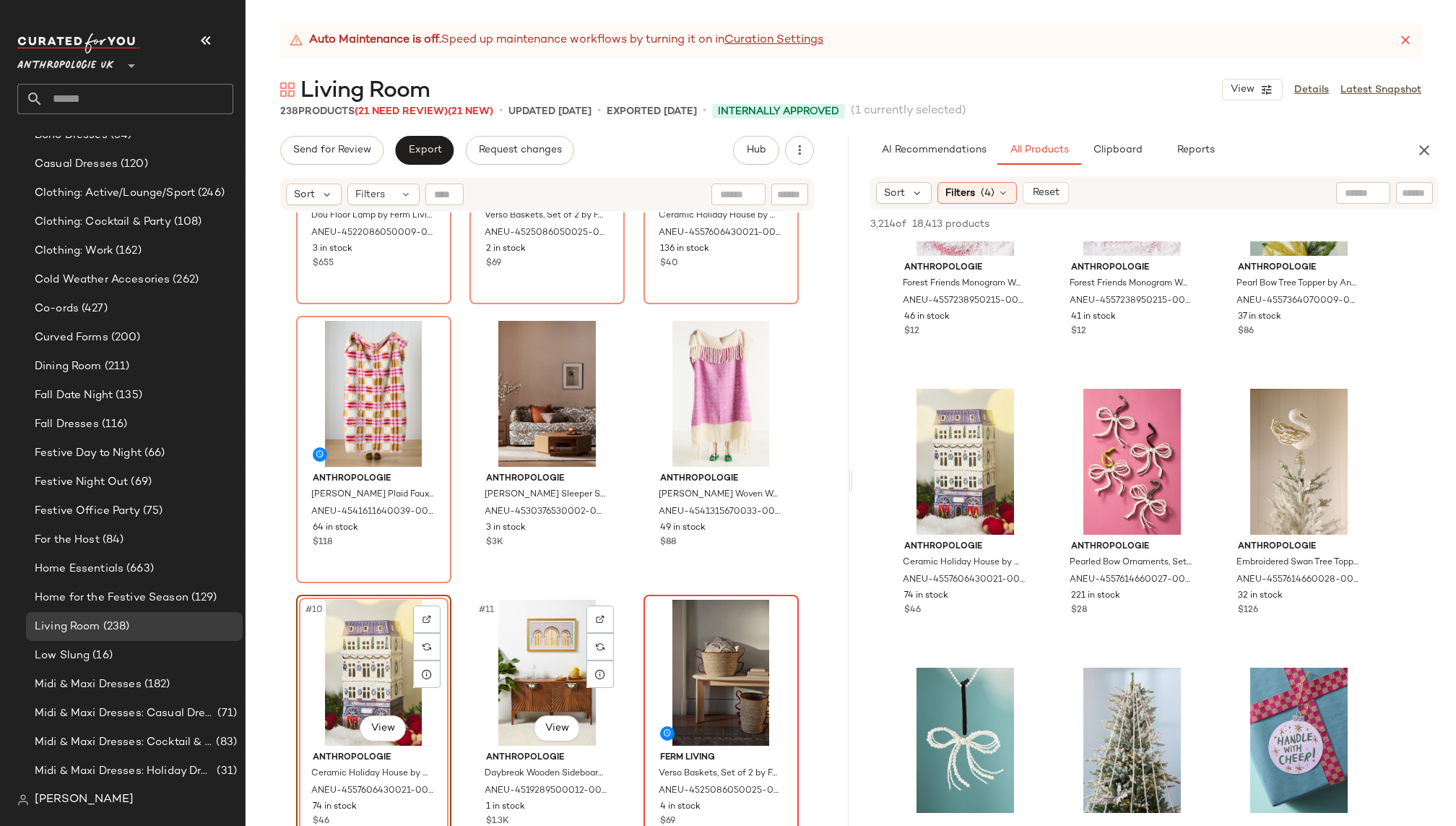
scroll to position [622, 0]
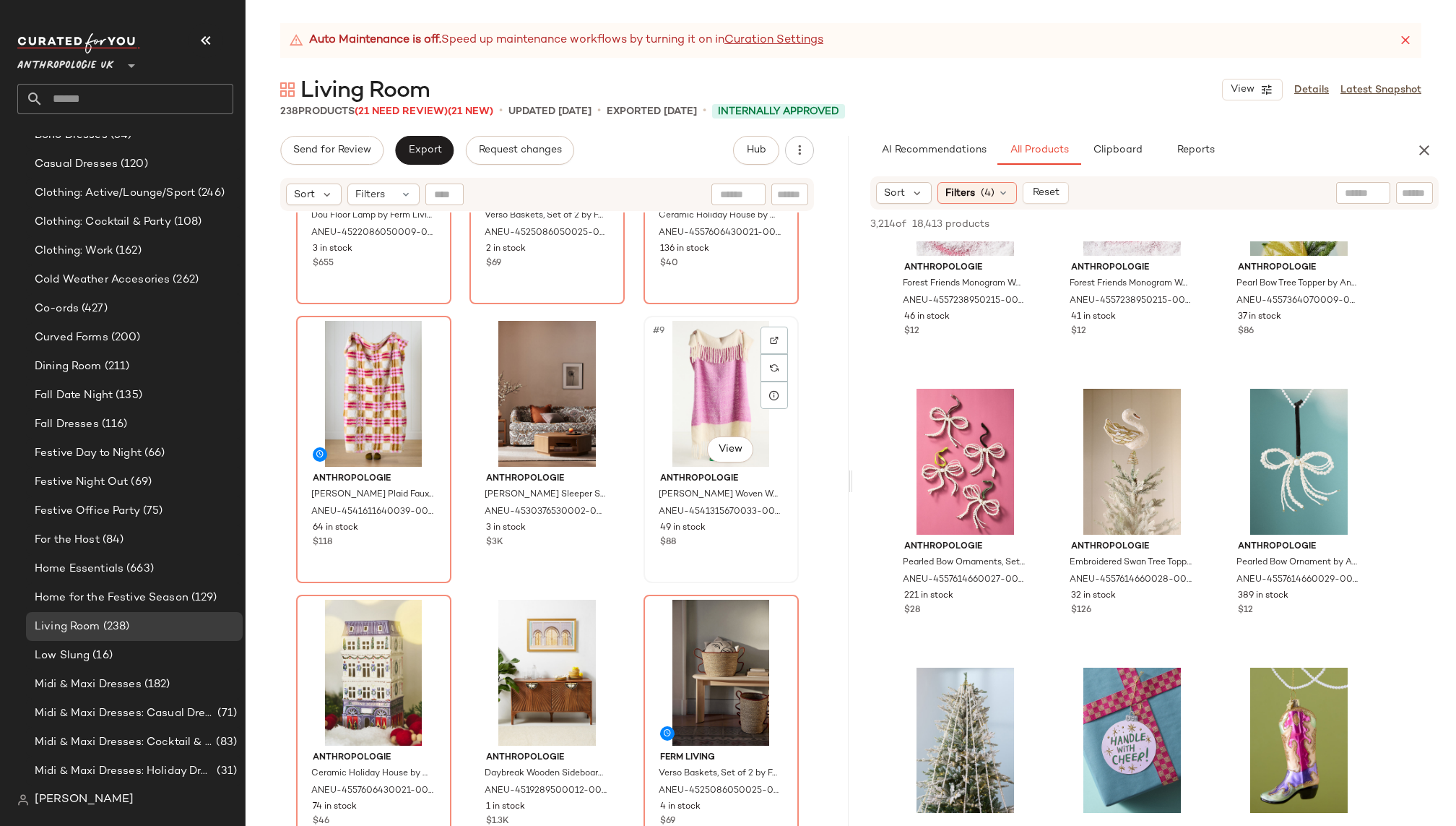
click at [691, 418] on div "#9 View" at bounding box center [721, 394] width 145 height 146
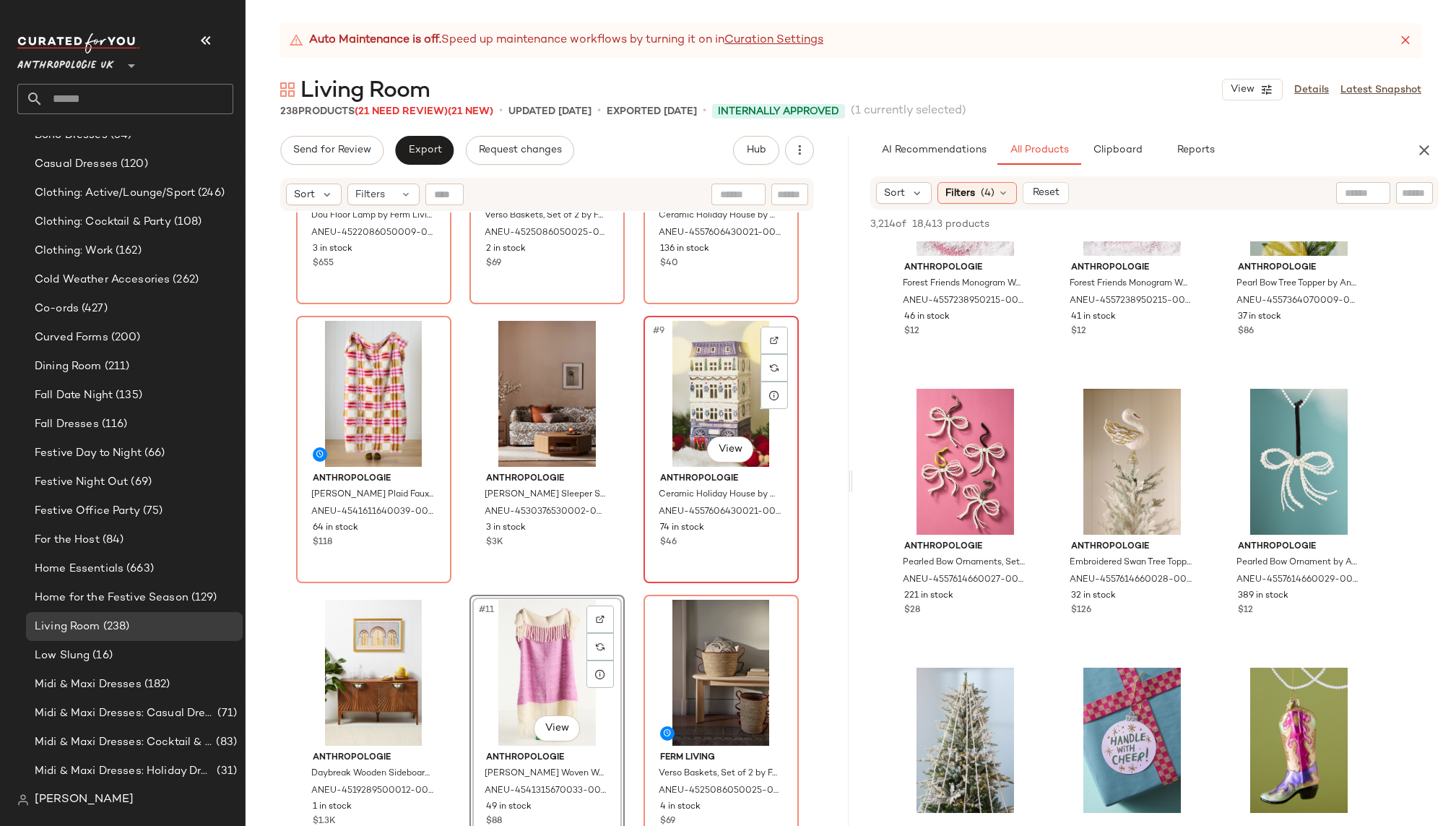
click at [677, 410] on div "#9 View" at bounding box center [721, 394] width 145 height 146
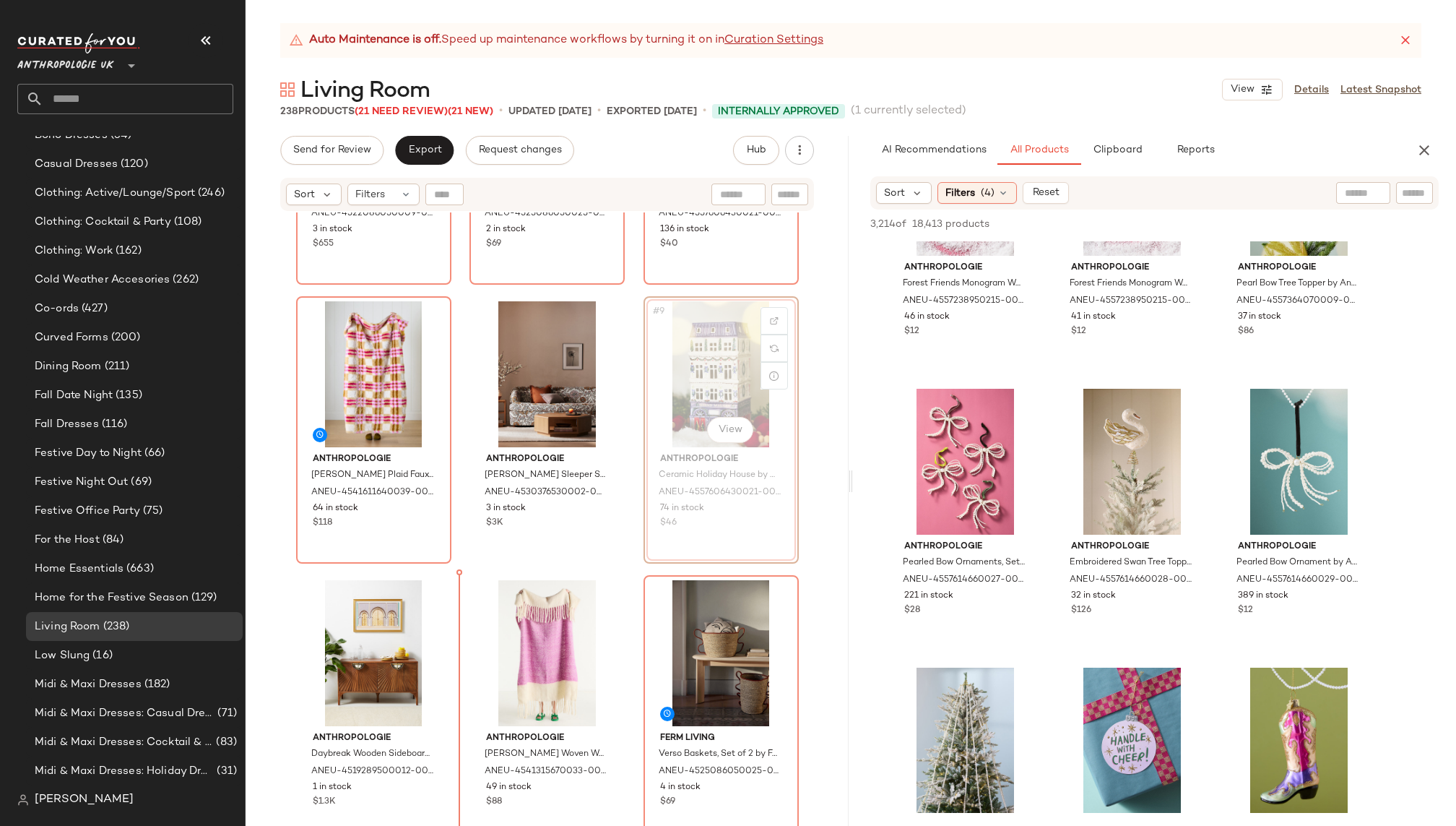
scroll to position [491, 0]
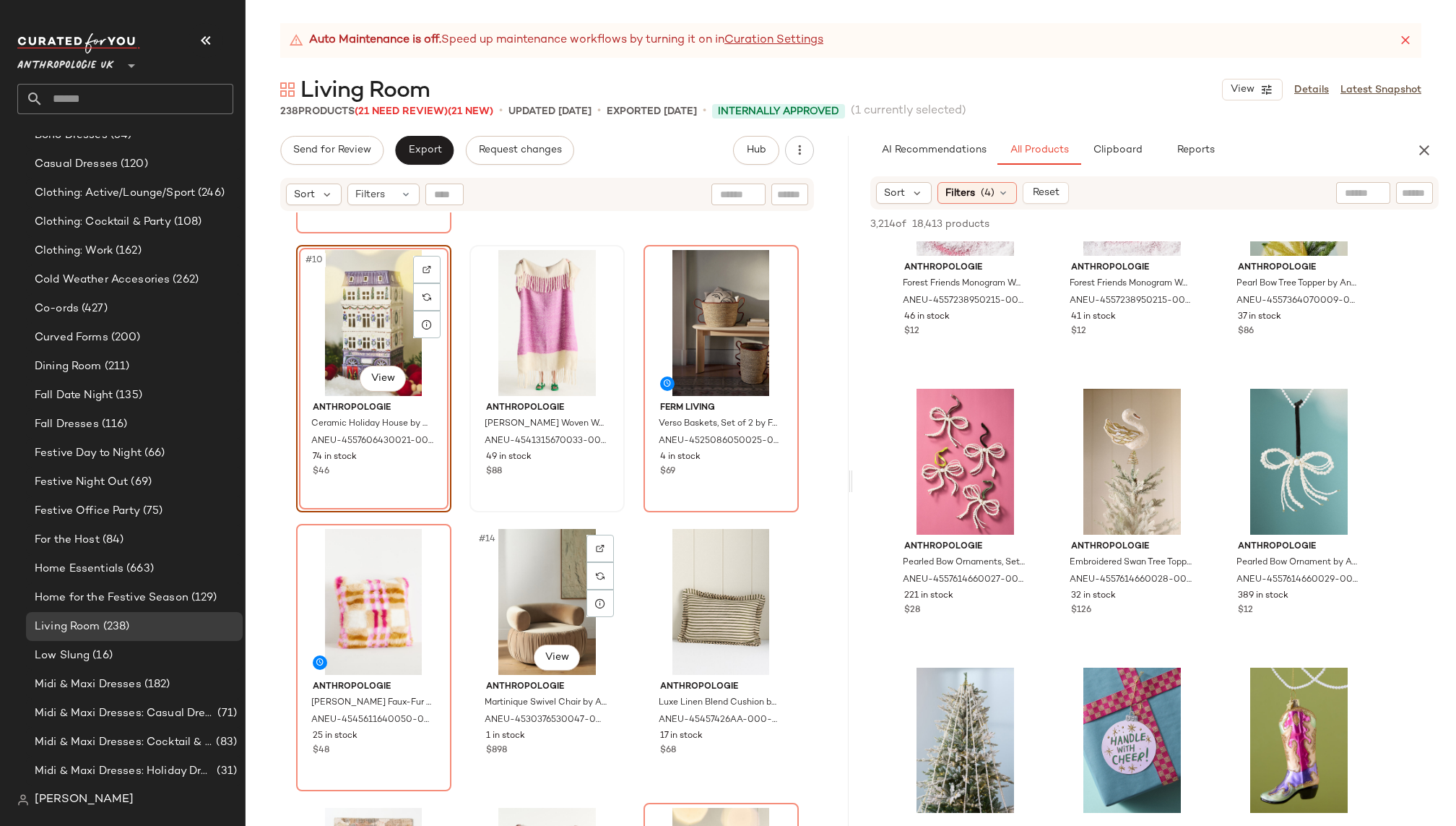
scroll to position [809, 0]
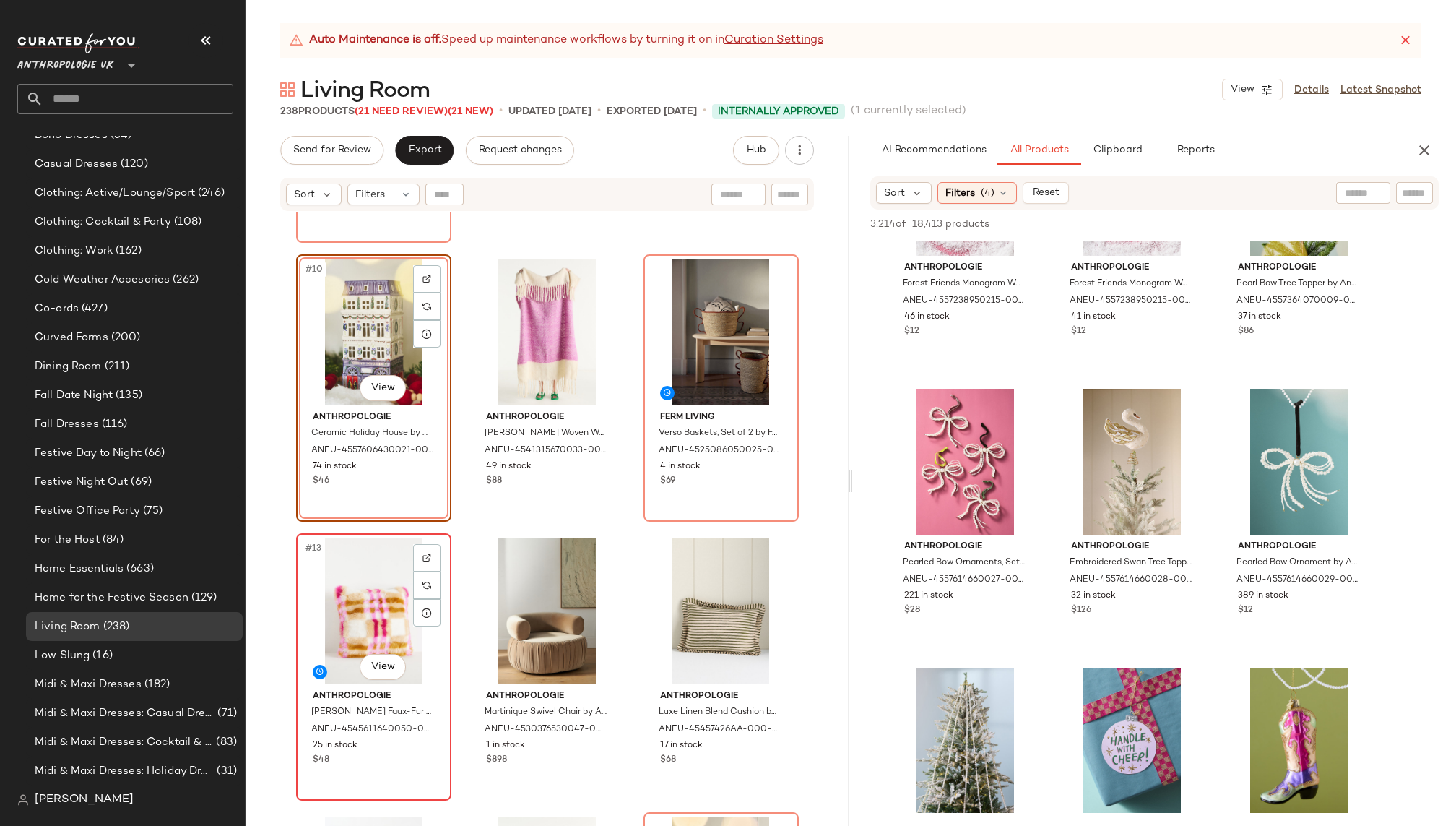
click at [353, 610] on div "#13 View" at bounding box center [374, 612] width 145 height 146
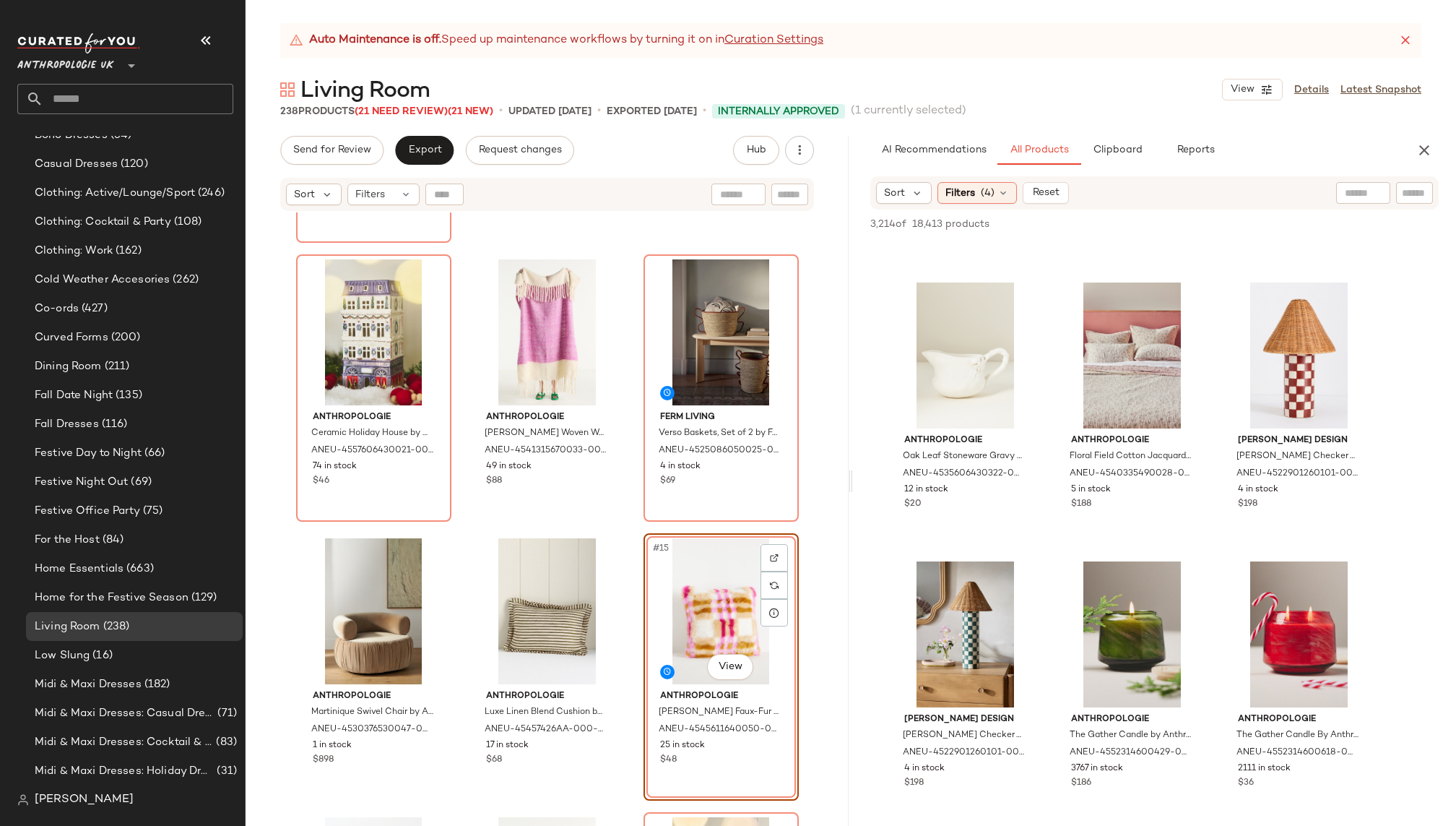
scroll to position [79202, 0]
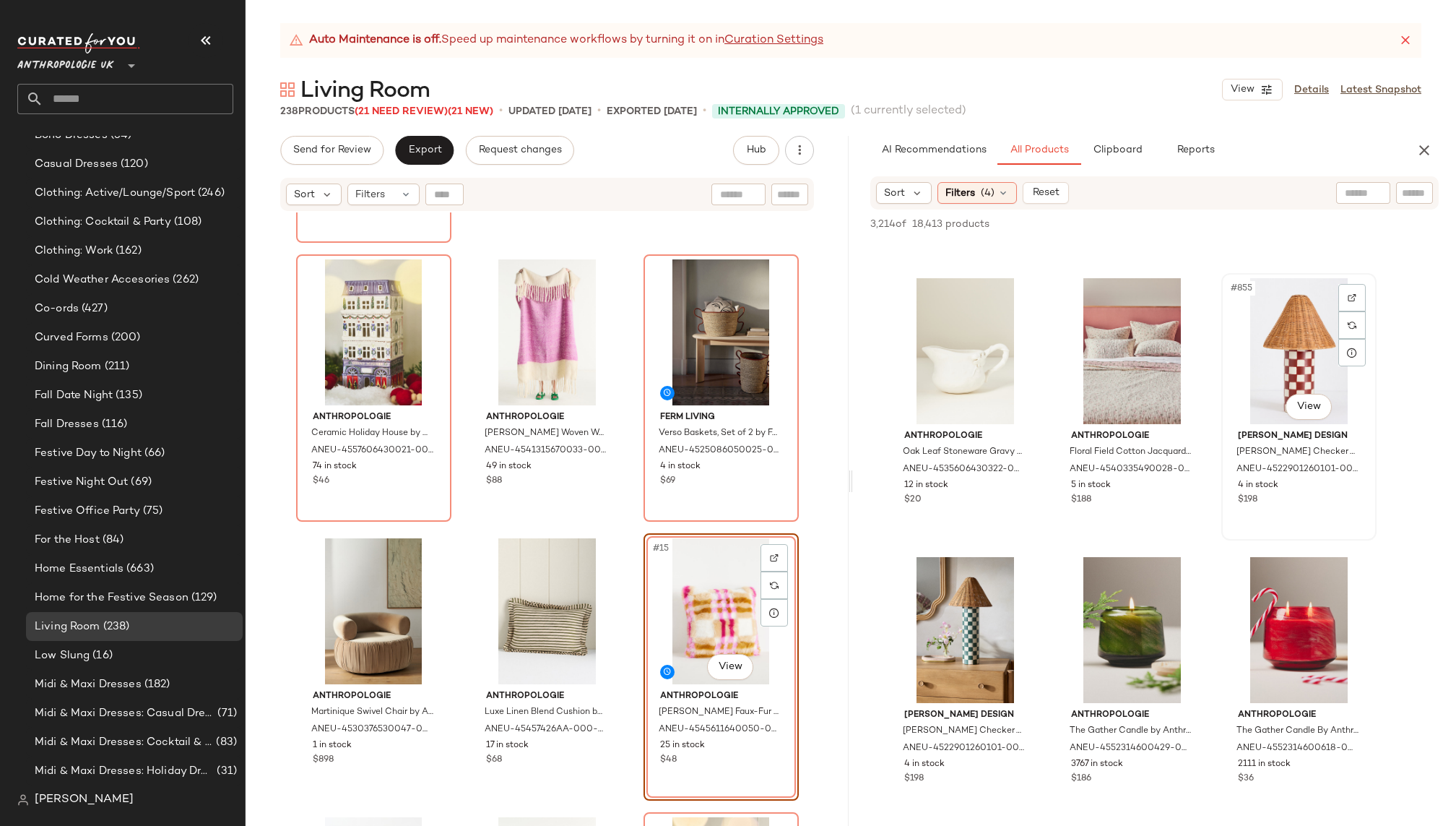
click at [1269, 330] on div "#855 View" at bounding box center [1299, 351] width 145 height 146
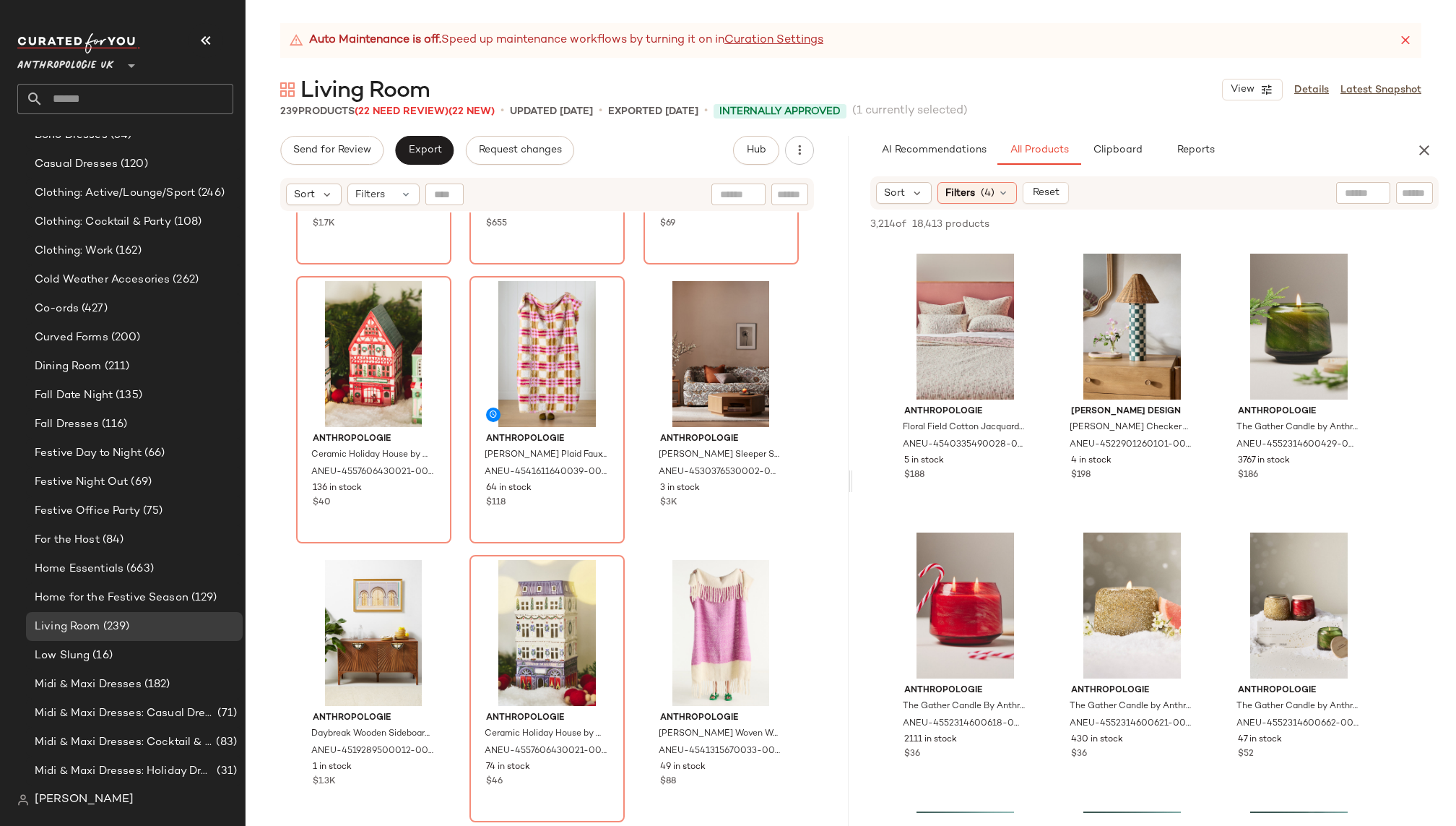
scroll to position [512, 0]
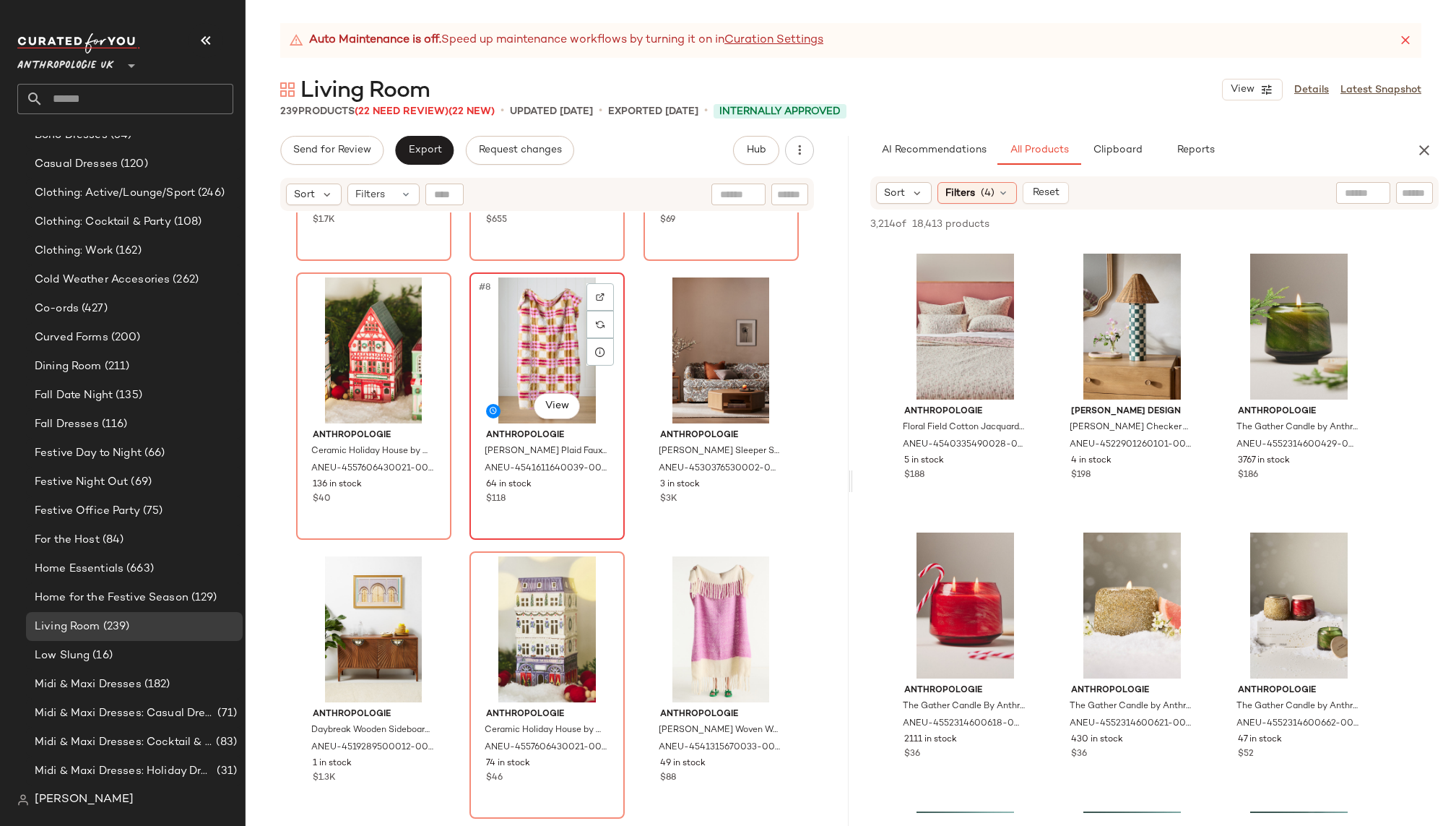
click at [501, 331] on div "#8 View" at bounding box center [547, 351] width 145 height 146
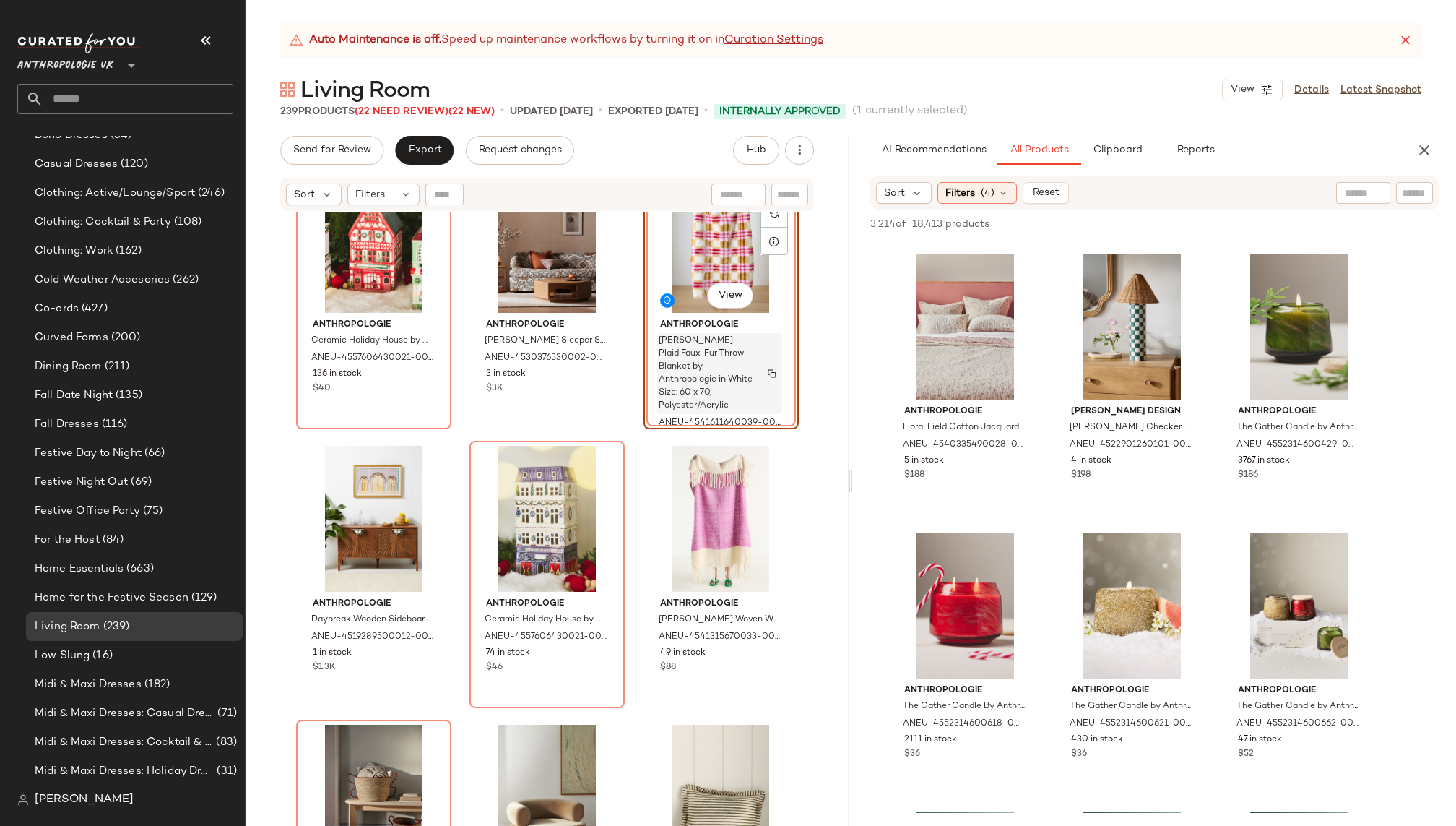
scroll to position [681, 0]
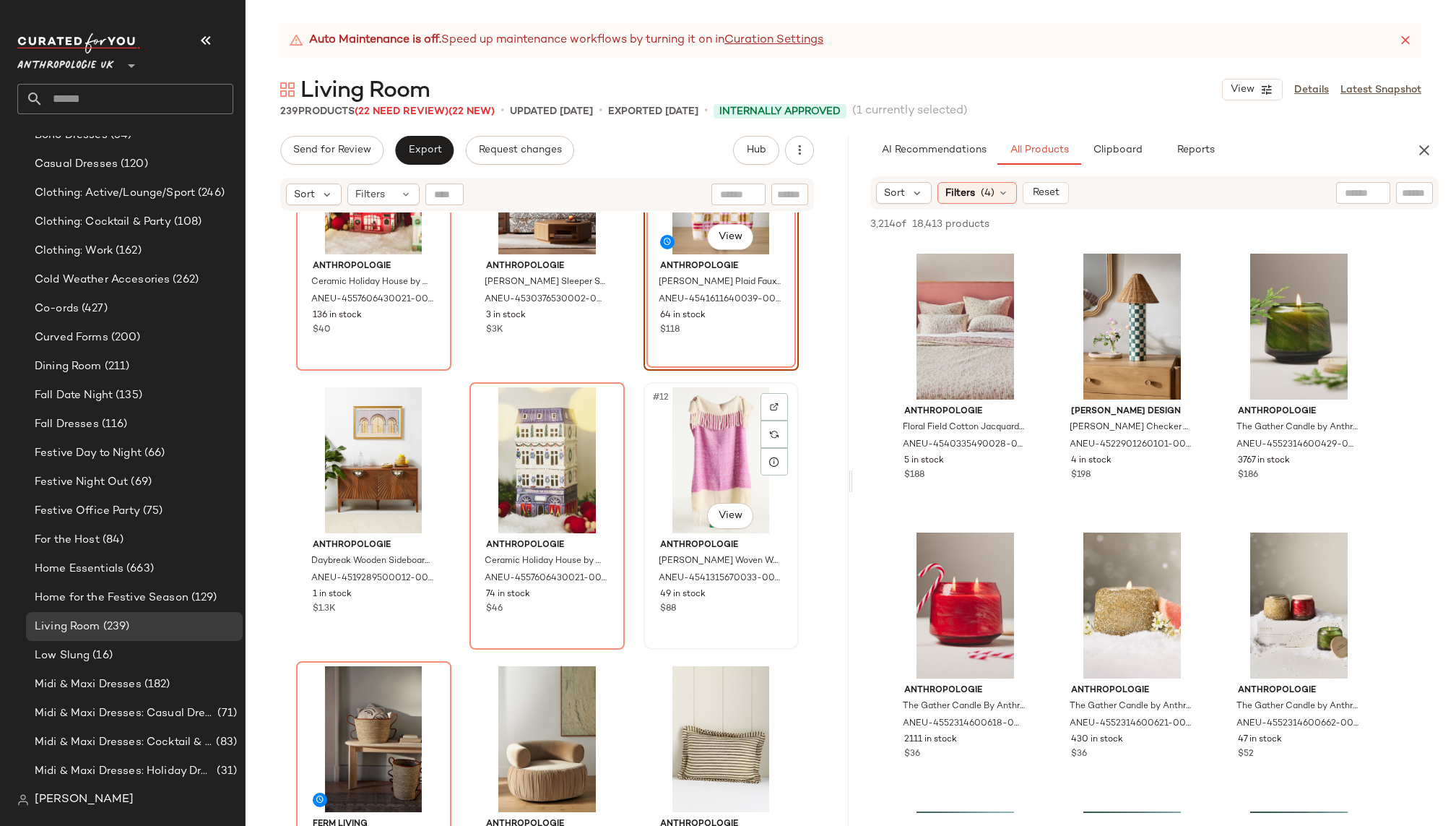
click at [680, 472] on div "#12 View" at bounding box center [721, 461] width 145 height 146
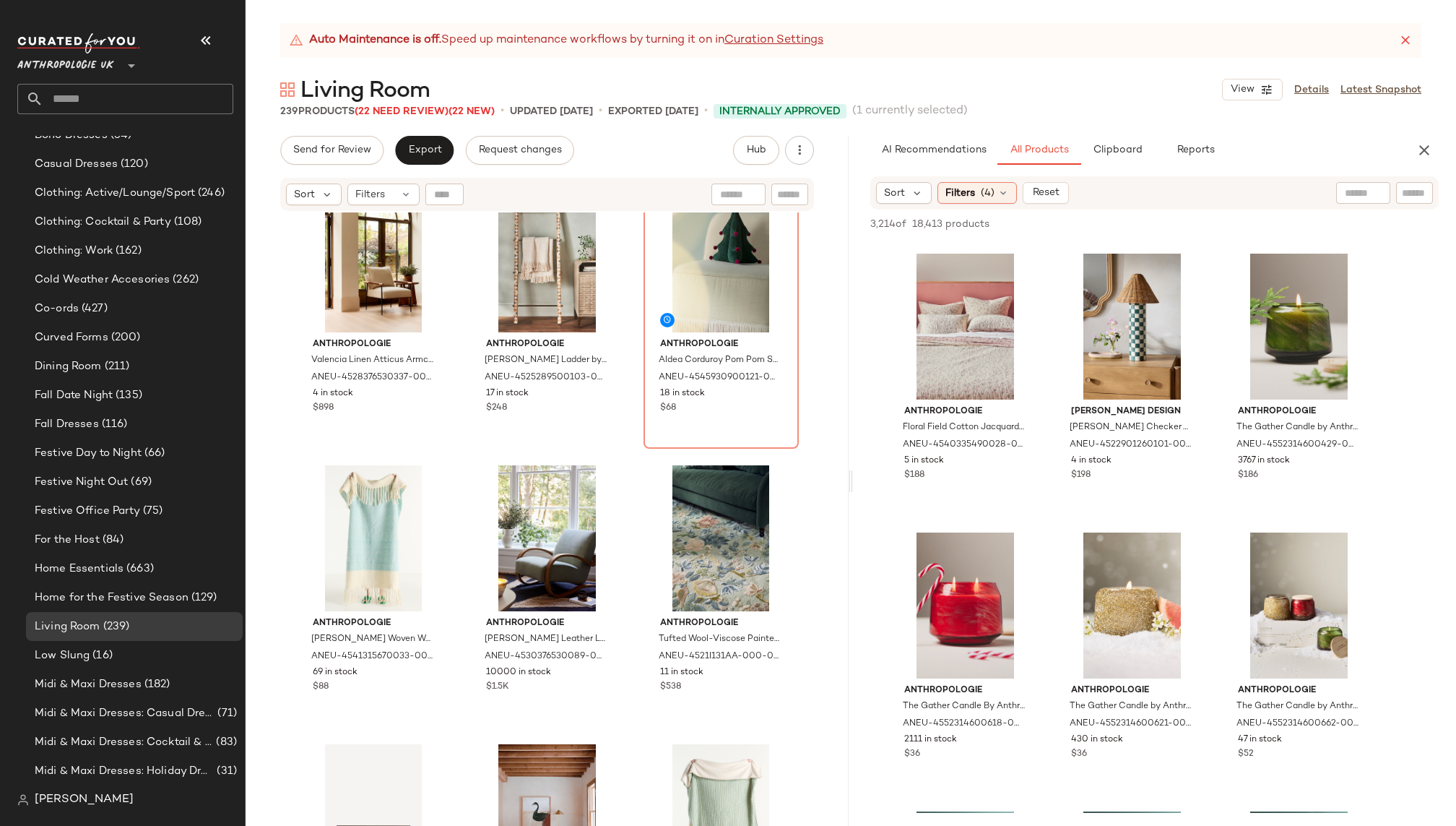
scroll to position [8469, 0]
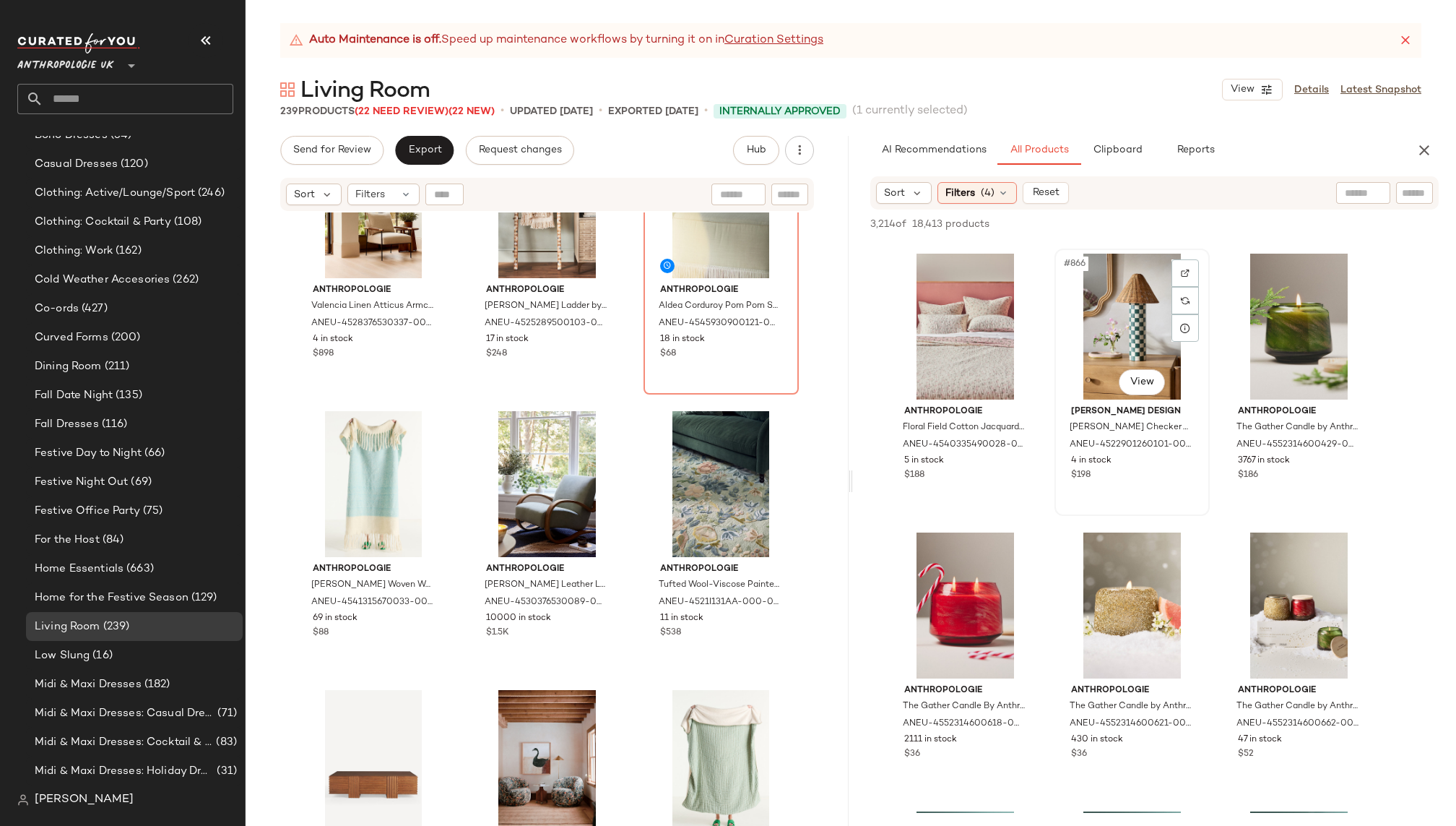
click at [1095, 356] on div "#866 View" at bounding box center [1132, 327] width 145 height 146
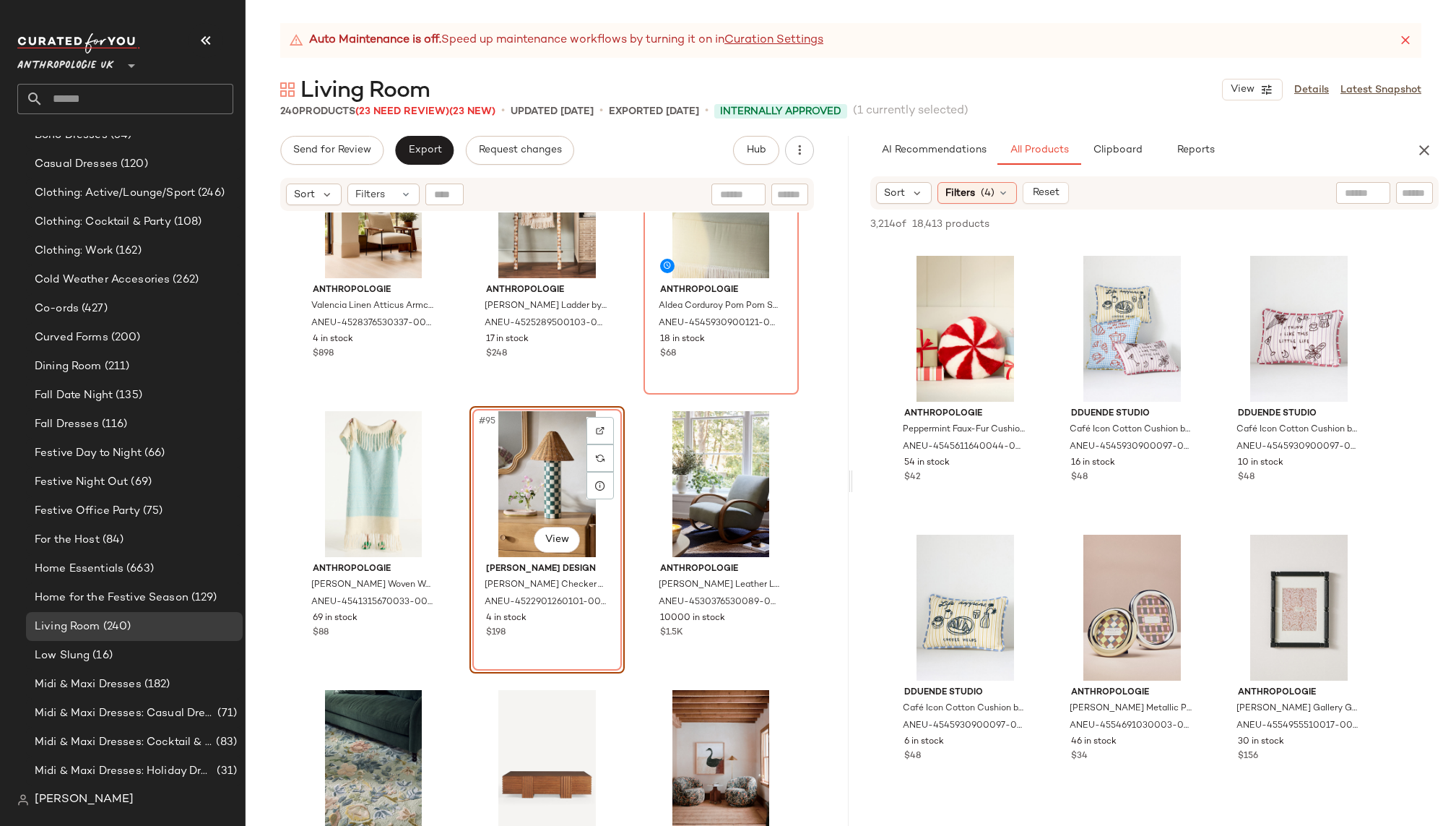
scroll to position [95098, 0]
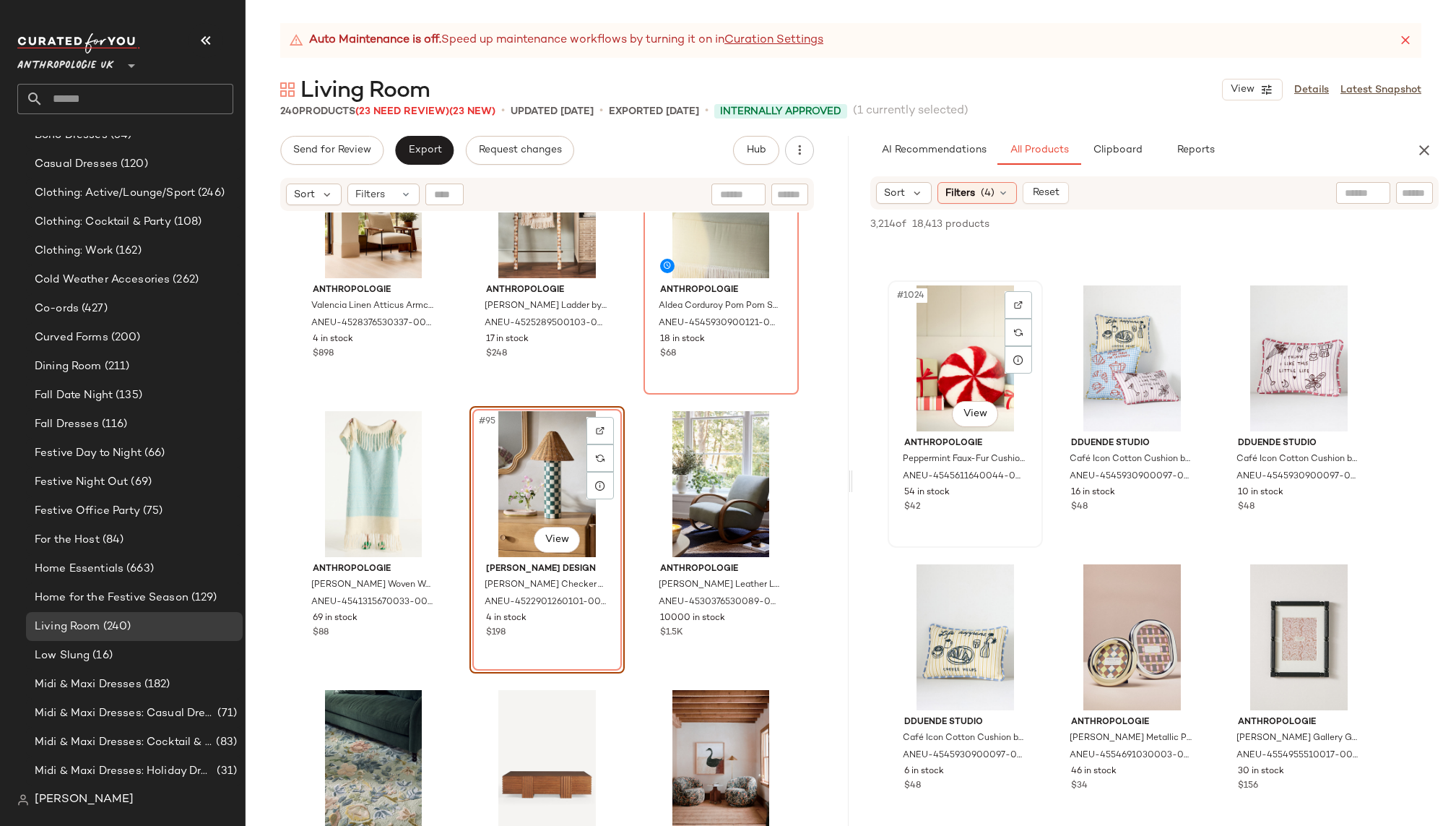
click at [965, 350] on div "#1024 View" at bounding box center [965, 359] width 145 height 146
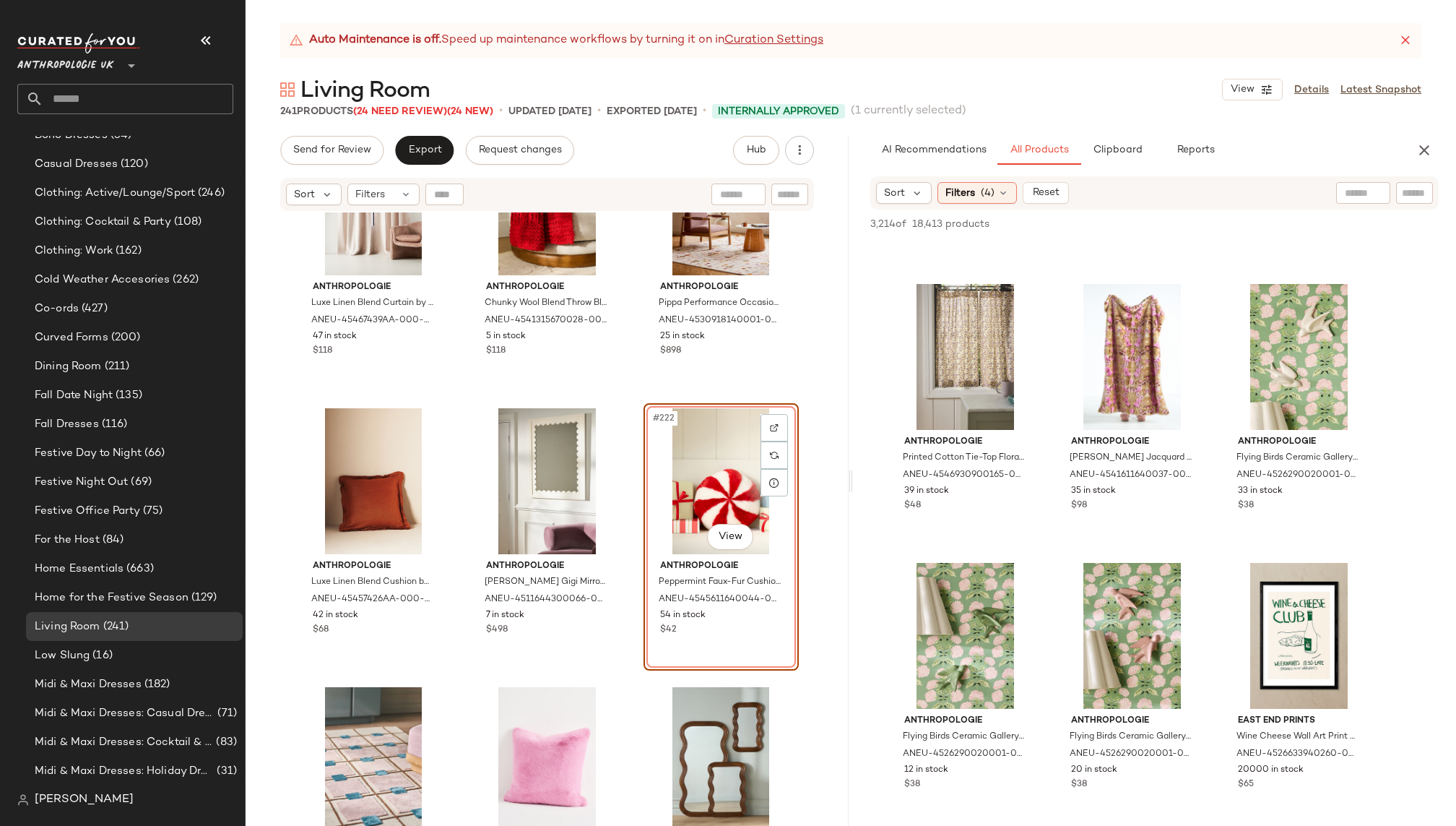
scroll to position [102595, 0]
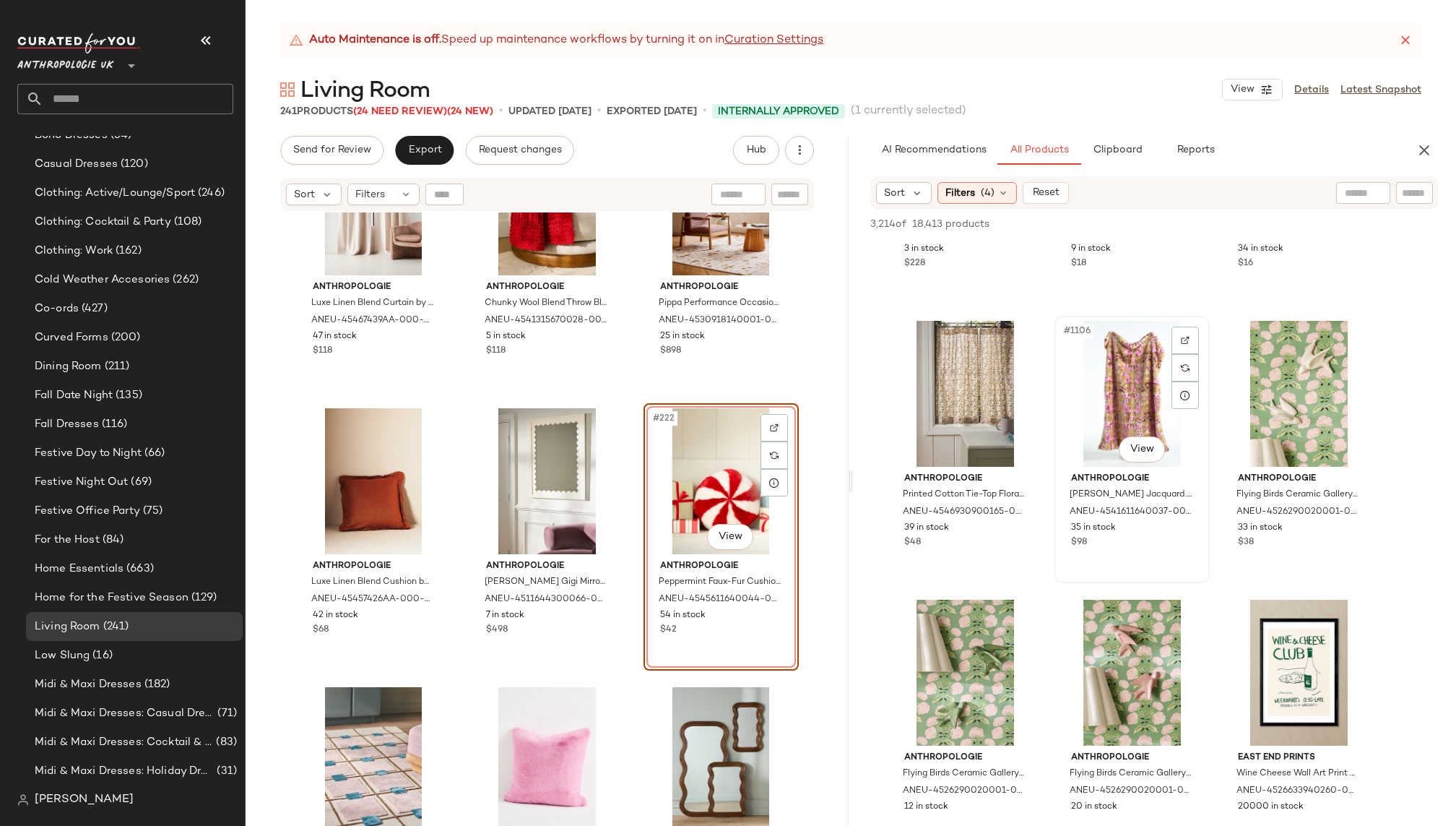
click at [1104, 369] on div "#1106 View" at bounding box center [1132, 394] width 145 height 146
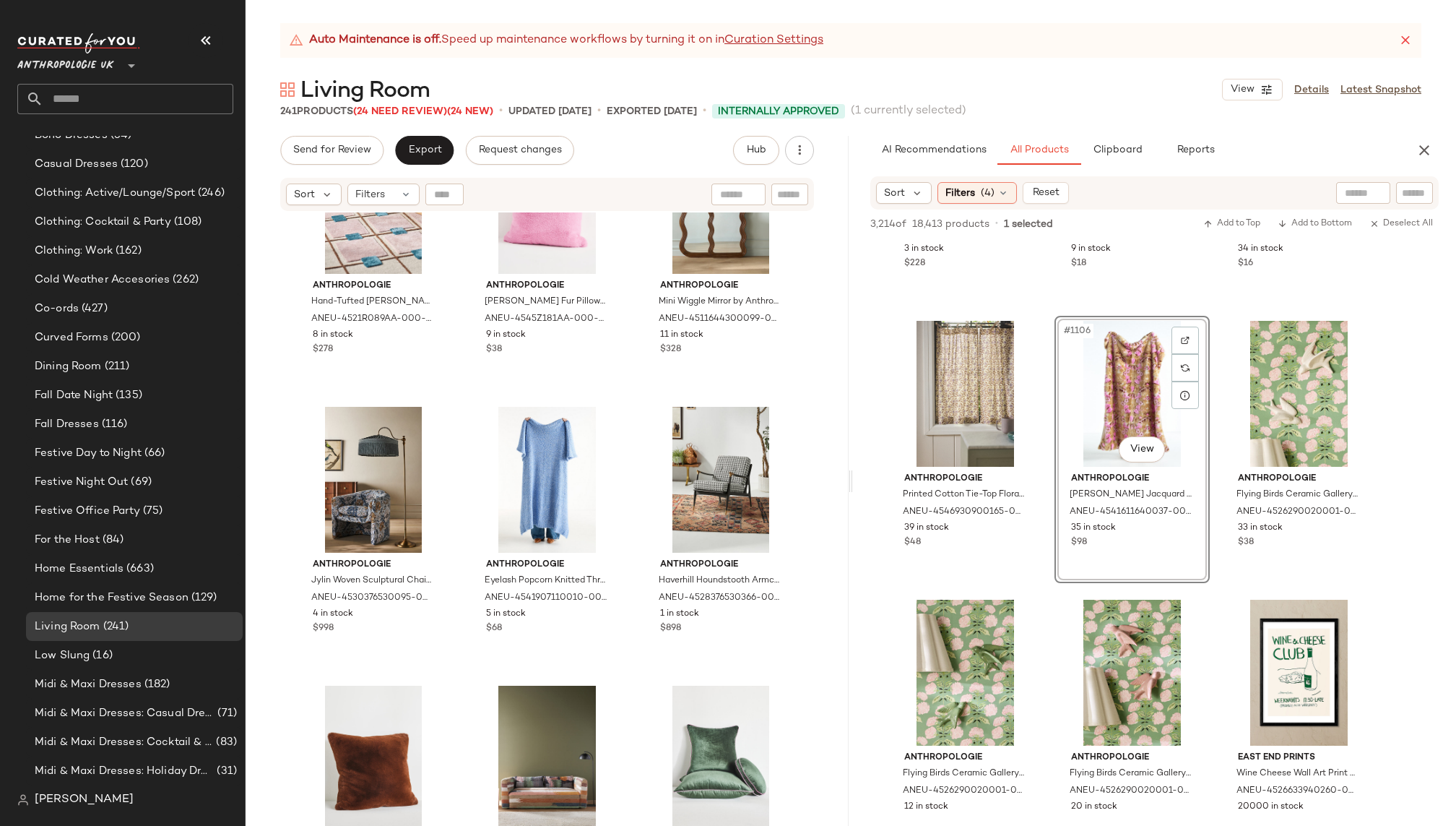
scroll to position [20753, 0]
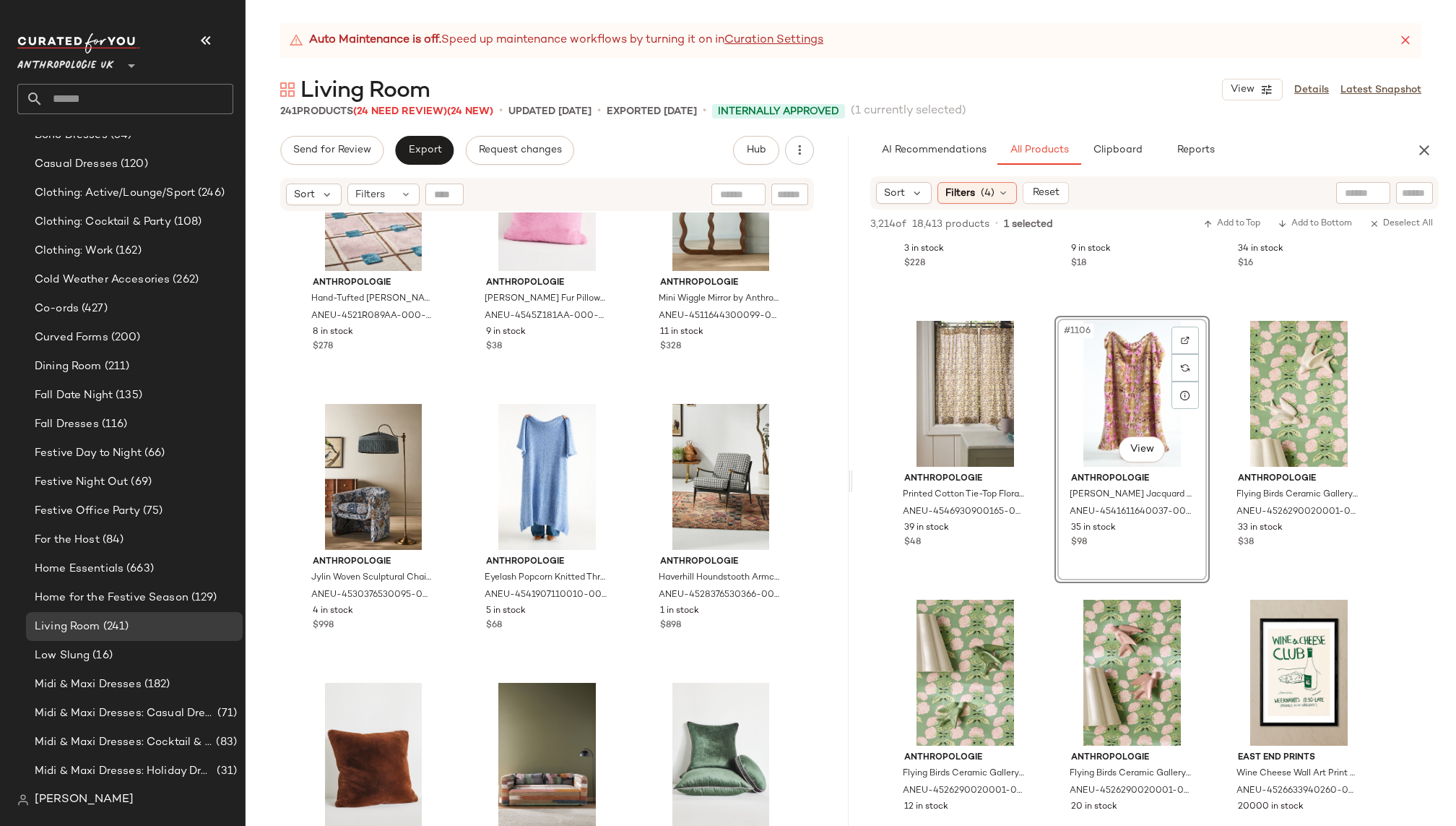
click at [1133, 379] on div "#1106 View" at bounding box center [1132, 394] width 145 height 146
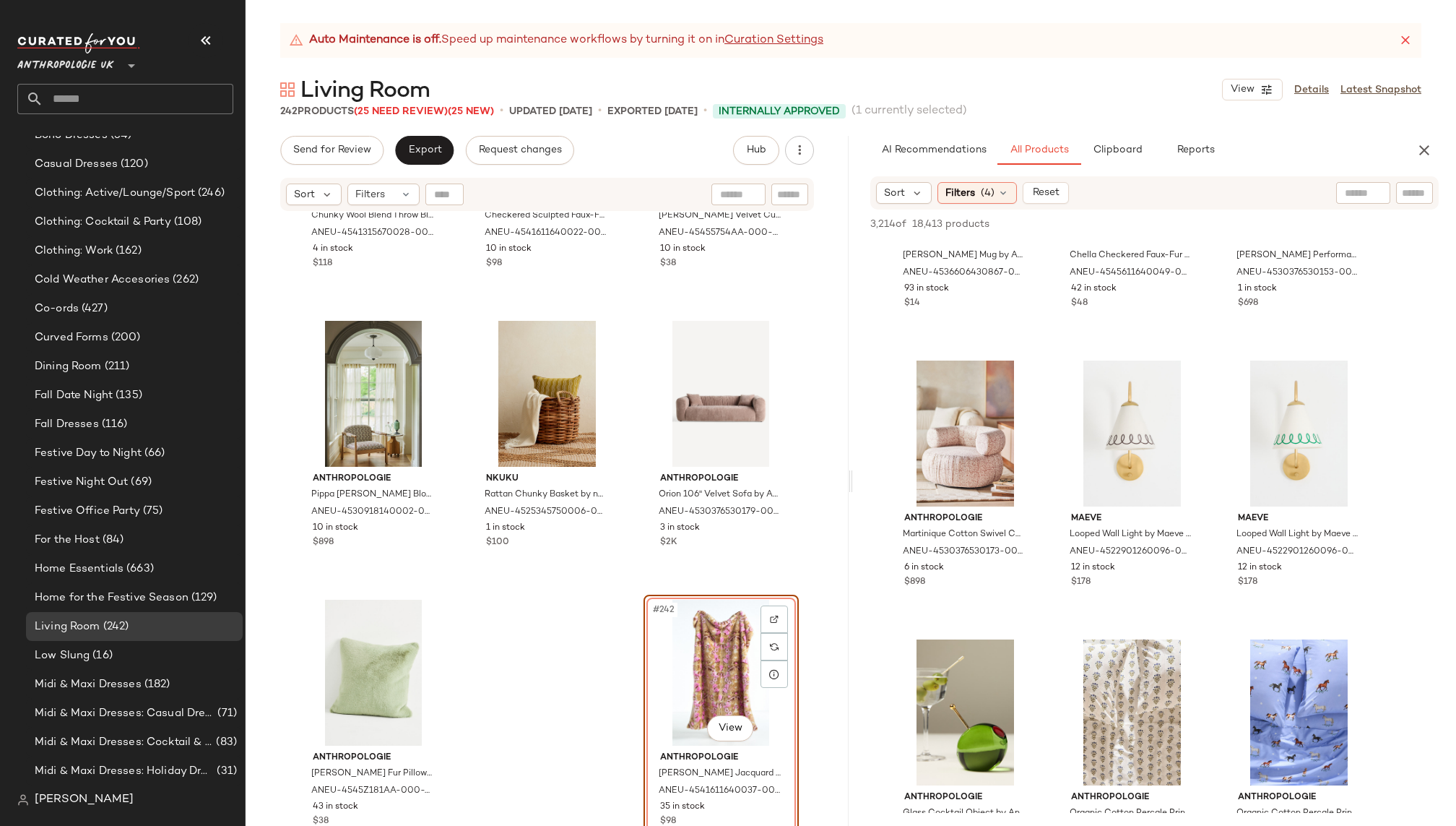
scroll to position [107032, 0]
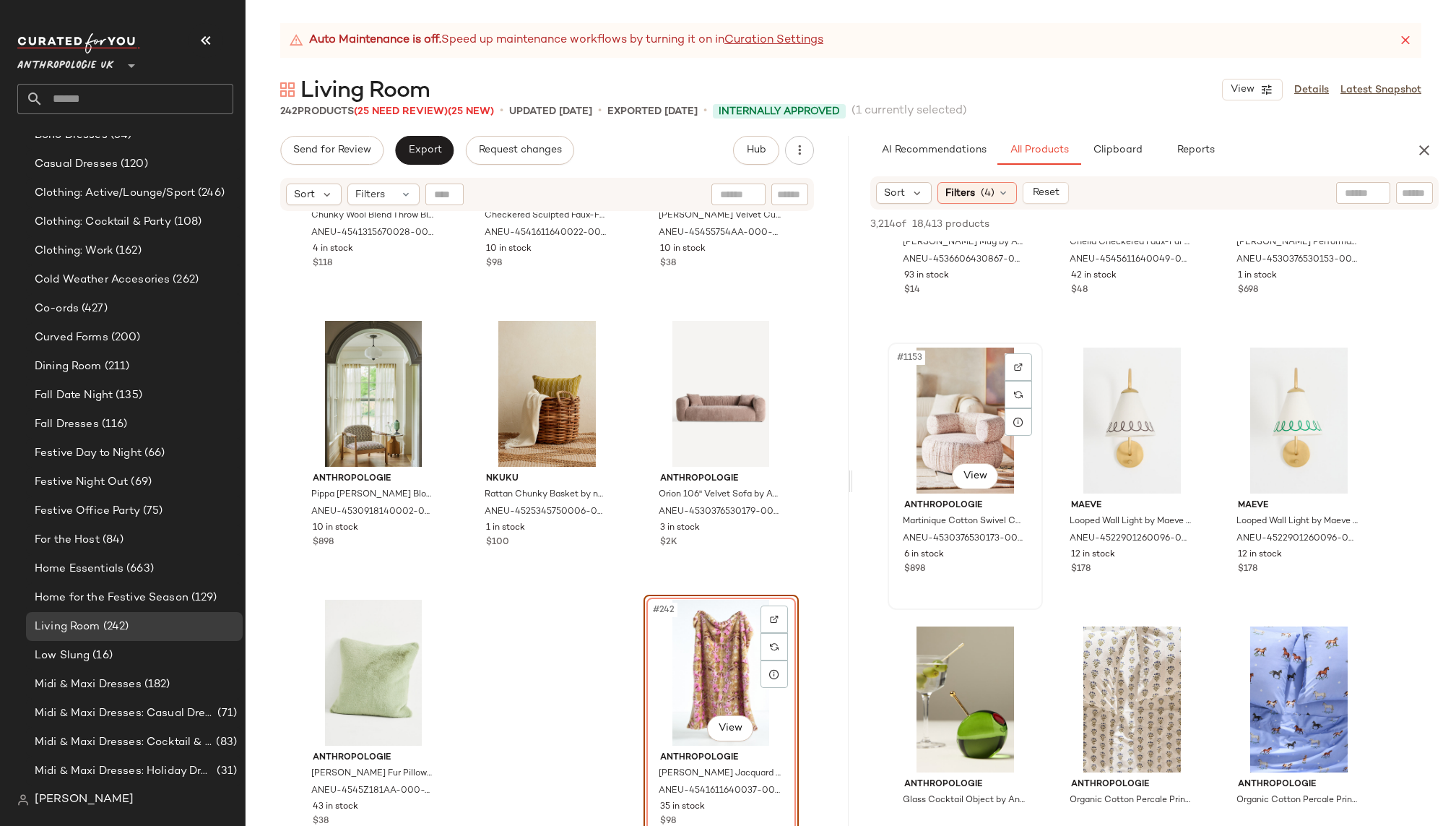
click at [937, 388] on div "#1153 View" at bounding box center [965, 421] width 145 height 146
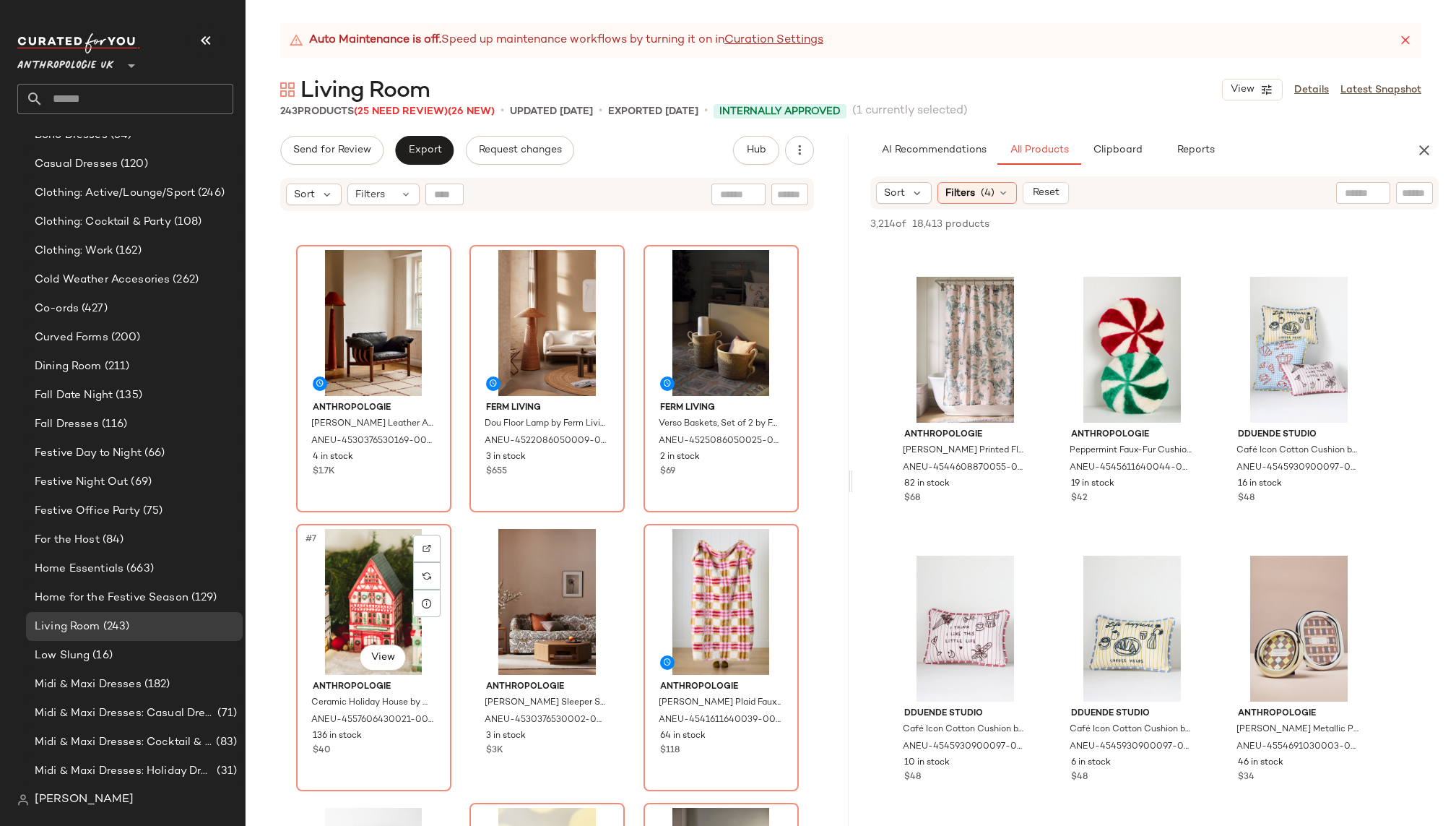
scroll to position [243, 0]
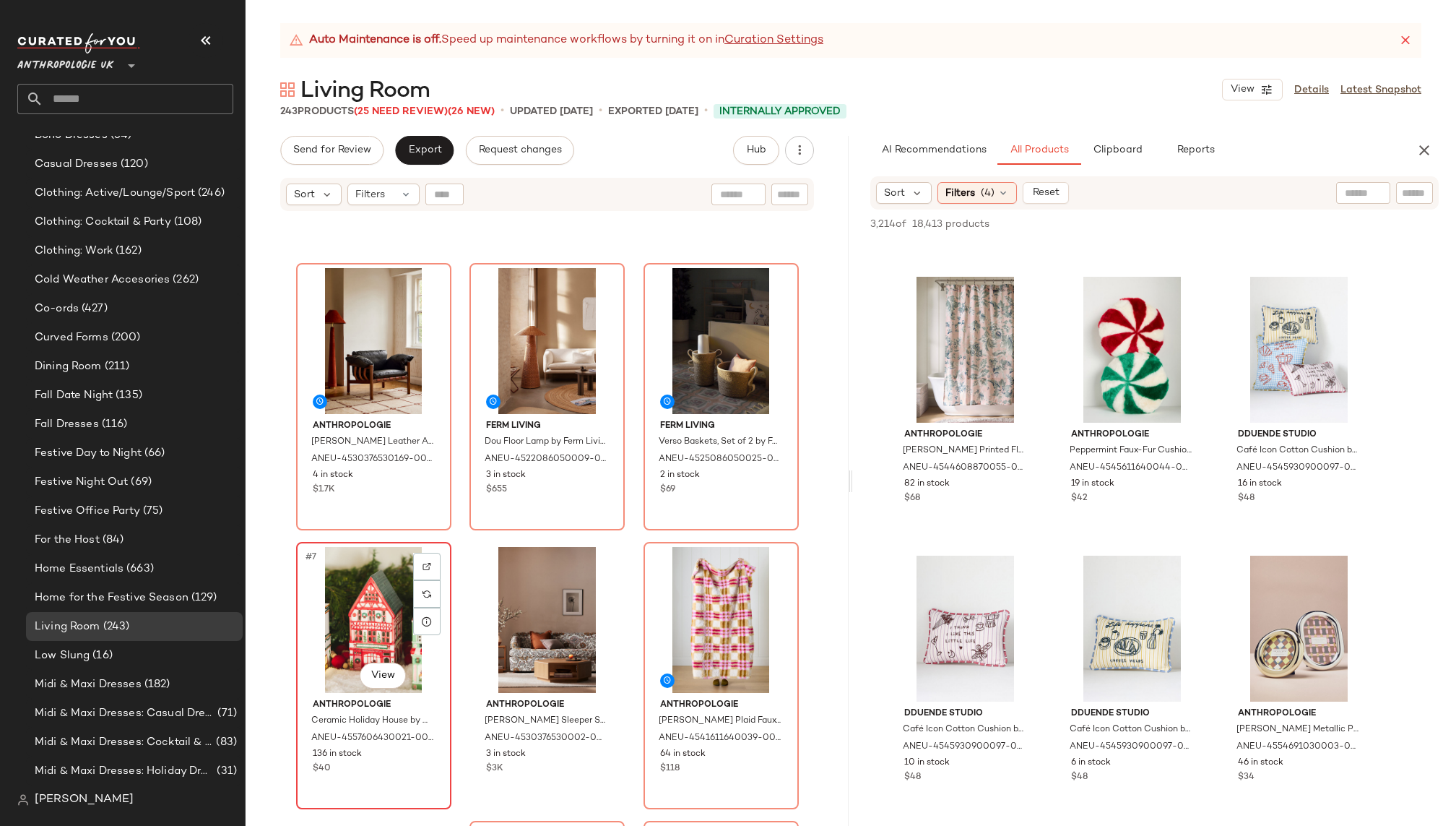
click at [358, 651] on div "#7 View" at bounding box center [374, 620] width 145 height 146
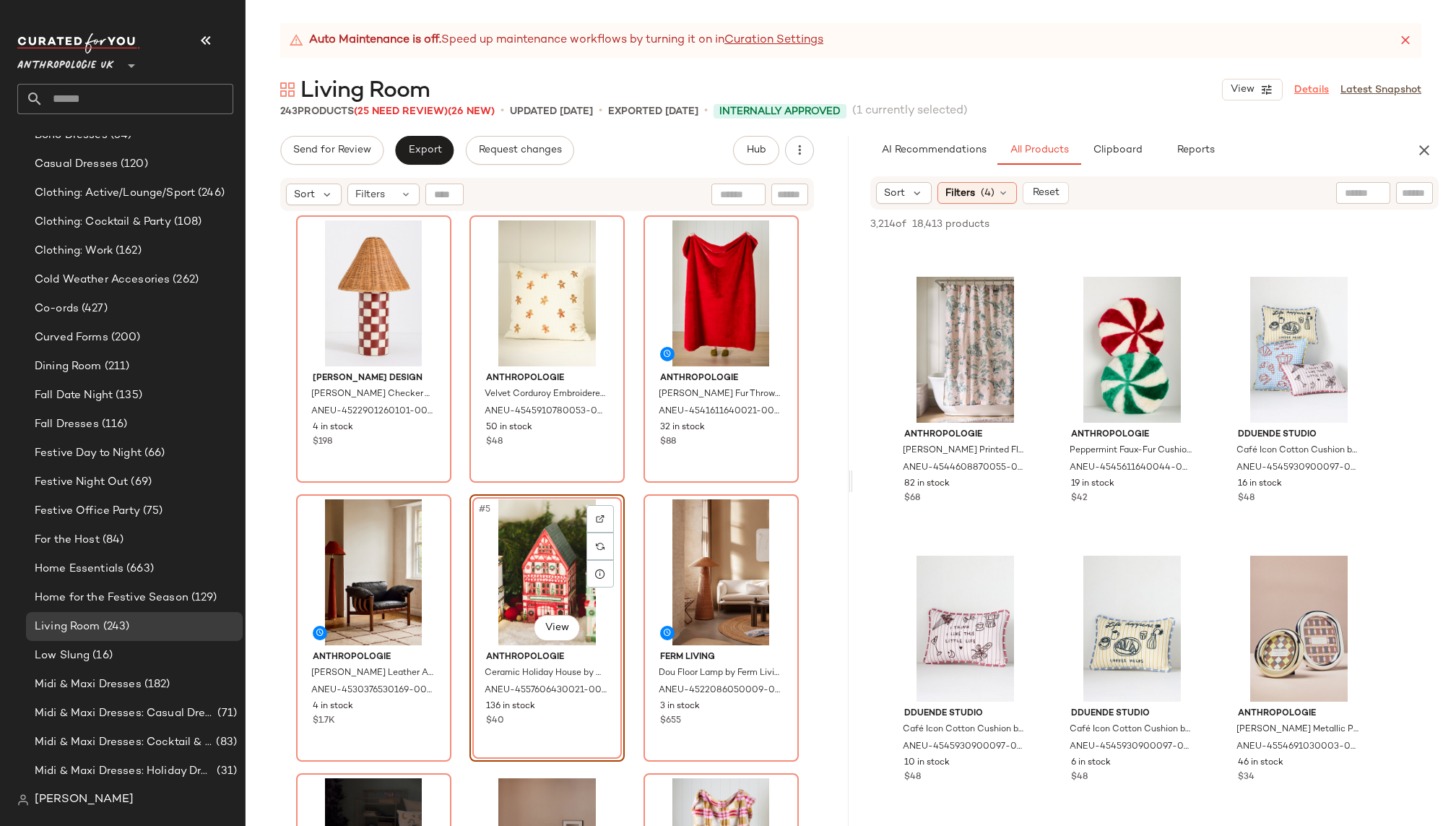
click at [1308, 90] on link "Details" at bounding box center [1312, 90] width 35 height 15
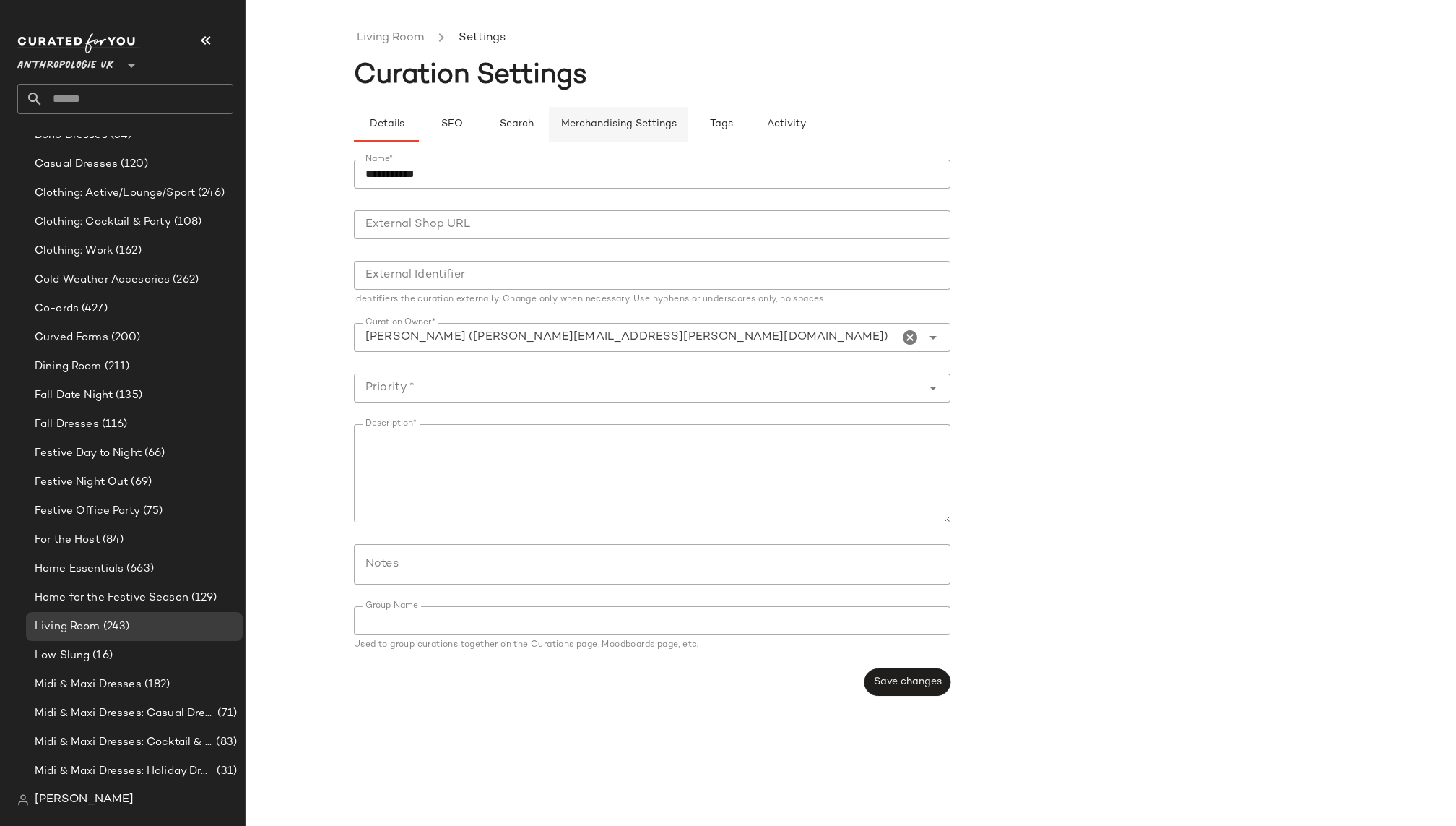
click at [610, 128] on span "Merchandising Settings" at bounding box center [619, 124] width 117 height 11
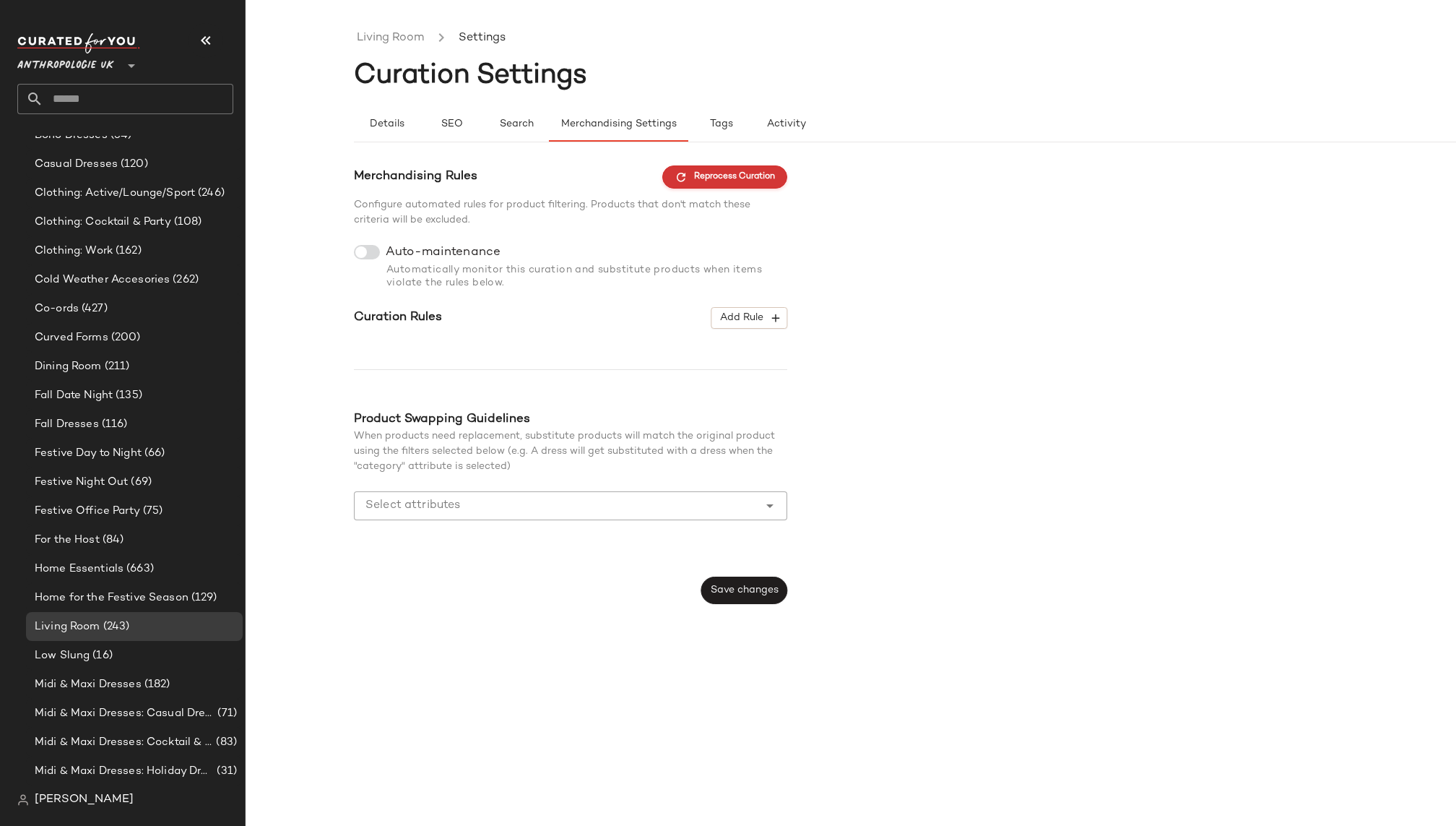
click at [749, 181] on span "Reprocess Curation" at bounding box center [725, 177] width 100 height 13
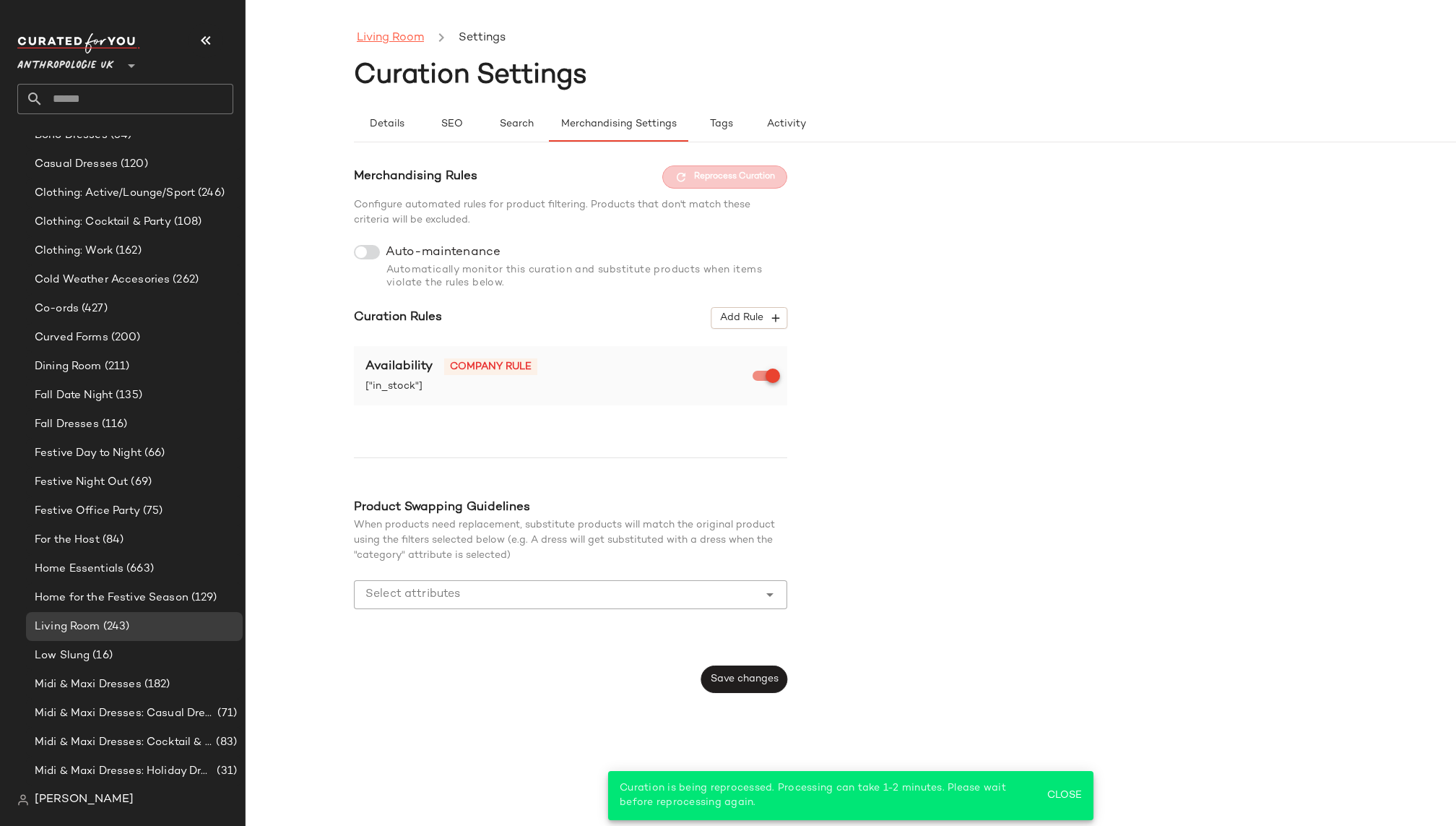
click at [419, 32] on link "Living Room" at bounding box center [390, 38] width 67 height 19
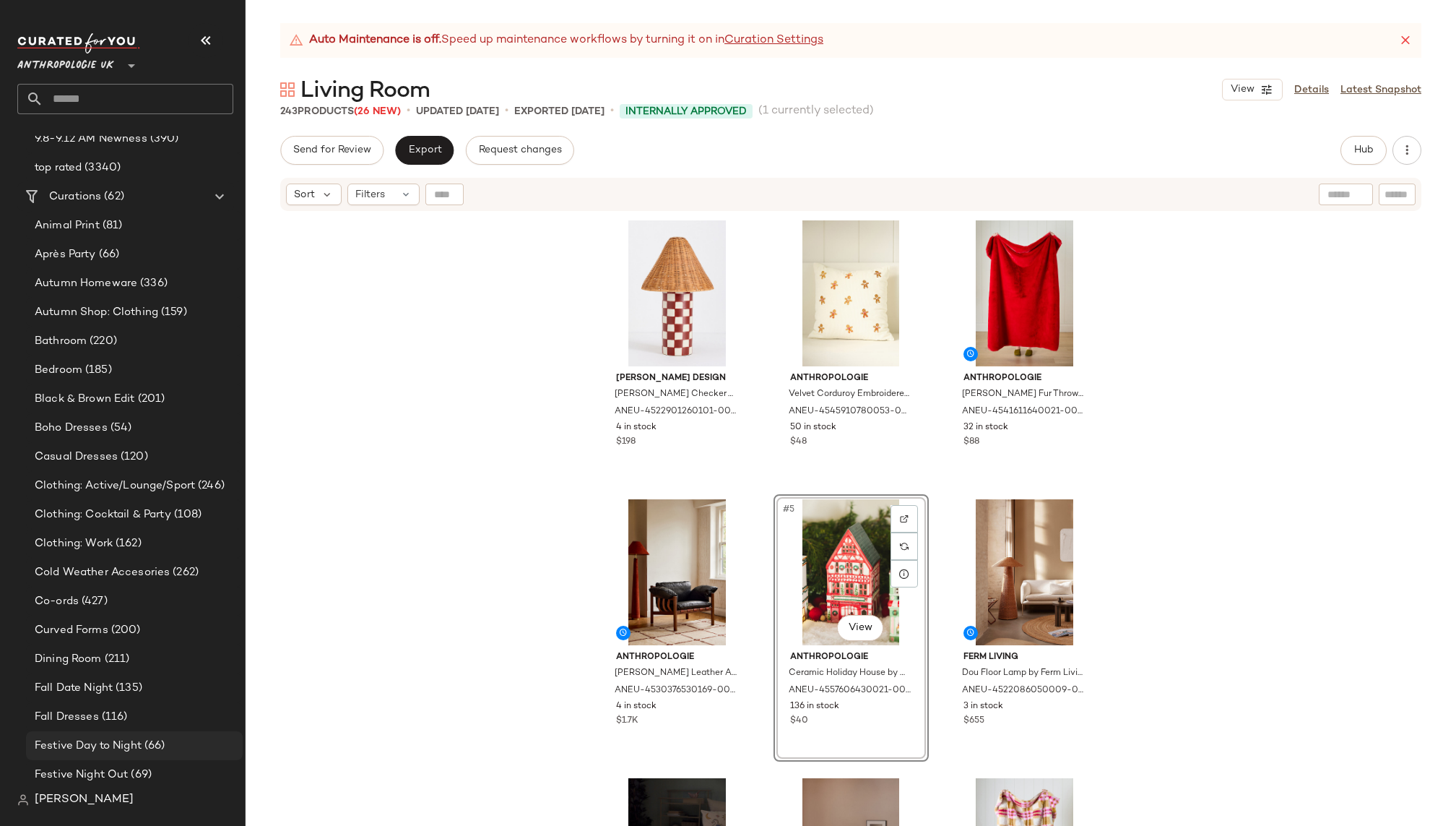
scroll to position [305, 0]
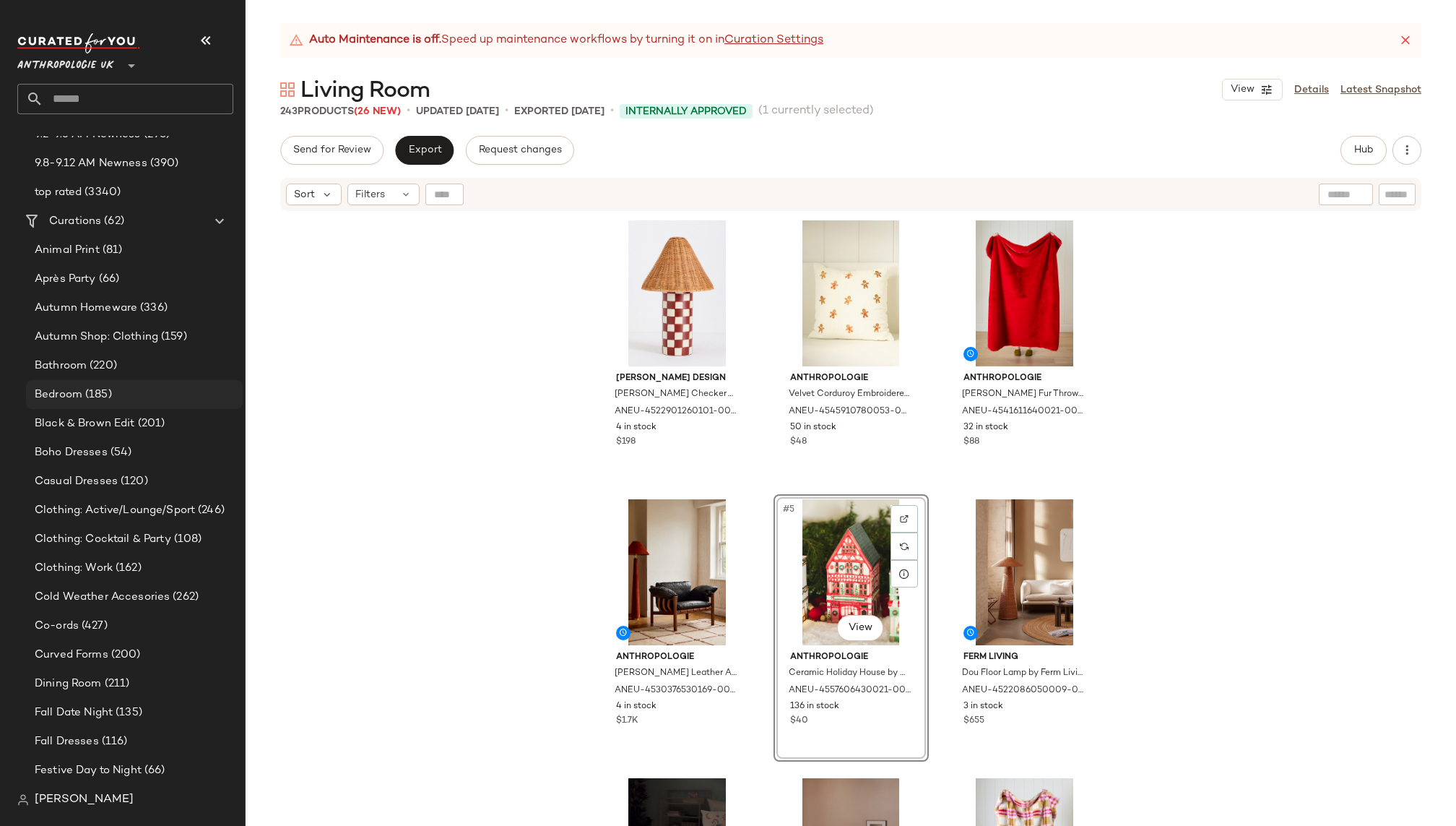
click at [130, 388] on div "Bedroom (185)" at bounding box center [133, 395] width 206 height 17
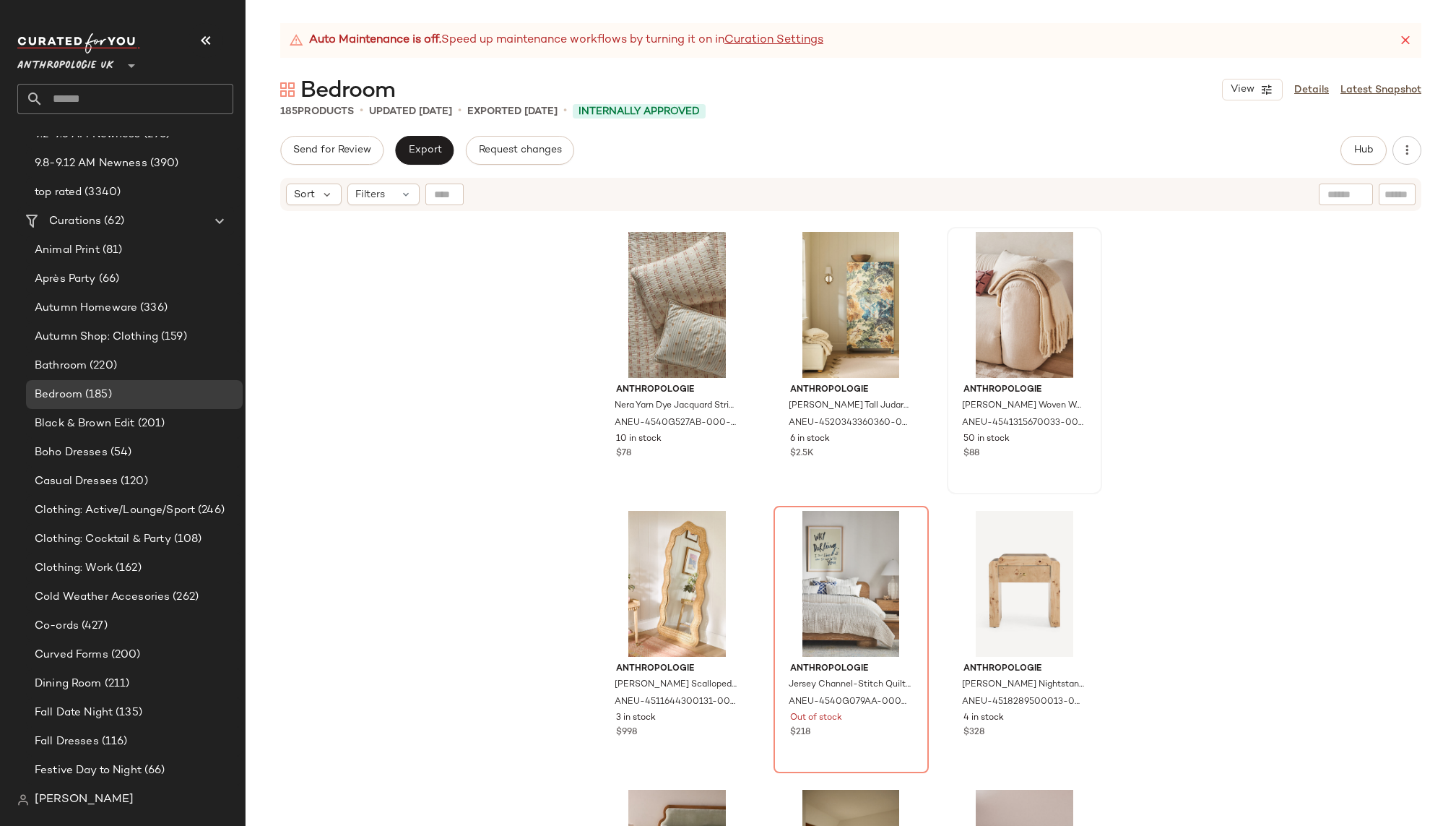
scroll to position [276, 0]
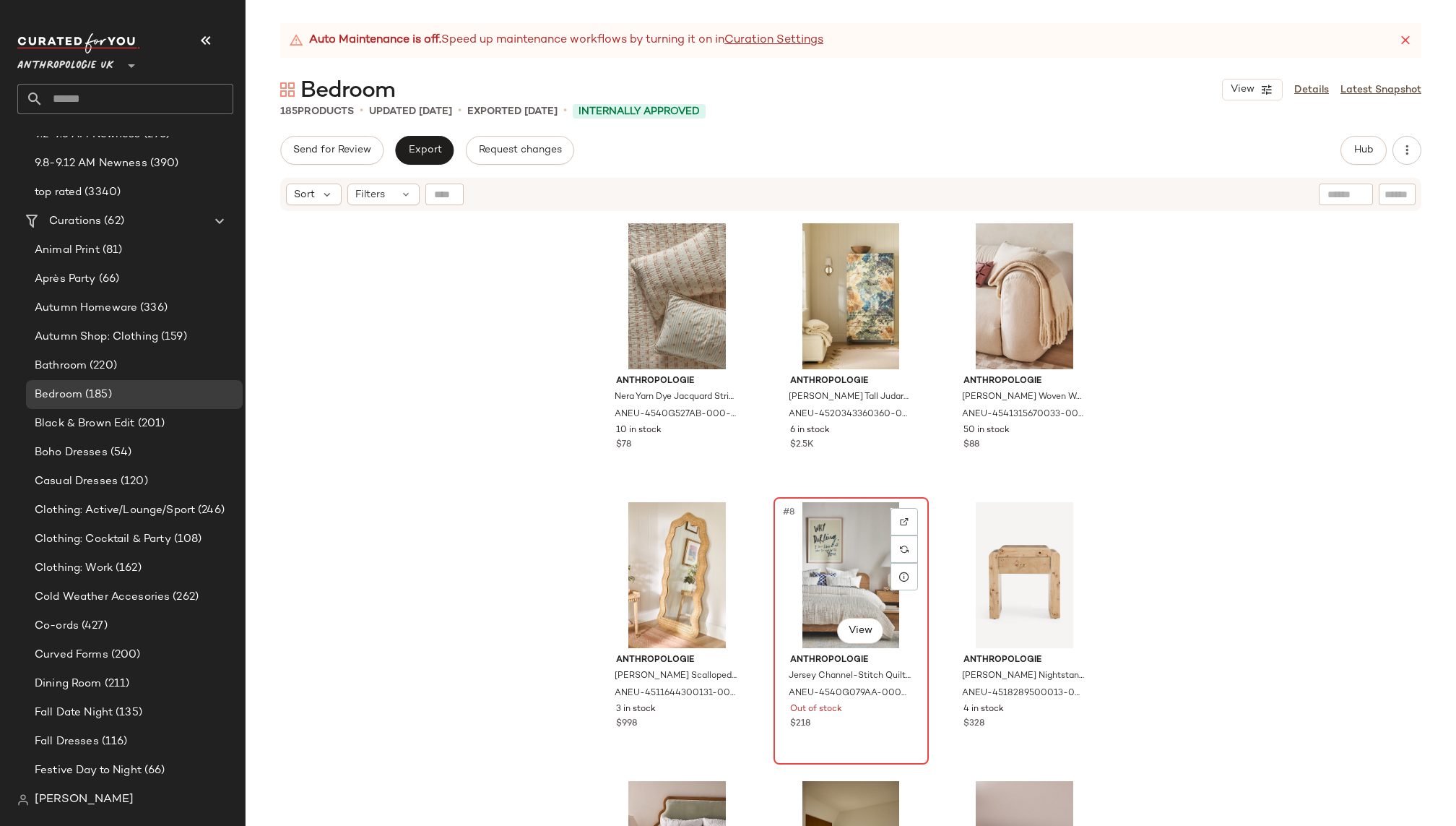
click at [819, 572] on div "#8 View" at bounding box center [851, 576] width 145 height 146
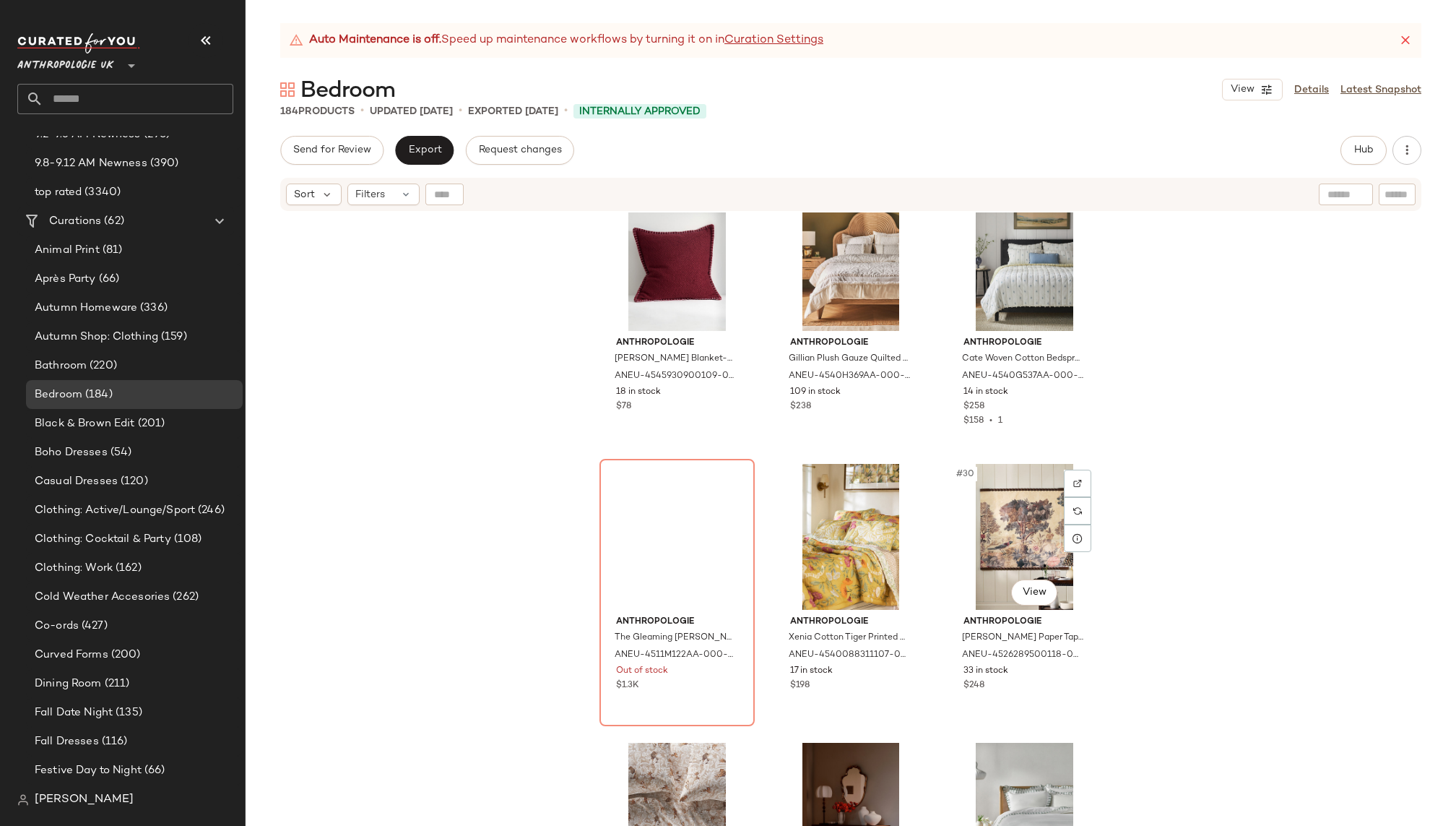
scroll to position [2308, 0]
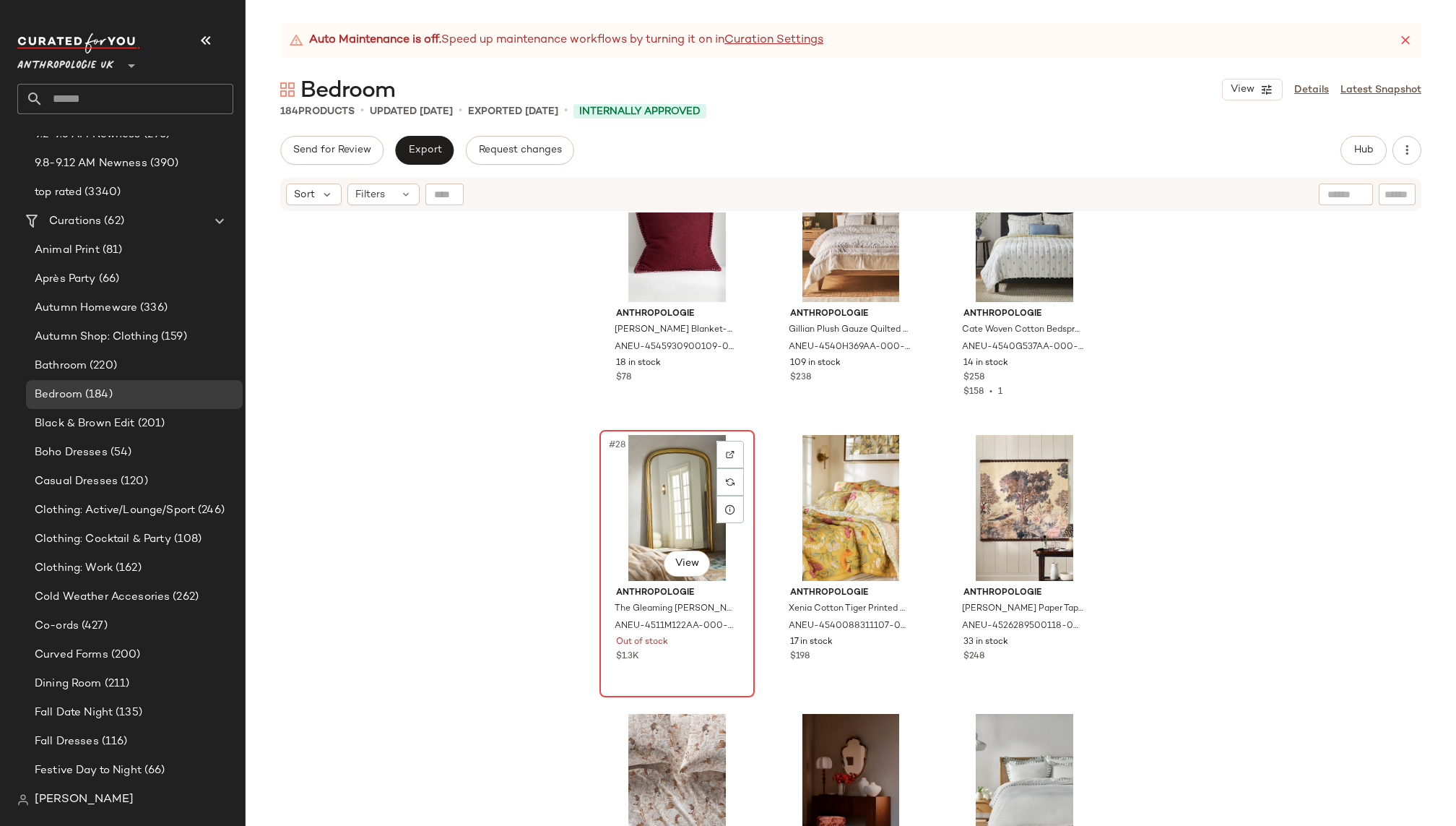
click at [667, 491] on div "#28 View" at bounding box center [677, 508] width 145 height 146
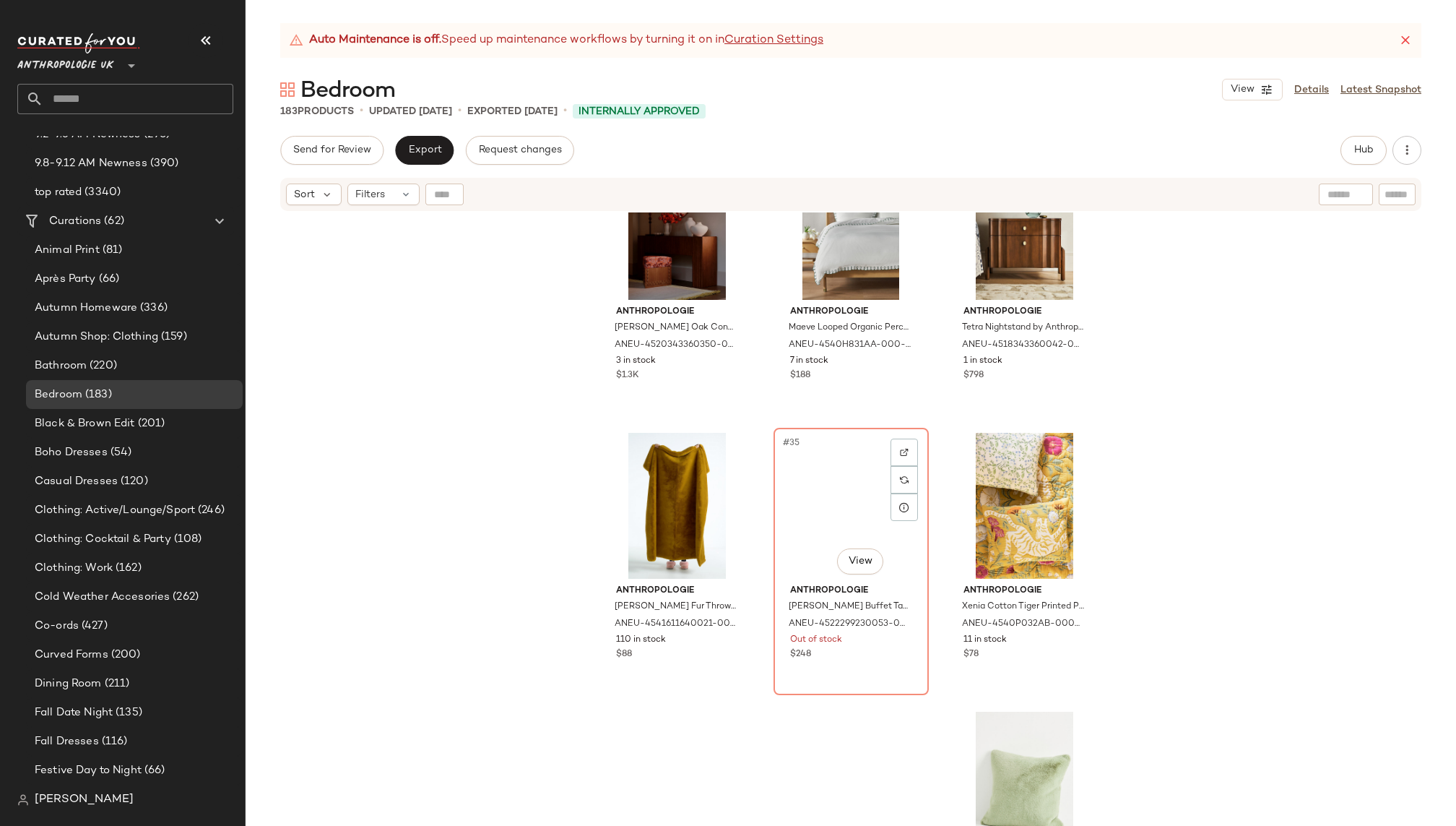
scroll to position [2886, 0]
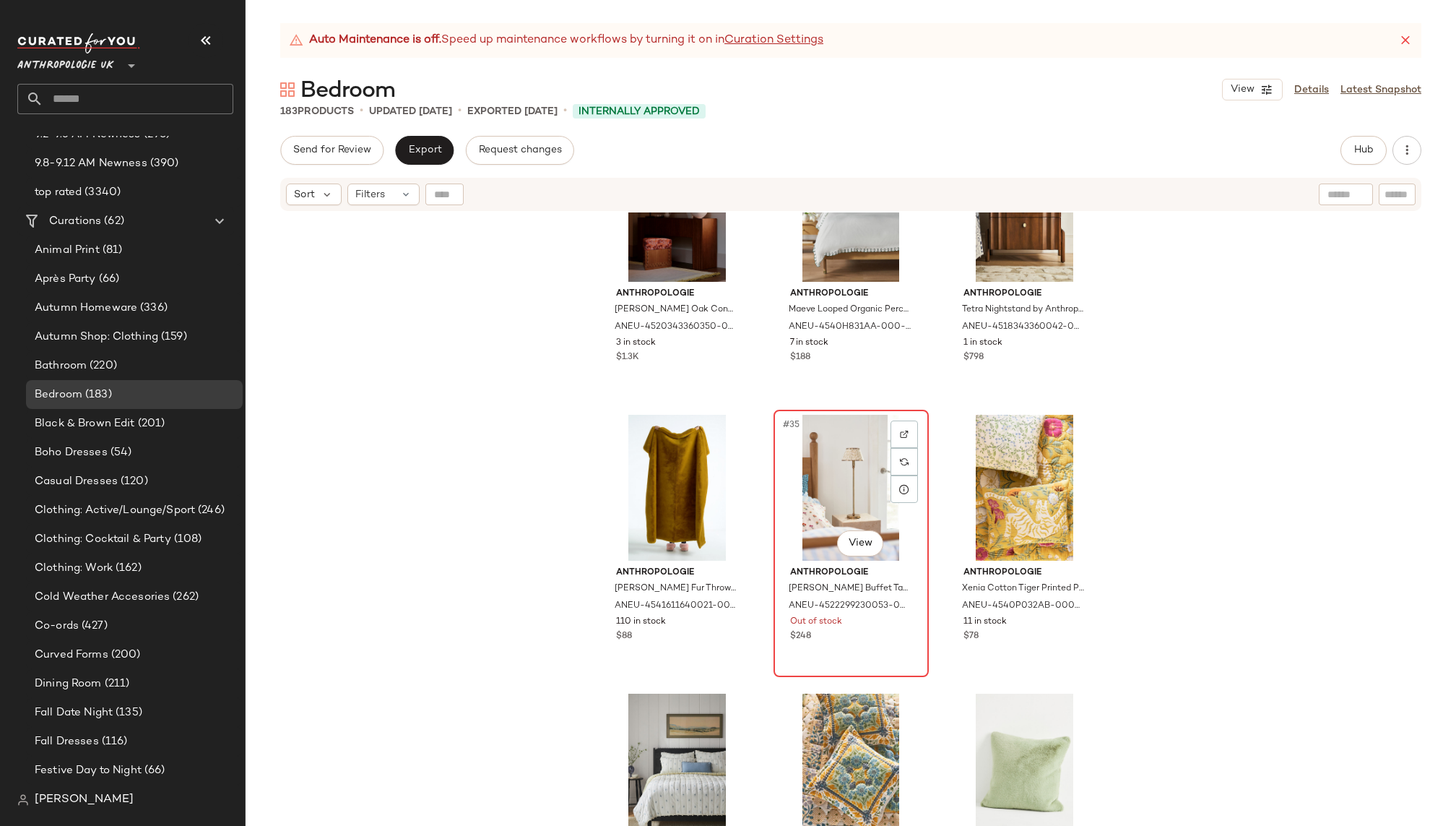
click at [805, 473] on div "#35 View" at bounding box center [851, 488] width 145 height 146
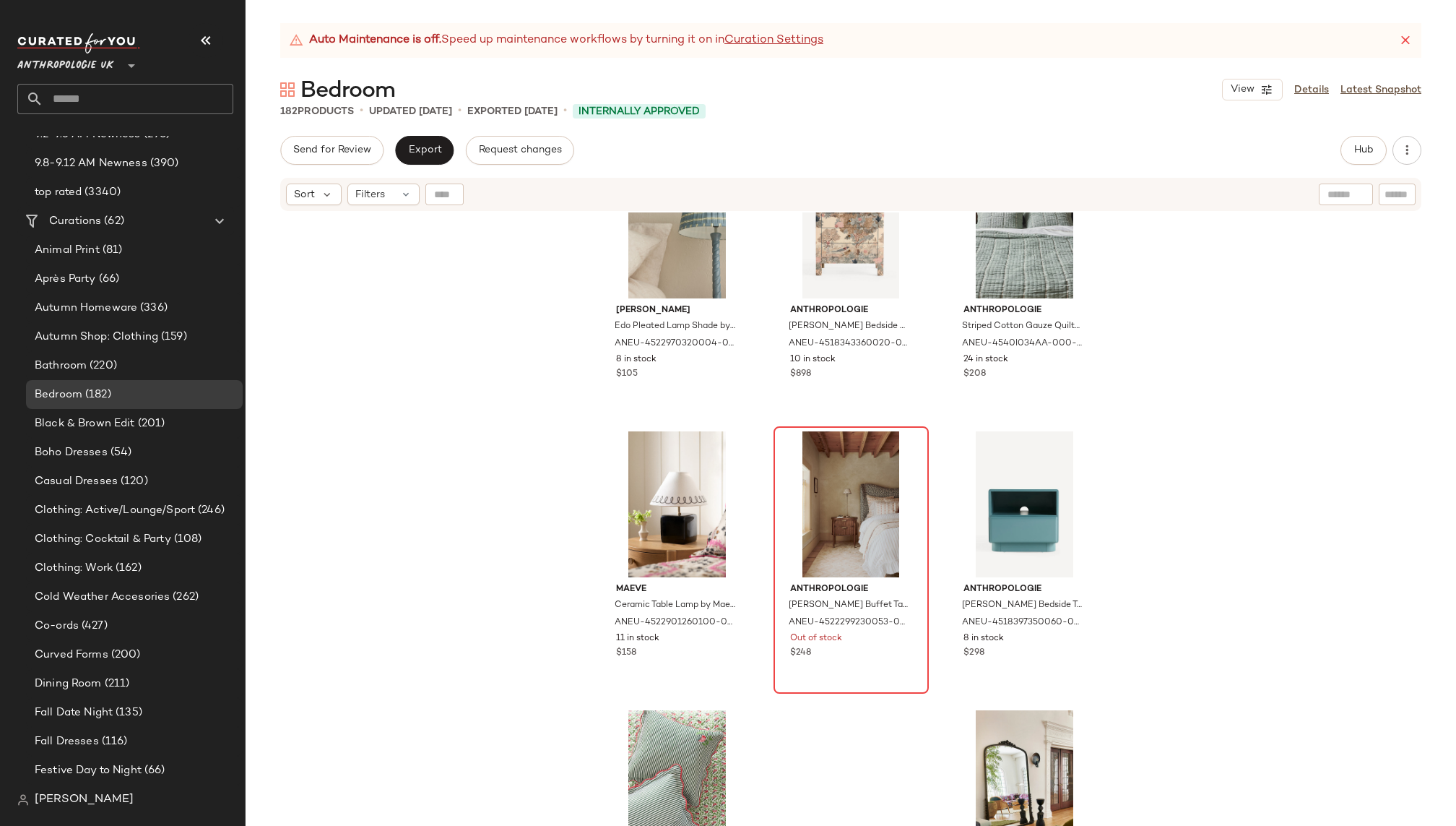
scroll to position [6783, 0]
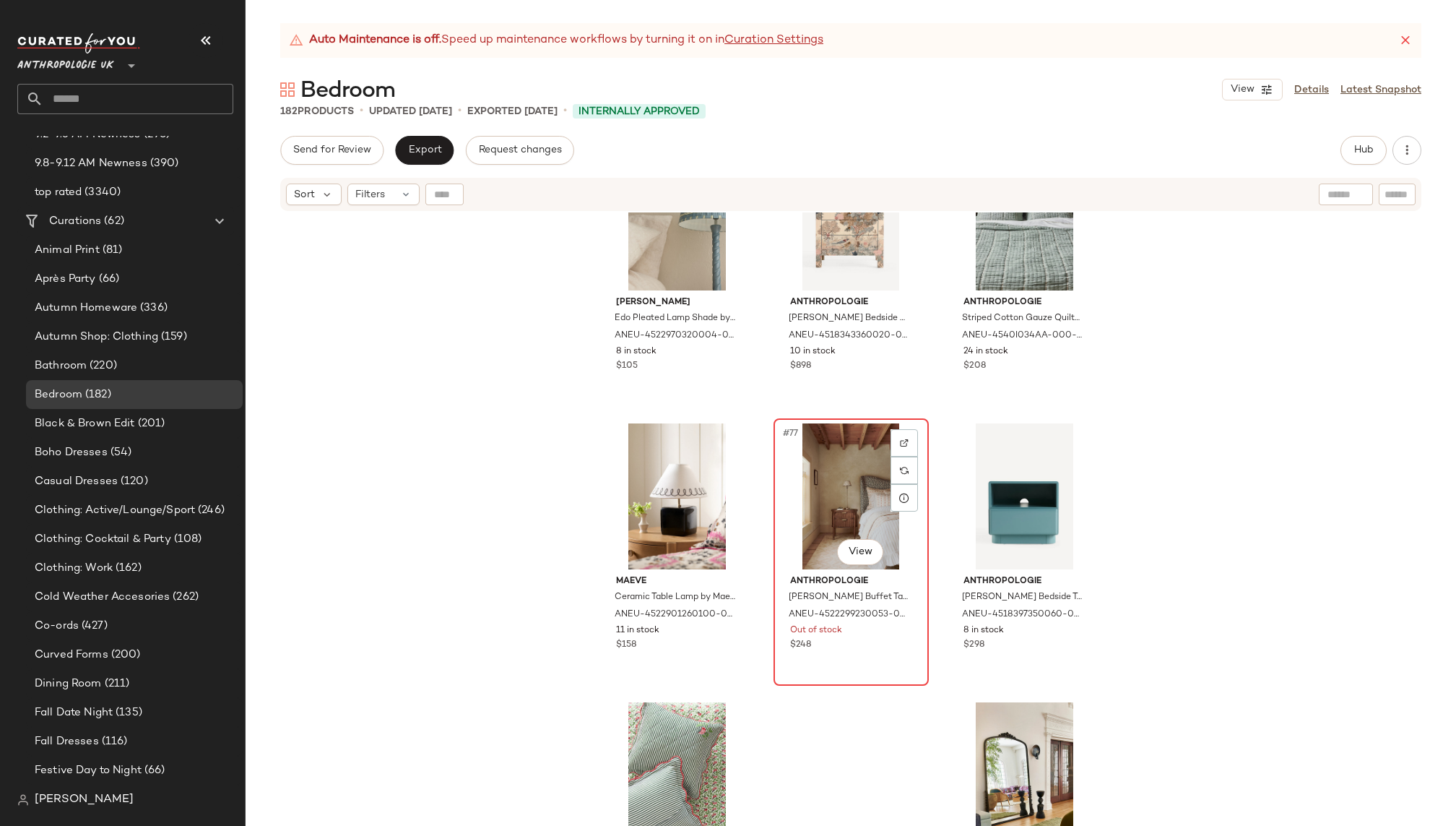
click at [821, 464] on div "#77 View" at bounding box center [851, 497] width 145 height 146
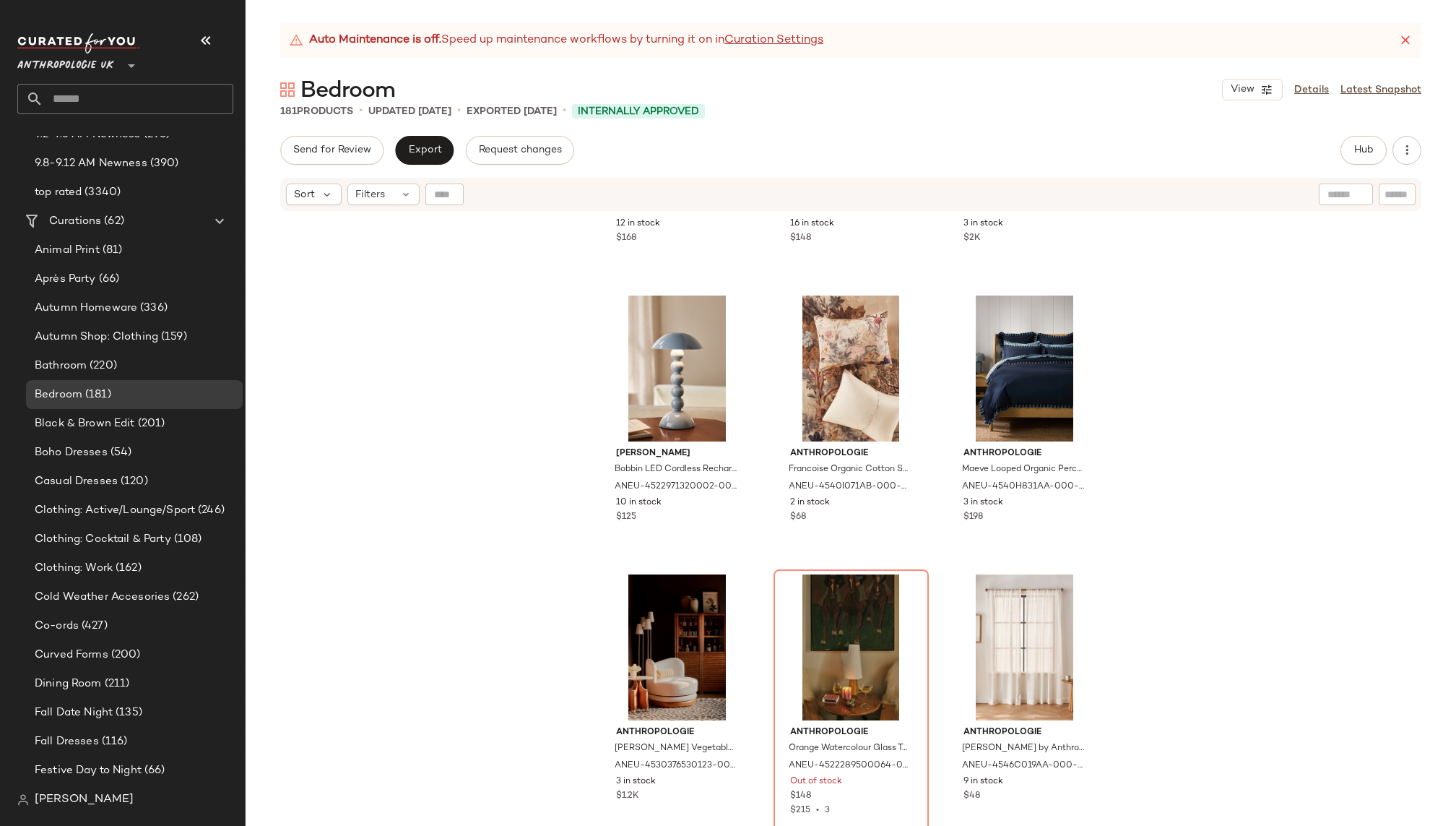
scroll to position [9425, 0]
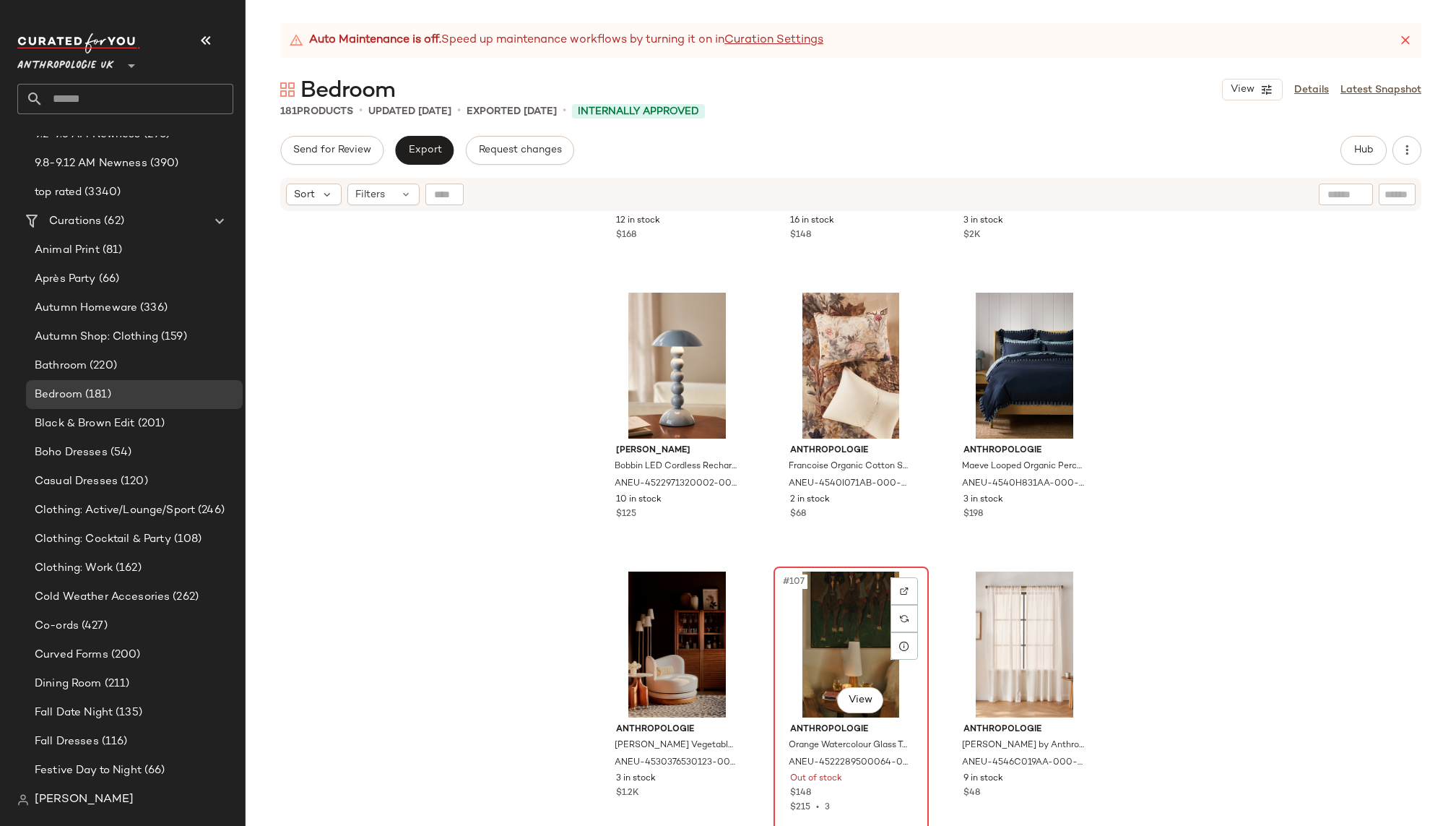
click at [819, 606] on div "#107 View" at bounding box center [851, 645] width 145 height 146
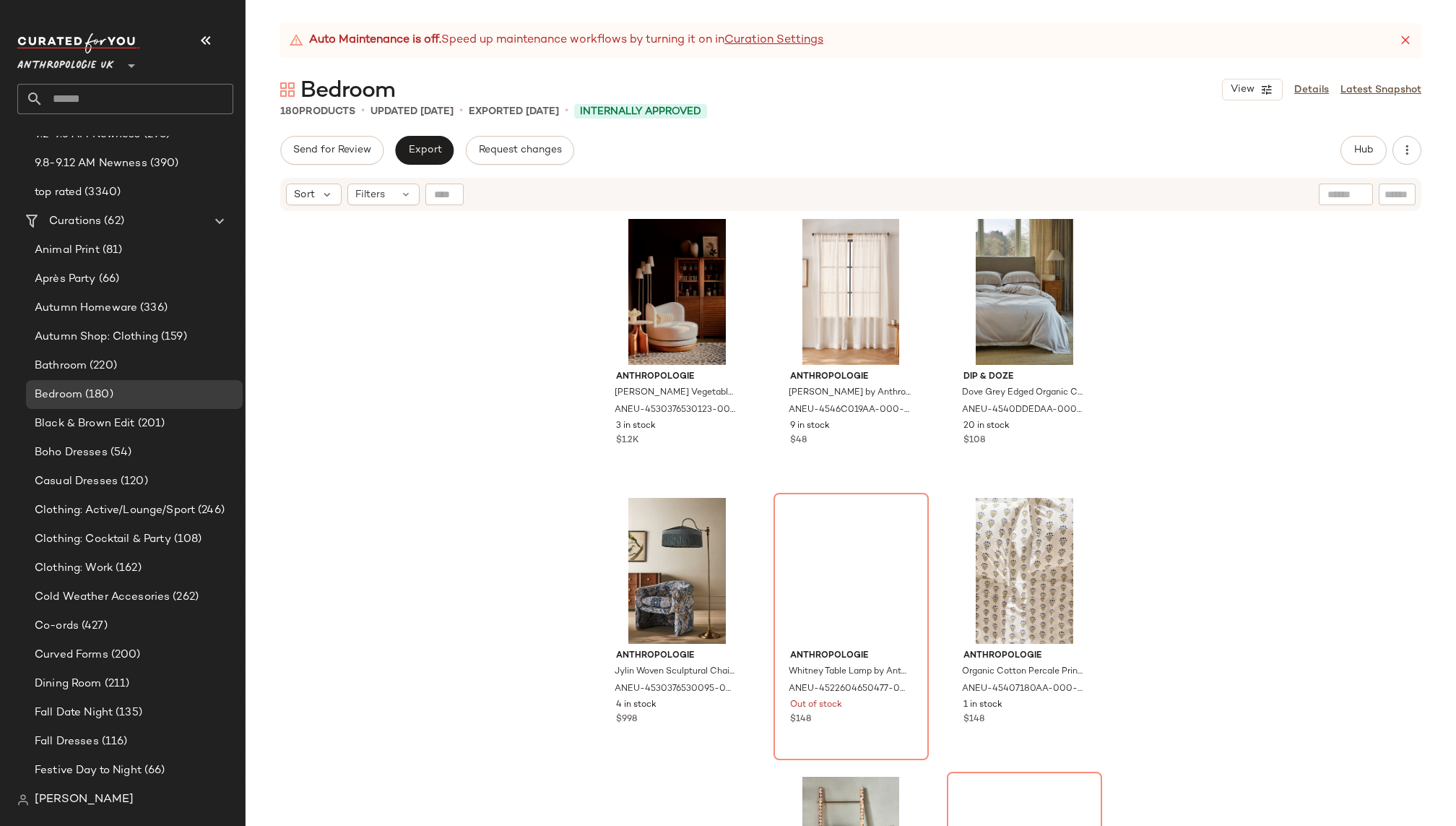
scroll to position [9811, 0]
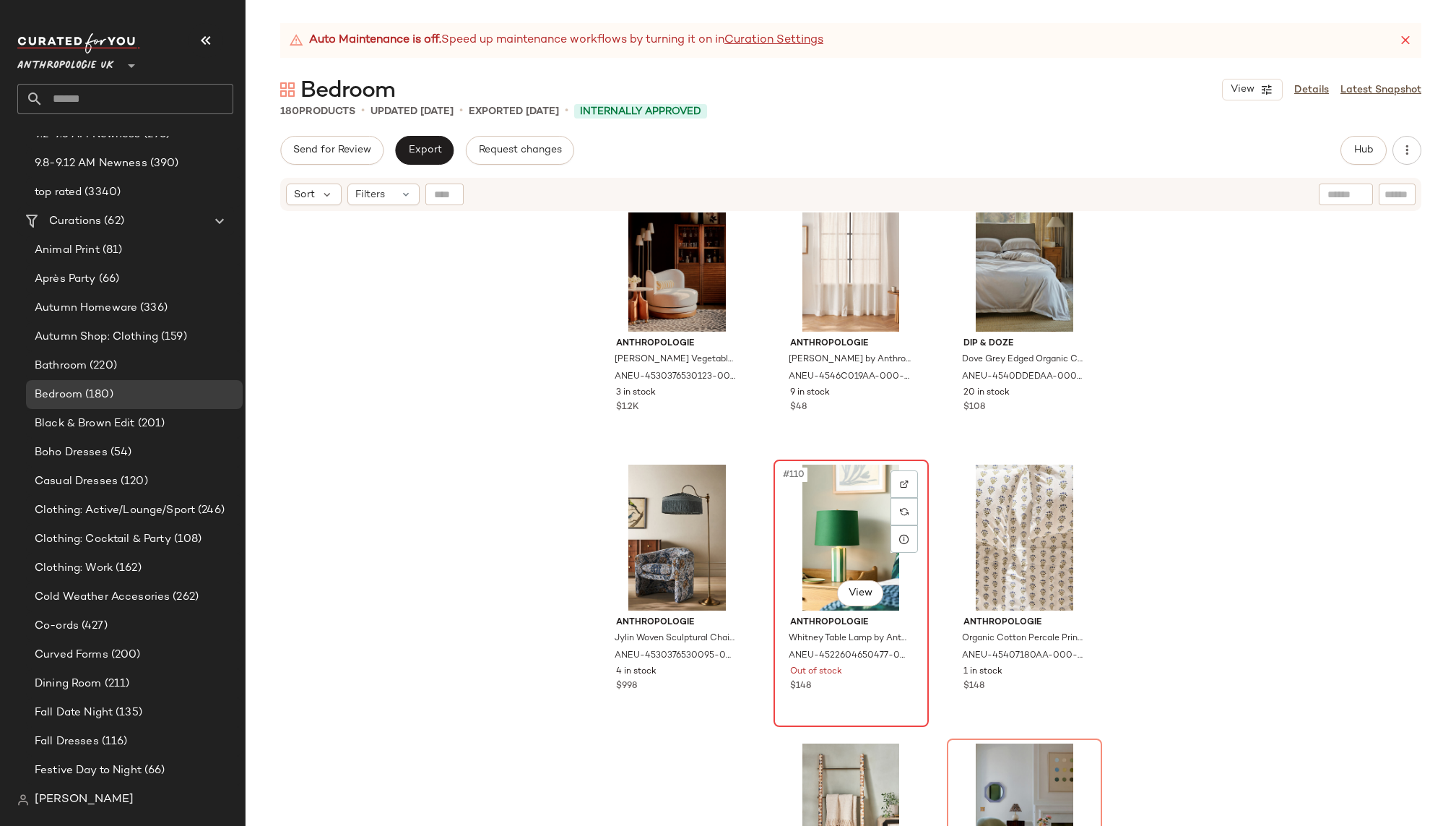
click at [799, 499] on div "#110 View" at bounding box center [851, 538] width 145 height 146
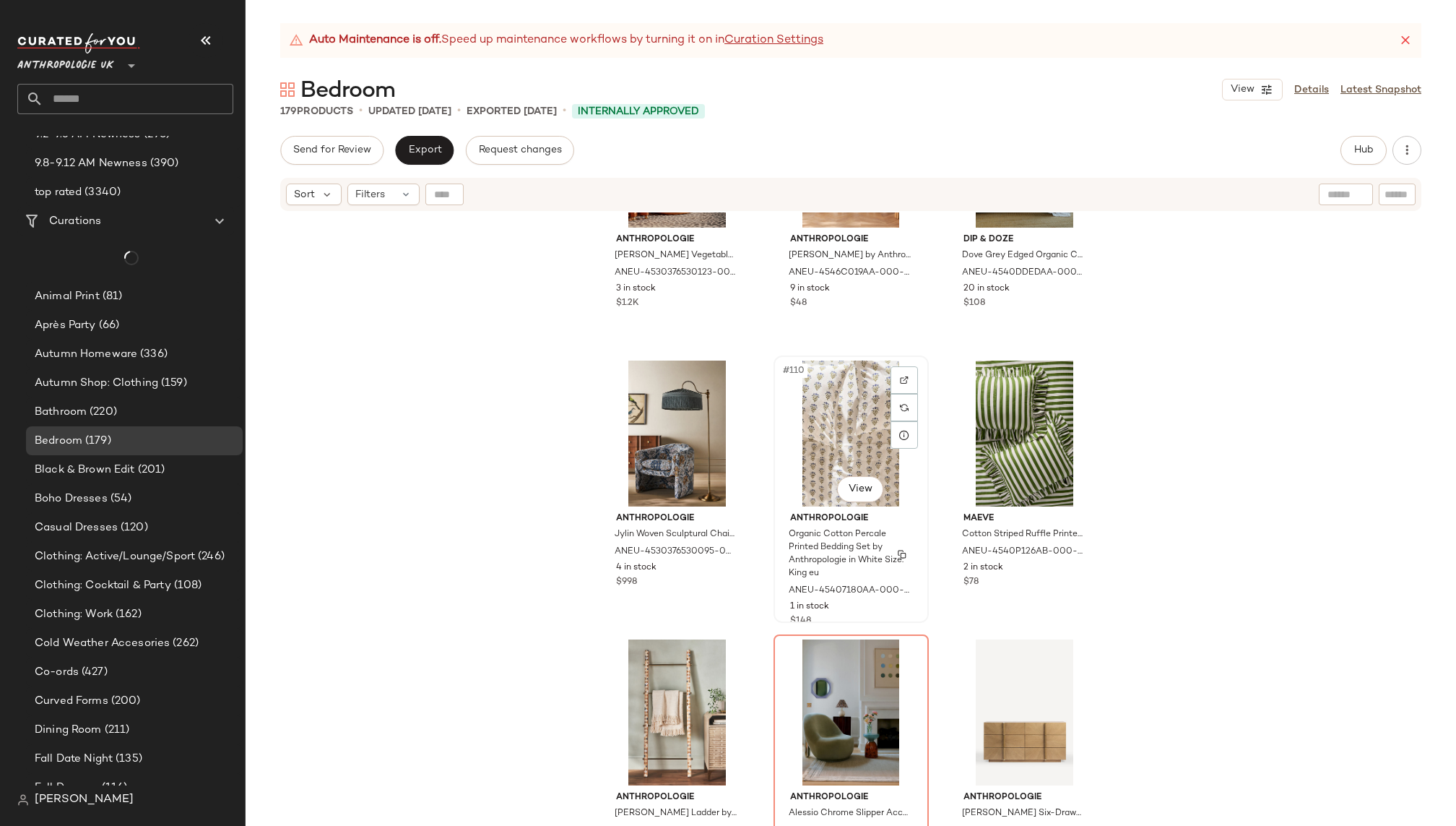
scroll to position [9955, 0]
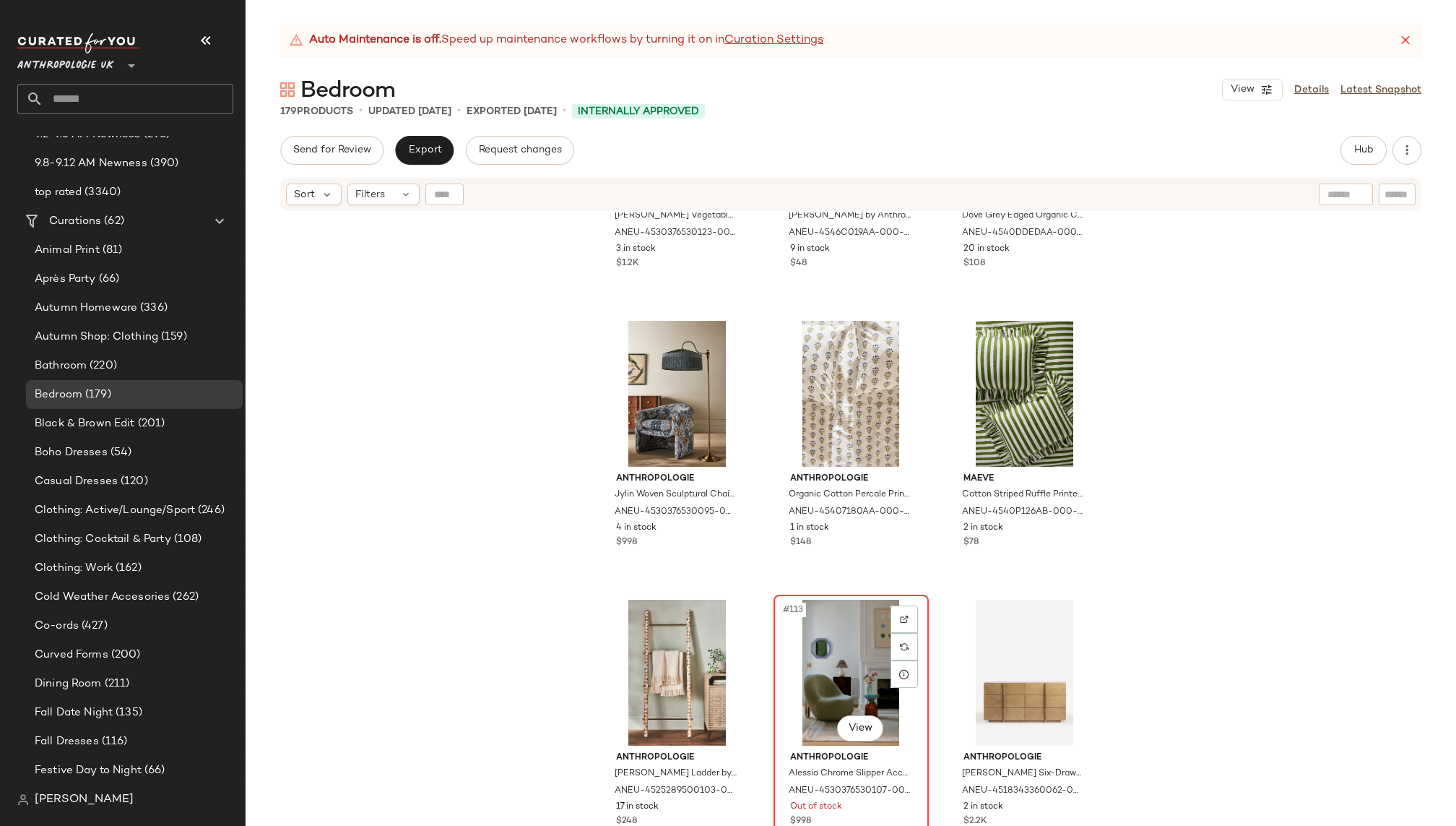
click at [803, 665] on div "#113 View" at bounding box center [851, 674] width 145 height 146
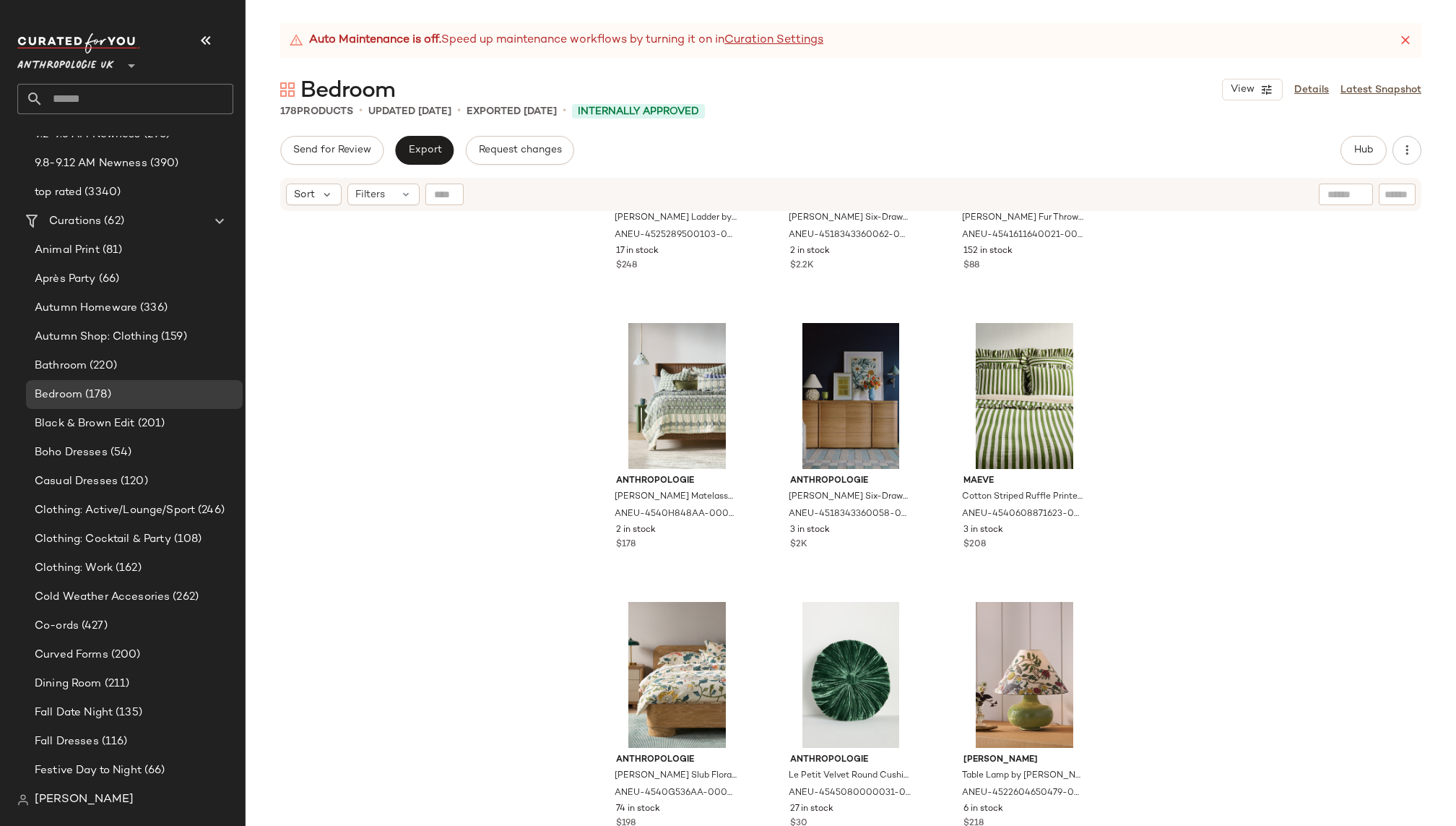
scroll to position [10383, 0]
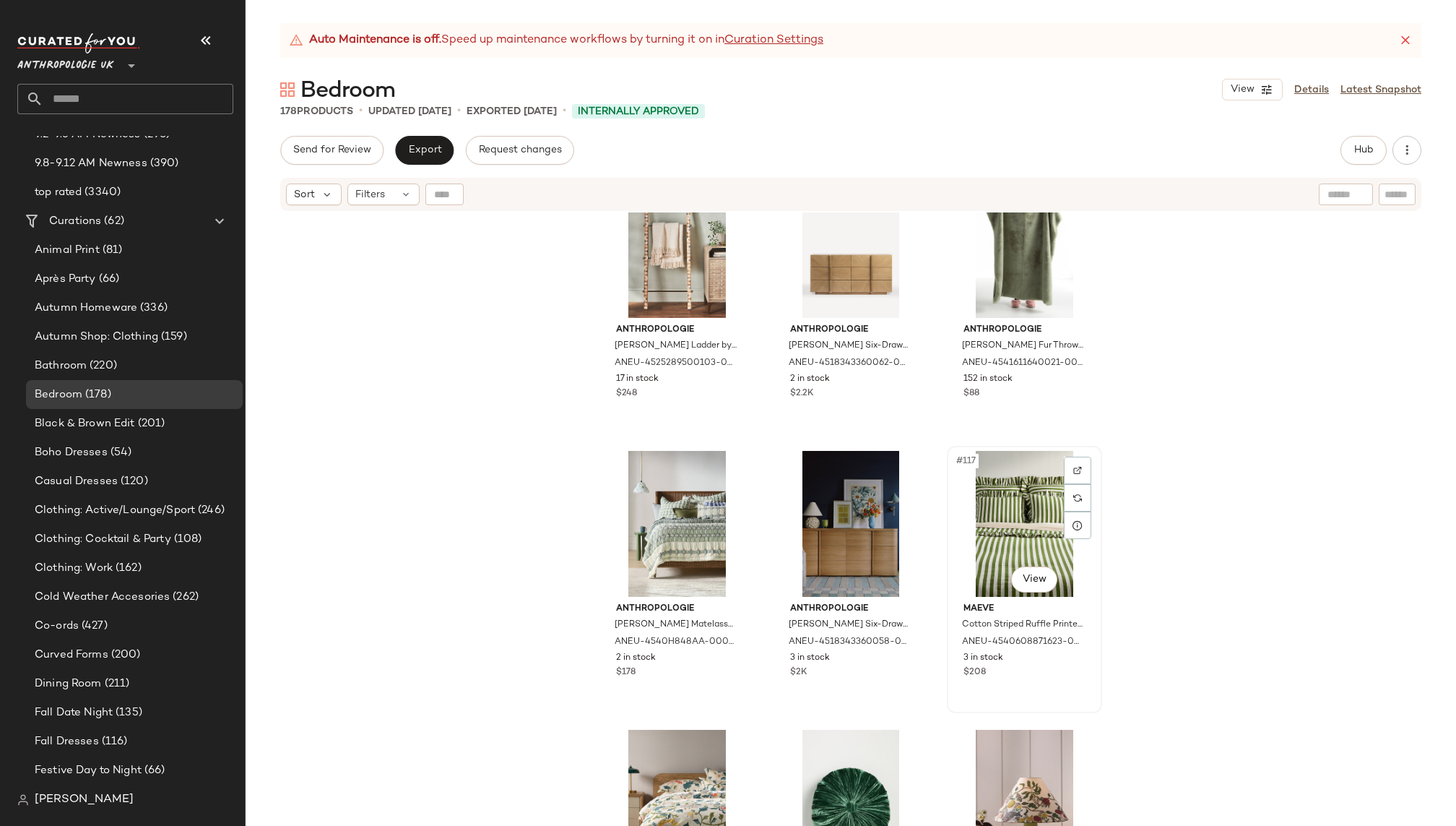
click at [1007, 555] on div "#117 View" at bounding box center [1024, 525] width 145 height 146
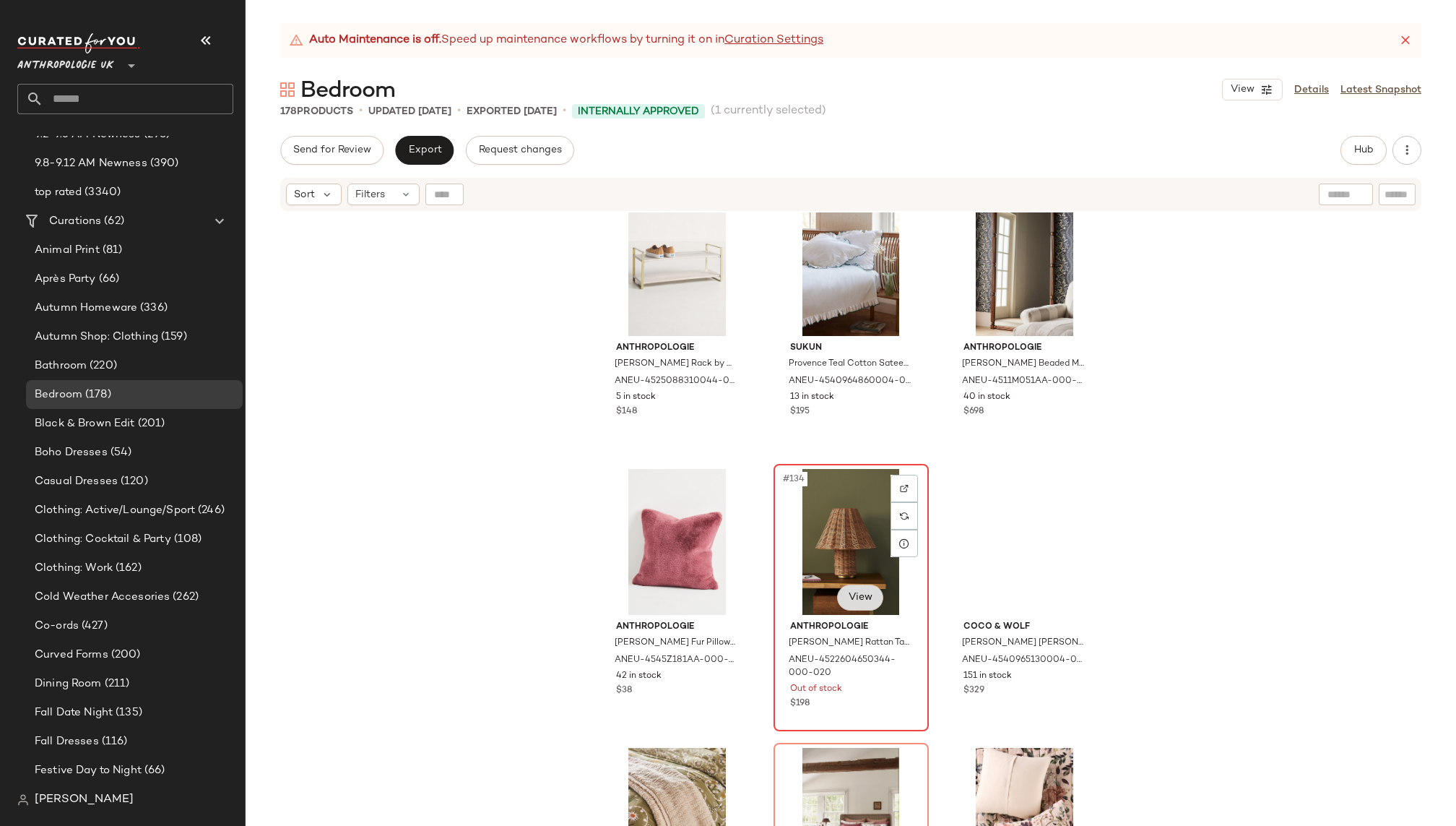
scroll to position [12040, 0]
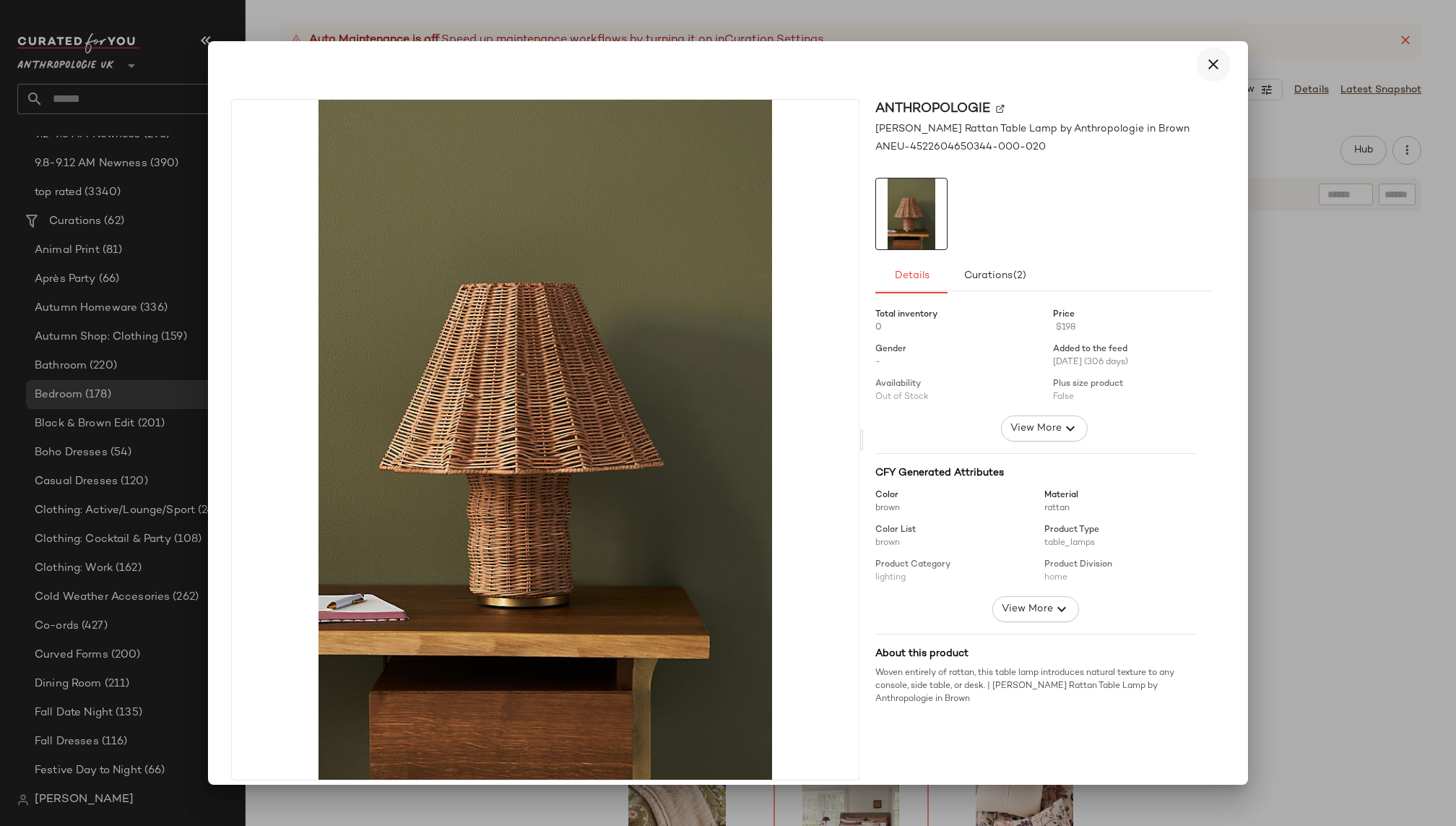
click at [1208, 65] on icon "button" at bounding box center [1214, 64] width 17 height 17
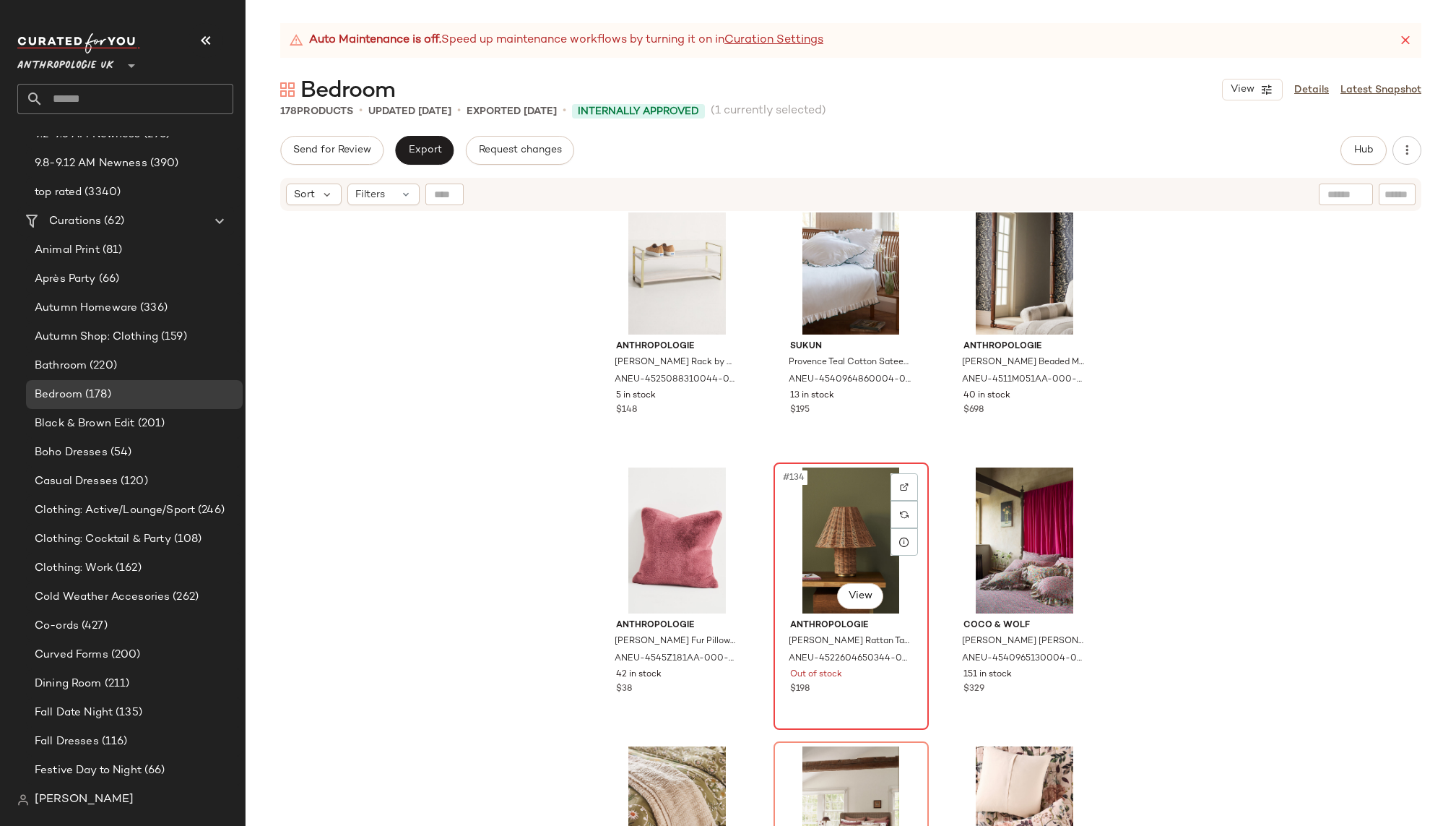
click at [845, 507] on div "#134 View" at bounding box center [851, 541] width 145 height 146
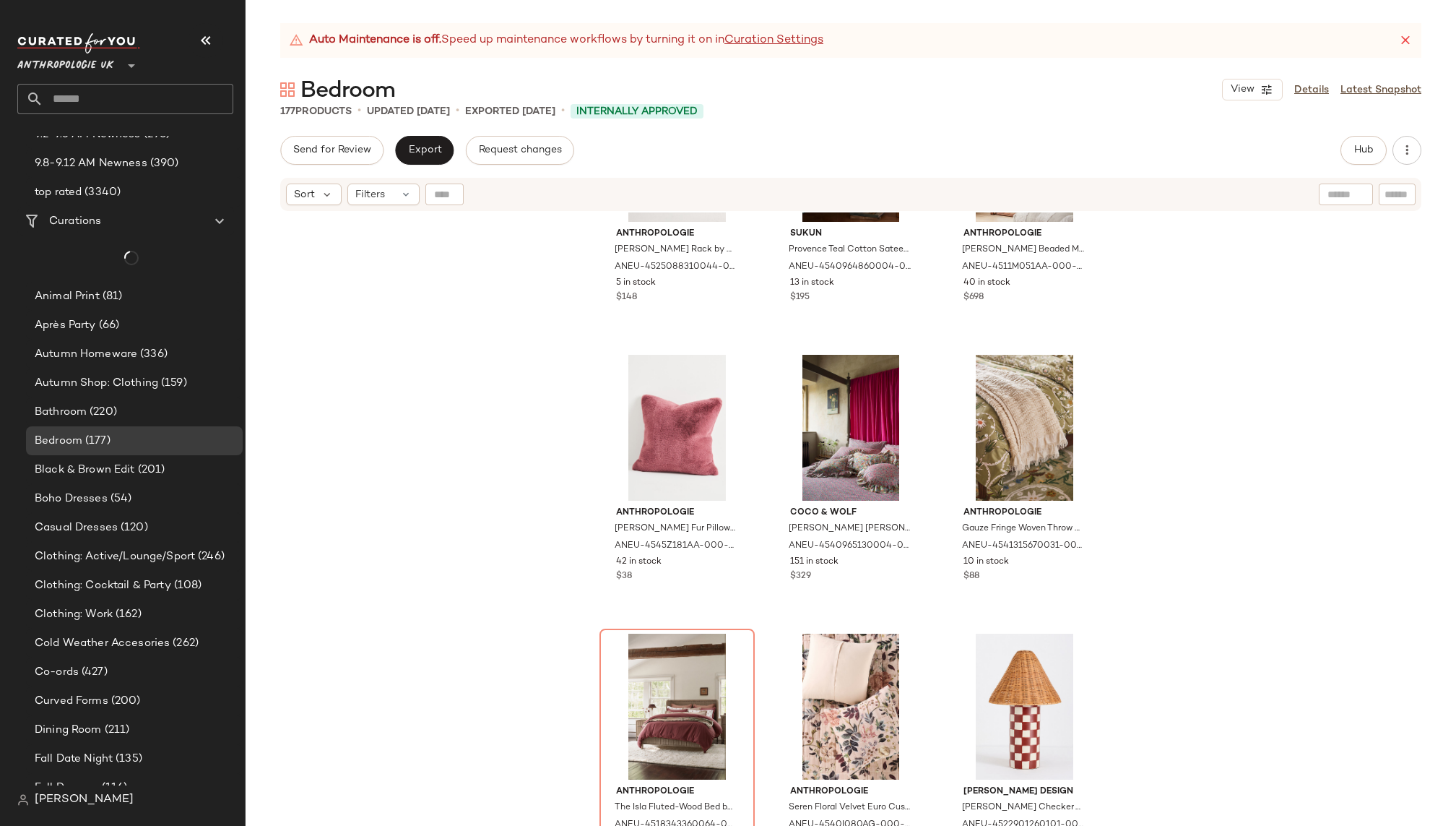
scroll to position [12222, 0]
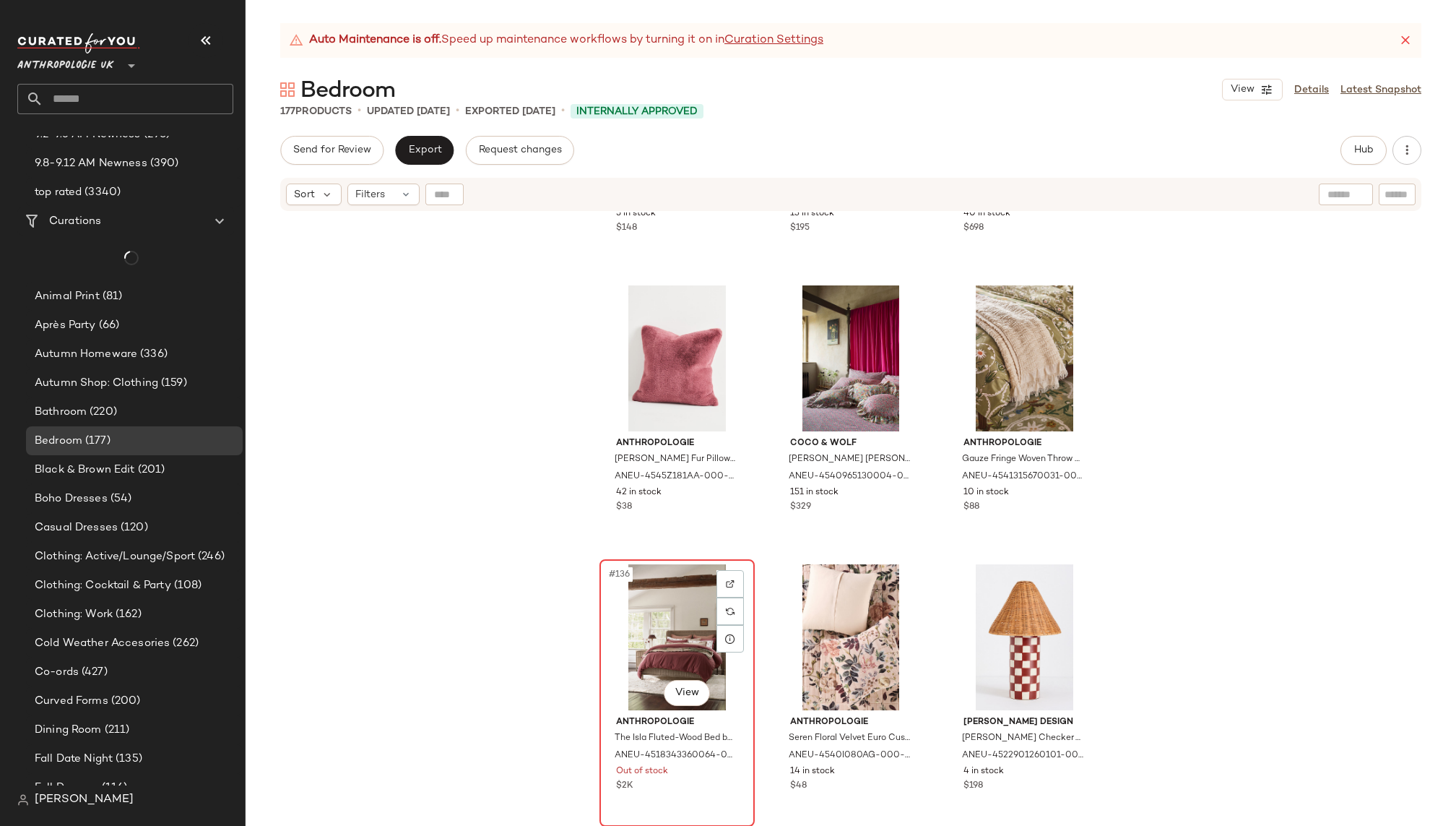
click at [663, 579] on div "#136 View" at bounding box center [677, 638] width 145 height 146
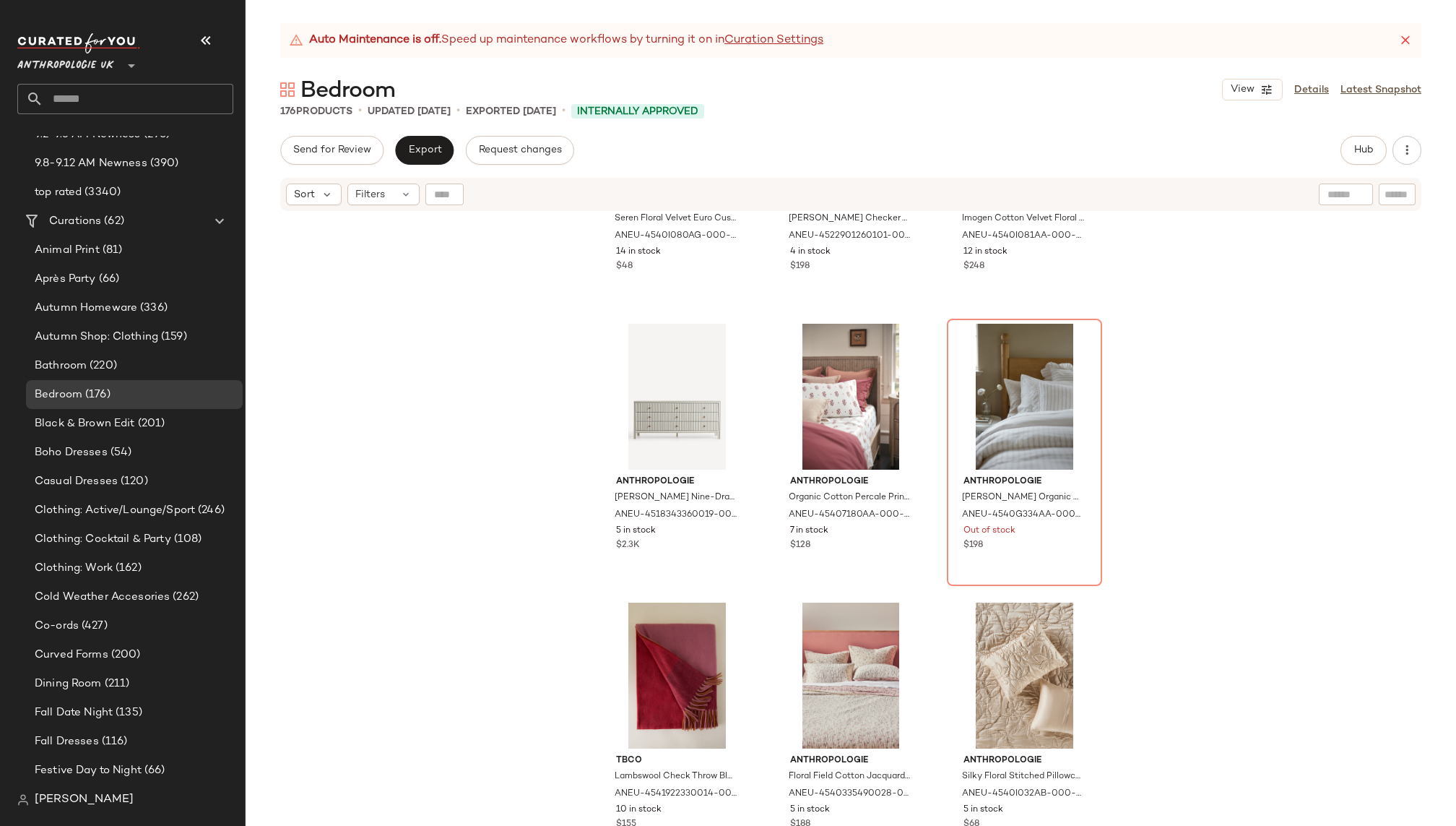
scroll to position [12763, 0]
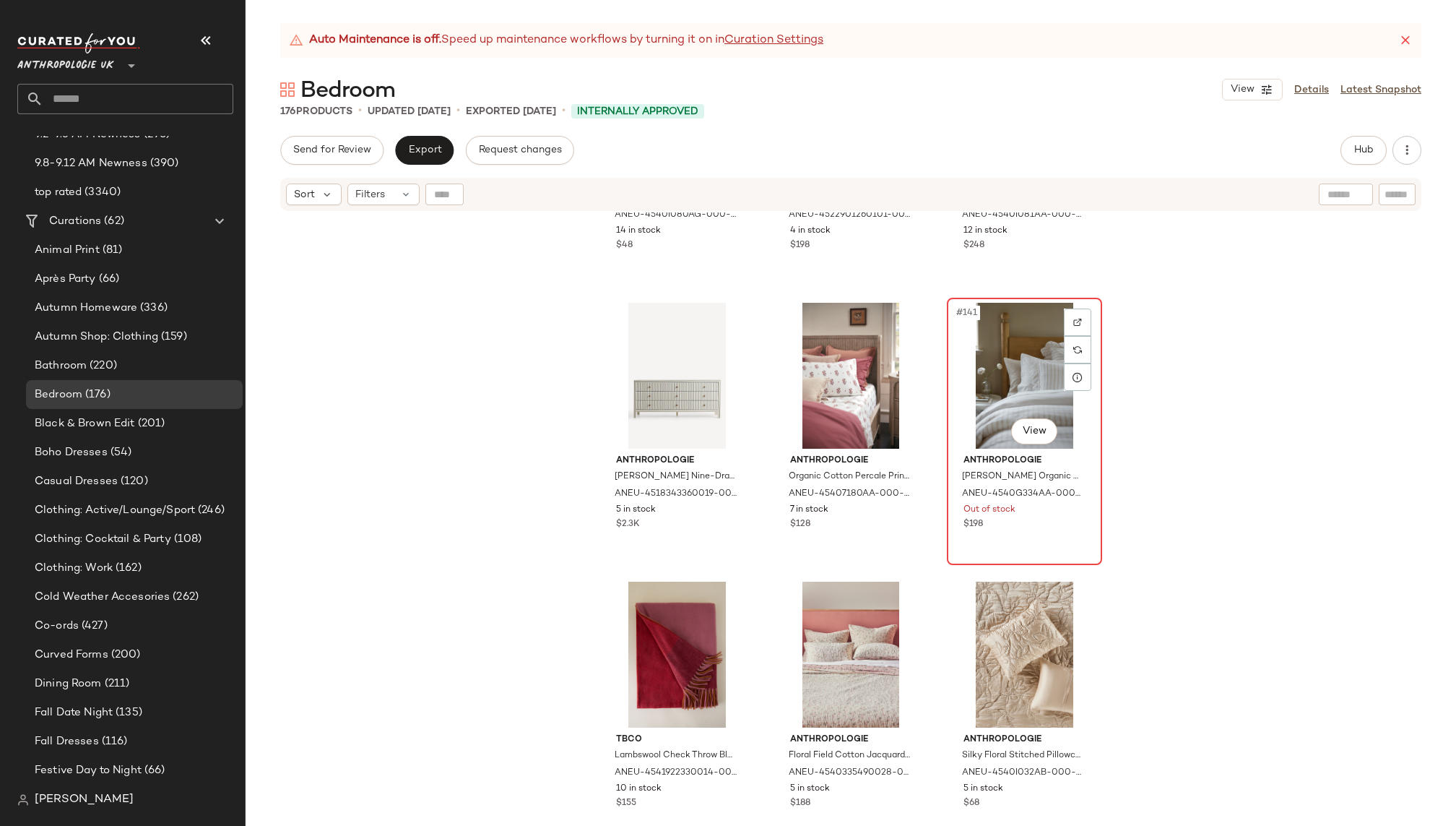
click at [967, 395] on div "#141 View" at bounding box center [1024, 376] width 145 height 146
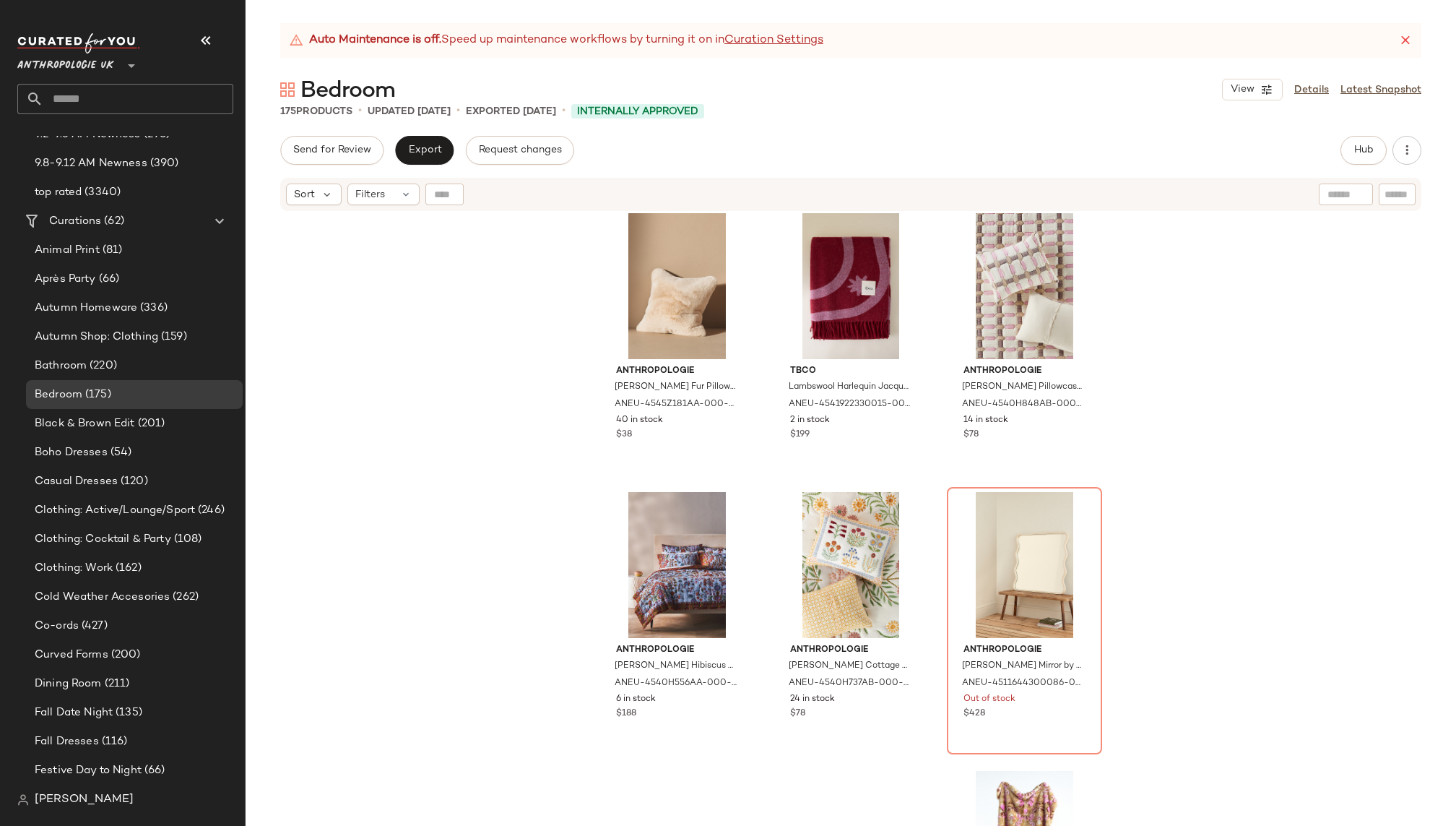
scroll to position [14812, 0]
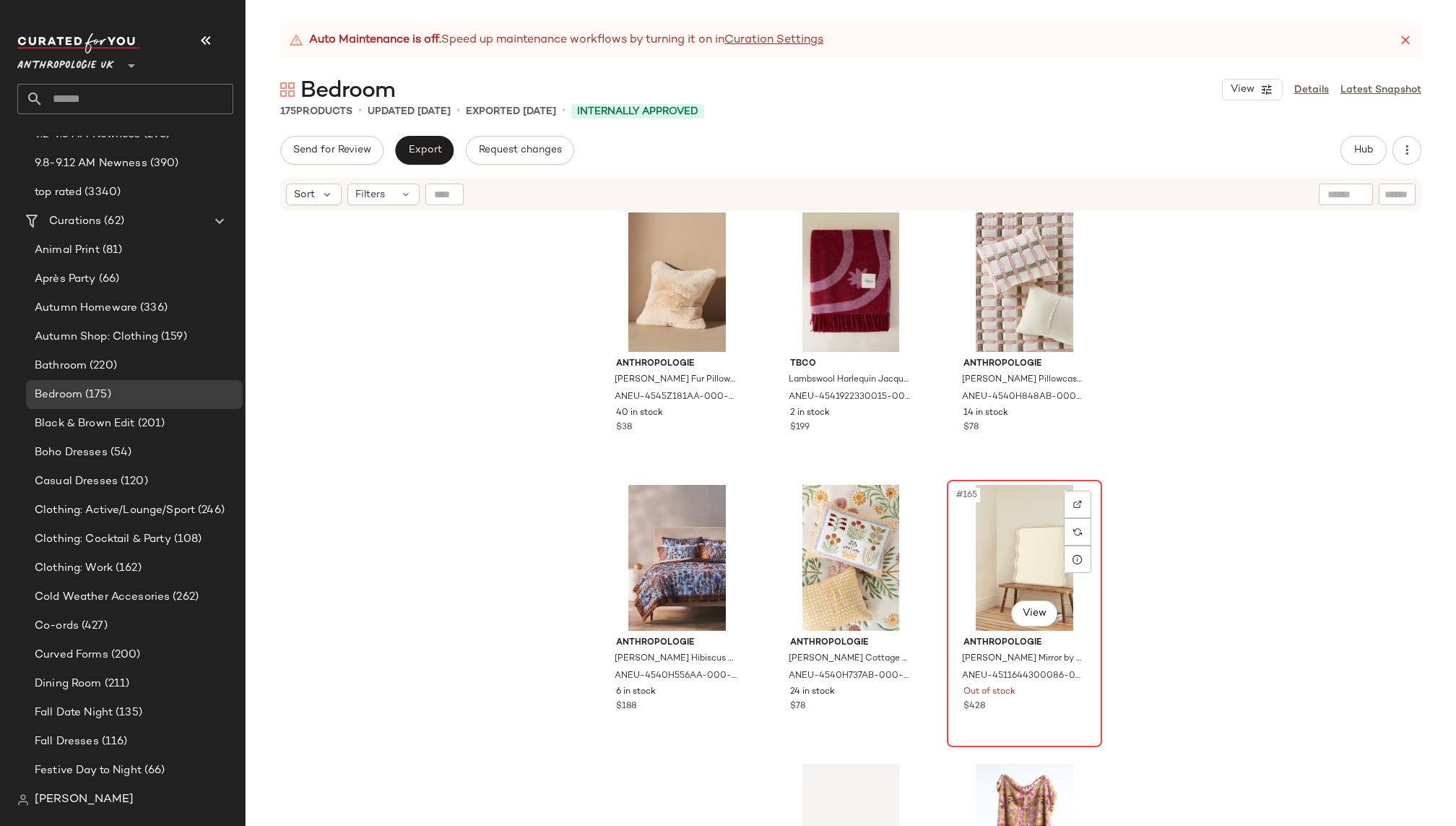
click at [964, 523] on div "#165 View" at bounding box center [1024, 559] width 145 height 146
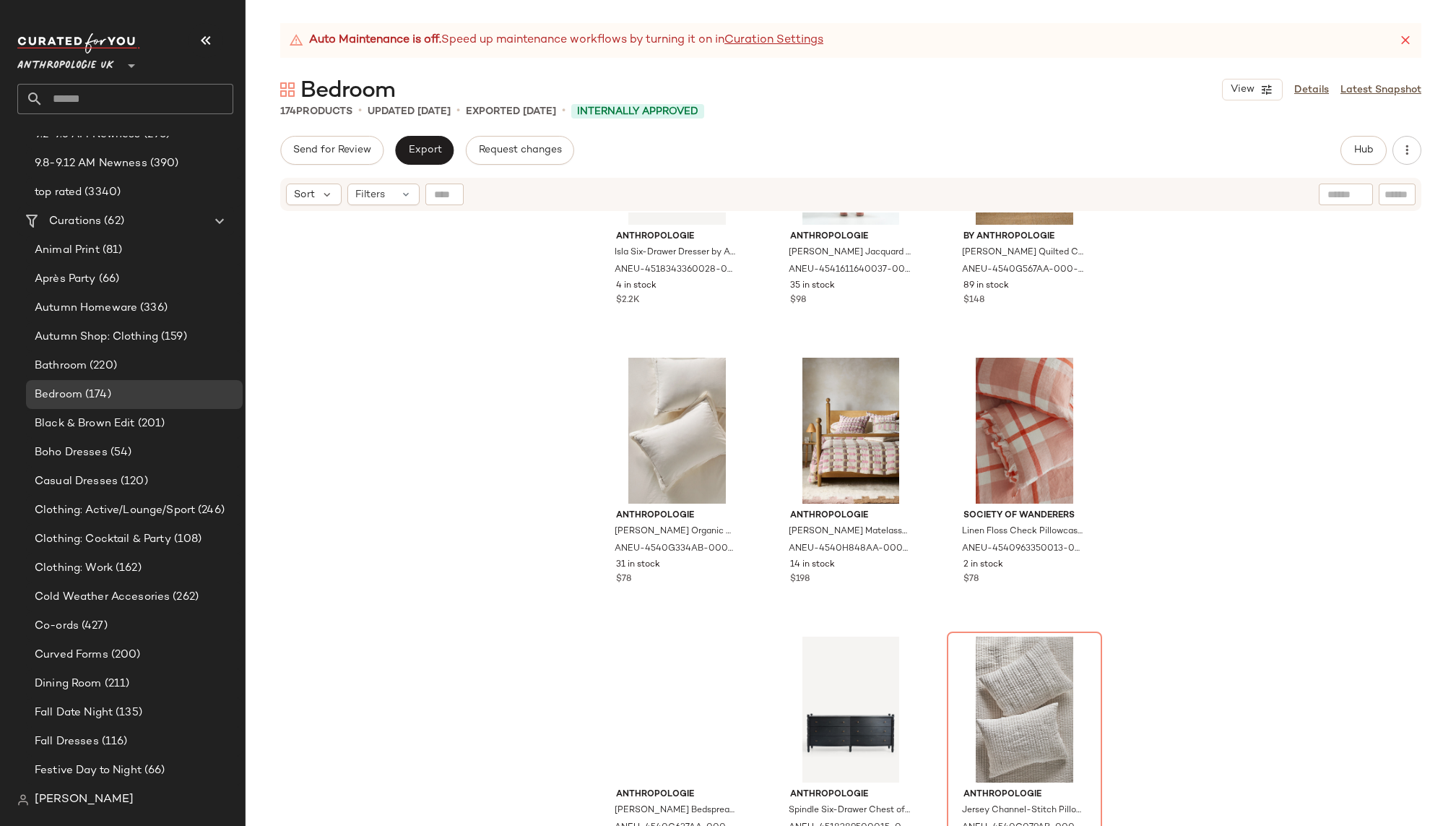
scroll to position [15535, 0]
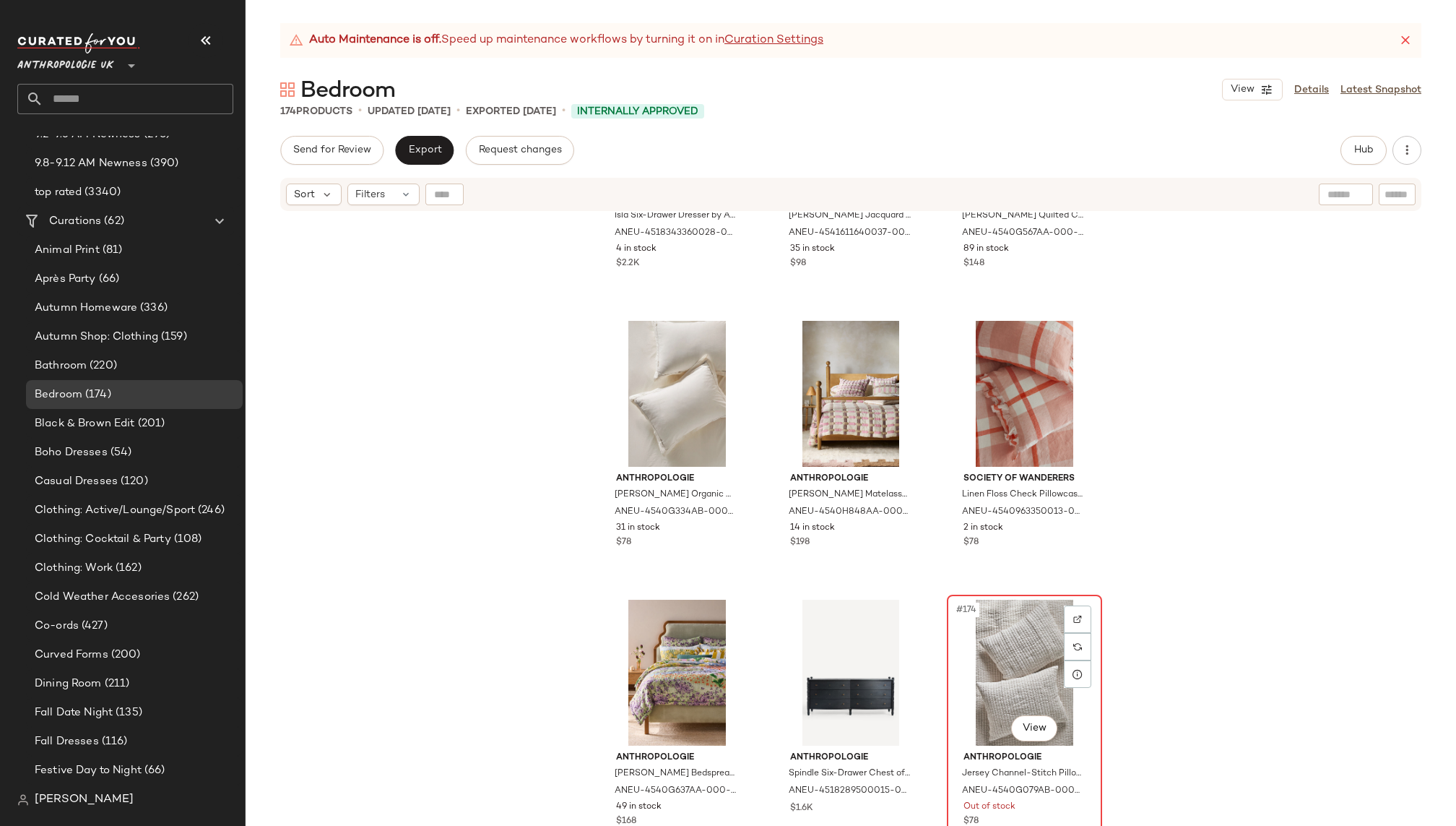
click at [989, 633] on div "#174 View" at bounding box center [1024, 674] width 145 height 146
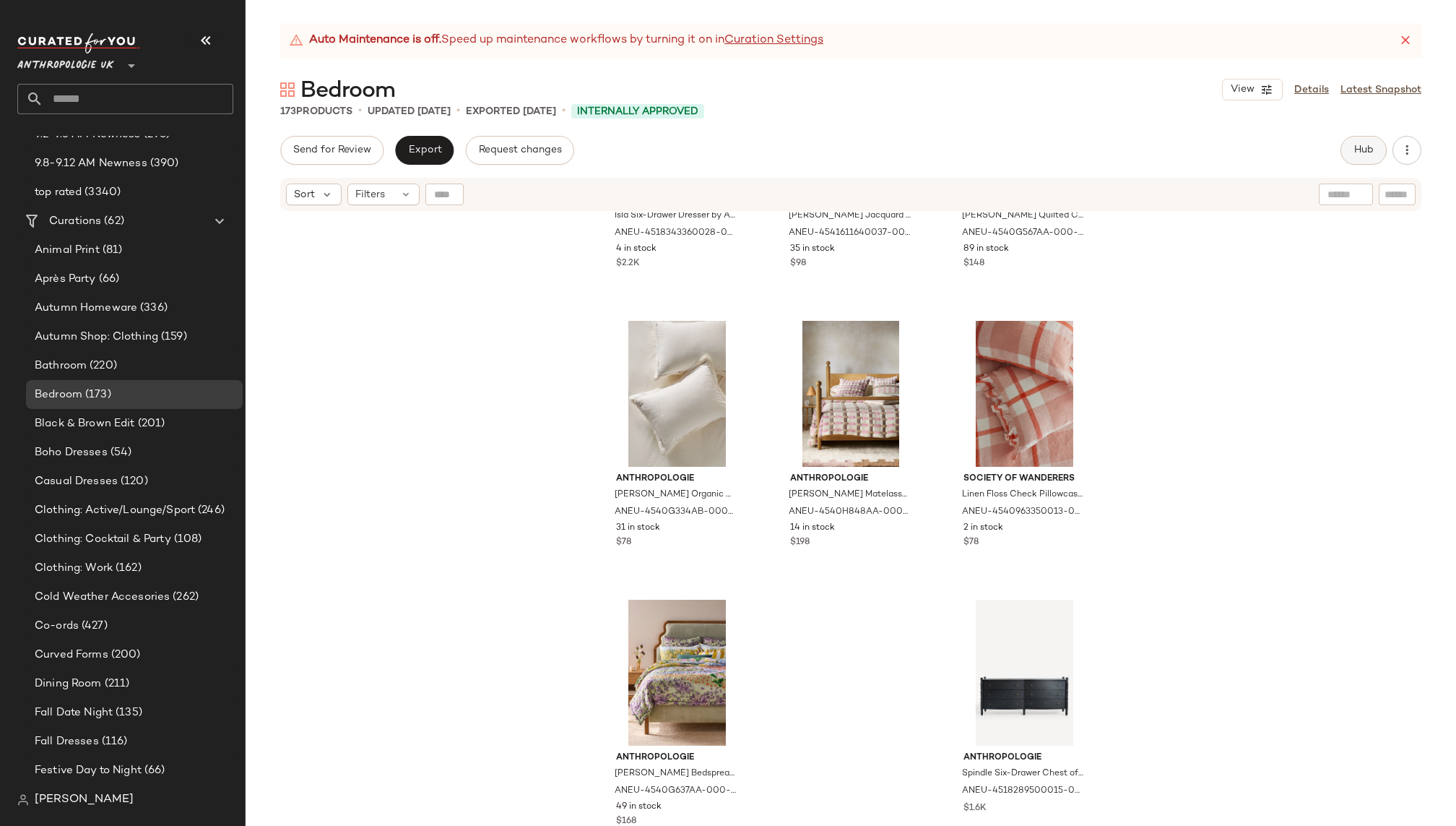
click at [1356, 159] on button "Hub" at bounding box center [1364, 150] width 46 height 29
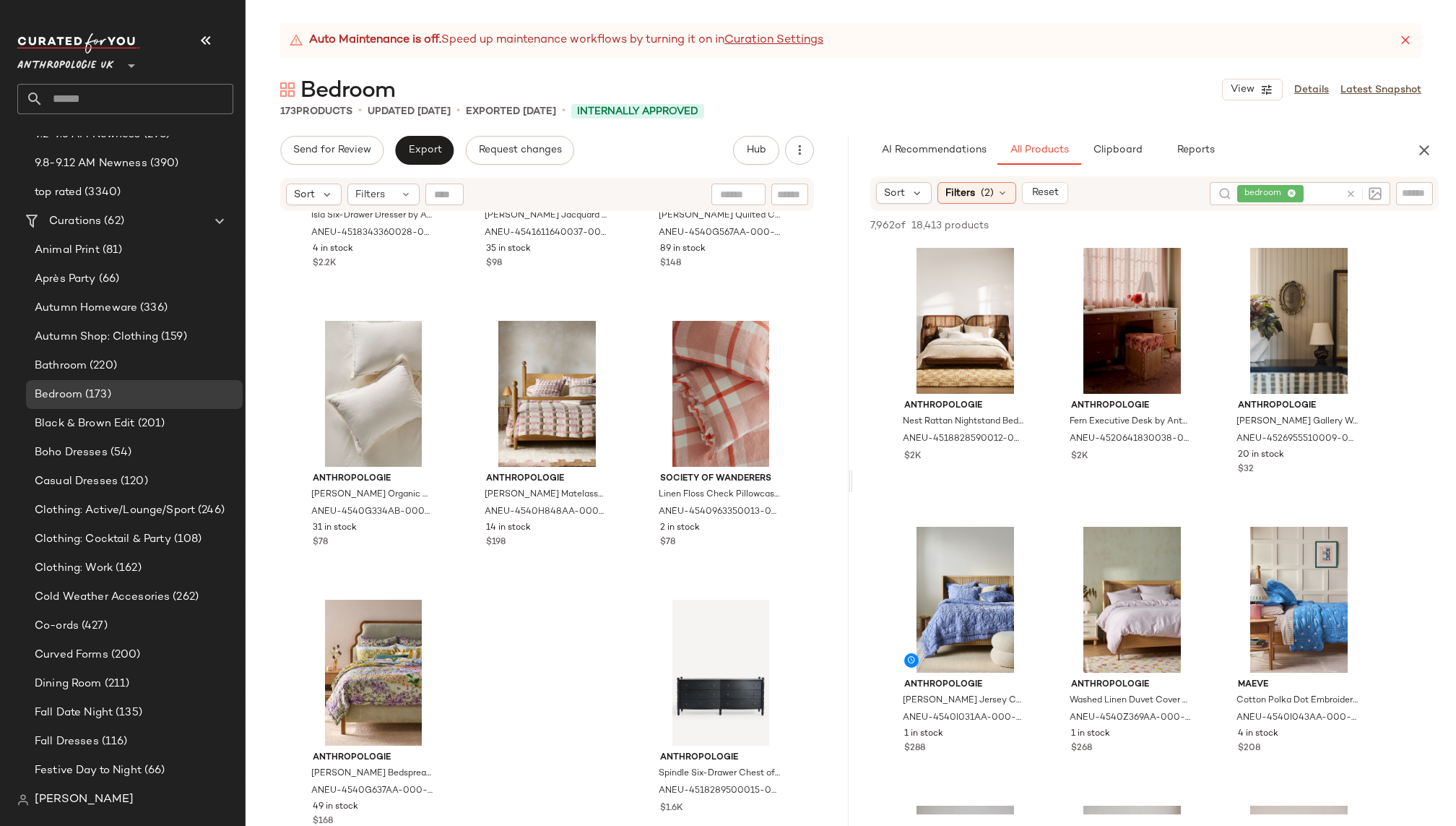
click at [1345, 192] on icon at bounding box center [1351, 194] width 10 height 10
click at [1304, 146] on div "AI Recommendations All Products Clipboard Reports" at bounding box center [1132, 150] width 522 height 29
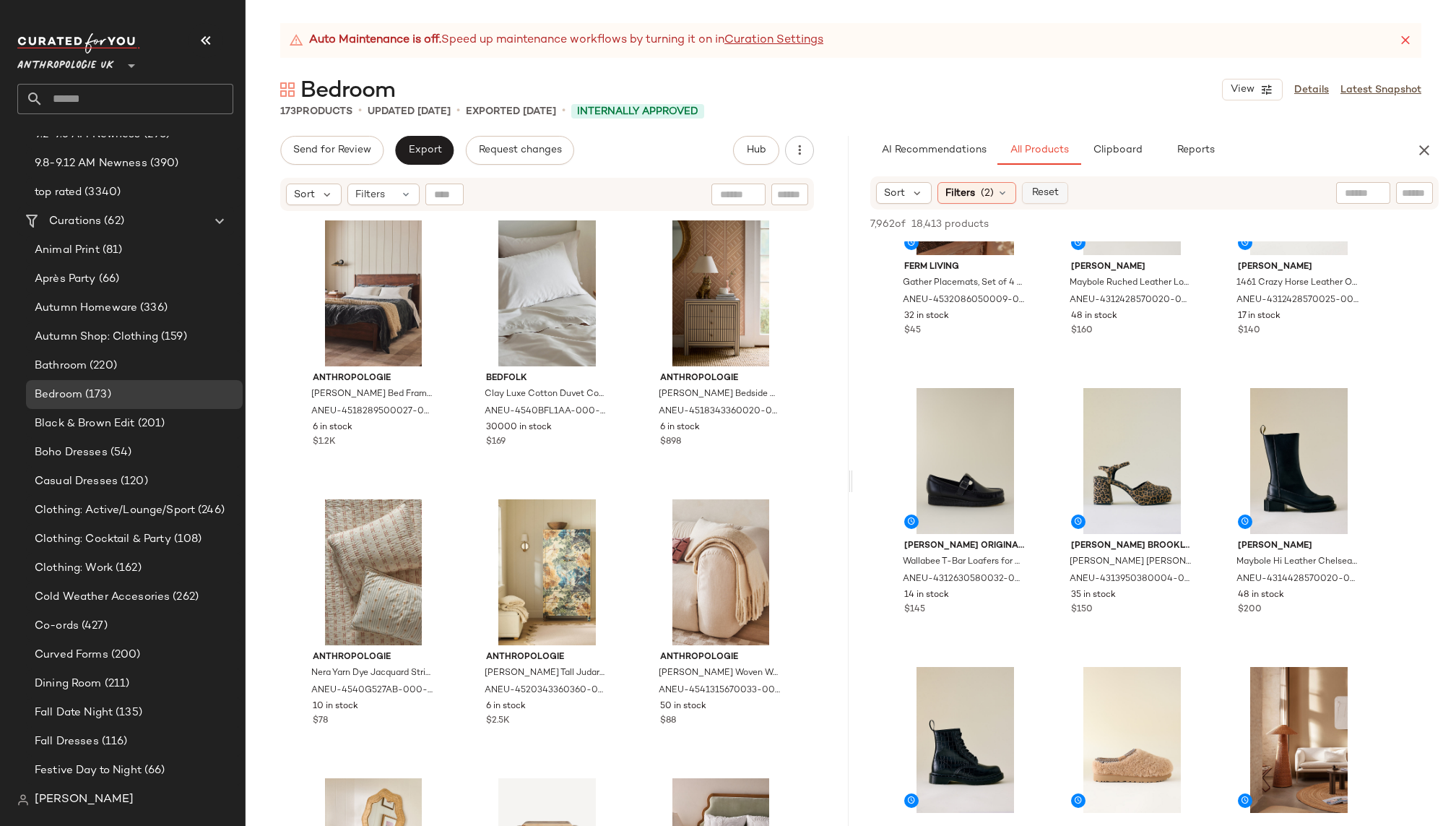
scroll to position [3768, 0]
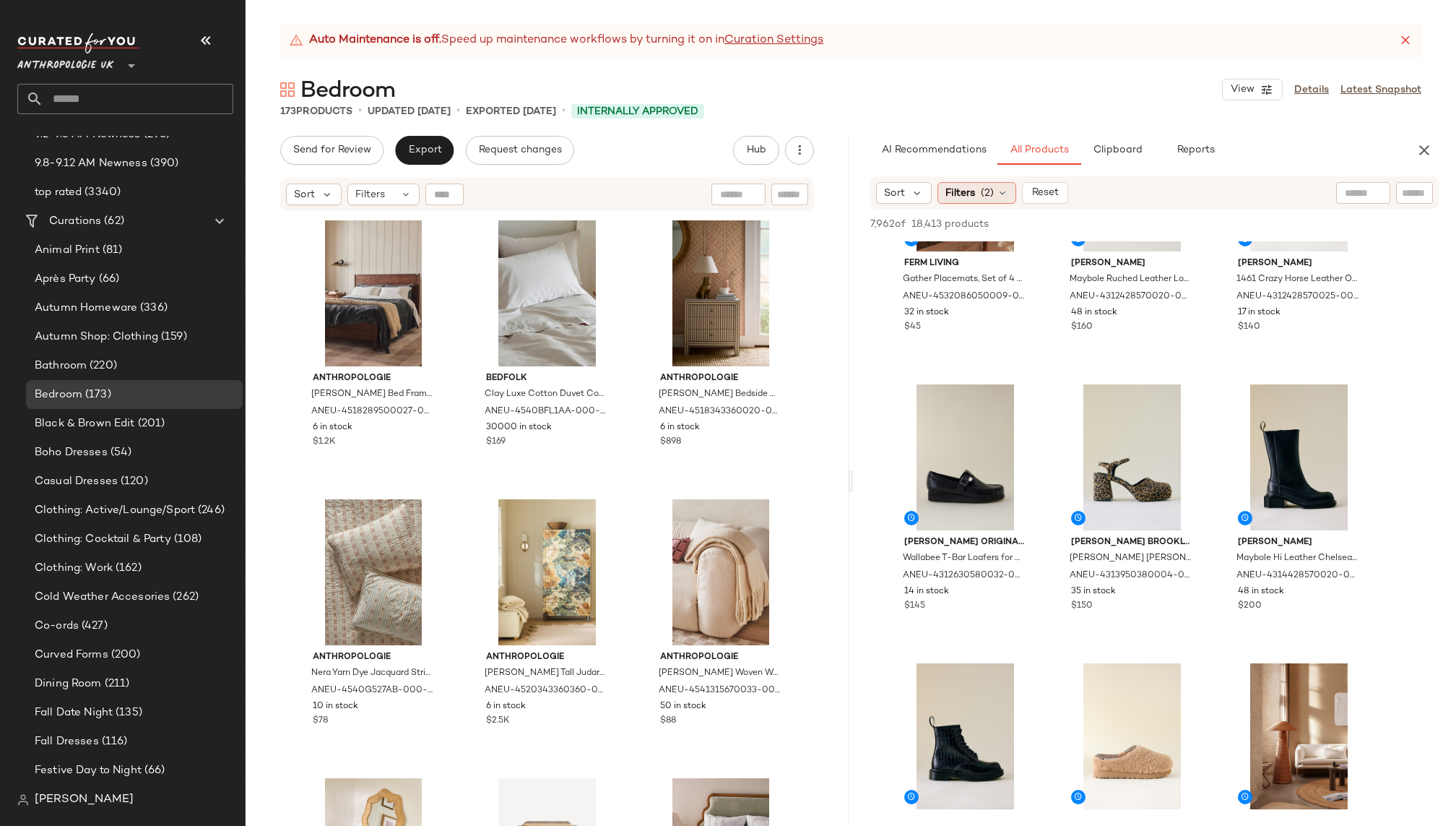
click at [986, 195] on span "(2)" at bounding box center [988, 193] width 13 height 15
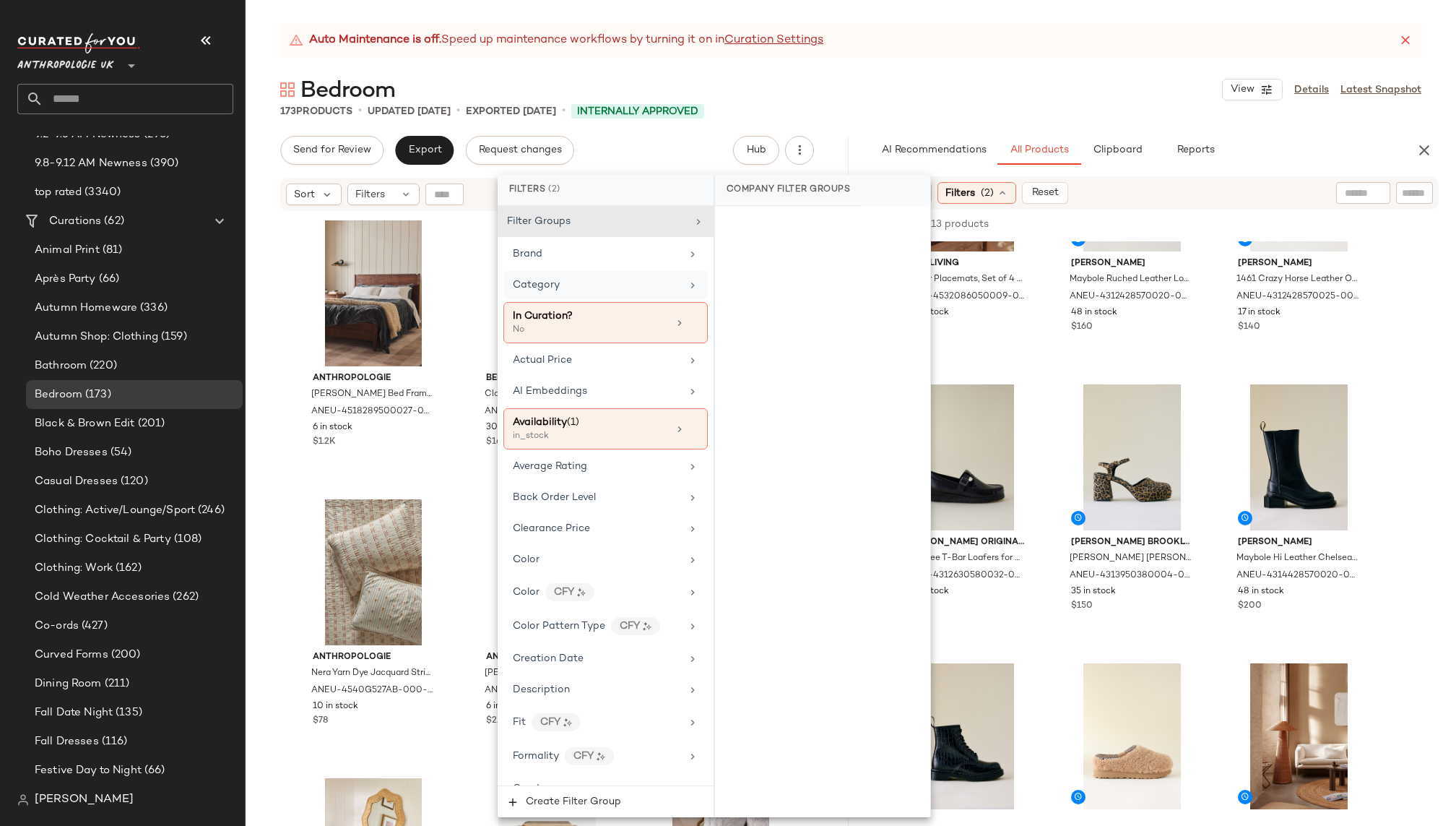
click at [602, 288] on div "Category" at bounding box center [597, 285] width 168 height 15
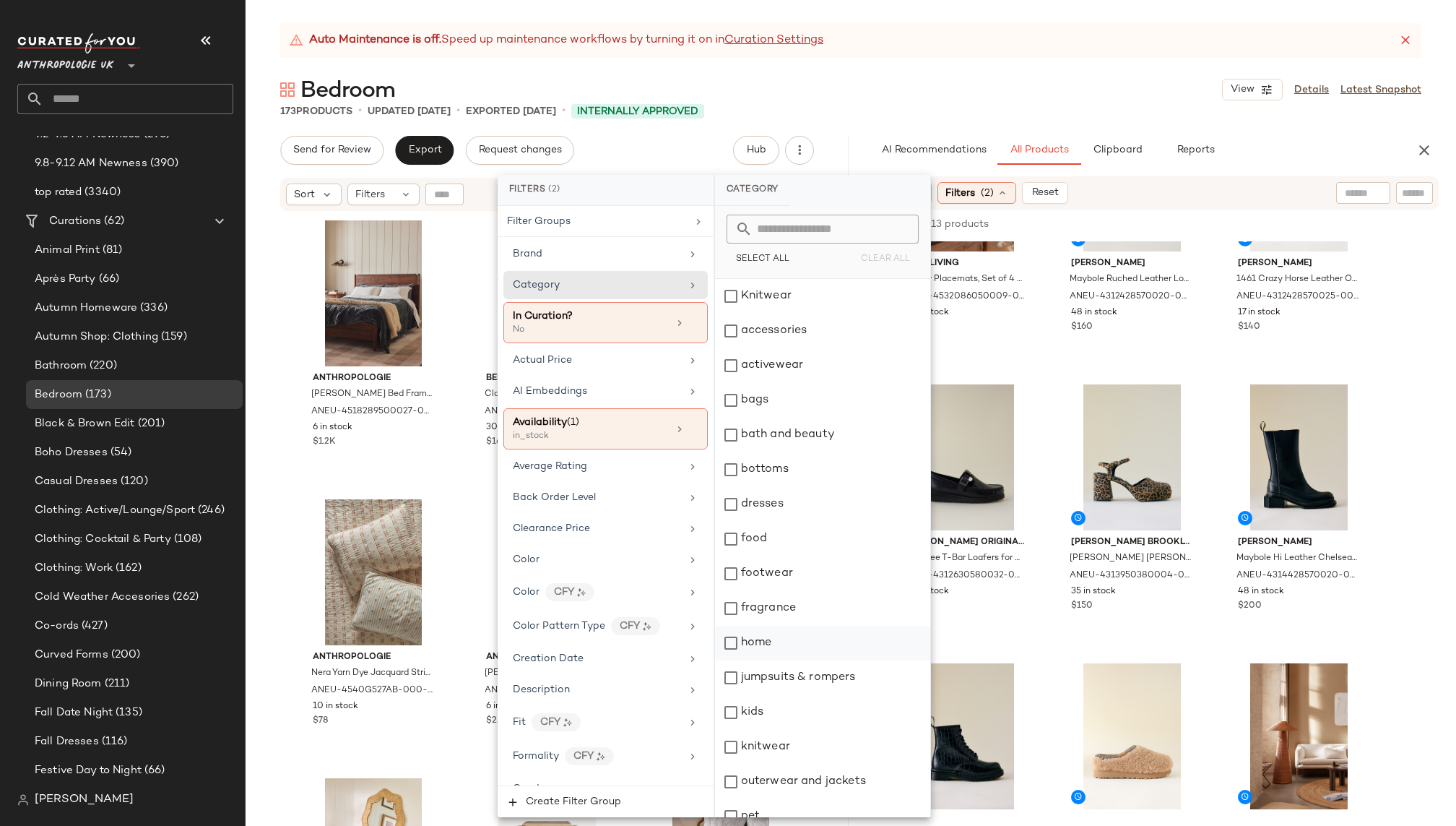
click at [776, 644] on div "home" at bounding box center [822, 643] width 215 height 35
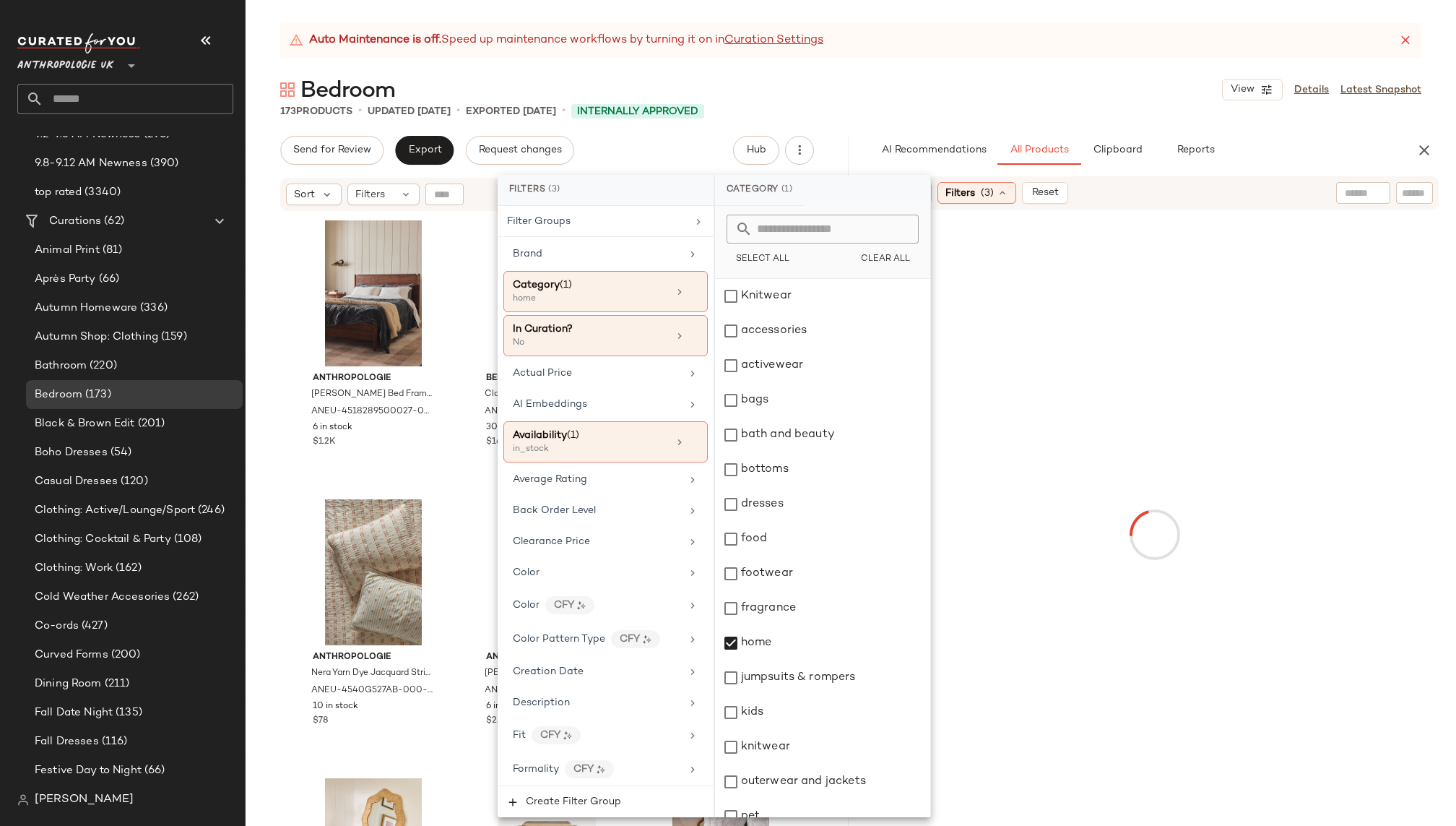
click at [1011, 102] on div "Bedroom View Details Latest Snapshot" at bounding box center [851, 89] width 1210 height 29
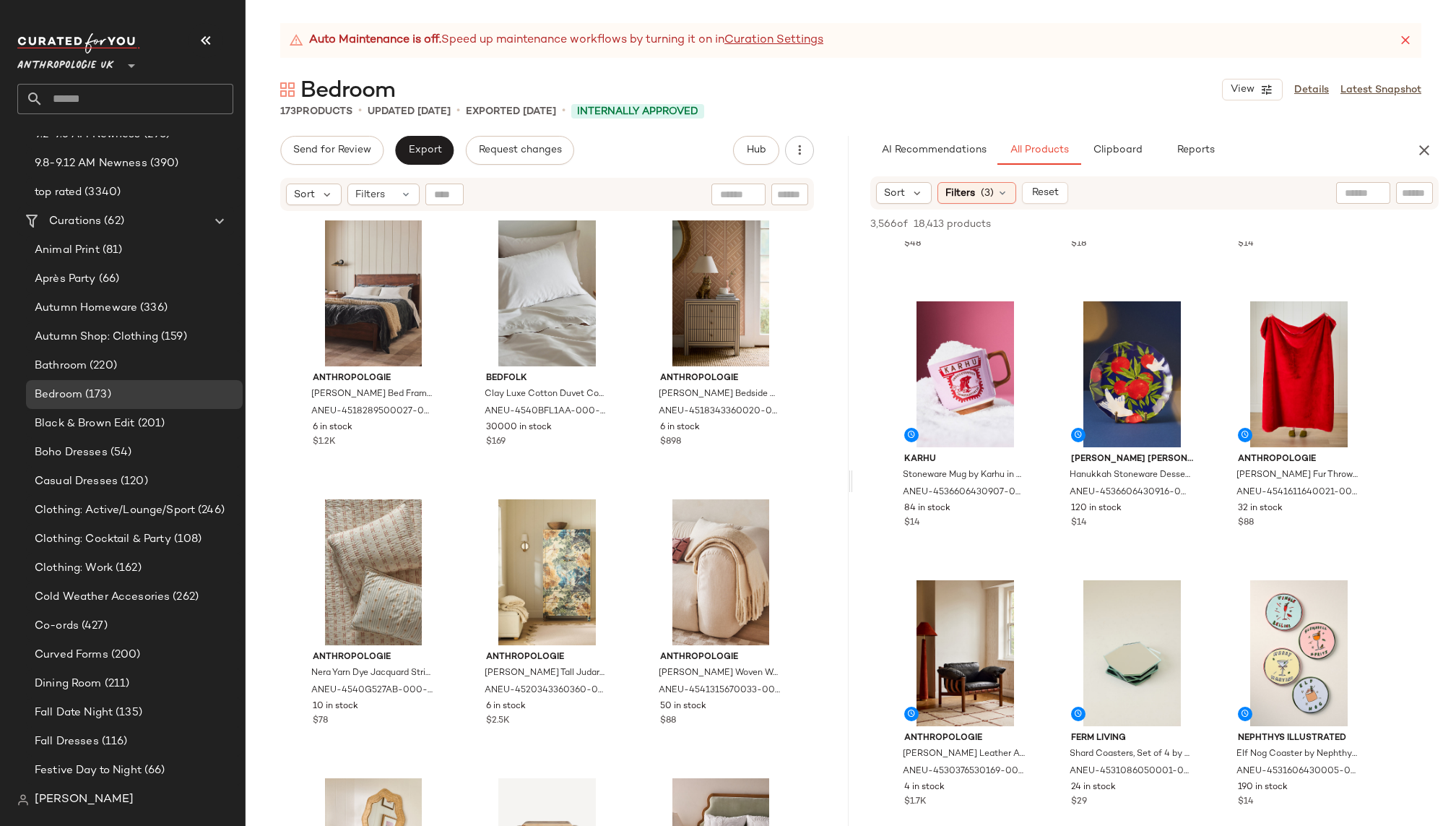
scroll to position [2164, 0]
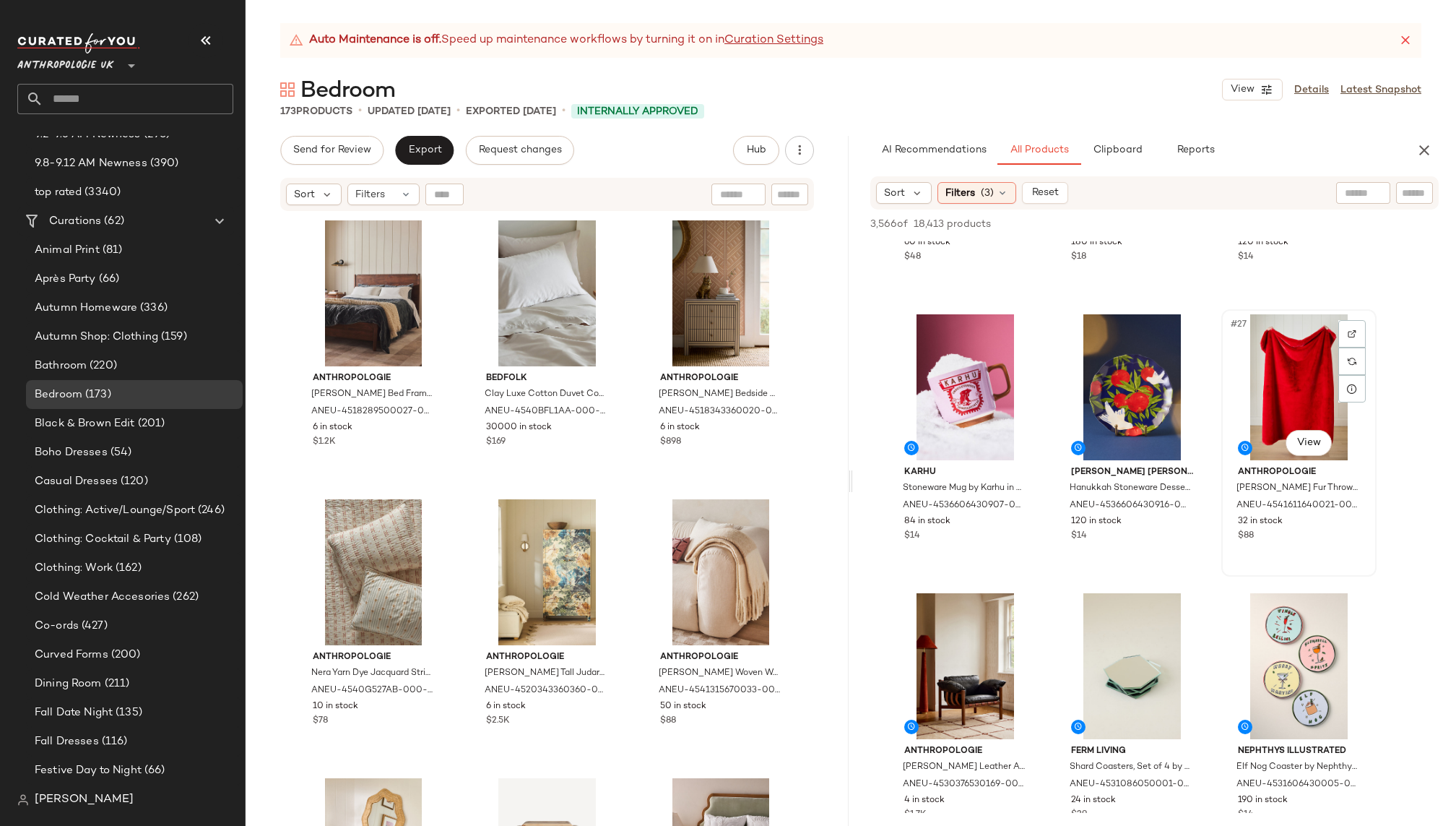
click at [1261, 420] on div "#27 View" at bounding box center [1299, 388] width 145 height 146
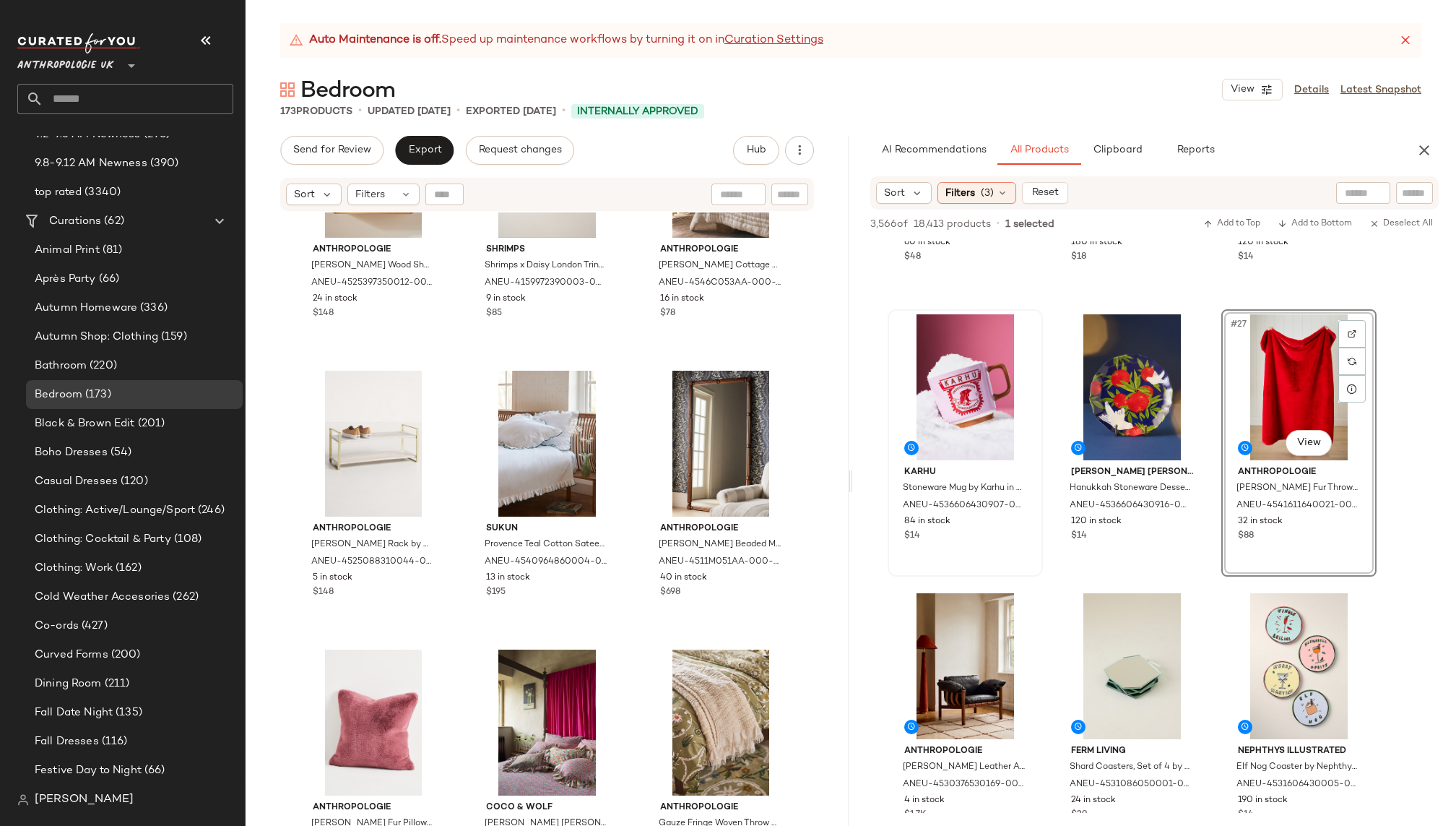
scroll to position [11860, 0]
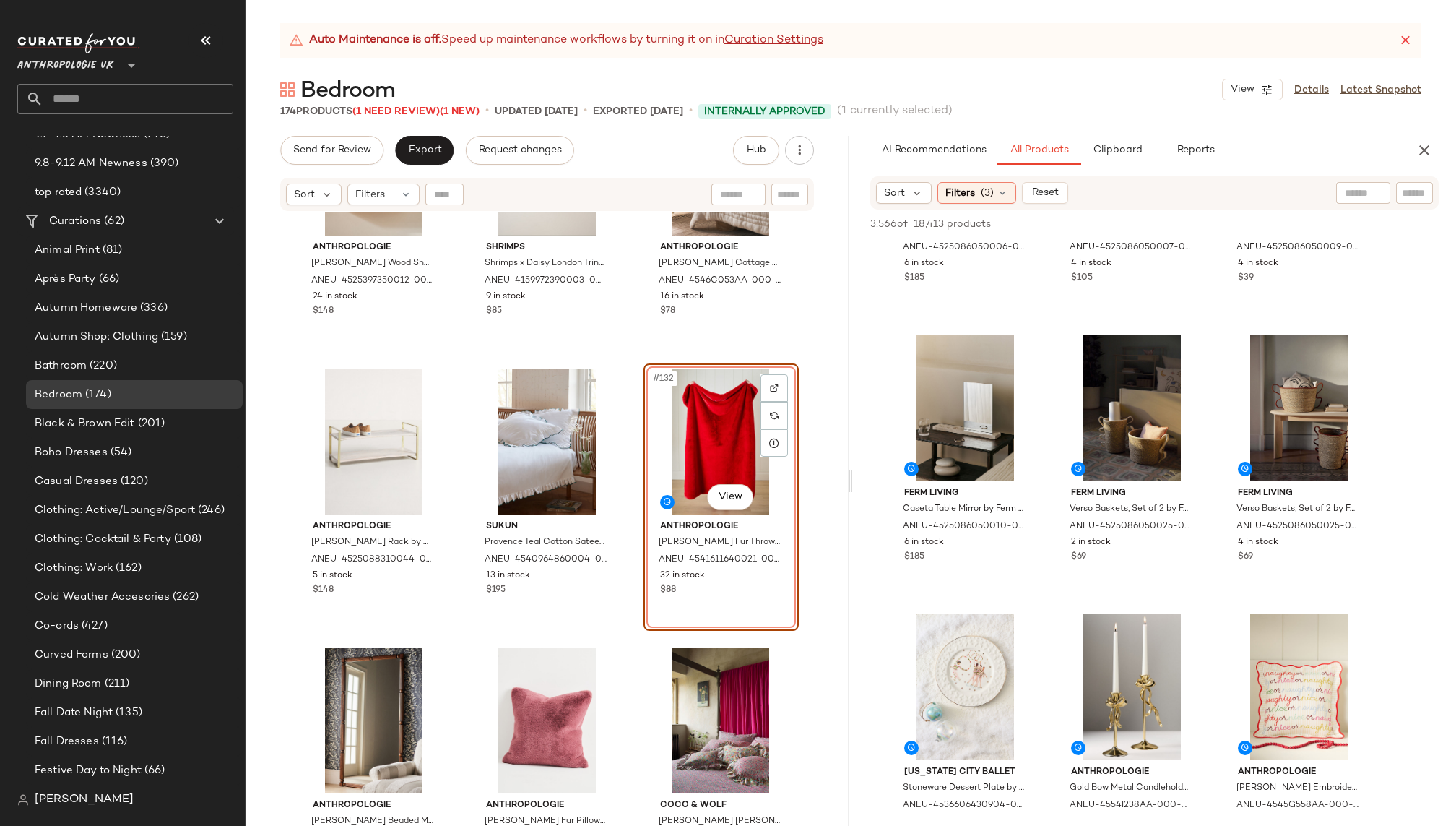
scroll to position [3821, 0]
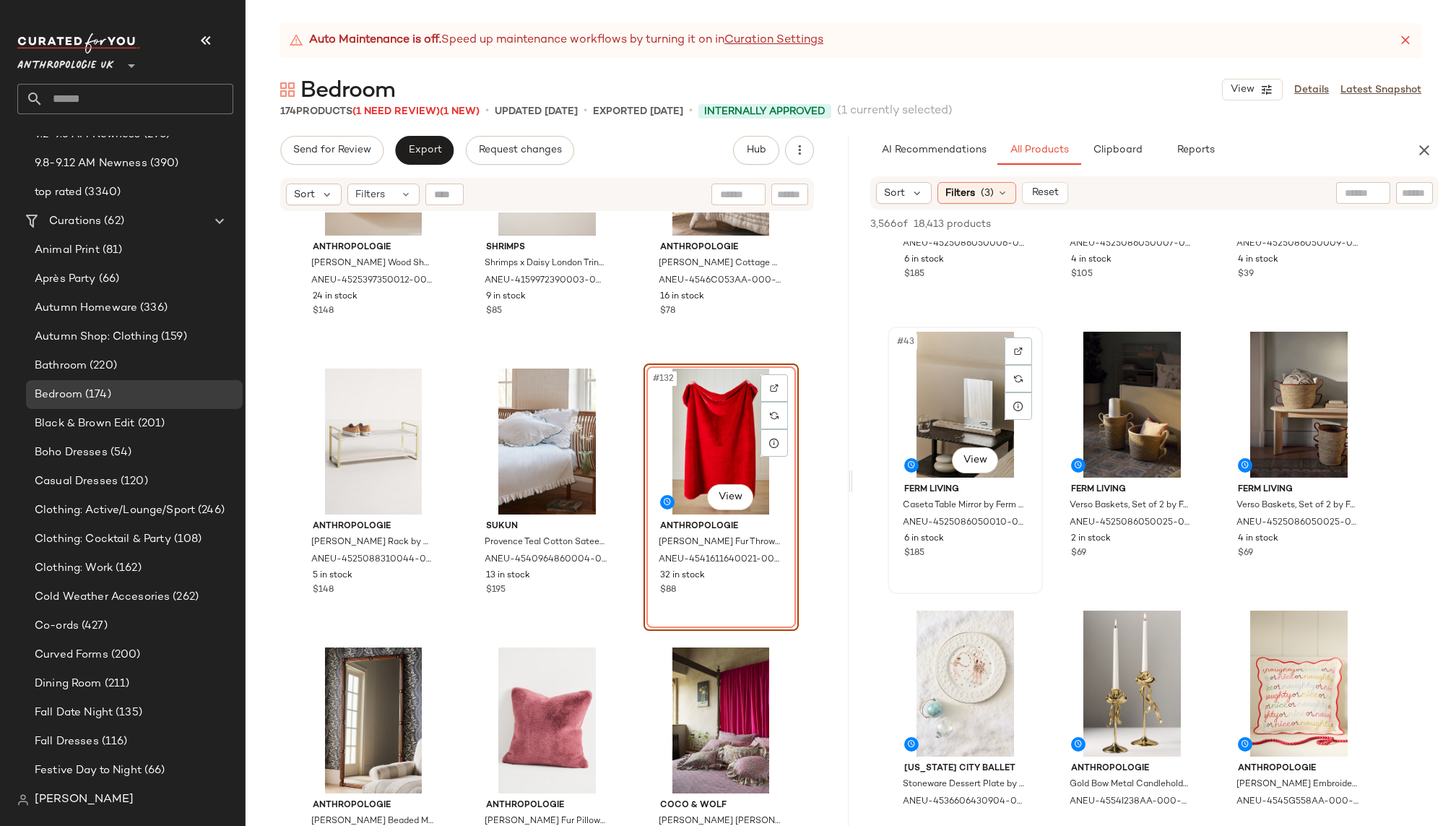
click at [955, 422] on div "#43 View" at bounding box center [965, 405] width 145 height 146
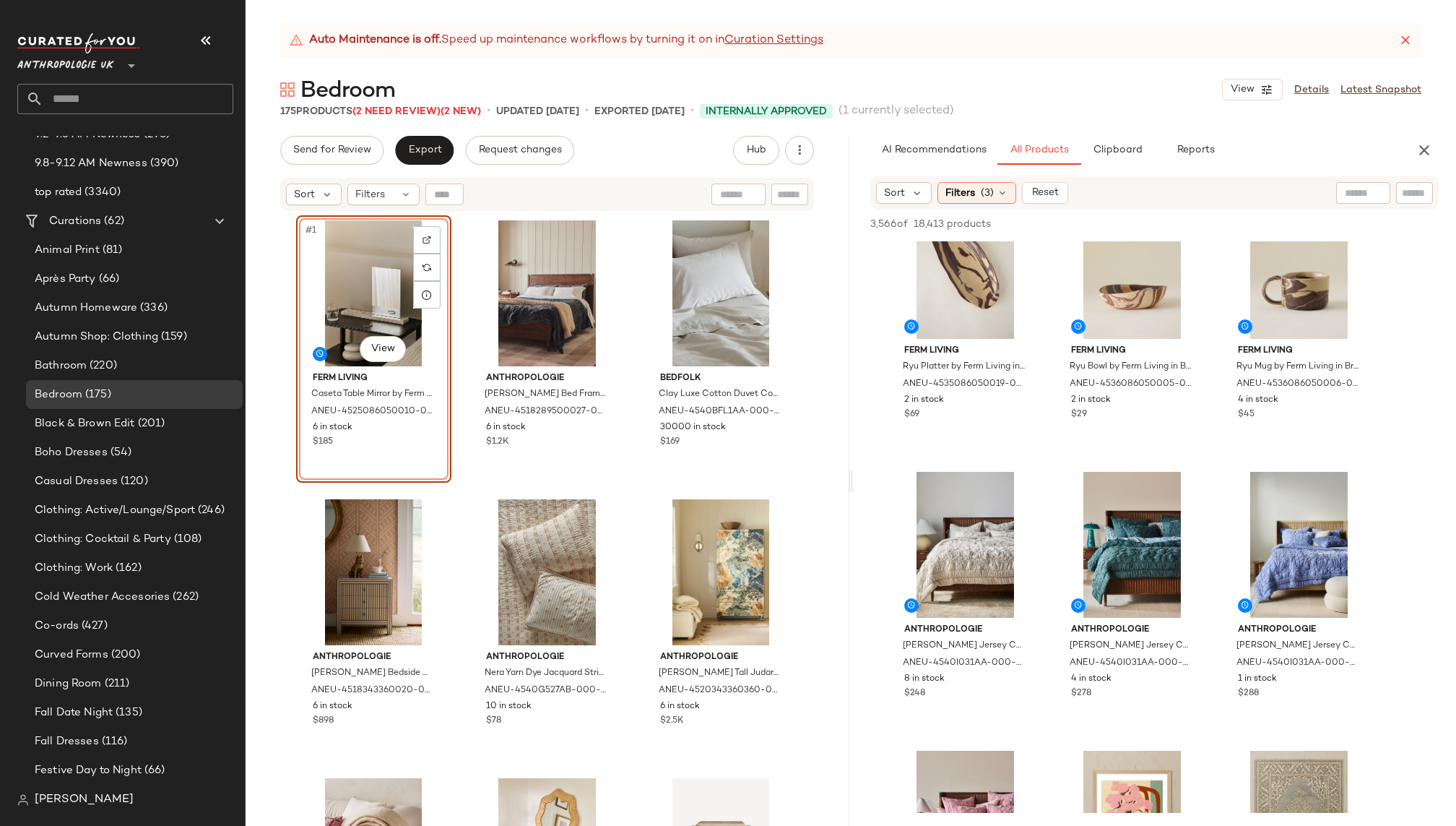
scroll to position [5107, 0]
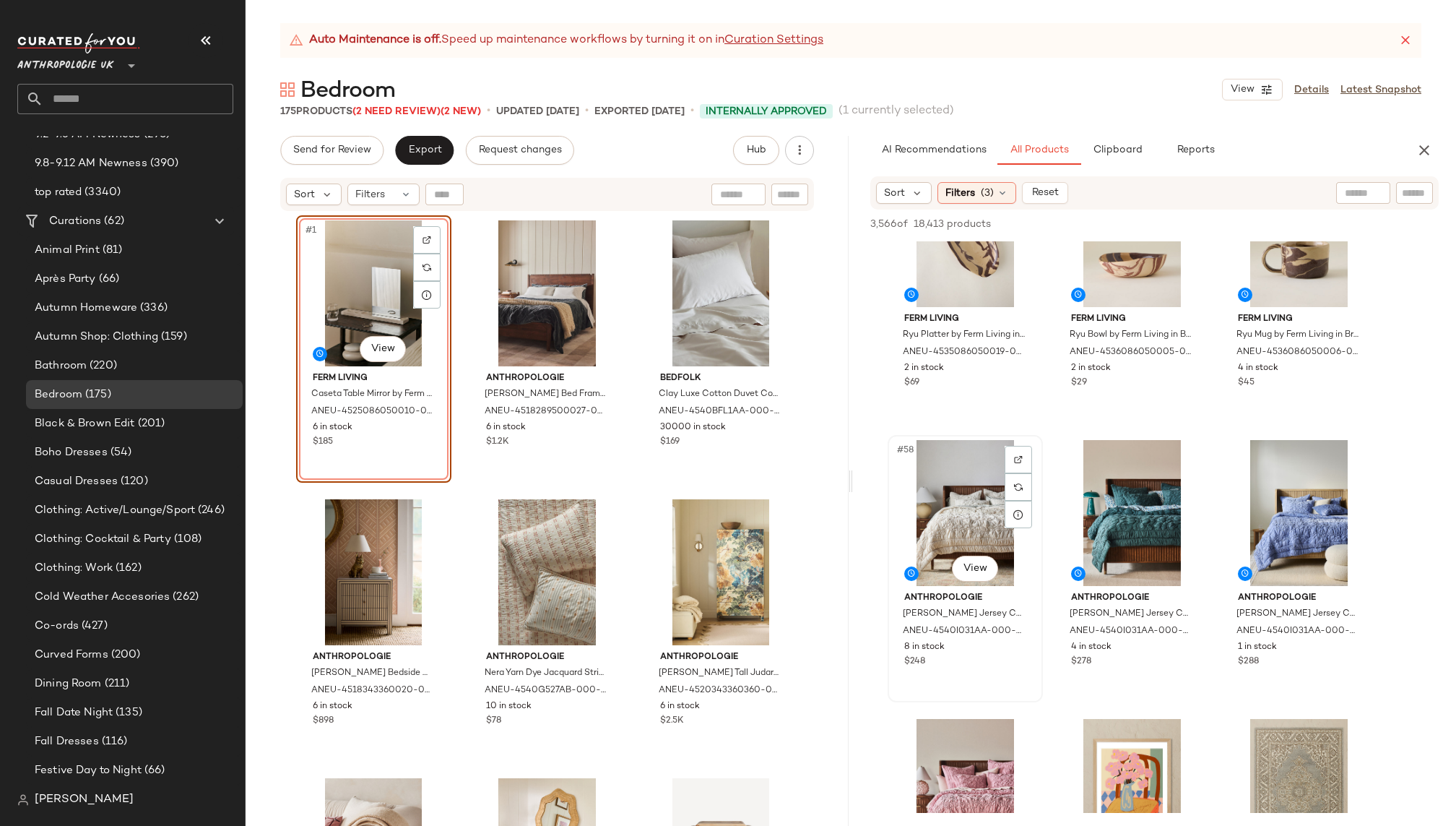
click at [947, 523] on div "#58 View" at bounding box center [965, 513] width 145 height 146
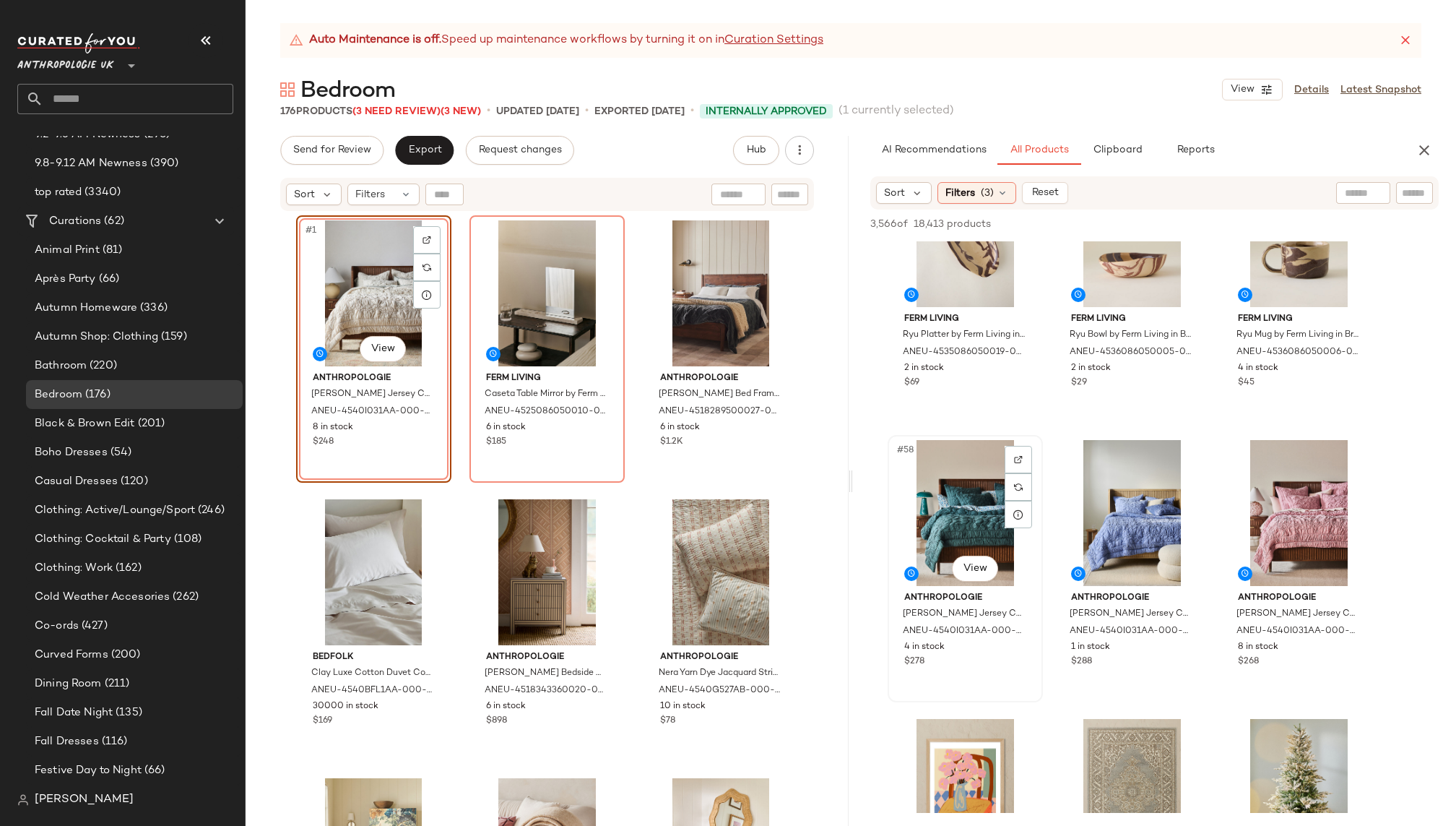
click at [978, 519] on div "#58 View" at bounding box center [965, 513] width 145 height 146
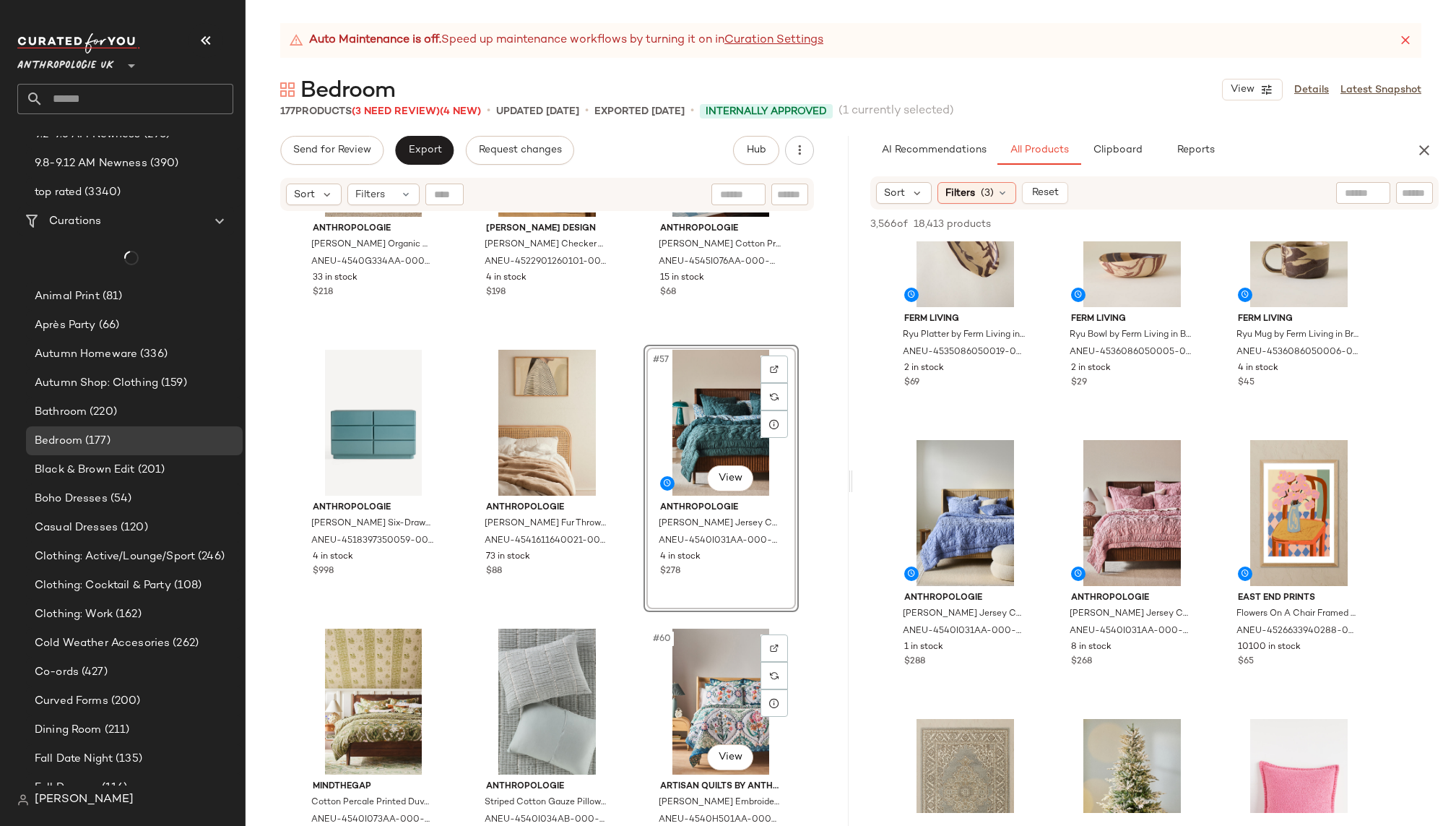
scroll to position [4967, 0]
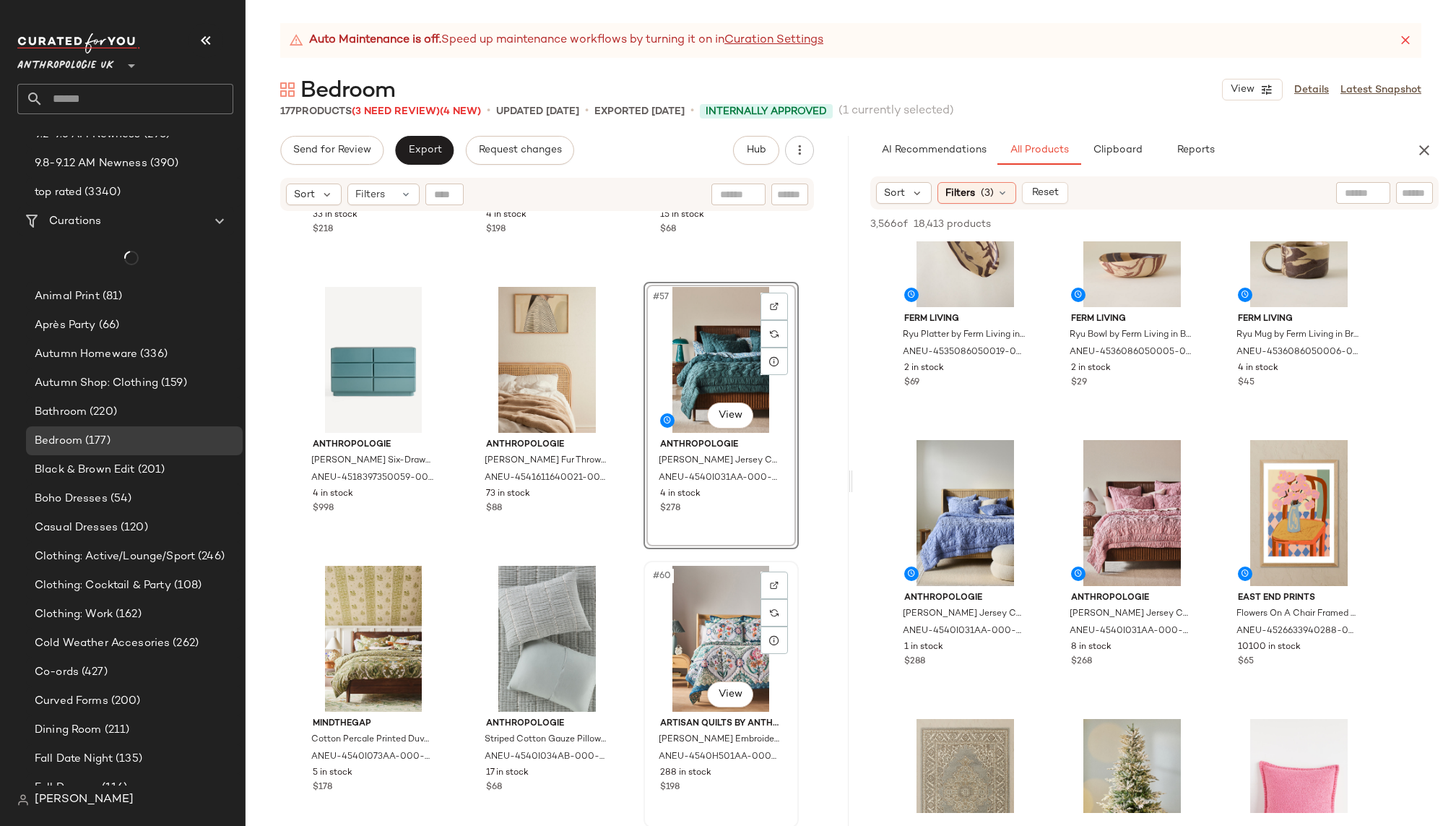
click at [707, 631] on div "#60 View" at bounding box center [721, 640] width 145 height 146
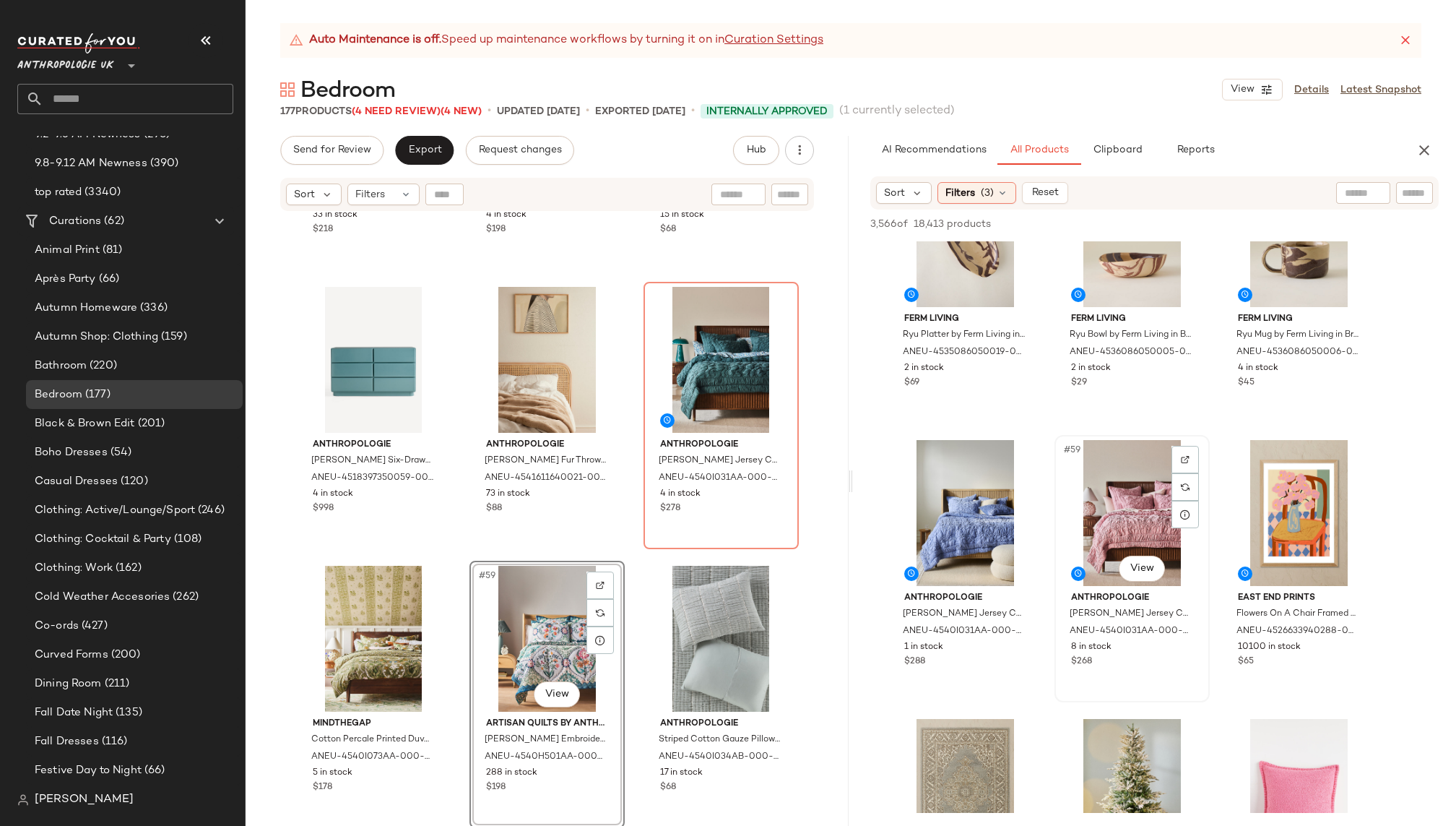
click at [1116, 520] on div "#59 View" at bounding box center [1132, 513] width 145 height 146
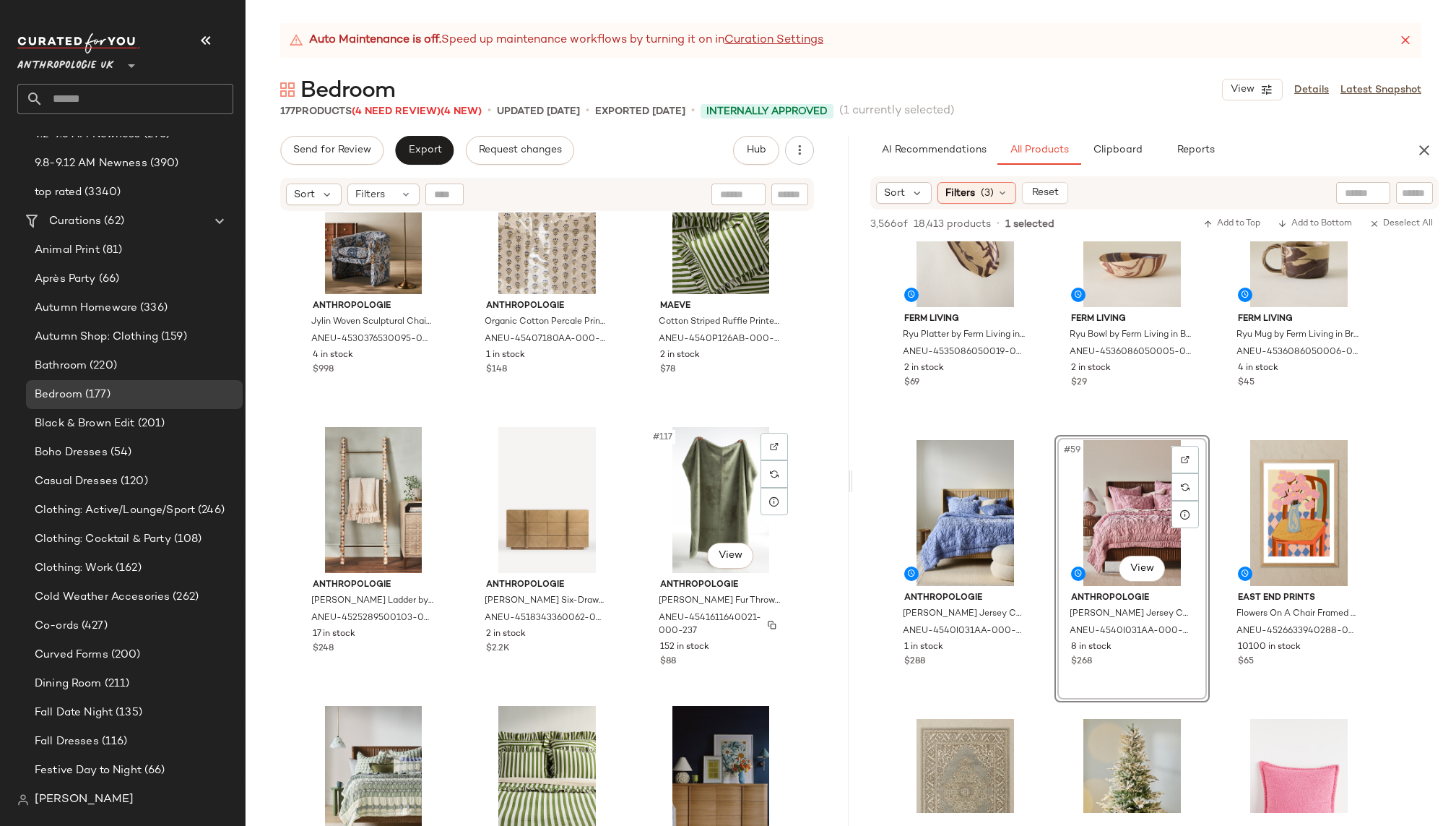
scroll to position [10406, 0]
click at [696, 464] on div "#117 View" at bounding box center [721, 501] width 145 height 146
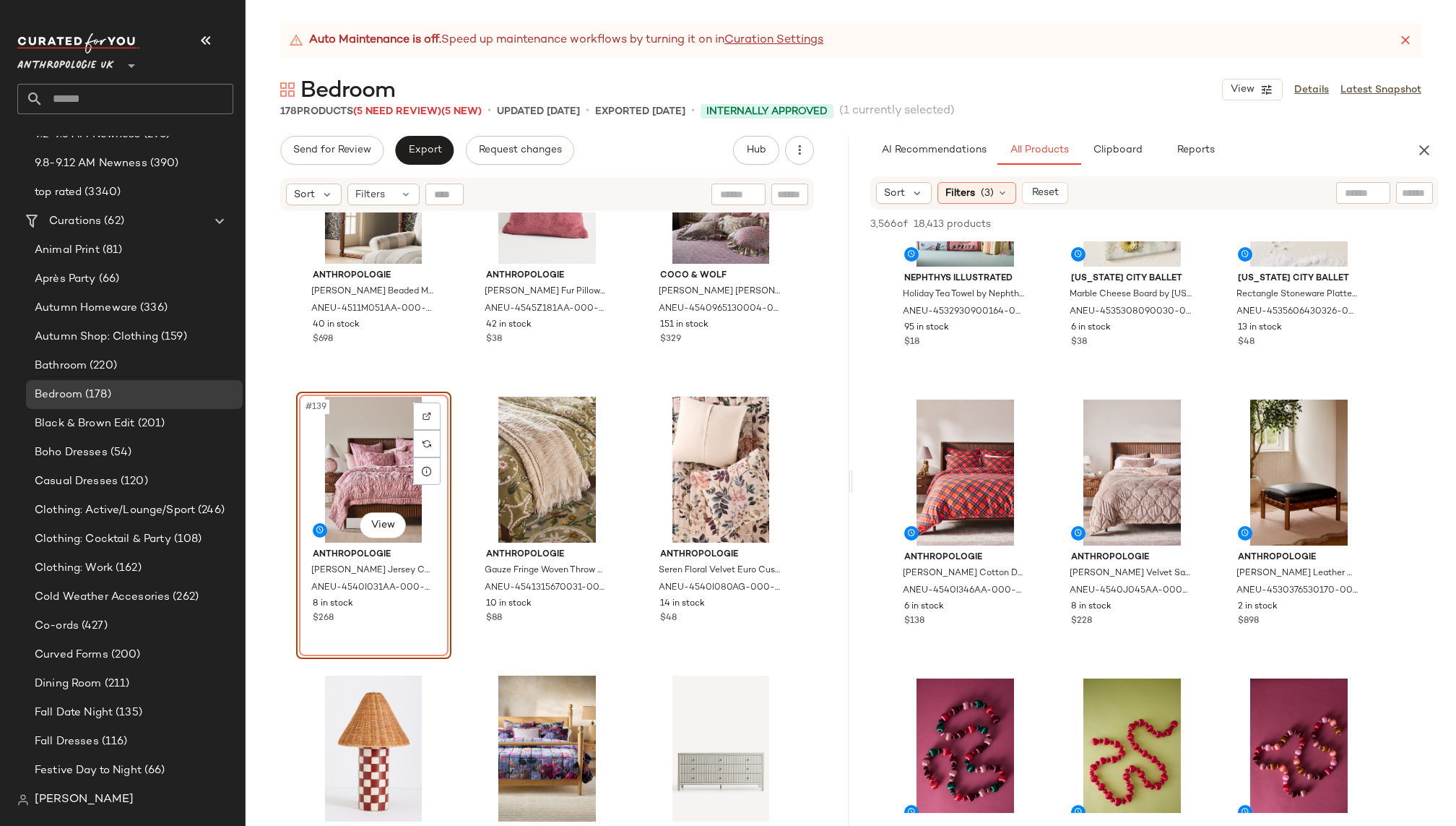
scroll to position [7673, 0]
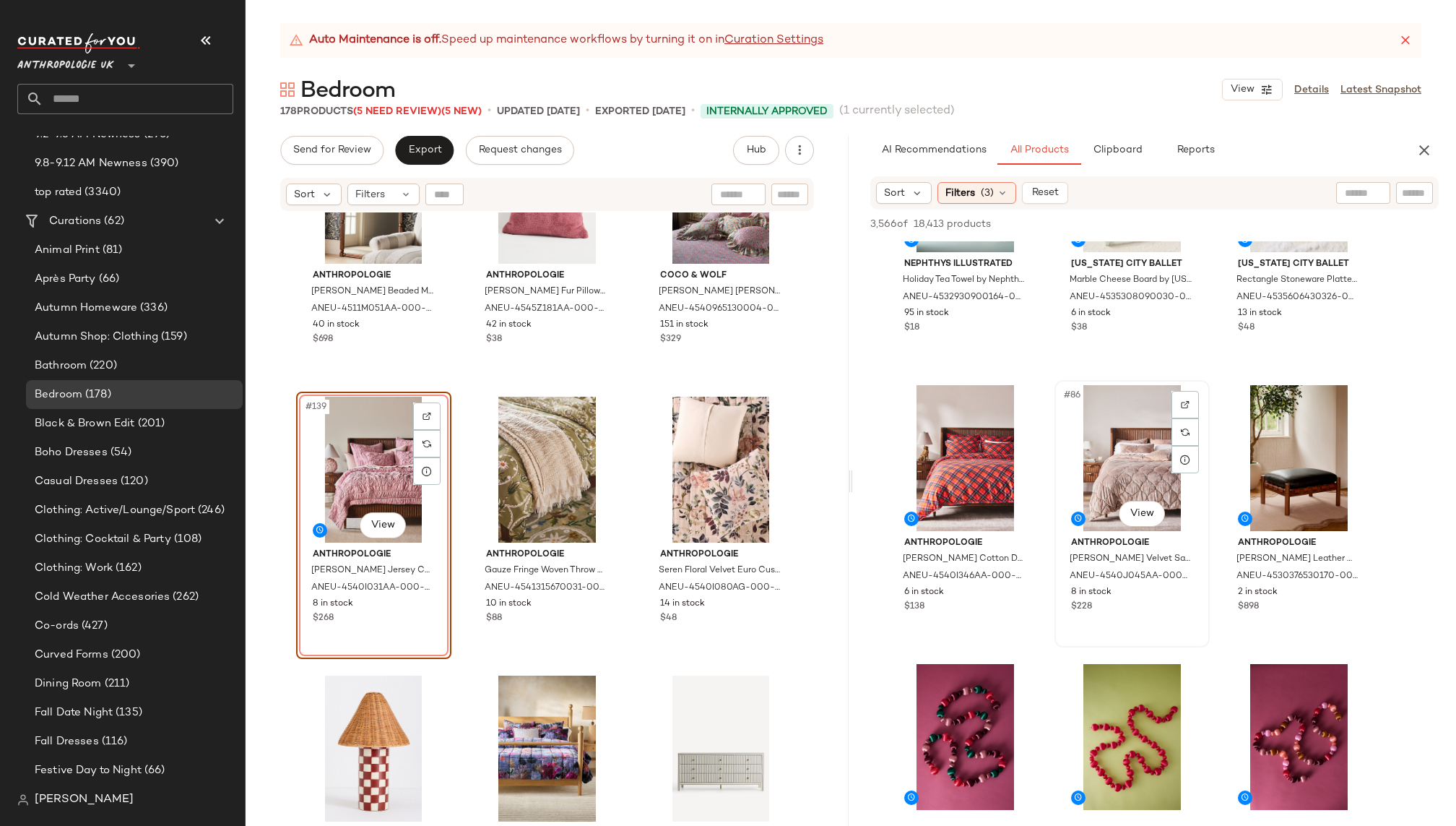
click at [1117, 403] on div "#86 View" at bounding box center [1132, 458] width 145 height 146
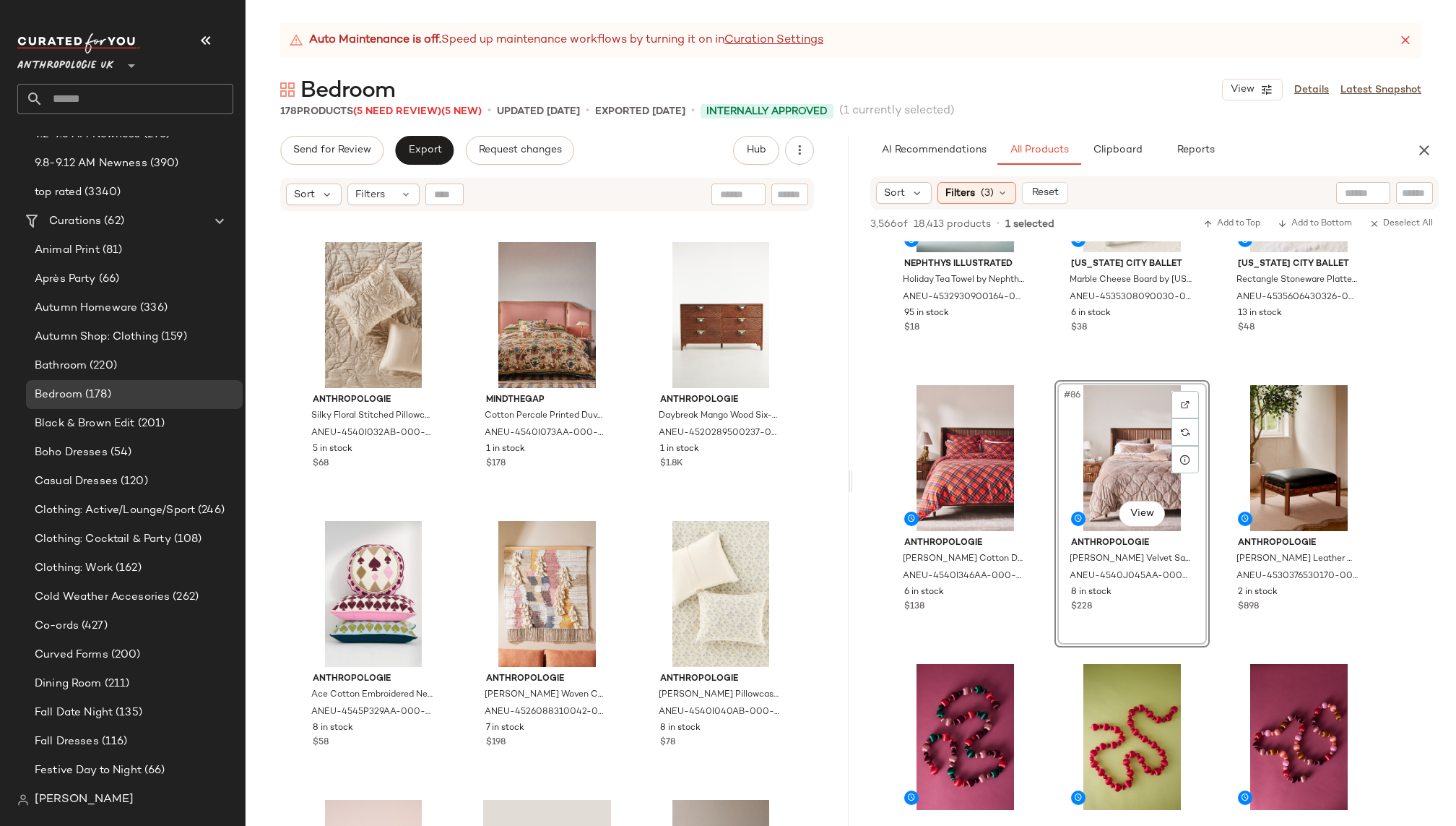
scroll to position [13671, 0]
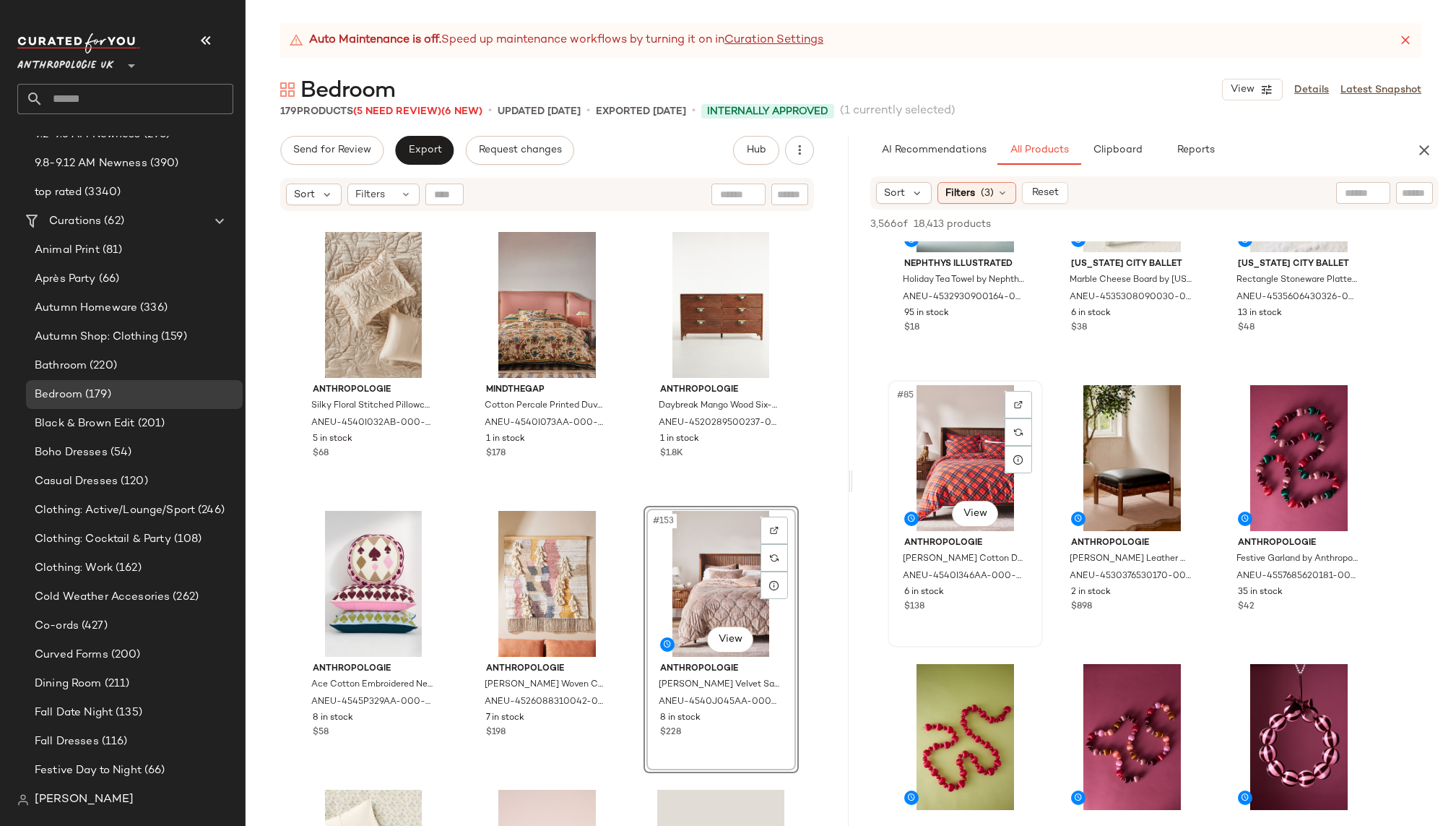
click at [941, 476] on div "#85 View" at bounding box center [965, 458] width 145 height 146
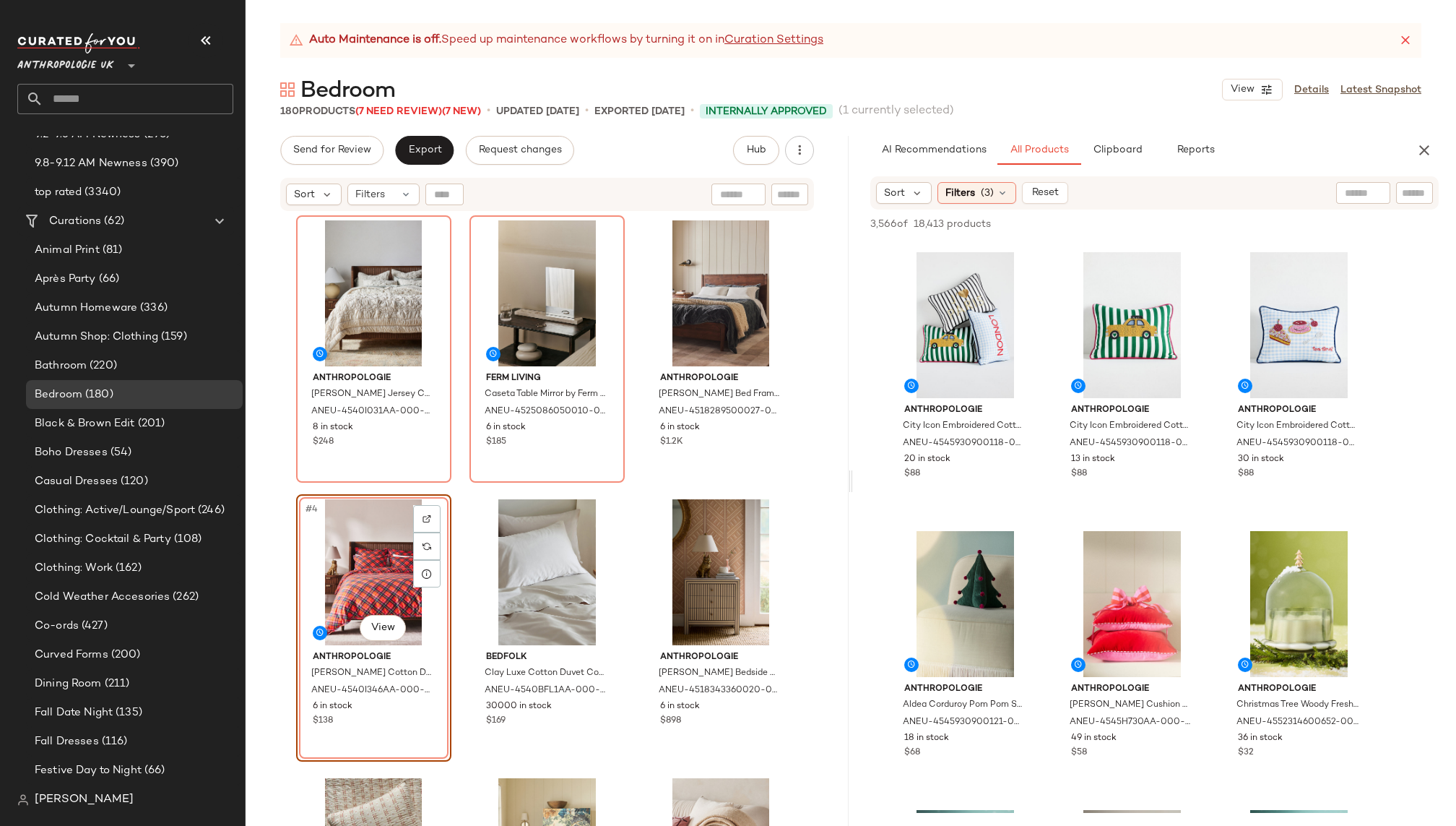
scroll to position [9234, 0]
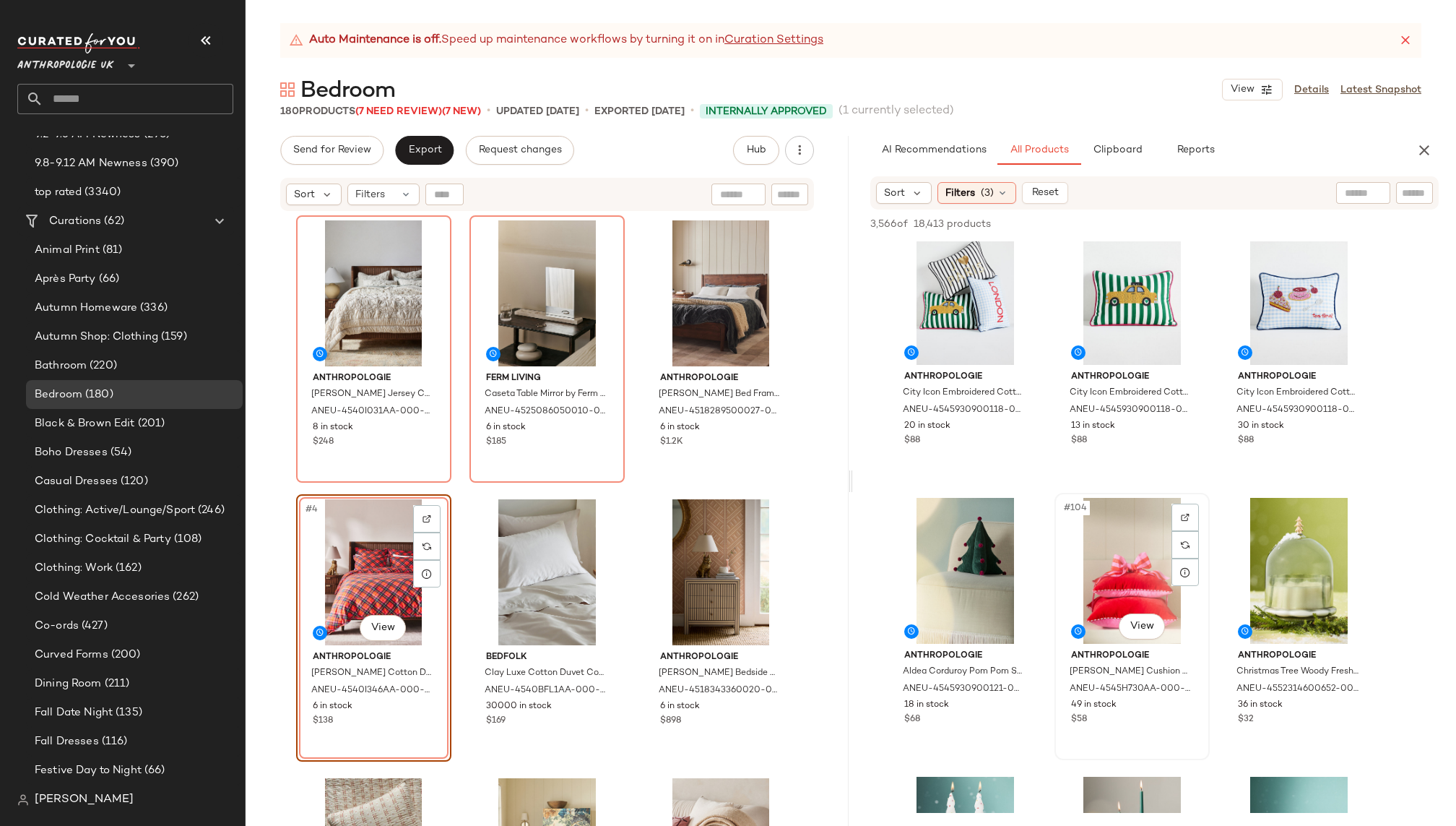
click at [1131, 537] on div "#104 View" at bounding box center [1132, 572] width 145 height 146
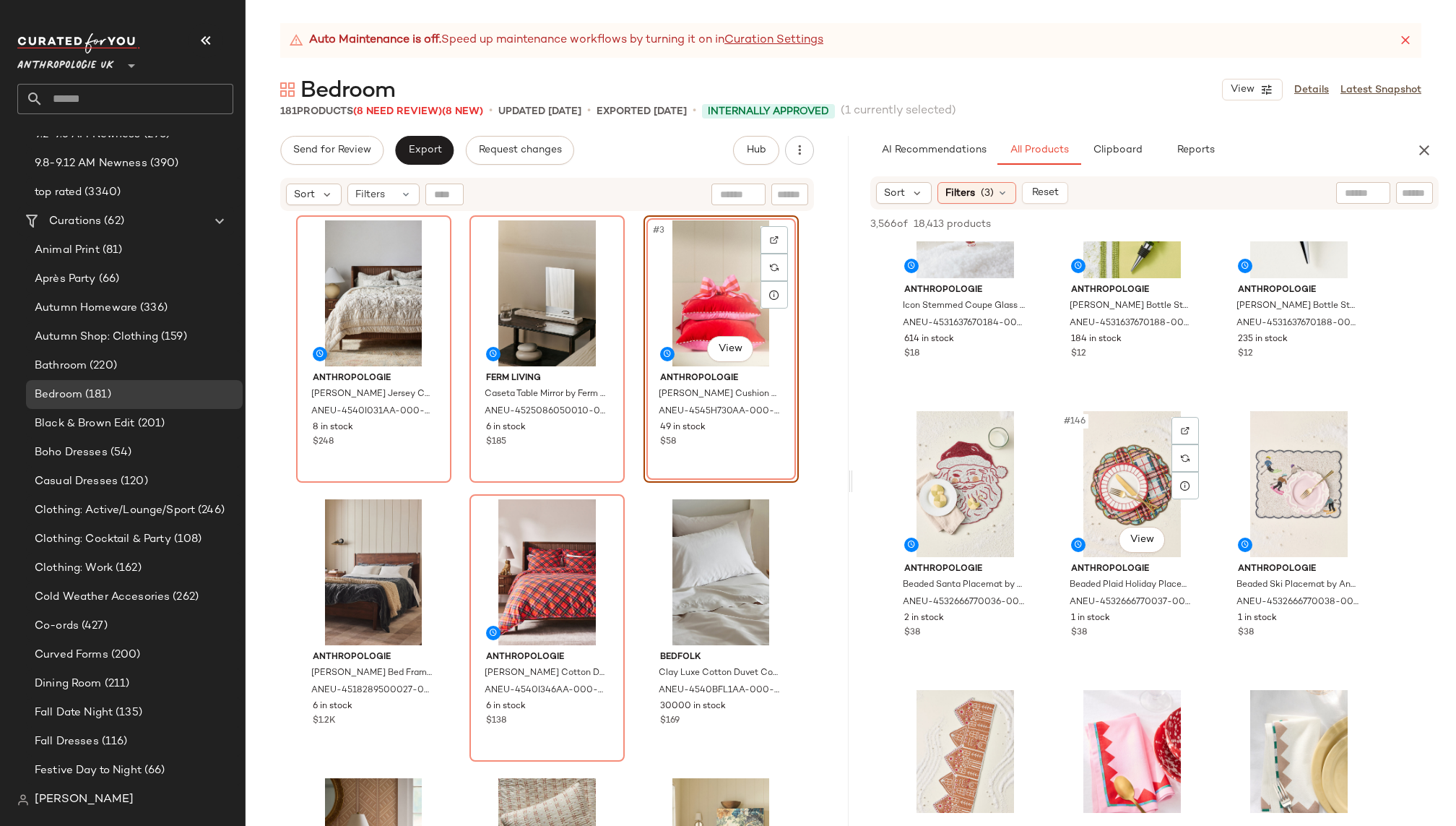
scroll to position [13253, 0]
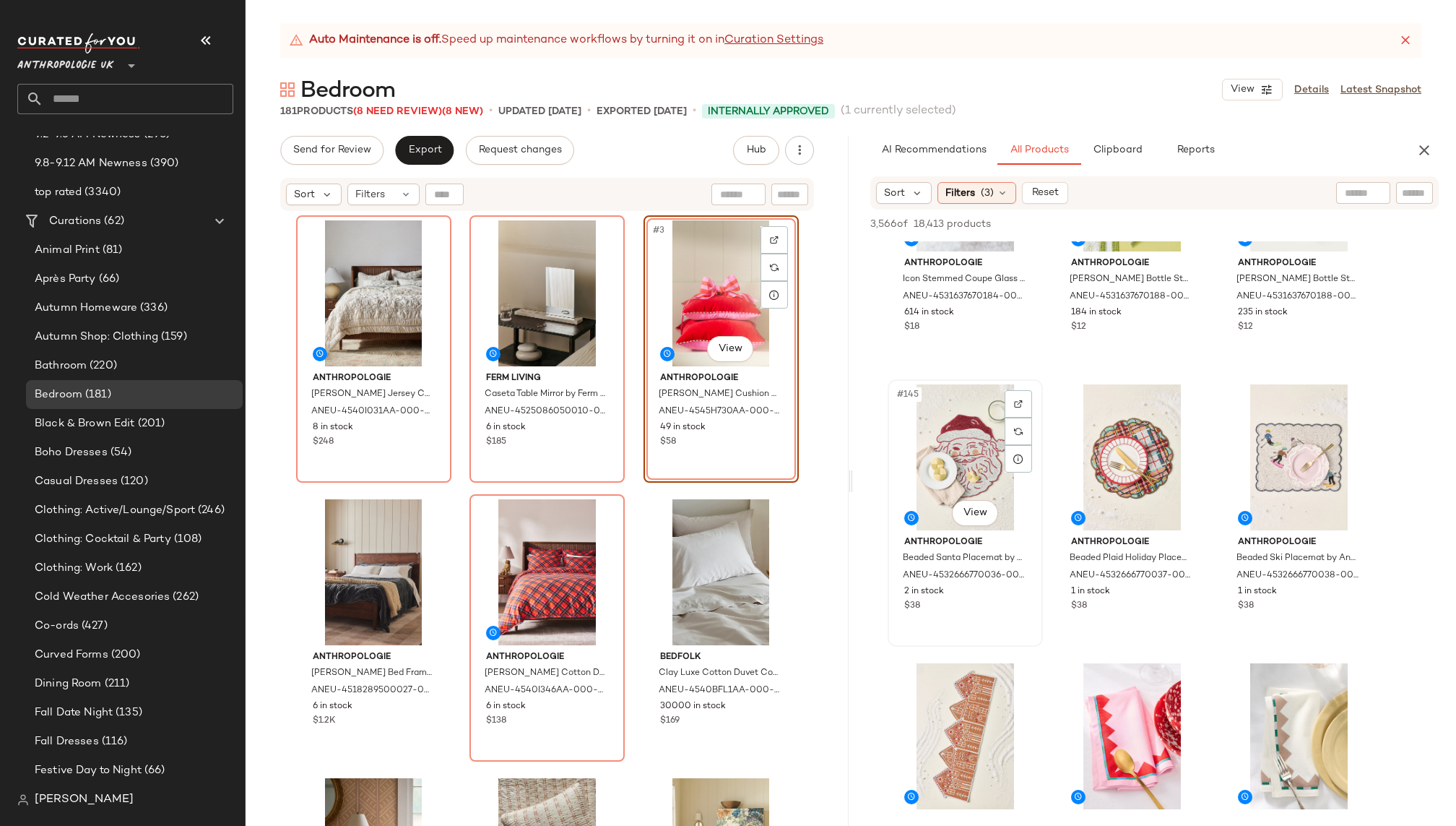
click at [932, 444] on div "#145 View" at bounding box center [965, 457] width 145 height 146
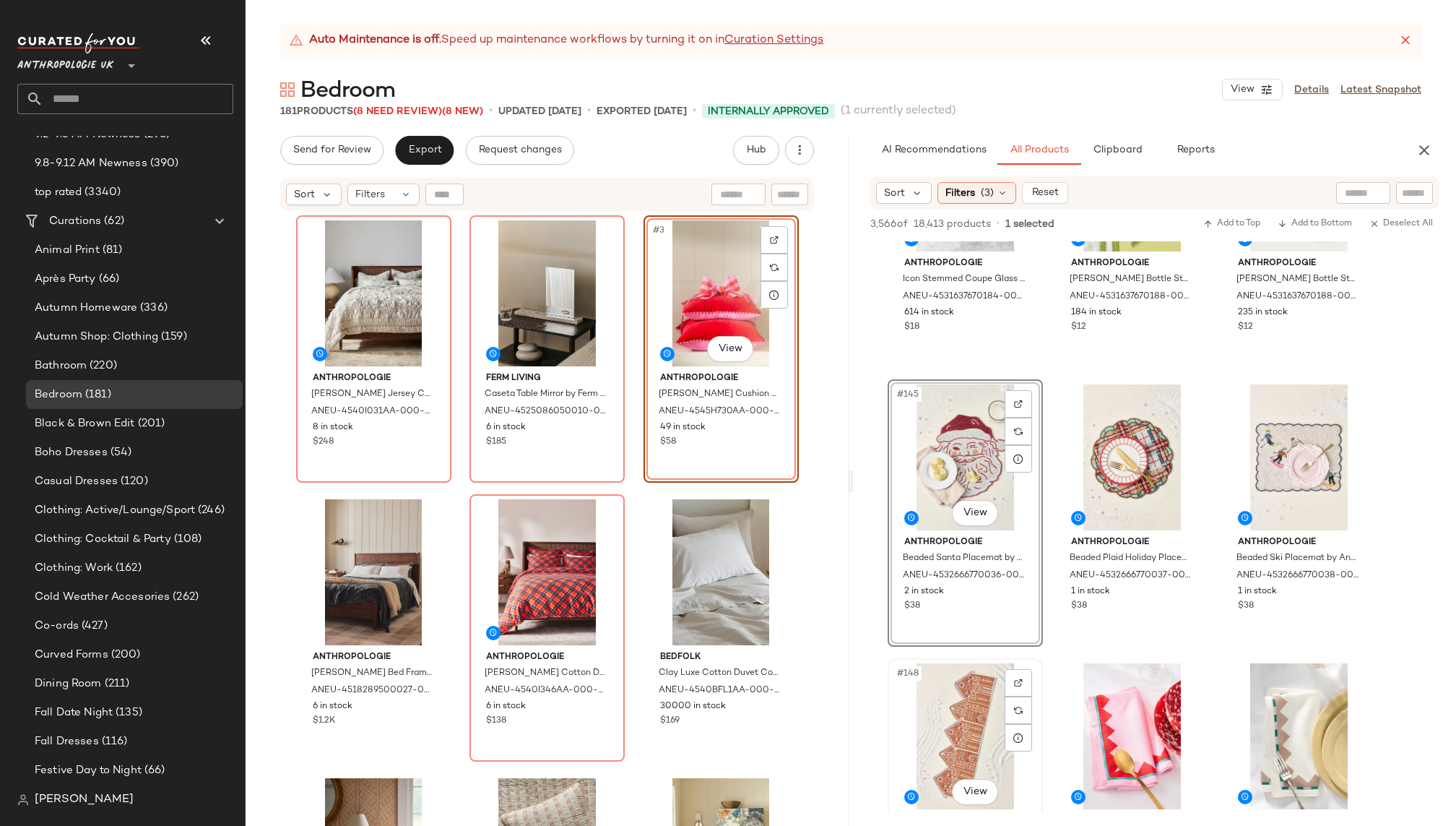
click at [967, 708] on div "#148 View" at bounding box center [965, 737] width 145 height 146
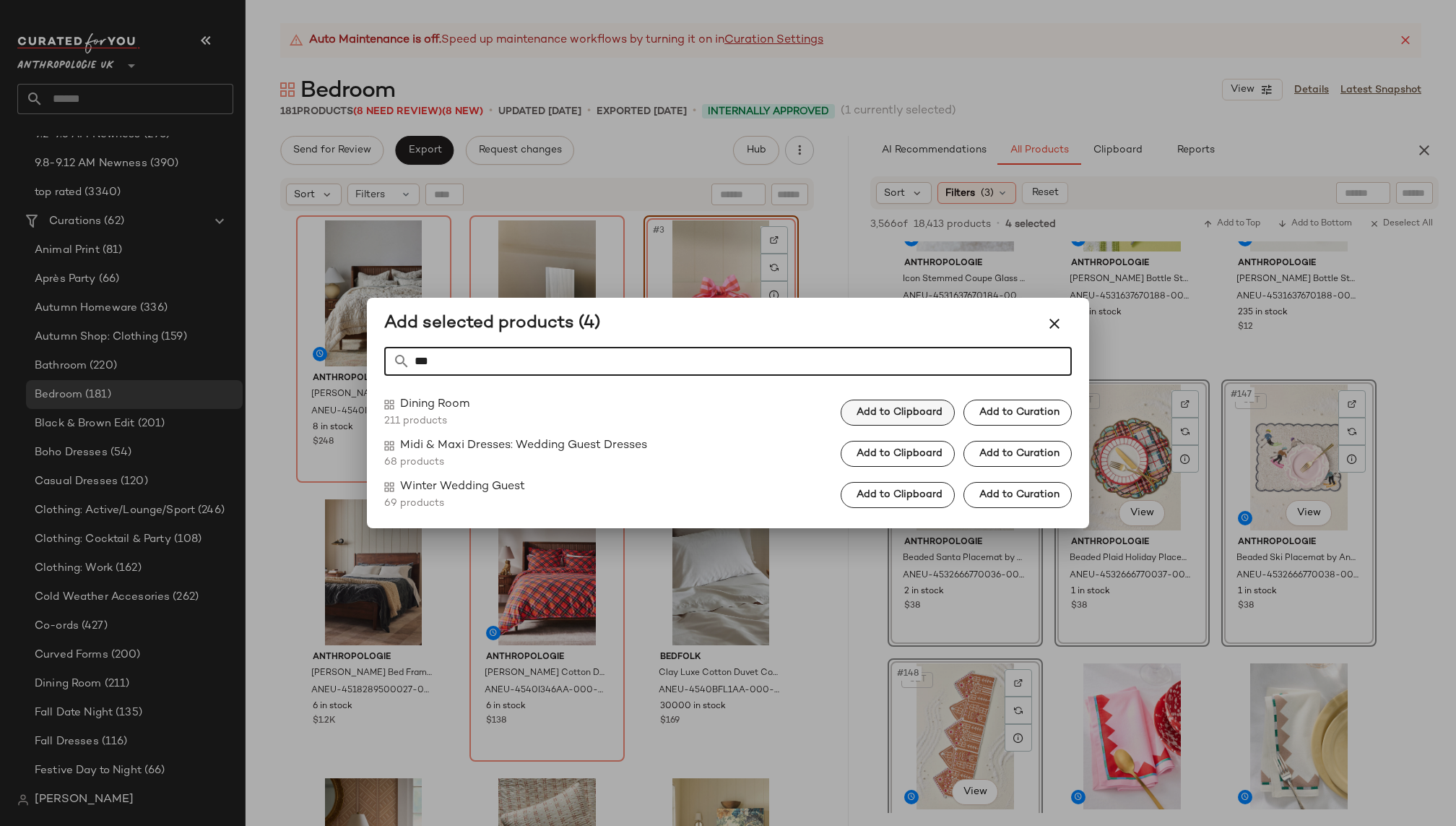
type input "***"
click at [930, 413] on span "Add to Clipboard" at bounding box center [900, 412] width 87 height 11
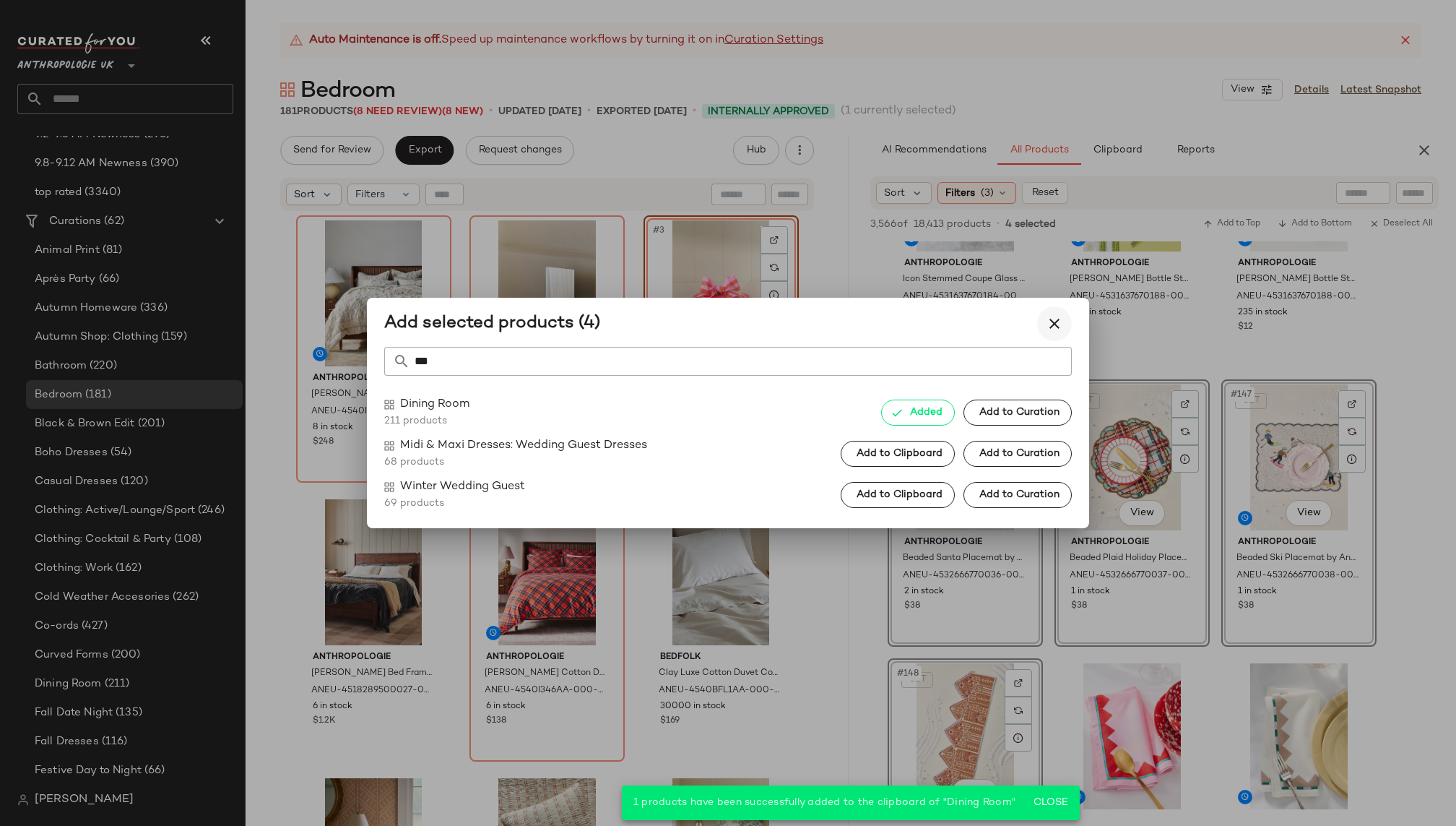
click at [1058, 320] on icon "button" at bounding box center [1055, 324] width 17 height 17
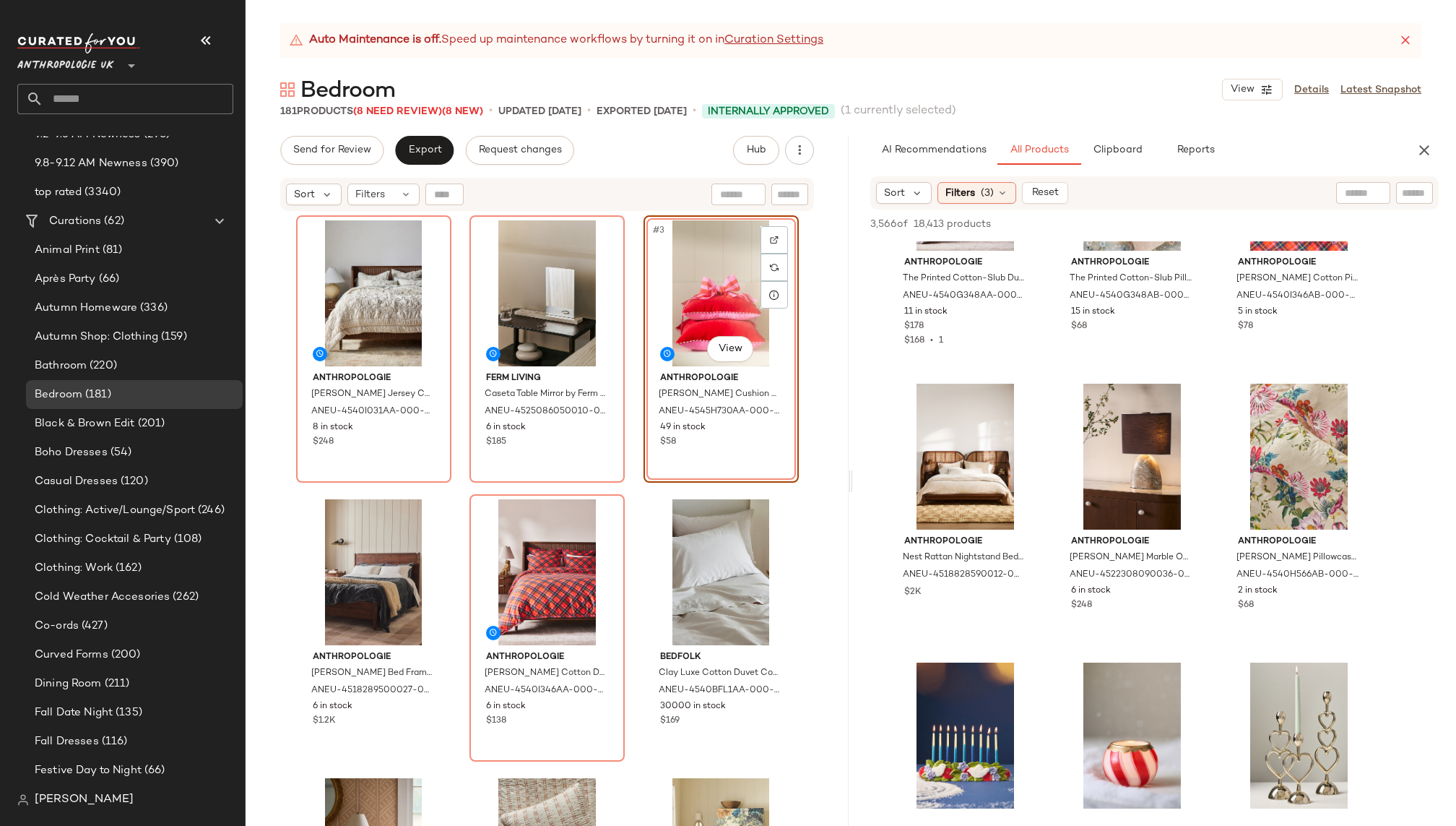
scroll to position [20797, 0]
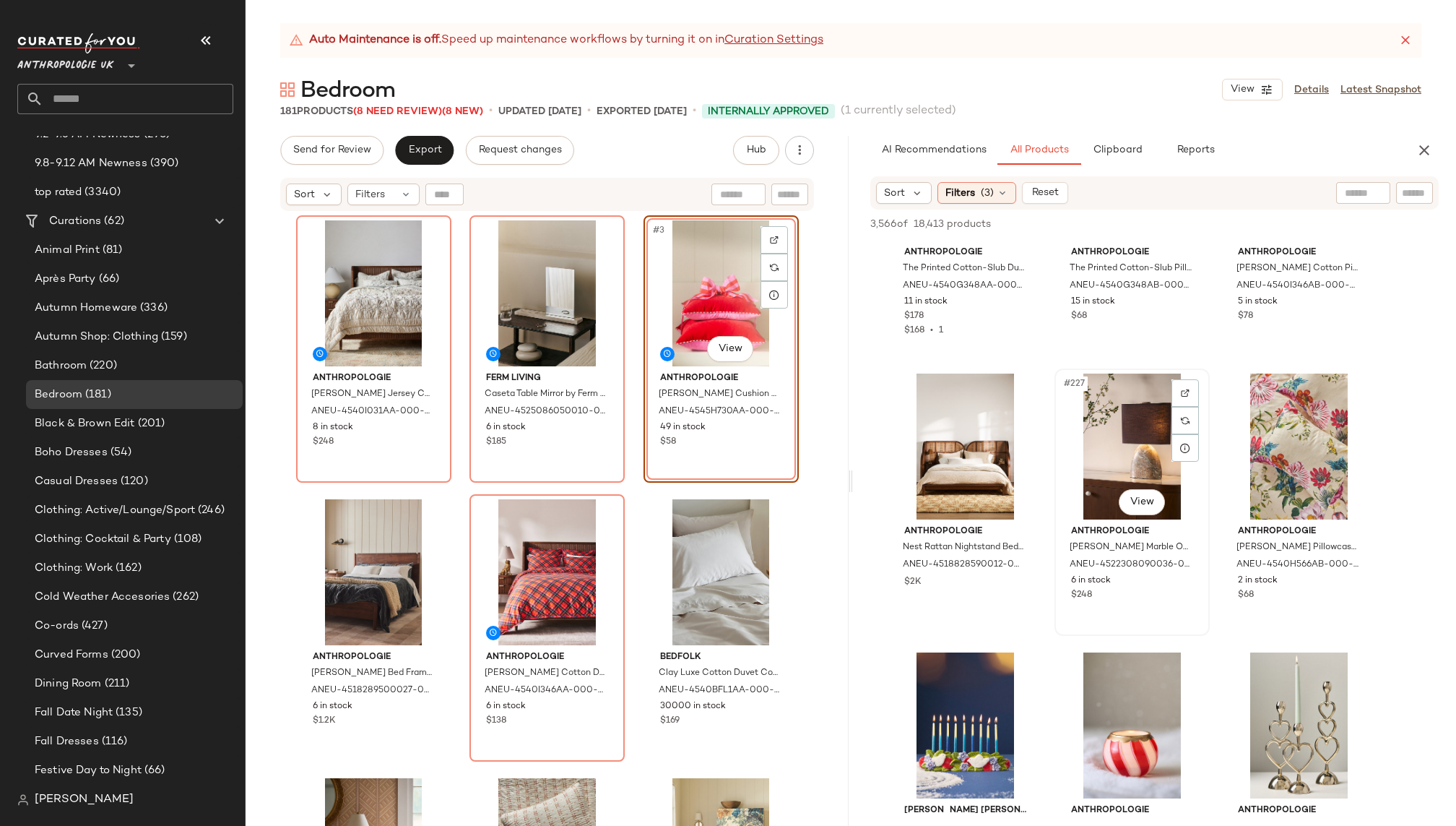
click at [1115, 415] on div "#227 View" at bounding box center [1132, 447] width 145 height 146
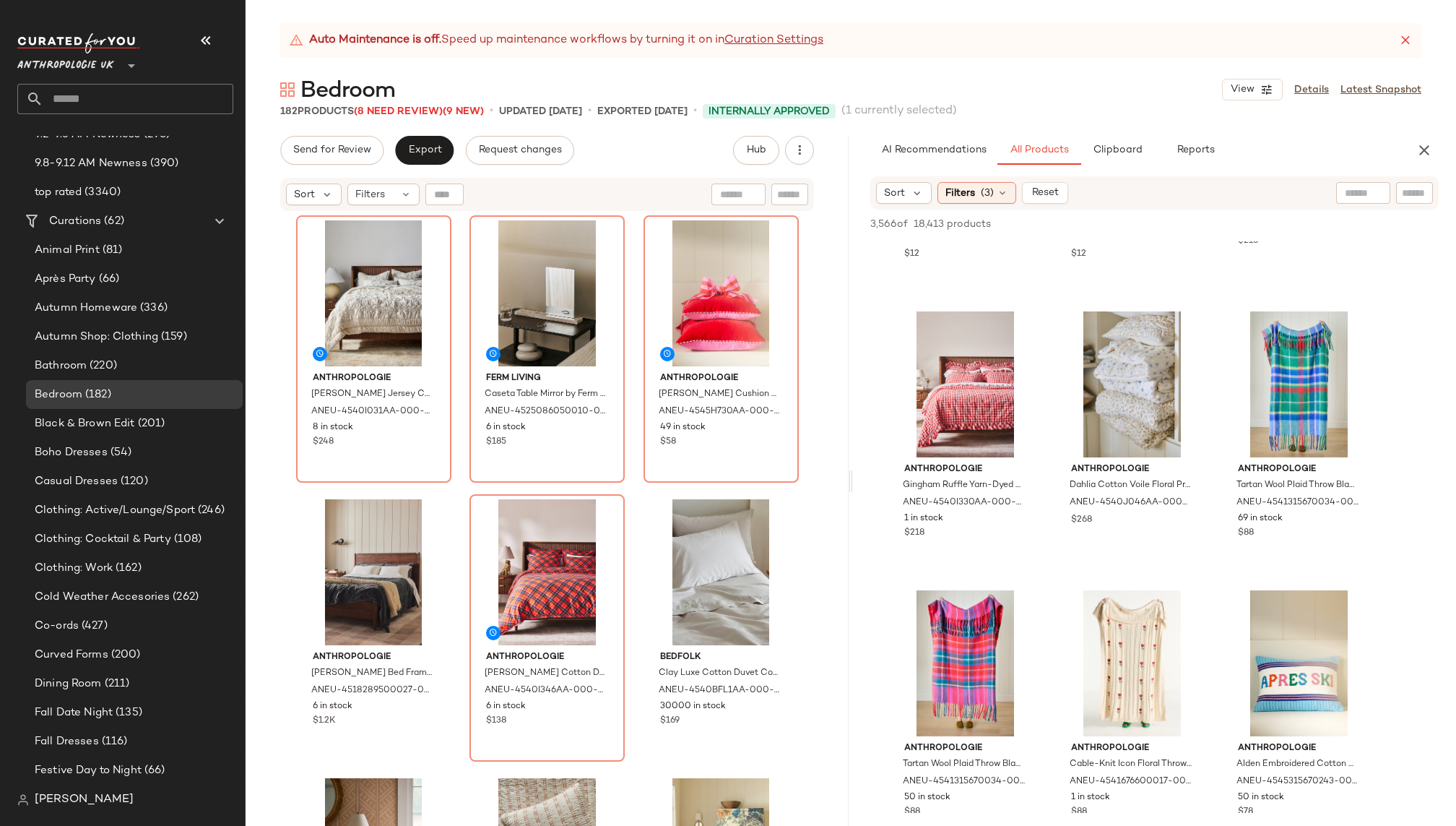
scroll to position [30655, 0]
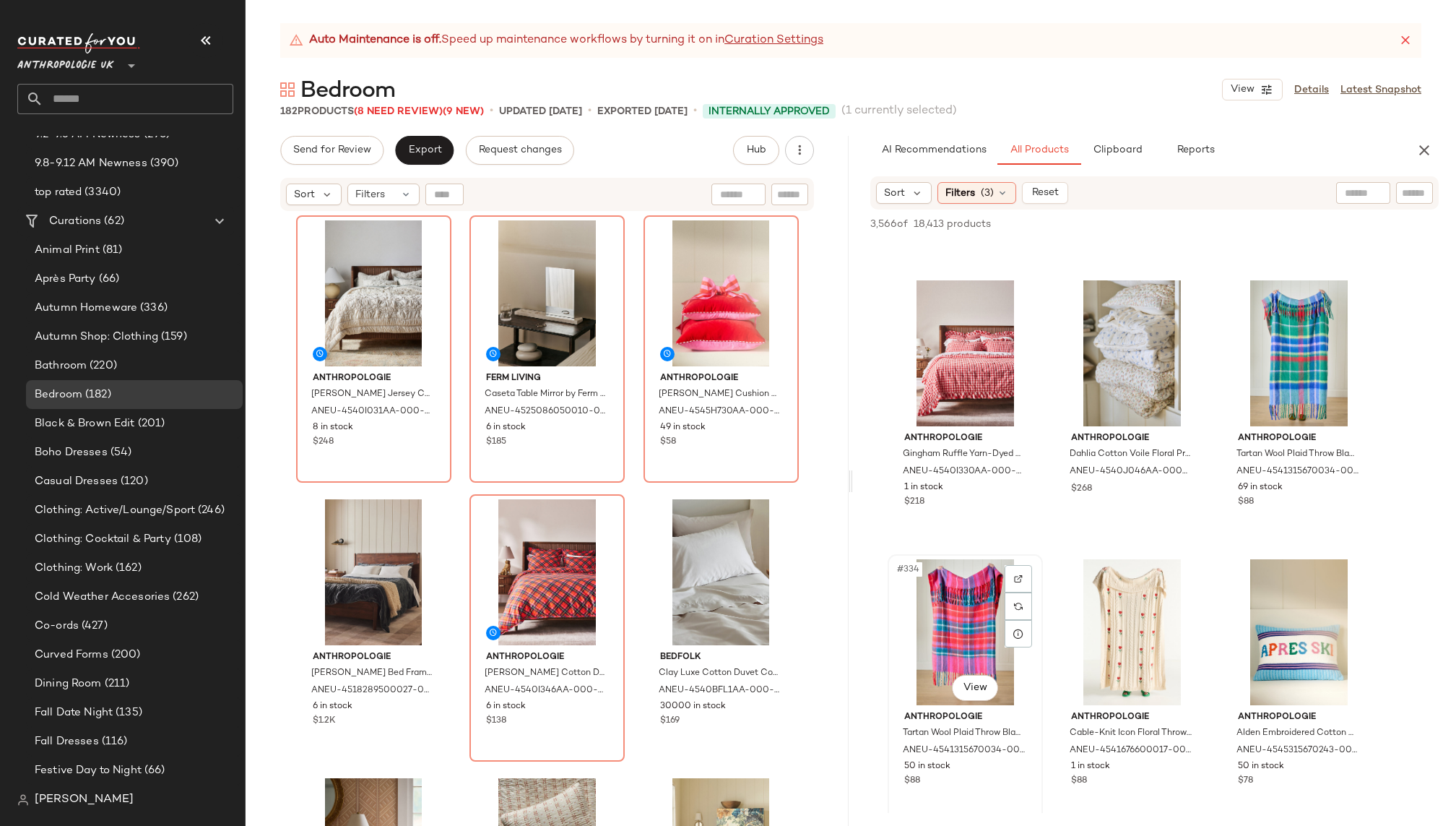
click at [943, 610] on div "#334 View" at bounding box center [965, 633] width 145 height 146
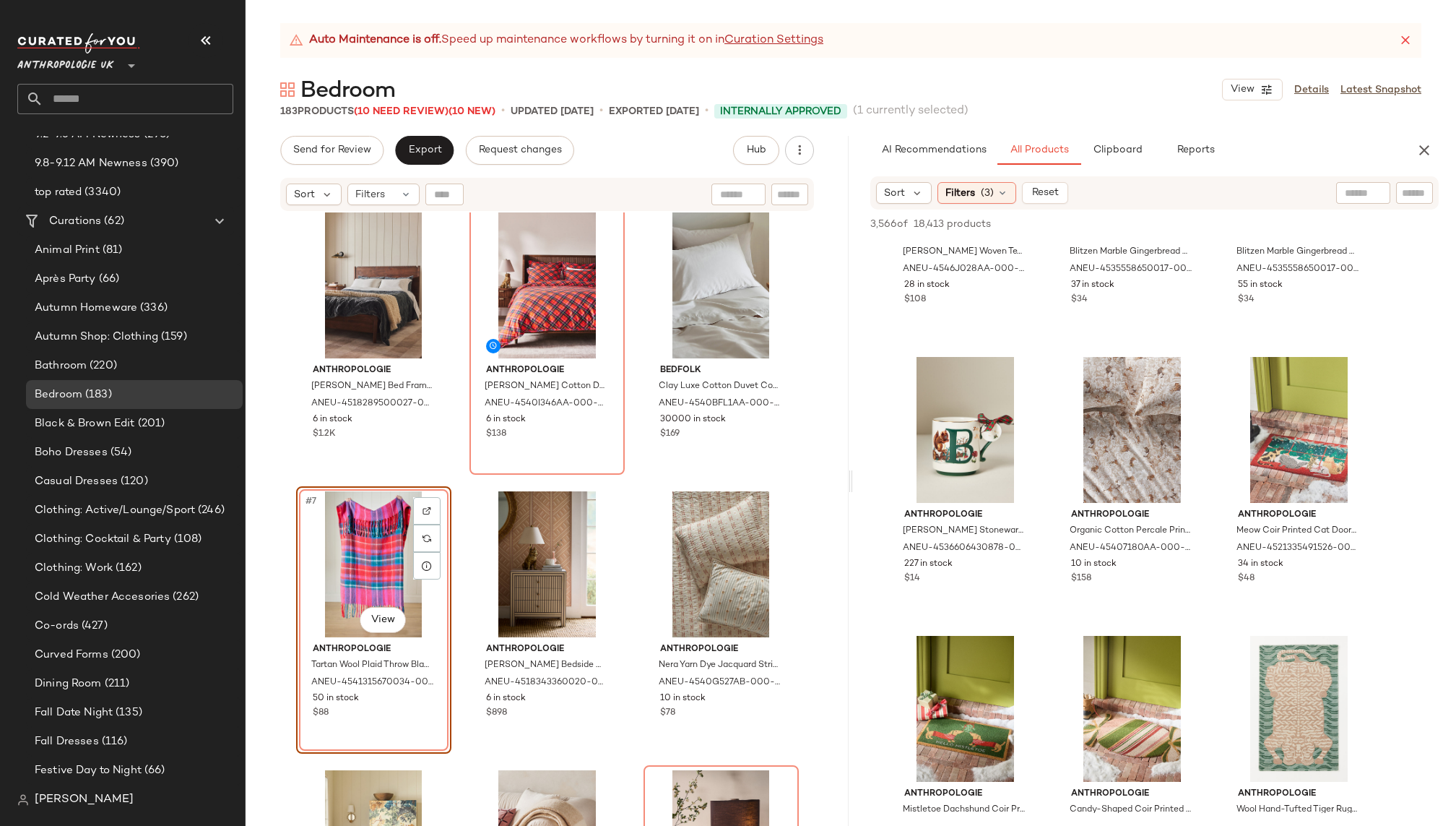
scroll to position [43698, 0]
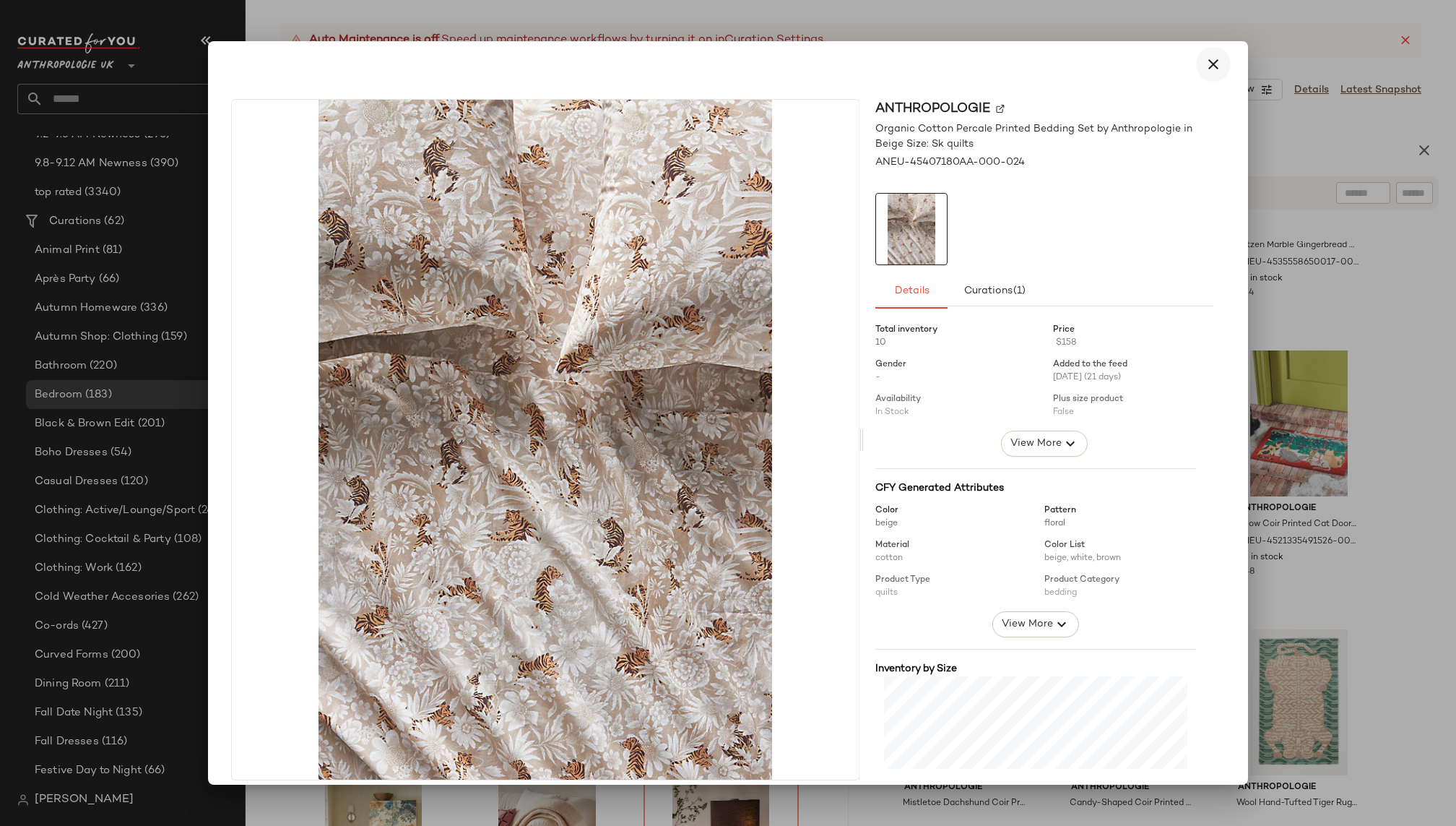
click at [1205, 65] on icon "button" at bounding box center [1214, 64] width 17 height 17
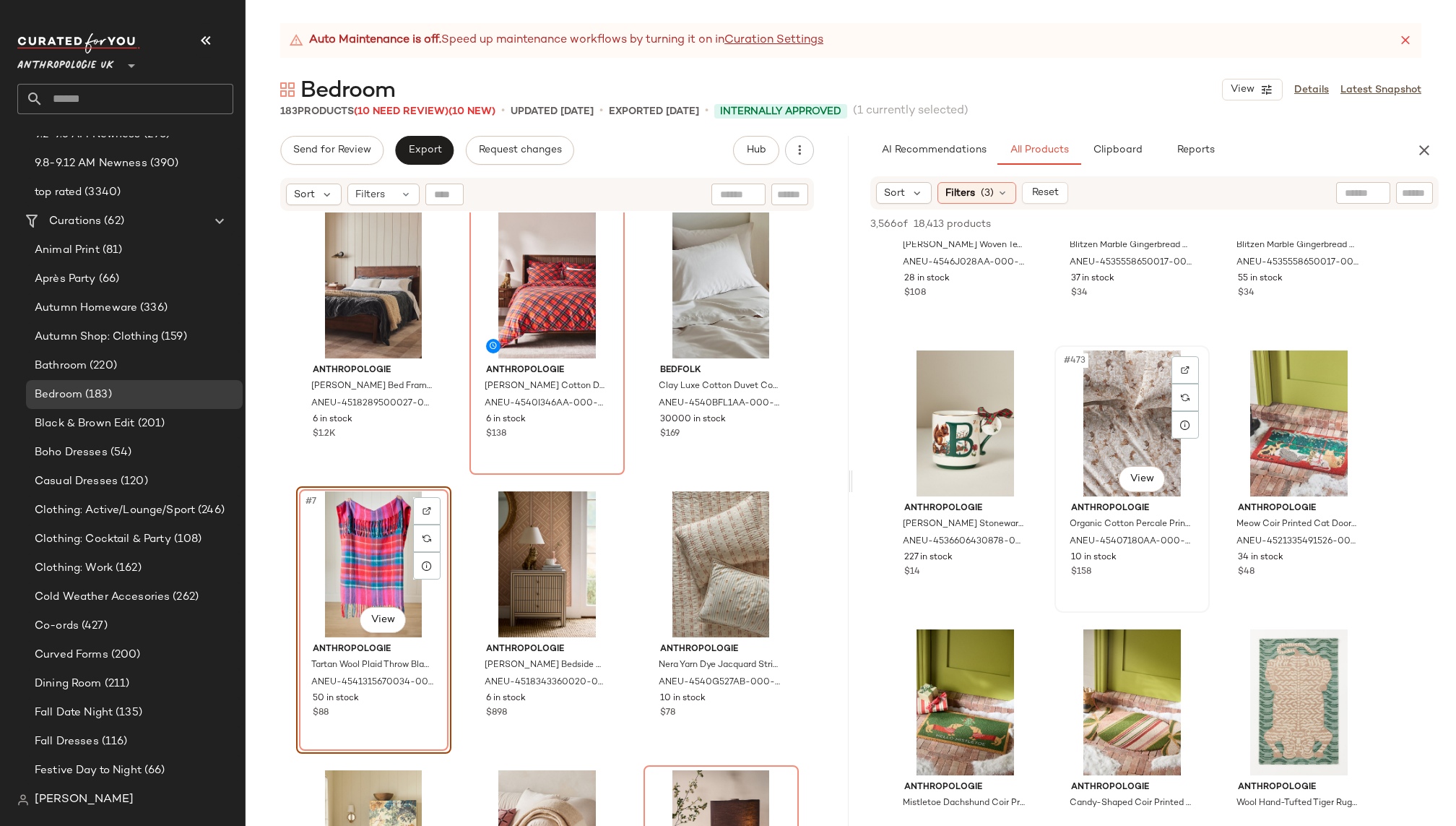
click at [1075, 437] on div "#473 View" at bounding box center [1132, 423] width 145 height 146
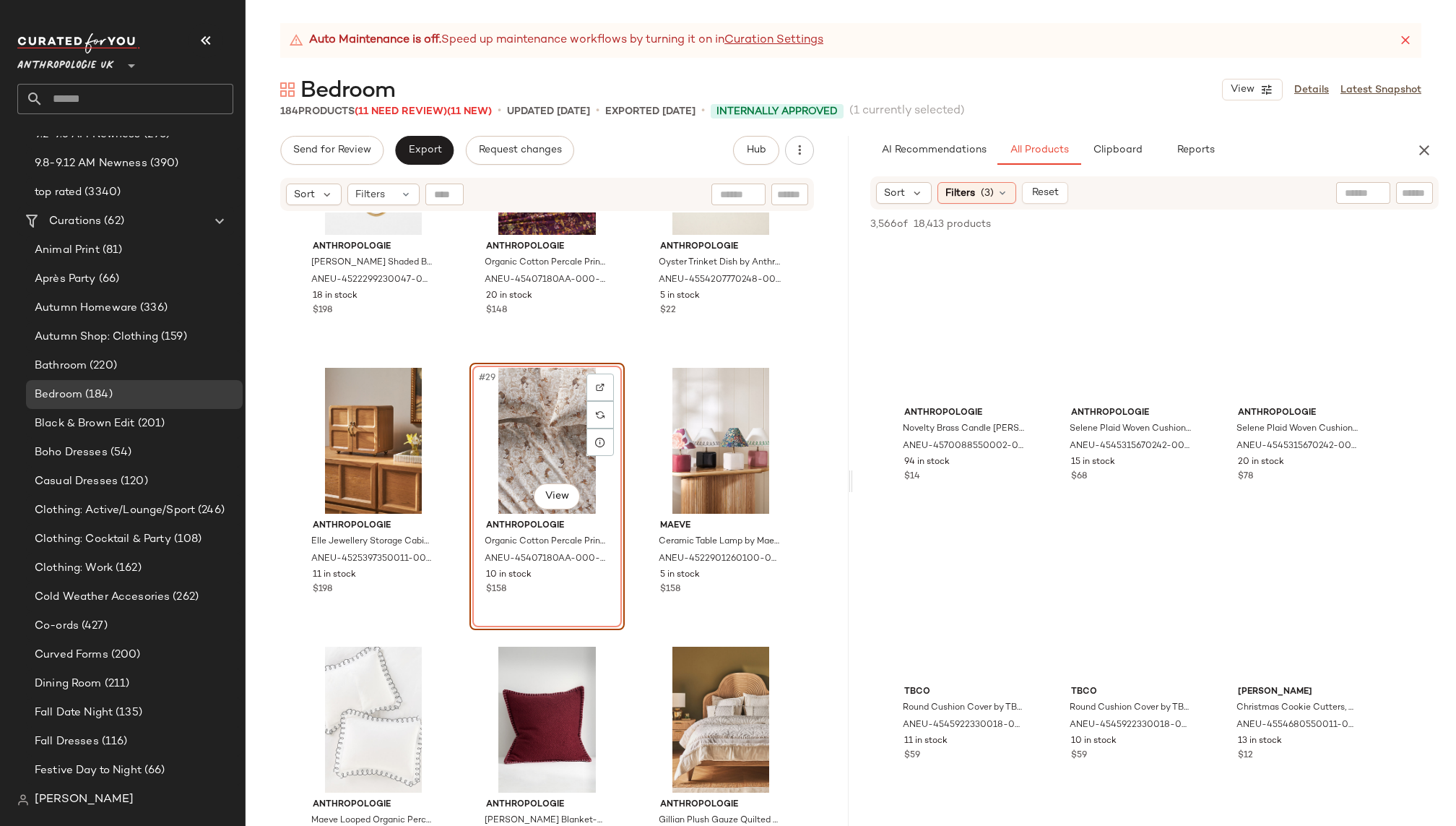
scroll to position [57462, 0]
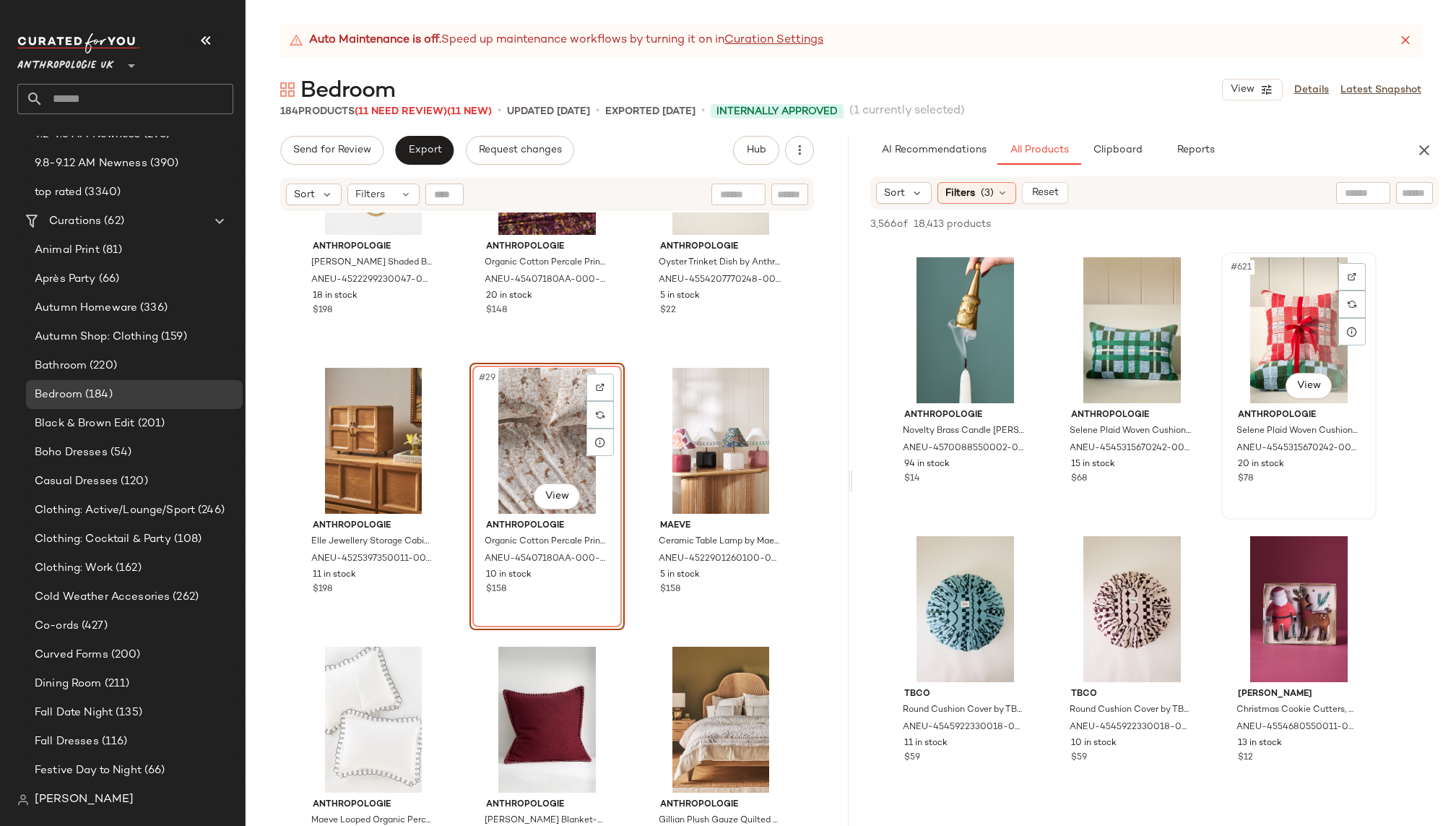
click at [1244, 335] on div "#621 View" at bounding box center [1299, 330] width 145 height 146
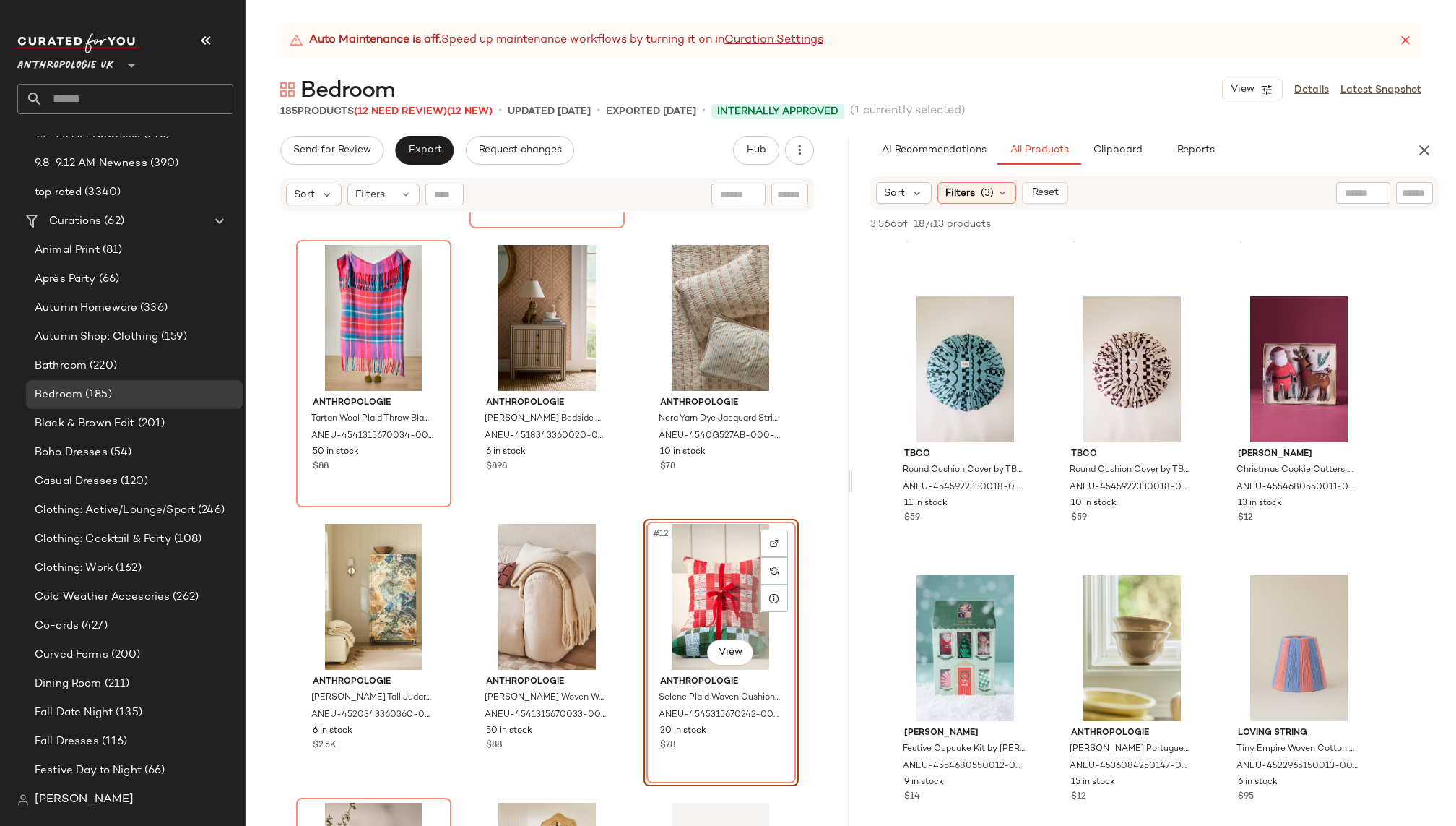
scroll to position [0, 0]
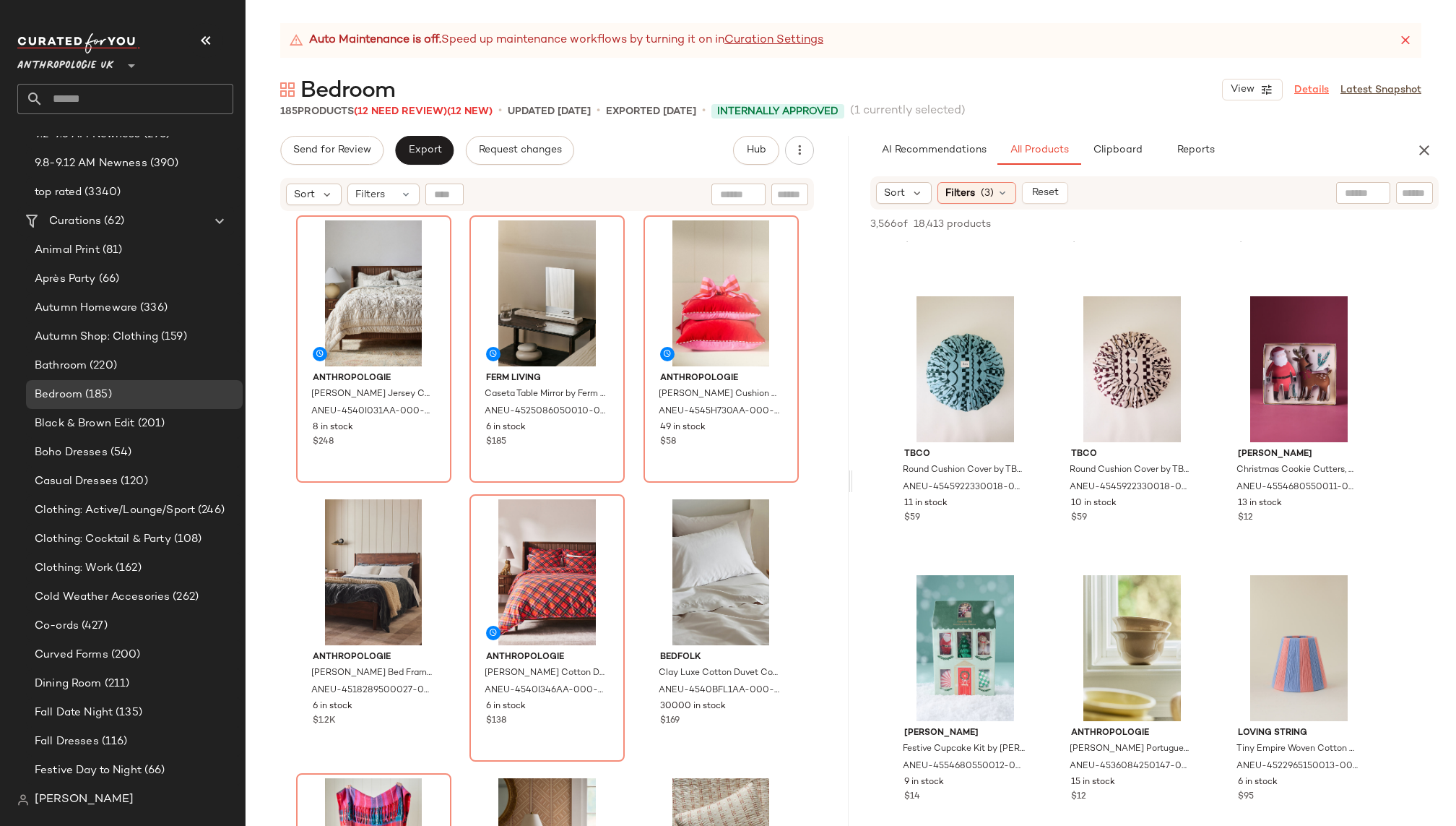
click at [1311, 85] on link "Details" at bounding box center [1312, 90] width 35 height 15
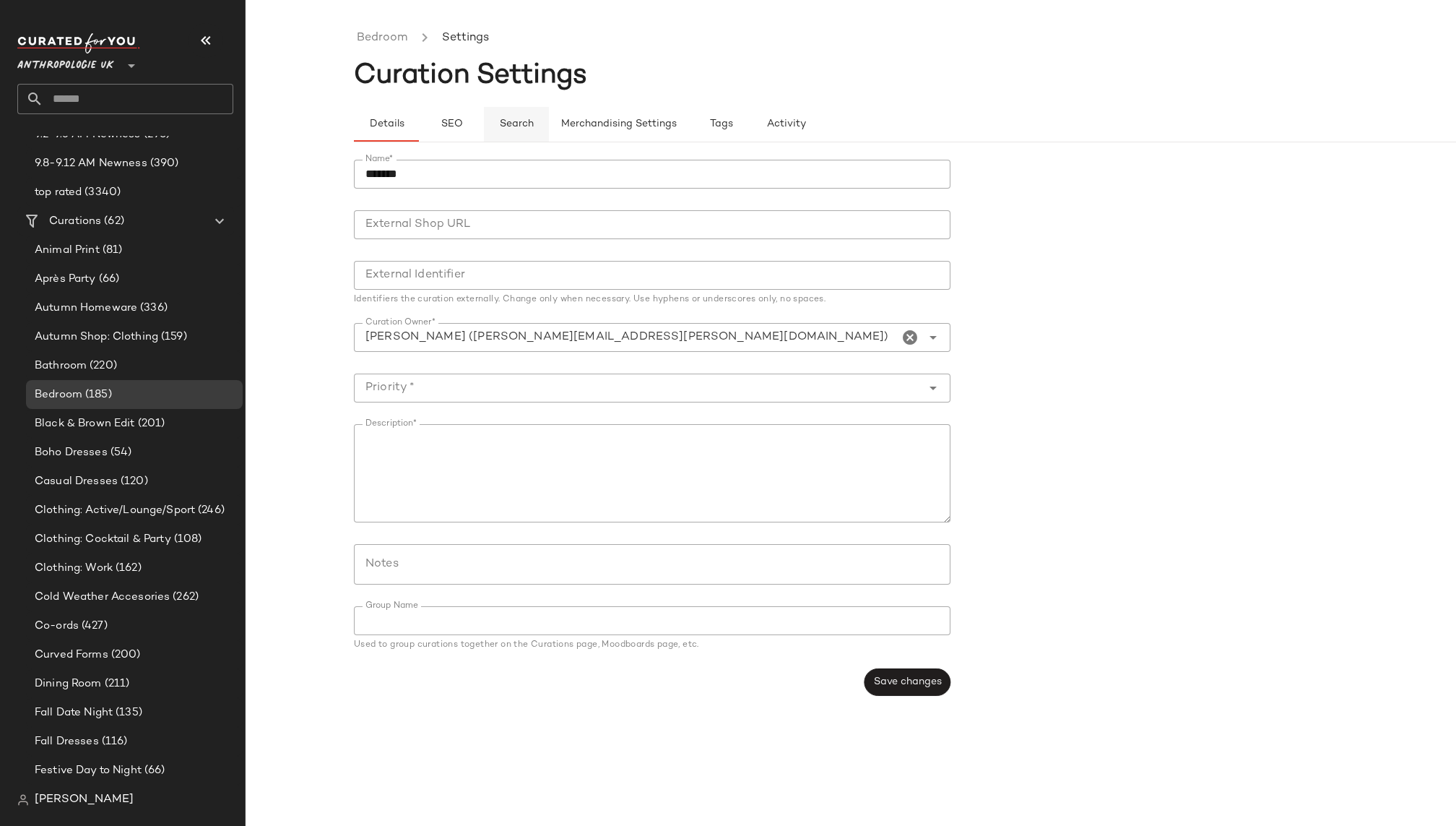
click at [540, 120] on button "Search" at bounding box center [516, 125] width 65 height 35
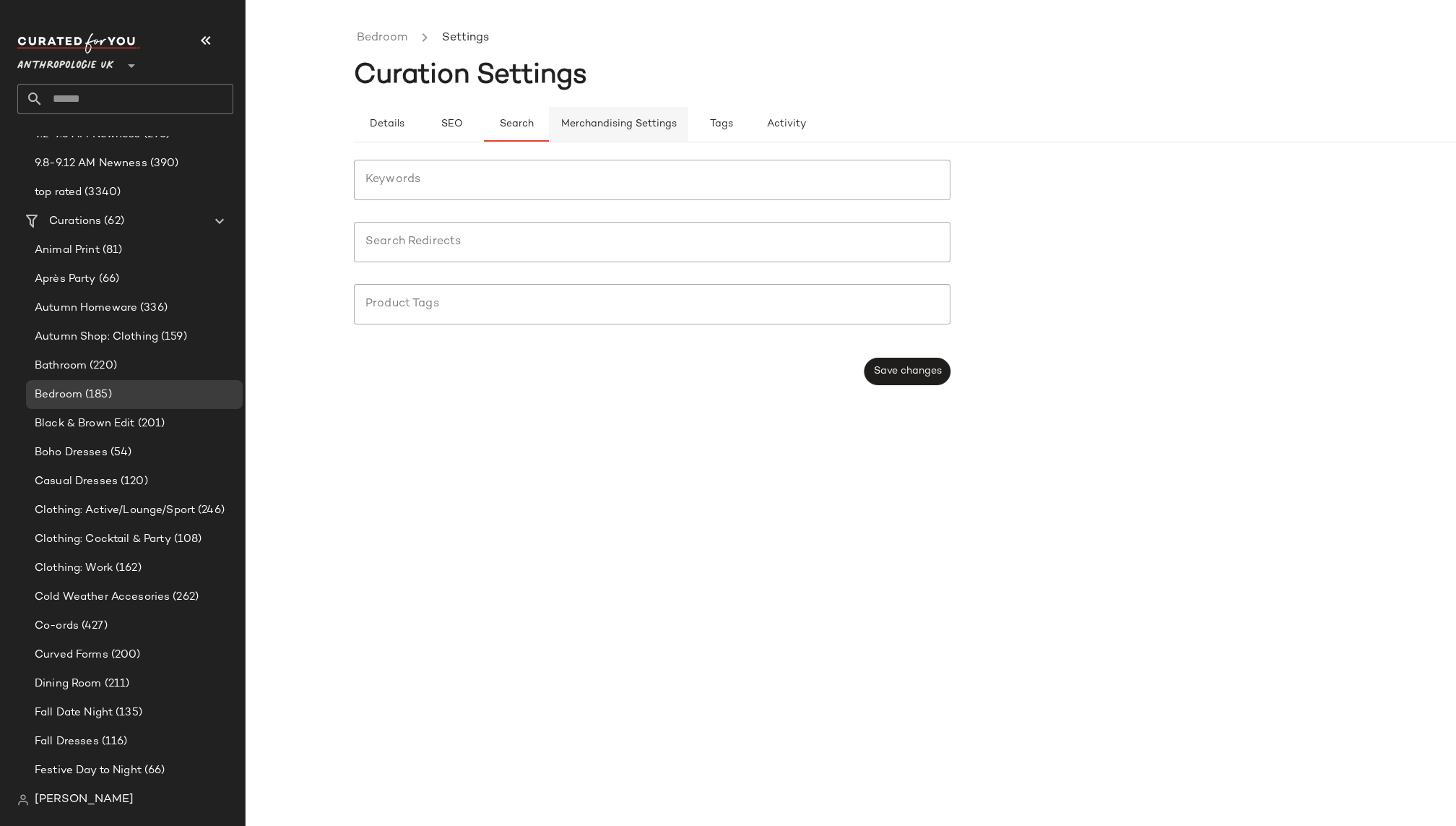
click at [600, 120] on span "Merchandising Settings" at bounding box center [619, 124] width 117 height 11
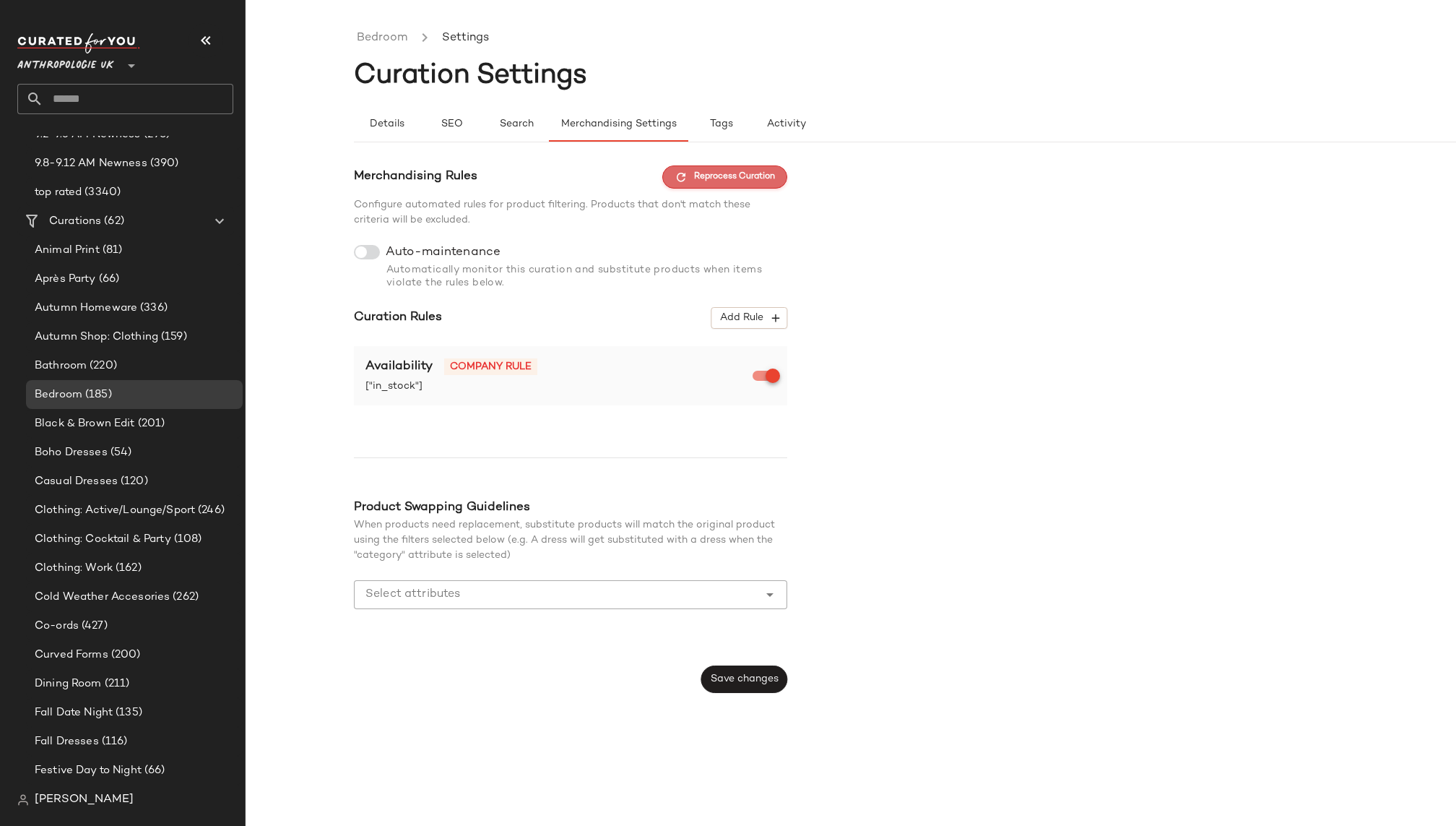
click at [734, 179] on span "Reprocess Curation" at bounding box center [725, 177] width 100 height 13
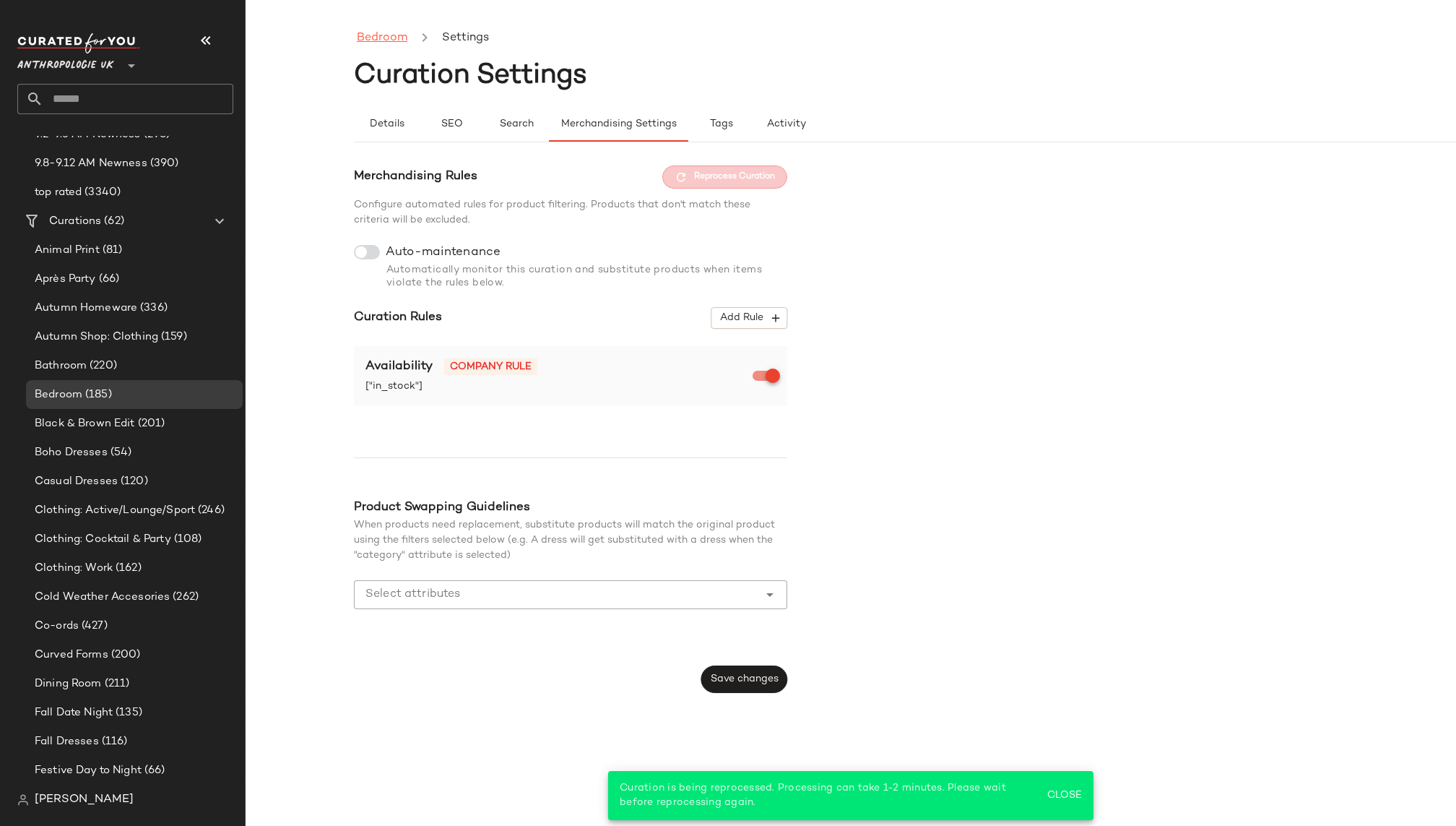
click at [394, 37] on link "Bedroom" at bounding box center [382, 38] width 51 height 19
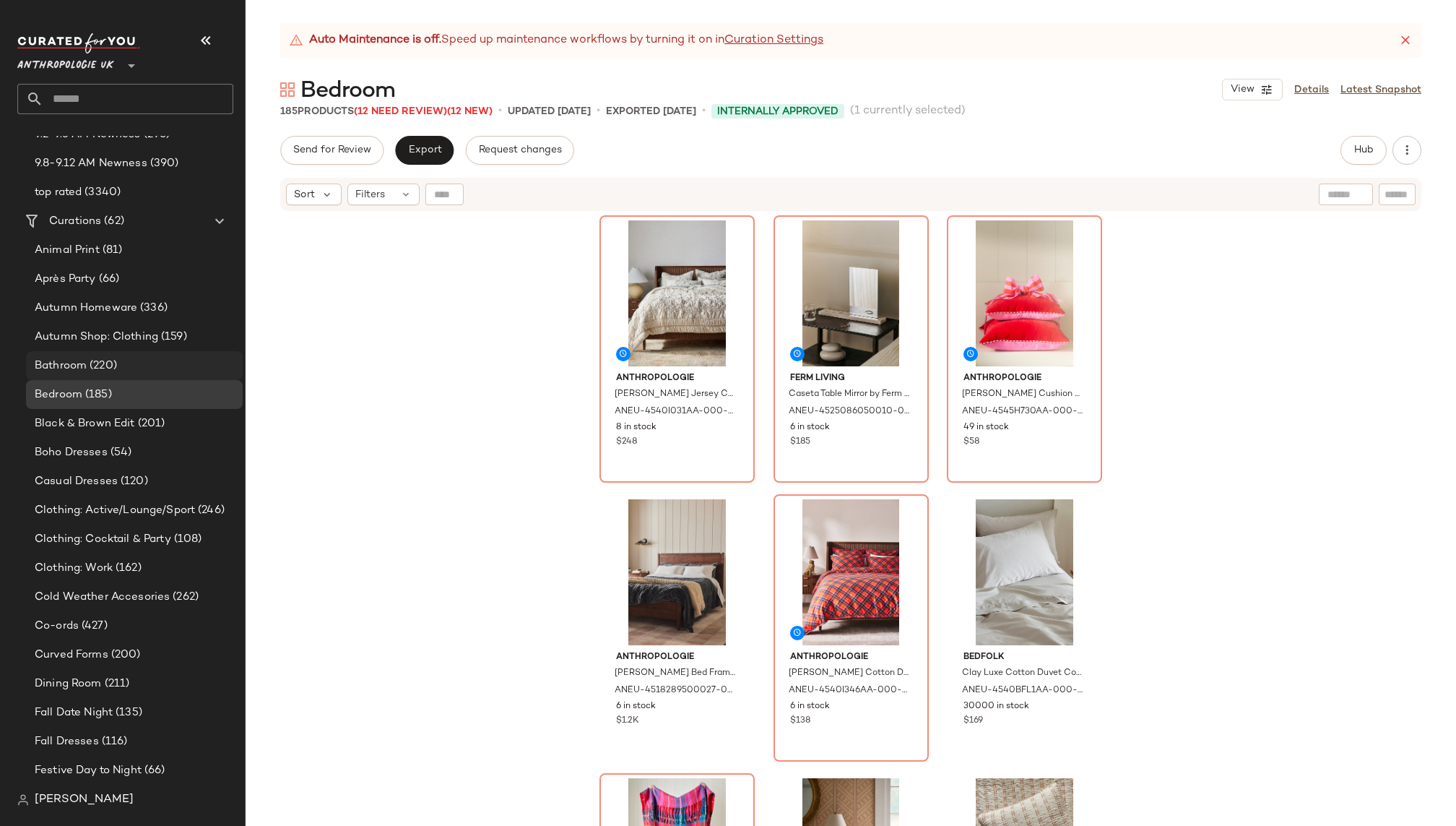
click at [108, 358] on span "(220)" at bounding box center [102, 366] width 30 height 17
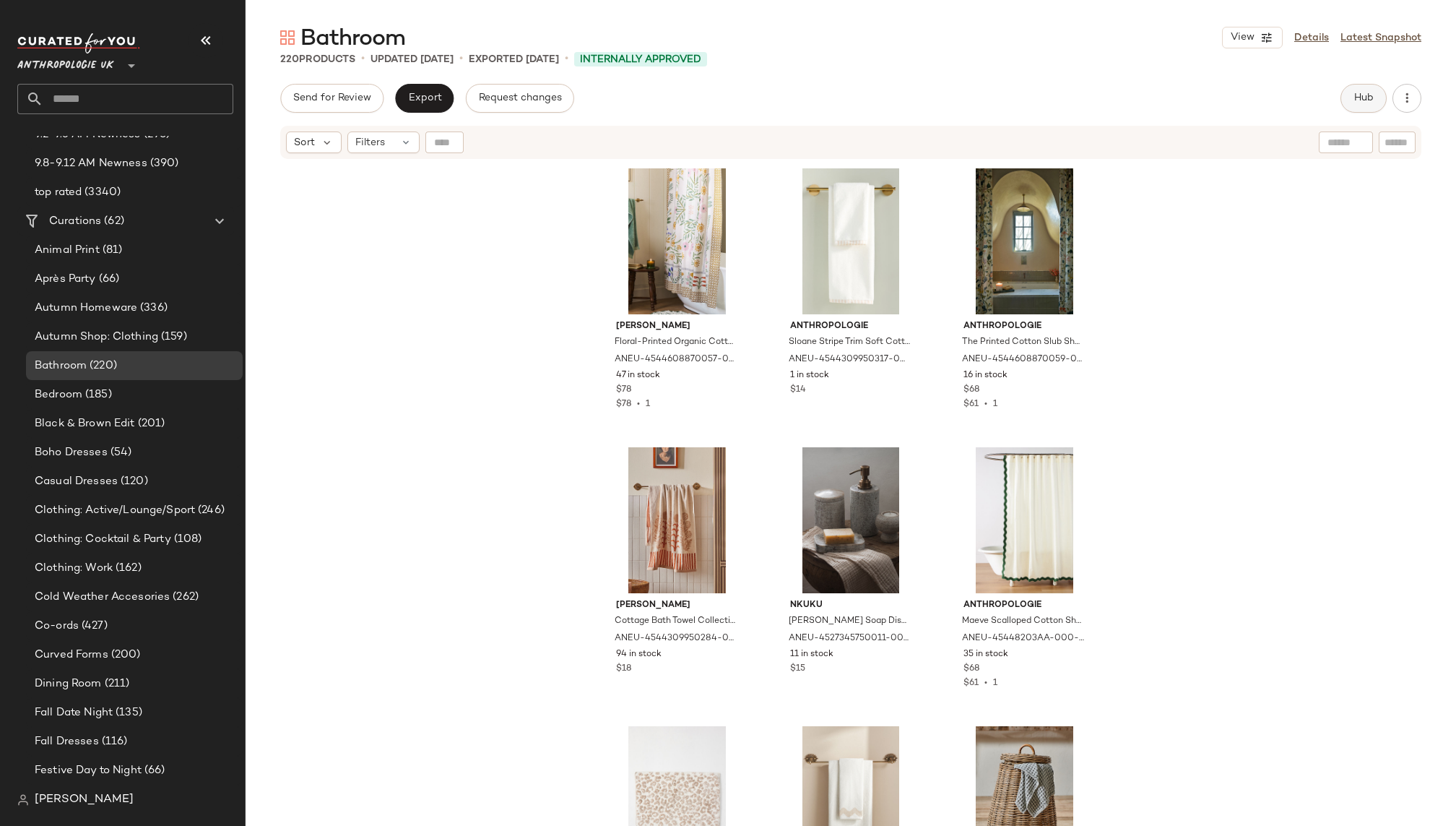
click at [1363, 98] on span "Hub" at bounding box center [1364, 98] width 20 height 11
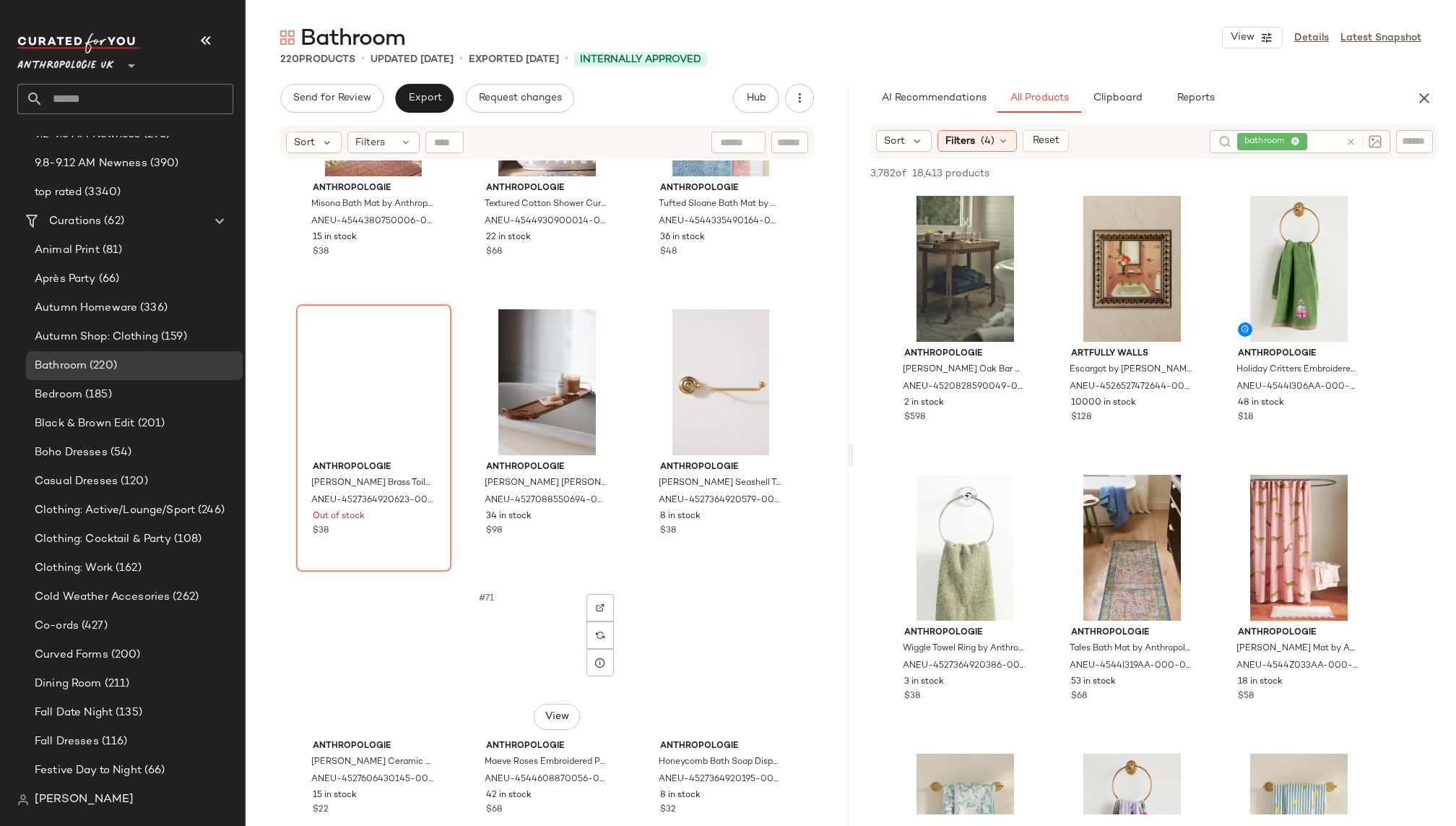
scroll to position [6009, 0]
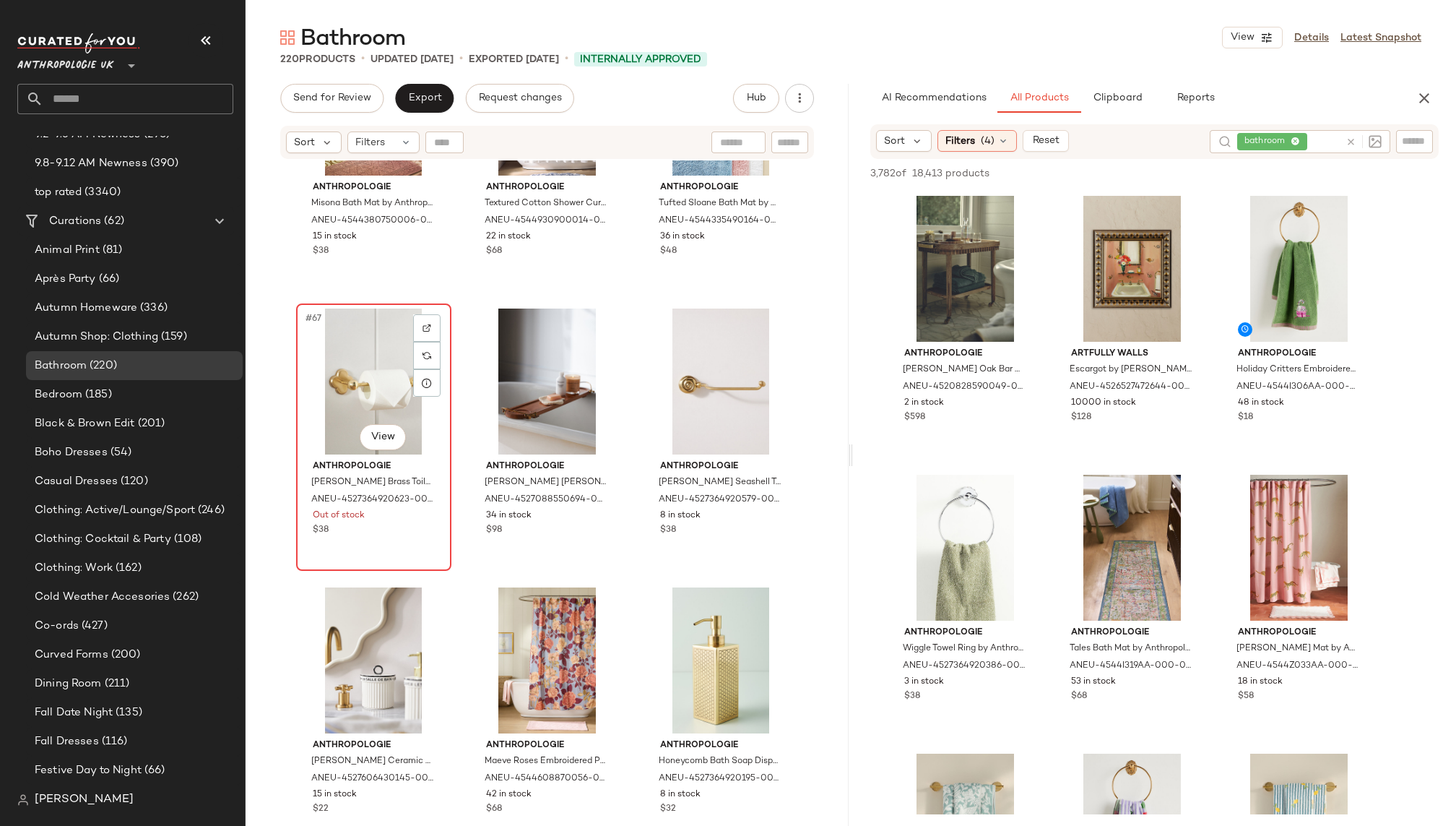
click at [356, 367] on div "#67 View" at bounding box center [374, 382] width 145 height 146
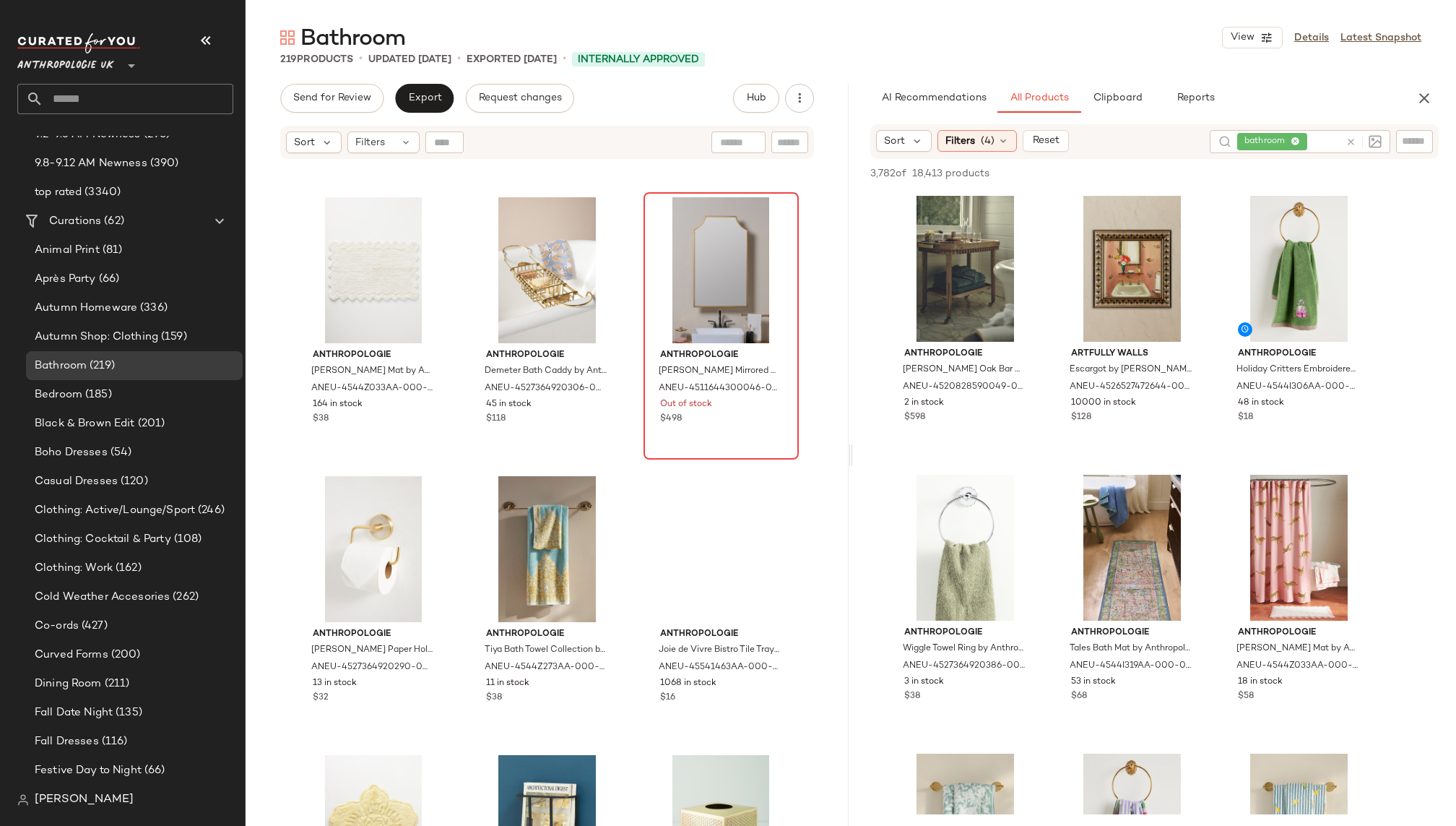
scroll to position [8341, 0]
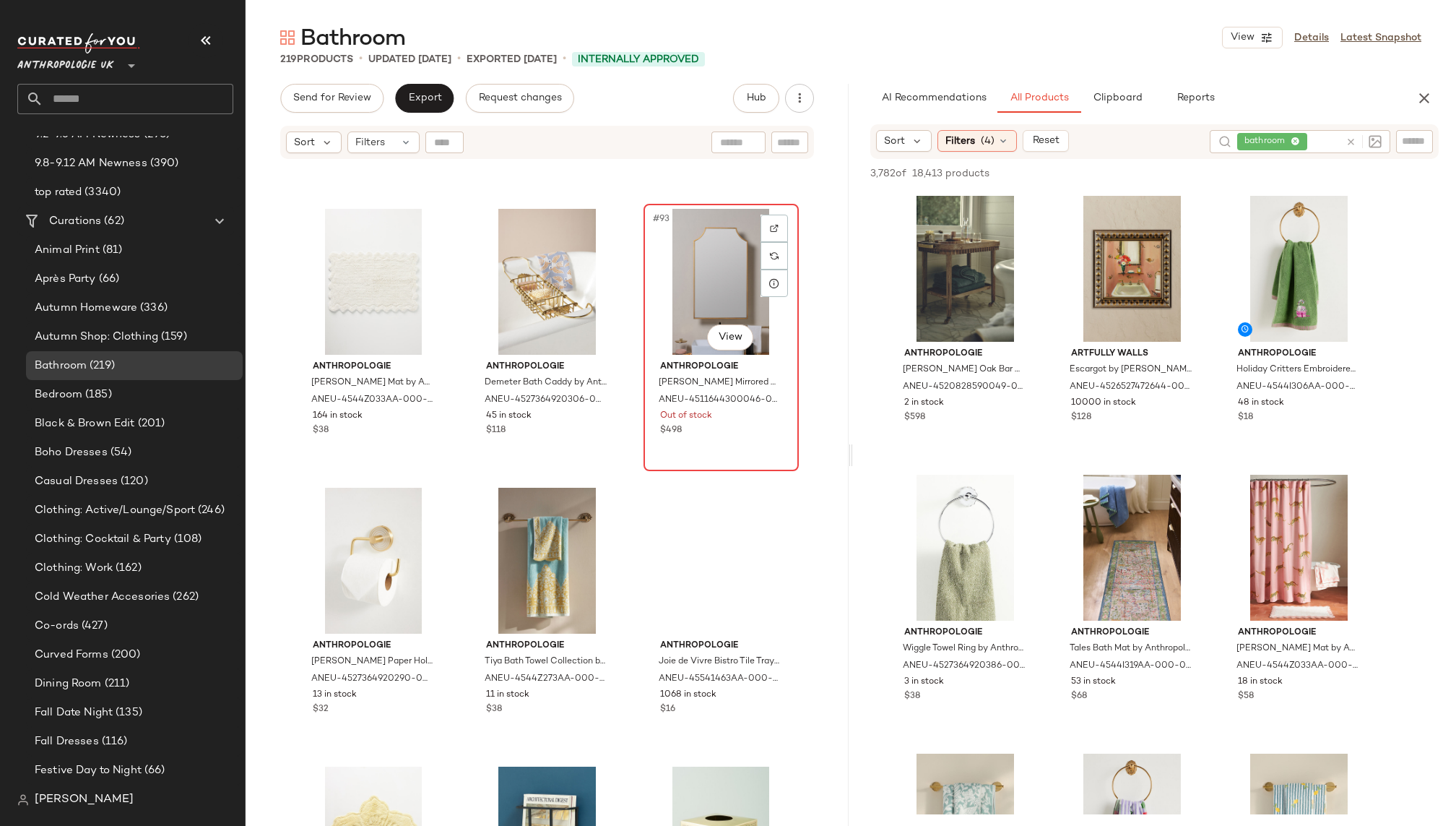
click at [663, 261] on div "#93 View" at bounding box center [721, 282] width 145 height 146
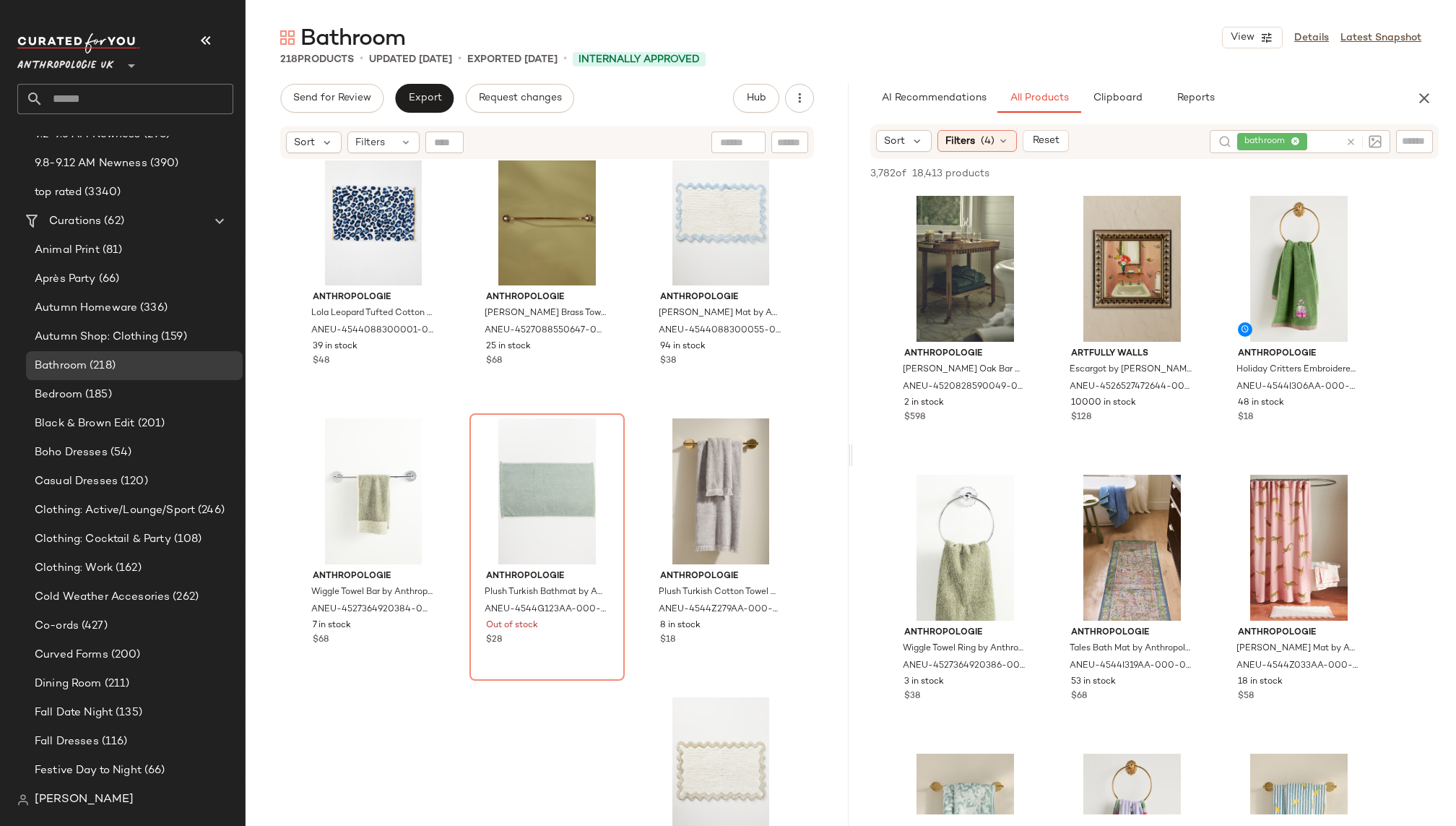
scroll to position [10407, 0]
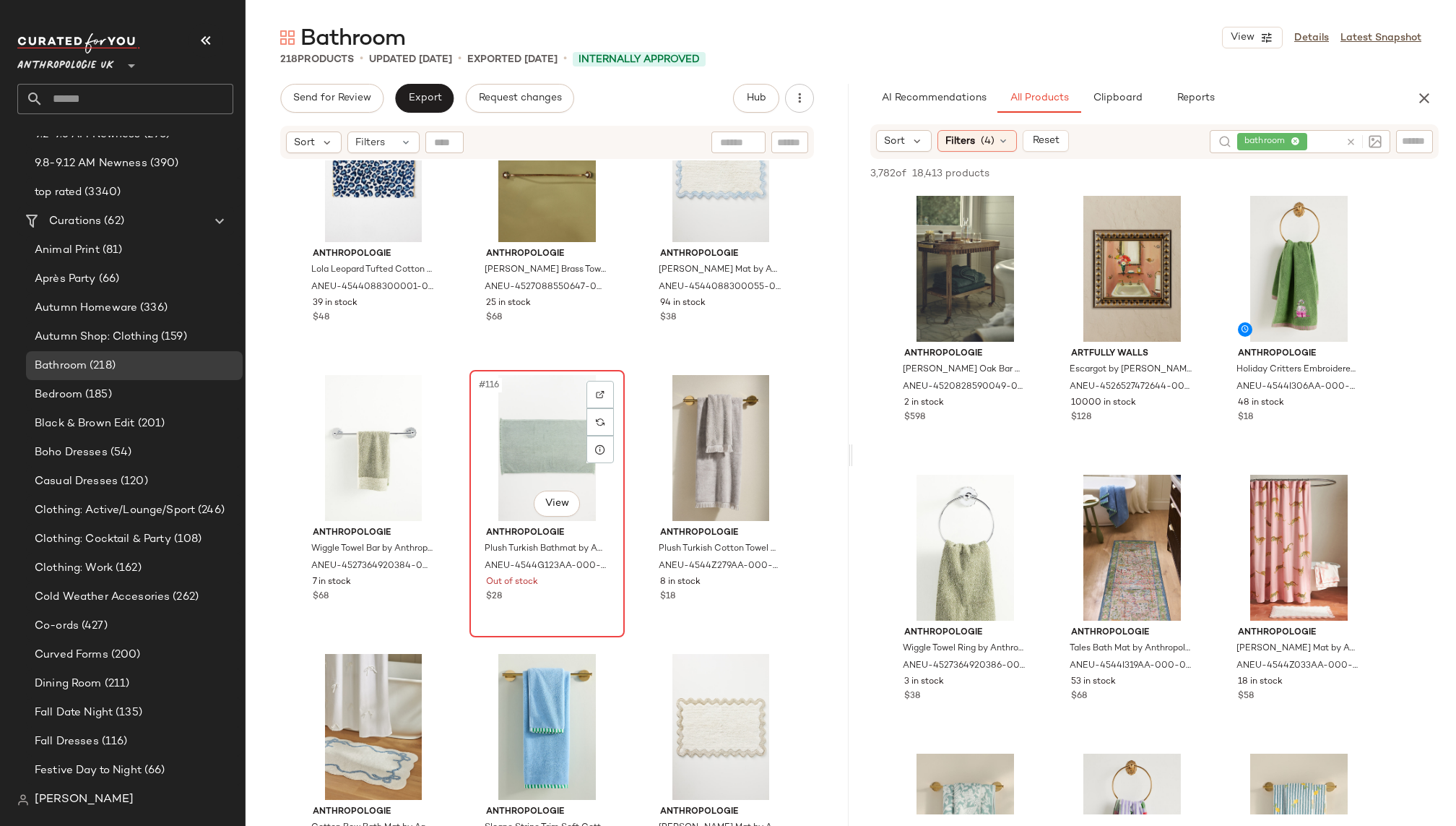
click at [497, 397] on div "#116 View" at bounding box center [547, 449] width 145 height 146
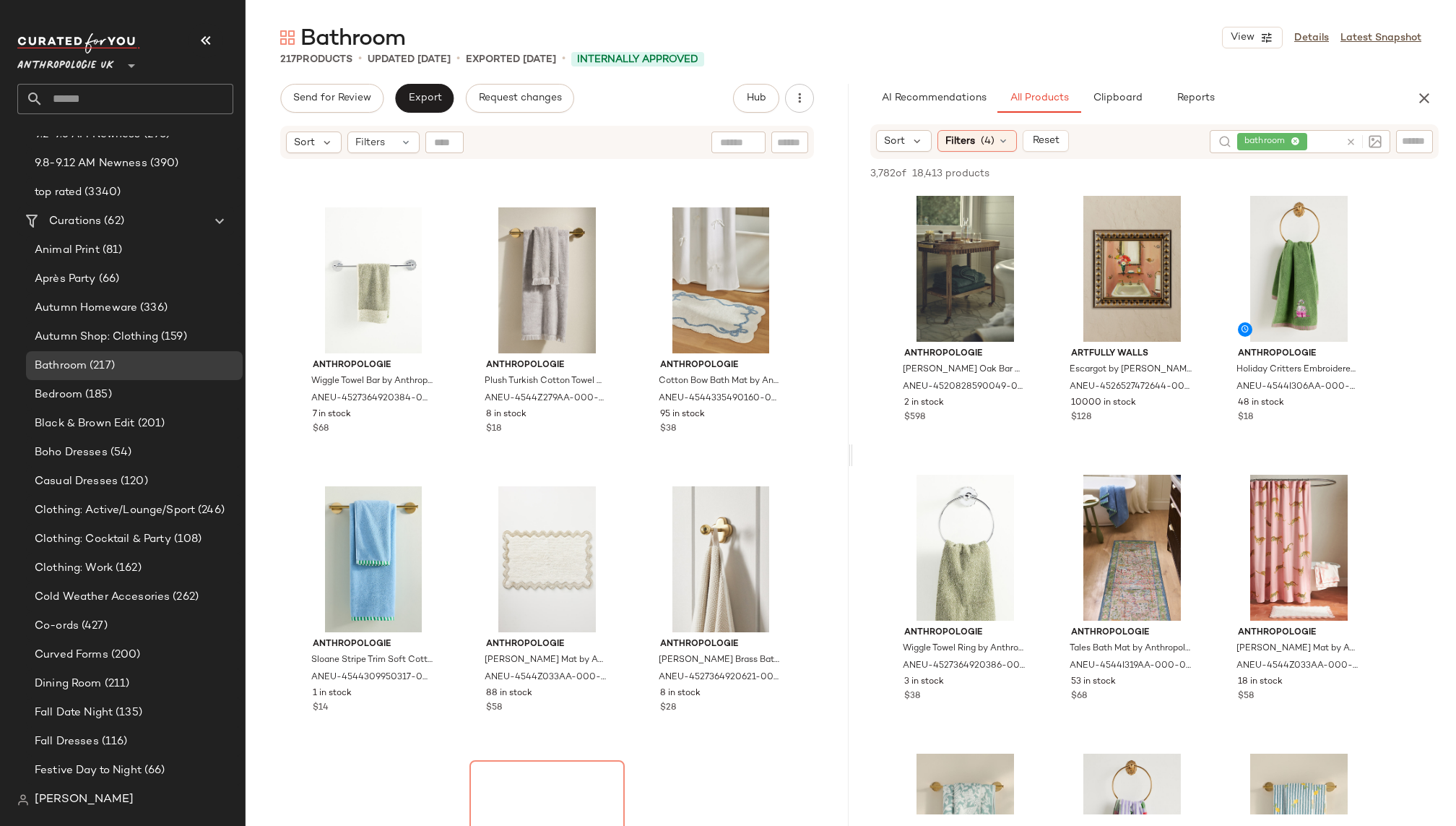
scroll to position [10802, 0]
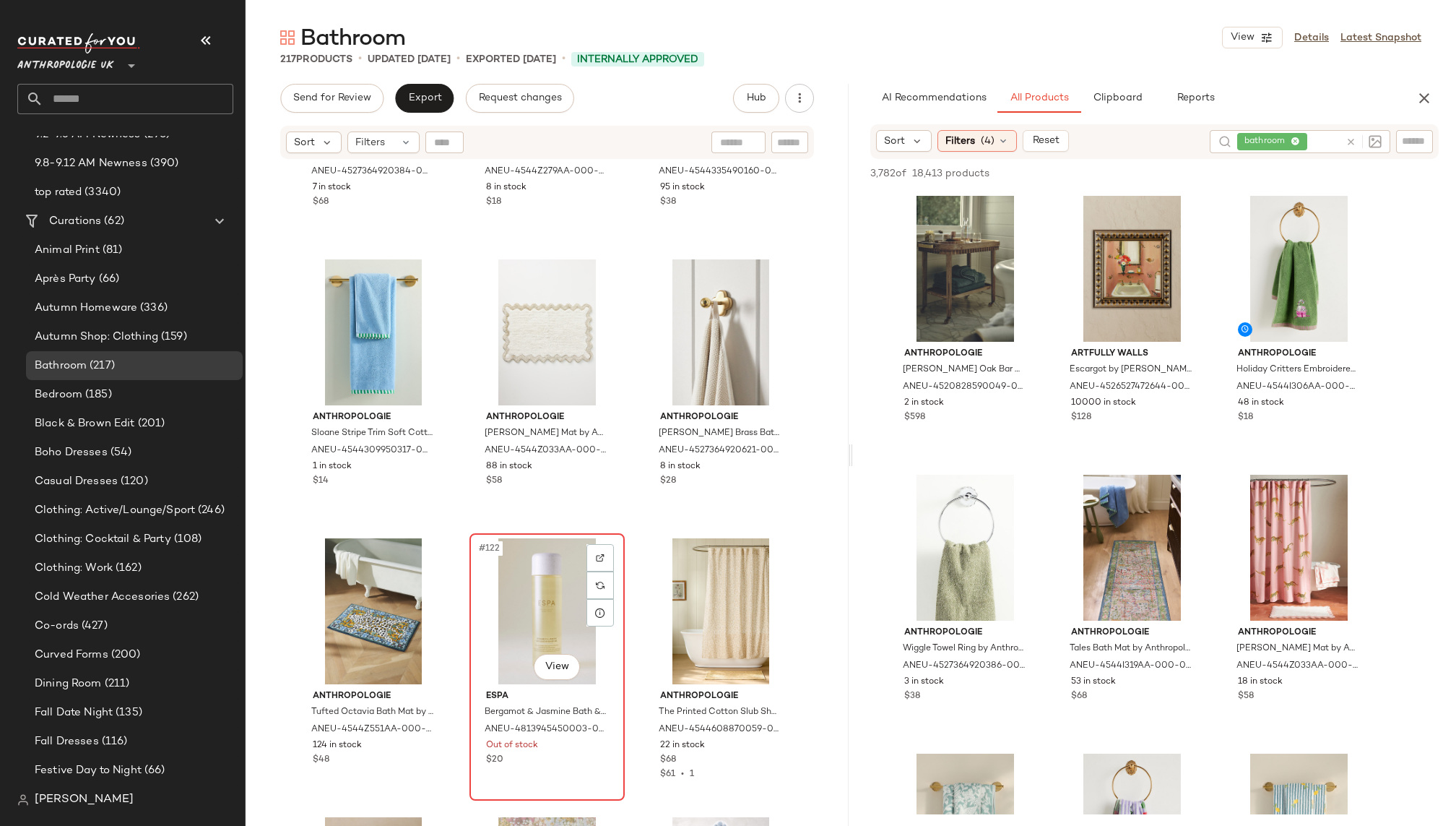
click at [505, 566] on div "#122 View" at bounding box center [547, 612] width 145 height 146
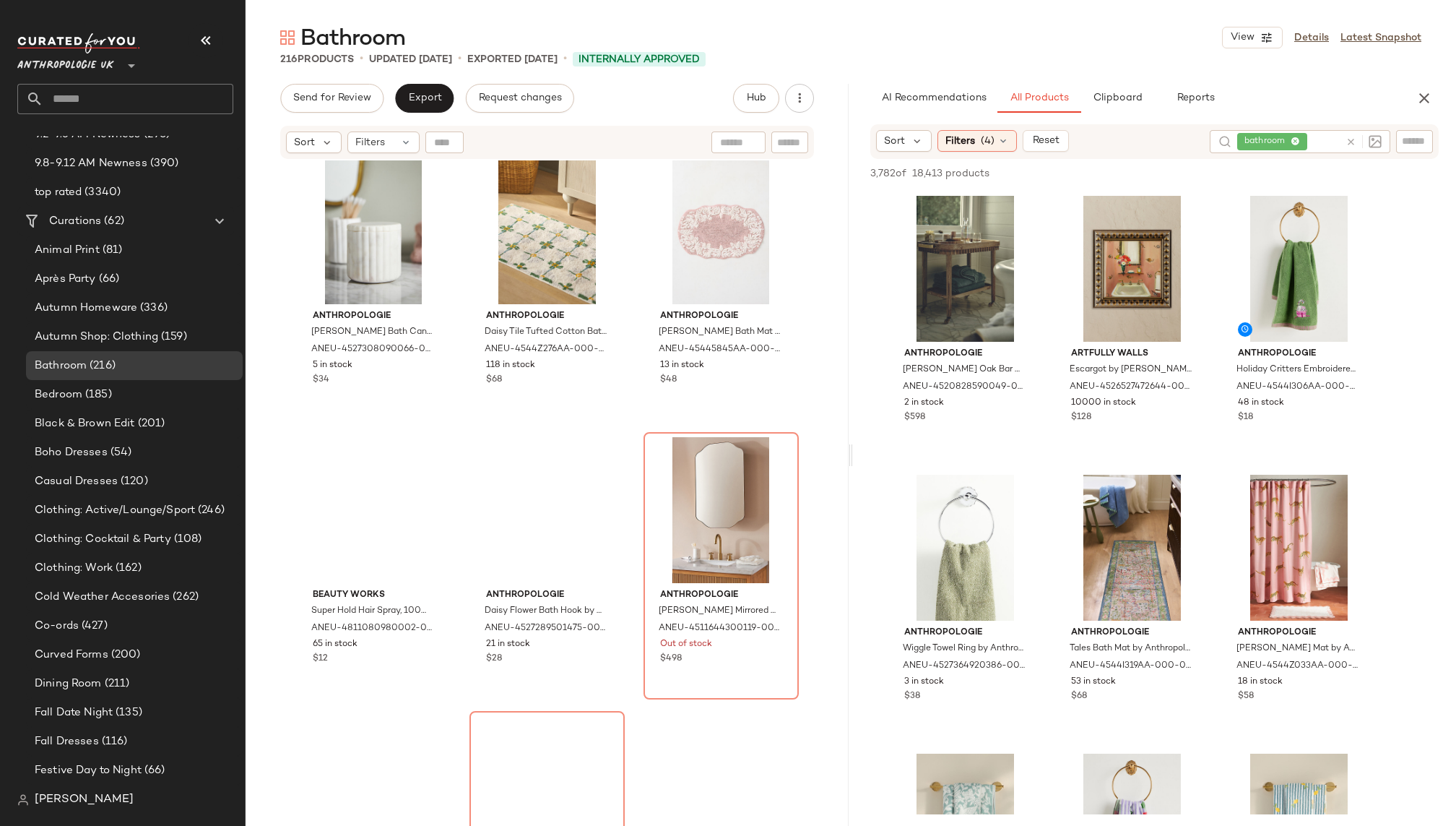
scroll to position [11799, 0]
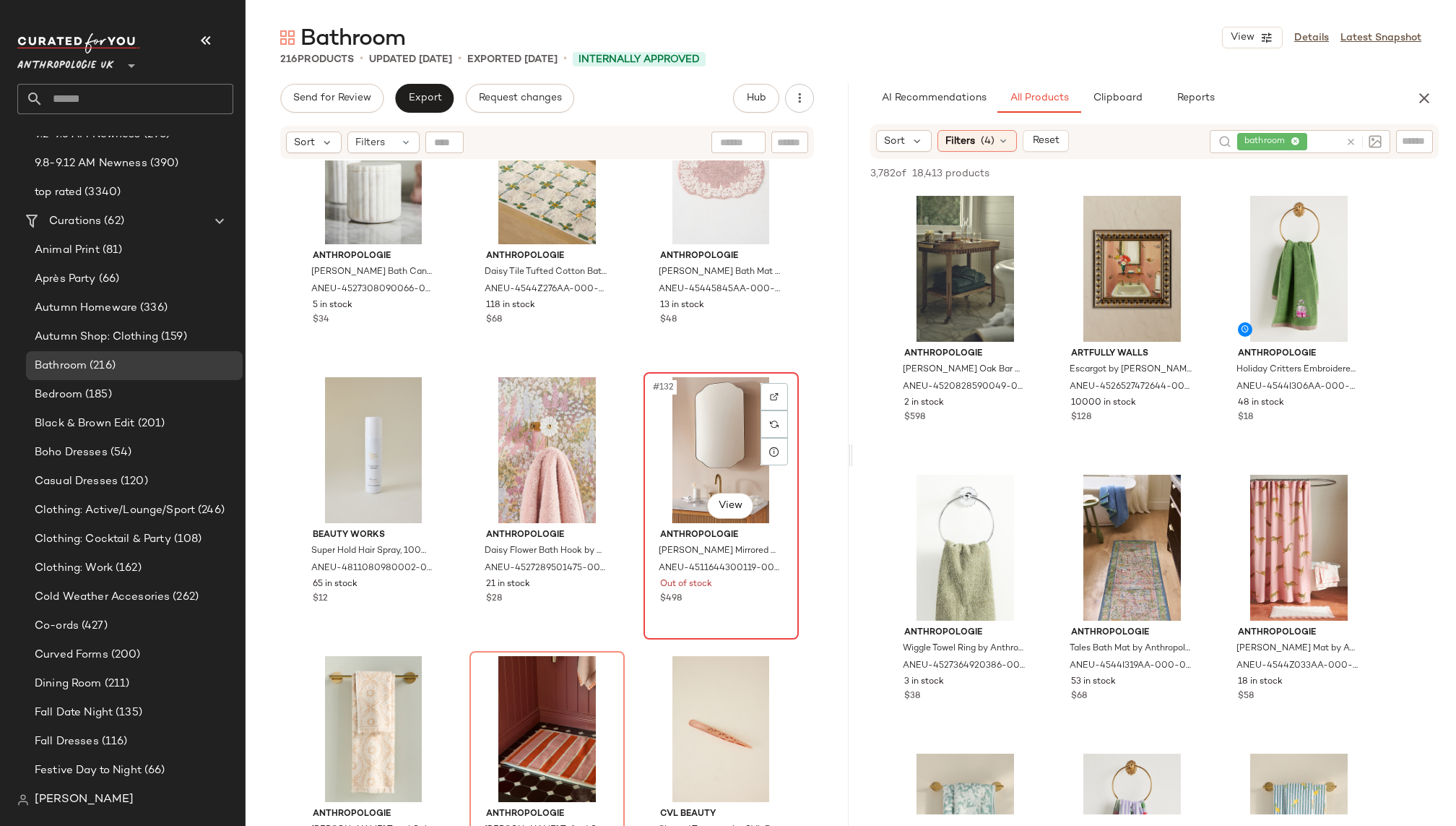
click at [662, 417] on div "#132 View" at bounding box center [721, 450] width 145 height 146
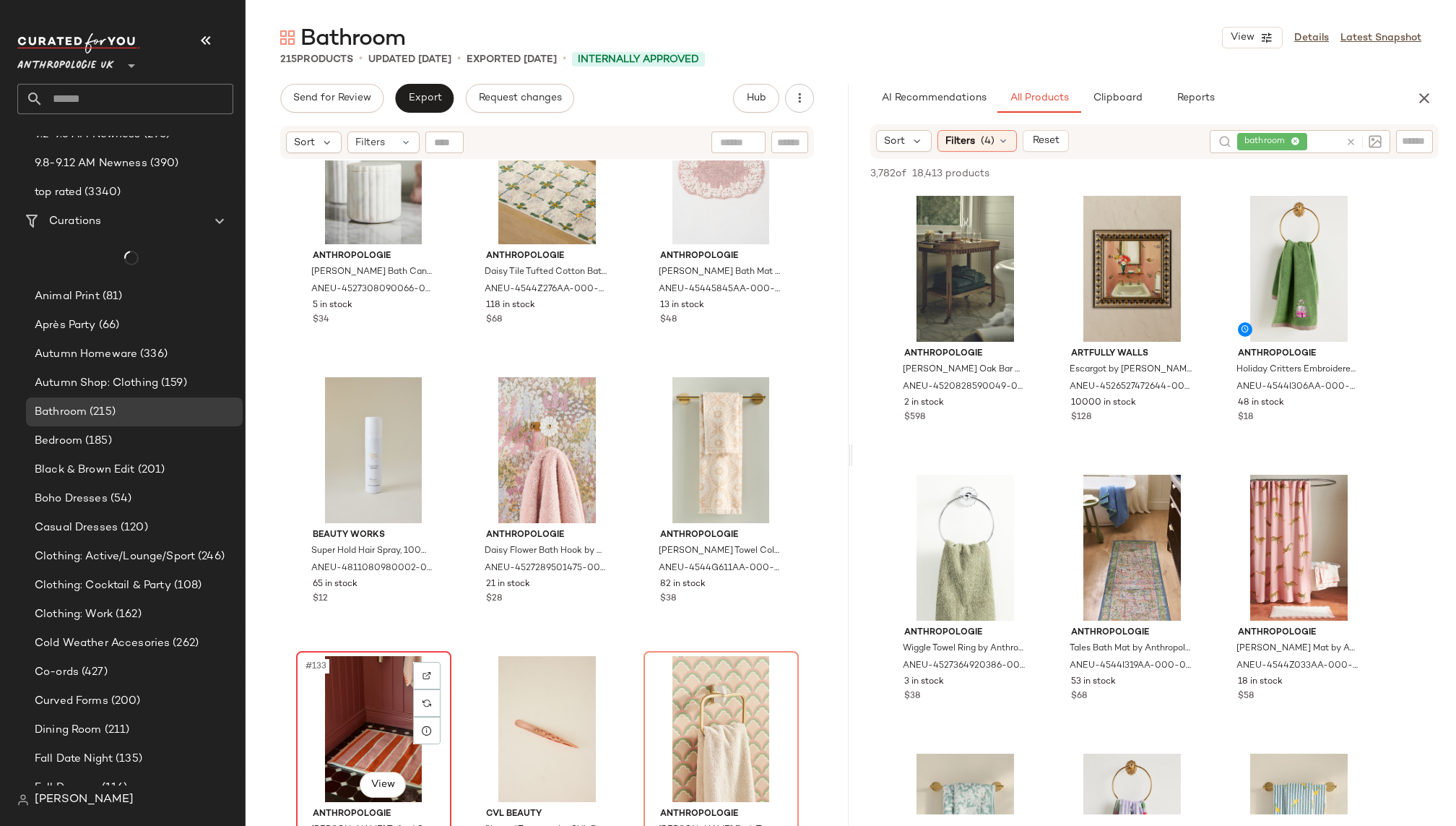
click at [342, 677] on div "#133 View" at bounding box center [374, 729] width 145 height 146
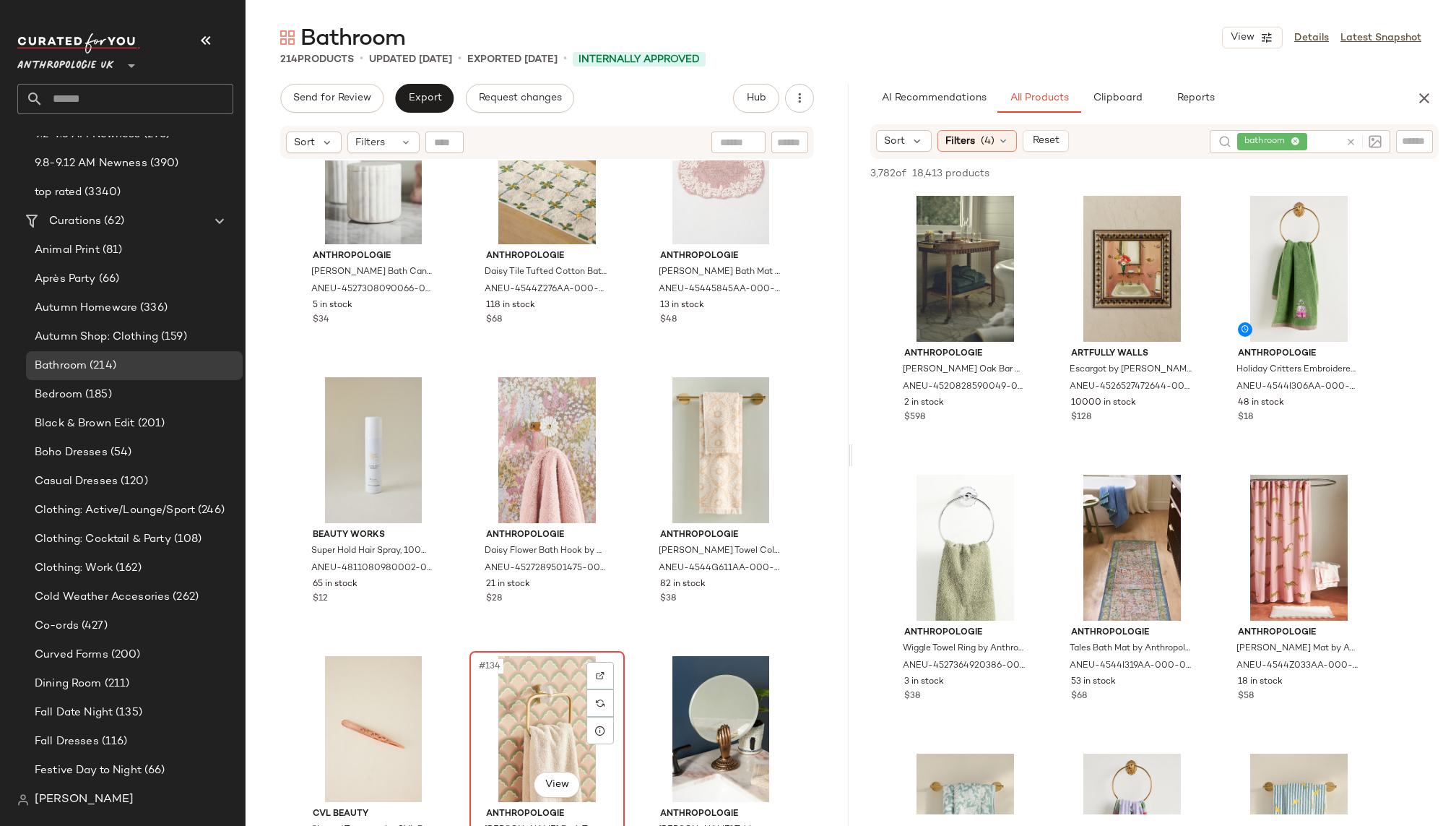
click at [501, 712] on div "#134 View" at bounding box center [547, 729] width 145 height 146
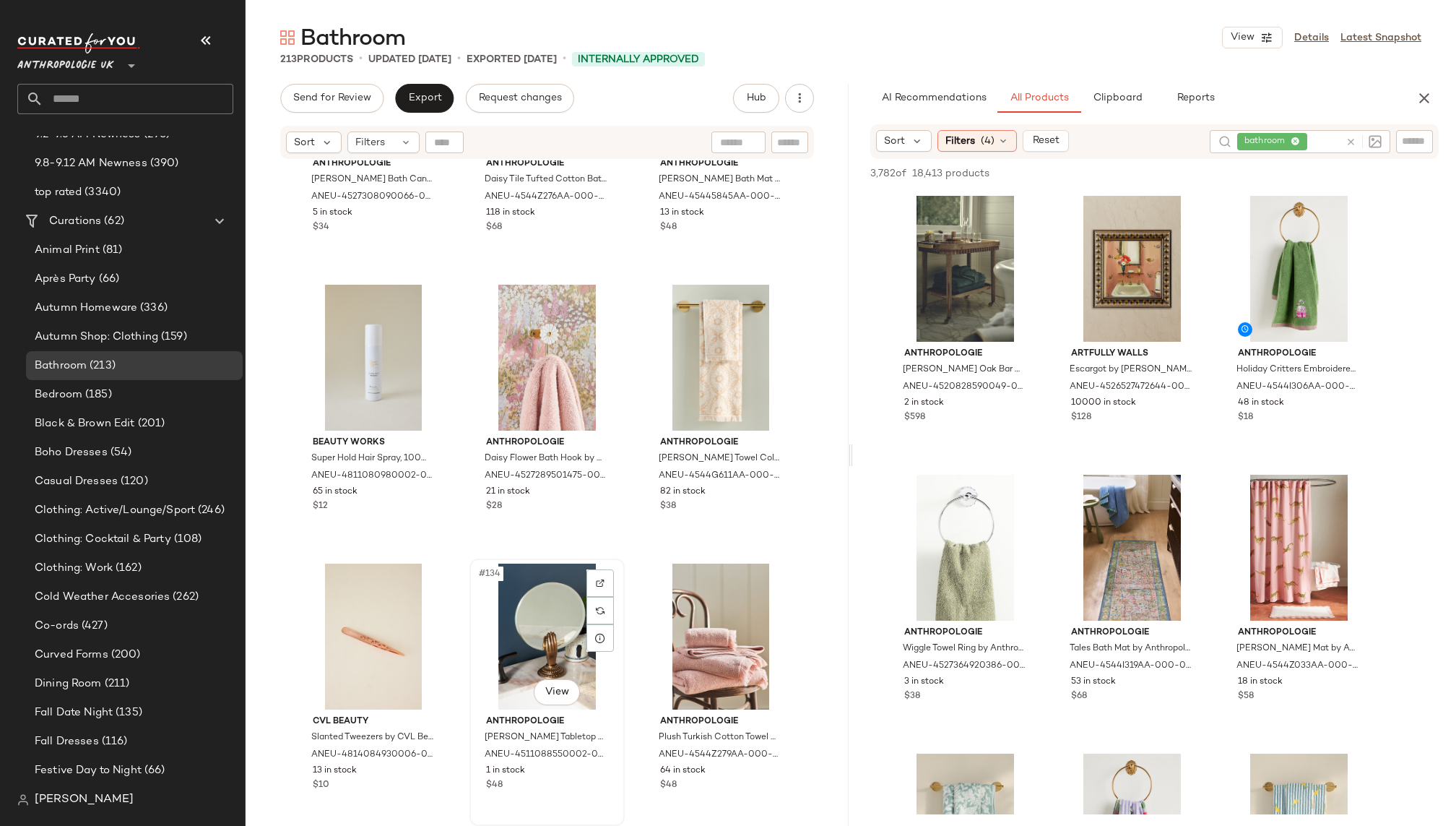
scroll to position [11947, 0]
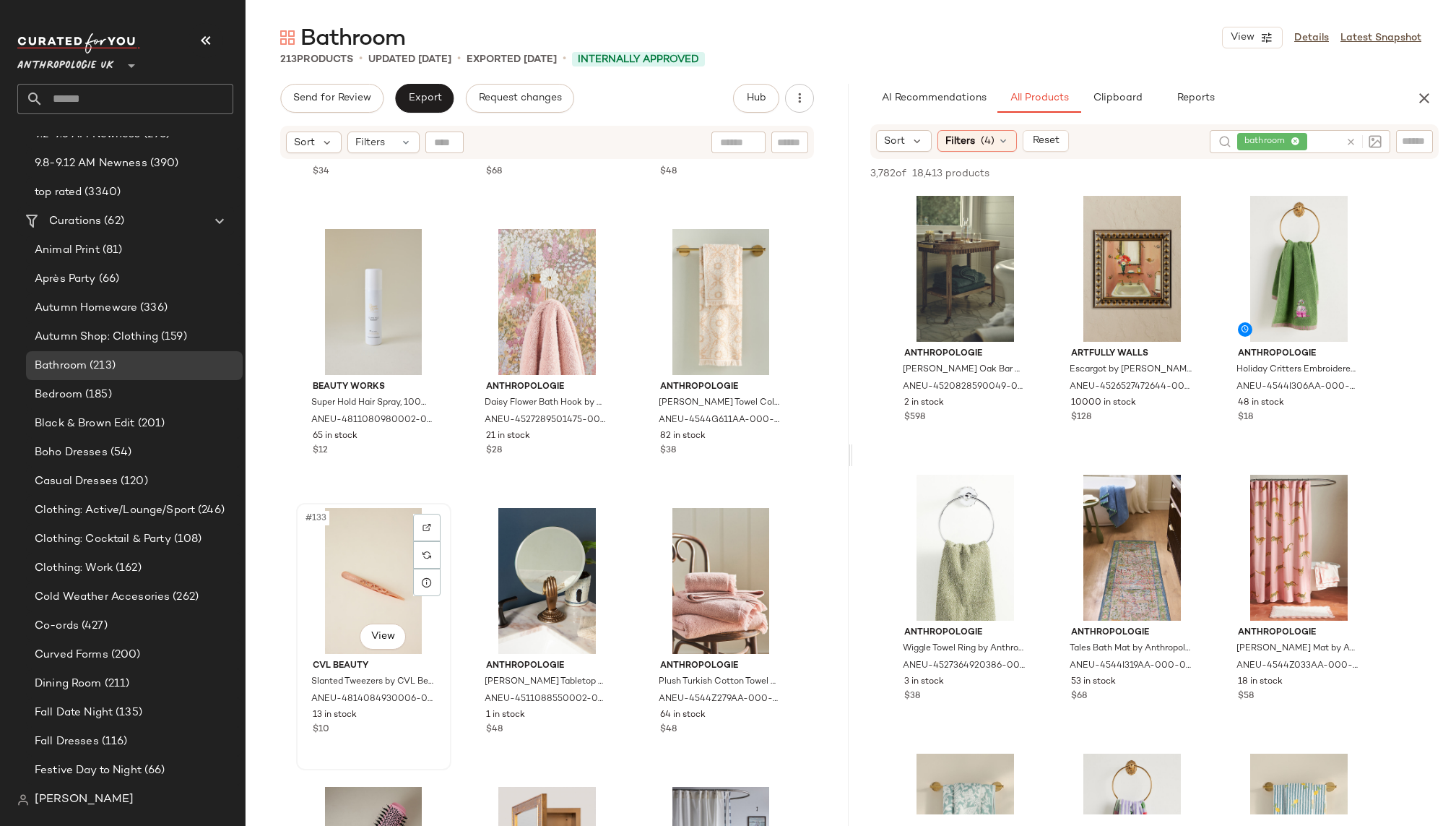
click at [377, 616] on div "#133 View" at bounding box center [374, 581] width 145 height 146
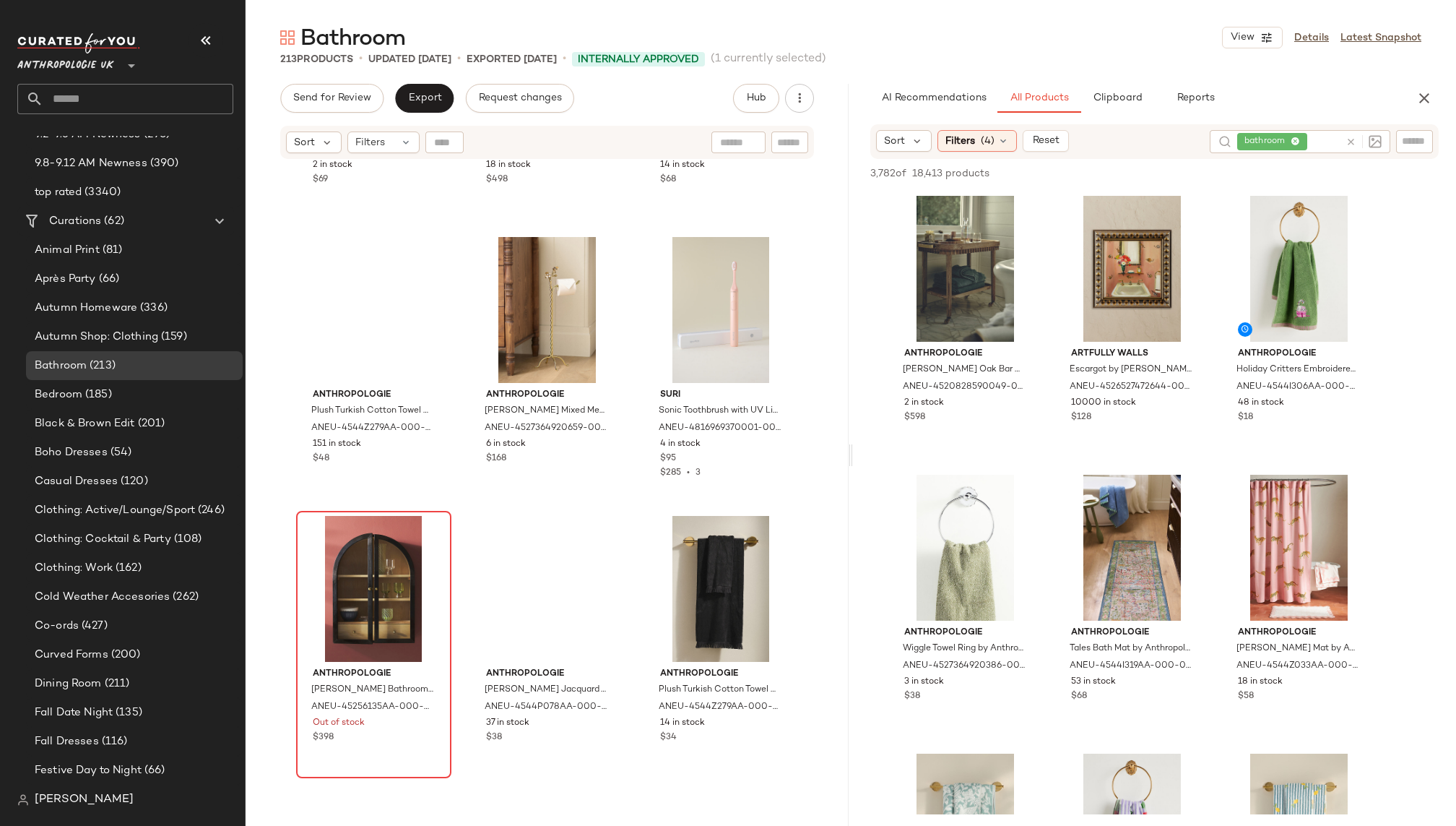
scroll to position [12779, 0]
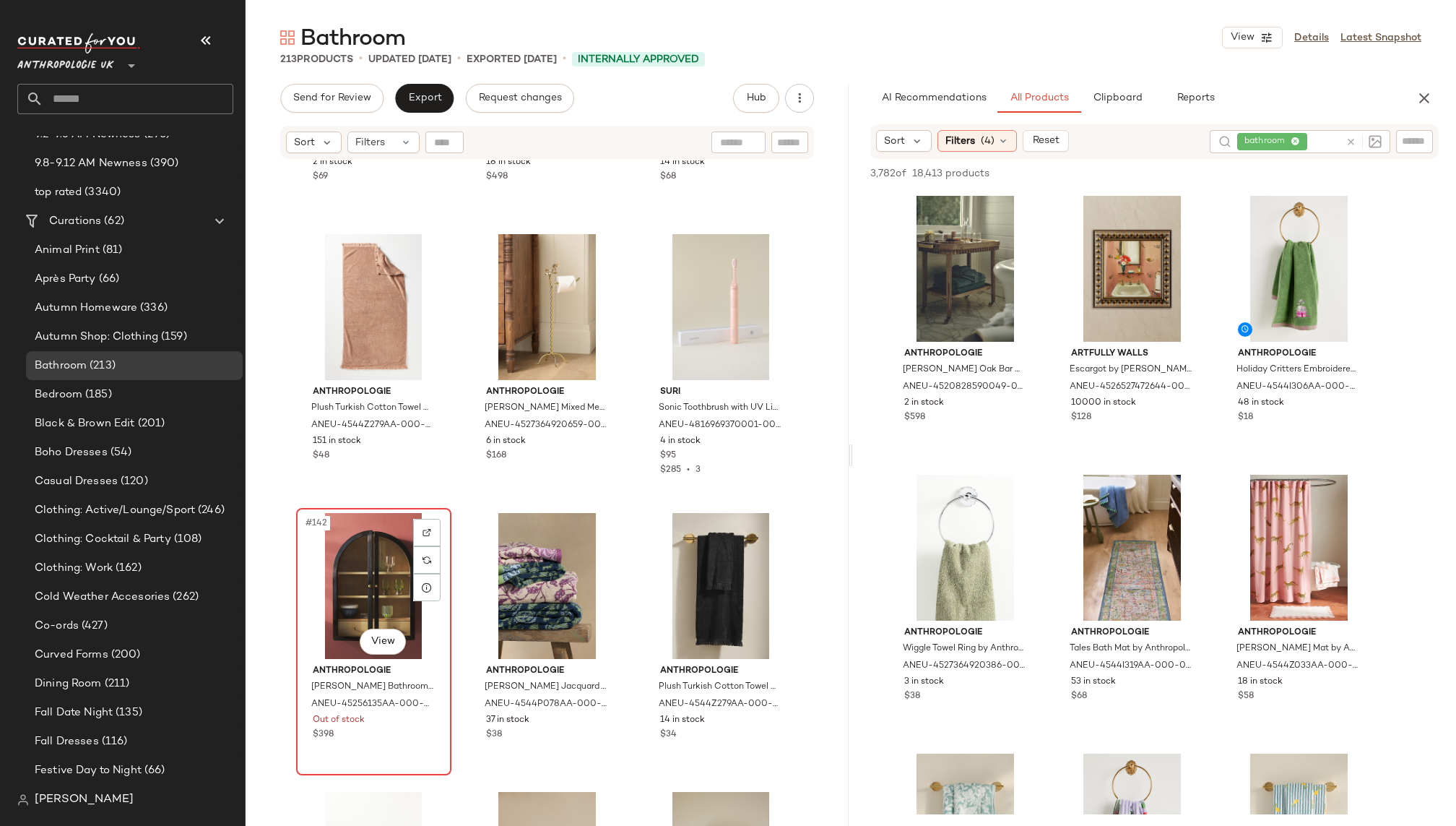
click at [359, 558] on div "#142 View" at bounding box center [374, 586] width 145 height 146
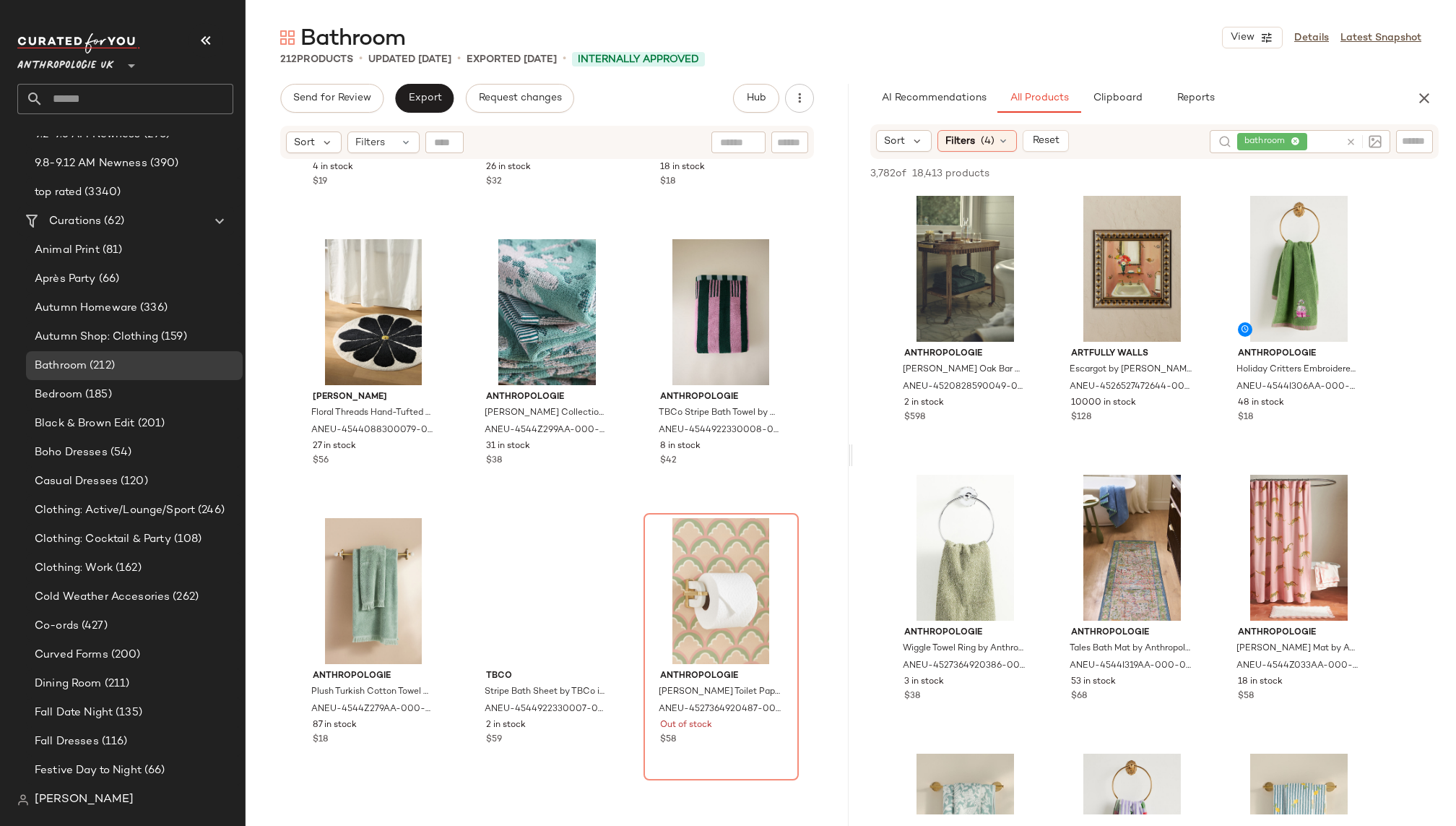
scroll to position [14614, 0]
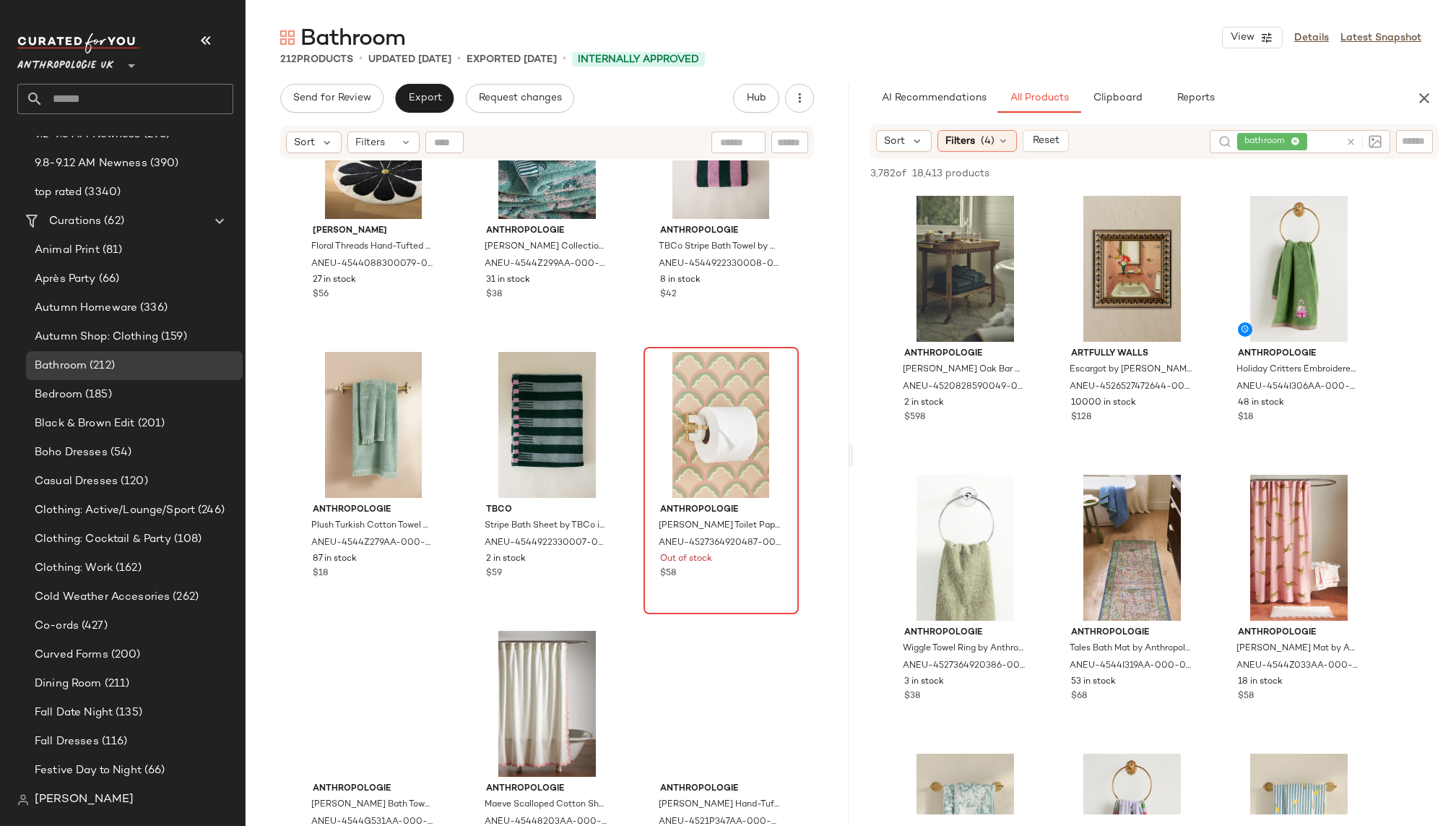
click at [656, 410] on div at bounding box center [721, 425] width 145 height 146
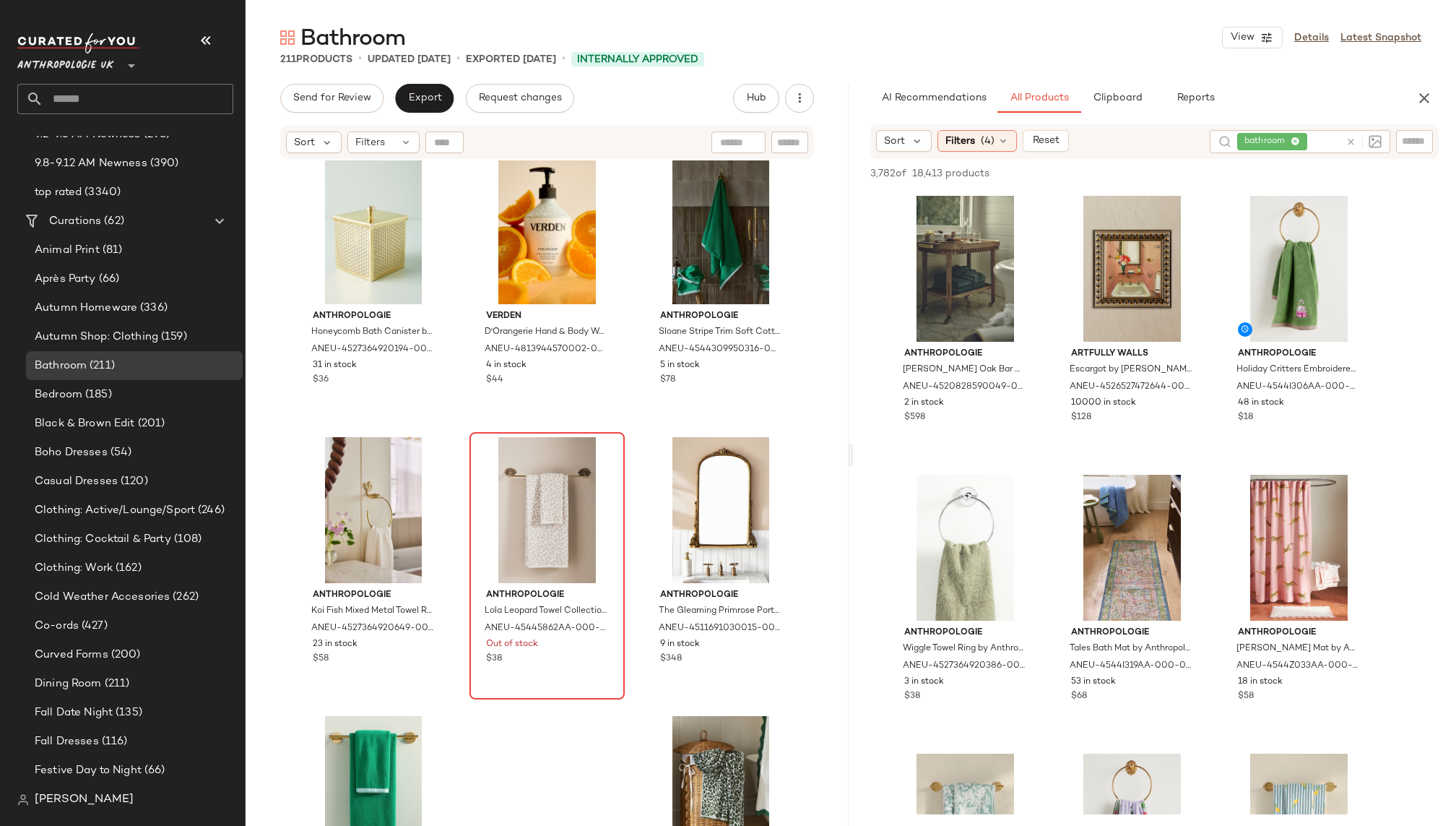
scroll to position [16212, 0]
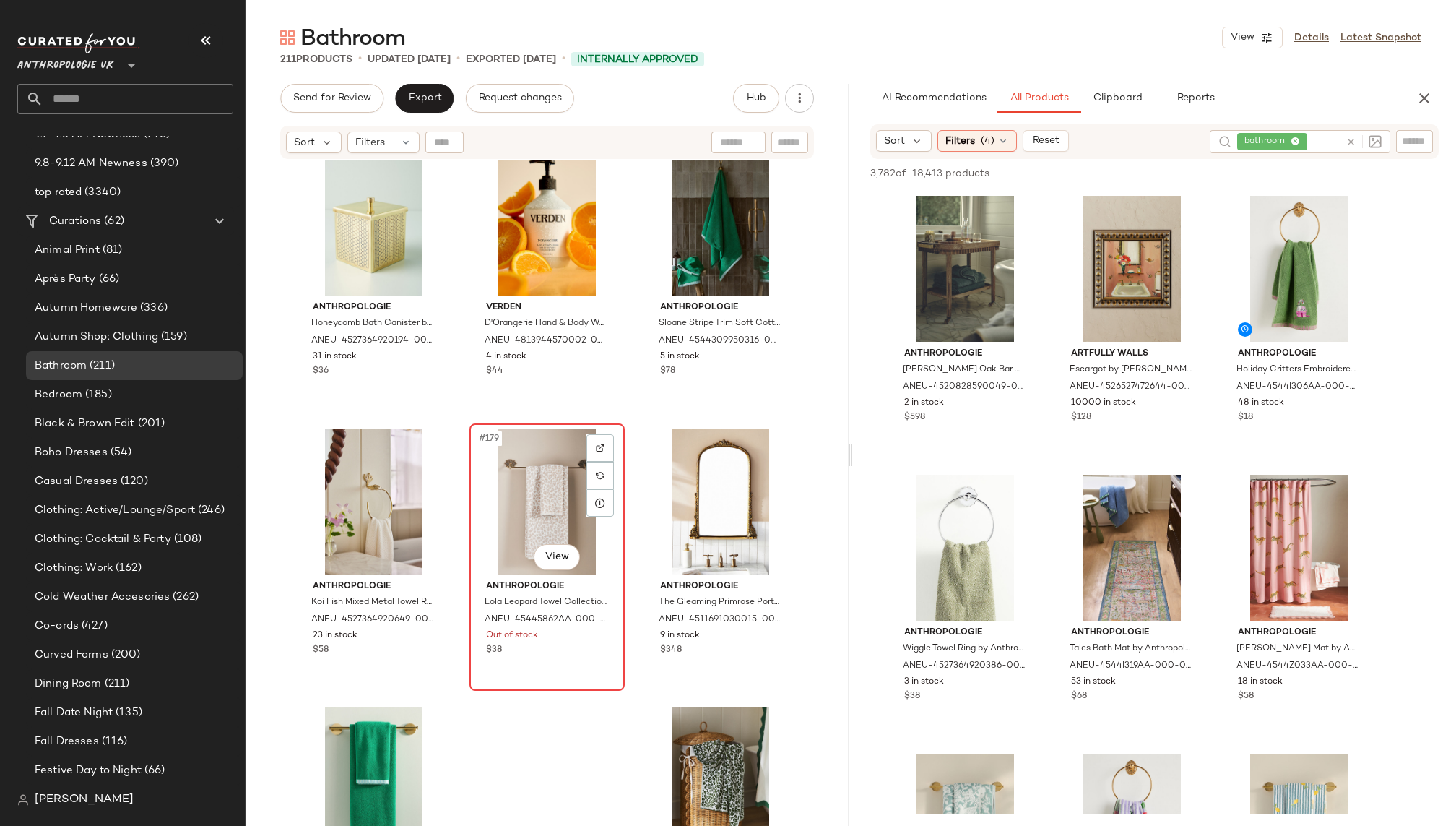
click at [502, 458] on div "#179 View" at bounding box center [547, 502] width 145 height 146
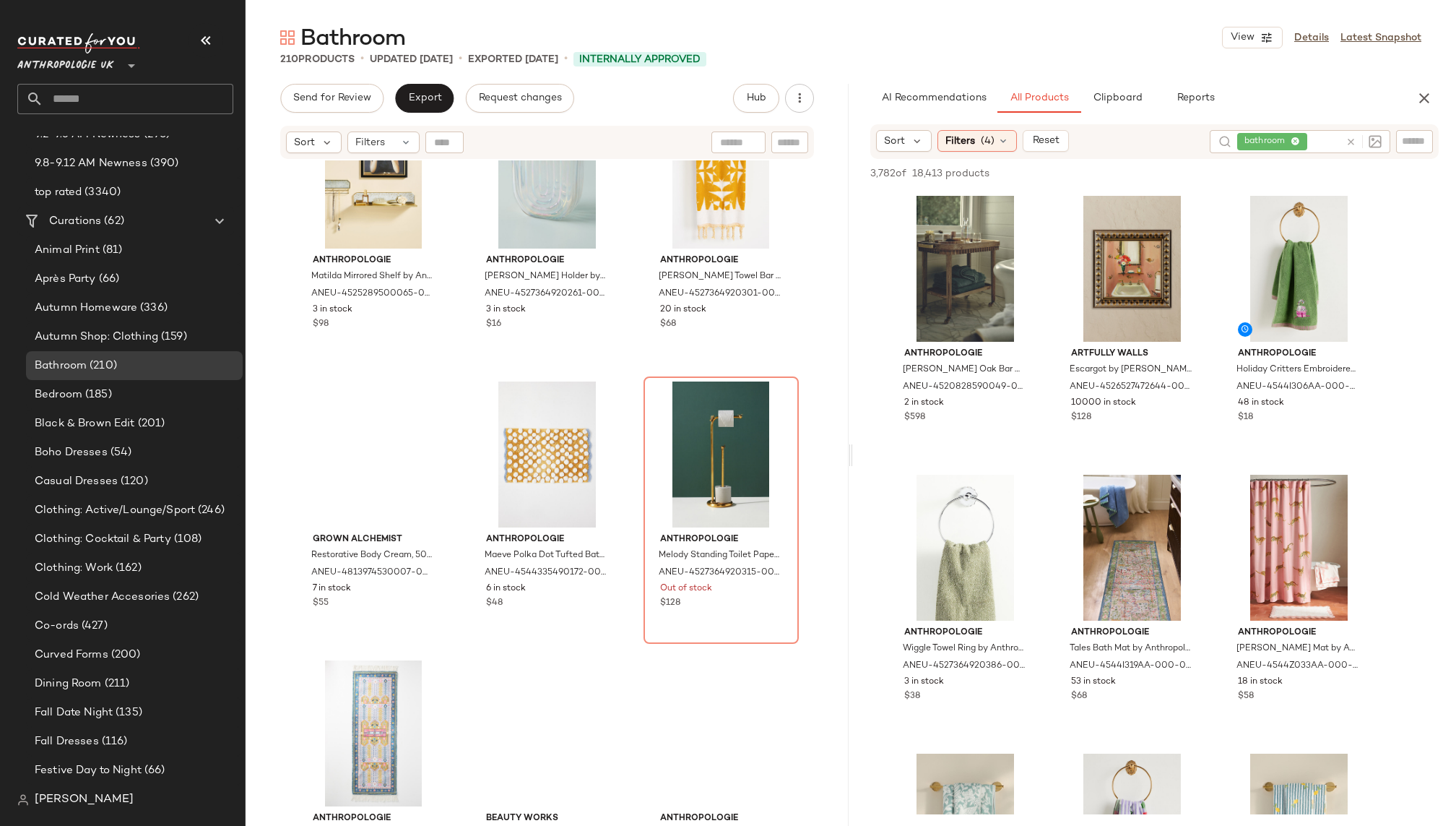
scroll to position [17099, 0]
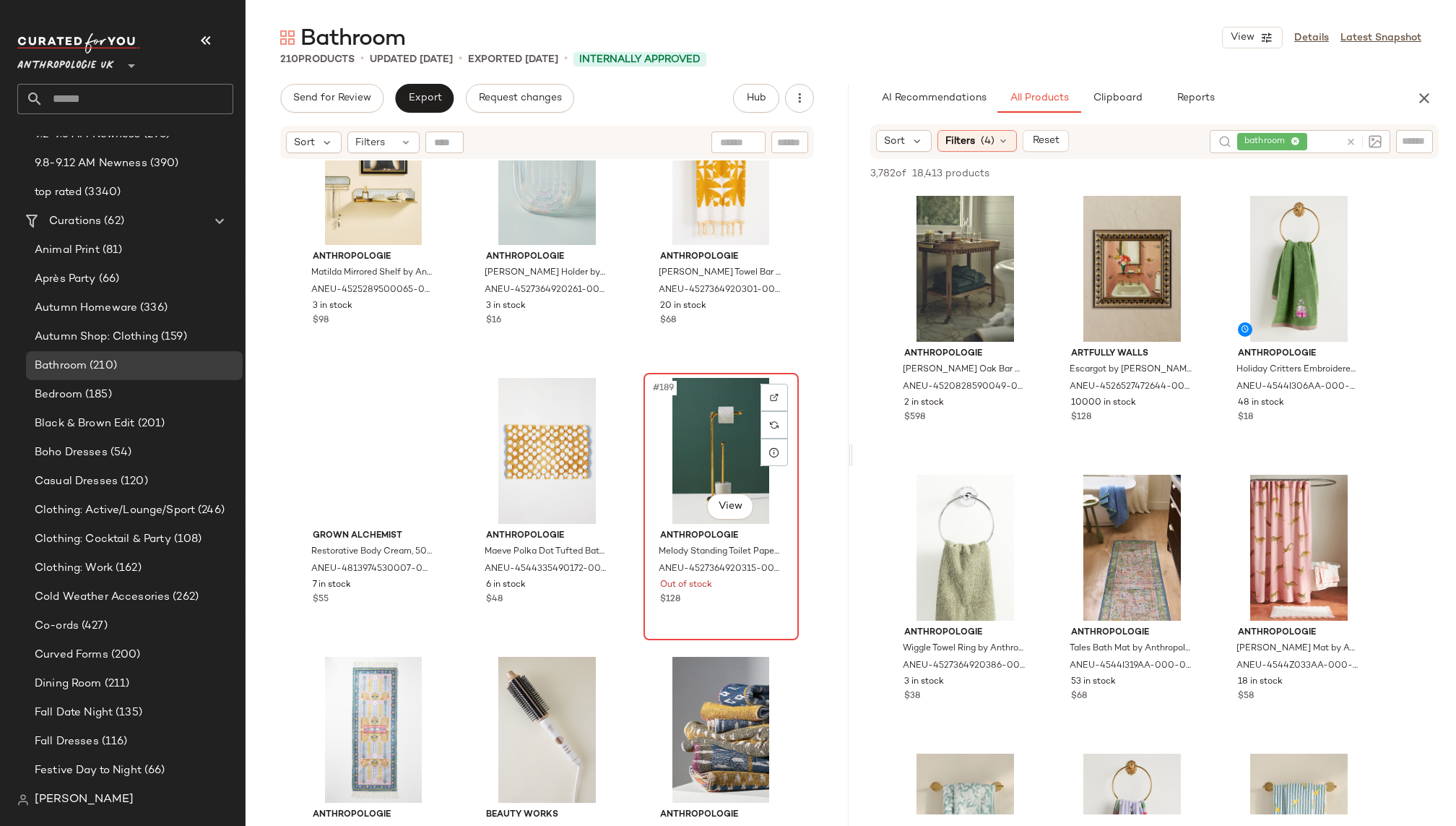
click at [667, 405] on div "#189 View" at bounding box center [721, 451] width 145 height 146
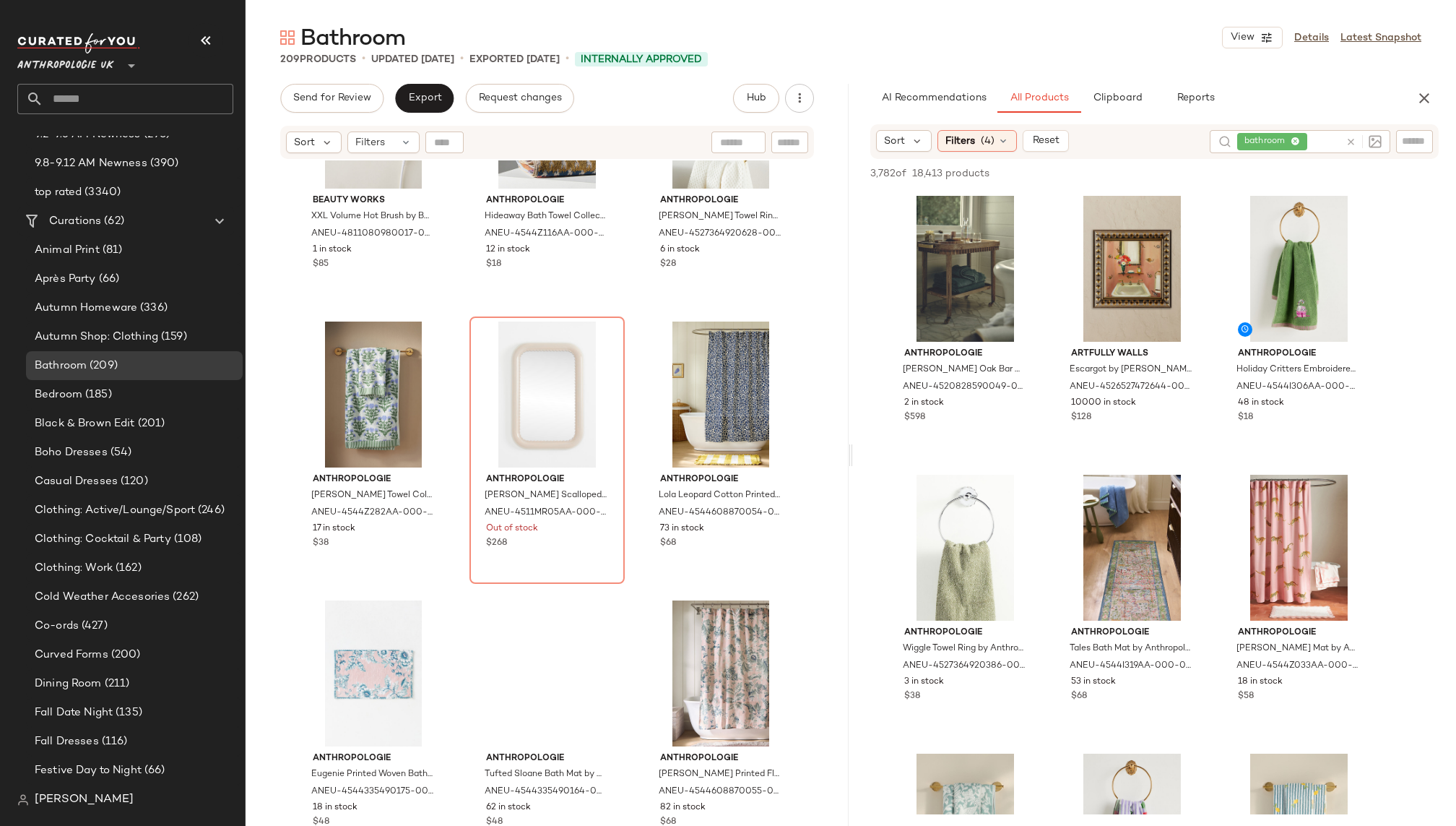
scroll to position [17721, 0]
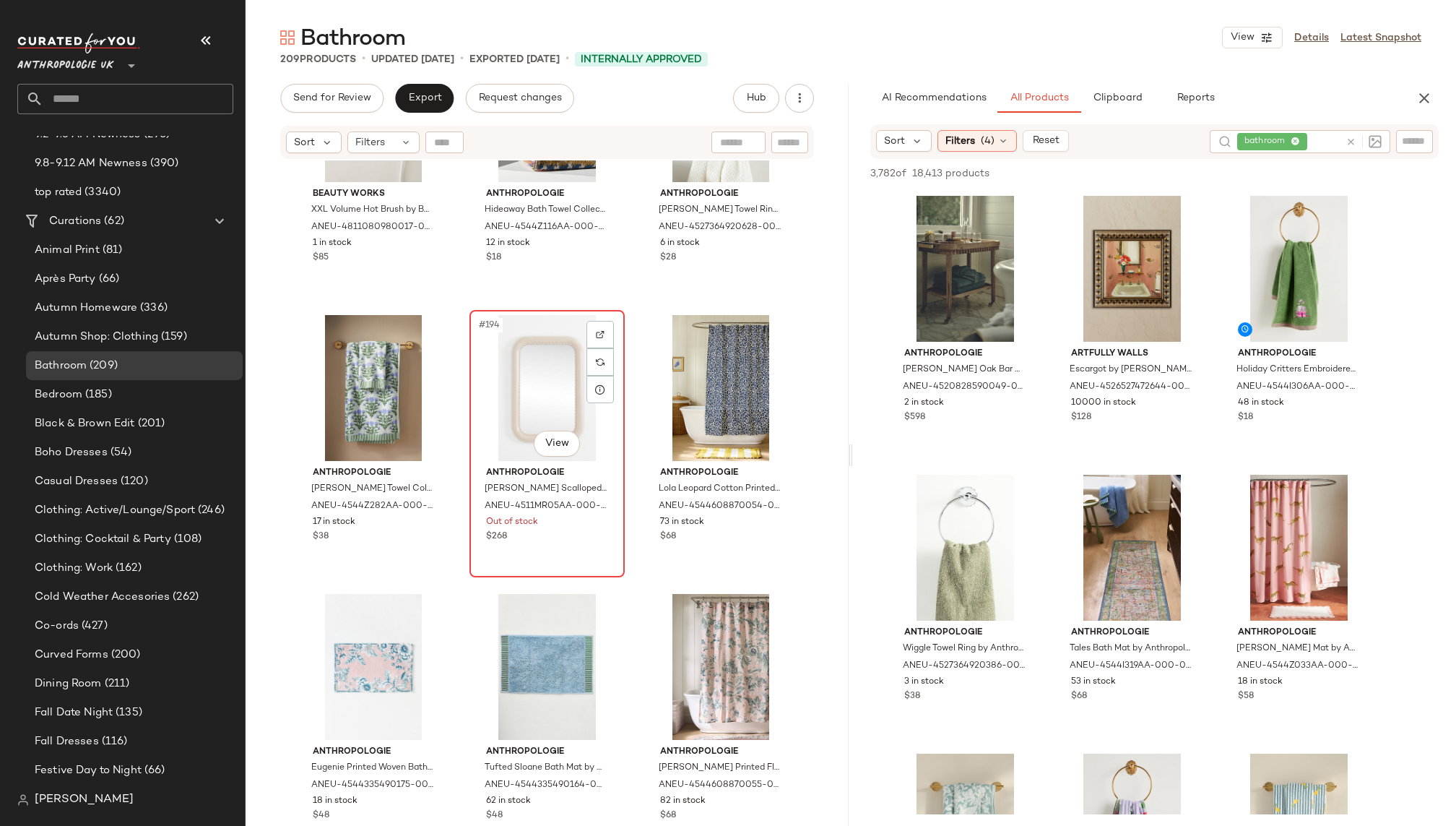
click at [510, 349] on div "#194 View" at bounding box center [547, 389] width 145 height 146
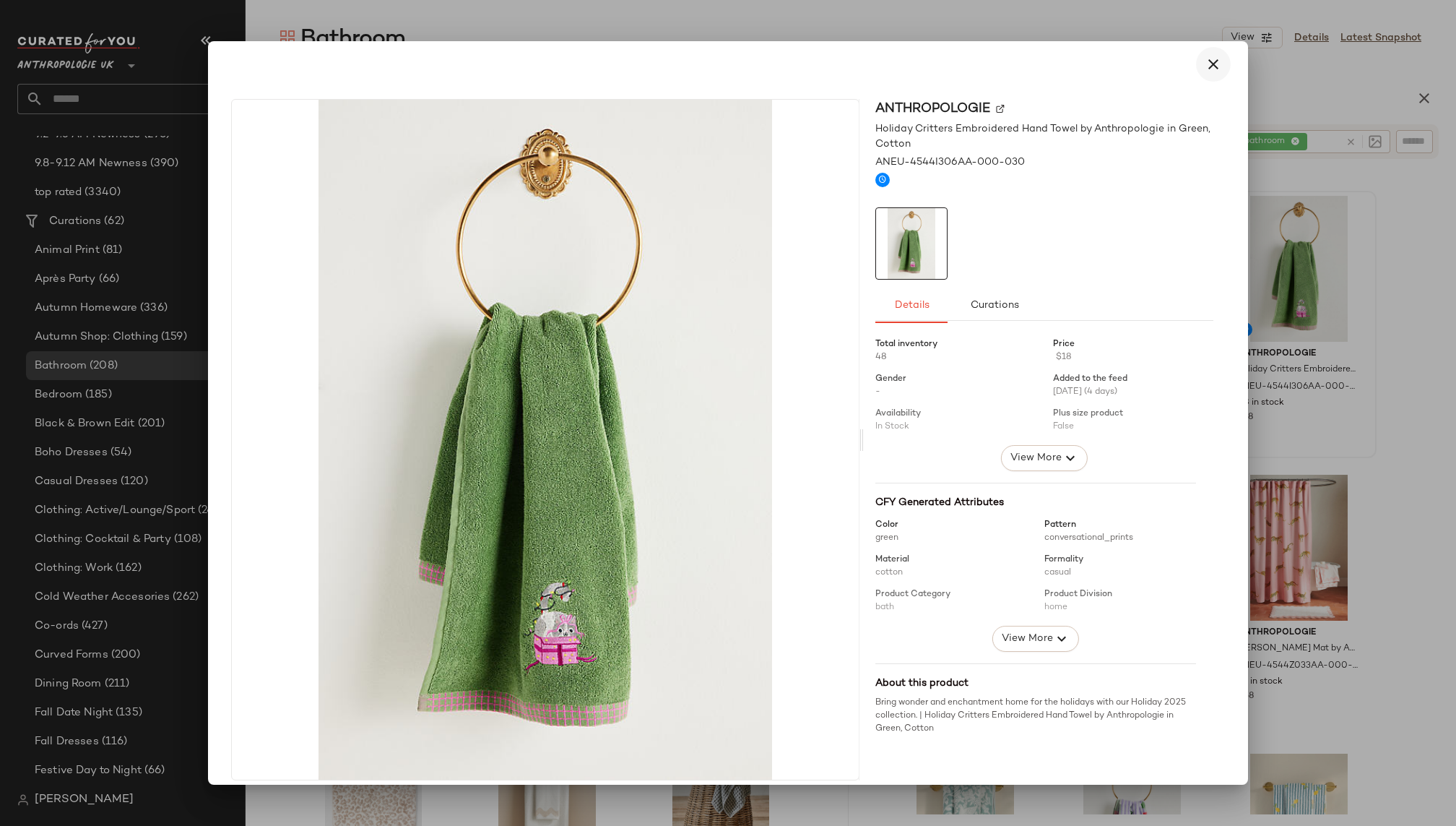
click at [1210, 69] on icon "button" at bounding box center [1214, 64] width 17 height 17
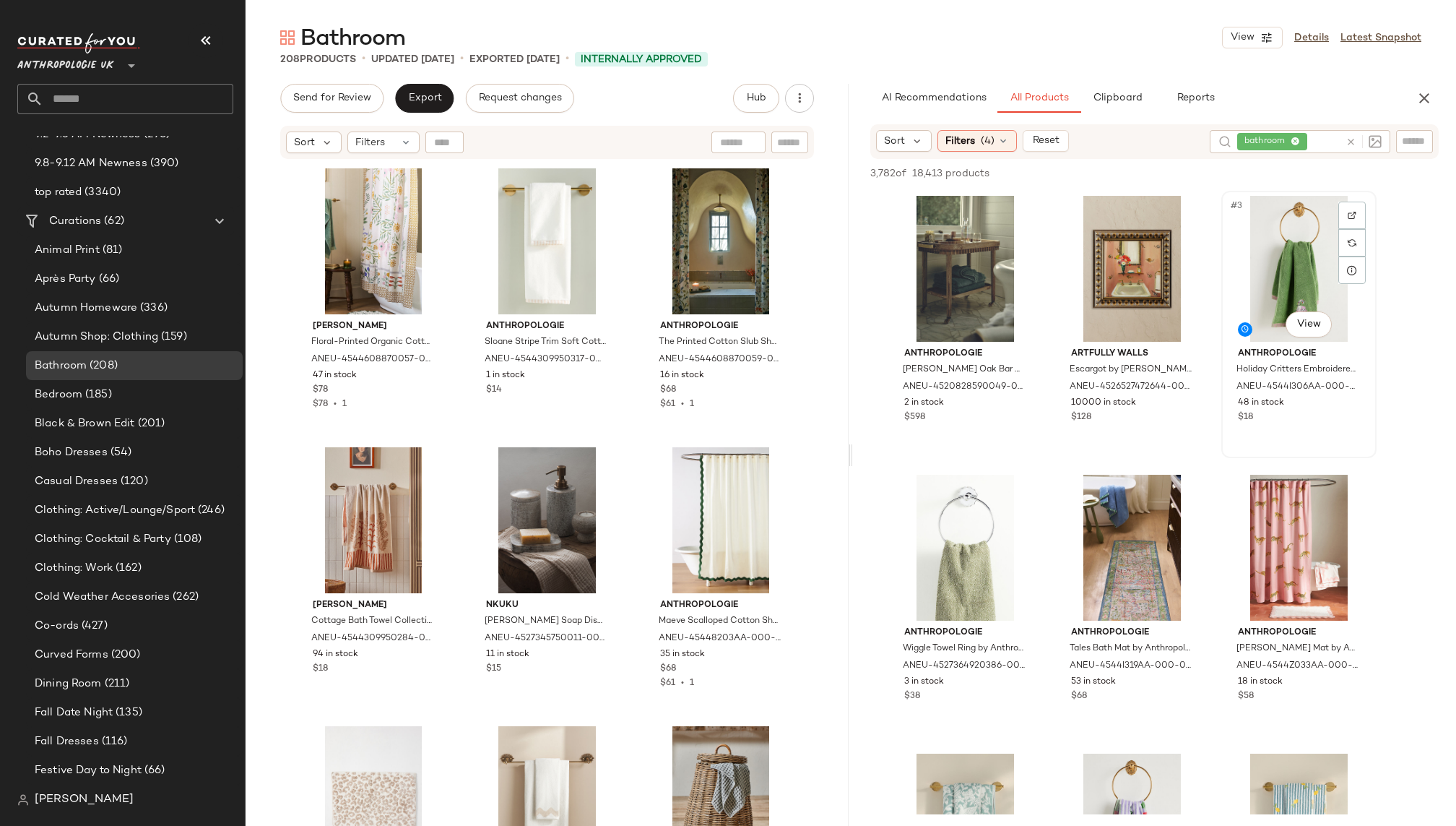
click at [1257, 295] on div "#3 View" at bounding box center [1299, 269] width 145 height 146
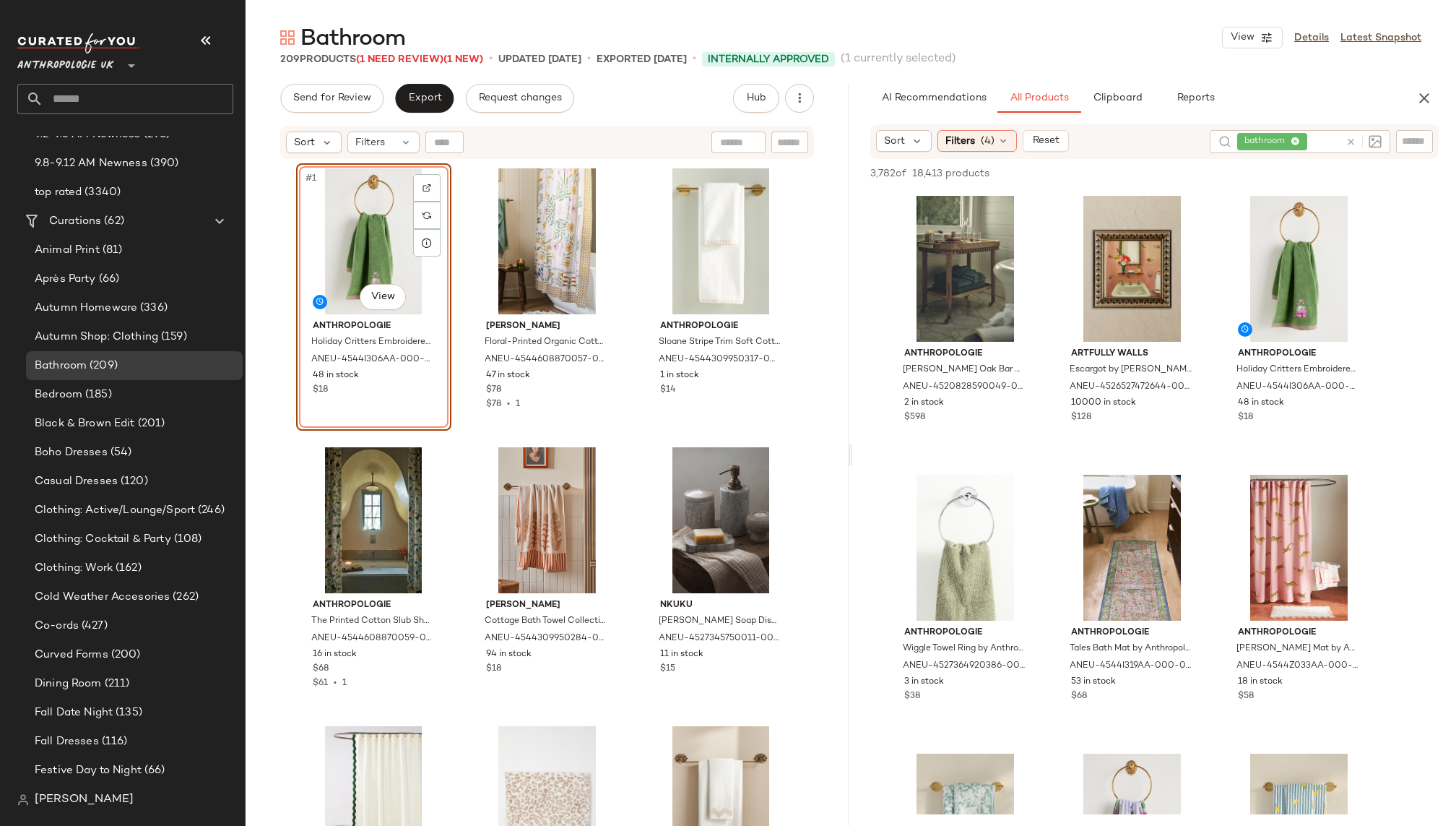
click at [1348, 141] on icon at bounding box center [1351, 142] width 10 height 10
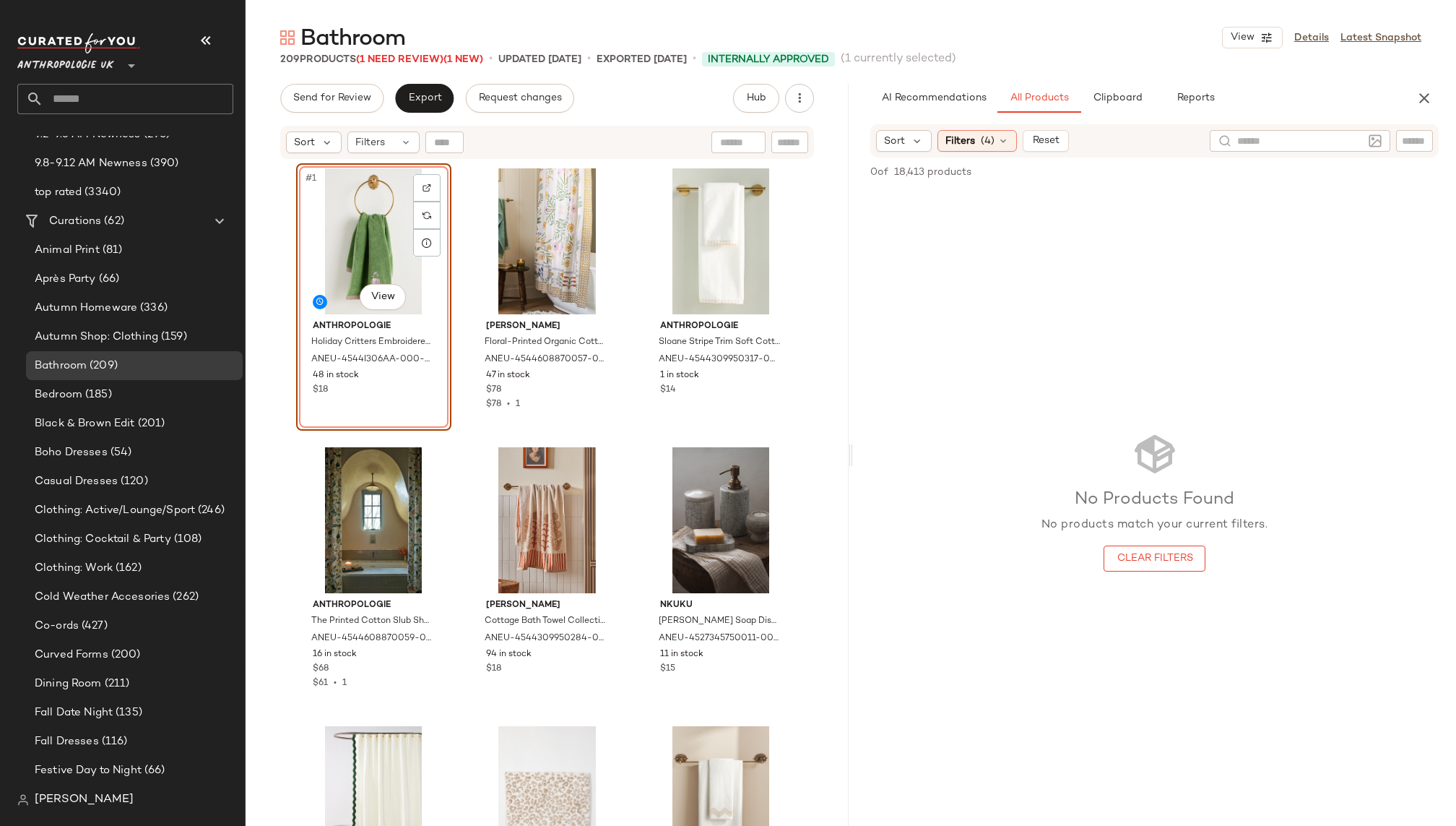
click at [1310, 88] on div "AI Recommendations All Products Clipboard Reports" at bounding box center [1132, 98] width 522 height 29
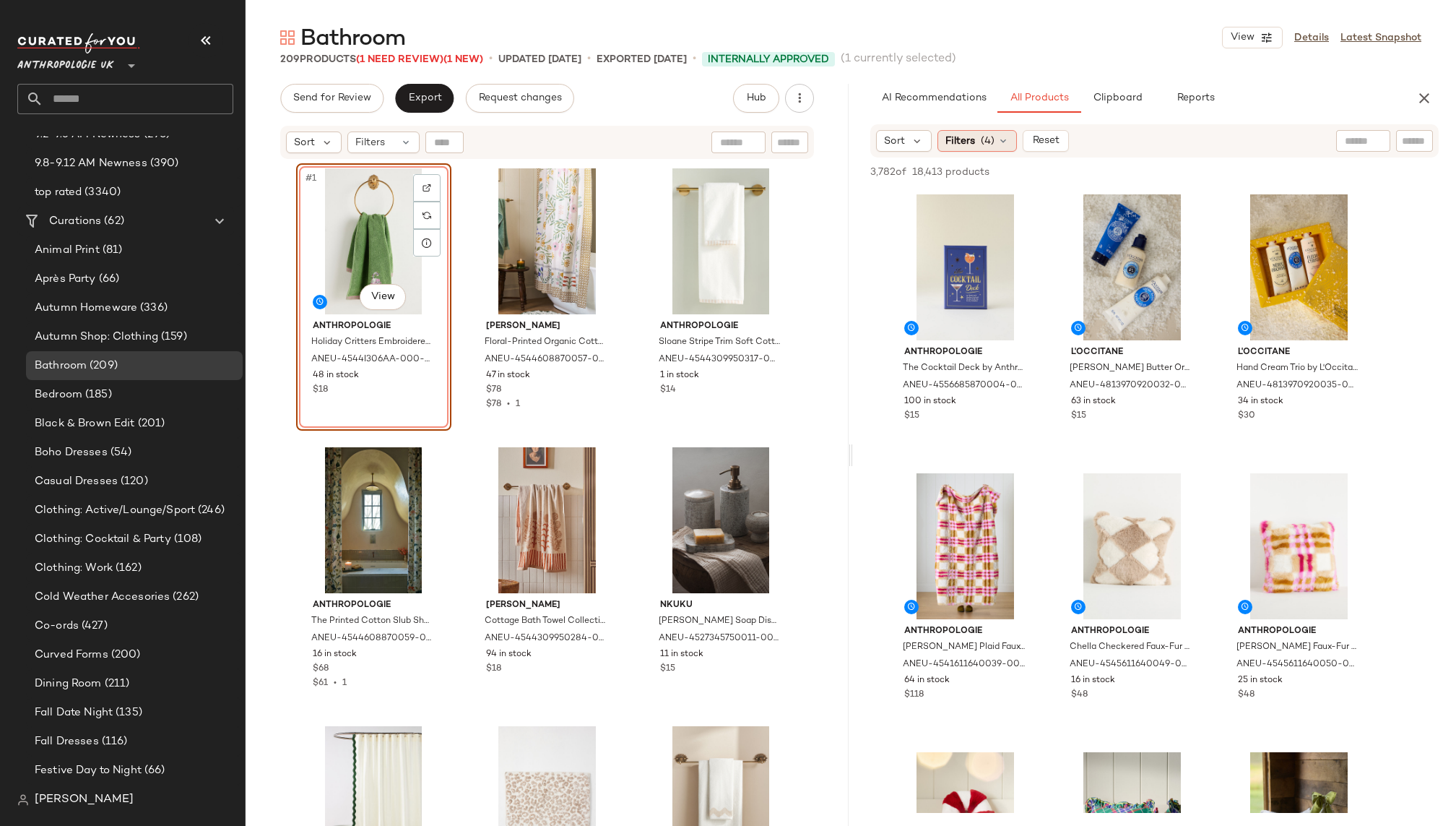
click at [981, 143] on span "(4)" at bounding box center [988, 140] width 14 height 15
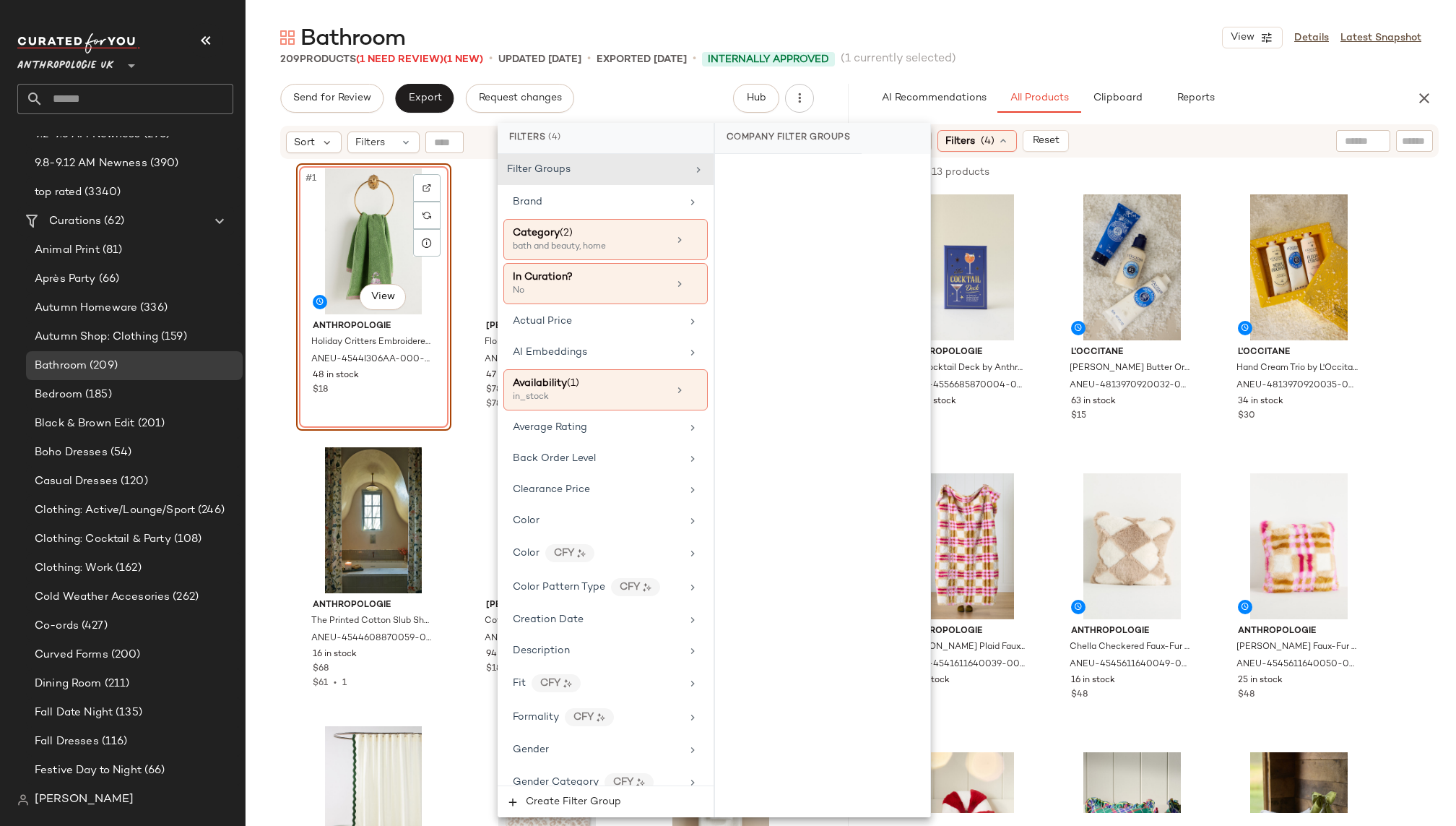
click at [981, 143] on span "(4)" at bounding box center [988, 140] width 14 height 15
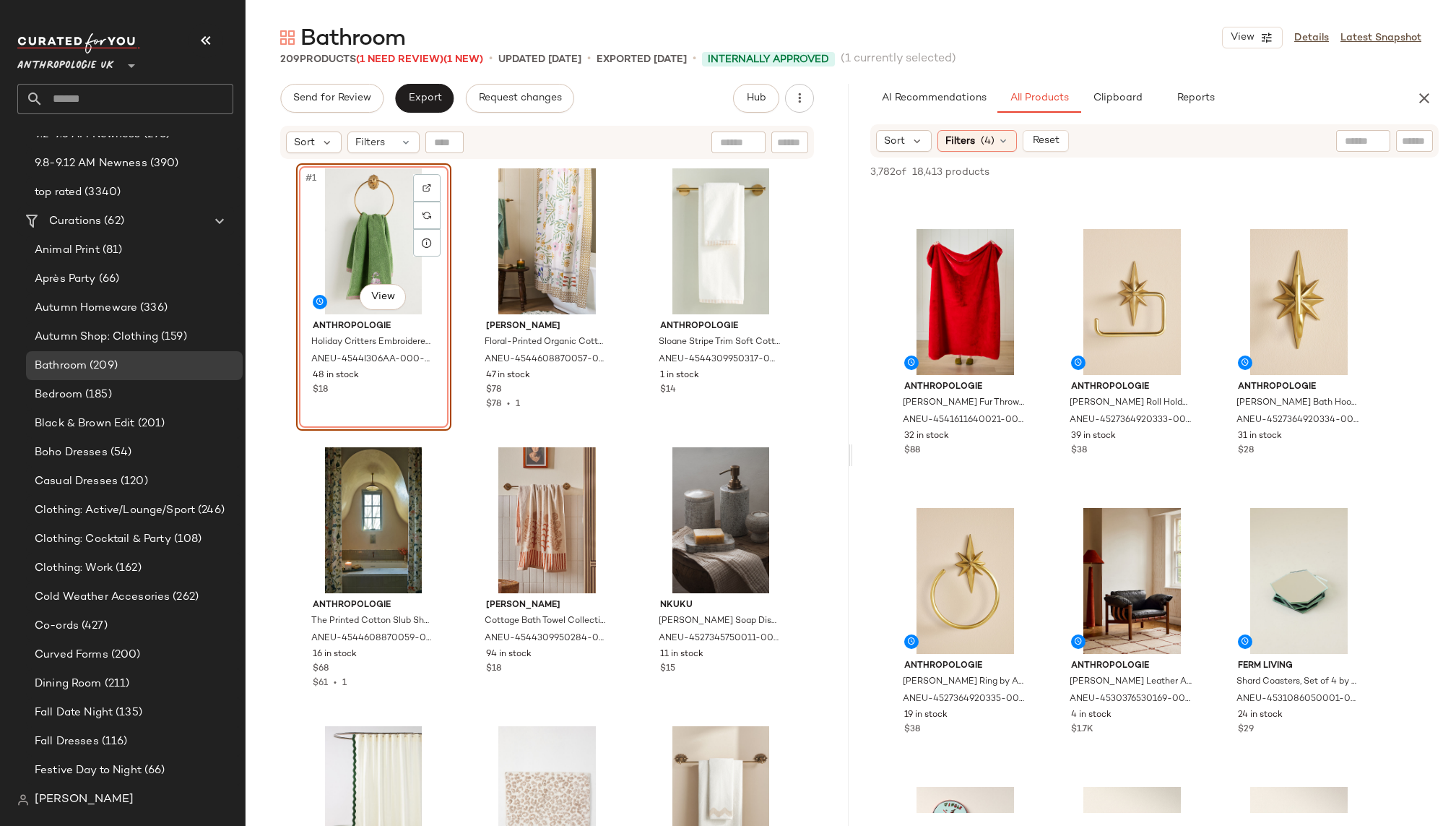
scroll to position [2420, 0]
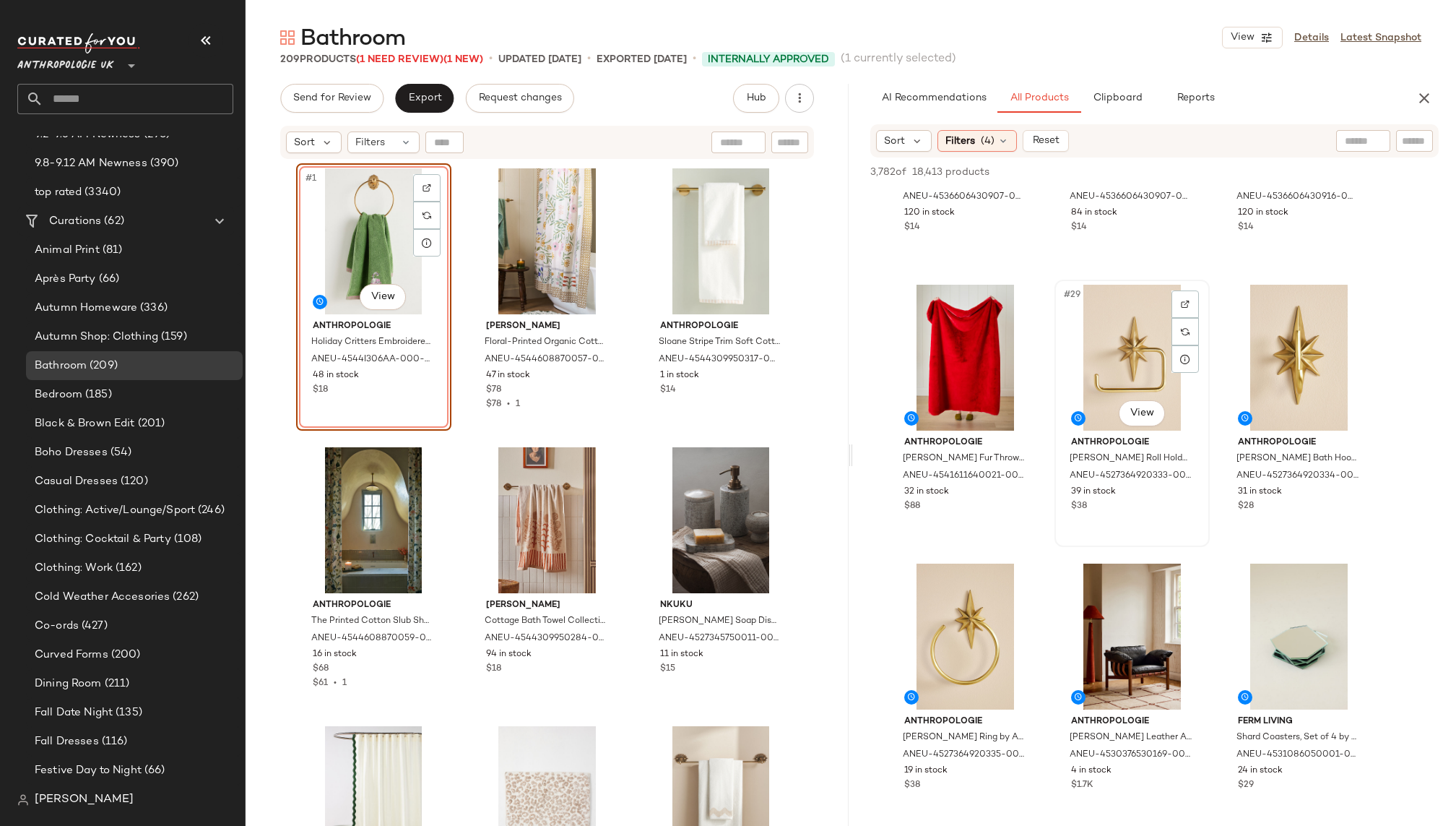
click at [1090, 402] on div "#29 View" at bounding box center [1132, 358] width 145 height 146
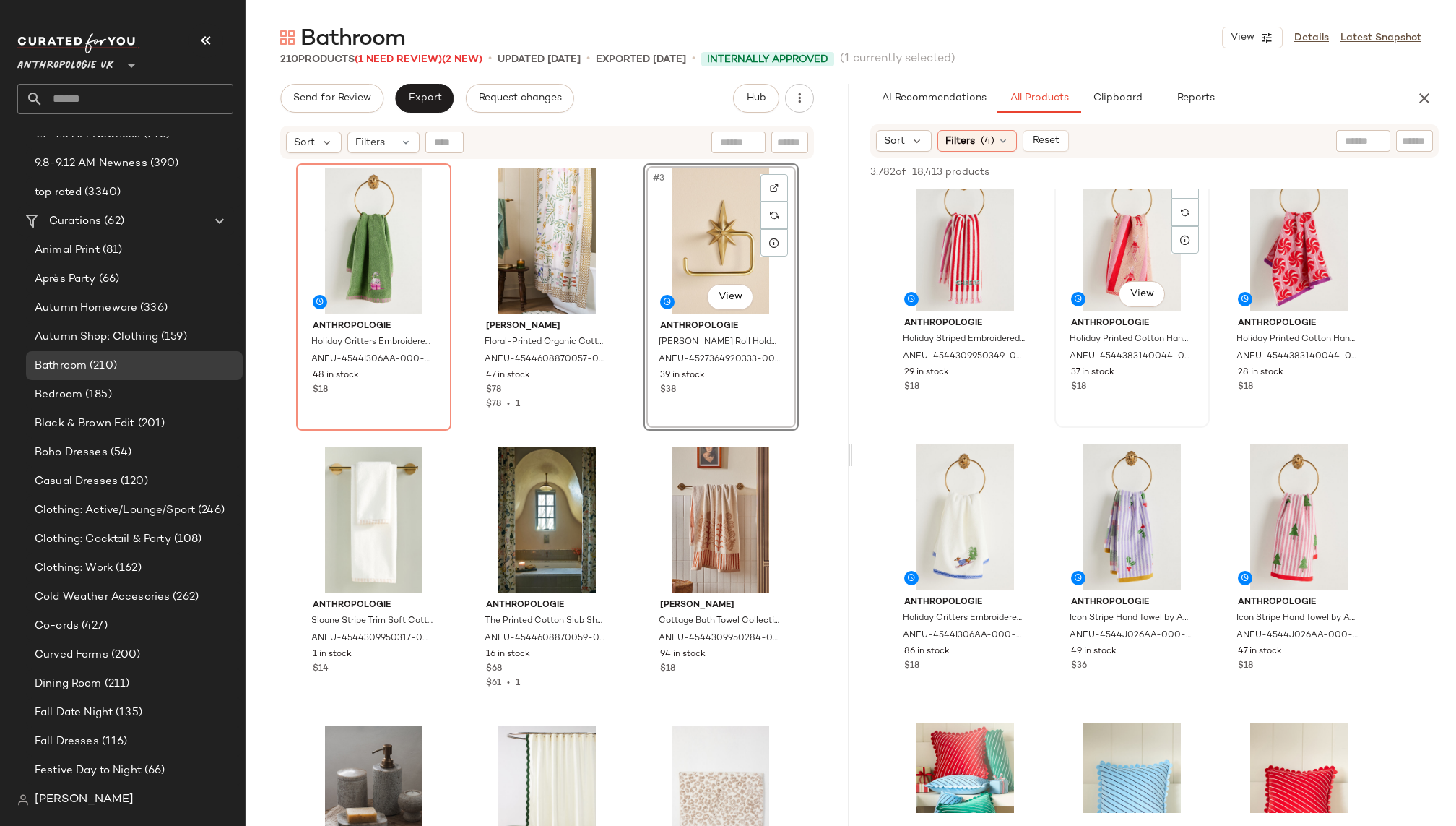
scroll to position [6174, 0]
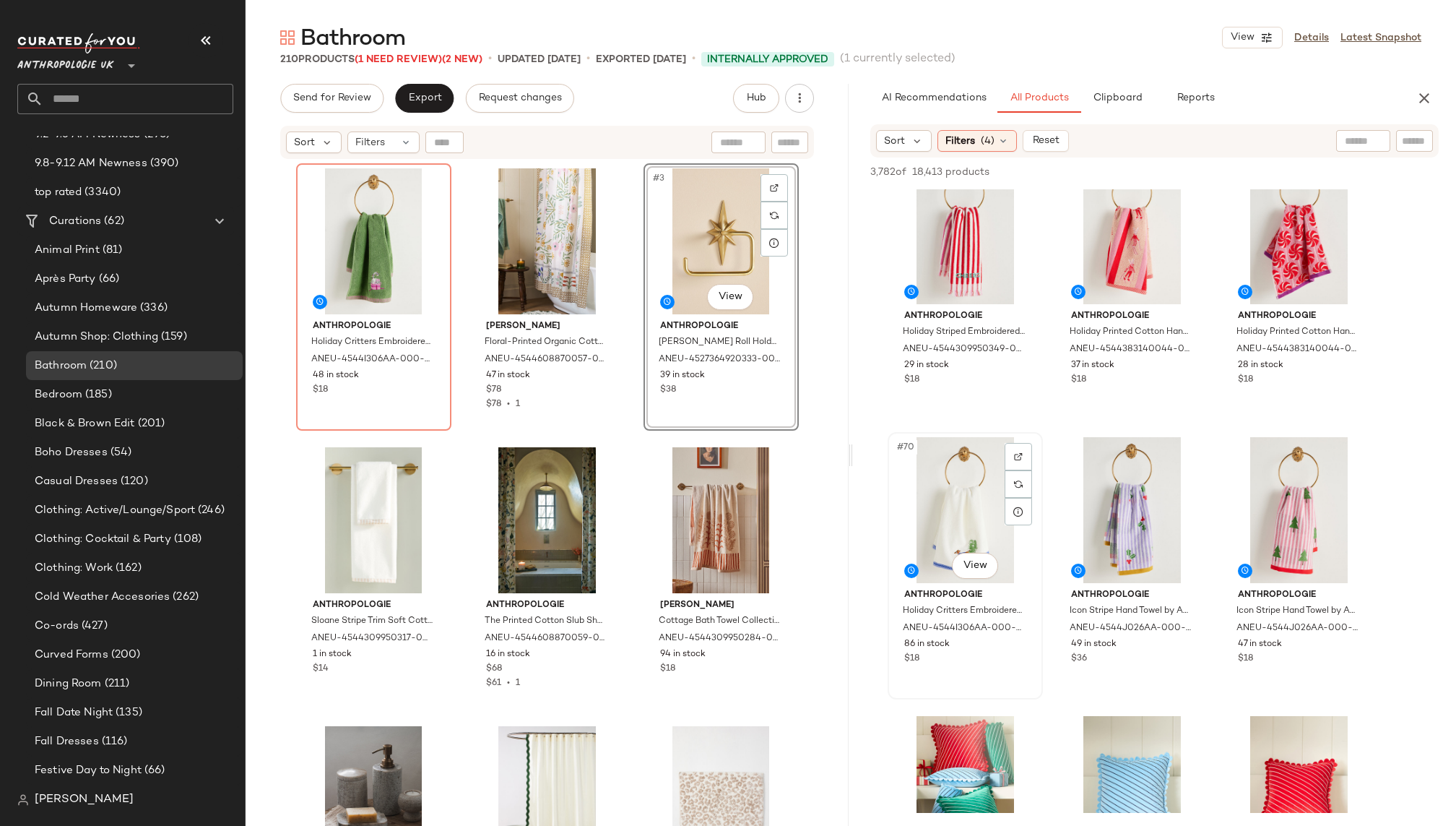
click at [953, 505] on div "#70 View" at bounding box center [965, 511] width 145 height 146
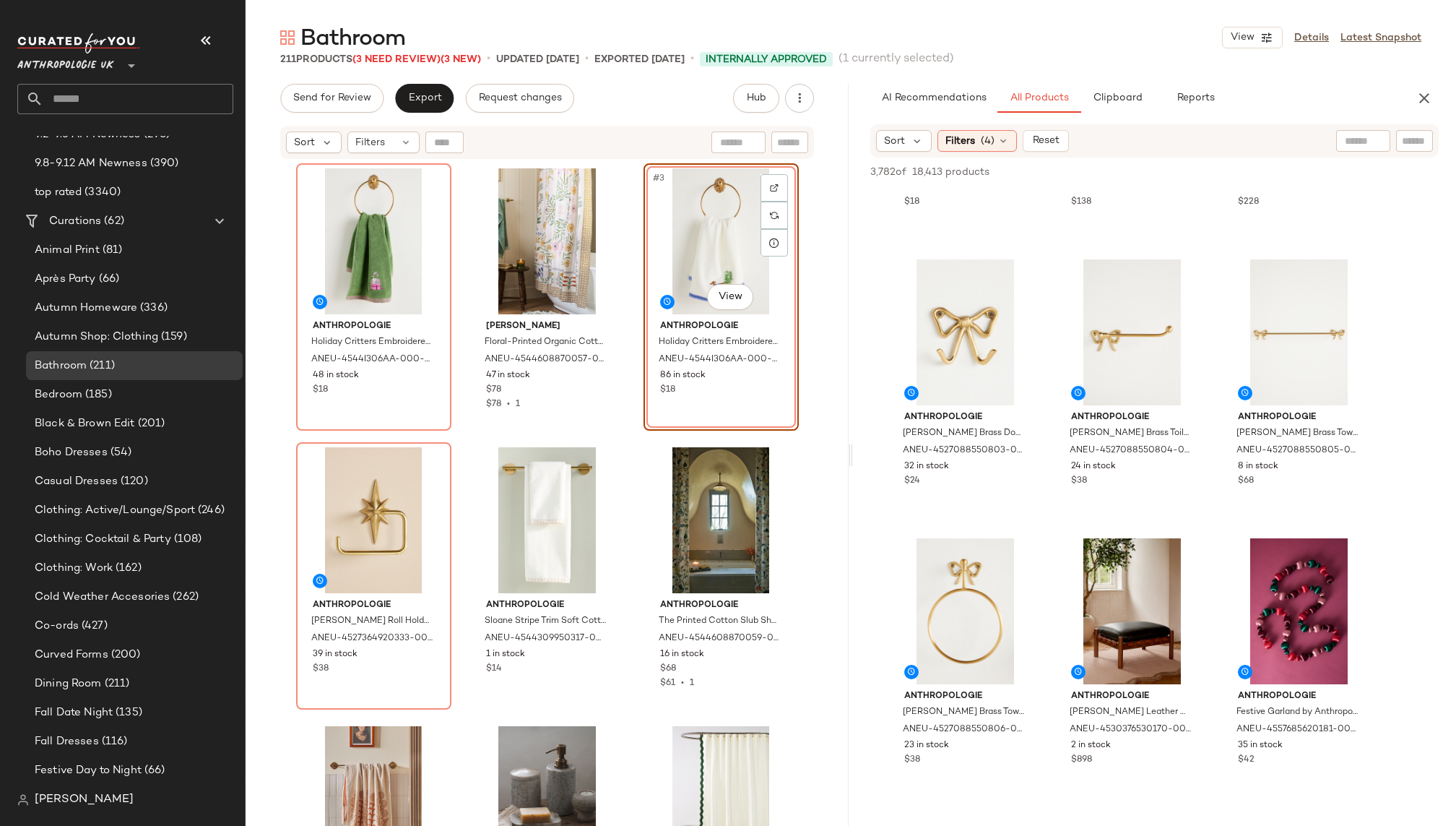
scroll to position [8572, 0]
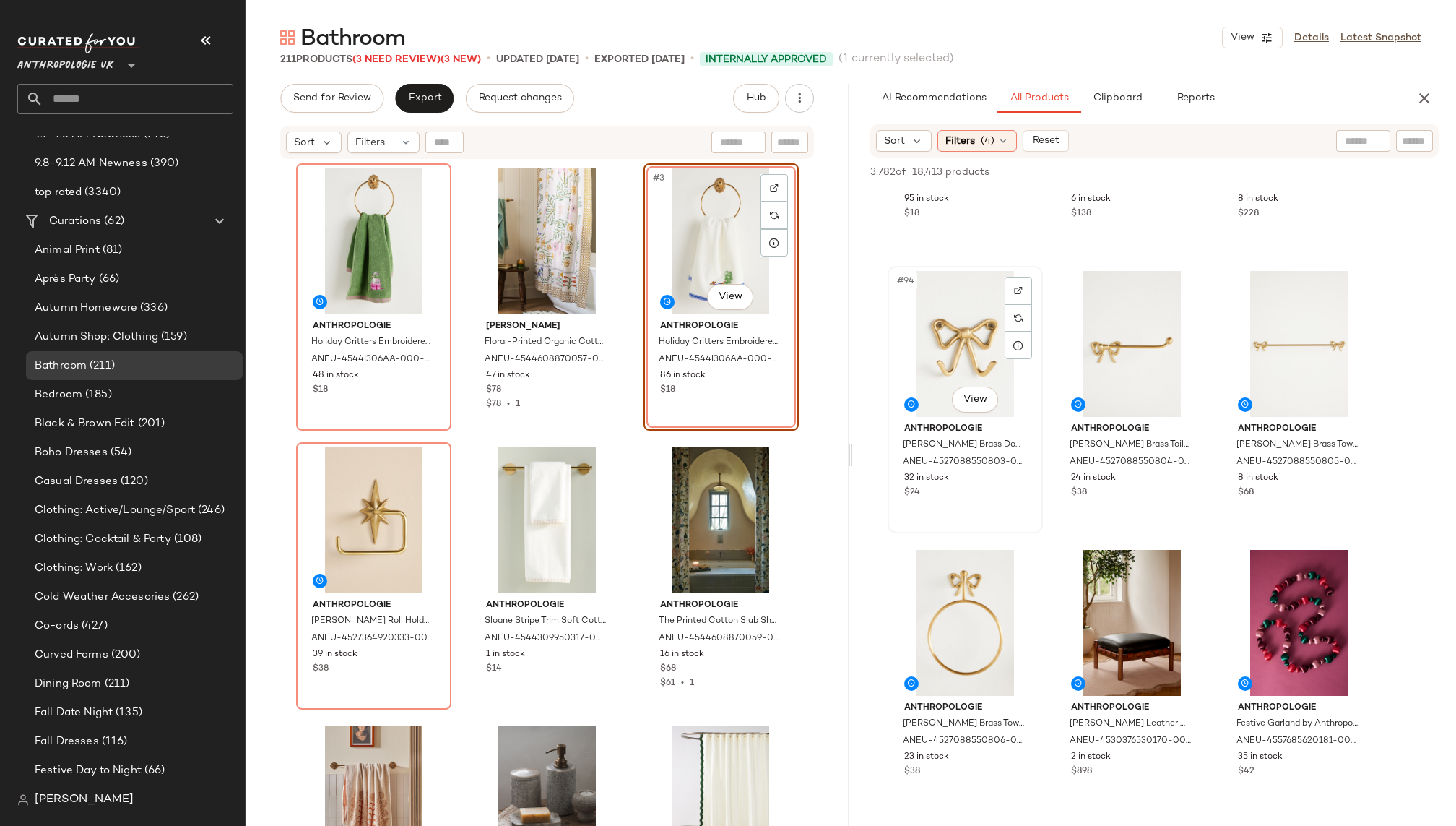
click at [953, 332] on div "#94 View" at bounding box center [965, 344] width 145 height 146
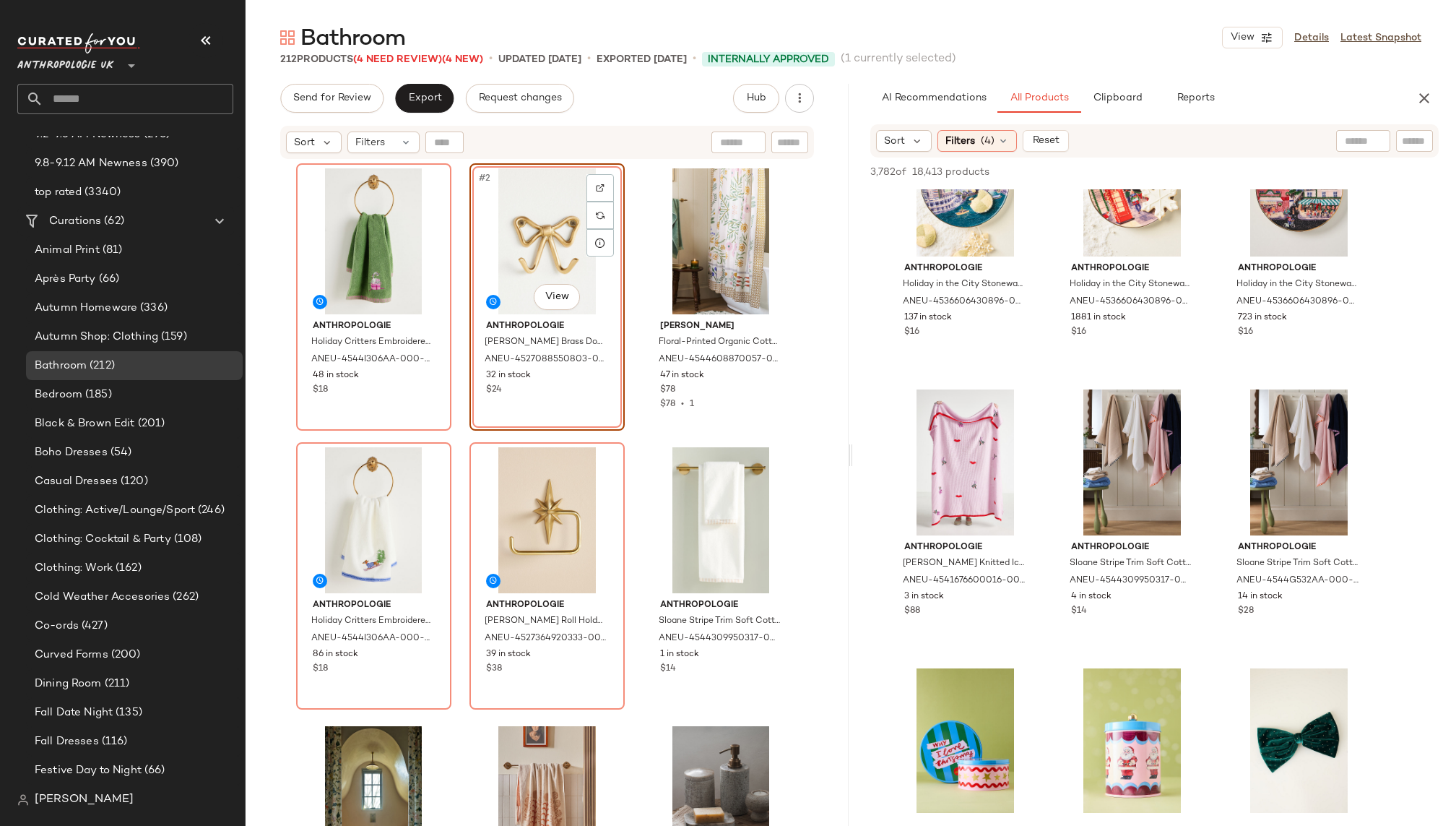
scroll to position [22127, 0]
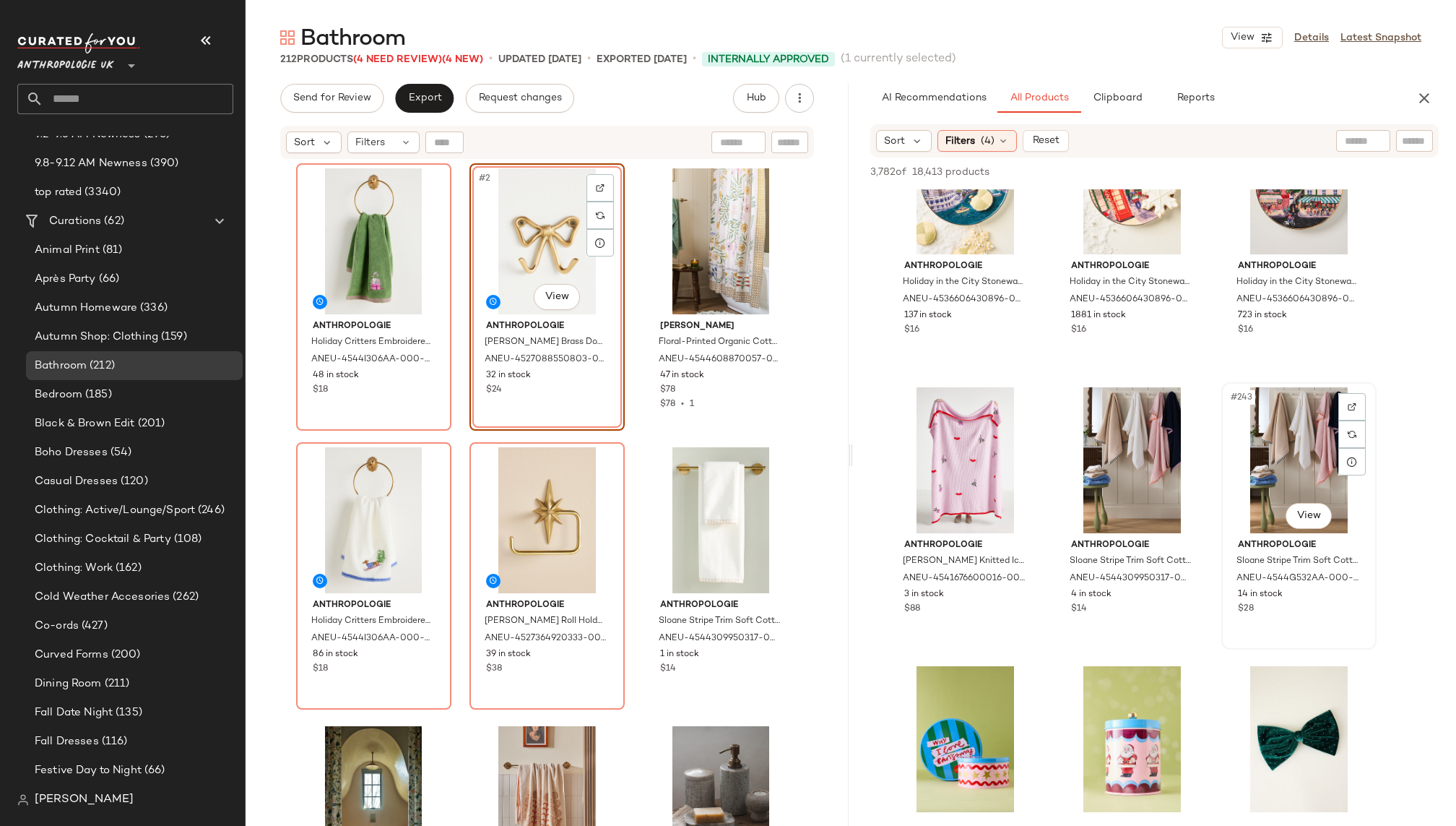
click at [1265, 469] on div "#243 View" at bounding box center [1299, 461] width 145 height 146
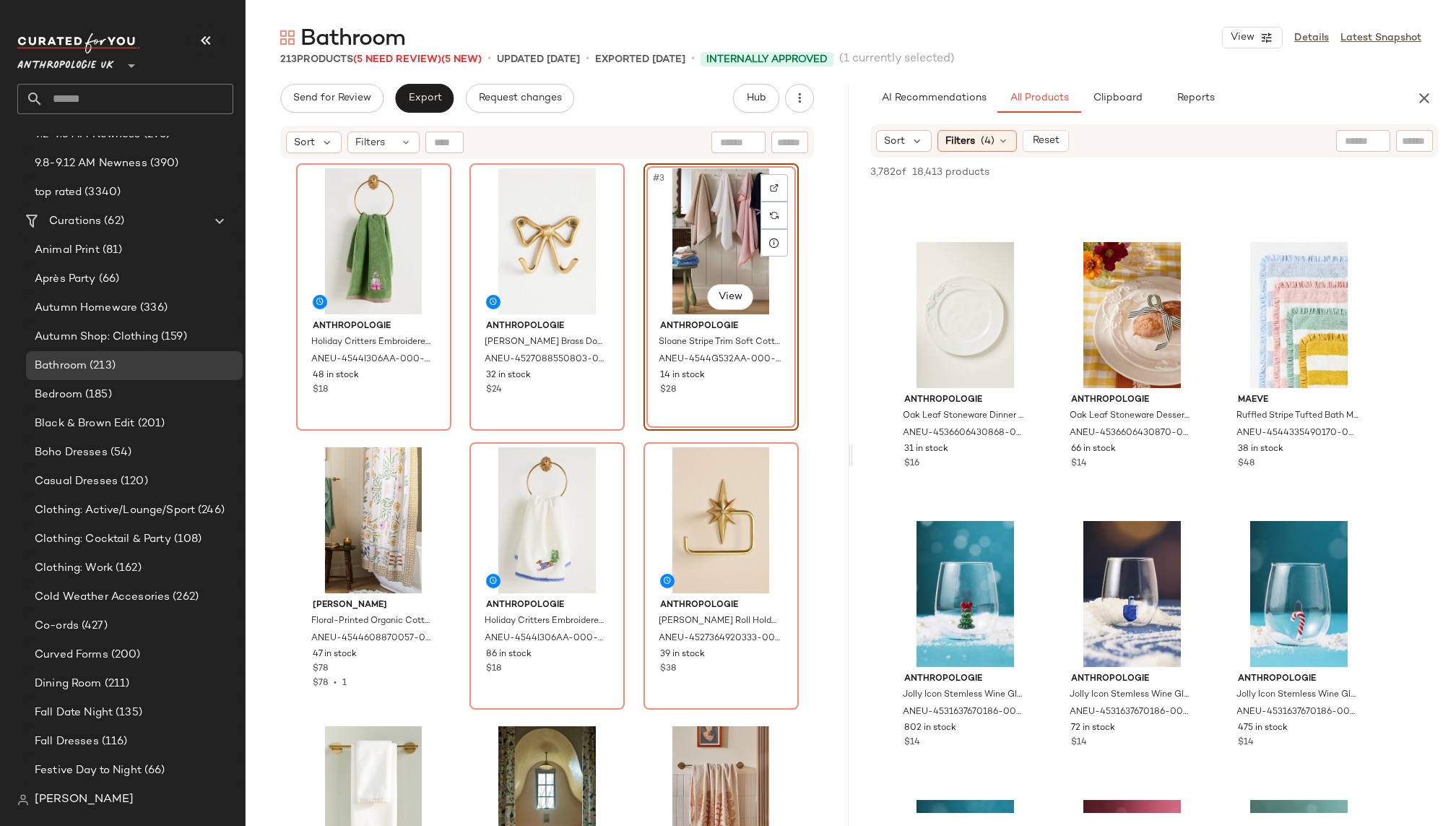
scroll to position [33203, 0]
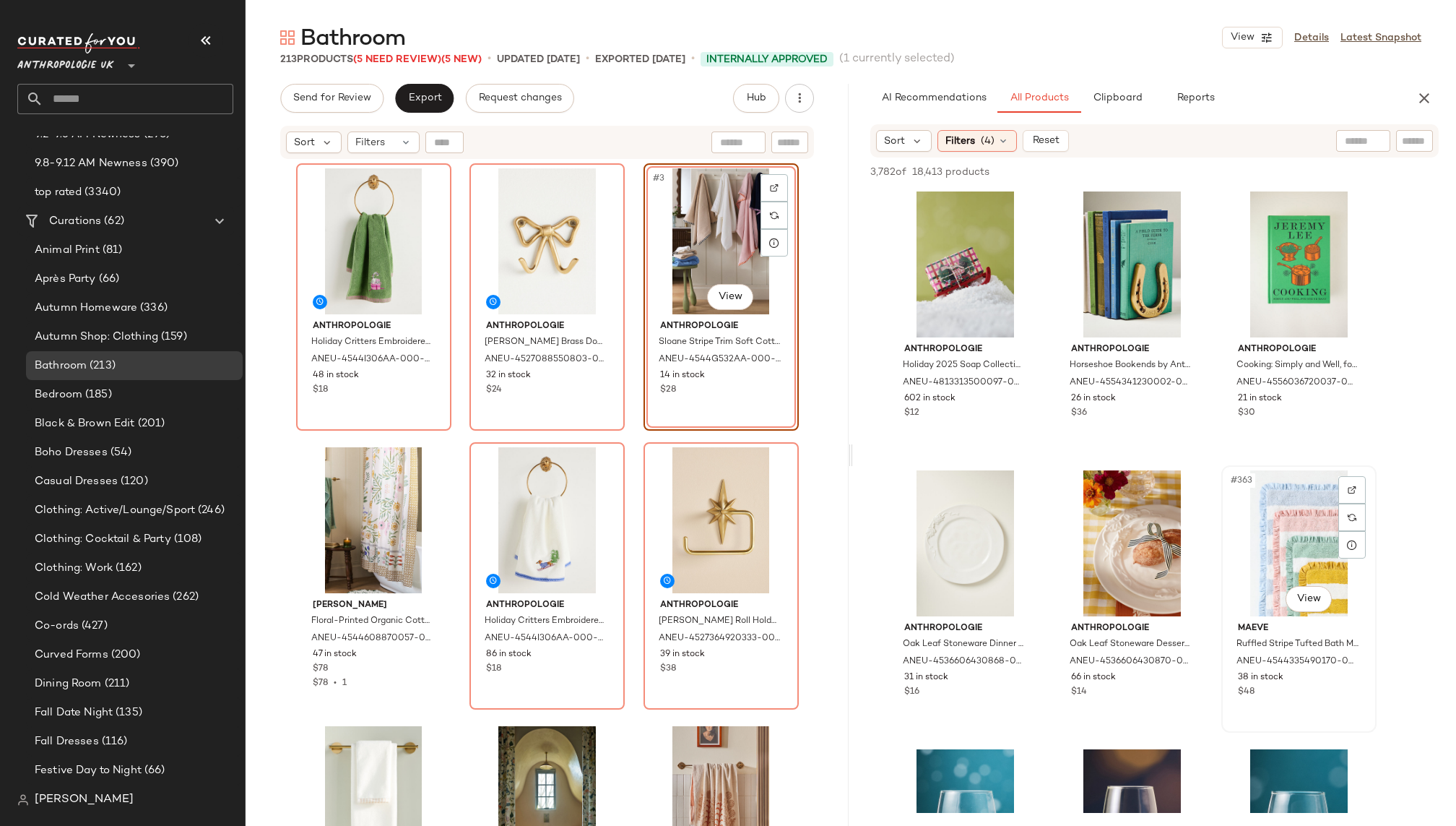
click at [1273, 530] on div "#363 View" at bounding box center [1299, 544] width 145 height 146
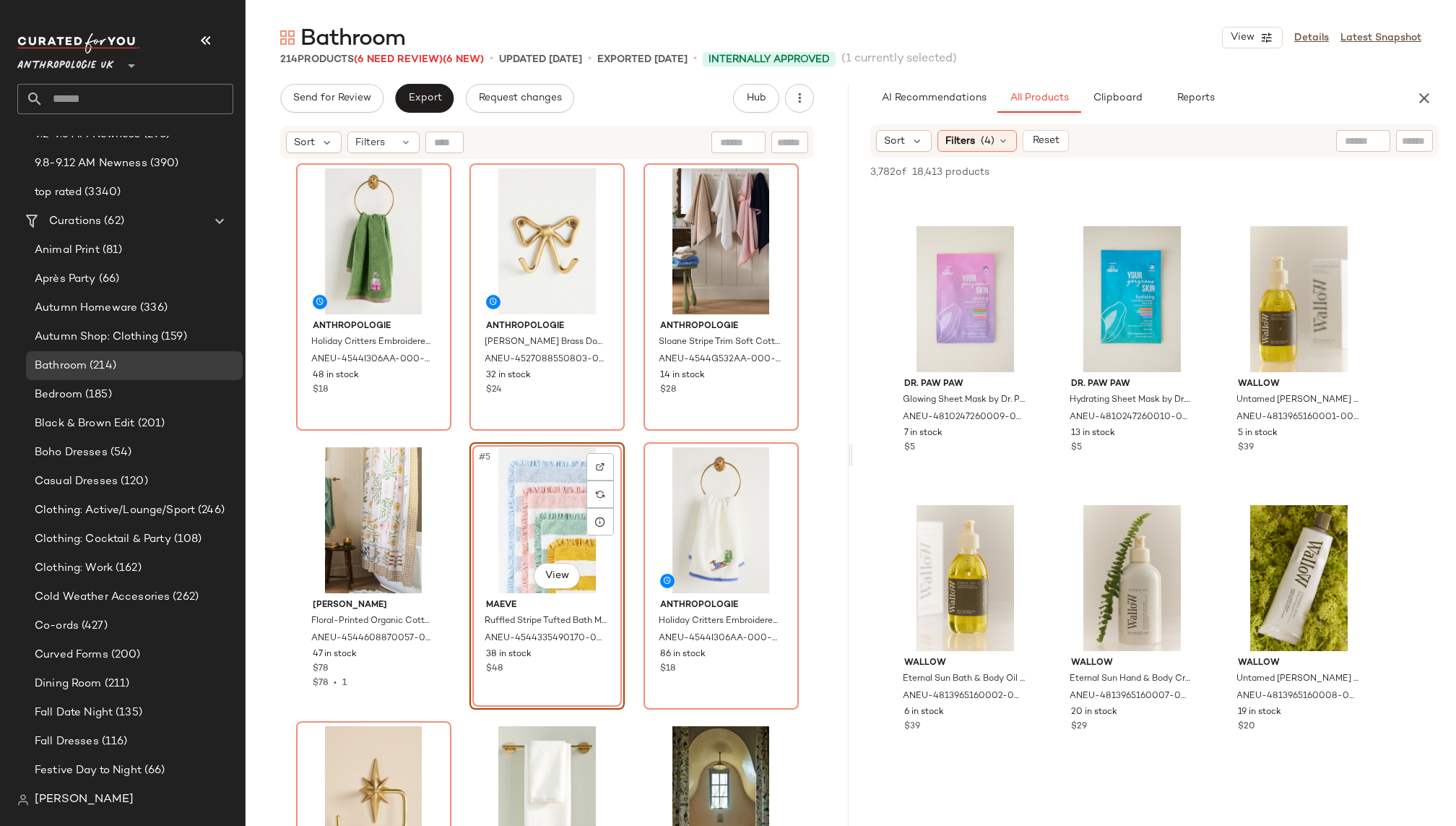
scroll to position [53815, 0]
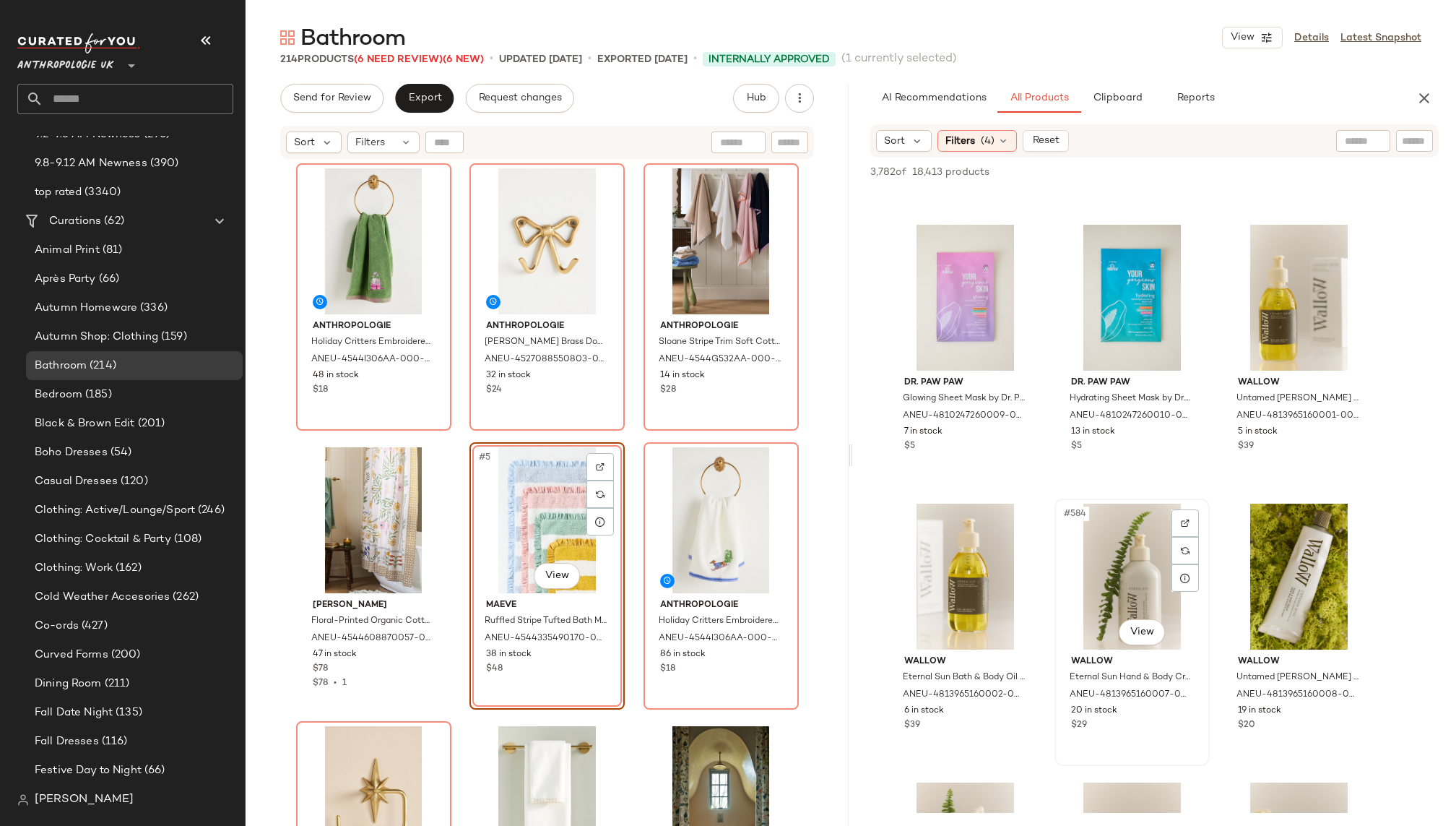
click at [1096, 591] on div "#584 View" at bounding box center [1132, 577] width 145 height 146
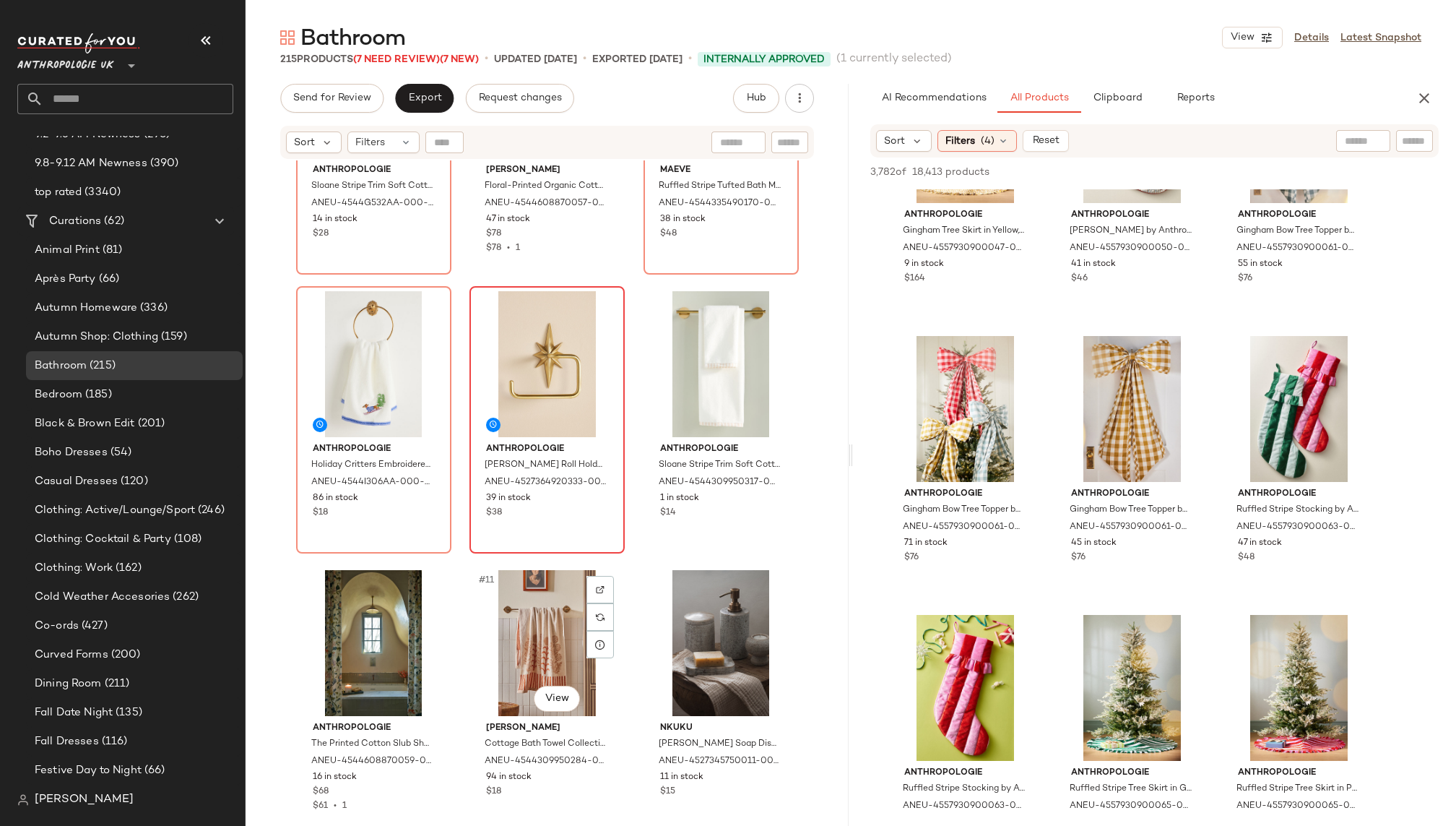
scroll to position [450, 0]
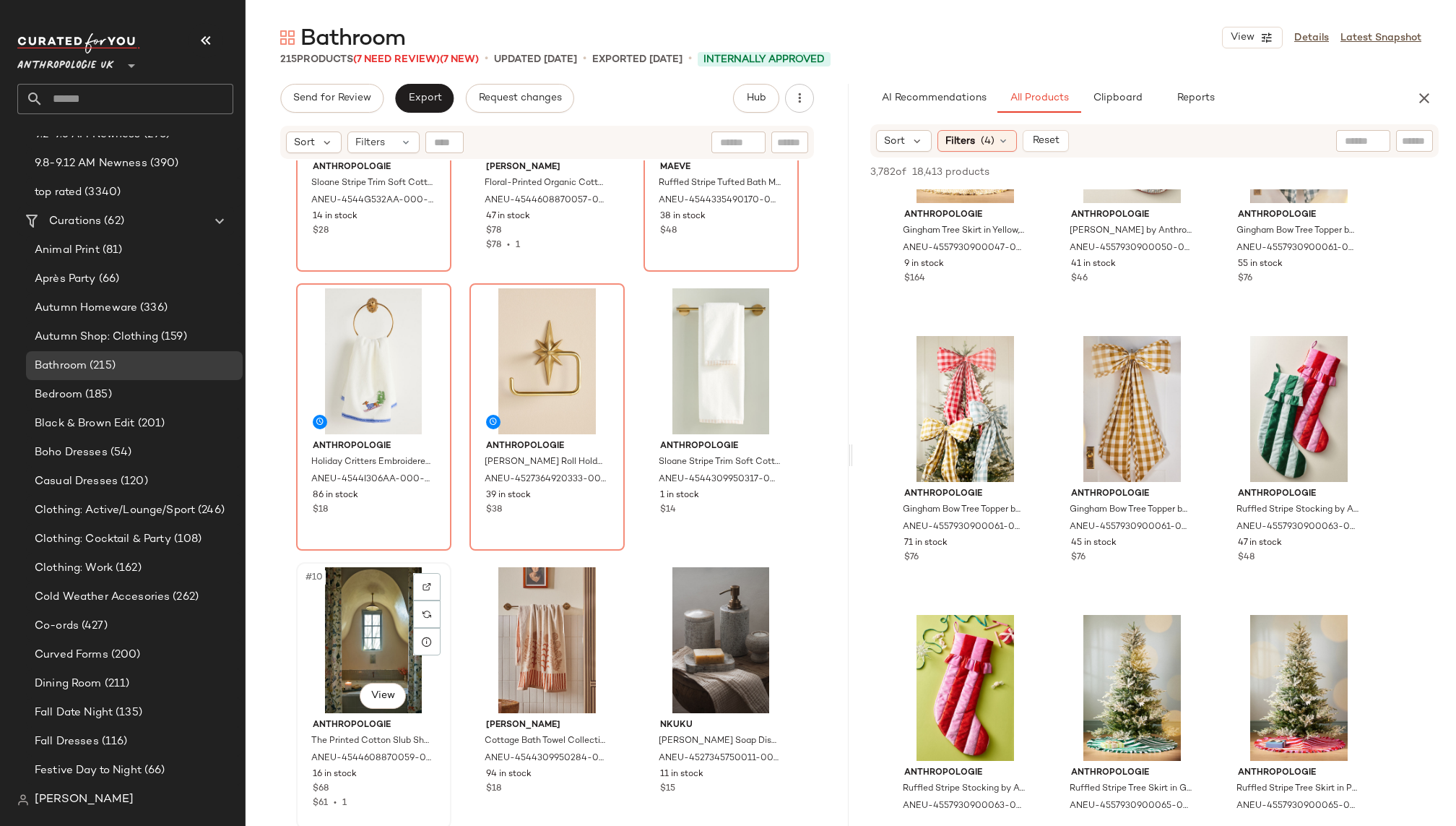
click at [361, 649] on div "#10 View" at bounding box center [374, 640] width 145 height 146
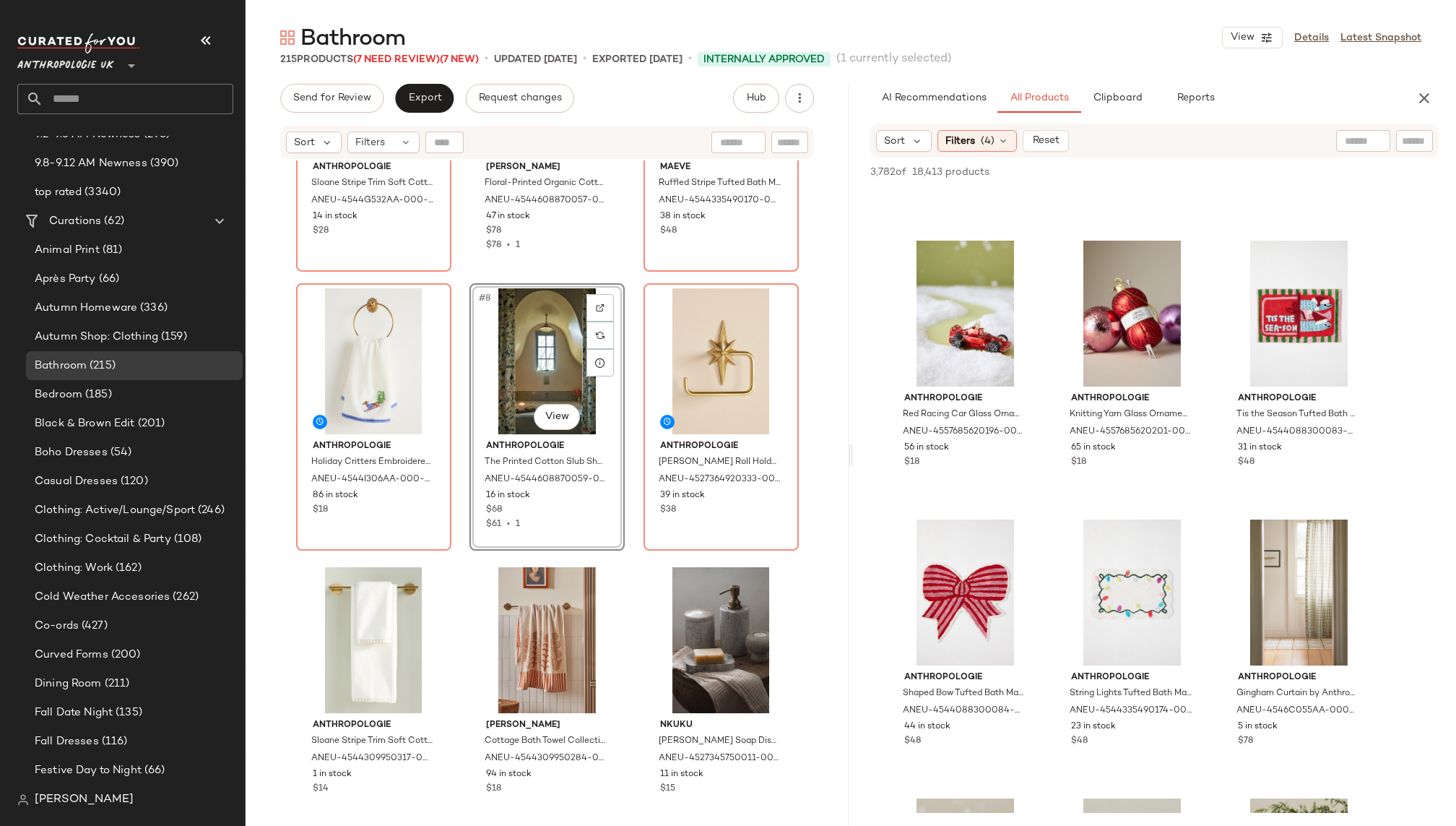
scroll to position [62441, 0]
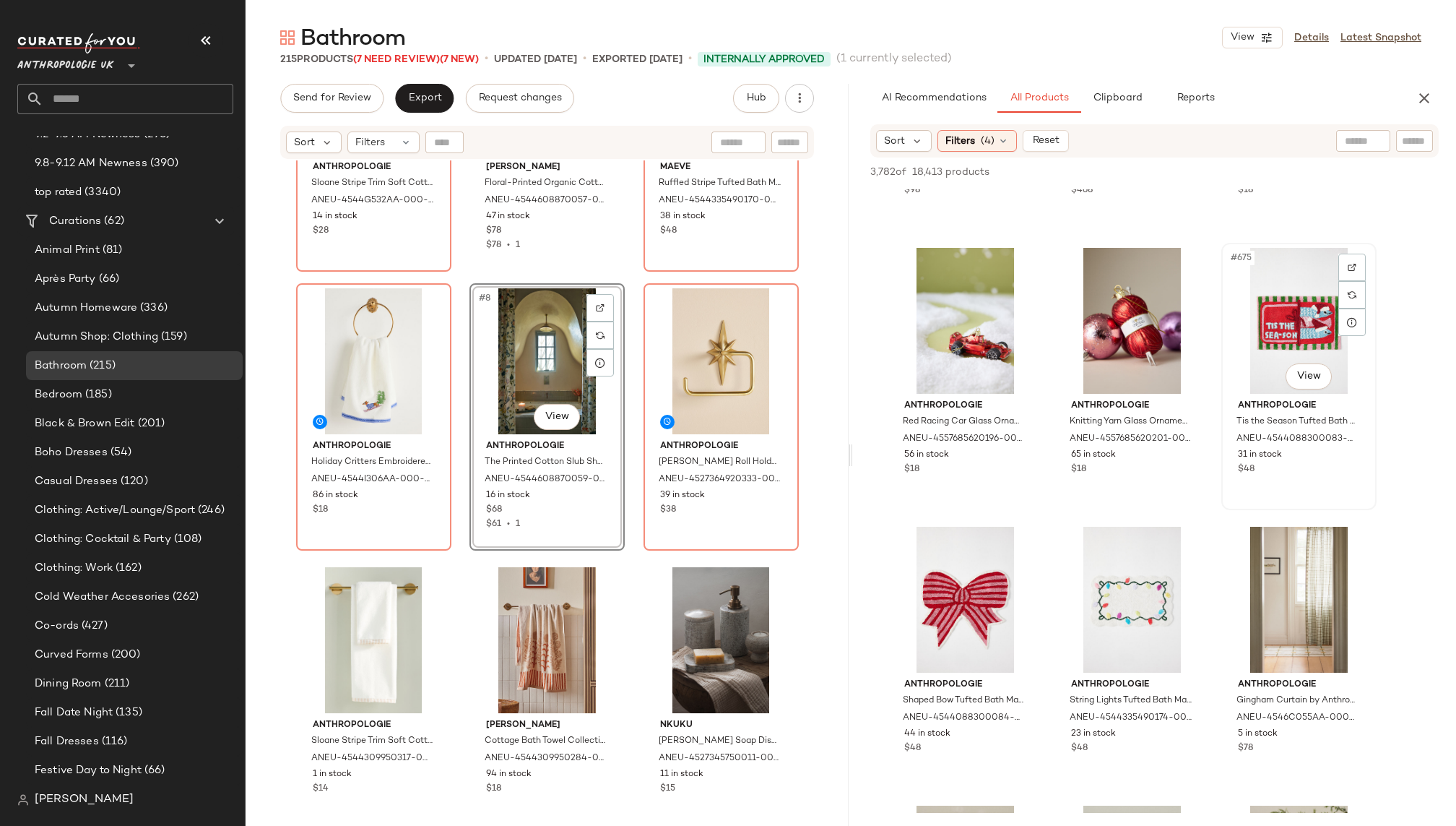
click at [1264, 342] on div "#675 View" at bounding box center [1299, 322] width 145 height 146
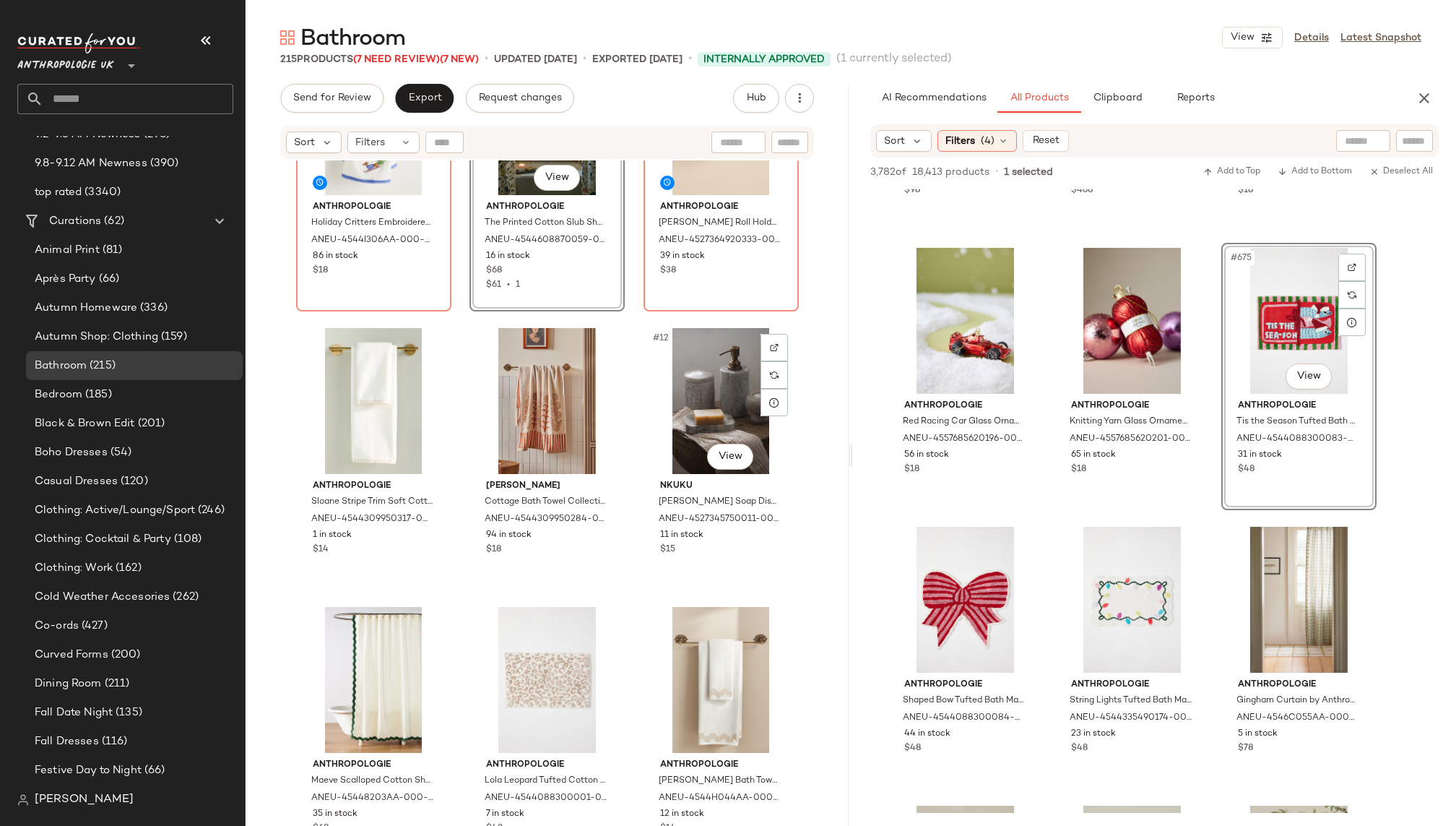
scroll to position [701, 0]
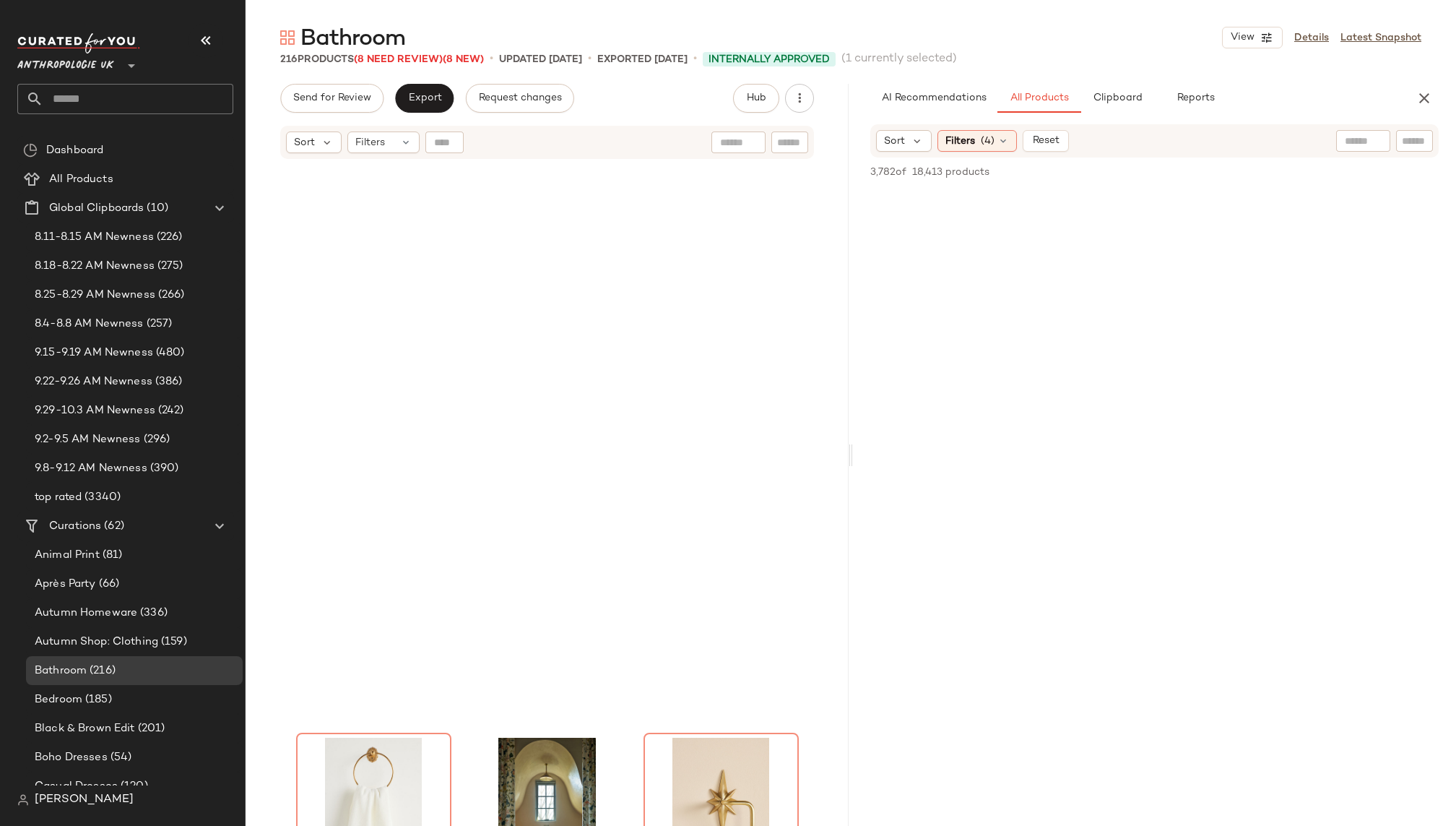
scroll to position [62441, 0]
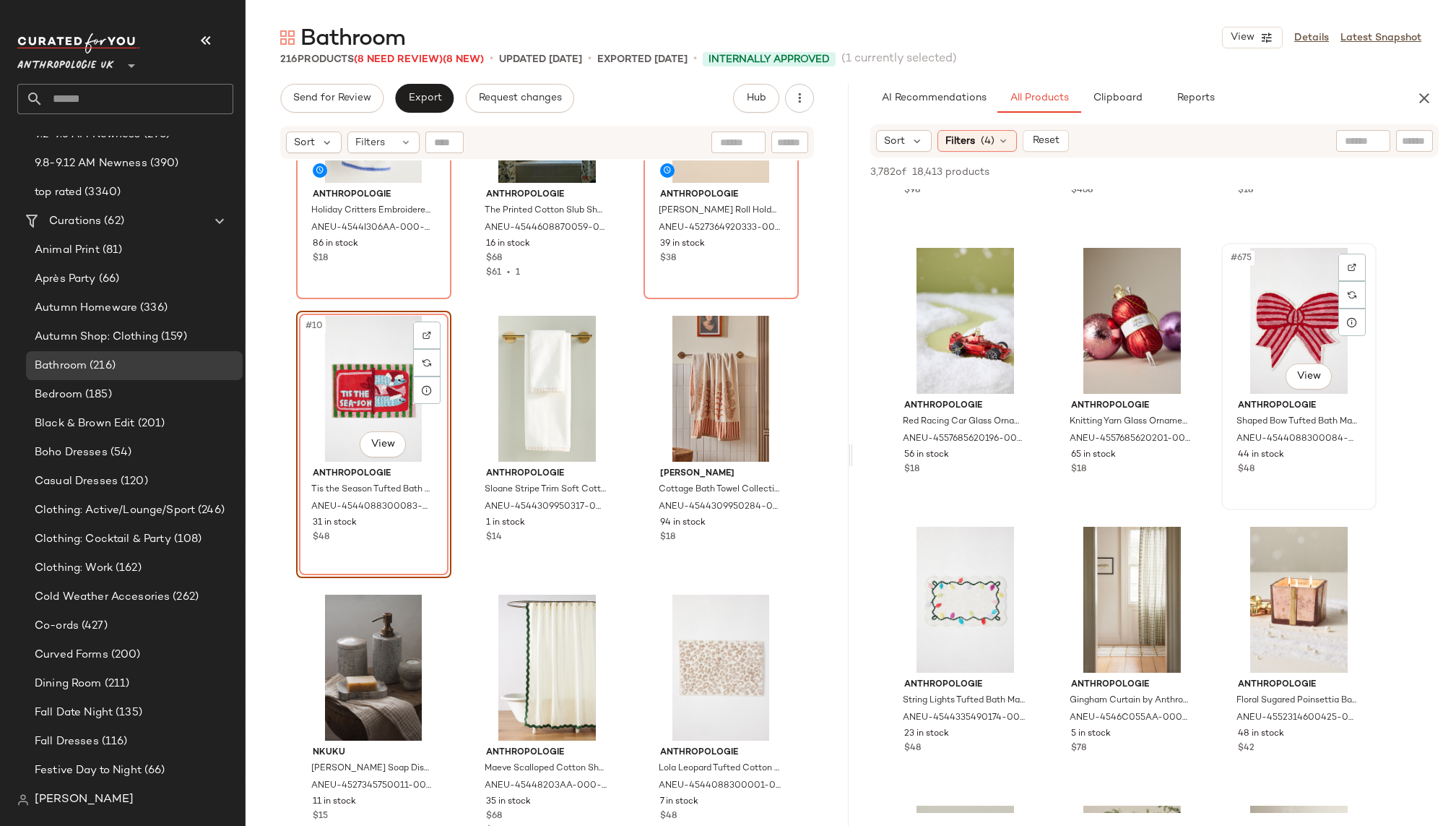
click at [1227, 374] on div "#675 View" at bounding box center [1299, 322] width 145 height 146
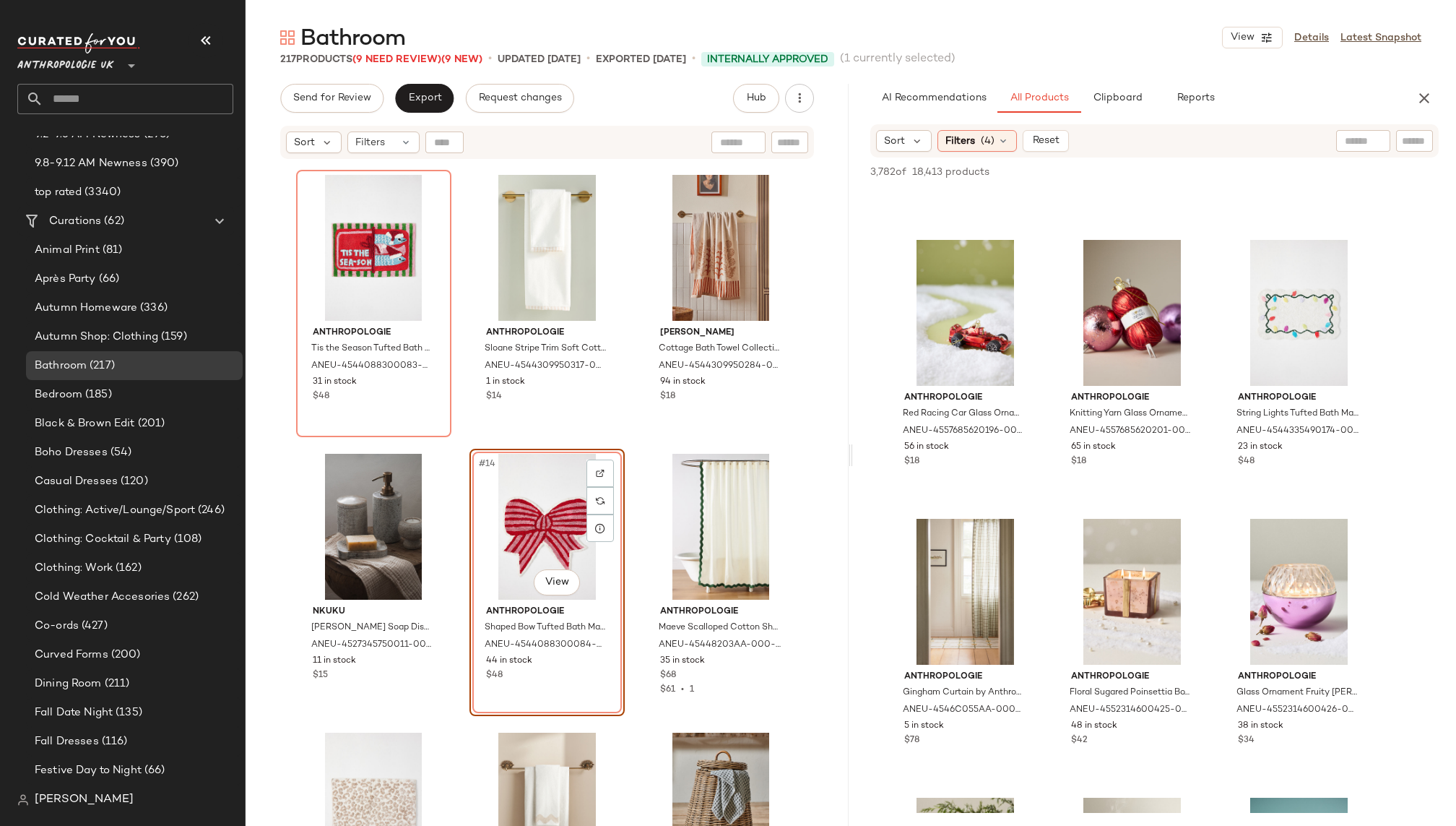
scroll to position [62380, 0]
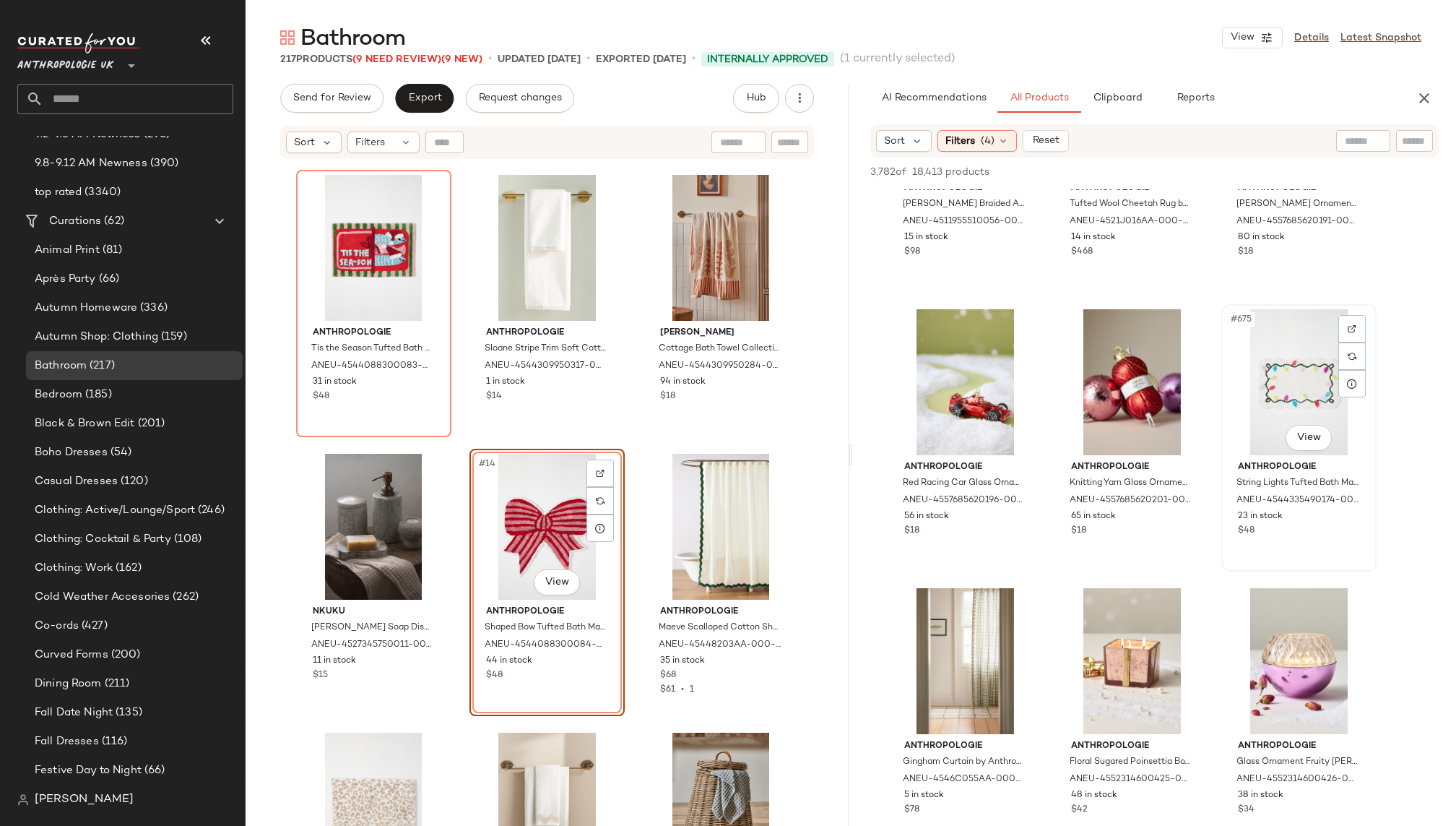
click at [1264, 389] on div "#675 View" at bounding box center [1299, 383] width 145 height 146
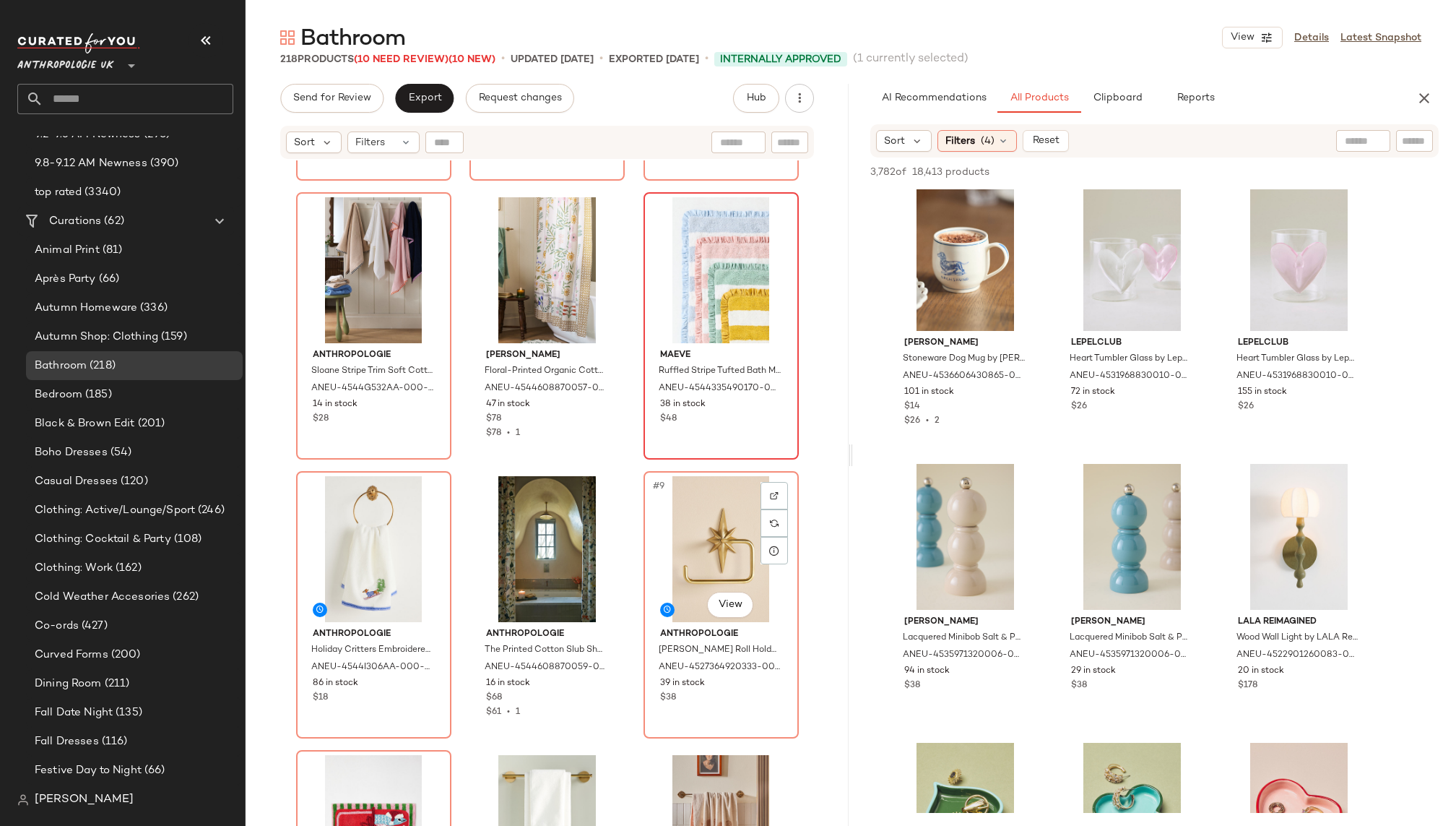
scroll to position [362, 0]
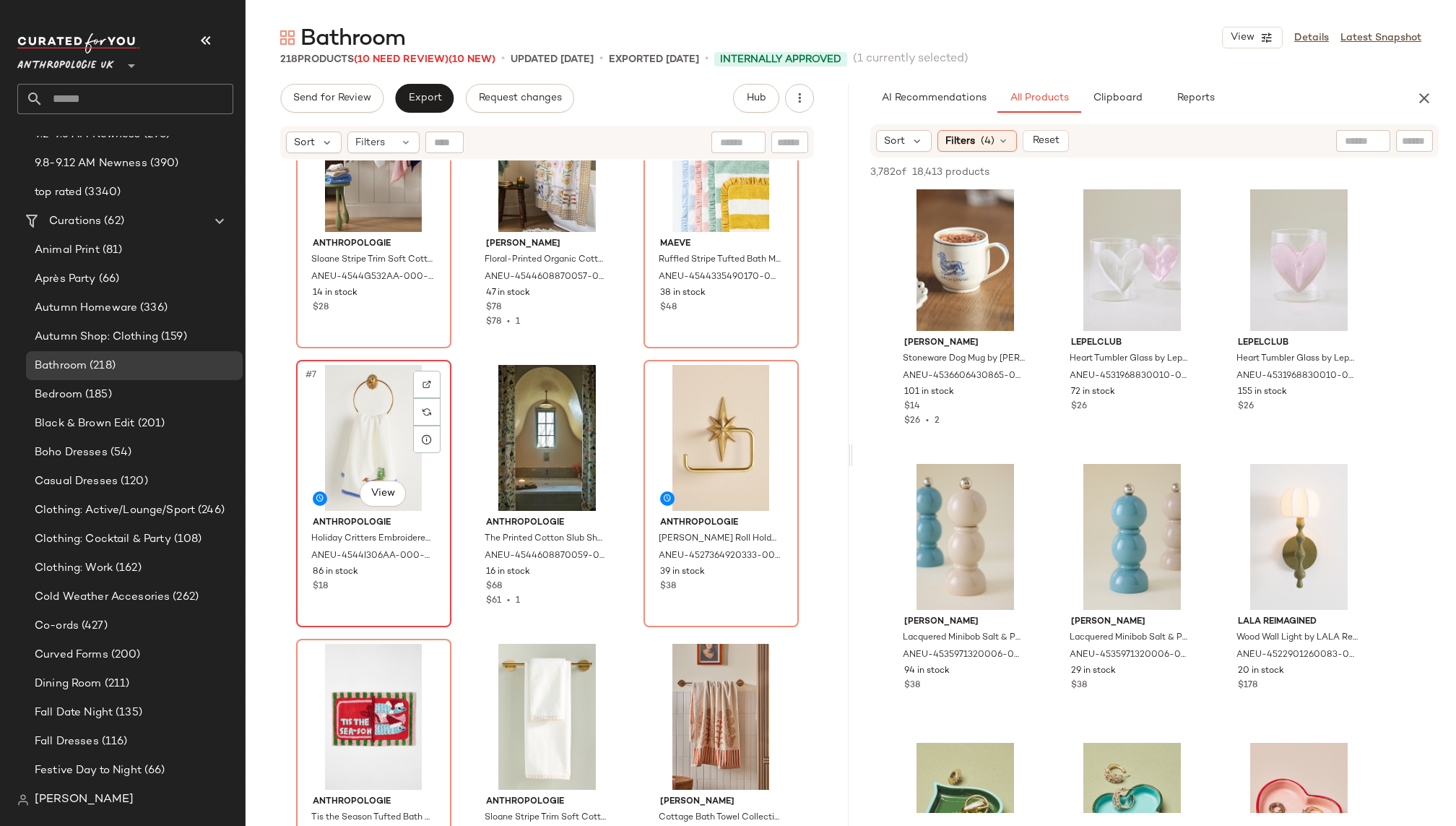
click at [364, 471] on div "#7 View" at bounding box center [374, 438] width 145 height 146
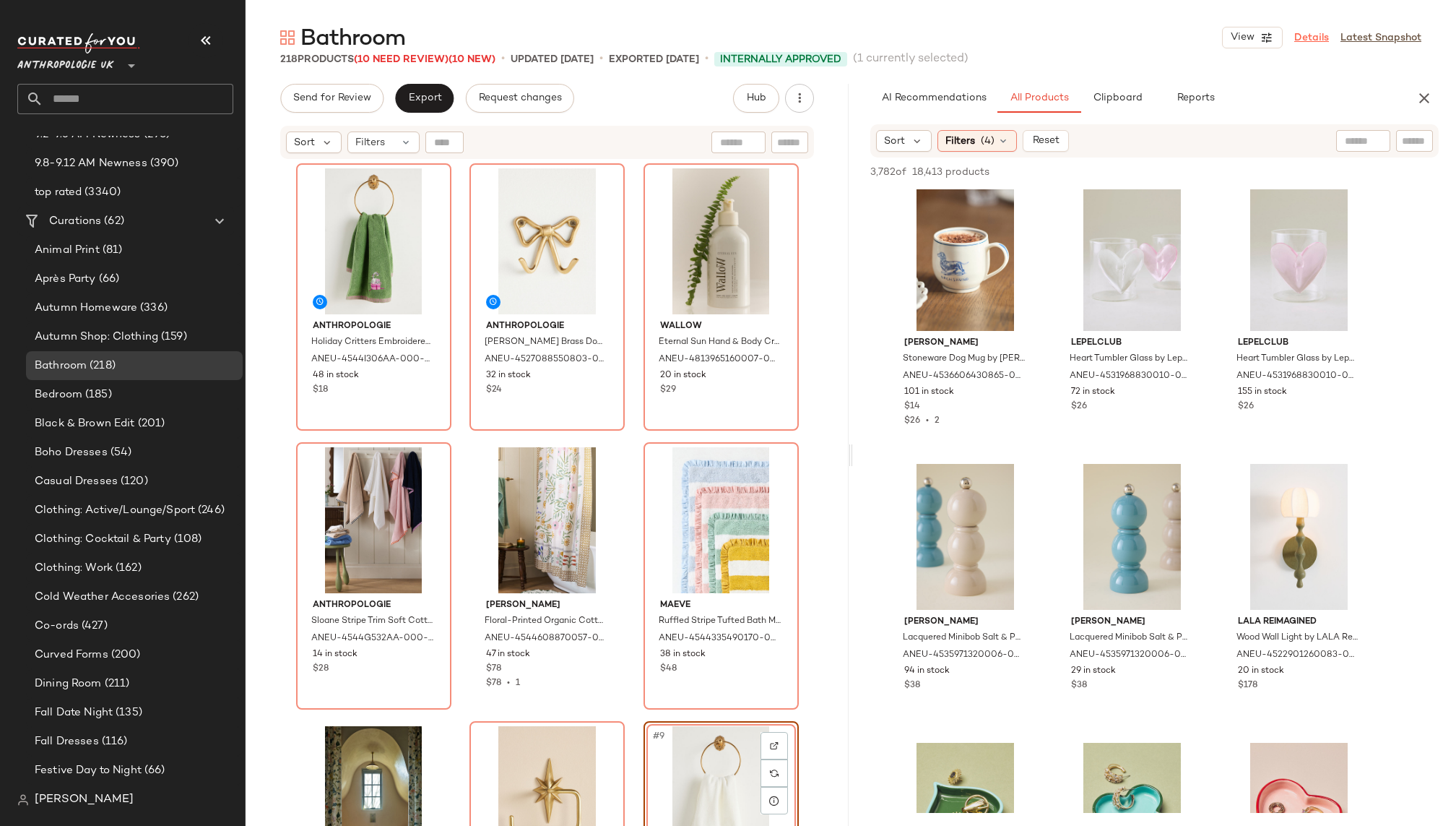
click at [1308, 42] on link "Details" at bounding box center [1312, 37] width 35 height 15
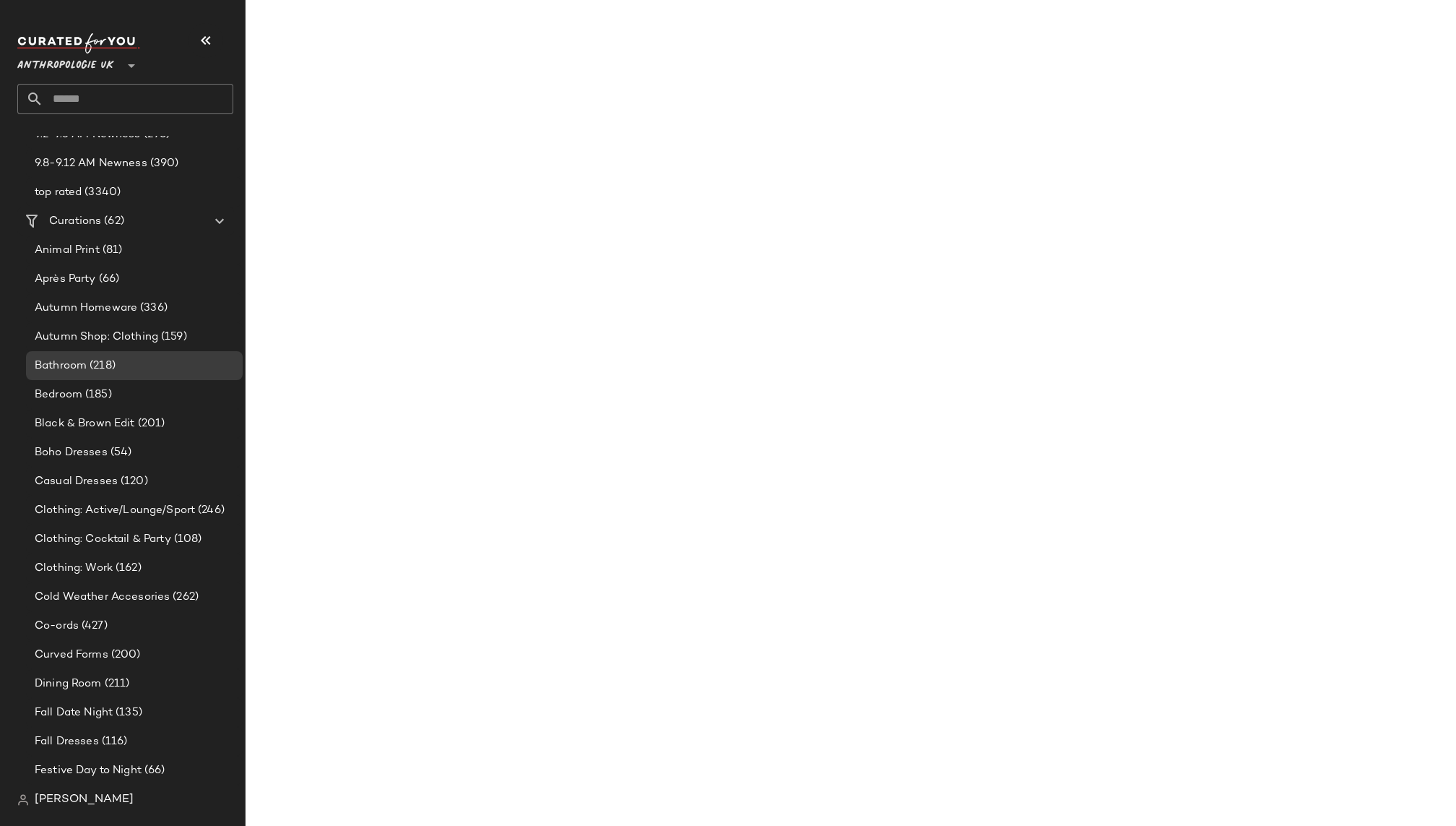
scroll to position [139785, 0]
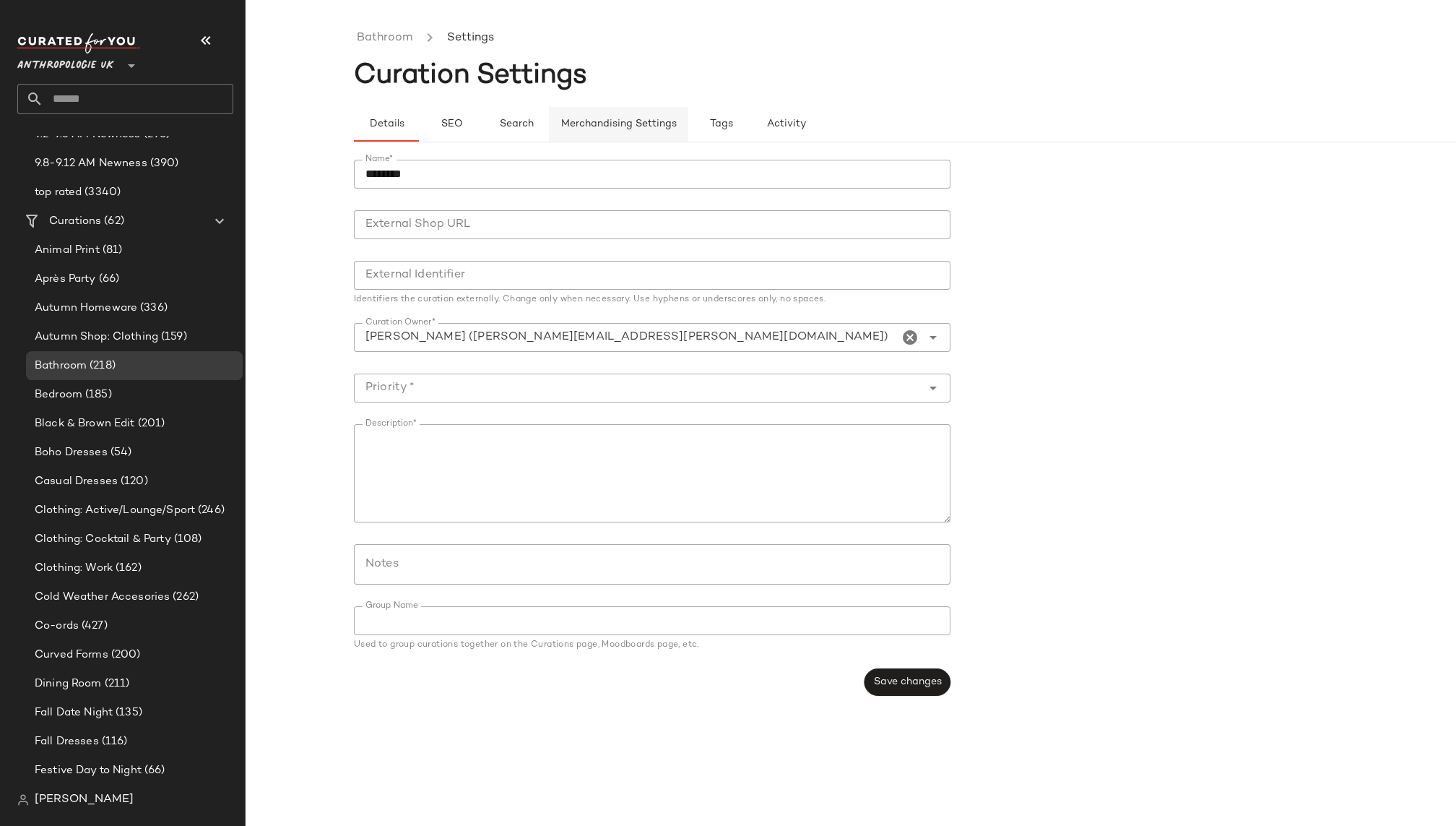
click at [630, 129] on span "Merchandising Settings" at bounding box center [619, 124] width 117 height 11
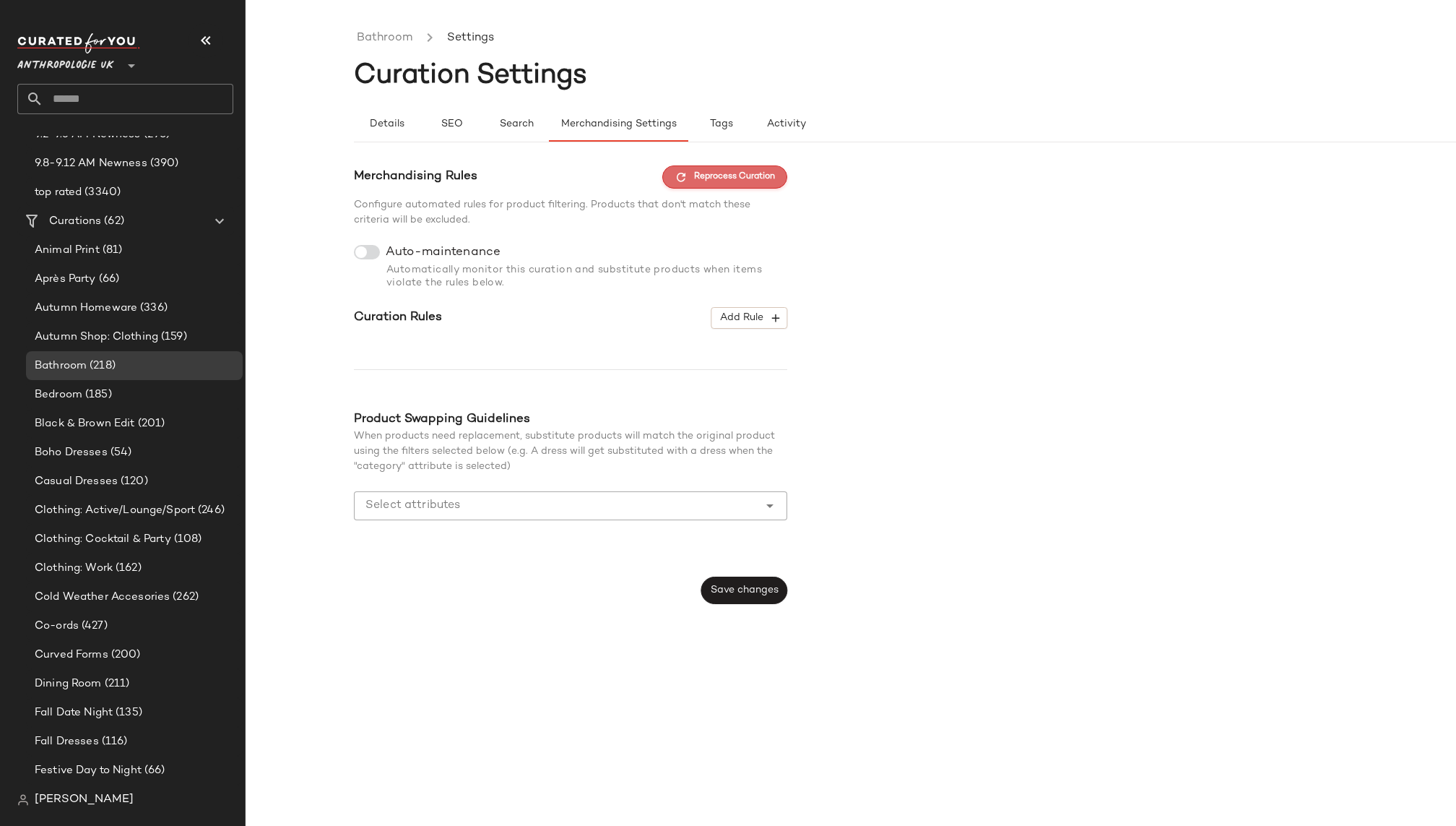
click at [739, 173] on span "Reprocess Curation" at bounding box center [725, 177] width 100 height 13
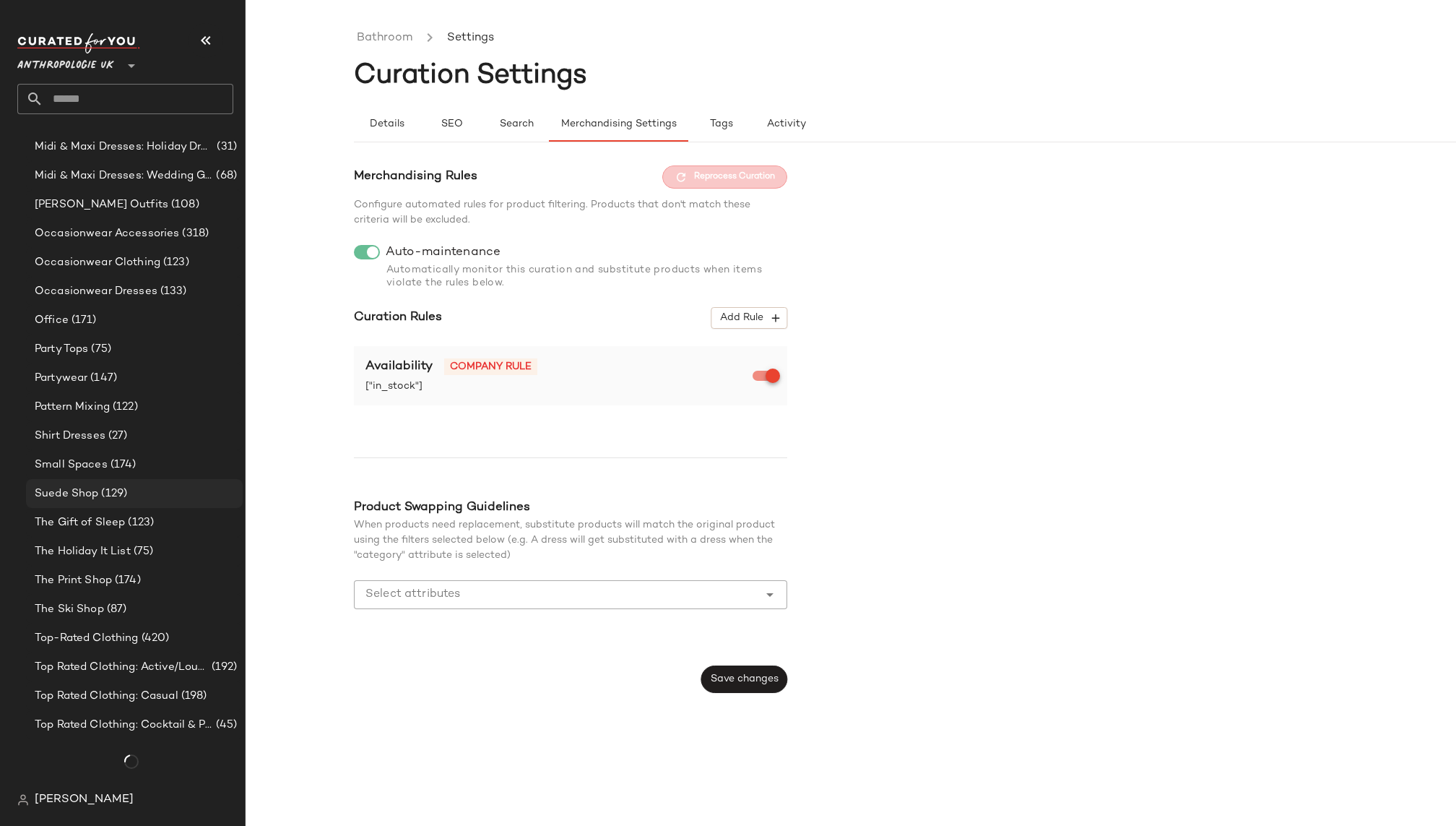
scroll to position [1247, 0]
click at [125, 460] on span "(174)" at bounding box center [122, 464] width 29 height 17
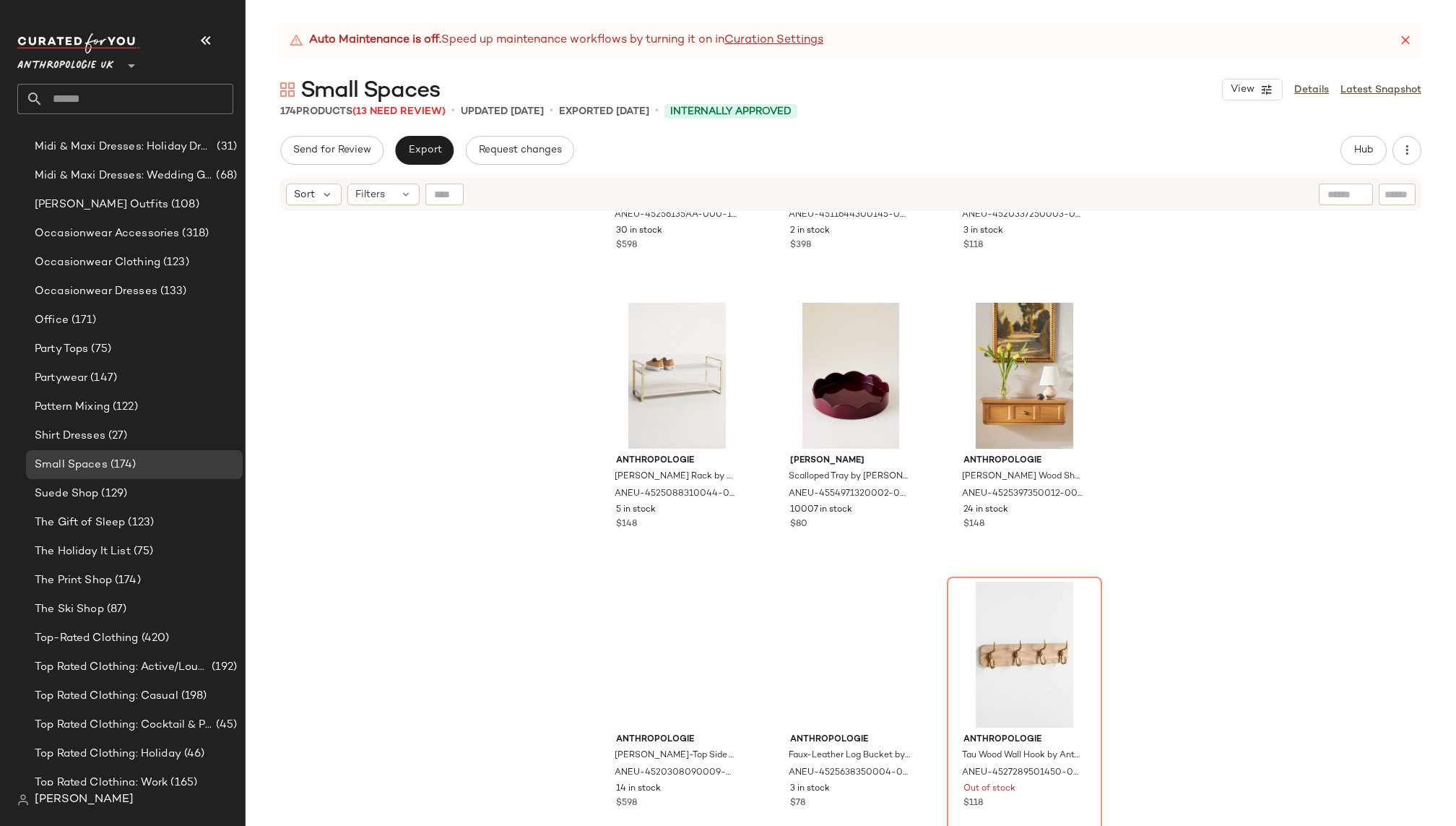
scroll to position [1557, 0]
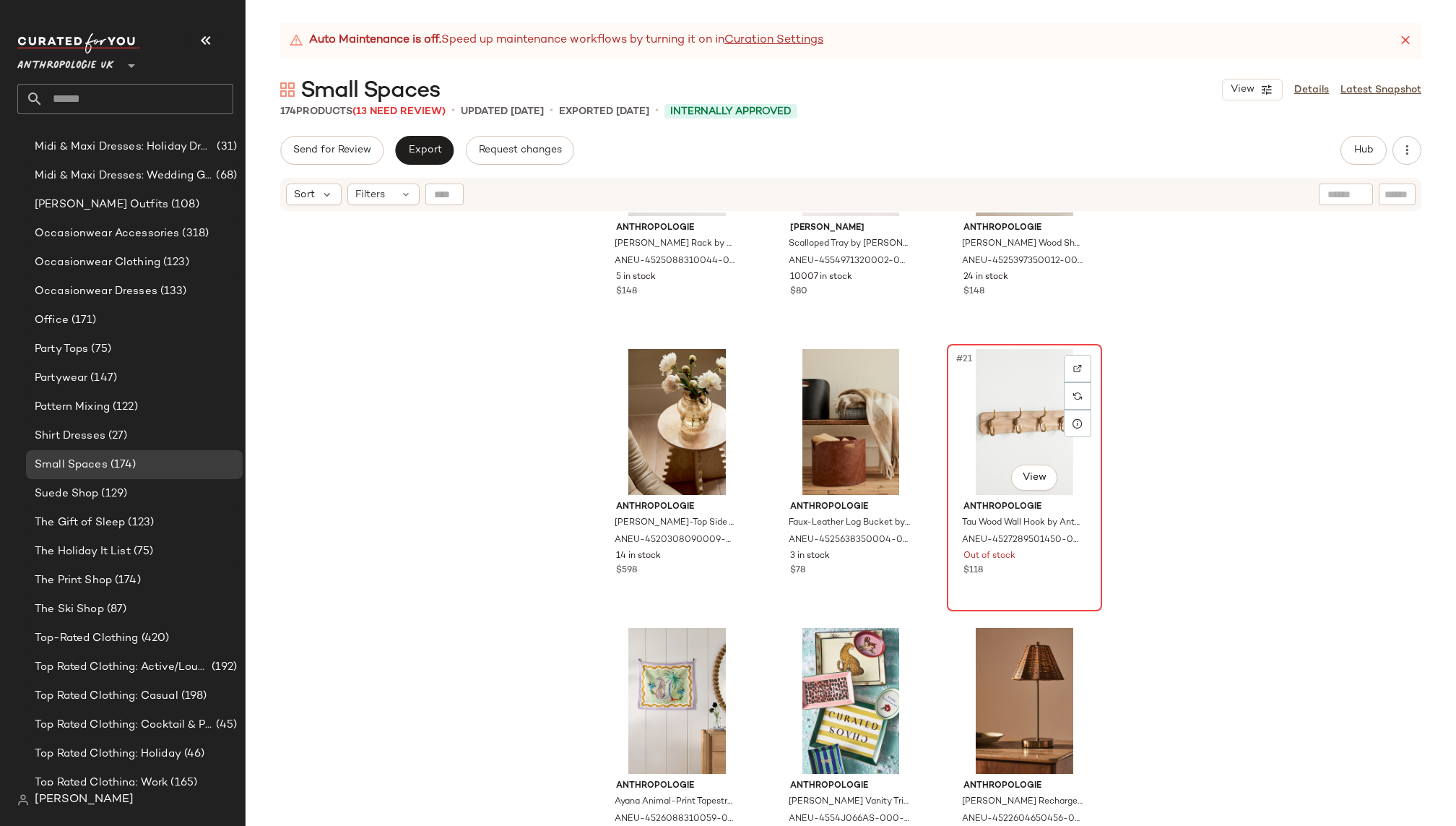
click at [970, 422] on div "#21 View" at bounding box center [1024, 423] width 145 height 146
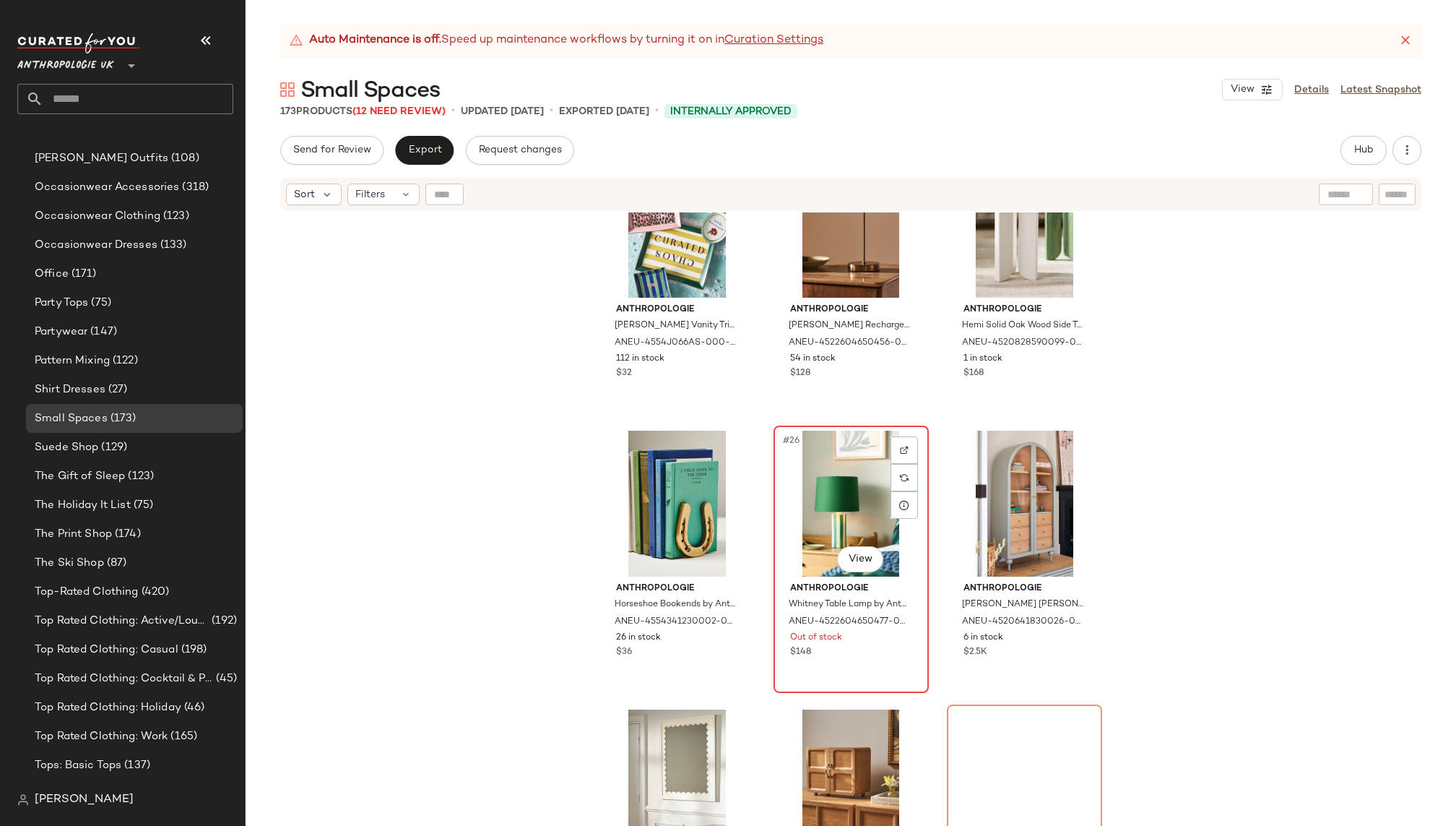
scroll to position [1247, 0]
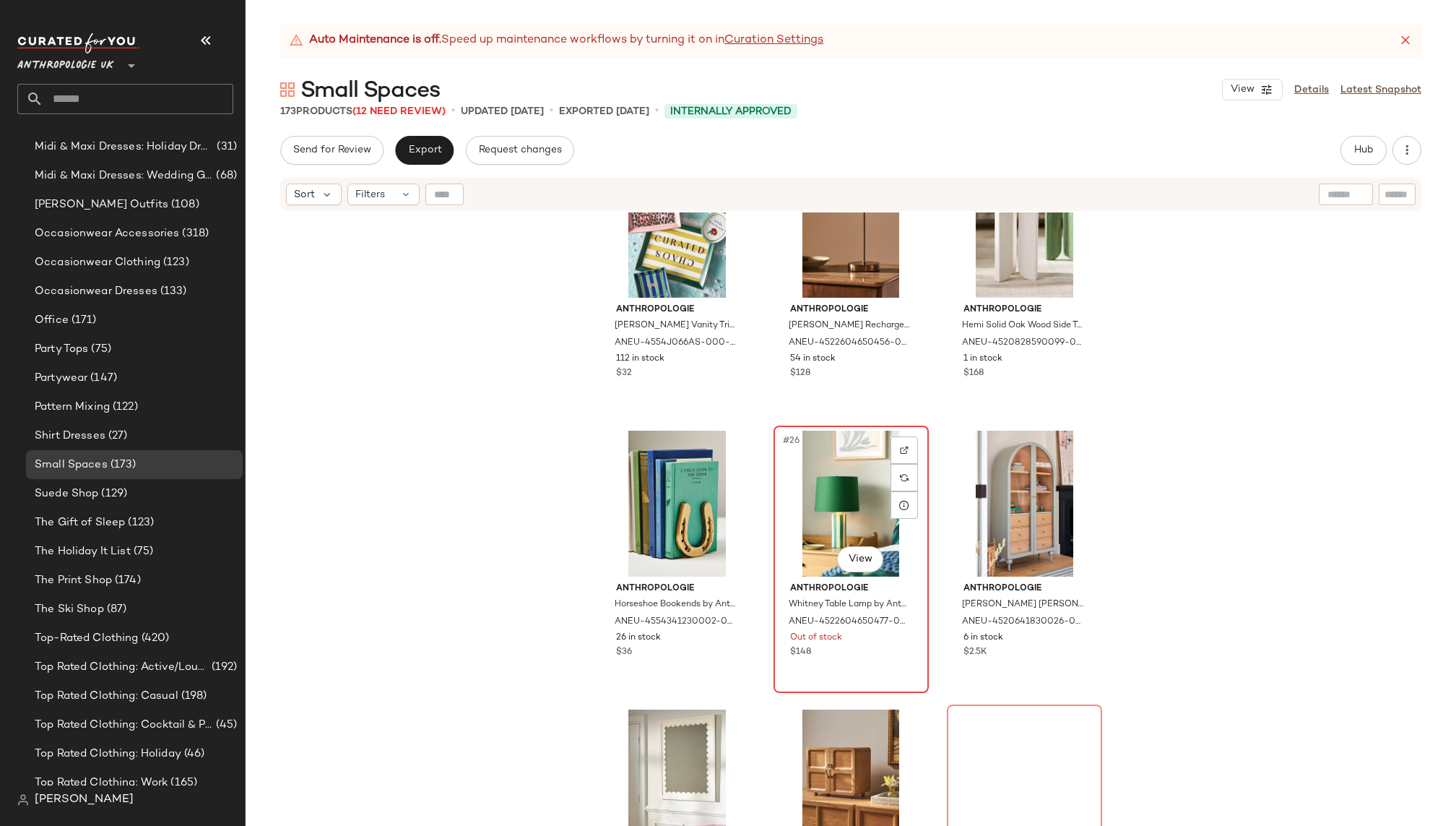
click at [839, 485] on div "#26 View" at bounding box center [851, 504] width 145 height 146
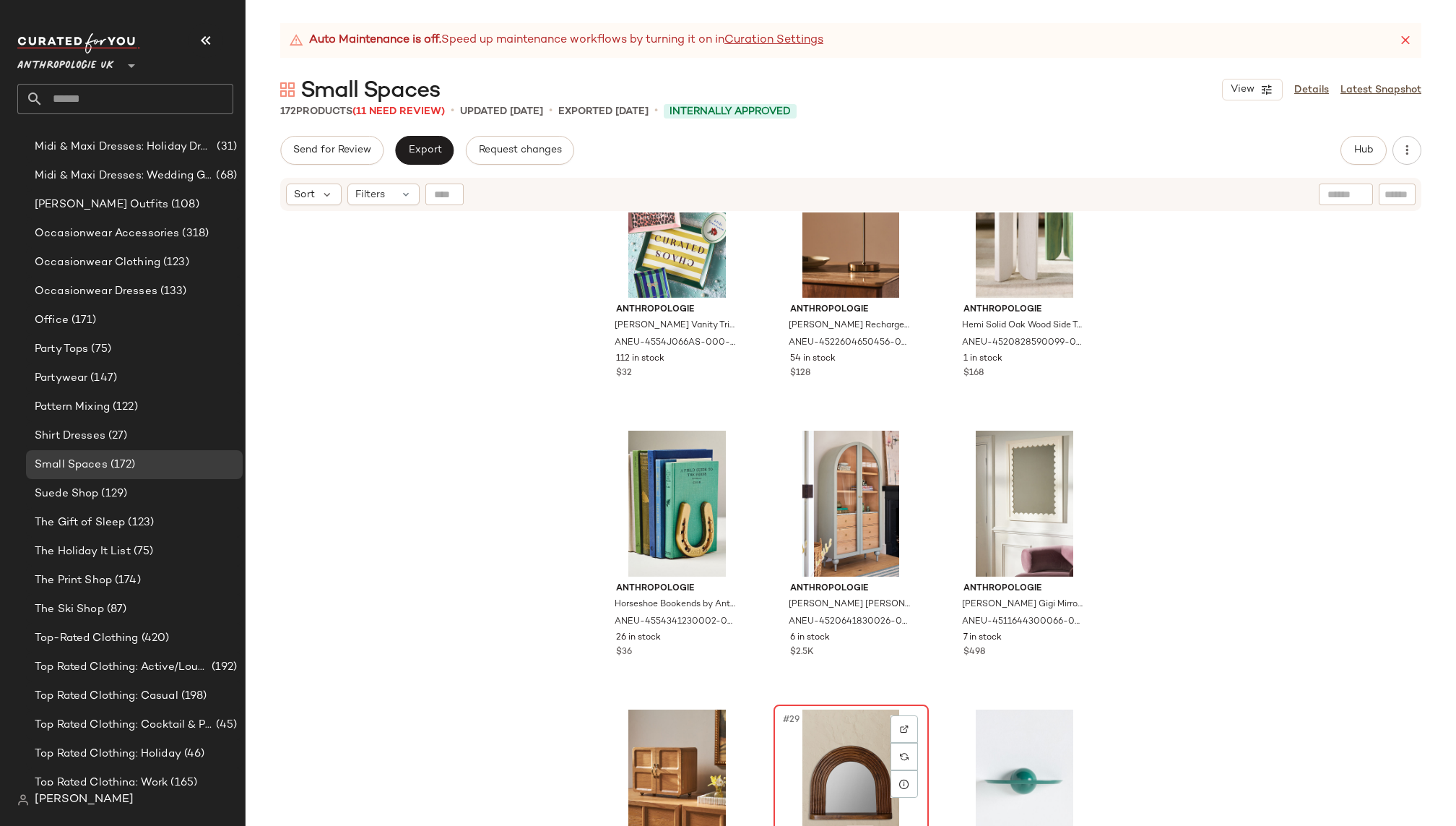
click at [780, 740] on div "#29 View" at bounding box center [851, 783] width 145 height 146
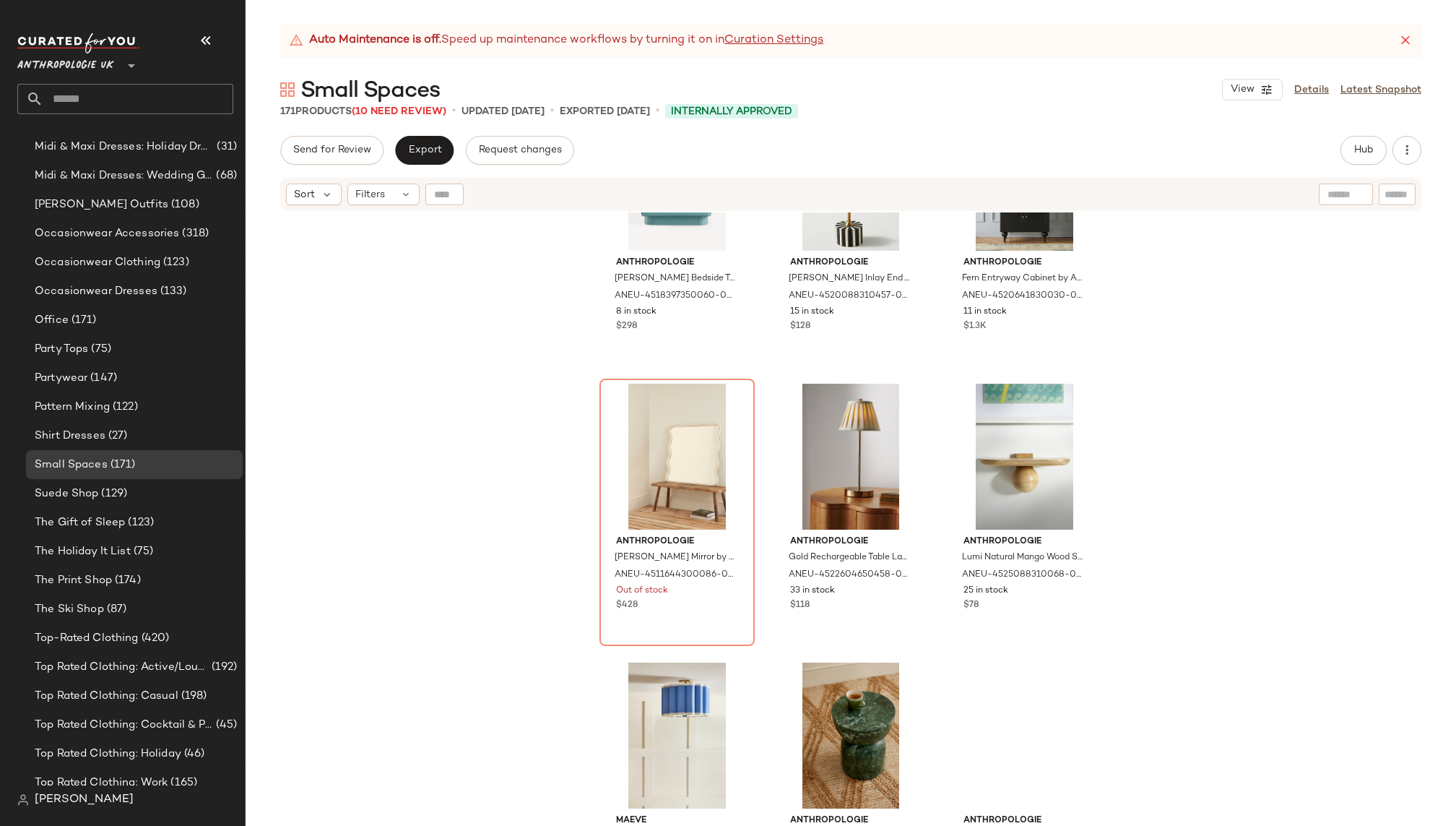
scroll to position [4357, 0]
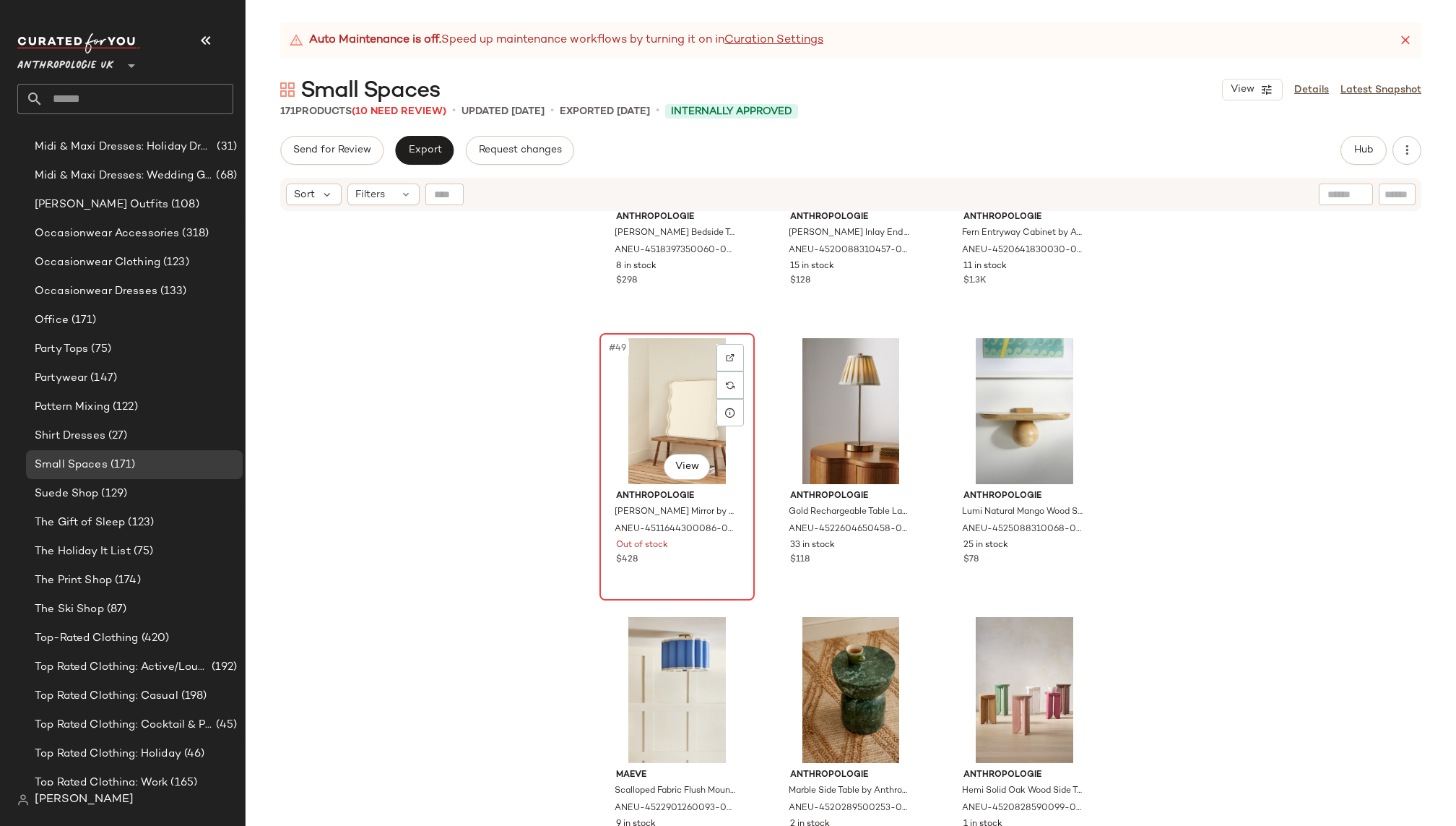
click at [672, 399] on div "#49 View" at bounding box center [677, 411] width 145 height 146
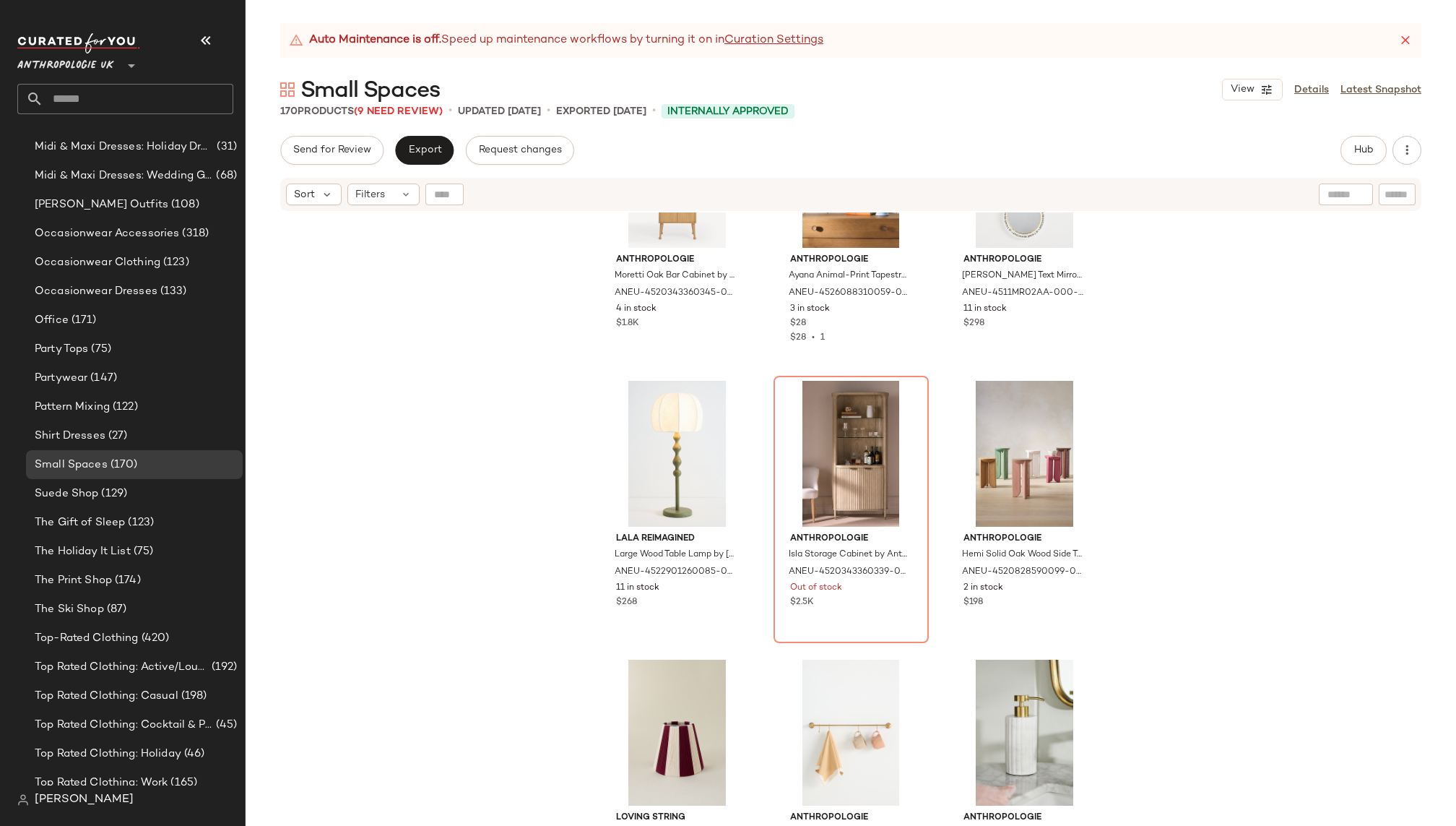
scroll to position [6591, 0]
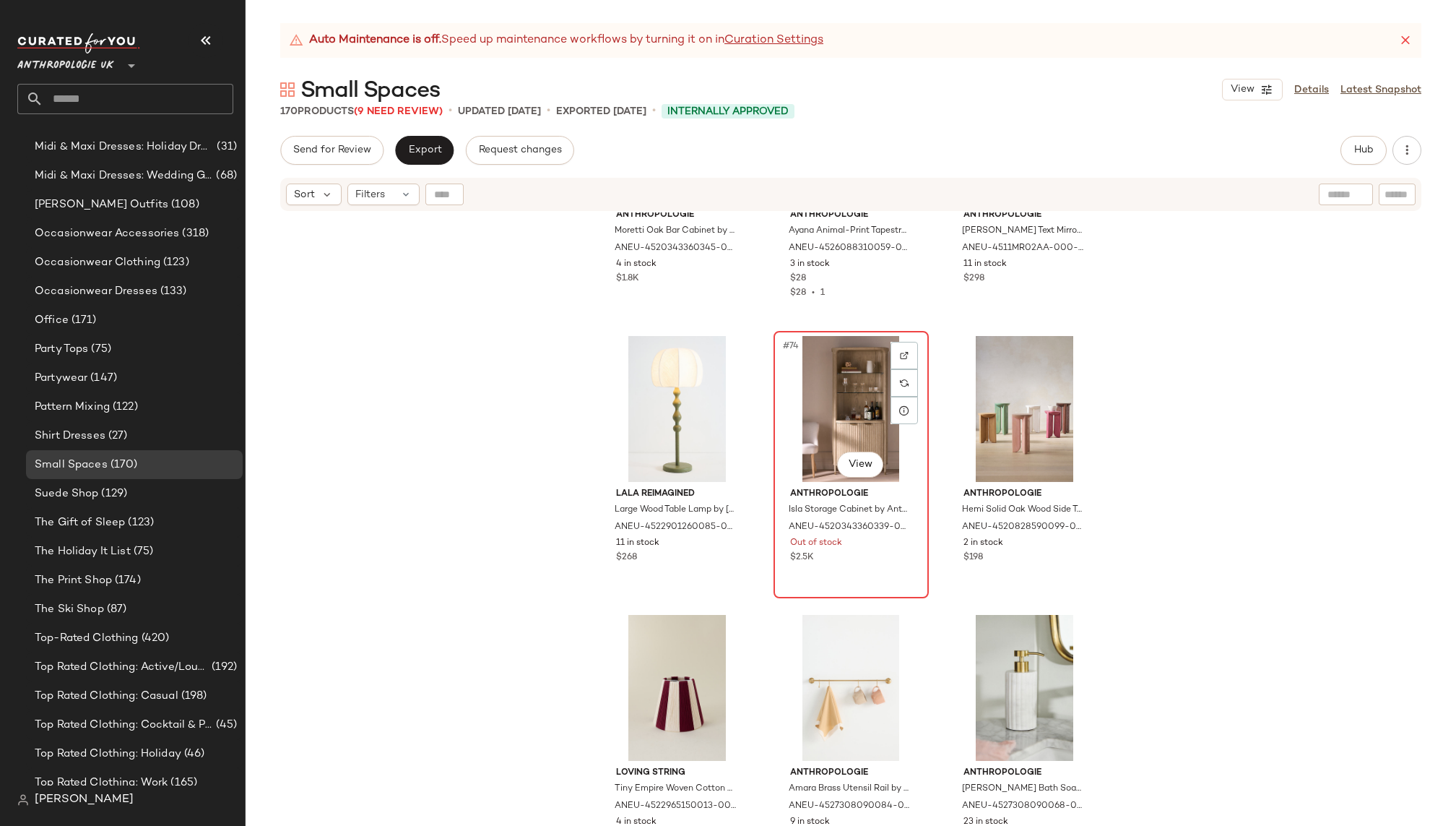
click at [779, 376] on div "#74 View" at bounding box center [851, 410] width 145 height 146
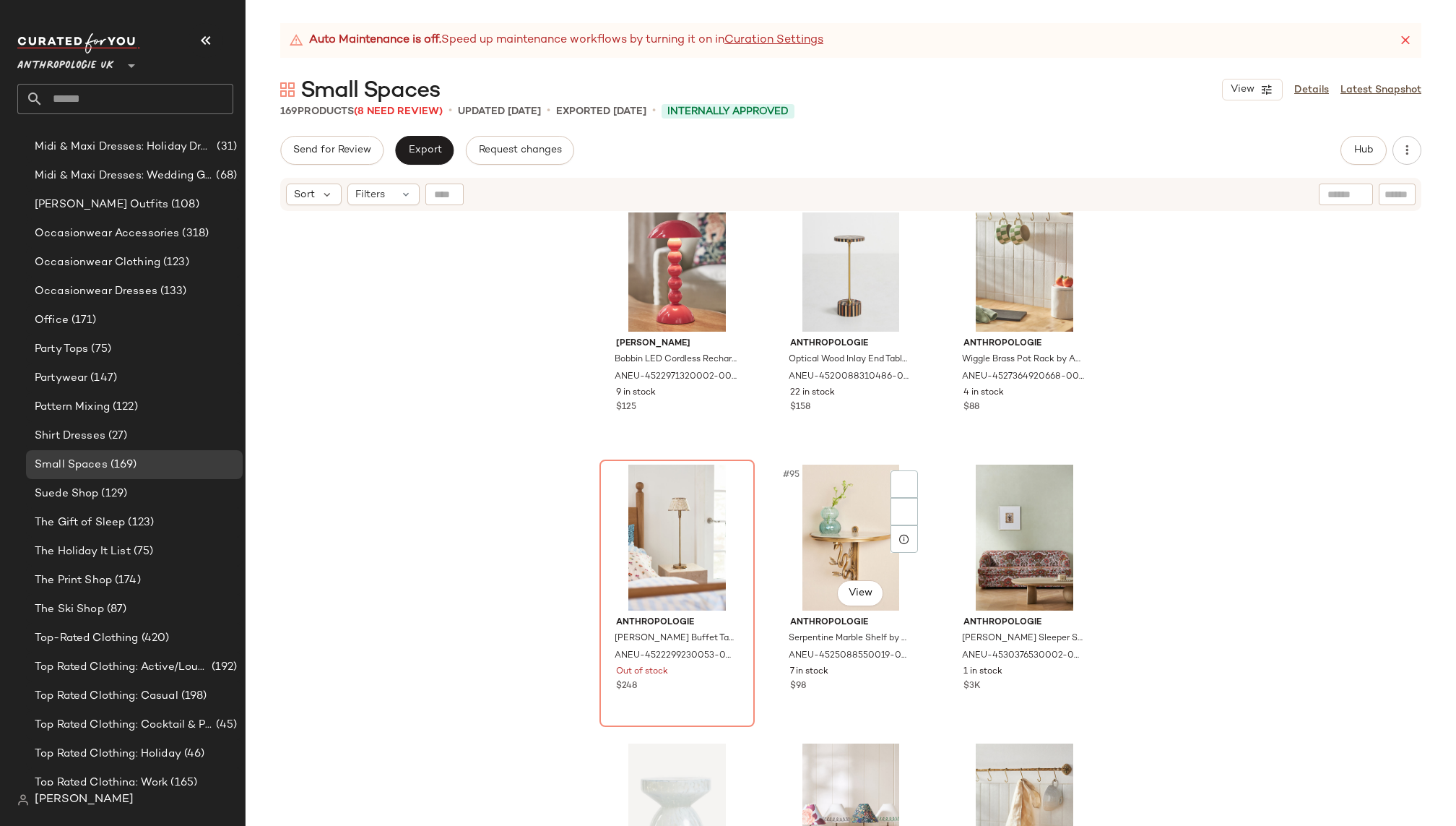
scroll to position [8438, 0]
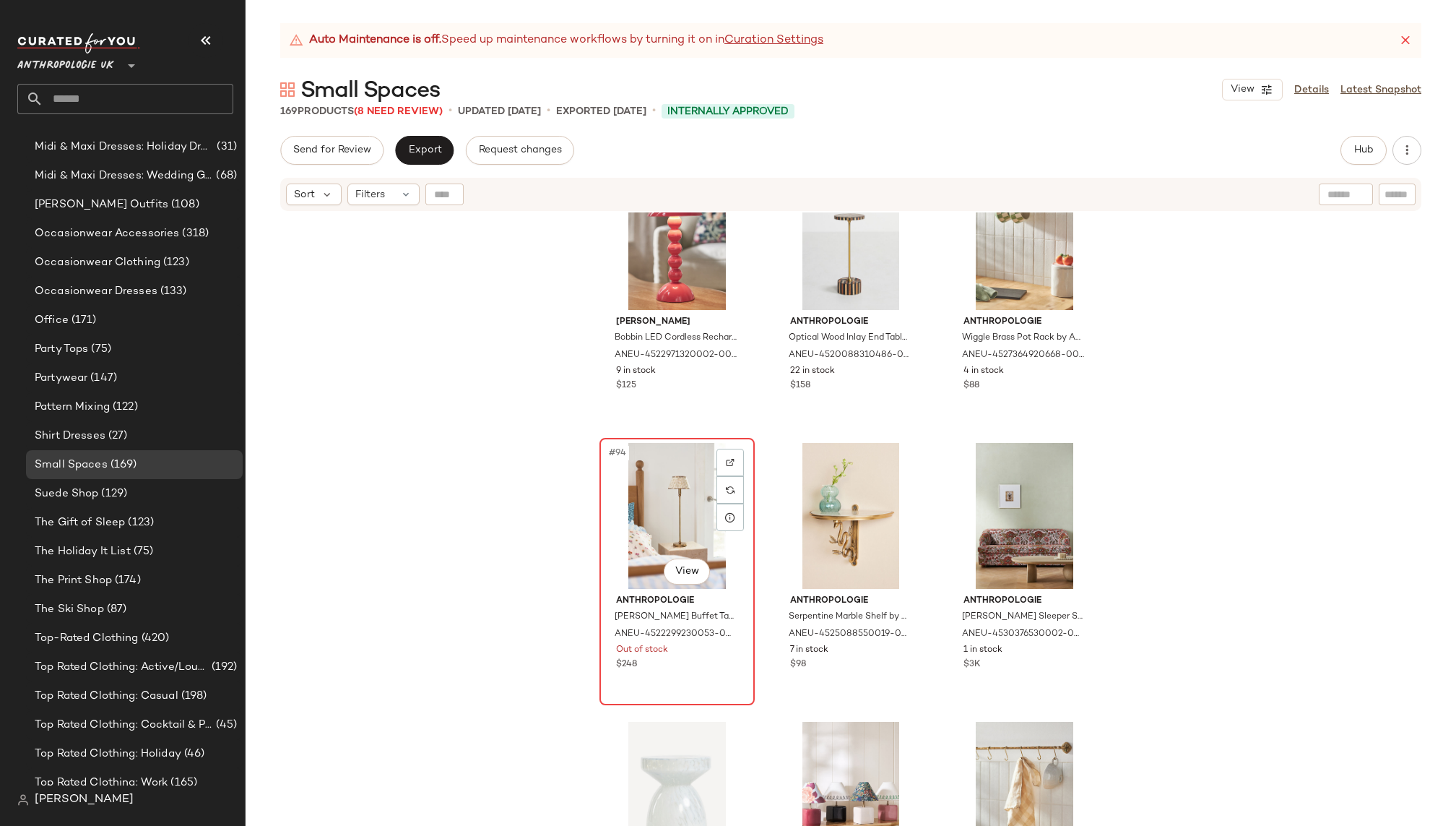
click at [659, 507] on div "#94 View" at bounding box center [677, 517] width 145 height 146
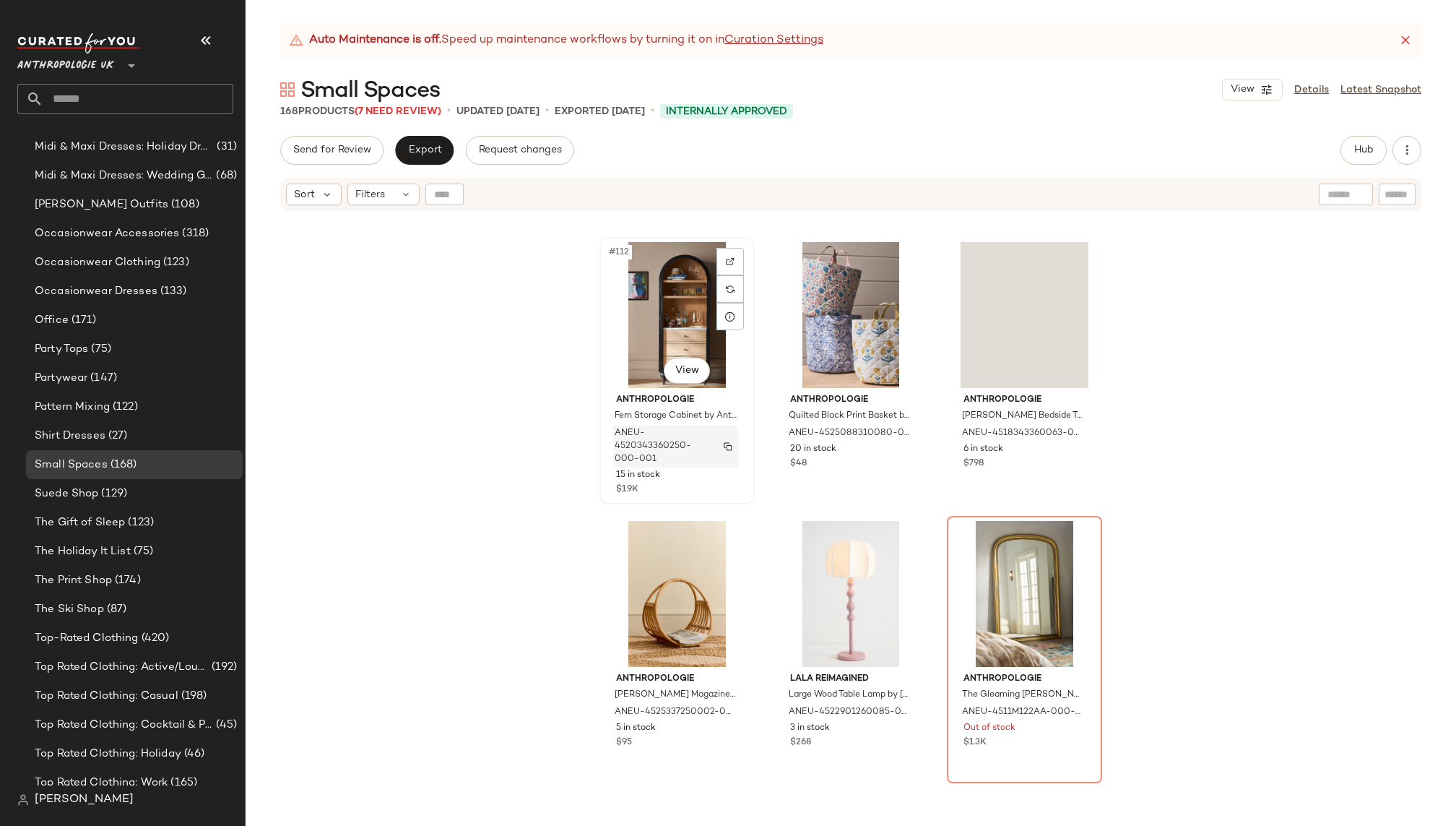
scroll to position [10343, 0]
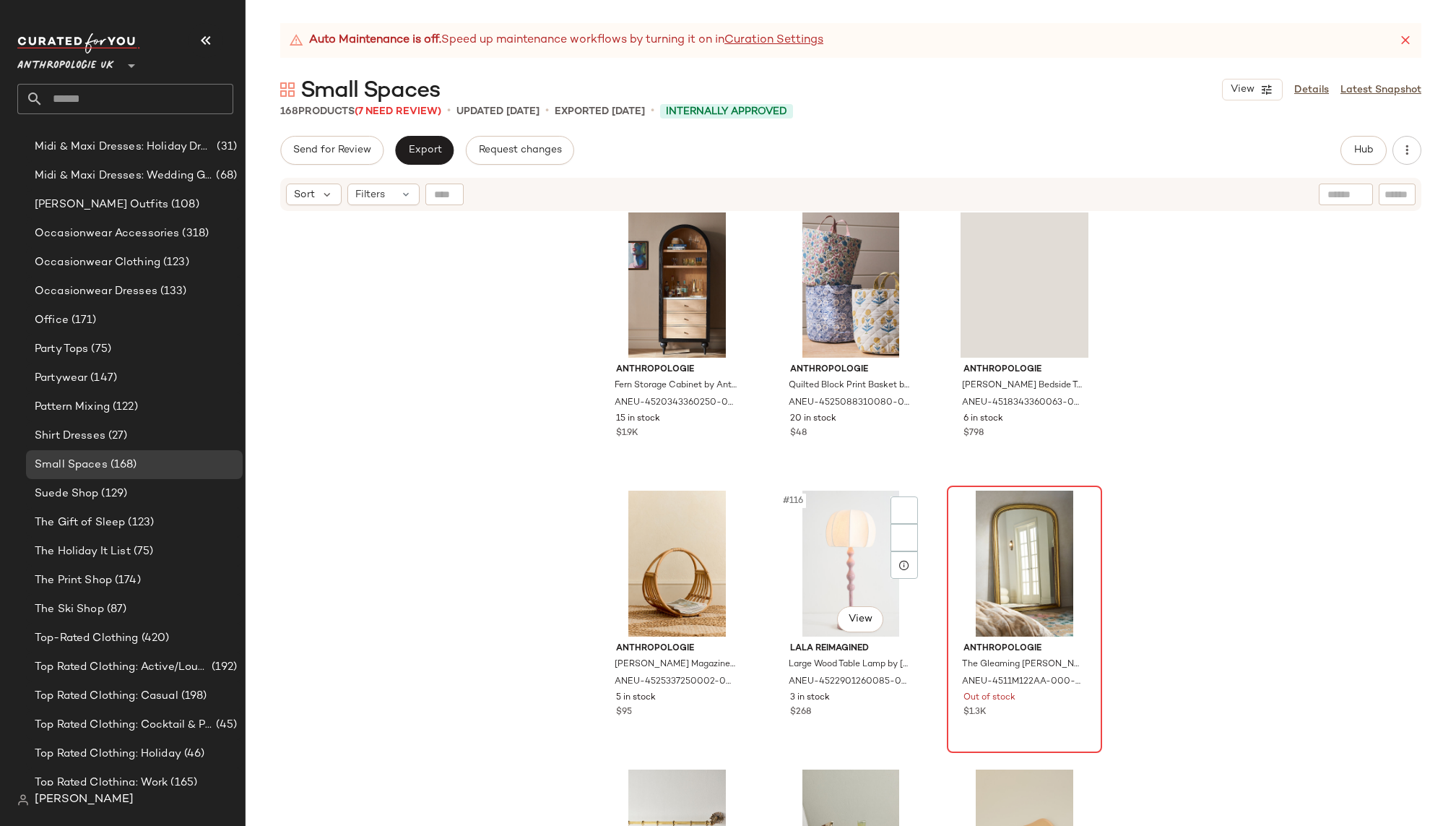
click at [957, 533] on div at bounding box center [1024, 564] width 145 height 146
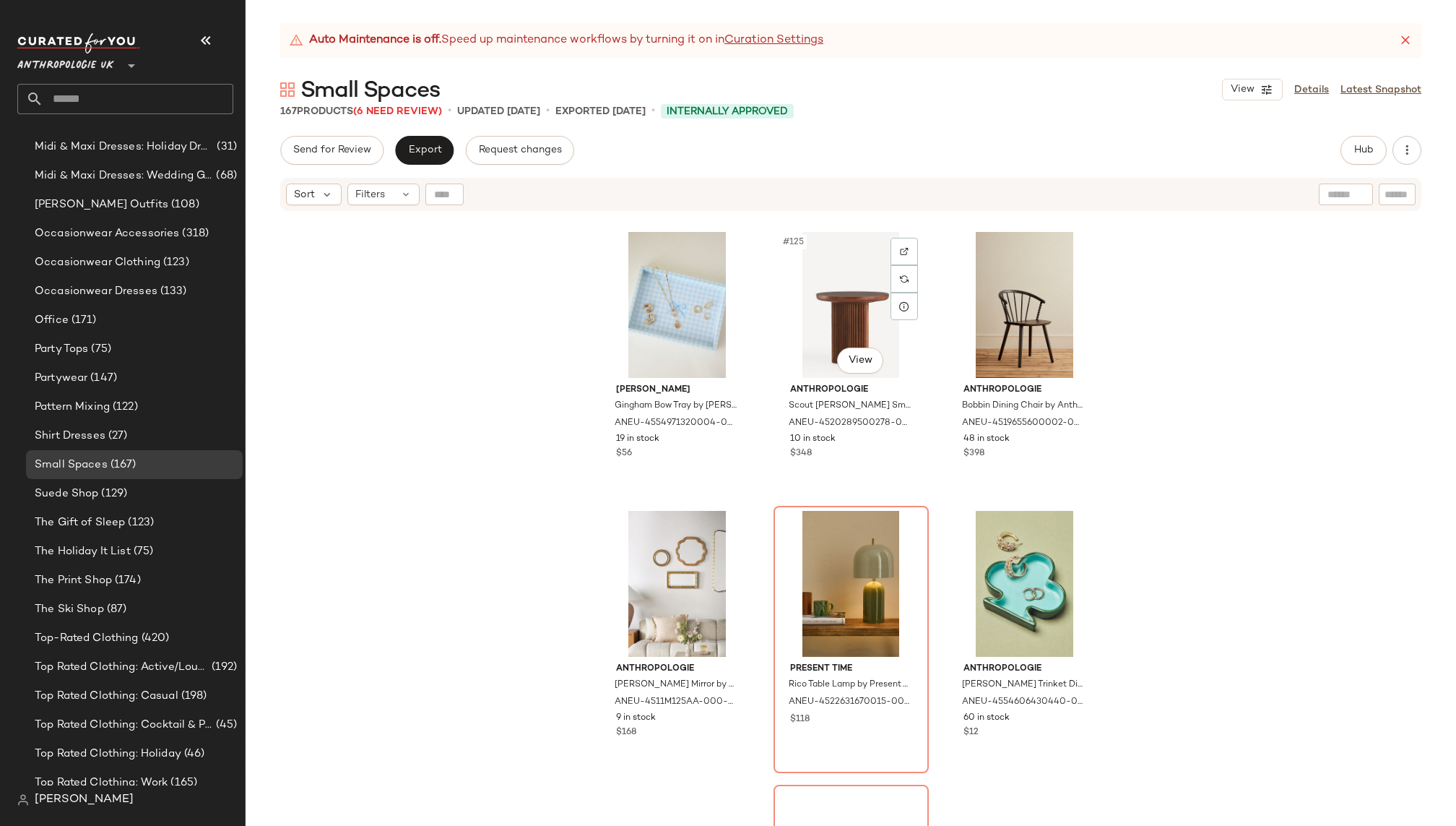
scroll to position [11574, 0]
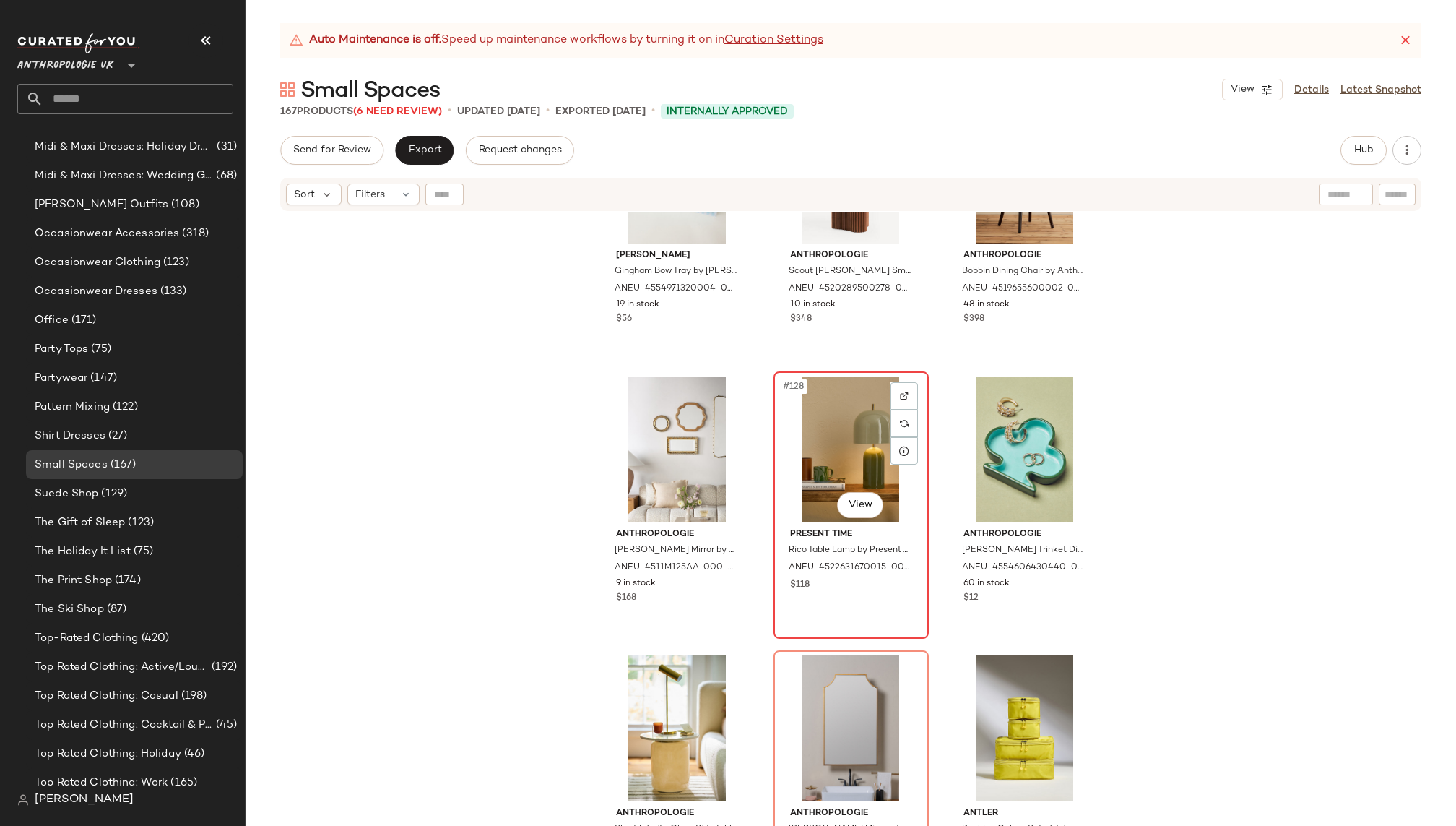
click at [800, 443] on div "#128 View" at bounding box center [851, 450] width 145 height 146
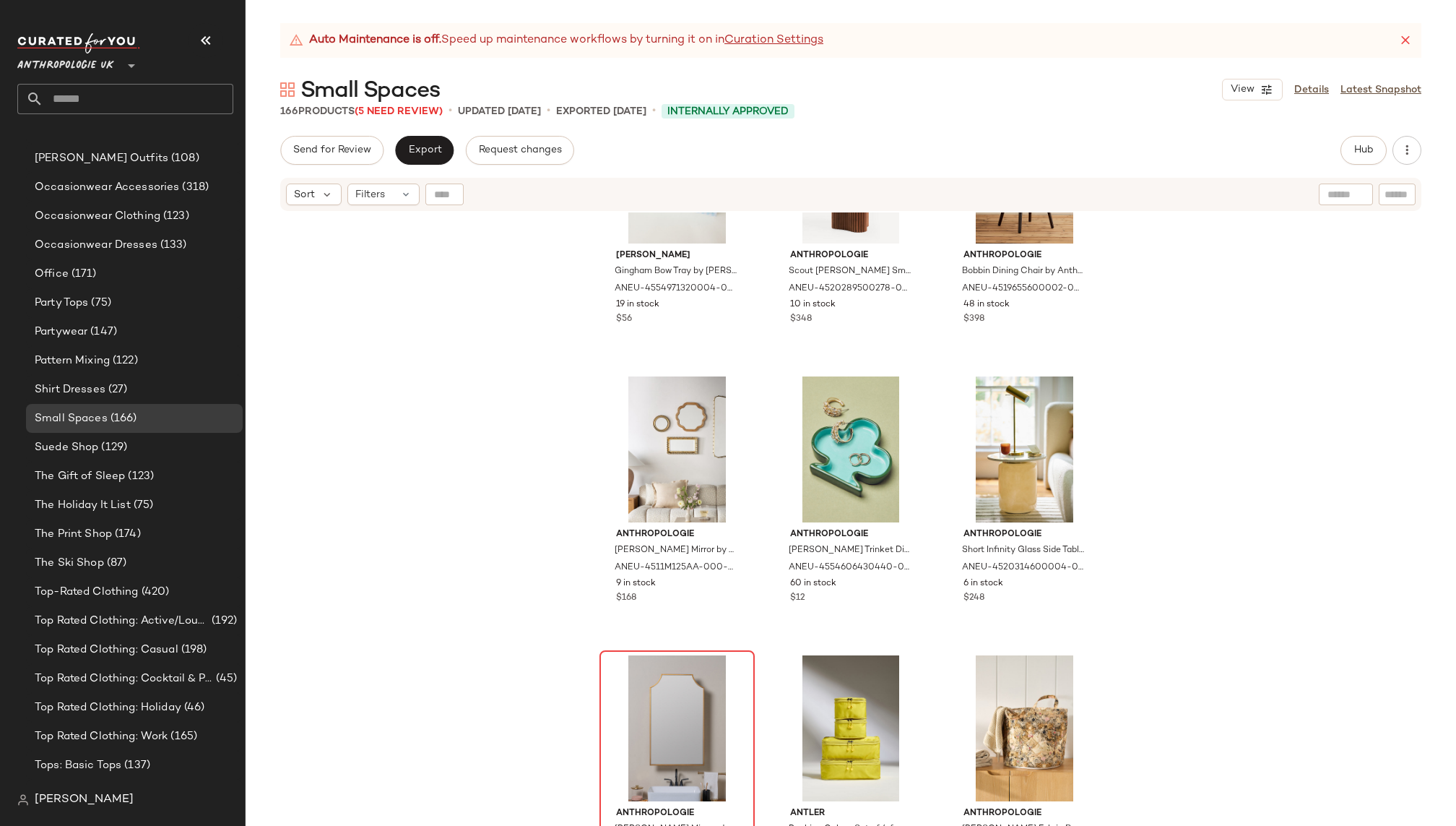
scroll to position [1247, 0]
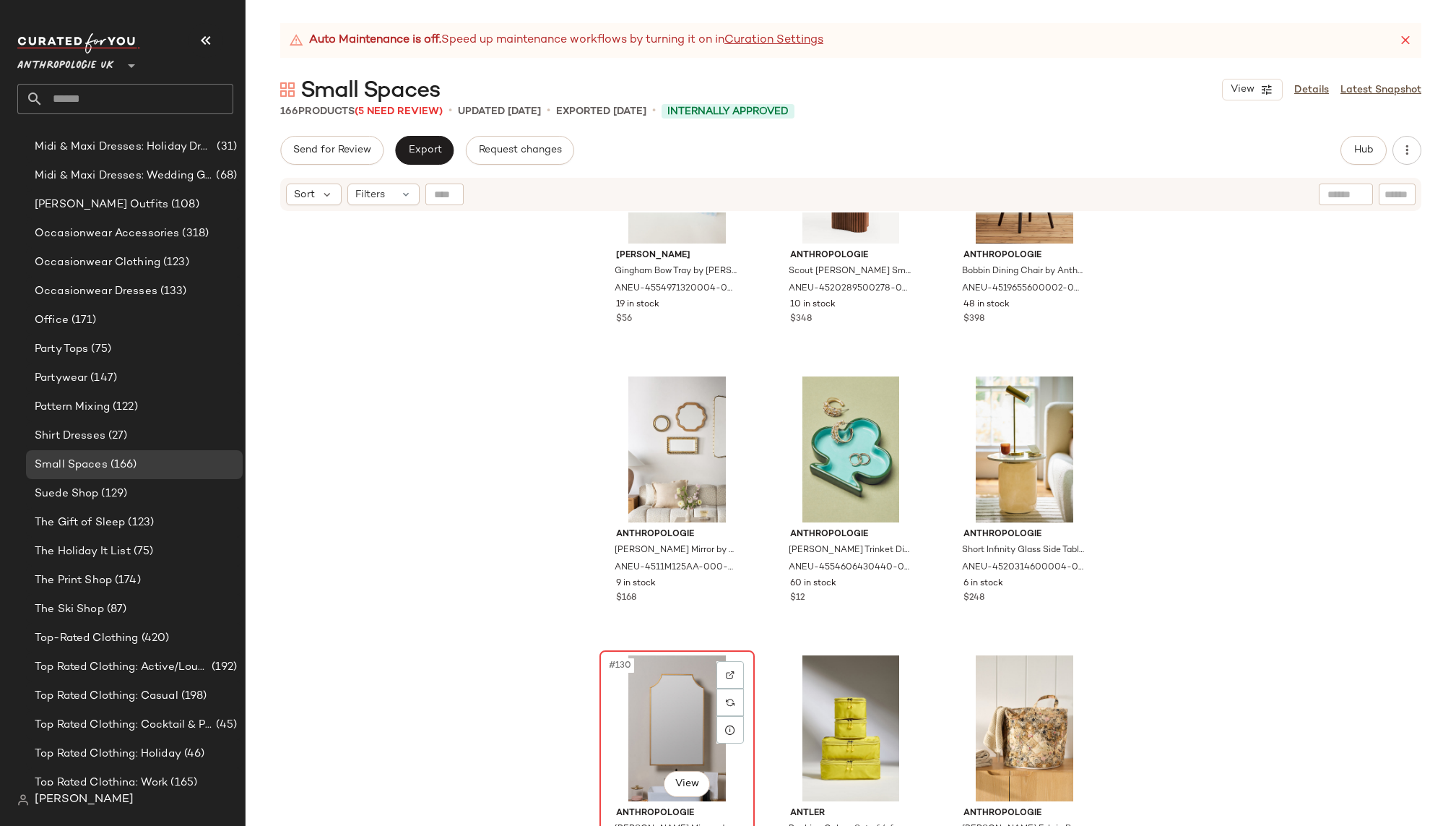
click at [668, 680] on div "#130 View" at bounding box center [677, 728] width 145 height 146
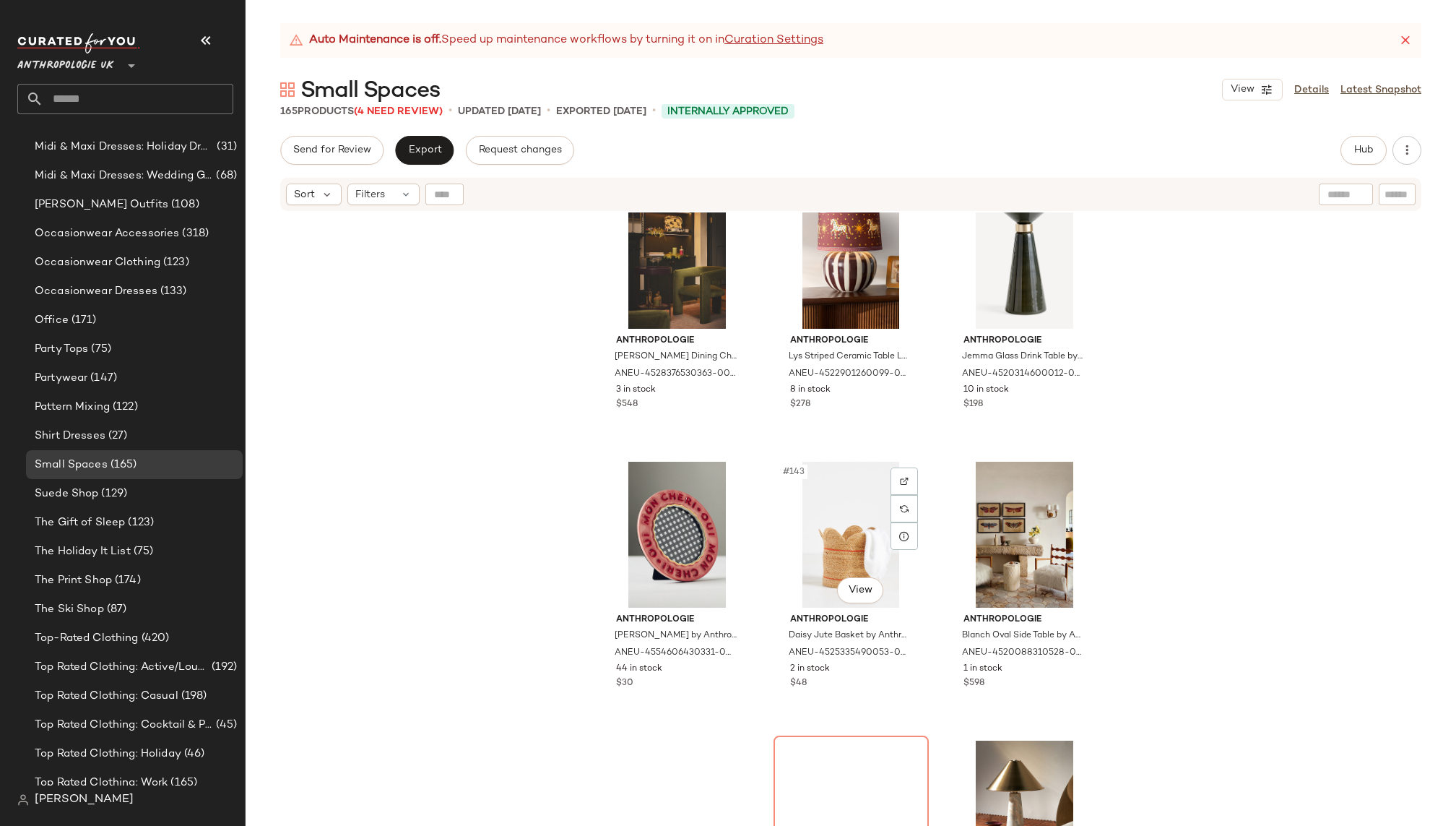
scroll to position [13166, 0]
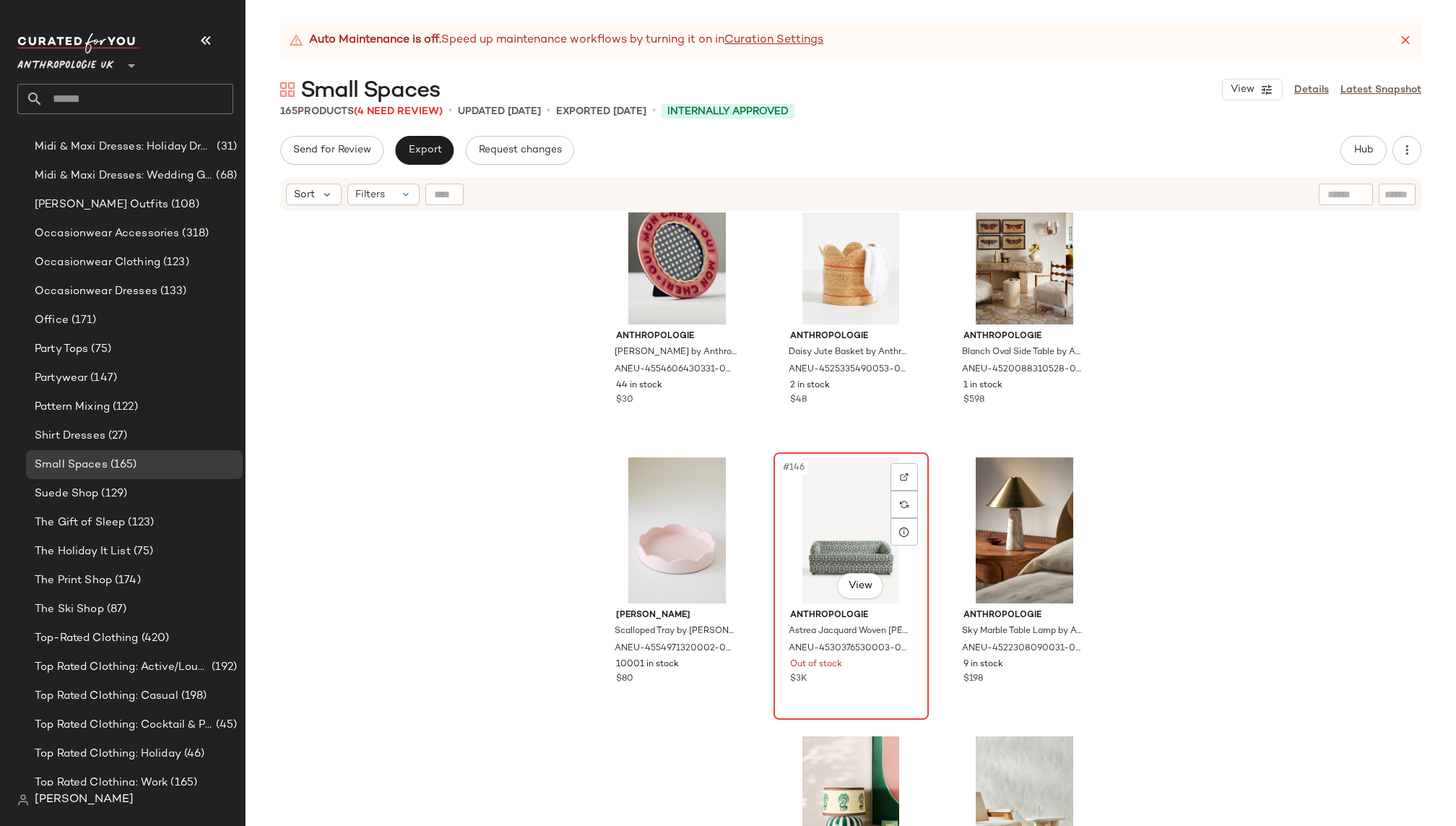
click at [795, 513] on div "#146 View" at bounding box center [851, 531] width 145 height 146
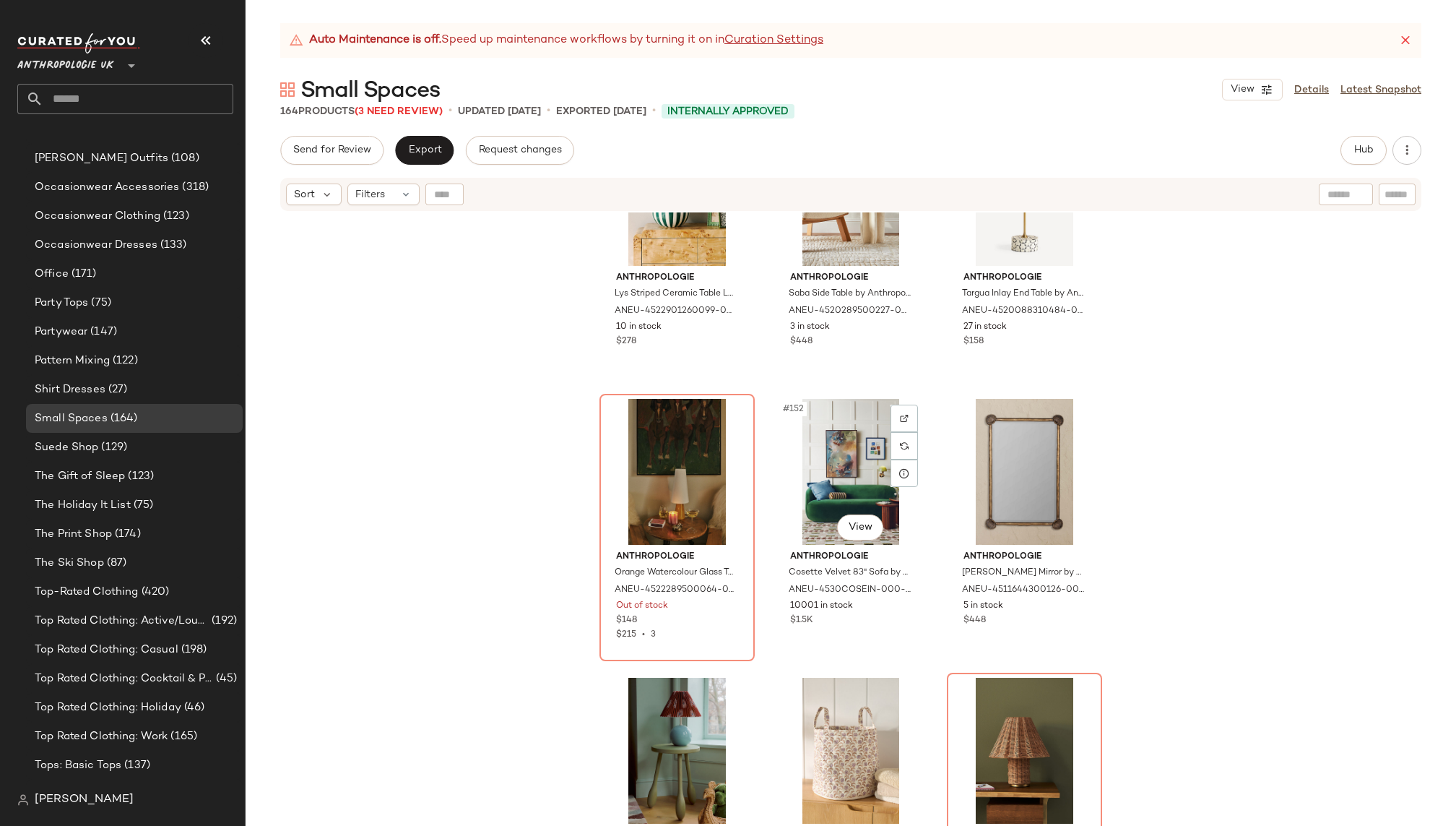
scroll to position [13809, 0]
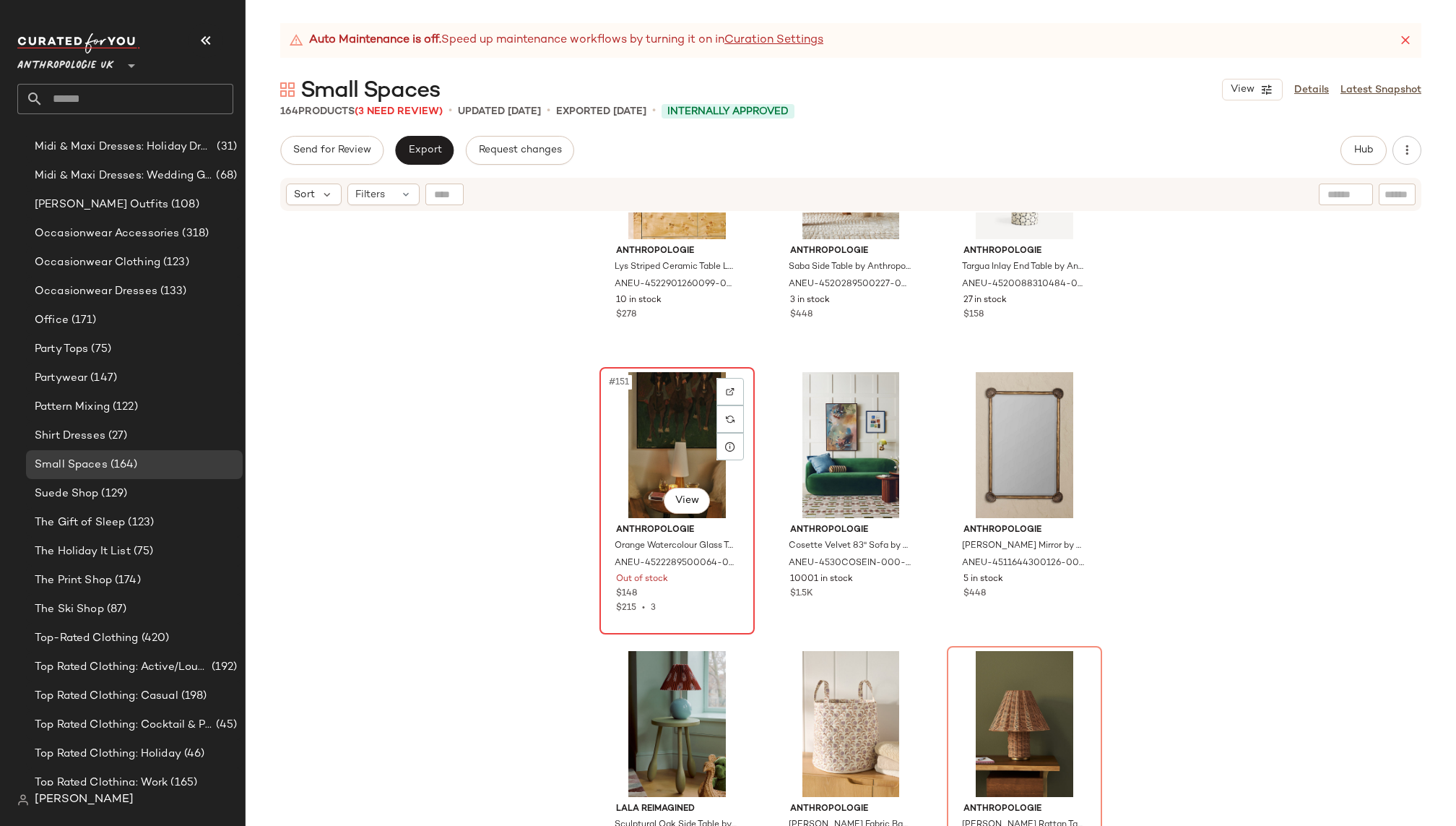
click at [639, 438] on div "#151 View" at bounding box center [677, 445] width 145 height 146
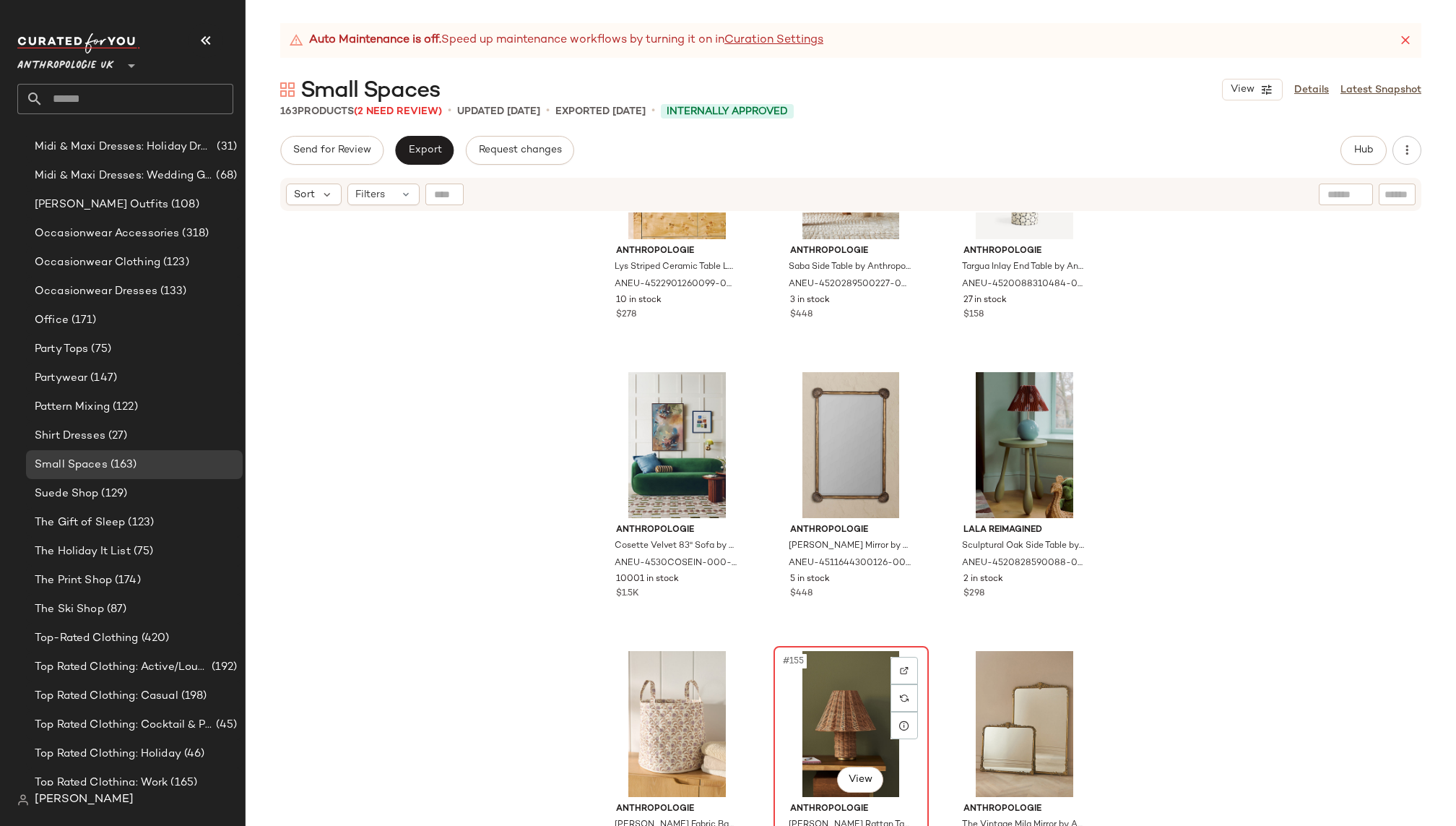
click at [816, 705] on div "#155 View" at bounding box center [851, 724] width 145 height 146
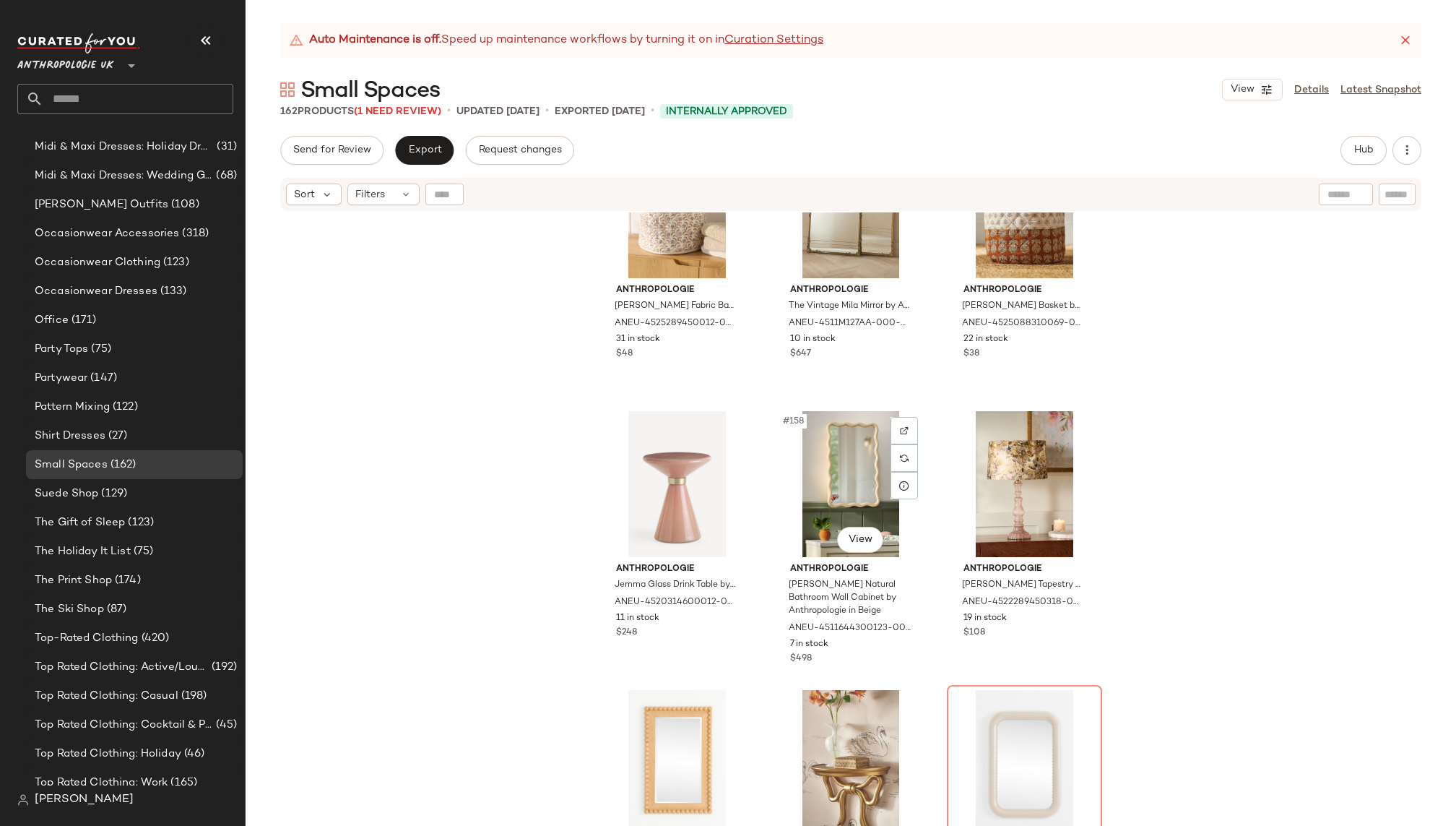
scroll to position [14418, 0]
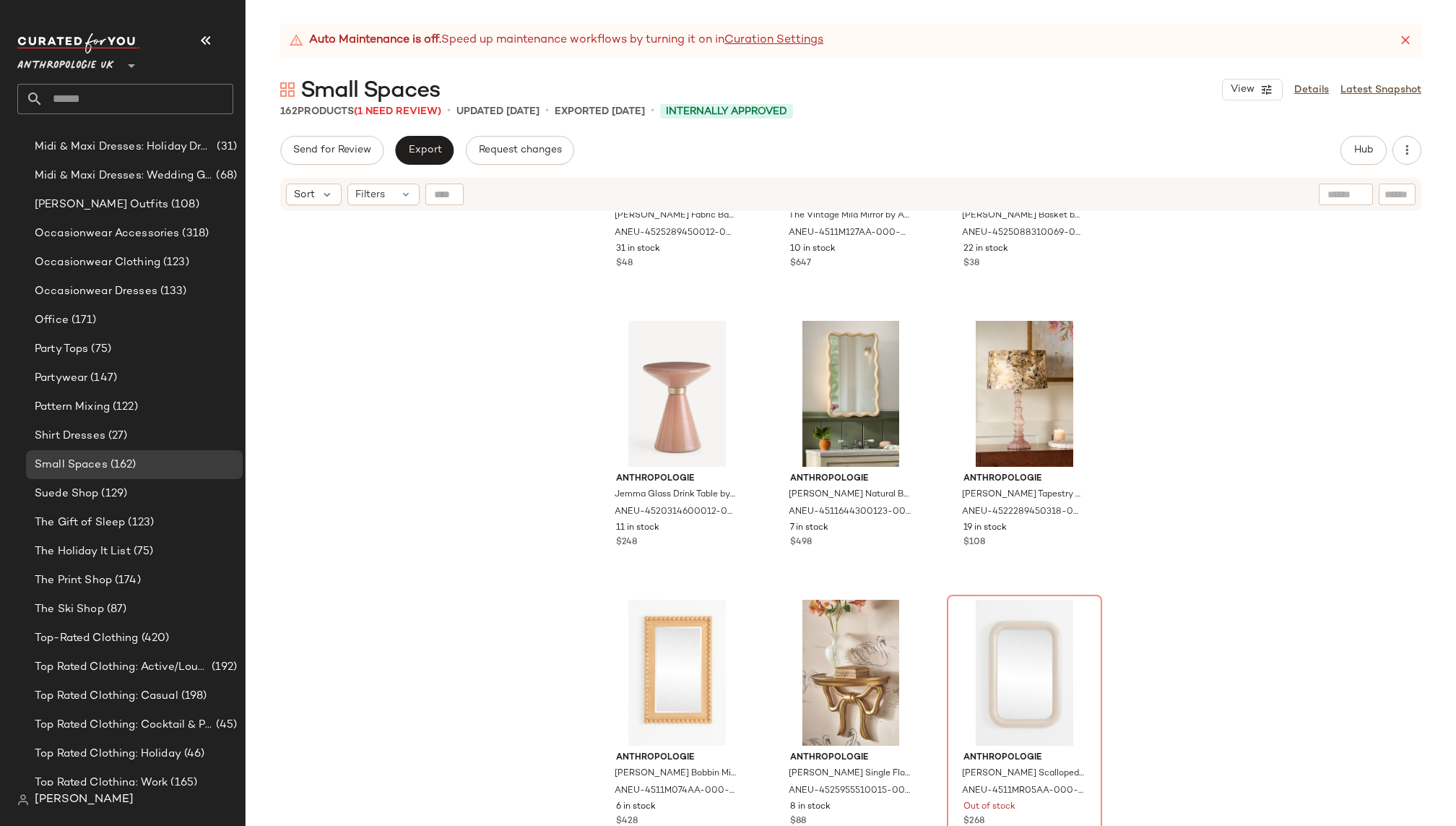
click at [939, 619] on div "Anthropologie [PERSON_NAME] Fabric Basket by Anthropologie in White, Cotton ANE…" at bounding box center [851, 538] width 1210 height 650
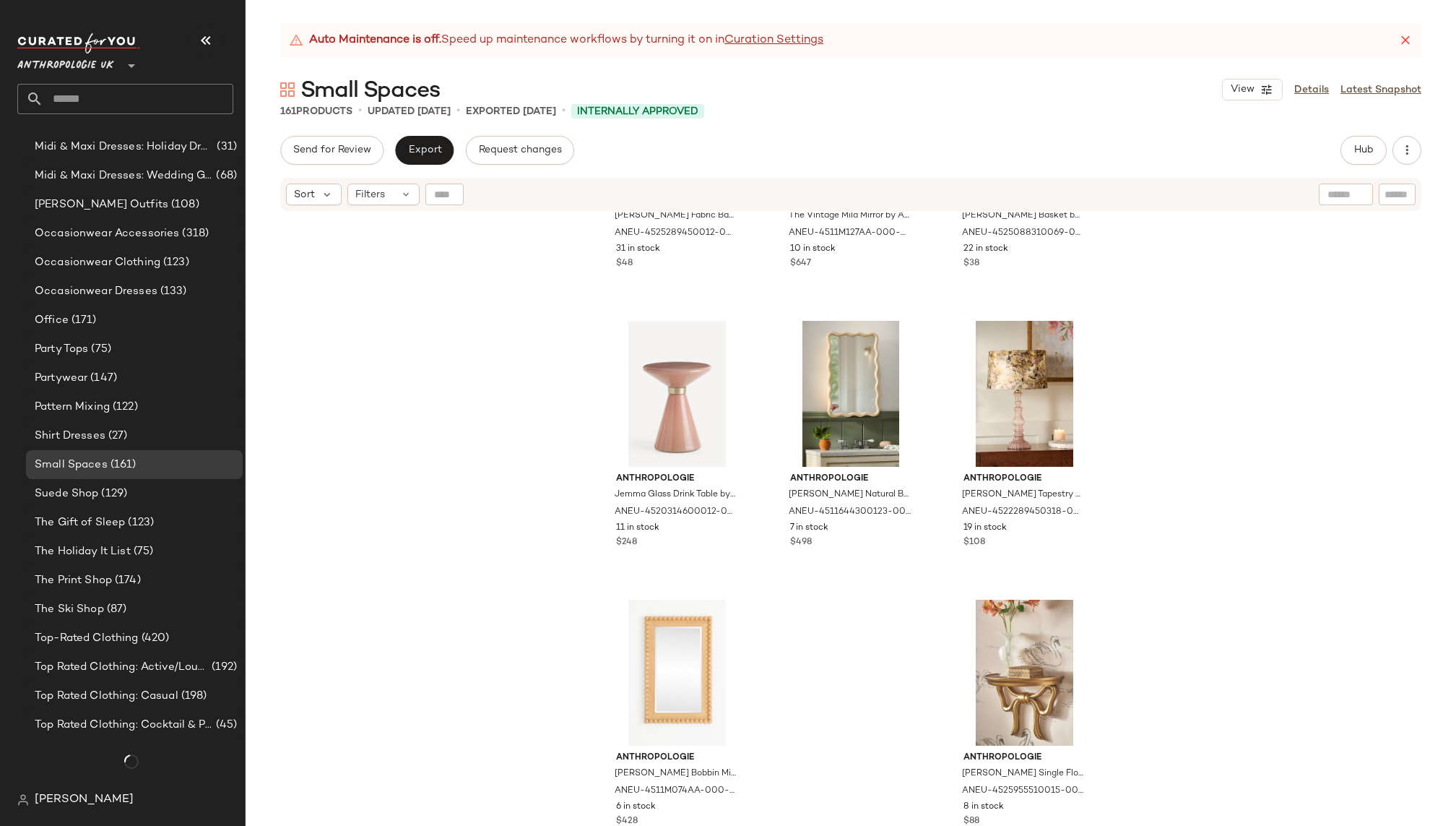
scroll to position [1247, 0]
click at [1375, 146] on button "Hub" at bounding box center [1364, 150] width 46 height 29
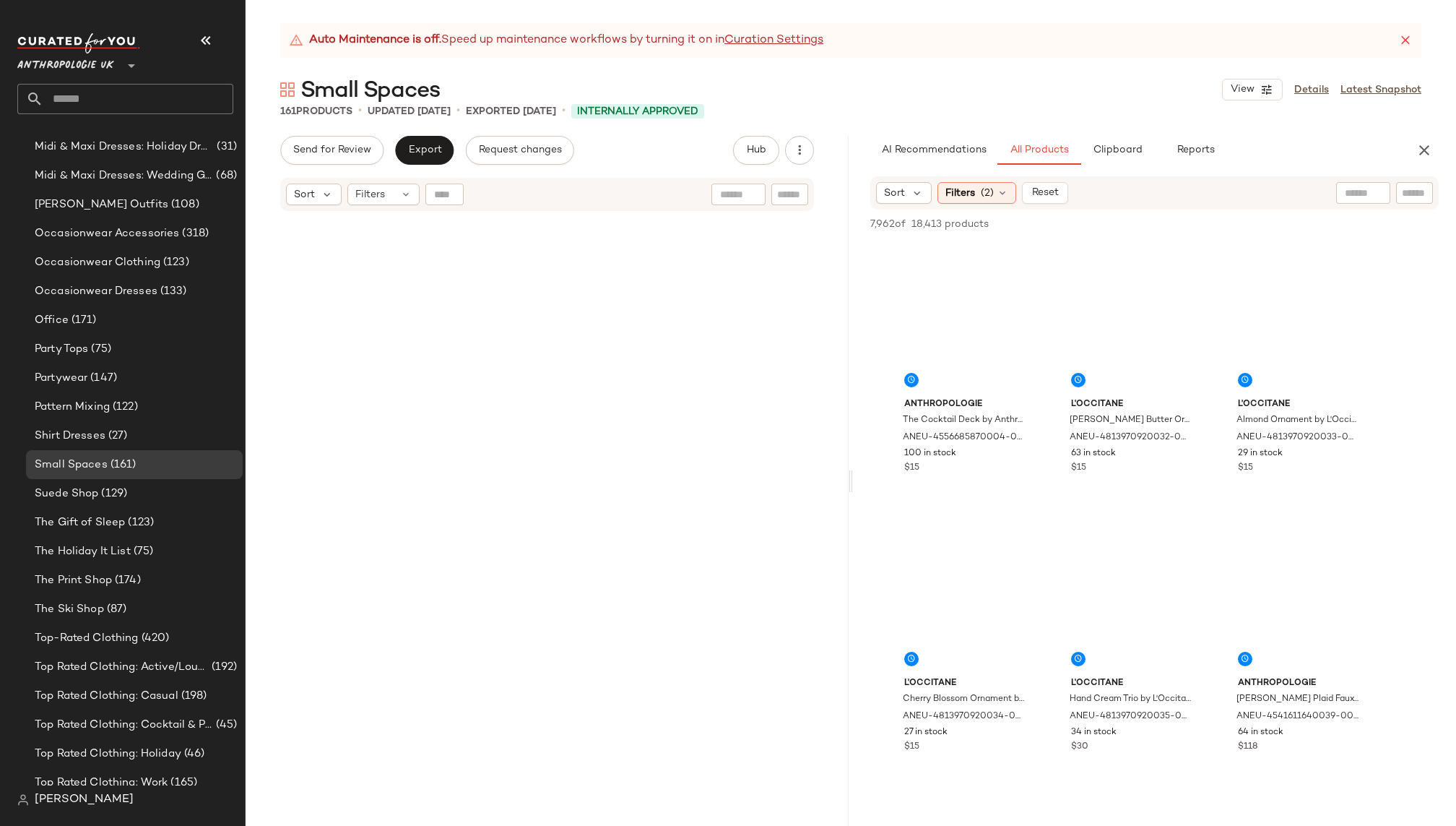
scroll to position [7694, 0]
